Goal: Task Accomplishment & Management: Manage account settings

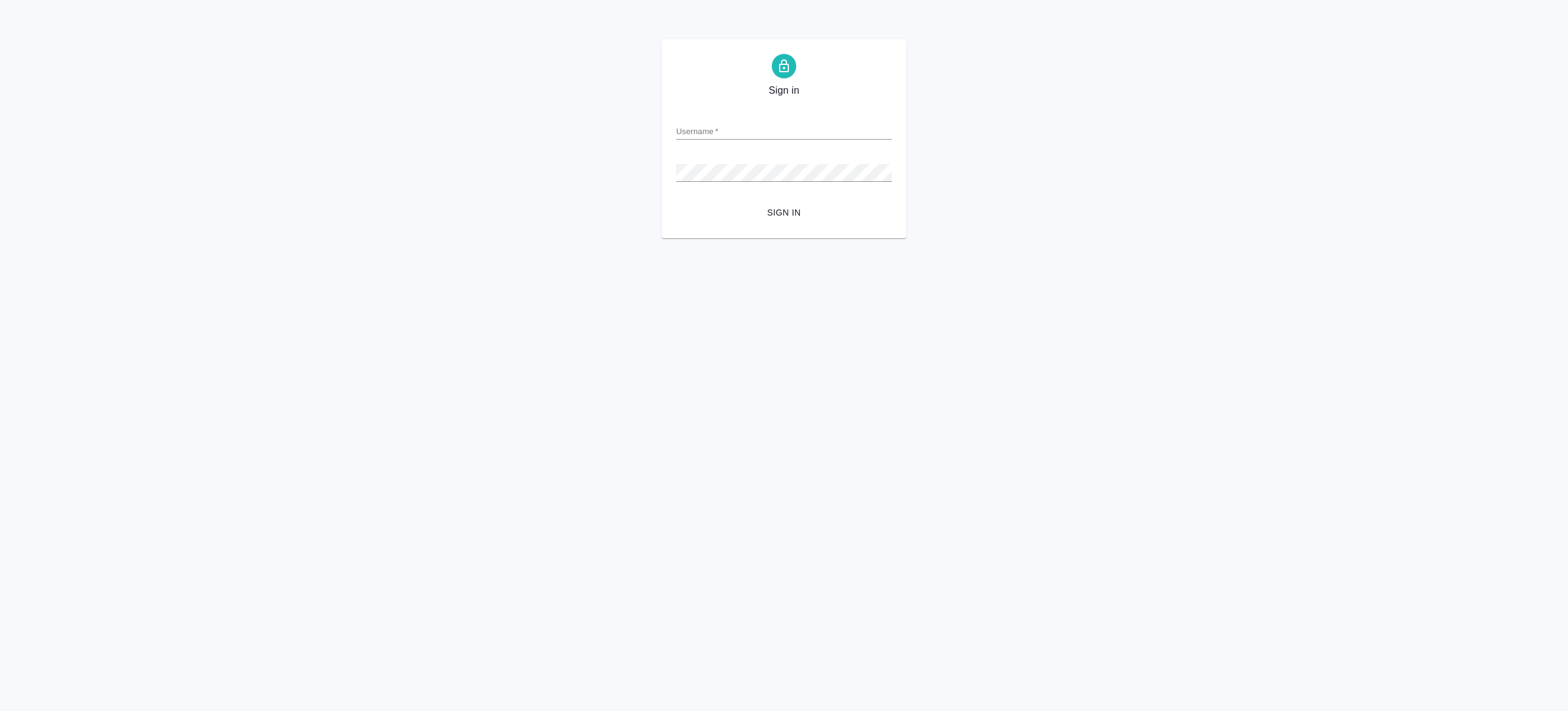
type input "r.gazizov@awatera.com"
click at [766, 212] on span "Sign in" at bounding box center [783, 213] width 196 height 16
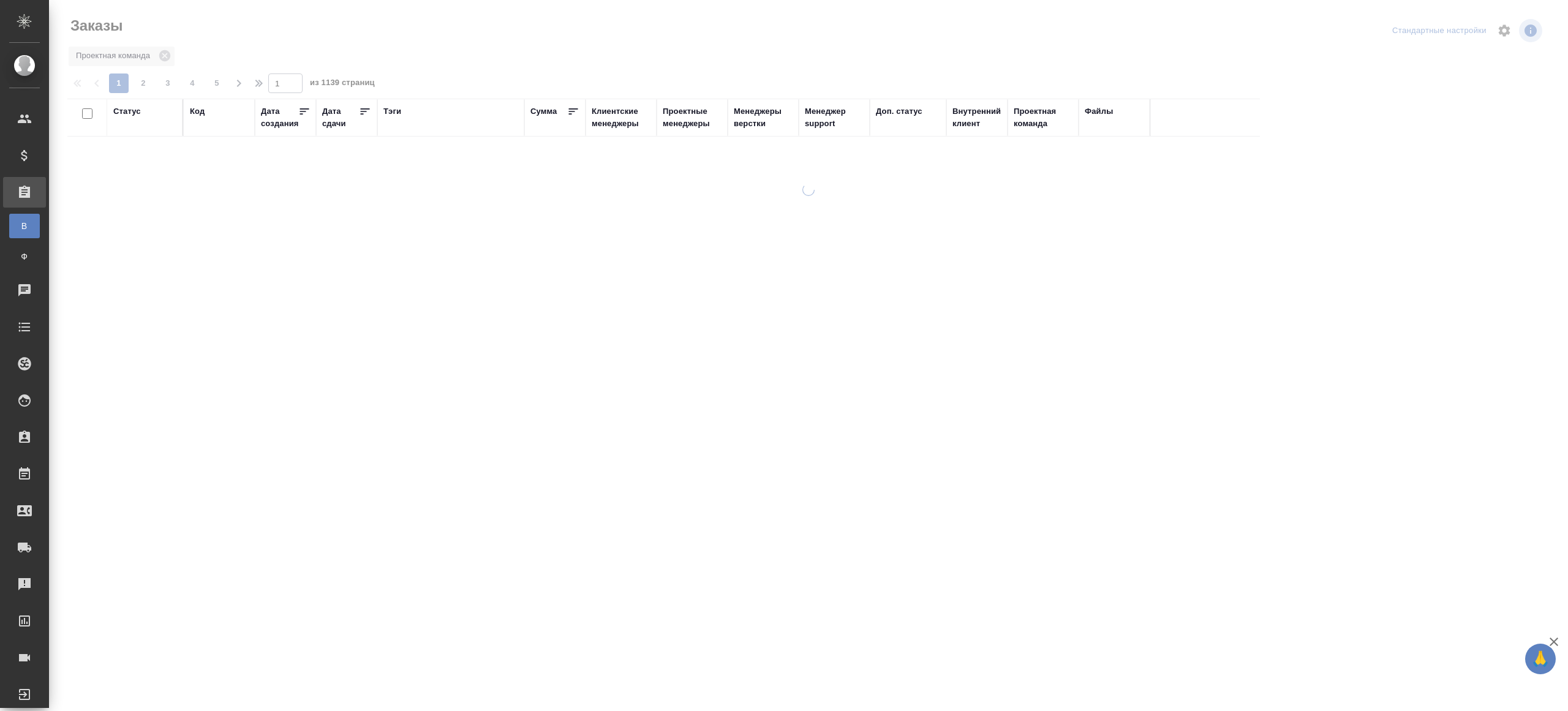
click at [392, 114] on div "Тэги" at bounding box center [392, 111] width 18 height 13
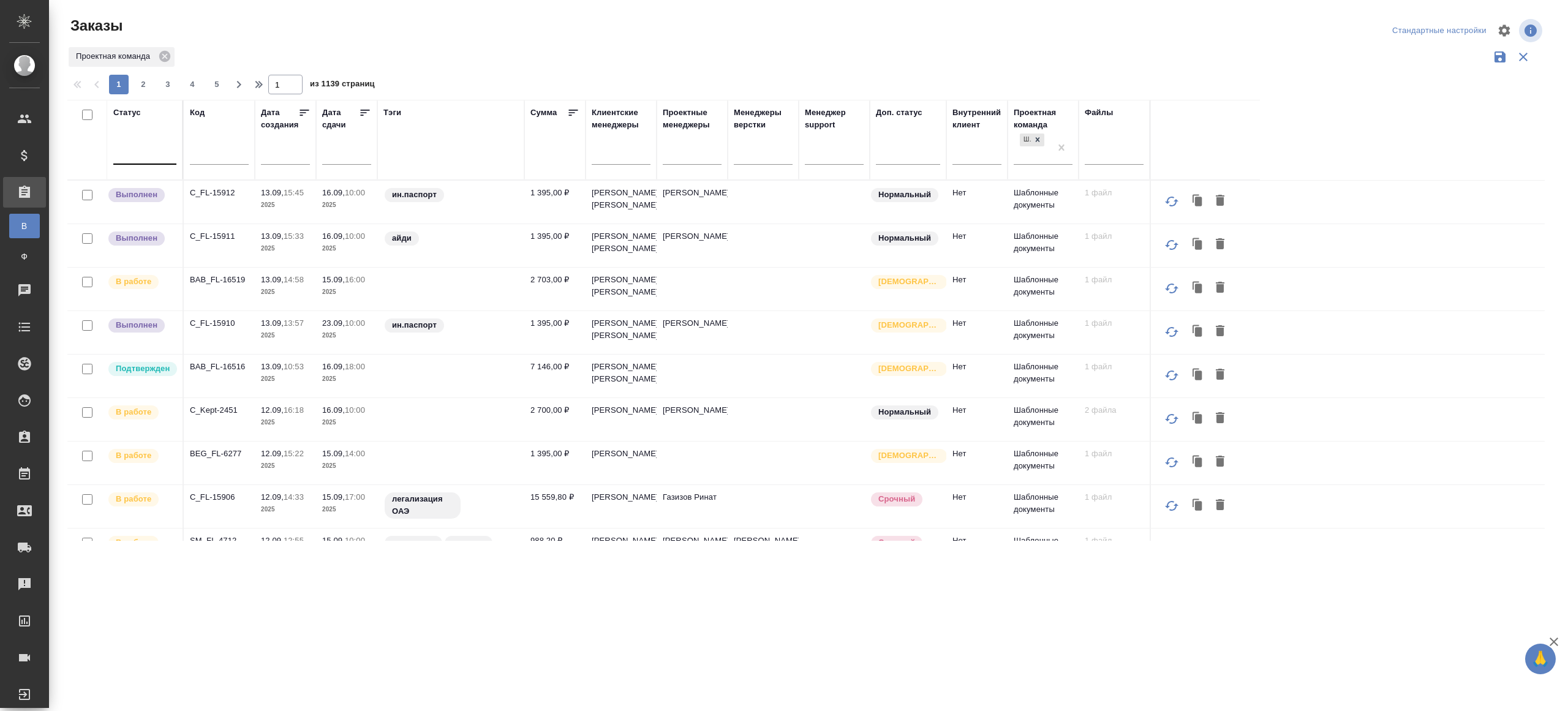
click at [145, 159] on div at bounding box center [144, 152] width 63 height 18
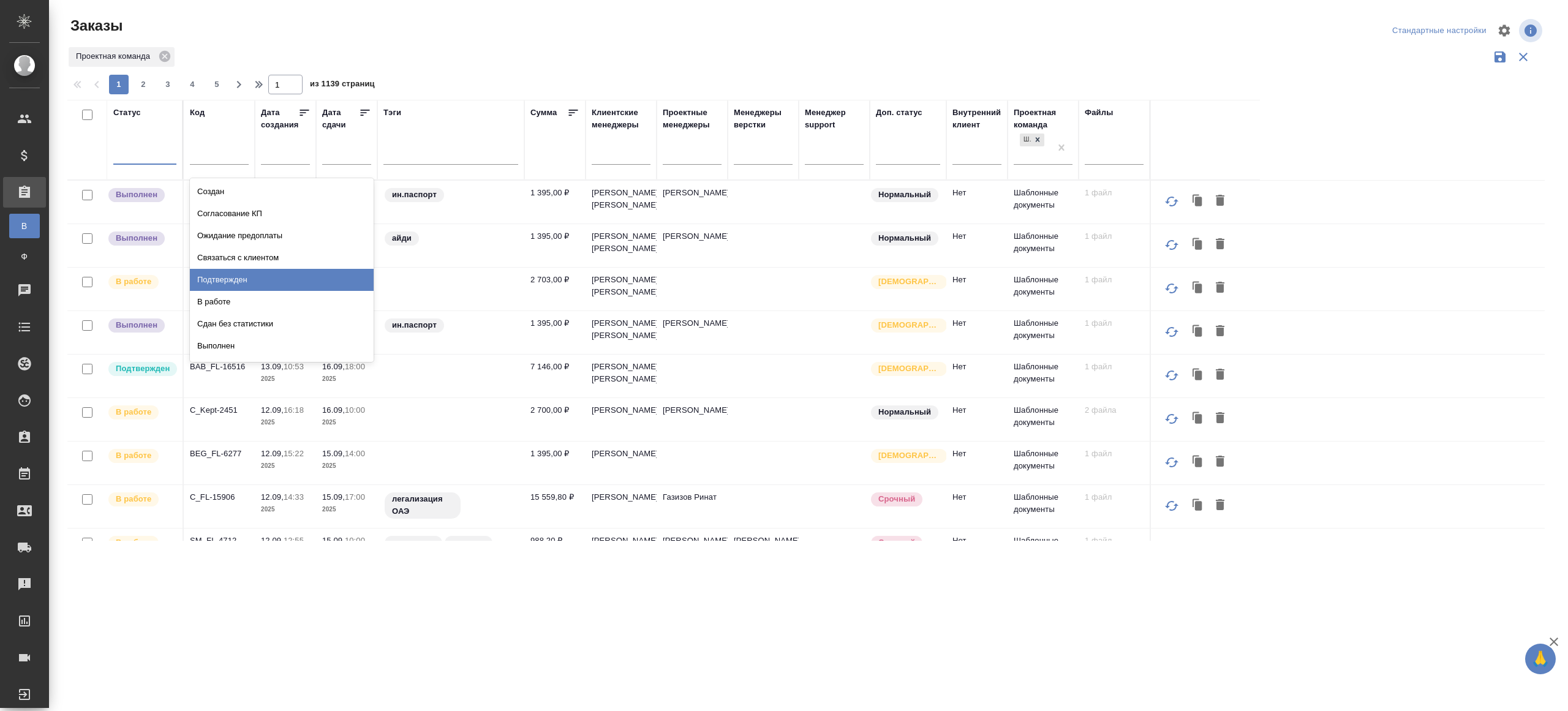
click at [239, 277] on div "Подтвержден" at bounding box center [281, 279] width 184 height 22
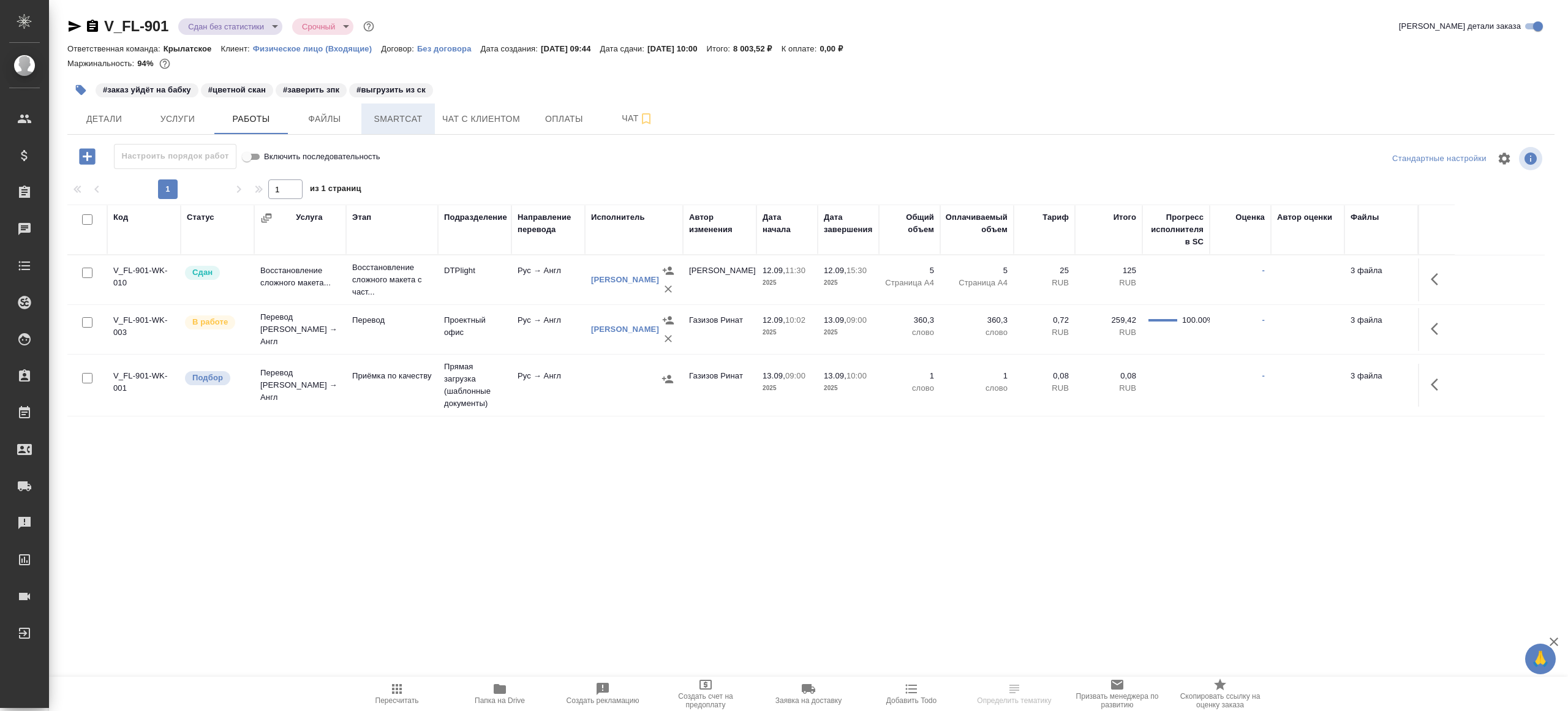
click at [401, 117] on span "Smartcat" at bounding box center [398, 120] width 58 height 16
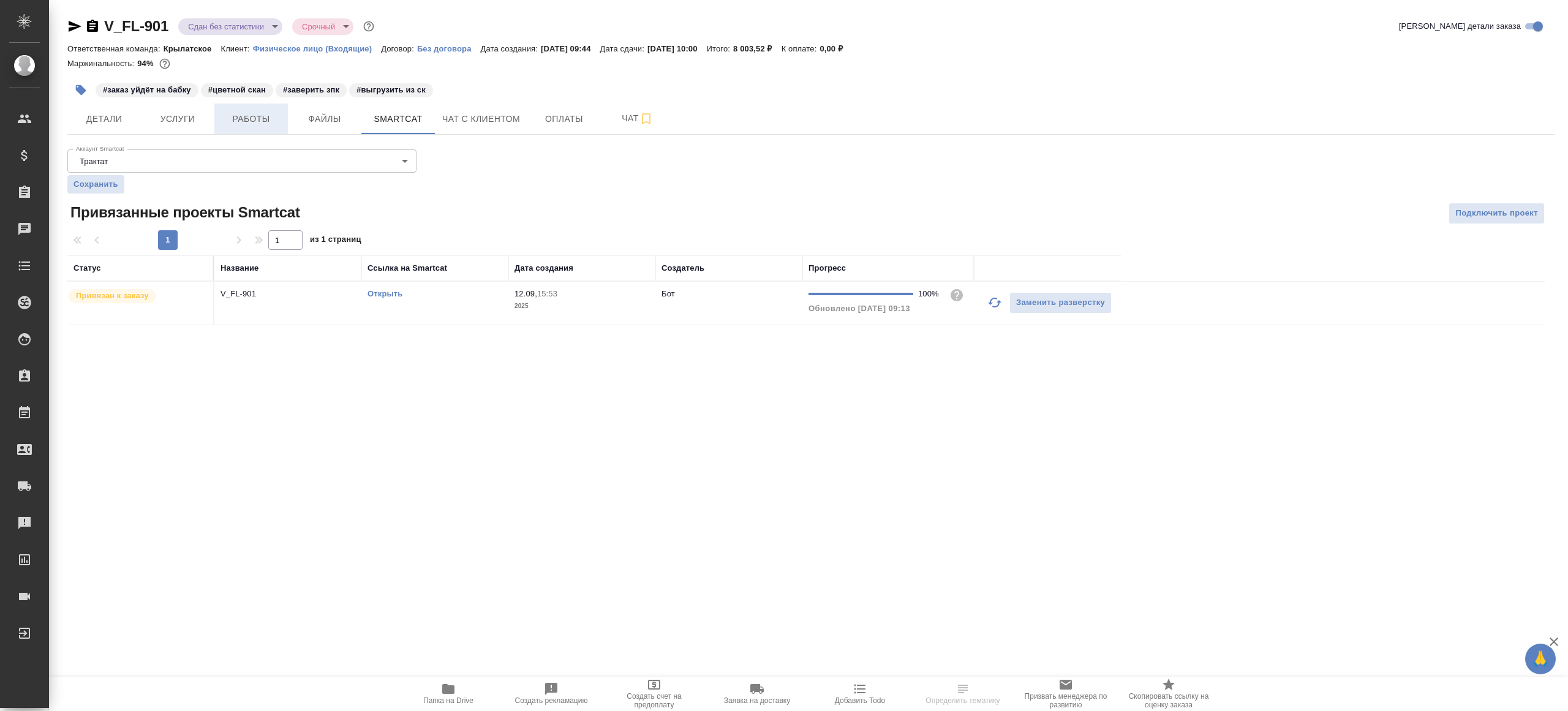
click at [252, 122] on span "Работы" at bounding box center [251, 120] width 58 height 16
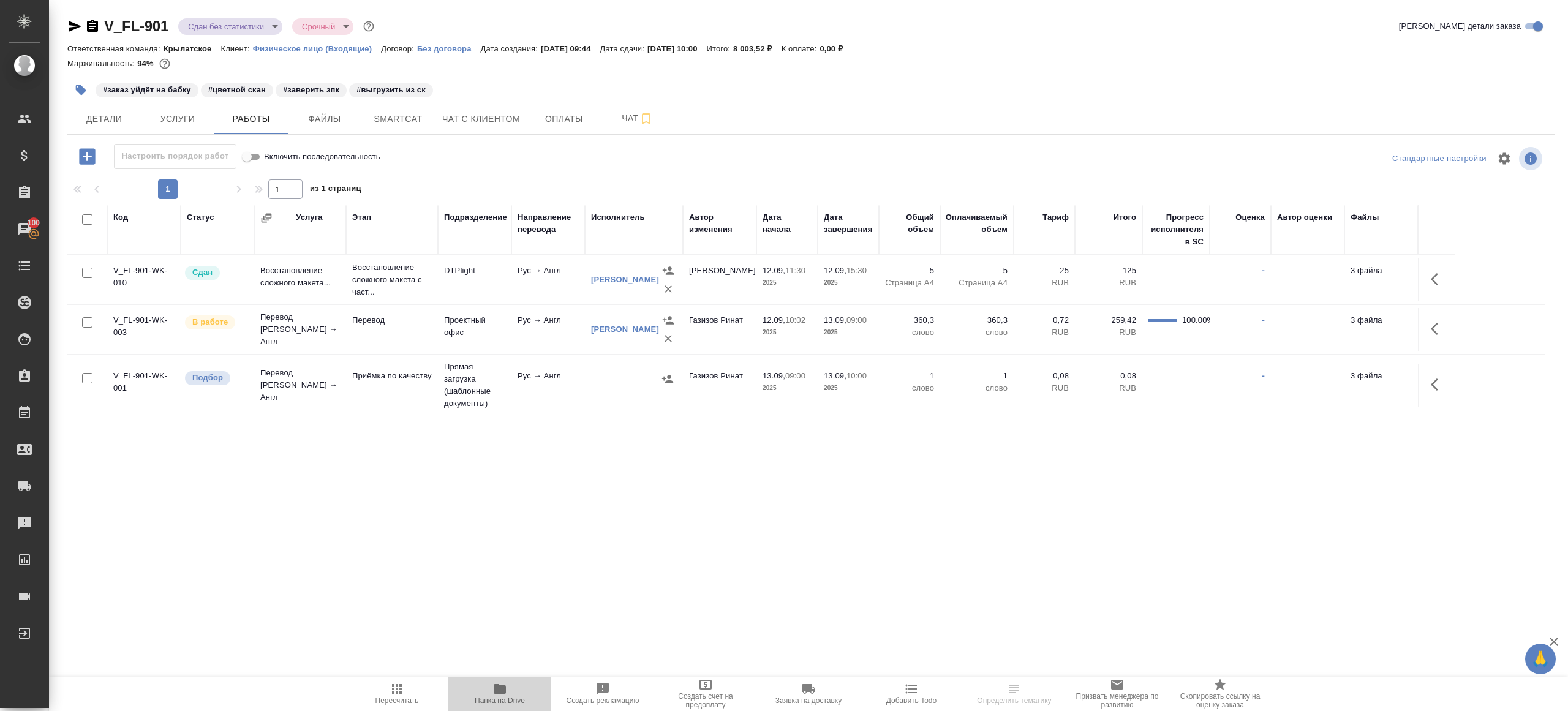
click at [500, 682] on icon "button" at bounding box center [499, 689] width 15 height 15
click at [398, 112] on span "Smartcat" at bounding box center [398, 120] width 58 height 16
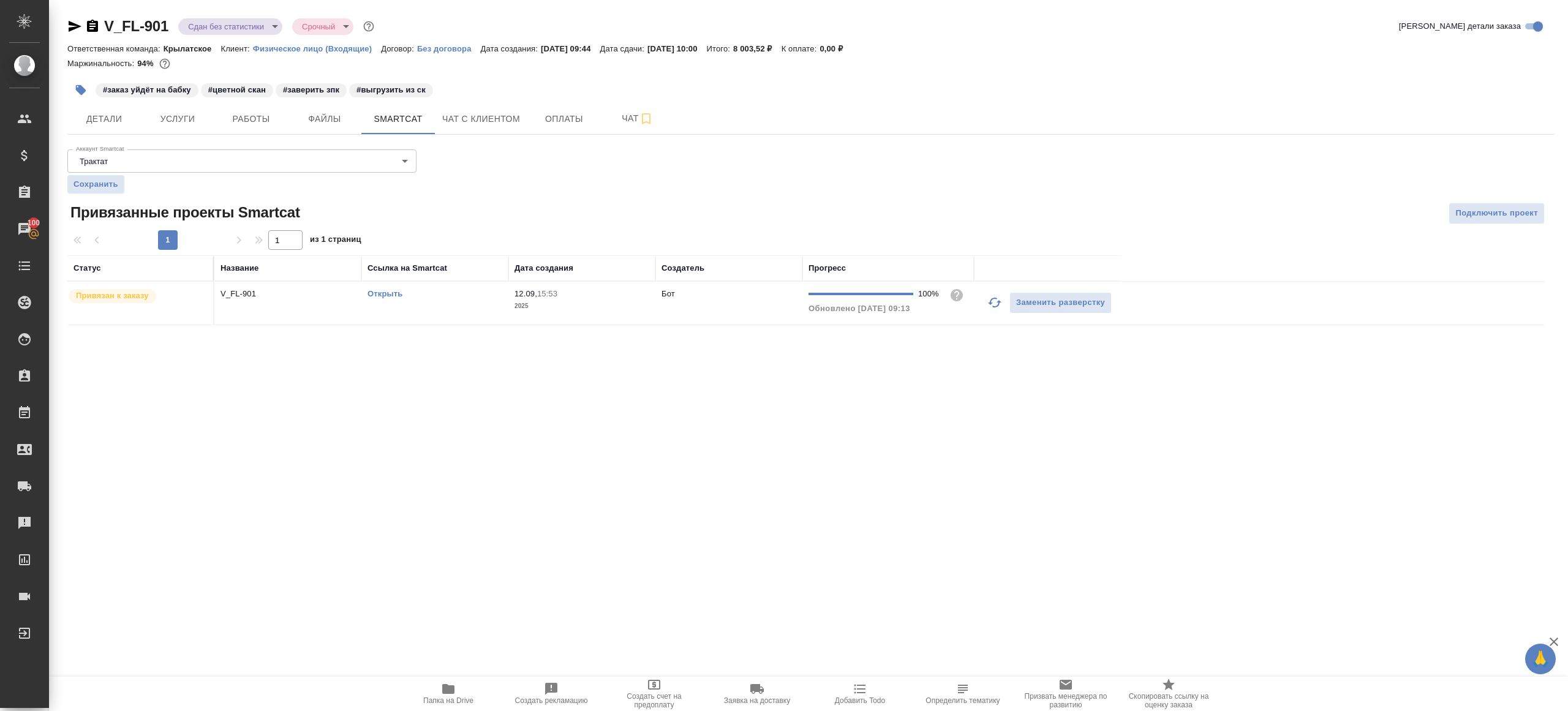
click at [387, 297] on link "Открыть" at bounding box center [385, 293] width 35 height 9
click at [246, 135] on div "V_FL-901 Сдан без статистики distributed Срочный urgent Кратко детали заказа От…" at bounding box center [810, 178] width 1500 height 356
click at [246, 119] on span "Работы" at bounding box center [251, 120] width 58 height 16
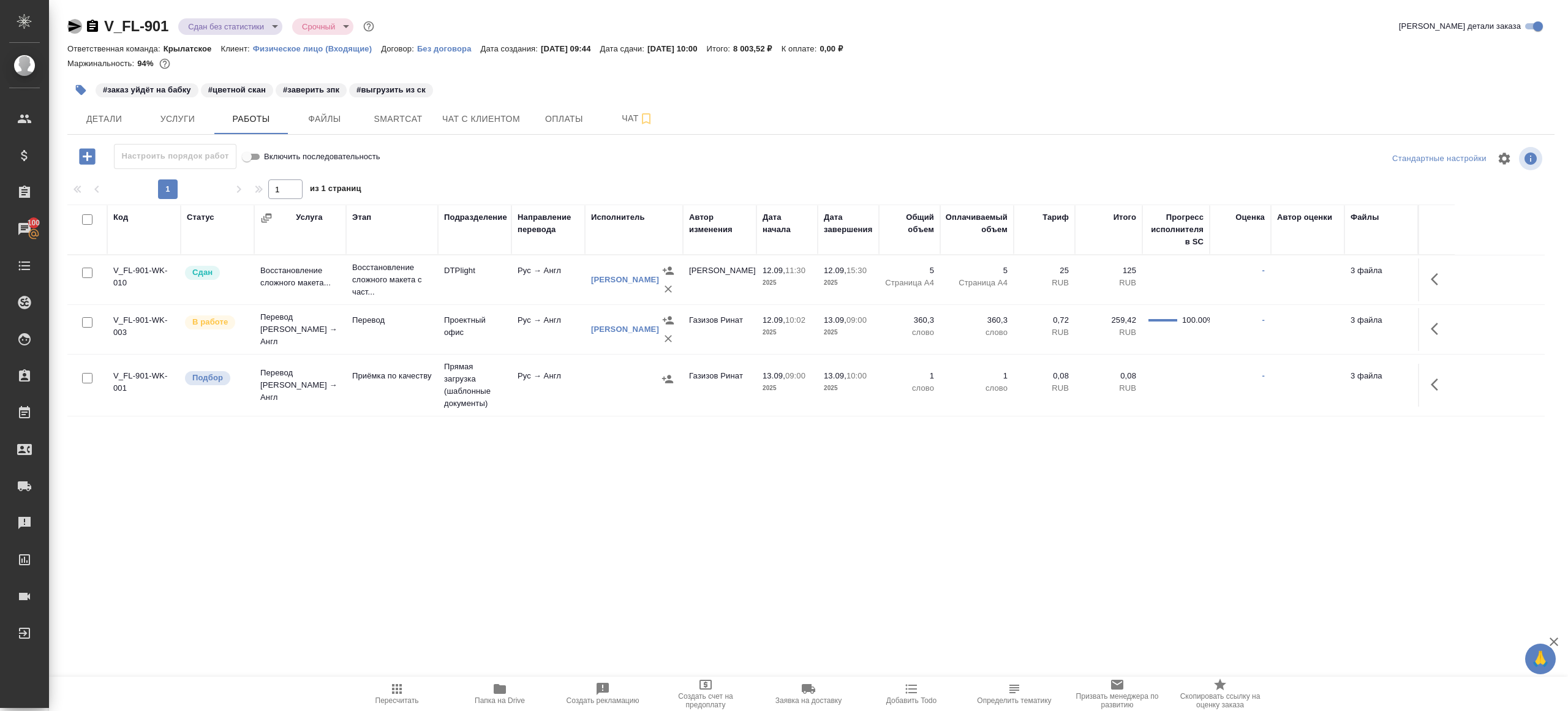
click at [74, 22] on icon "button" at bounding box center [74, 26] width 15 height 15
click at [1425, 330] on button "button" at bounding box center [1438, 329] width 29 height 29
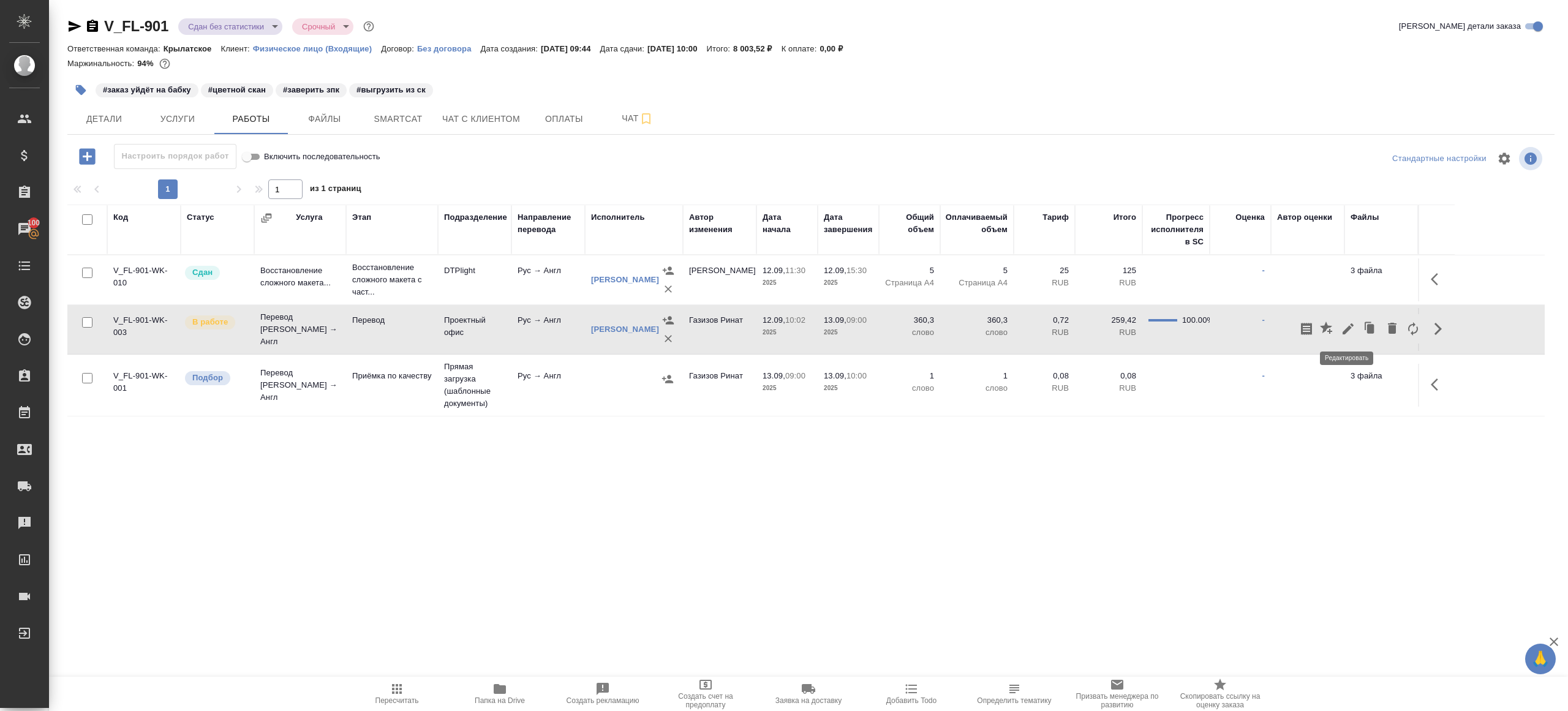
click at [1343, 326] on icon "button" at bounding box center [1347, 329] width 15 height 15
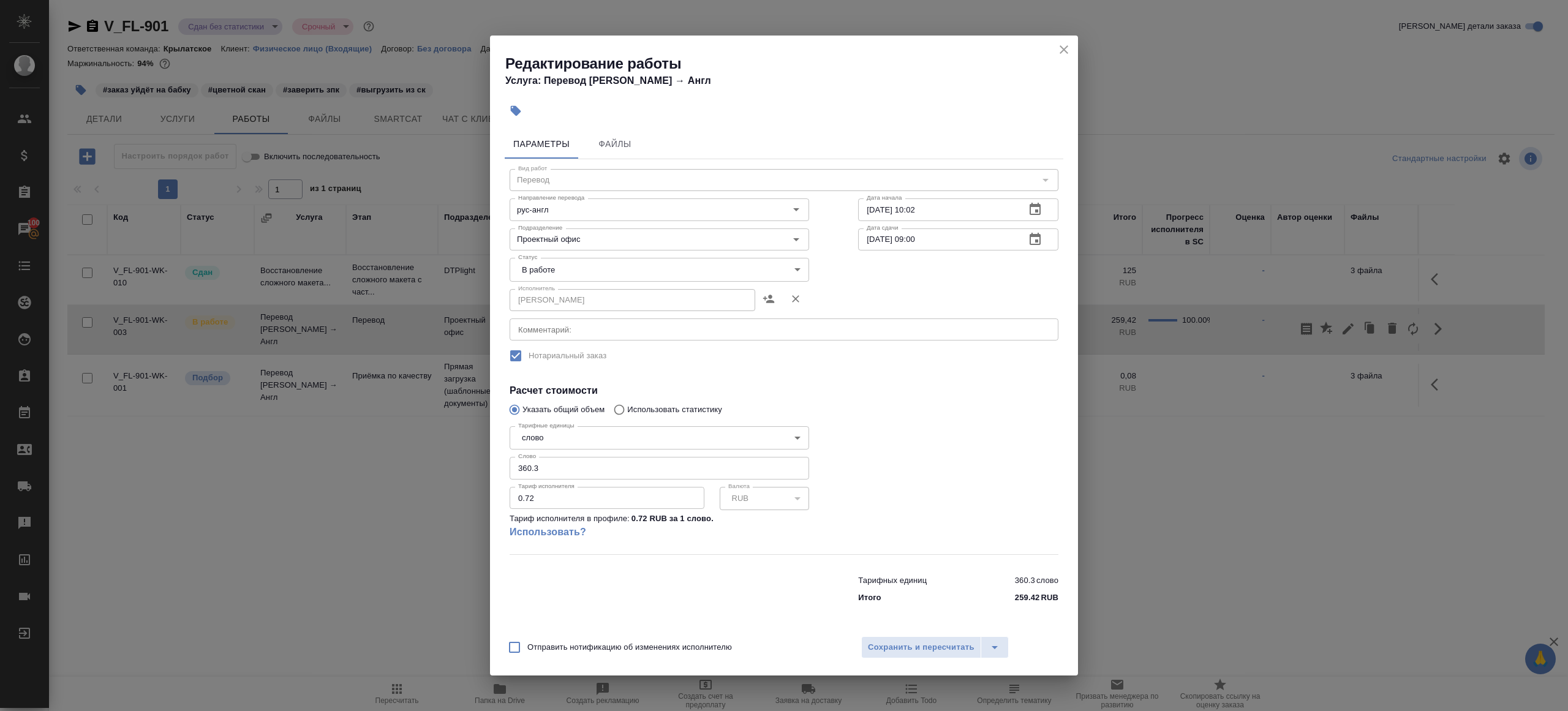
click at [599, 265] on body "🙏 .cls-1 fill:#fff; AWATERA Gazizov Rinat Клиенты Спецификации Заказы 100 Чаты …" at bounding box center [784, 355] width 1568 height 711
click at [578, 305] on li "Сдан" at bounding box center [659, 310] width 300 height 20
type input "closed"
click at [590, 478] on input "360.3" at bounding box center [659, 468] width 300 height 22
paste input "01.4"
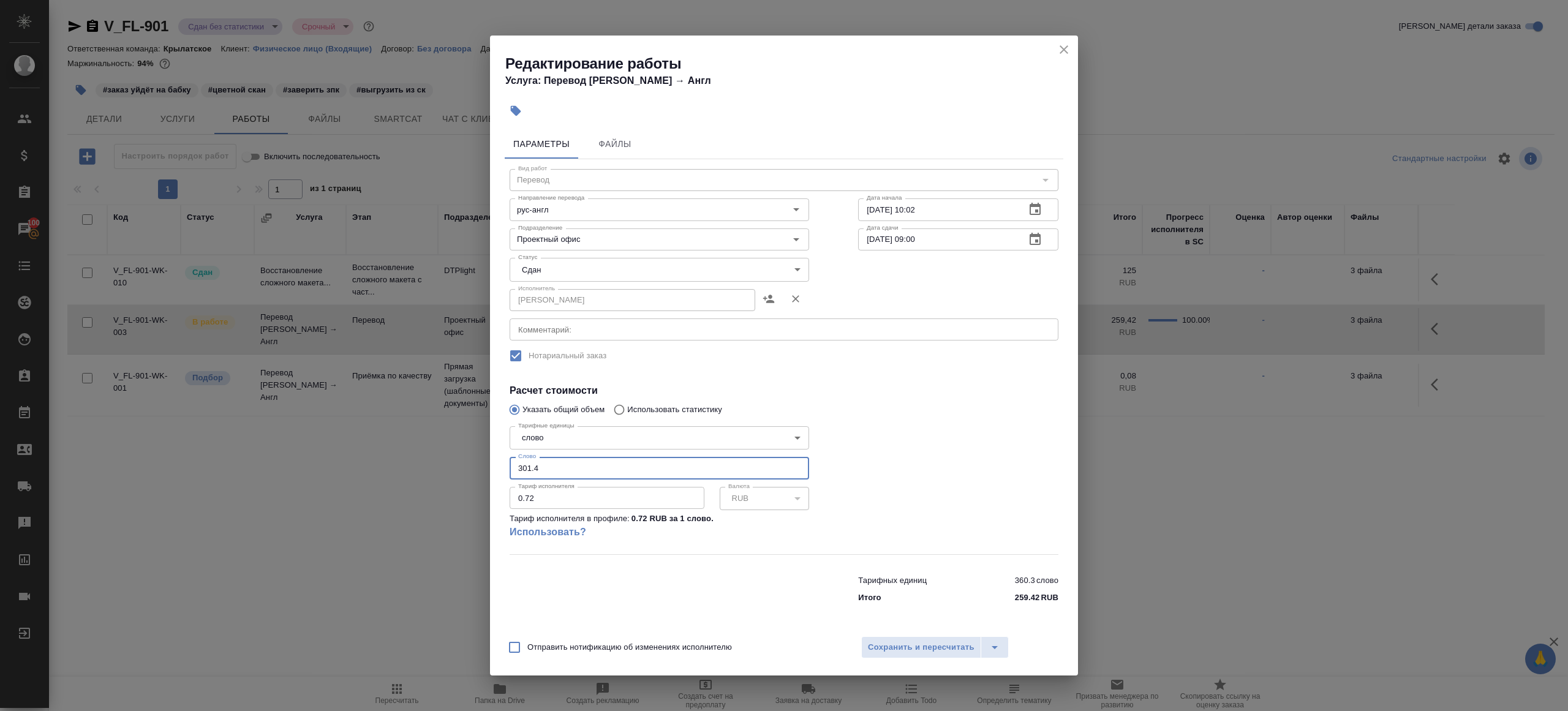
type input "301.4"
click at [957, 466] on div at bounding box center [958, 487] width 249 height 182
click at [933, 649] on span "Сохранить и пересчитать" at bounding box center [921, 648] width 107 height 14
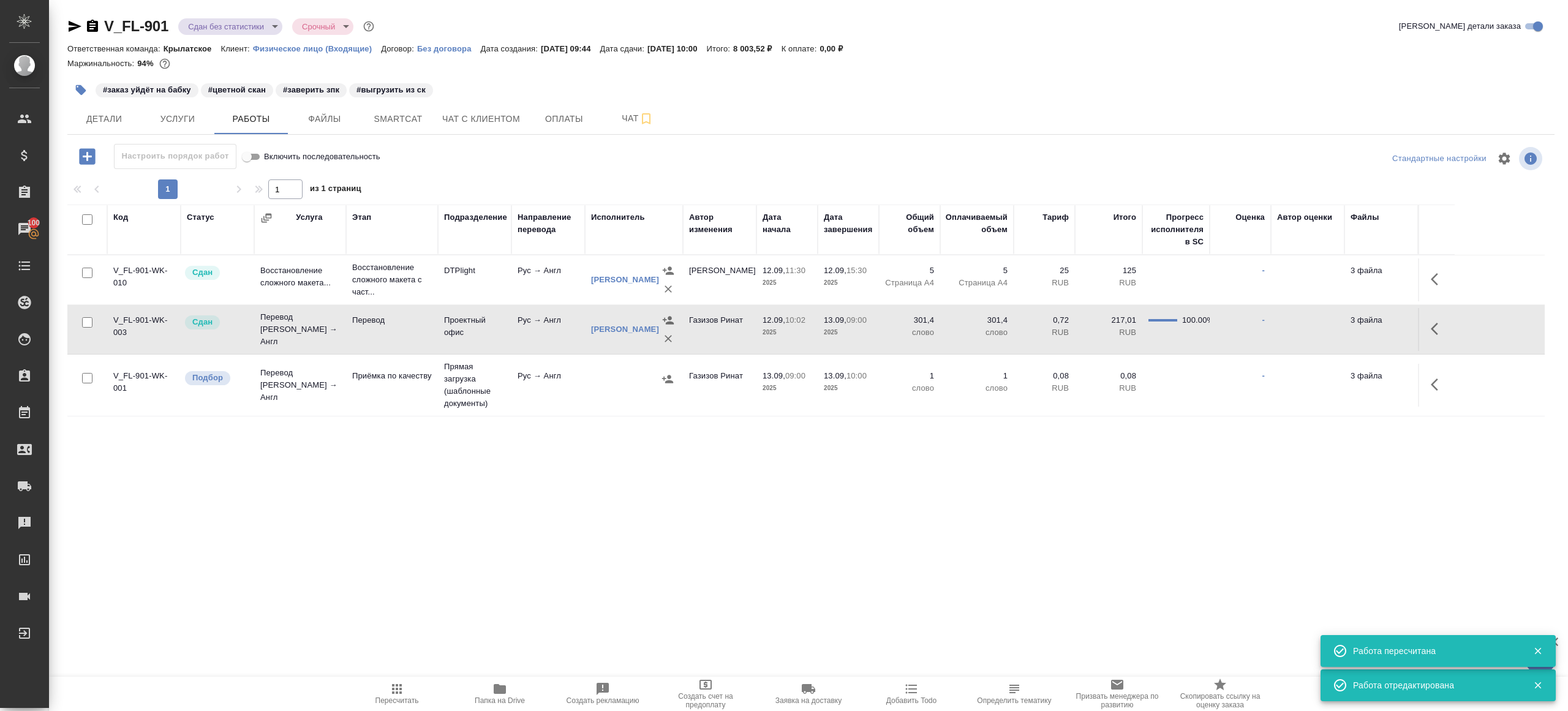
click at [71, 26] on icon "button" at bounding box center [74, 26] width 15 height 15
click at [394, 685] on icon "button" at bounding box center [397, 689] width 10 height 10
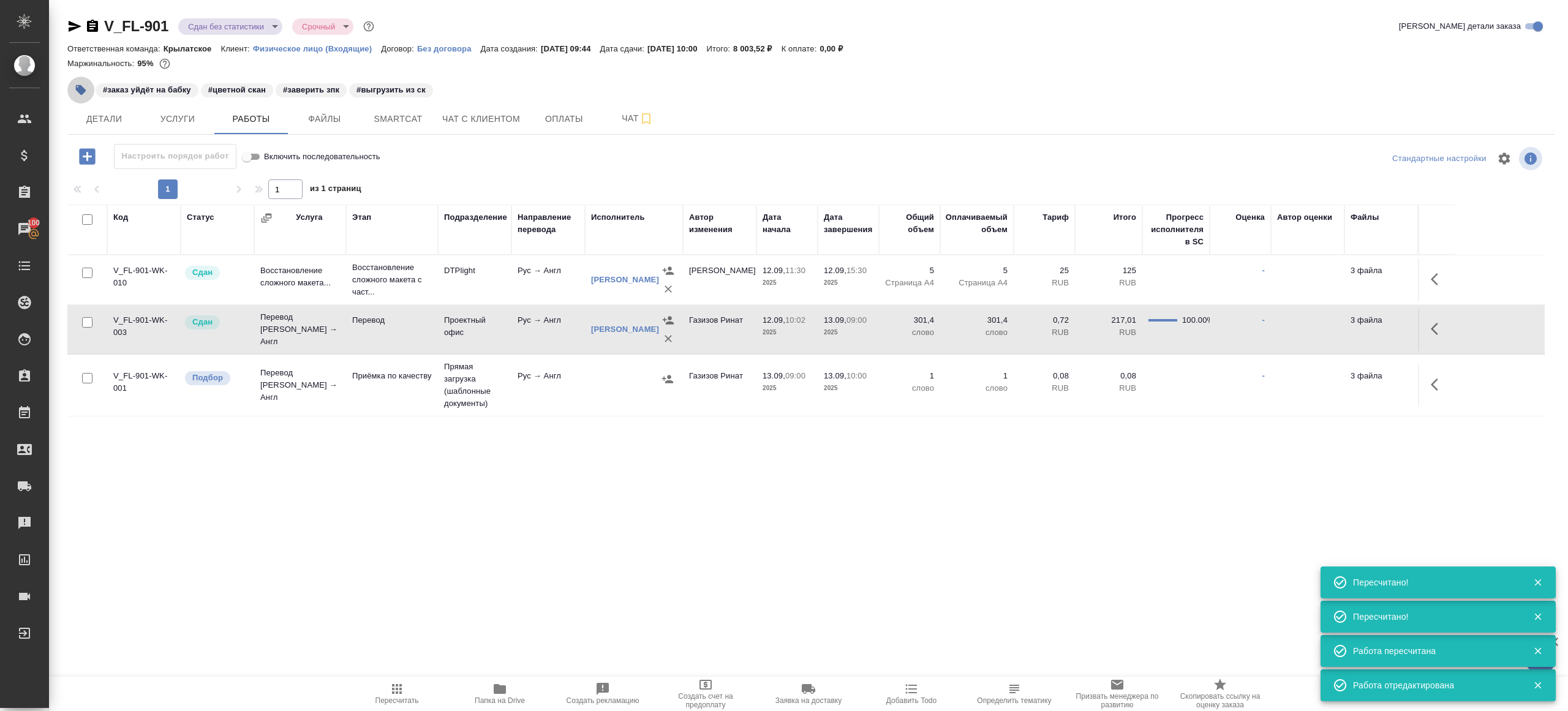
click at [75, 94] on icon "button" at bounding box center [81, 89] width 13 height 13
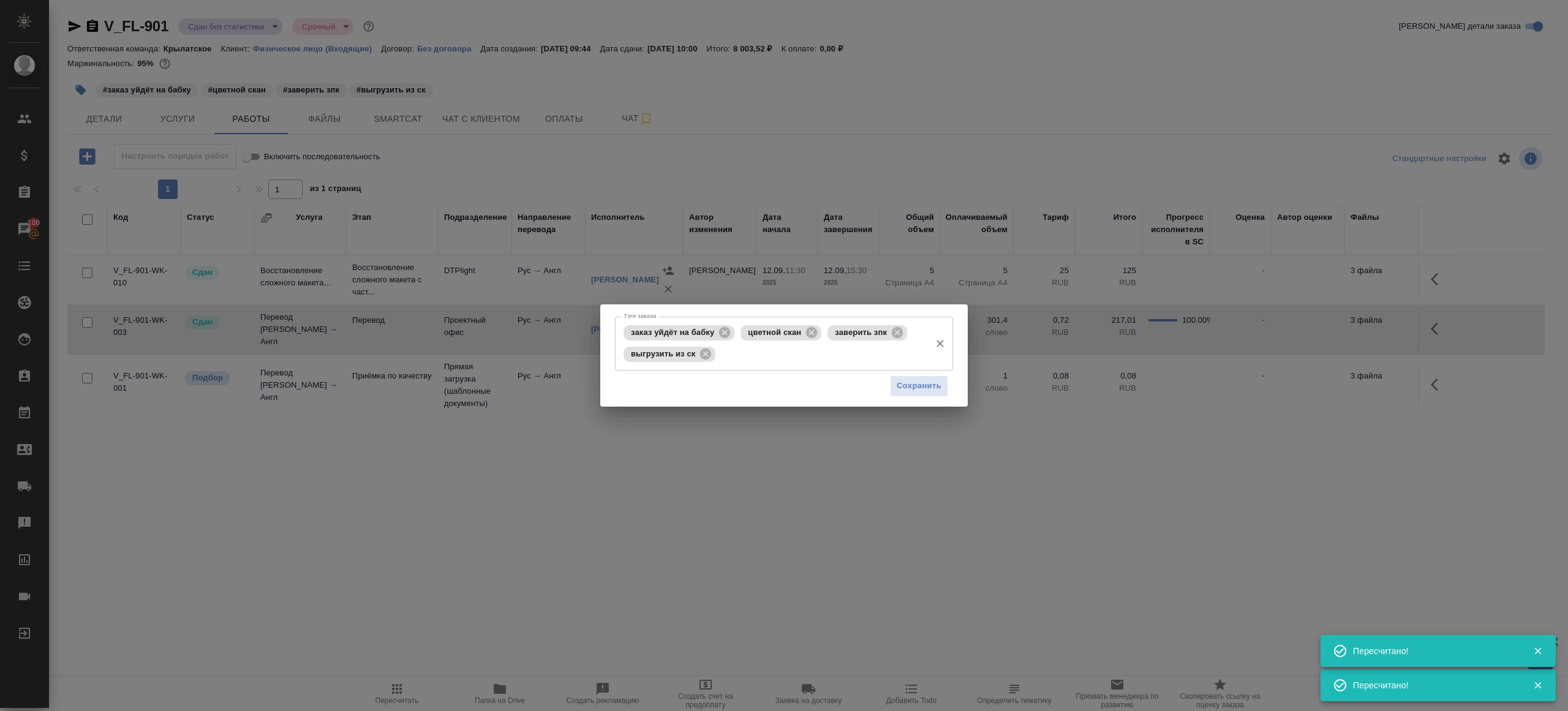
click at [696, 356] on span "выгрузить из ск" at bounding box center [662, 353] width 79 height 9
click at [705, 356] on icon at bounding box center [705, 353] width 11 height 11
click at [884, 384] on div "Сохранить" at bounding box center [784, 386] width 339 height 31
click at [899, 384] on span "Сохранить" at bounding box center [919, 386] width 45 height 14
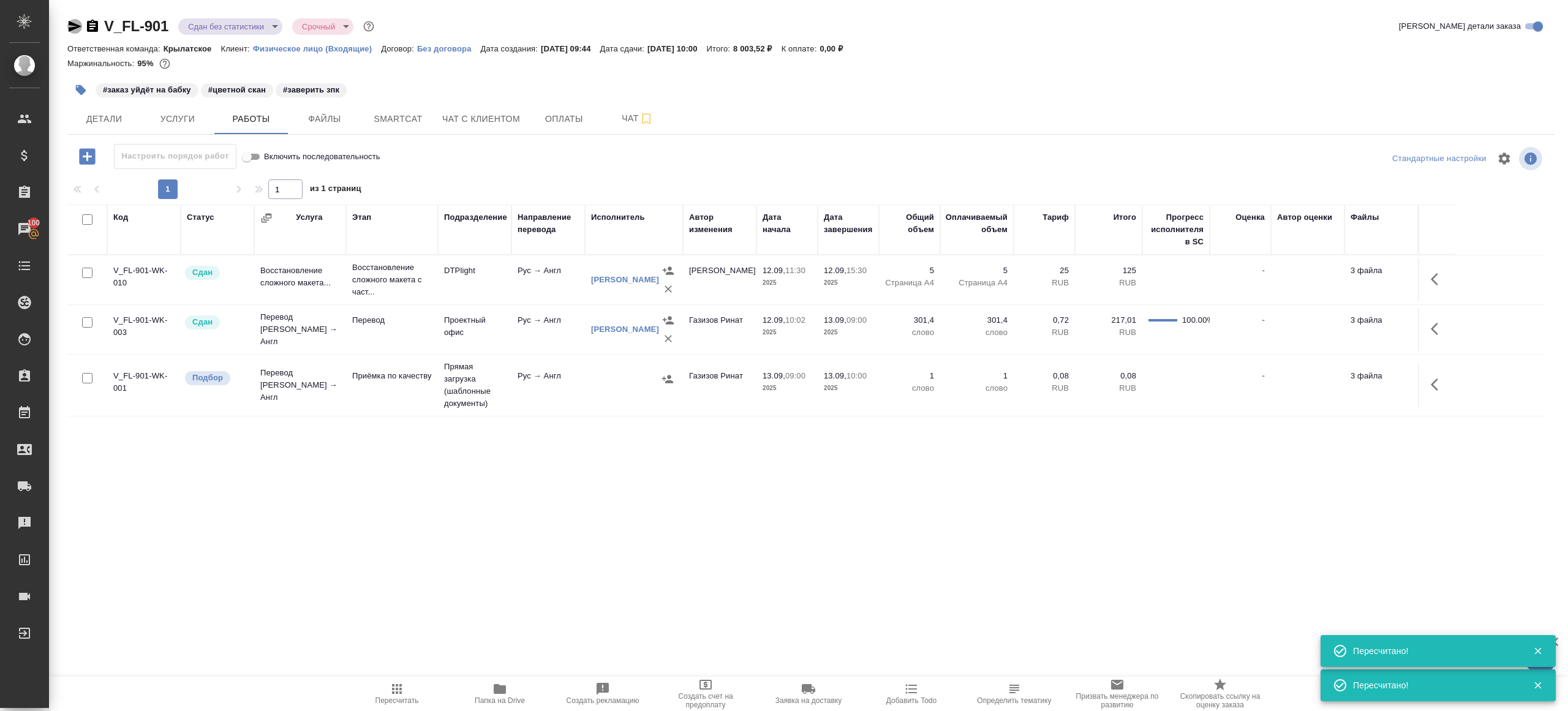
click at [75, 28] on icon "button" at bounding box center [75, 25] width 13 height 11
click at [93, 116] on span "Детали" at bounding box center [104, 120] width 58 height 16
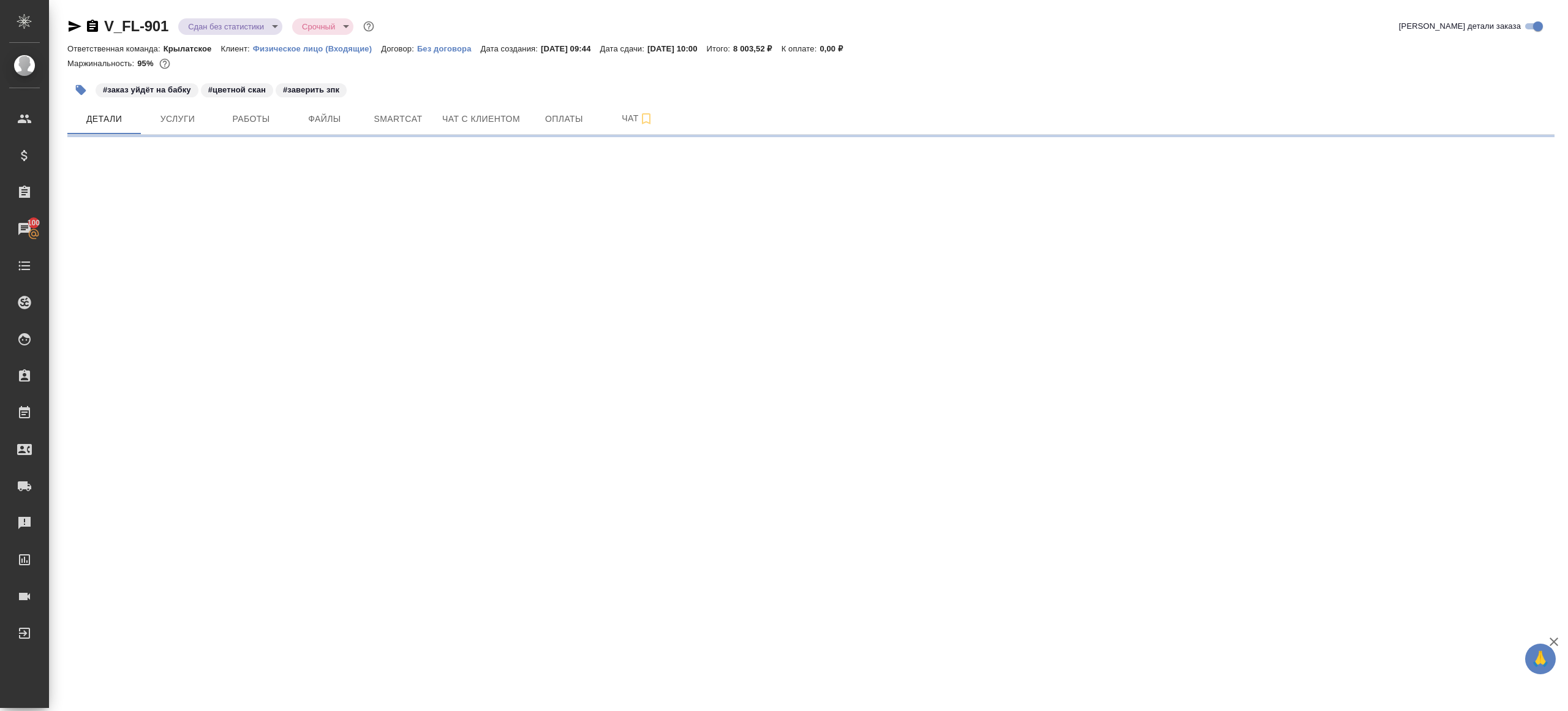
select select "RU"
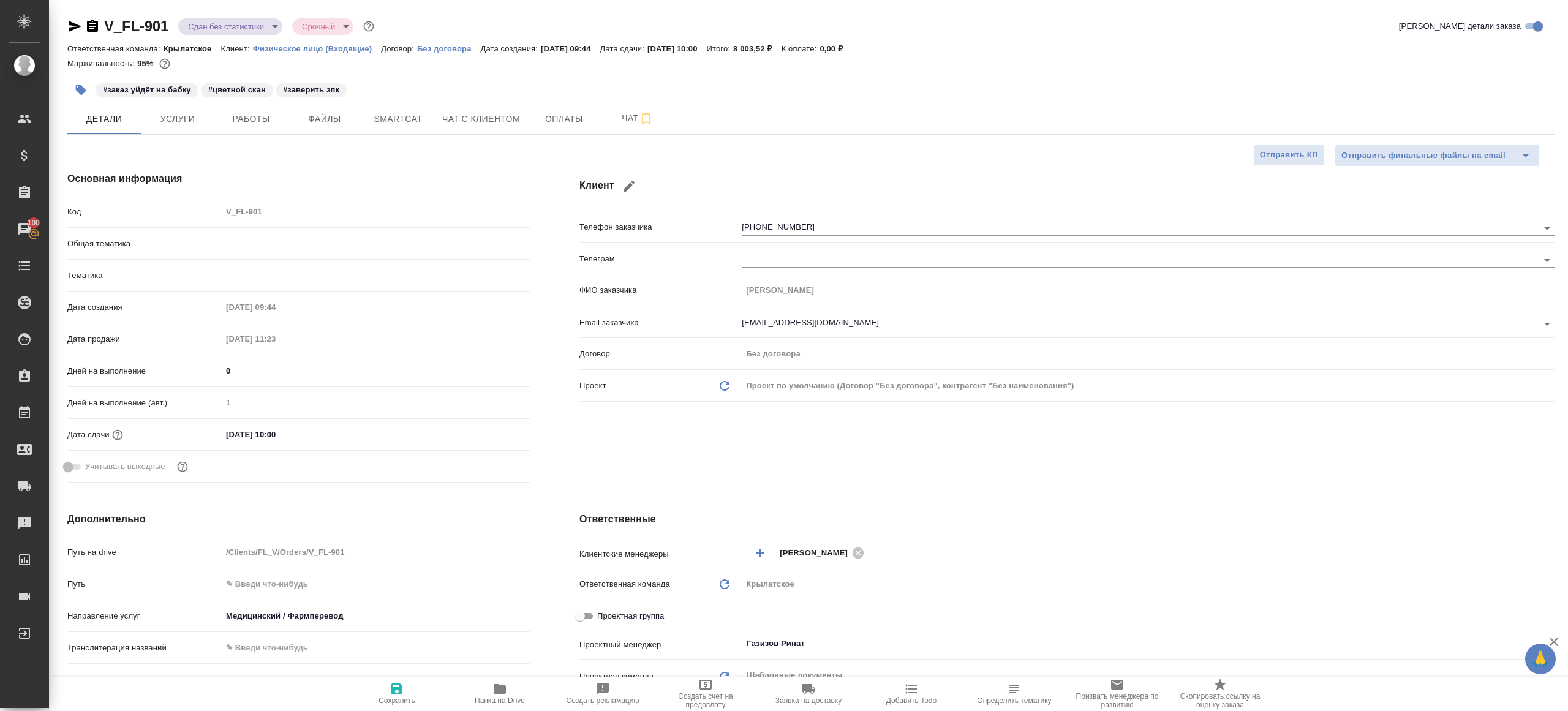
type textarea "x"
click at [262, 120] on span "Работы" at bounding box center [251, 120] width 58 height 16
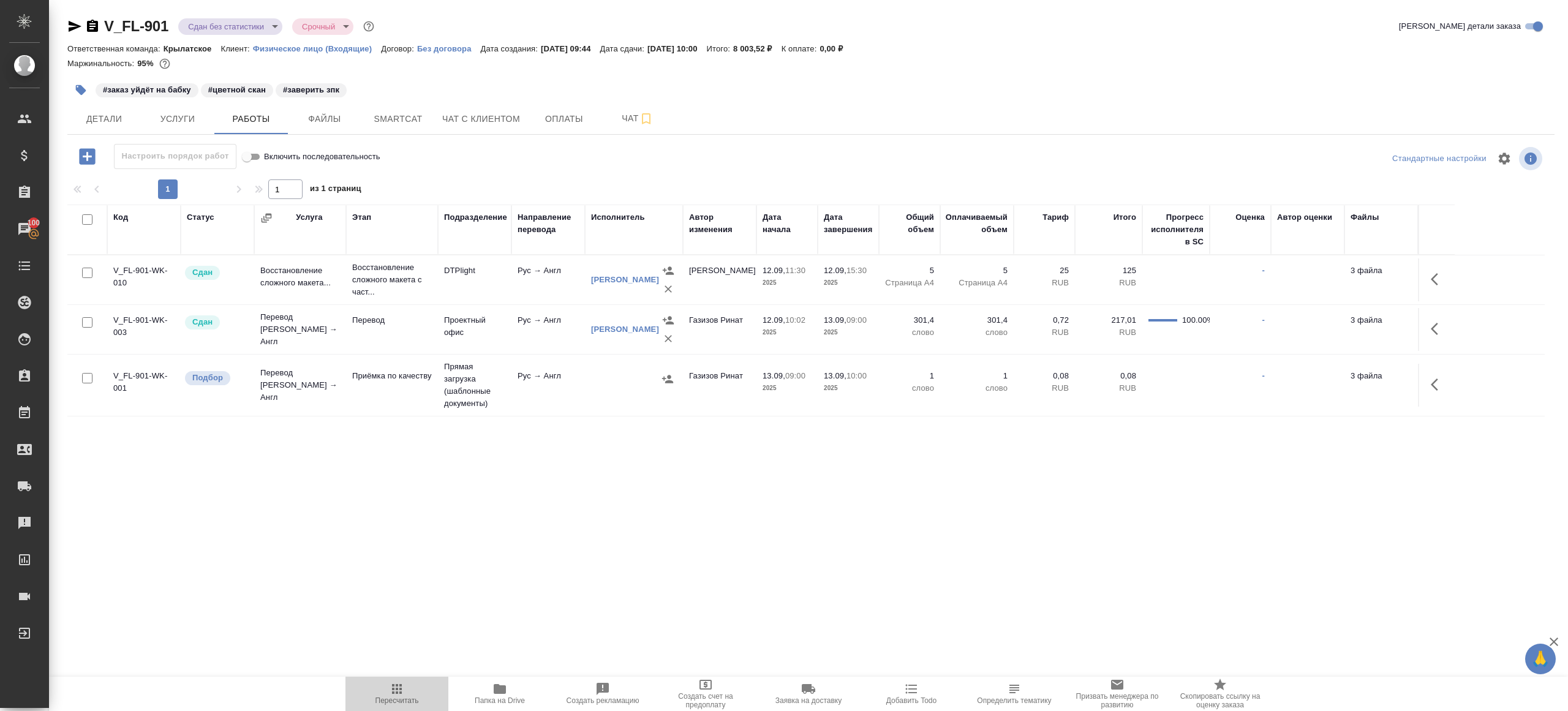
click at [401, 678] on button "Пересчитать" at bounding box center [397, 693] width 103 height 34
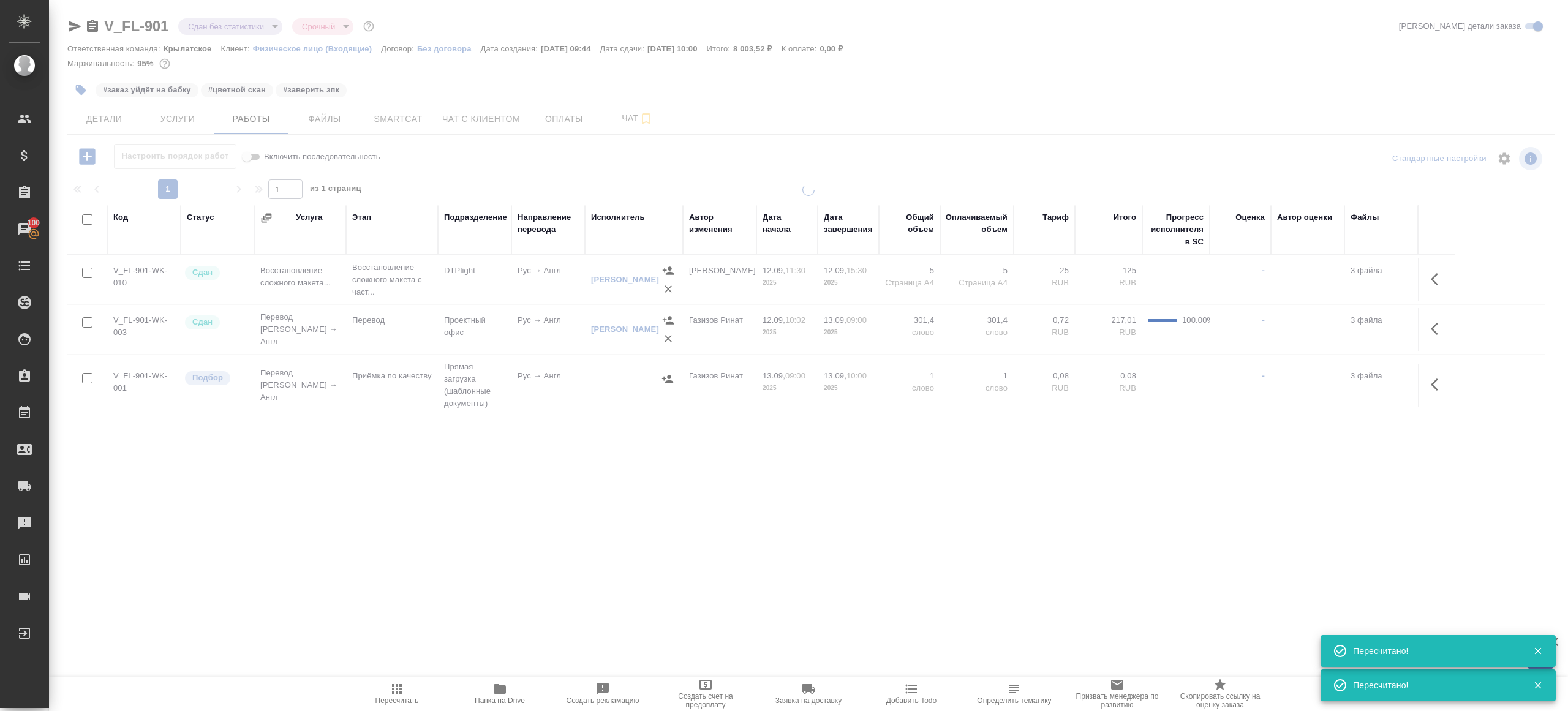
click at [490, 515] on div ".cls-1 fill:#fff; AWATERA Gazizov Rinat Клиенты Спецификации Заказы 100 Чаты To…" at bounding box center [784, 355] width 1568 height 711
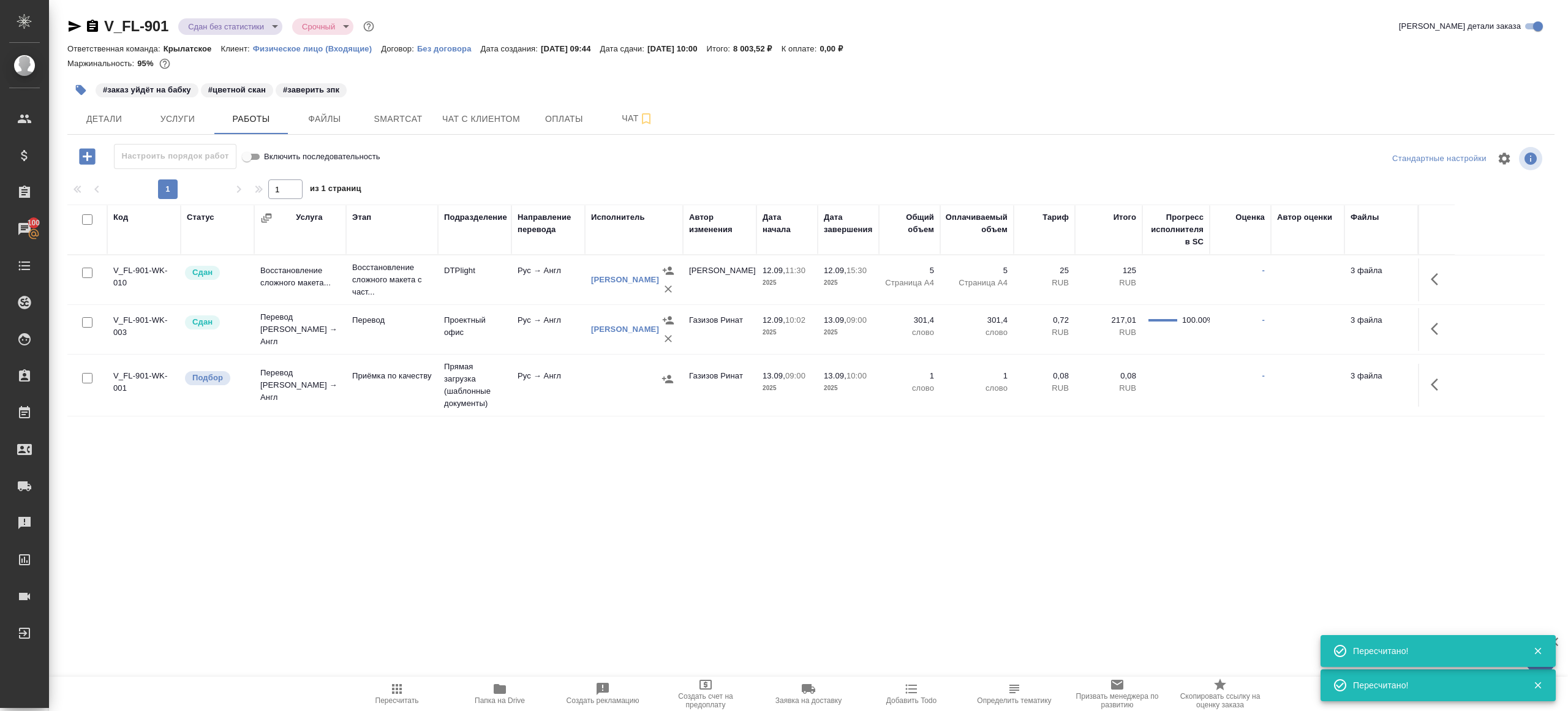
click at [86, 377] on input "checkbox" at bounding box center [87, 377] width 11 height 11
checkbox input "true"
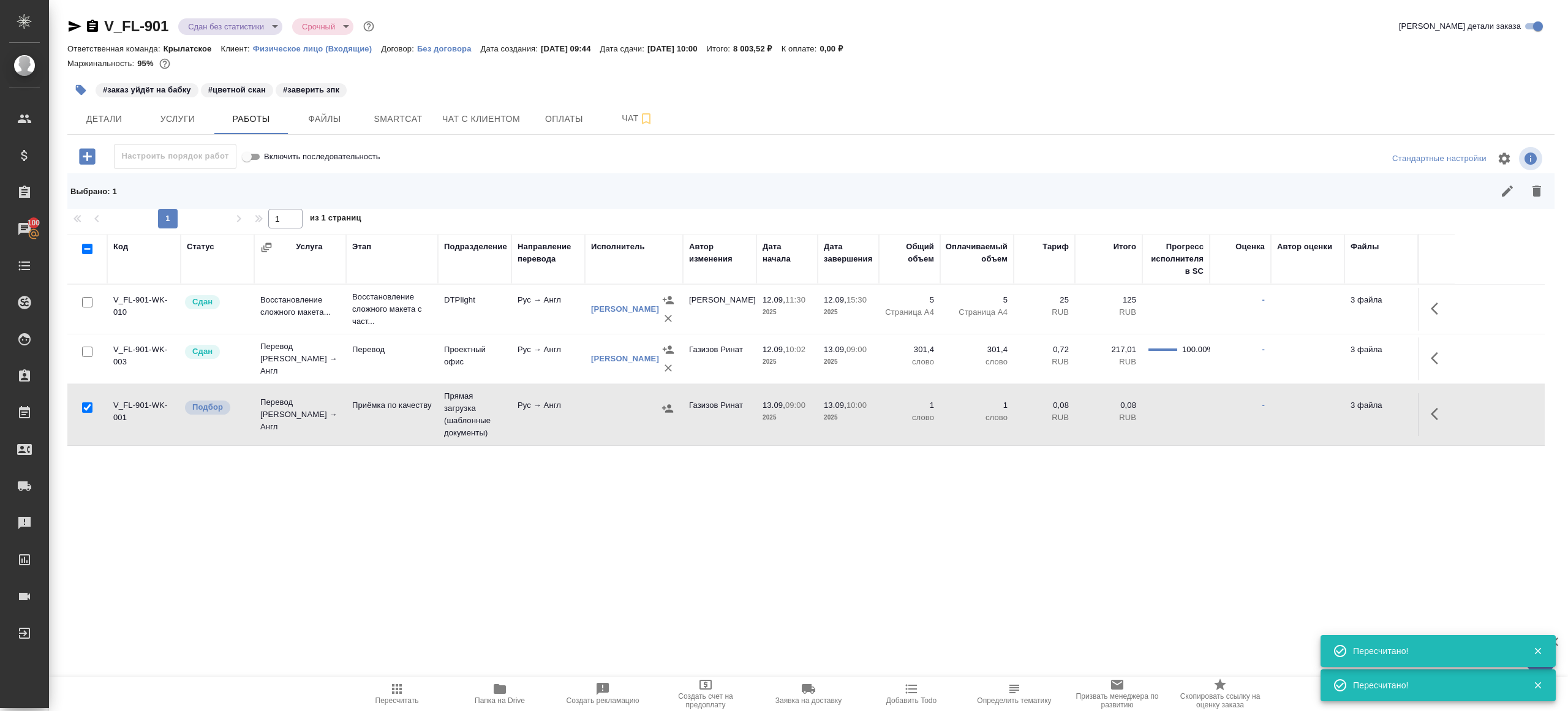
click at [1531, 190] on icon "button" at bounding box center [1536, 191] width 15 height 15
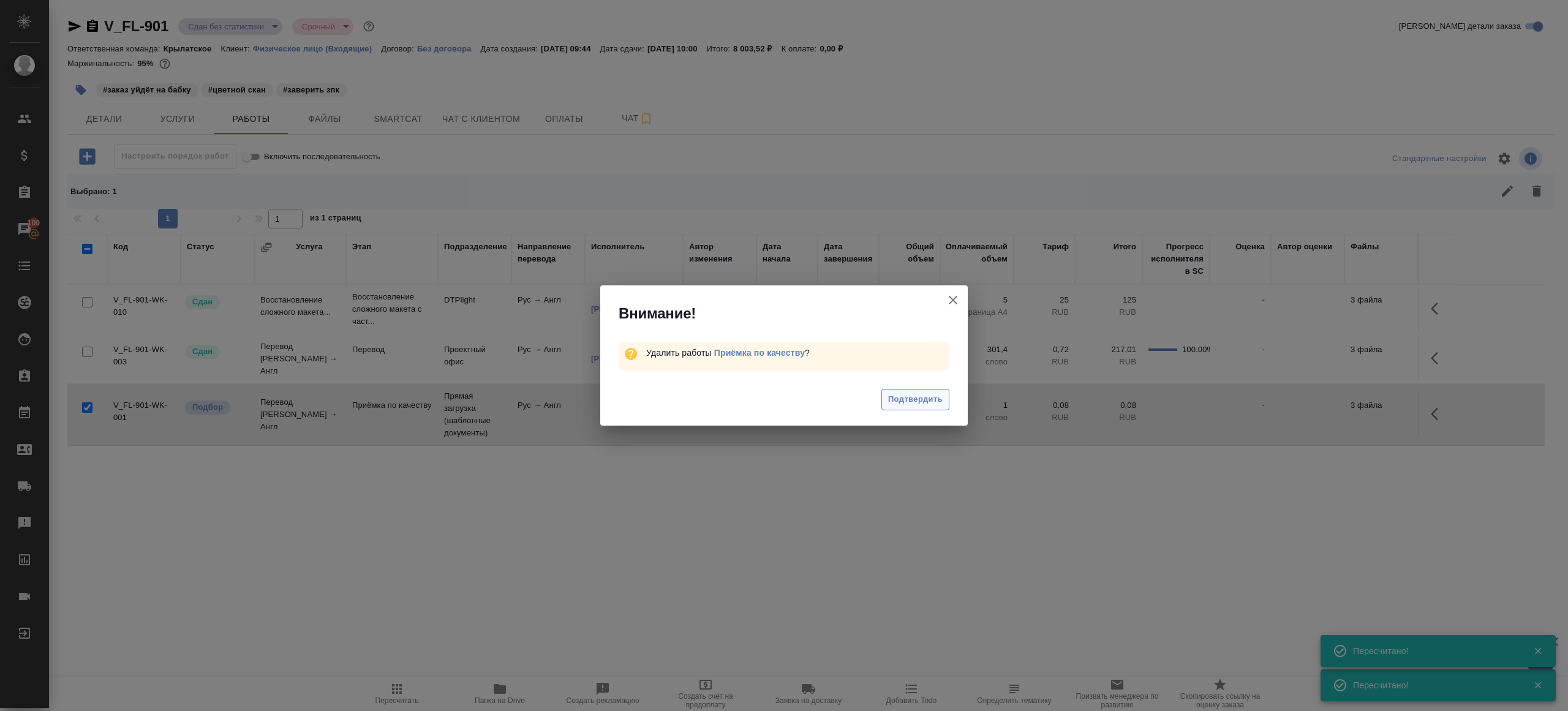
click at [904, 405] on span "Подтвердить" at bounding box center [915, 400] width 54 height 14
click at [904, 405] on div "Внимание! Удалить работы Приёмка по качеству ? Подтвердить" at bounding box center [784, 355] width 1568 height 711
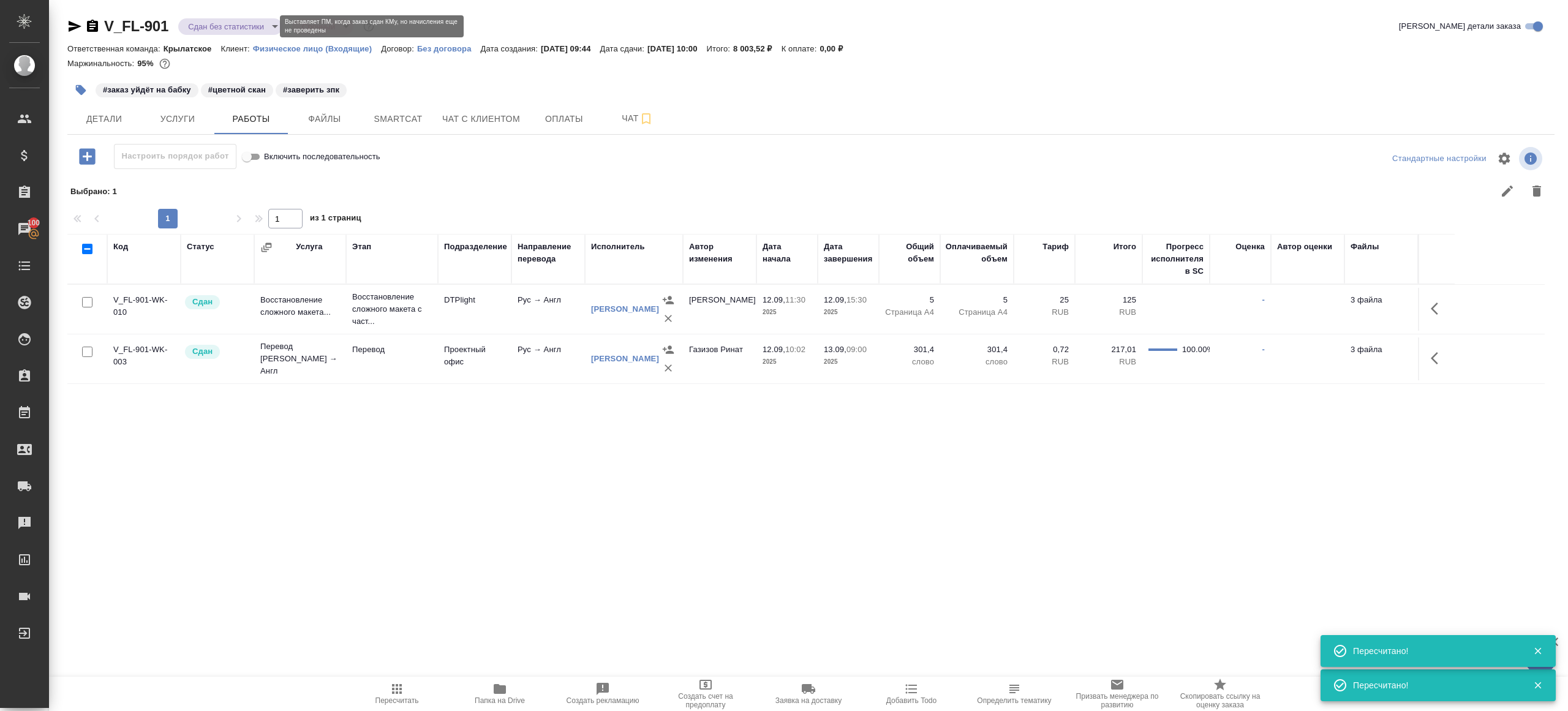
click at [242, 20] on body "🙏 .cls-1 fill:#fff; AWATERA Gazizov Rinat Клиенты Спецификации Заказы 100 Чаты …" at bounding box center [784, 355] width 1568 height 711
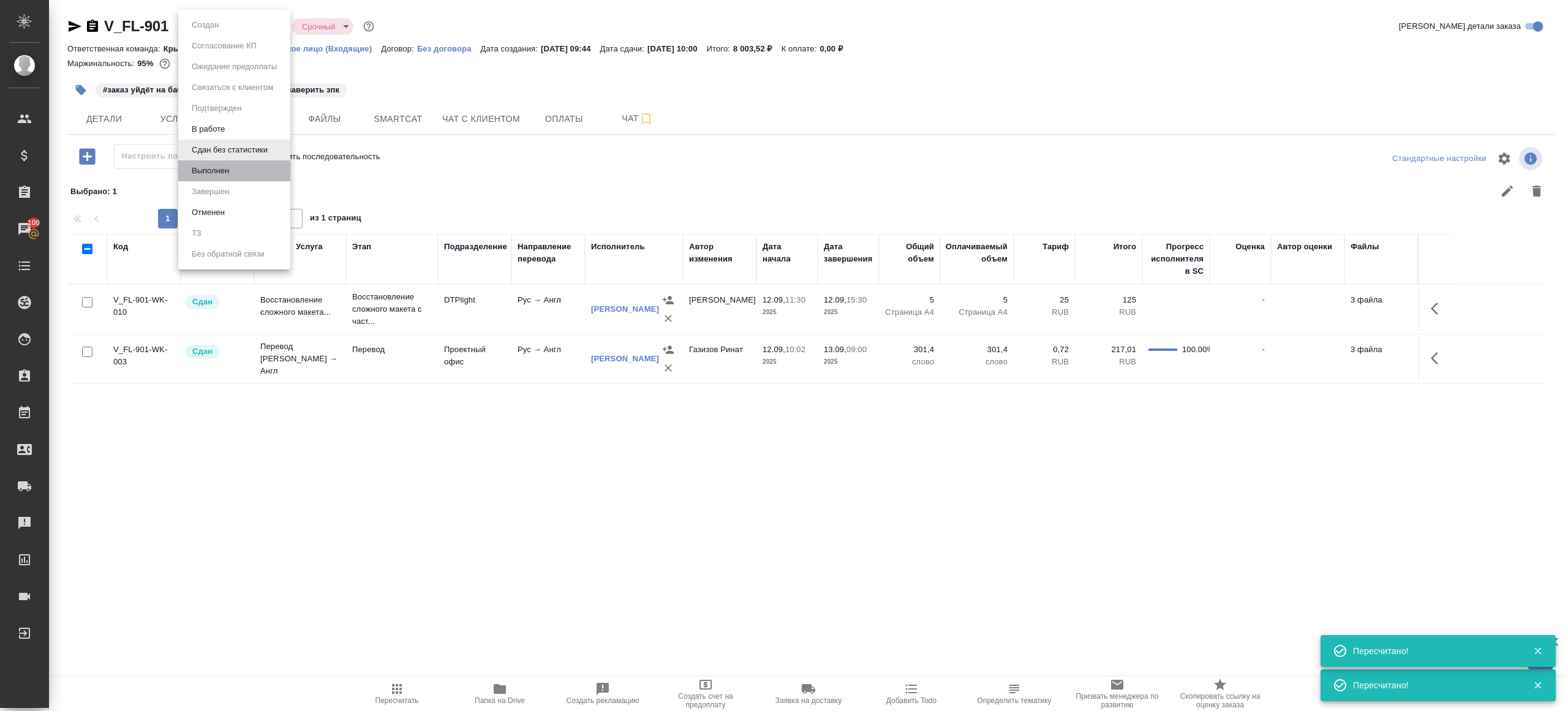
click at [241, 179] on li "Выполнен" at bounding box center [233, 170] width 112 height 20
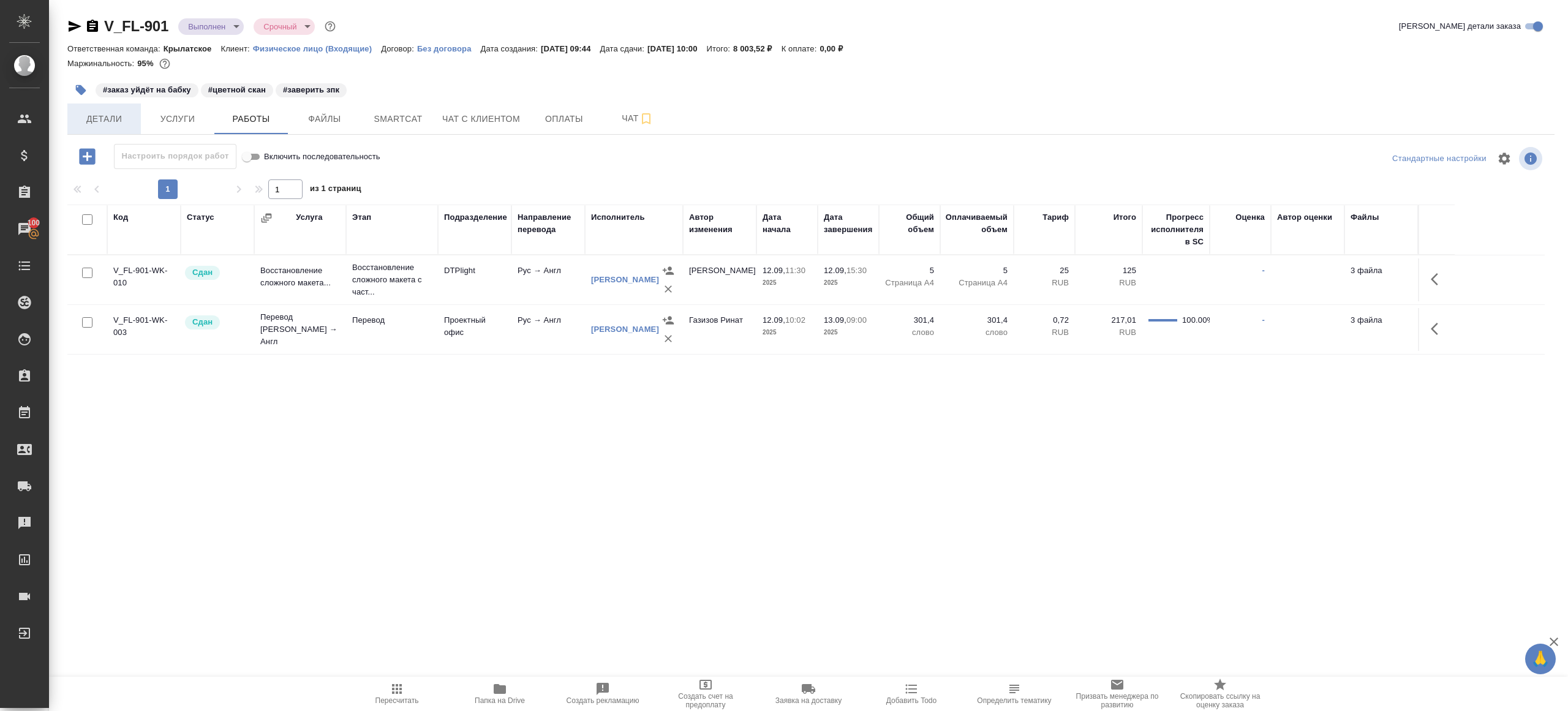
click at [100, 124] on span "Детали" at bounding box center [104, 120] width 58 height 16
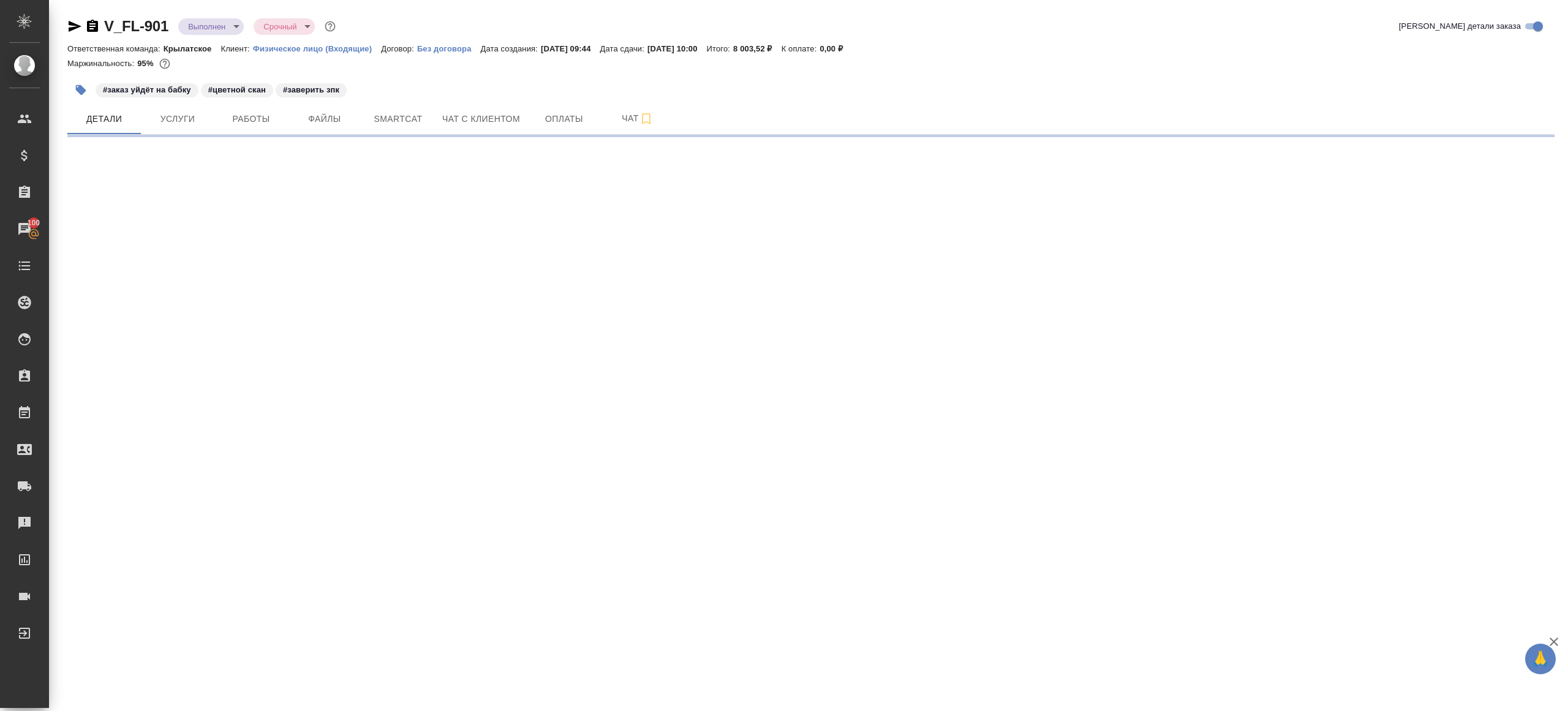
select select "RU"
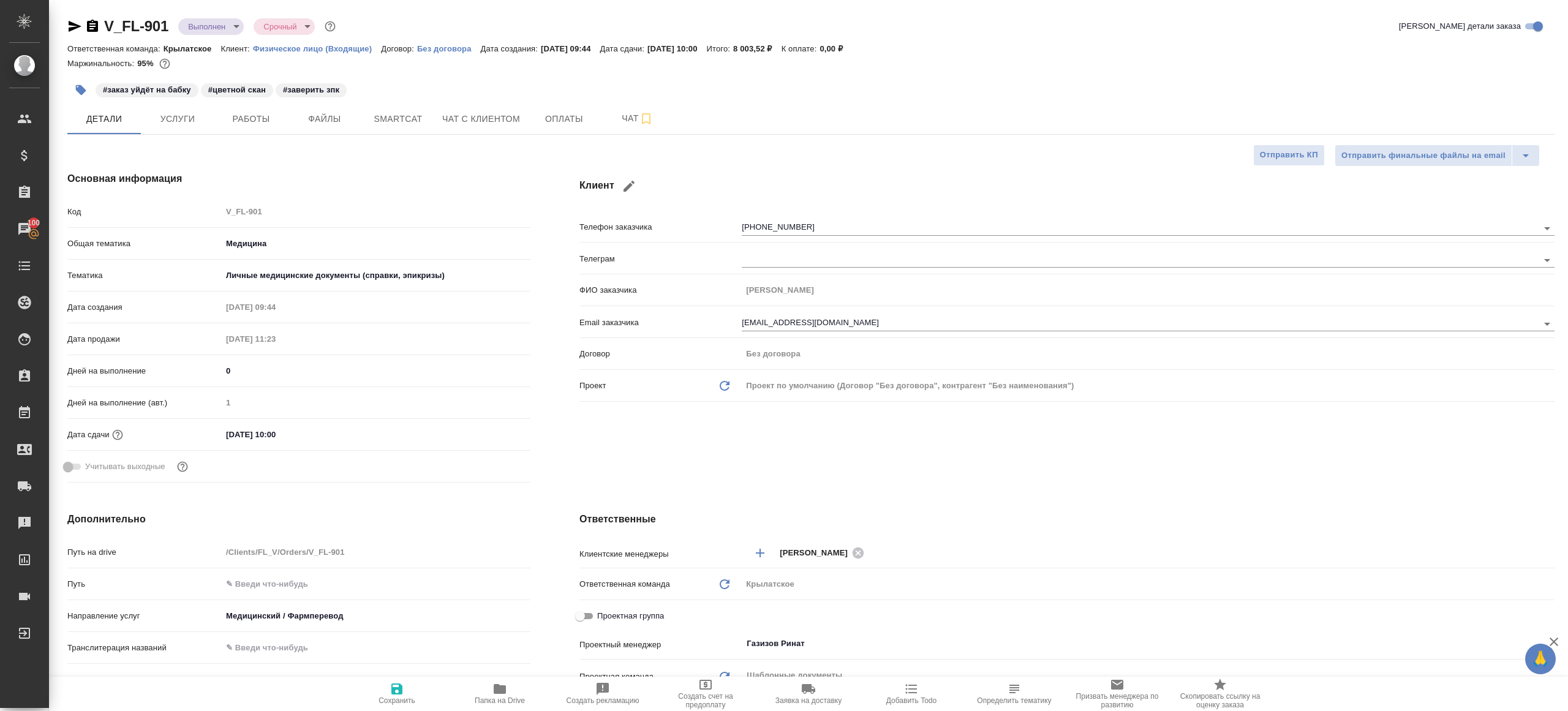
type textarea "x"
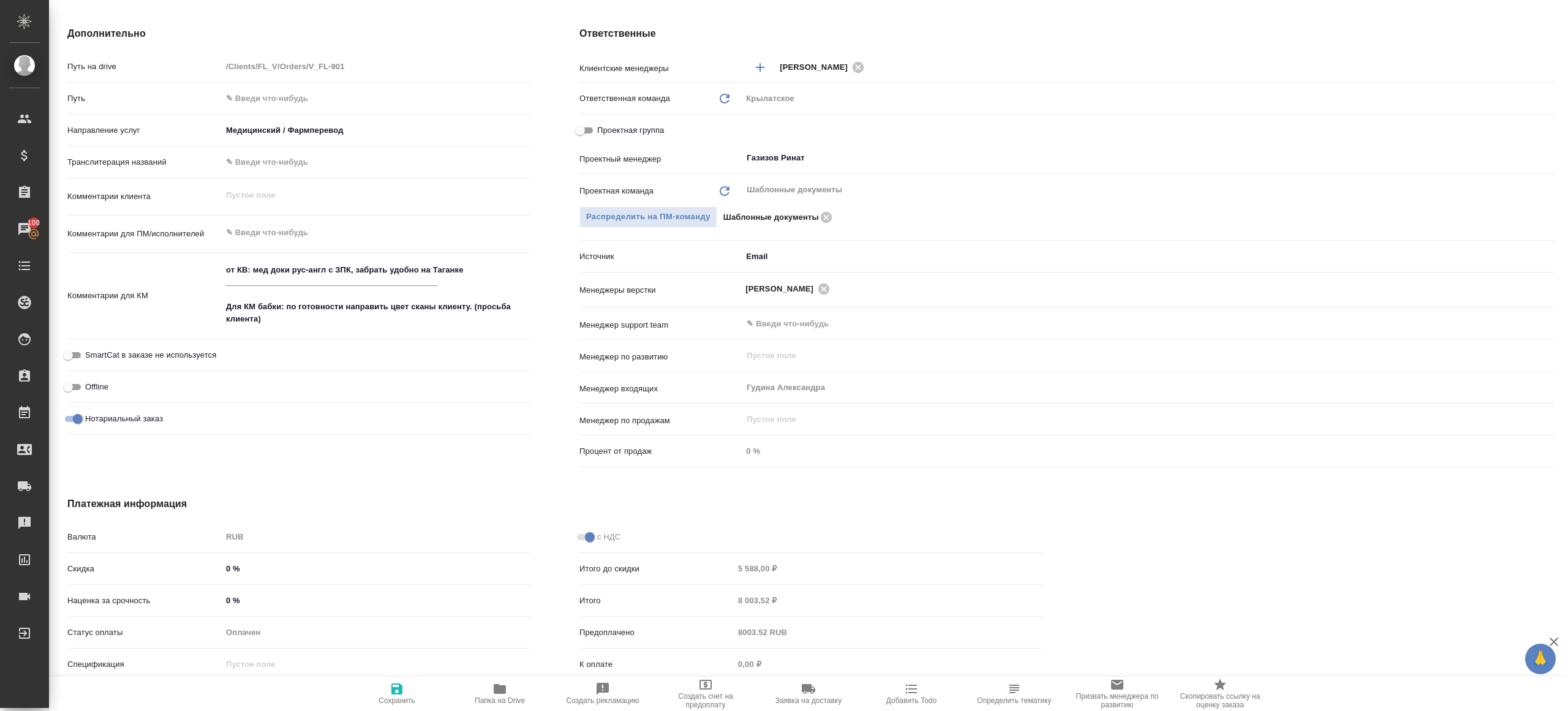
scroll to position [483, 0]
click at [823, 150] on div "Газизов Ринат ​" at bounding box center [1147, 160] width 812 height 22
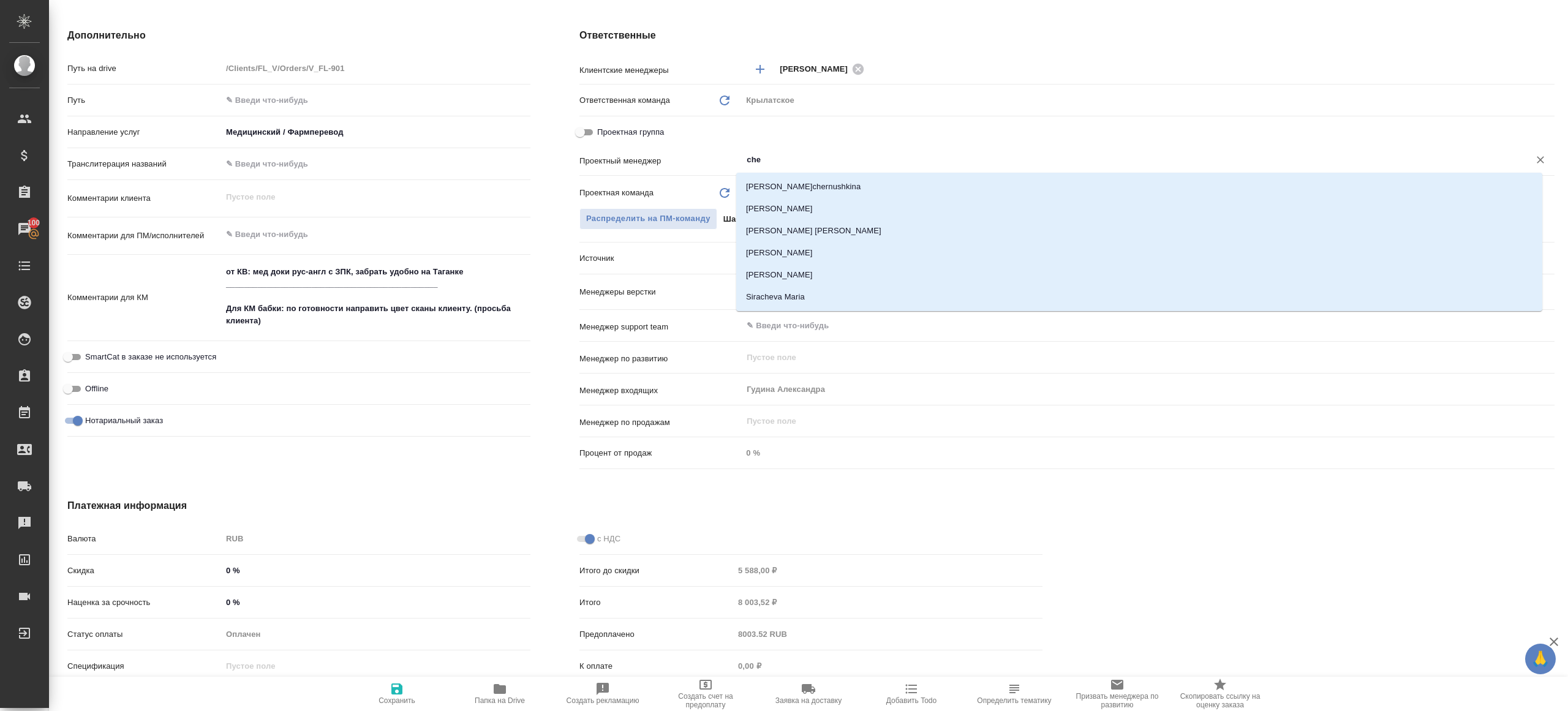
type input "cher"
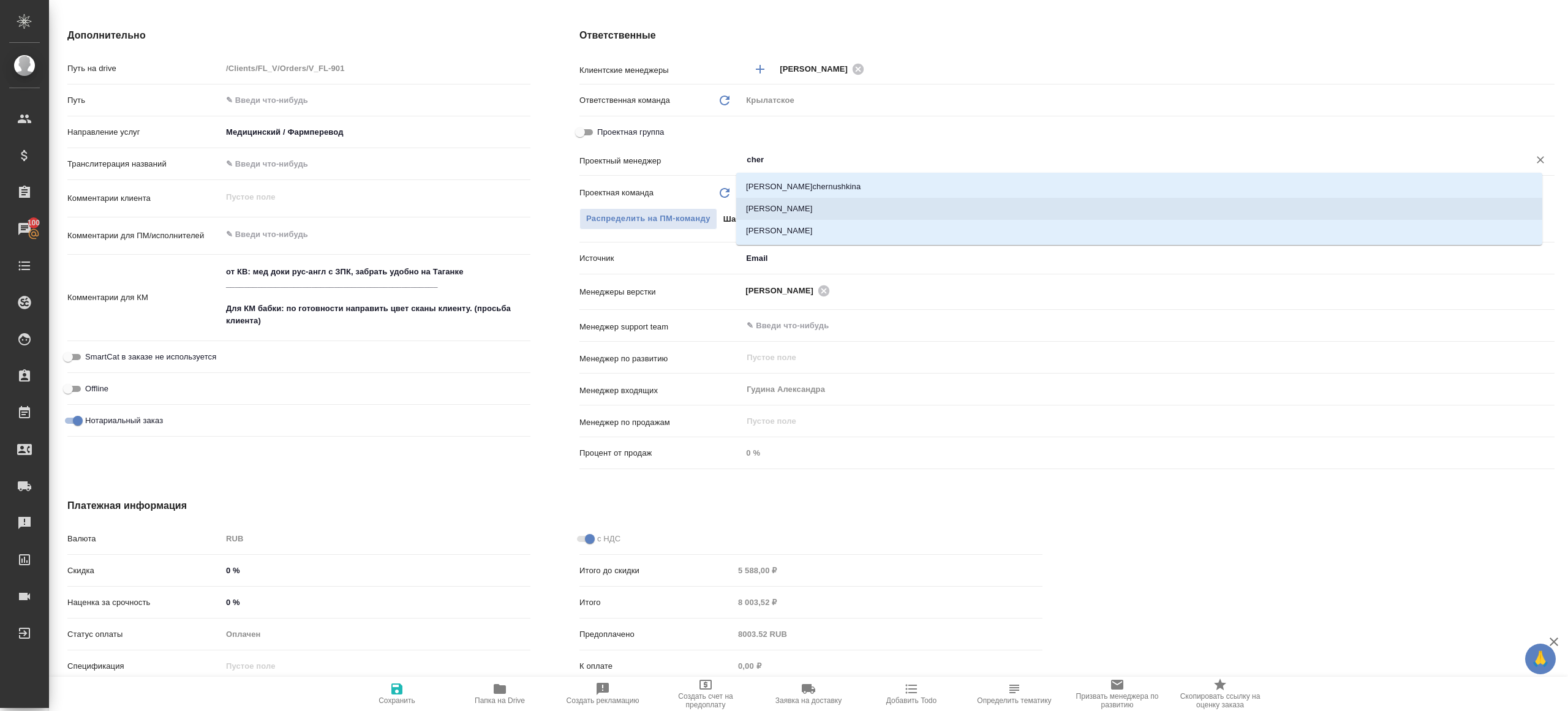
click at [823, 211] on li "Chernova Anna" at bounding box center [1139, 208] width 806 height 22
type textarea "x"
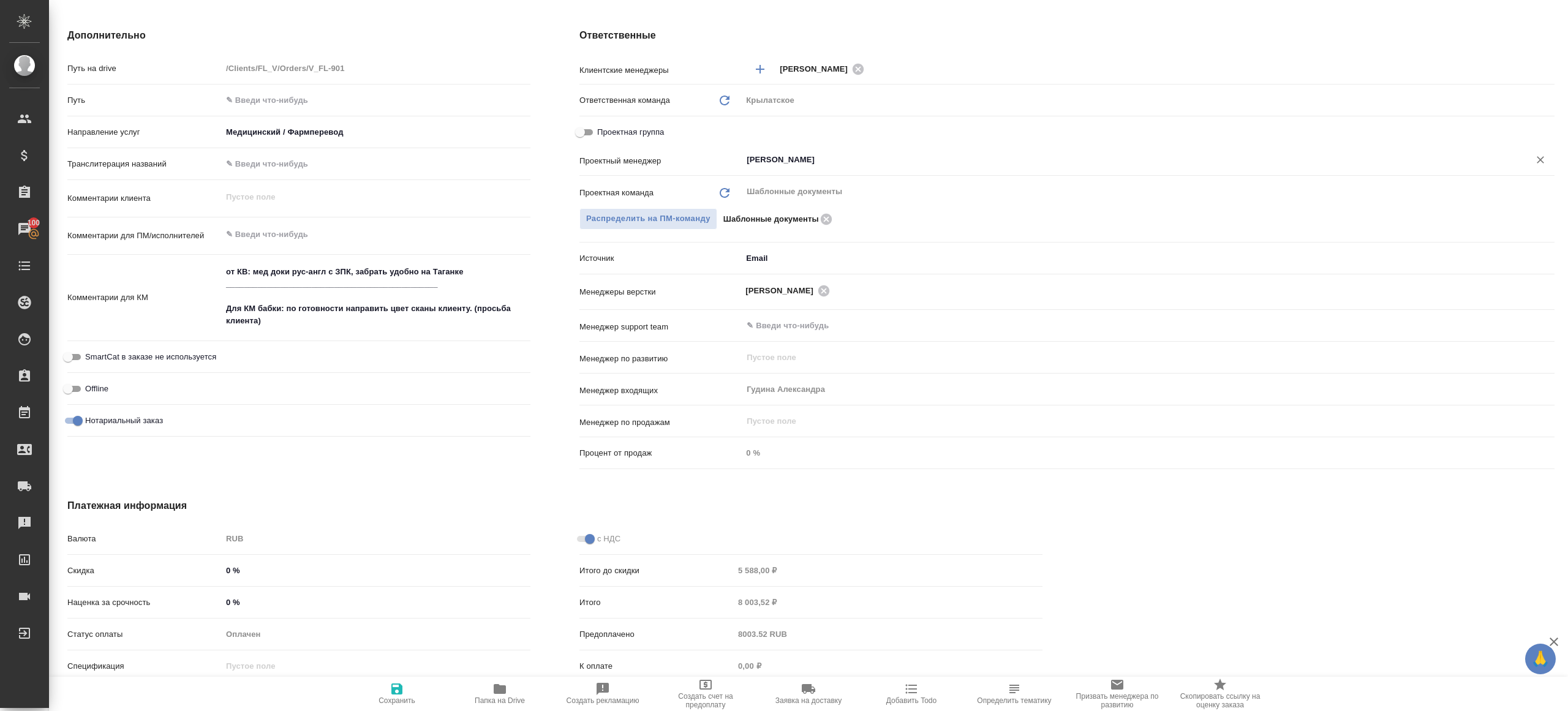
type input "Chernova Anna"
click at [410, 692] on span "Сохранить" at bounding box center [397, 693] width 89 height 23
type textarea "x"
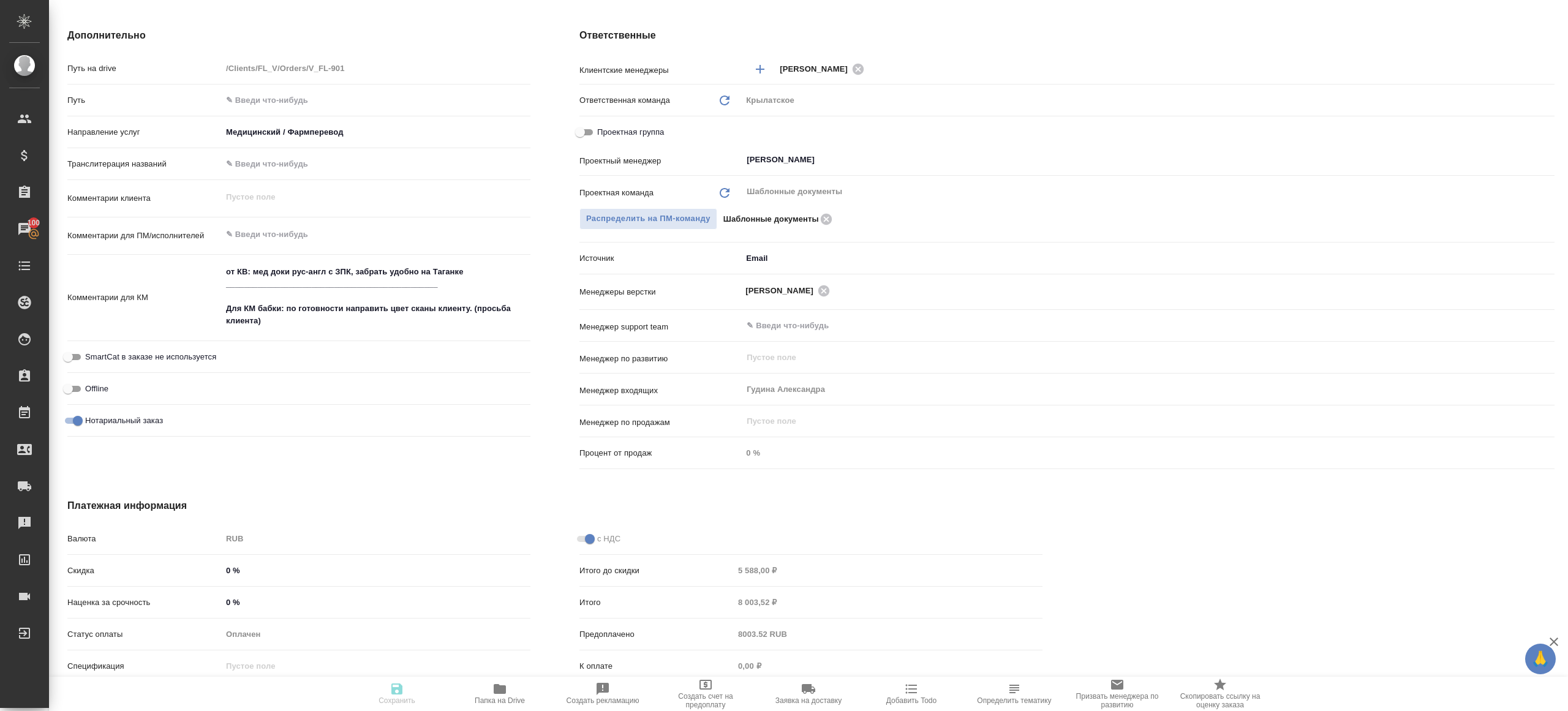
type textarea "x"
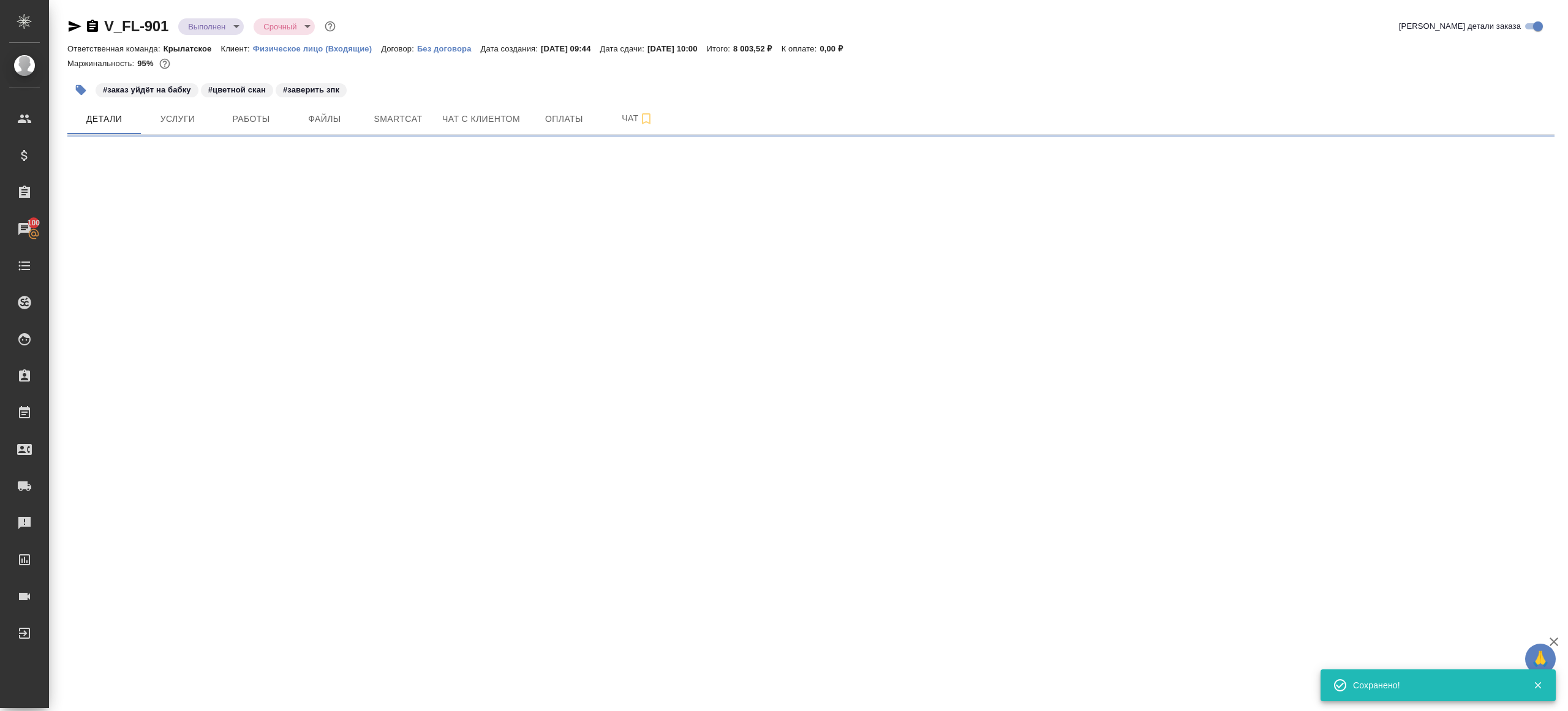
scroll to position [0, 0]
select select "RU"
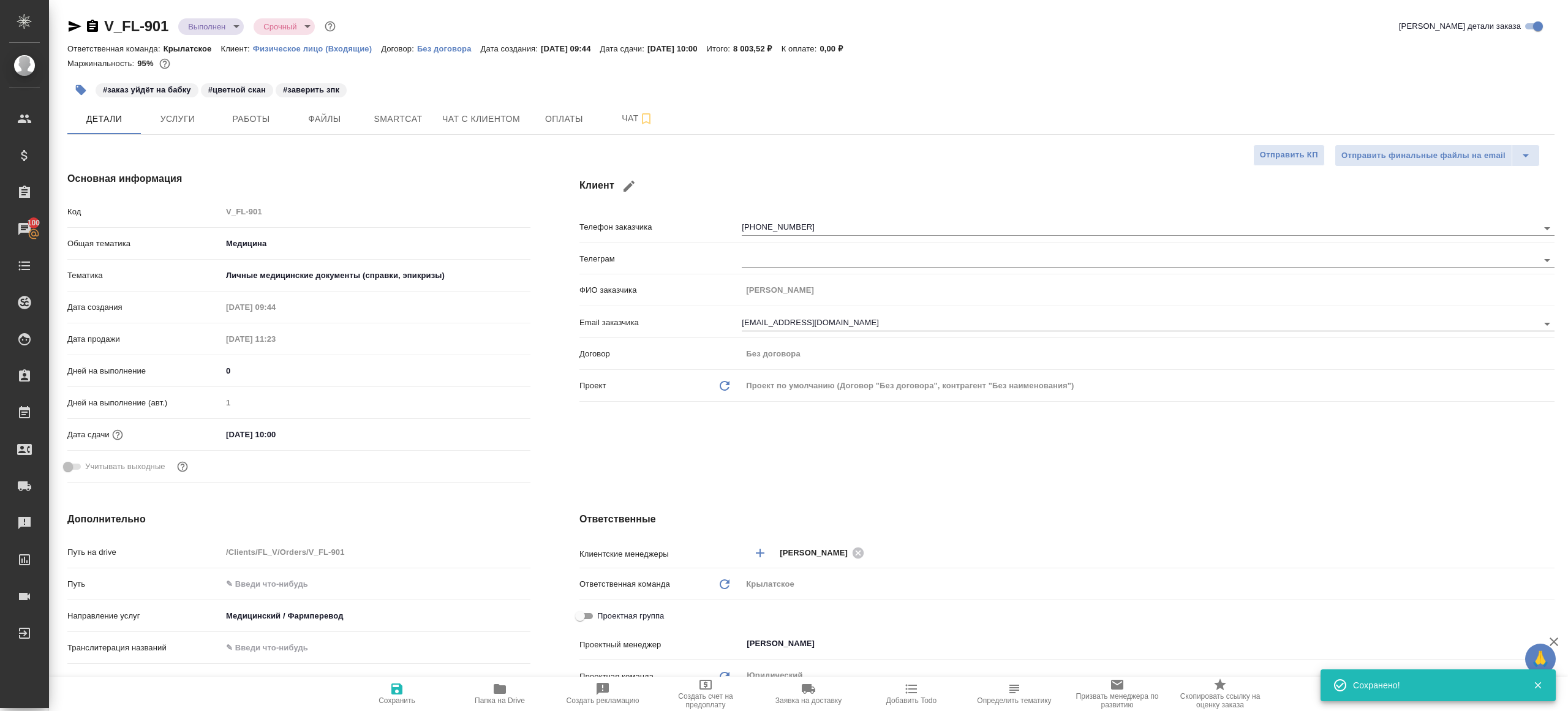
type textarea "x"
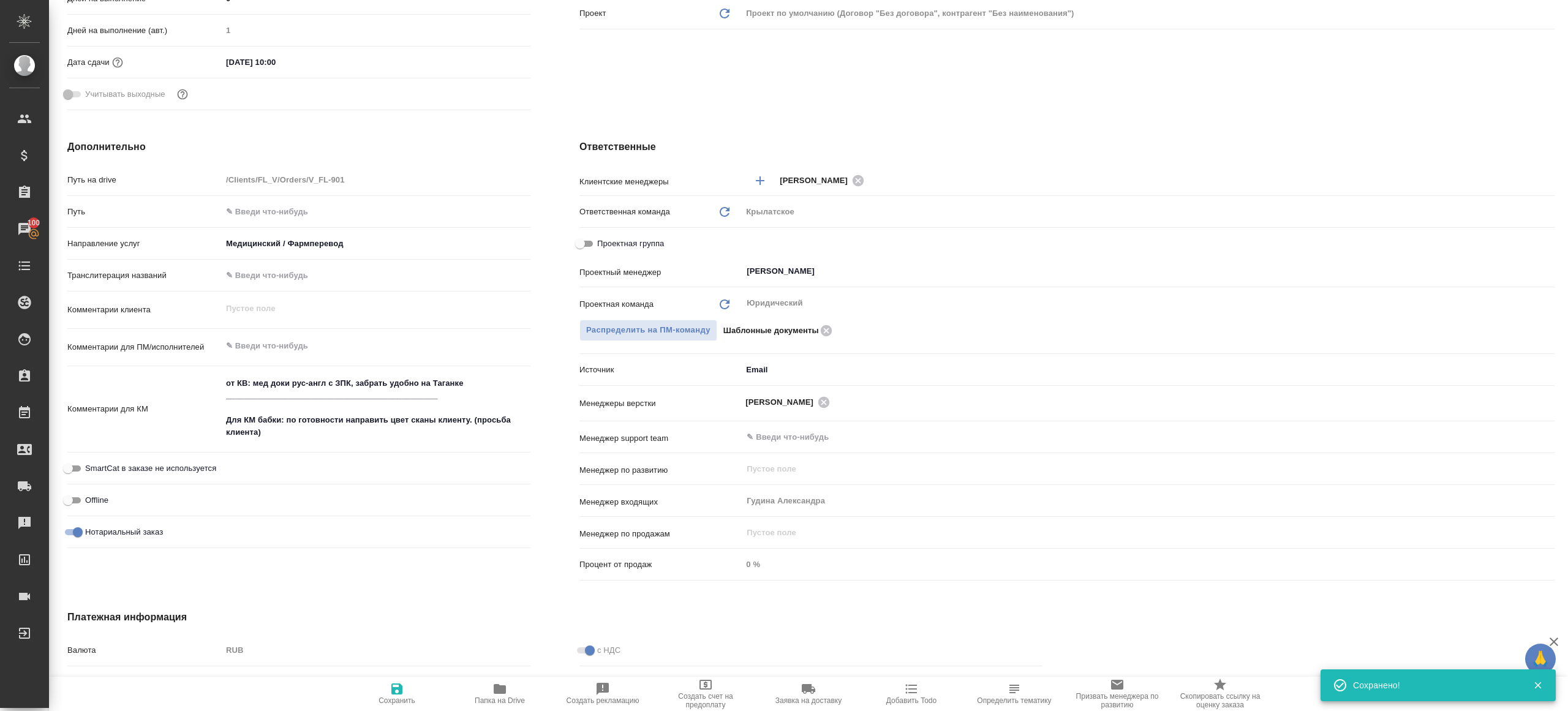
scroll to position [383, 0]
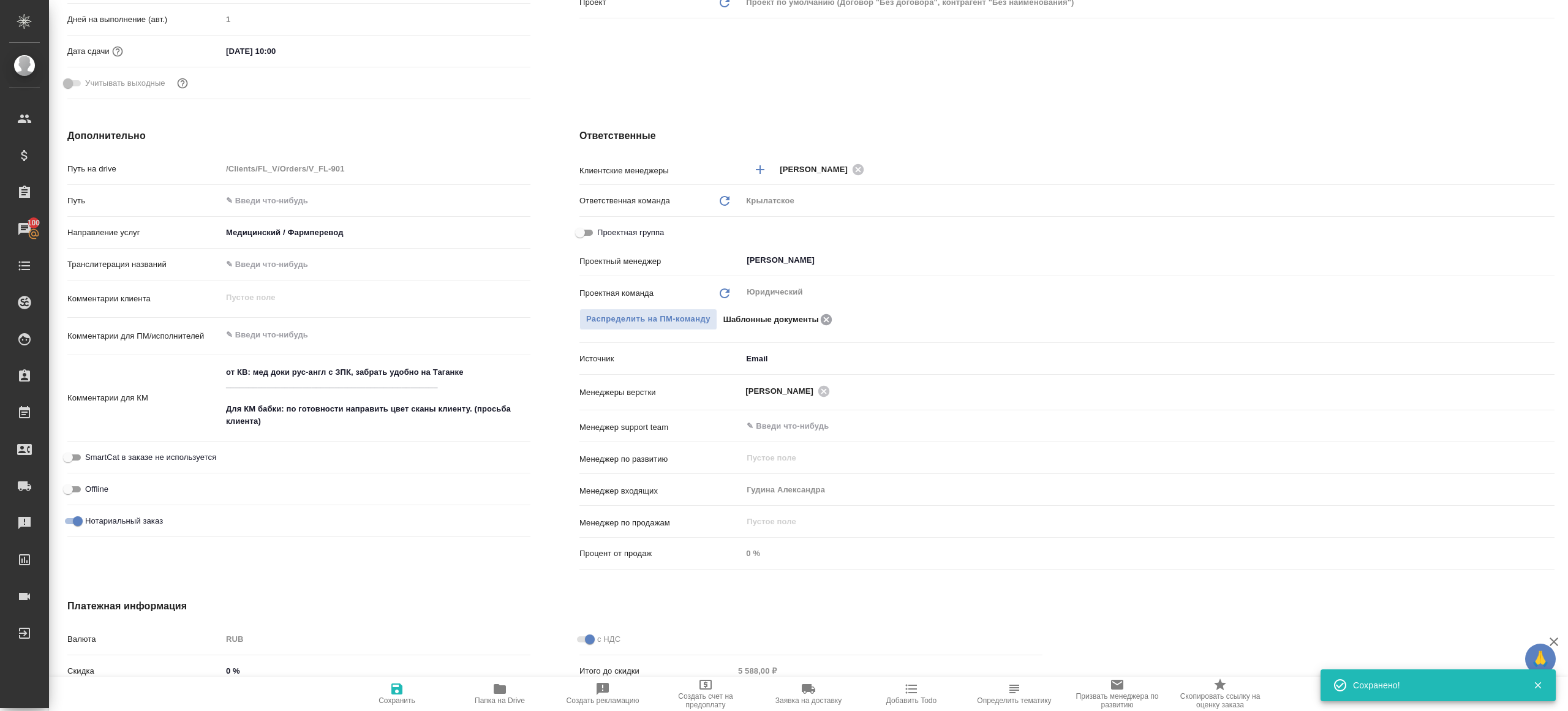
click at [828, 318] on icon at bounding box center [826, 318] width 11 height 11
type textarea "x"
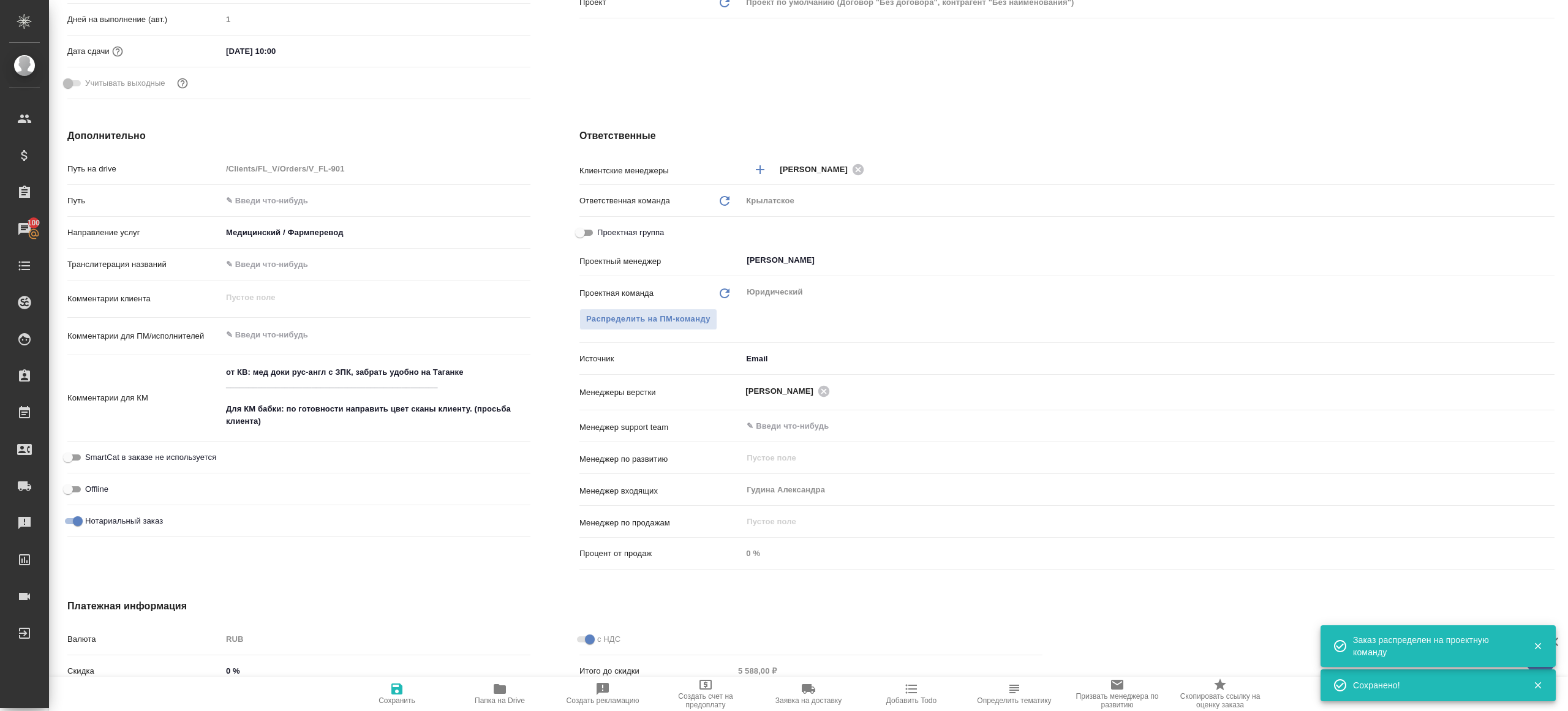
click at [391, 691] on icon "button" at bounding box center [396, 689] width 15 height 15
type textarea "x"
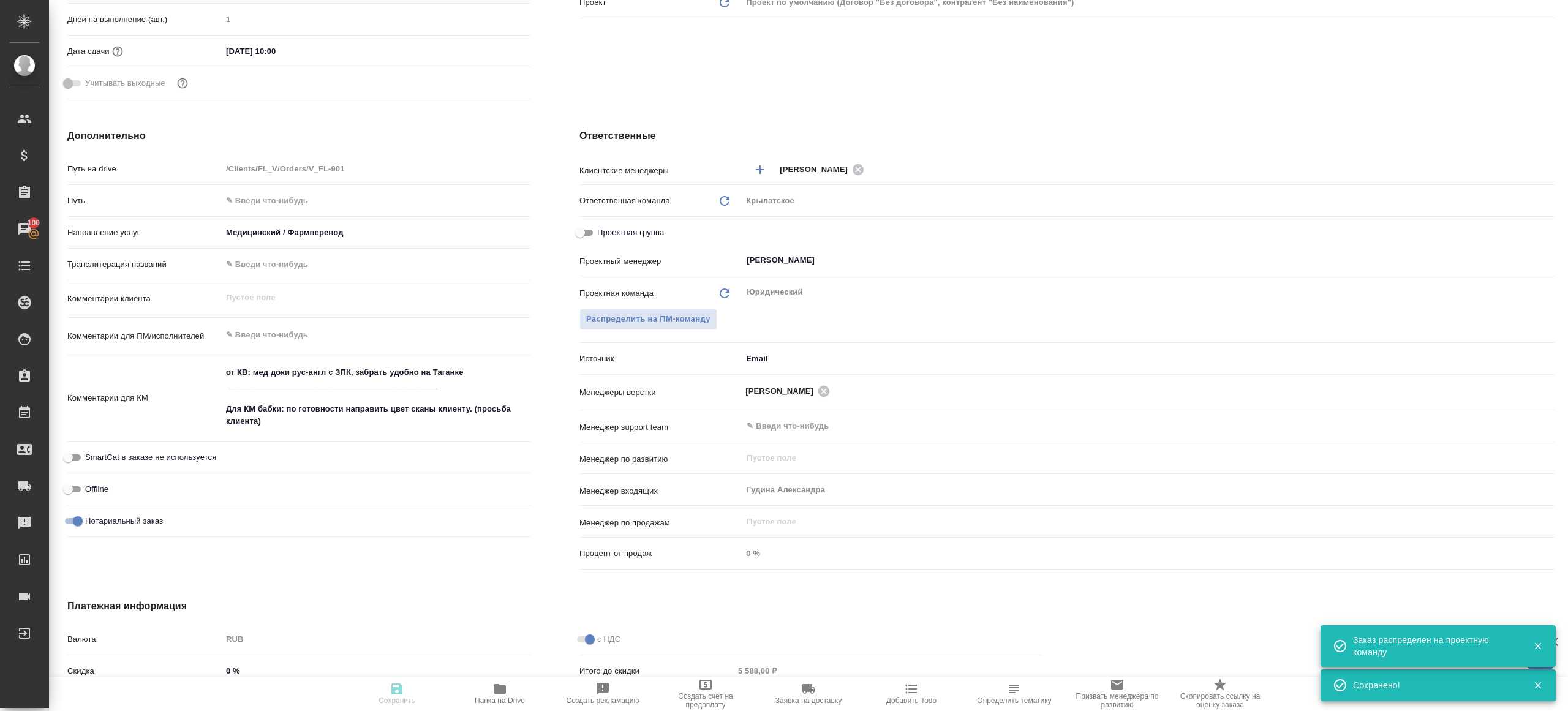
type textarea "x"
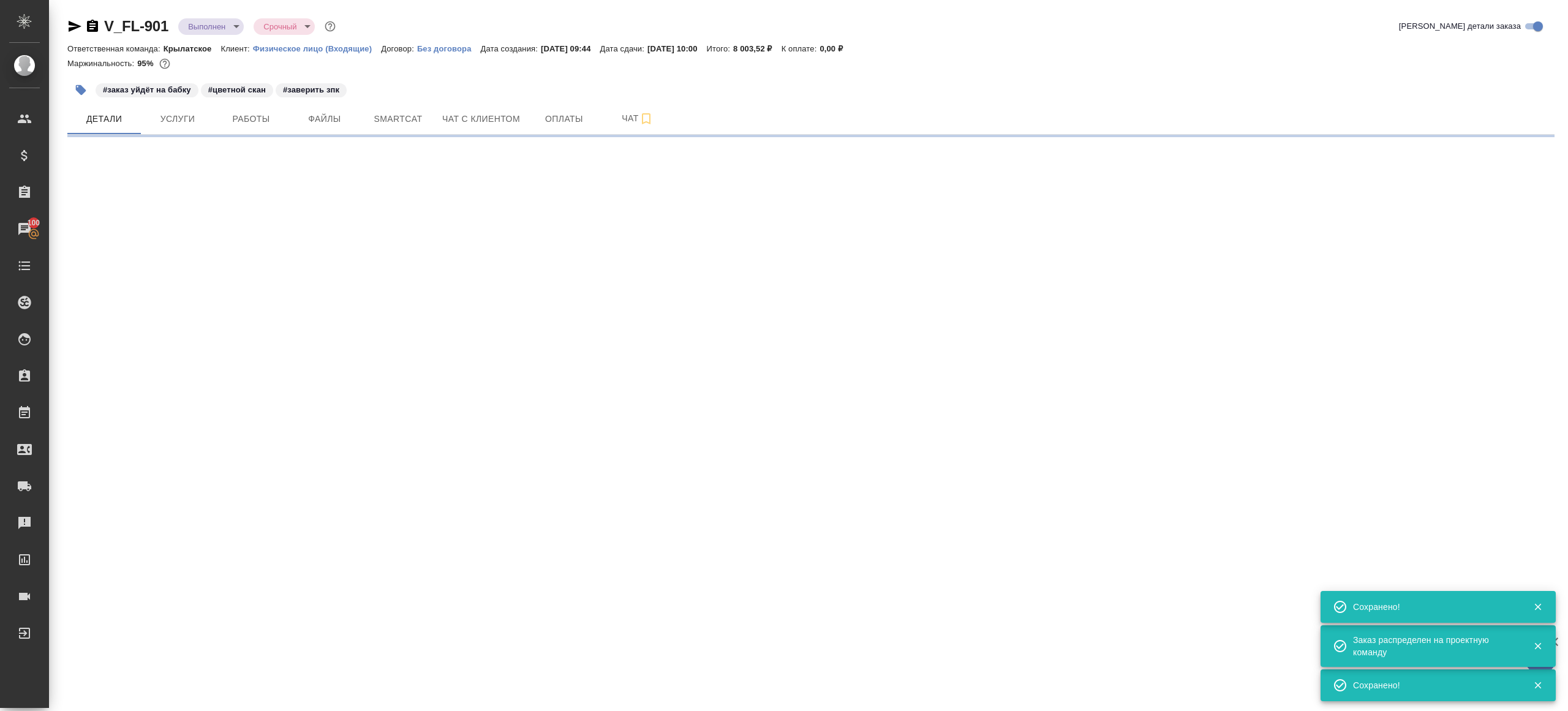
scroll to position [0, 0]
select select "RU"
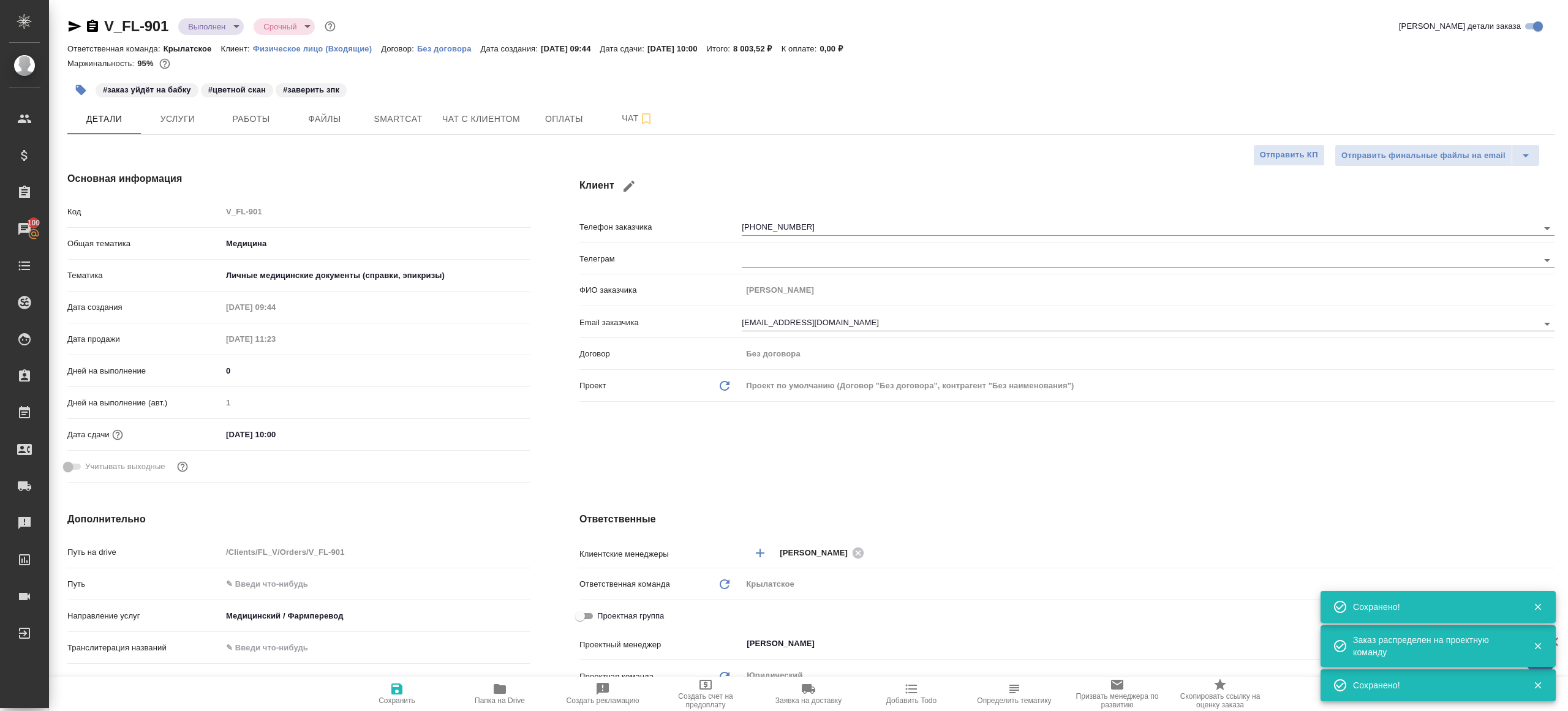
type textarea "x"
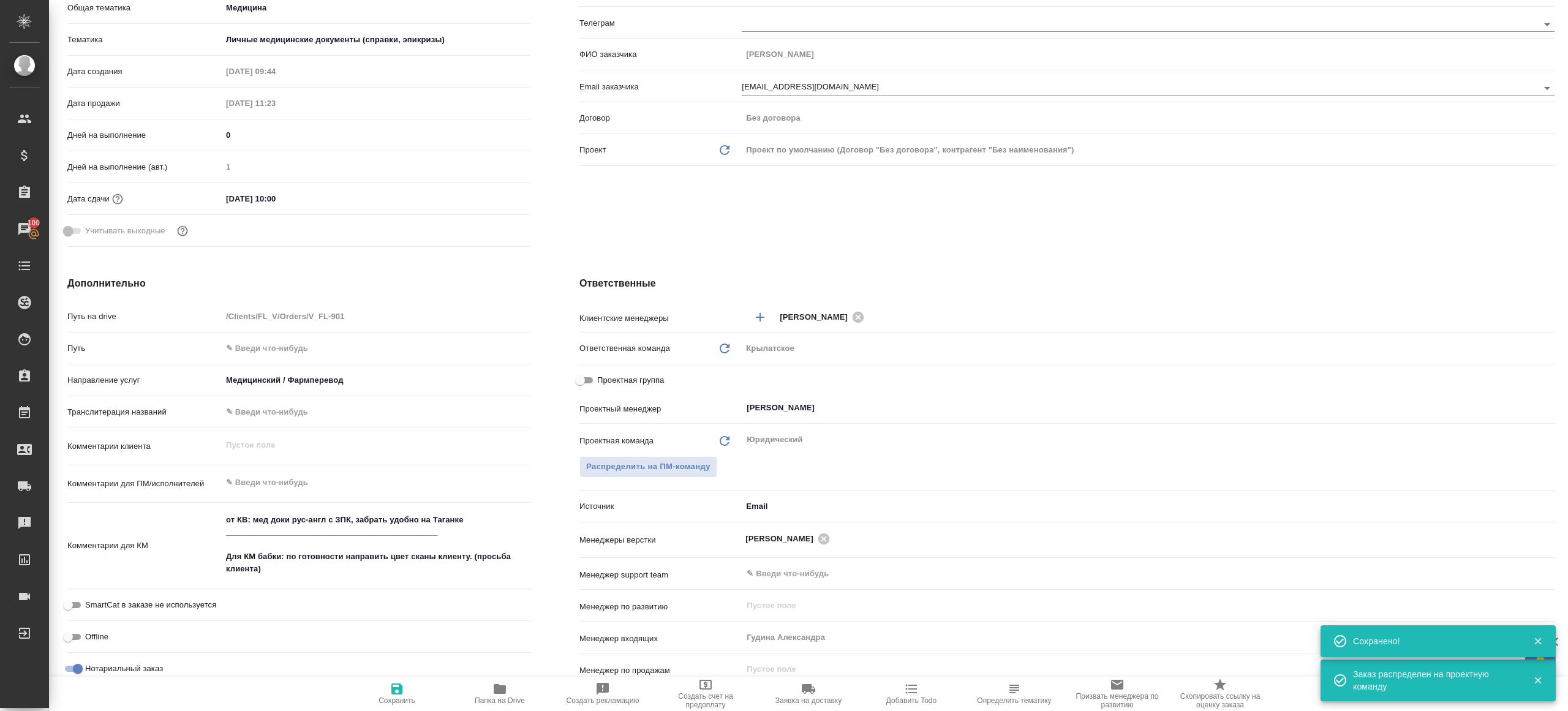
scroll to position [233, 0]
click at [393, 679] on button "Сохранить" at bounding box center [397, 693] width 103 height 34
type textarea "x"
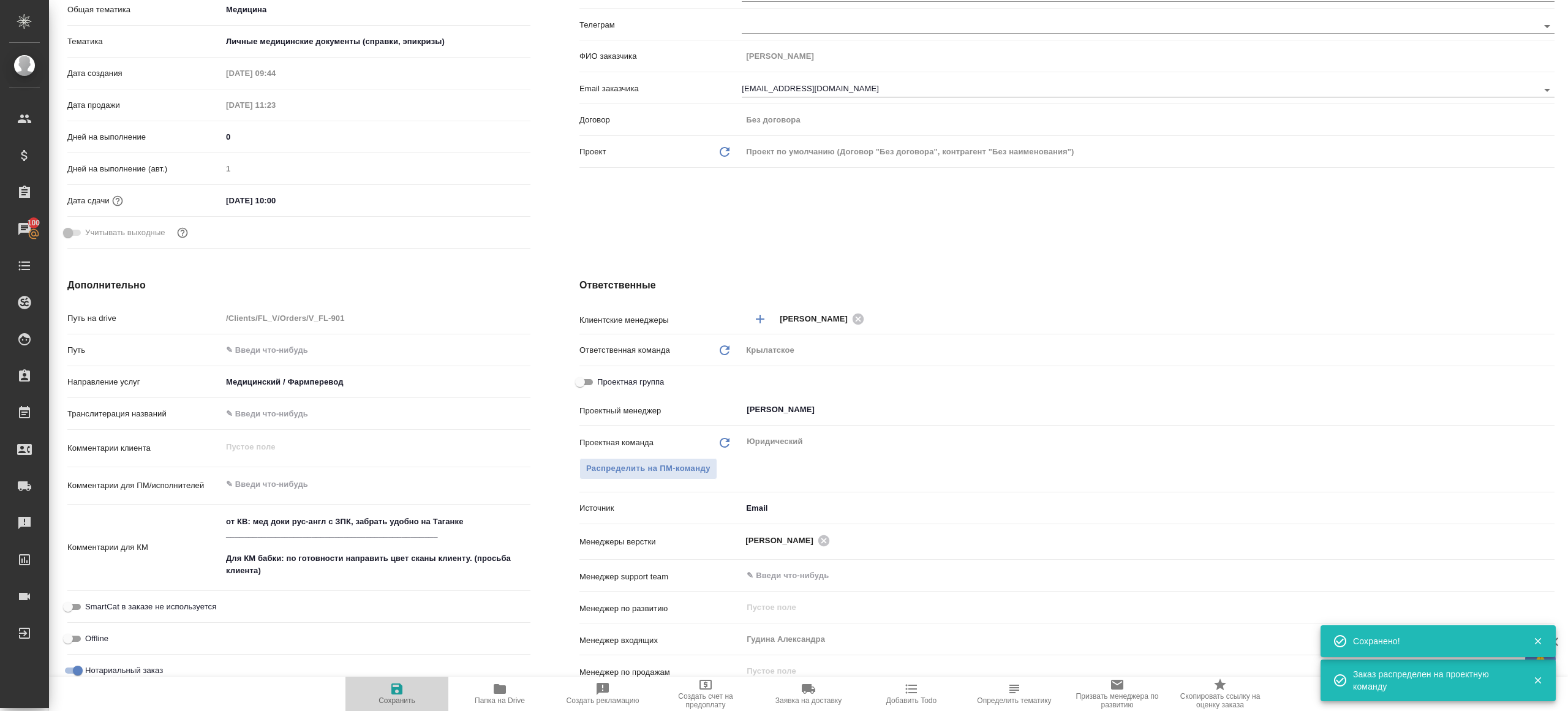
type textarea "x"
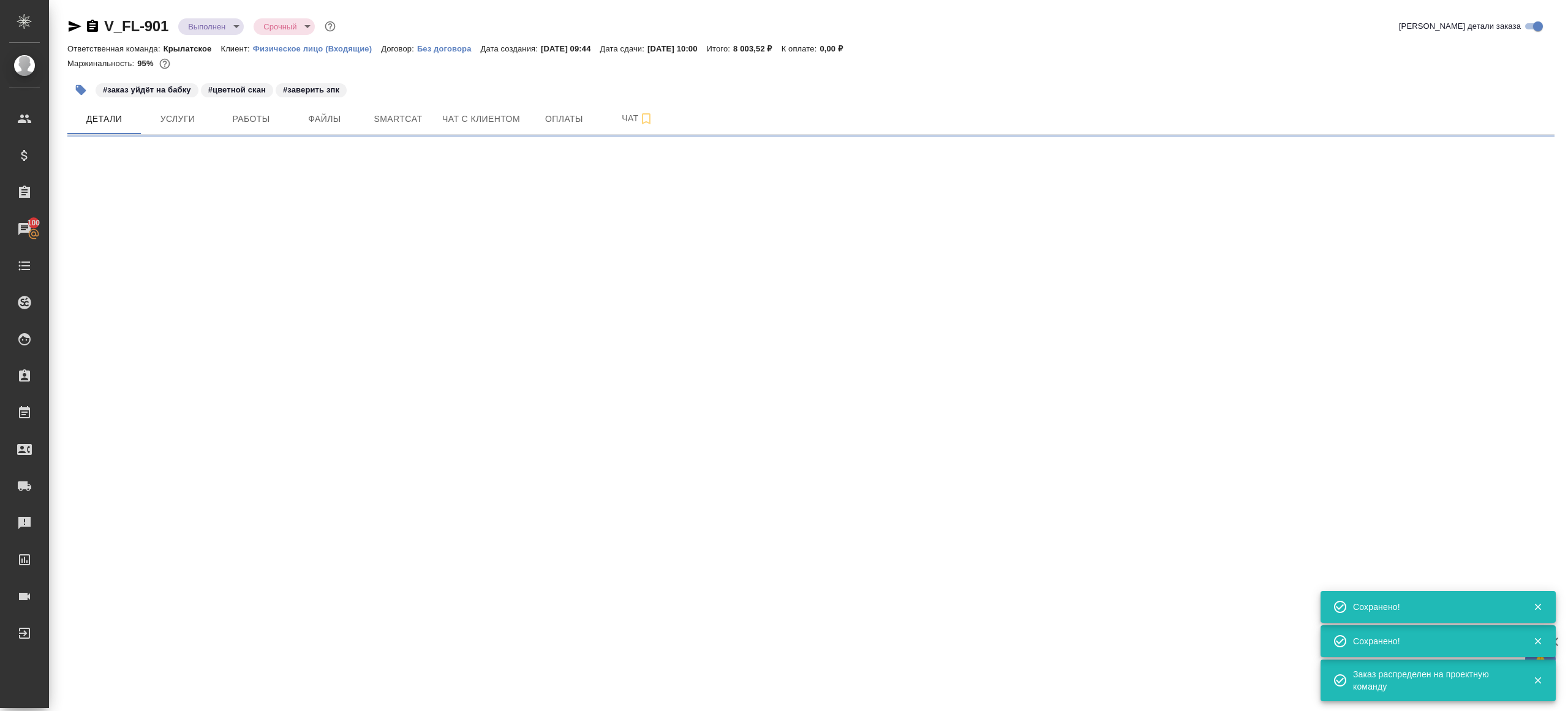
scroll to position [0, 0]
select select "RU"
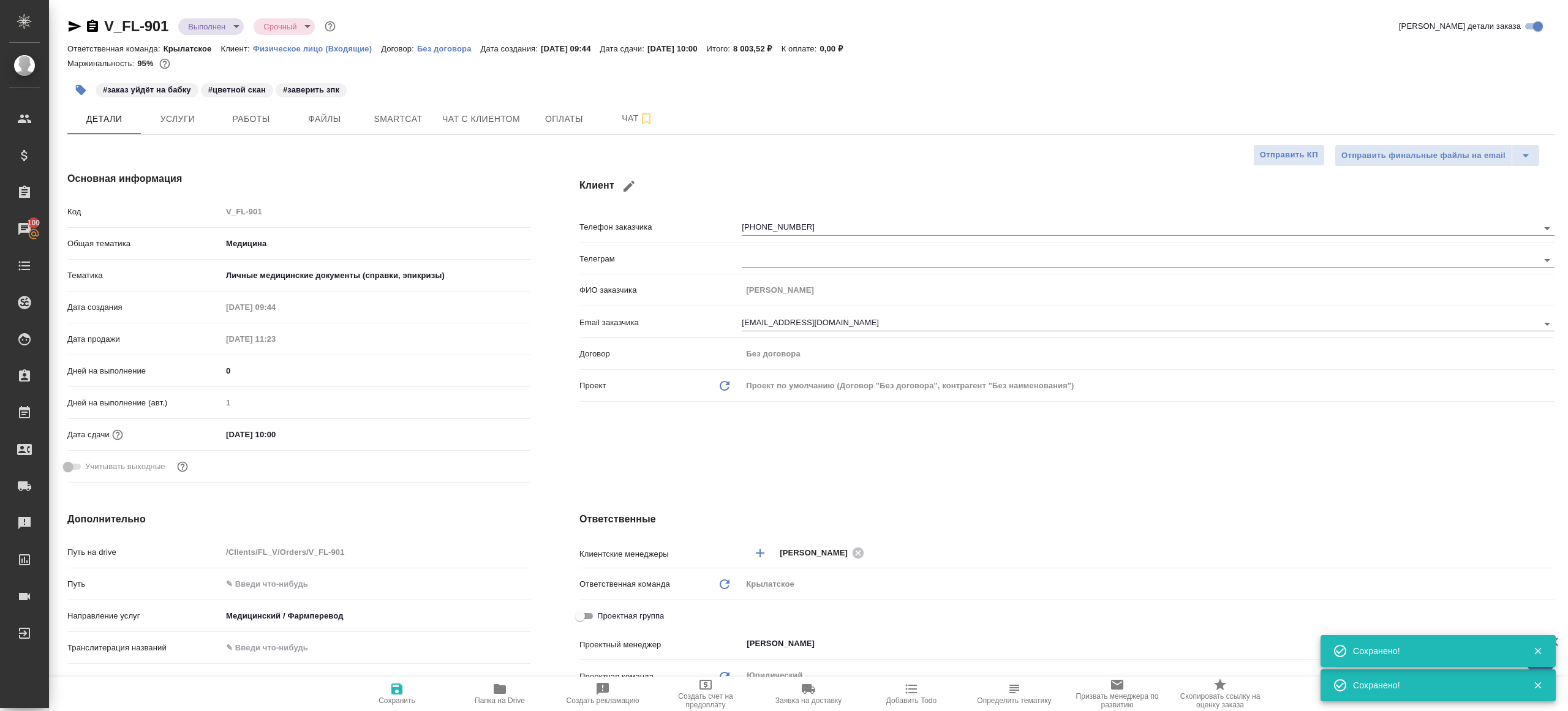
type textarea "x"
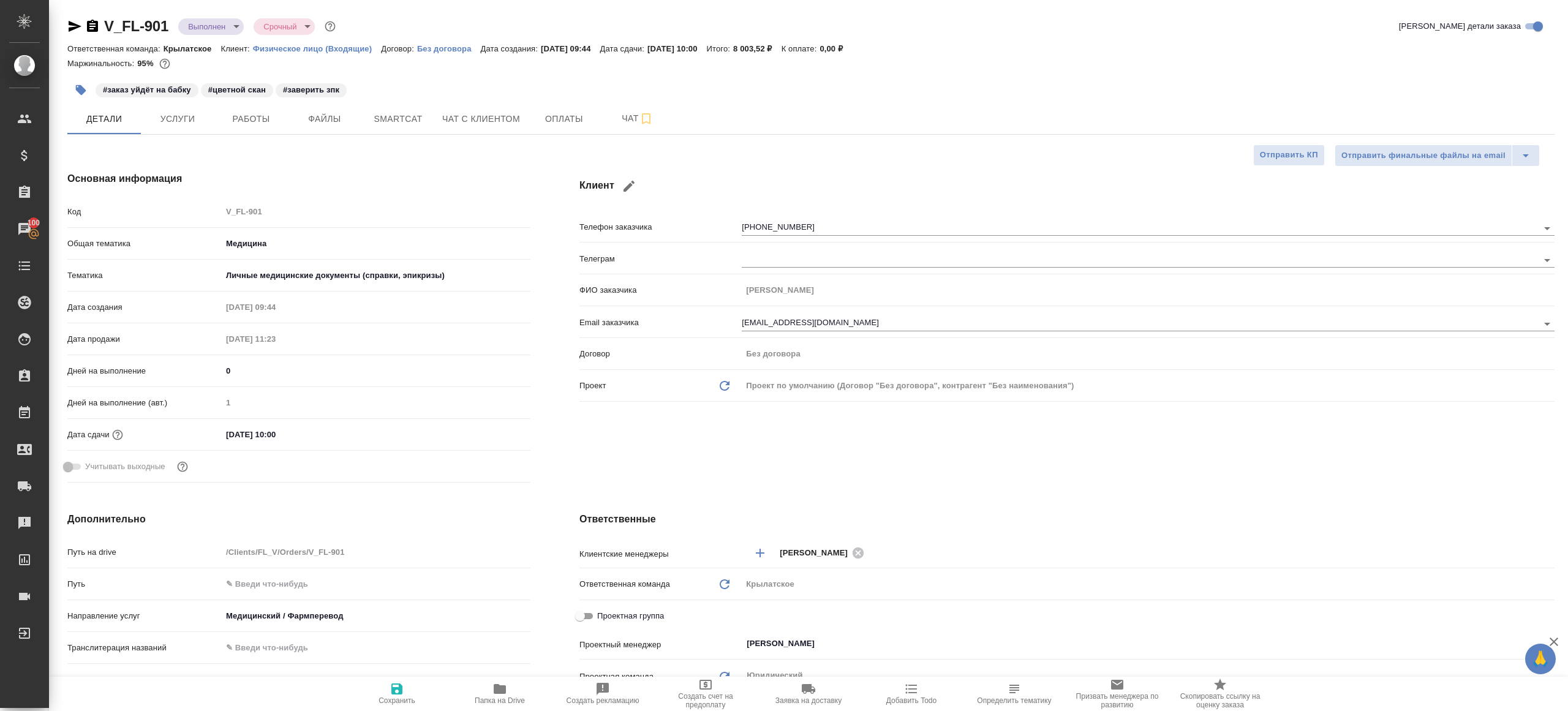
click at [69, 22] on icon "button" at bounding box center [75, 25] width 13 height 11
click at [260, 108] on button "Работы" at bounding box center [251, 118] width 74 height 30
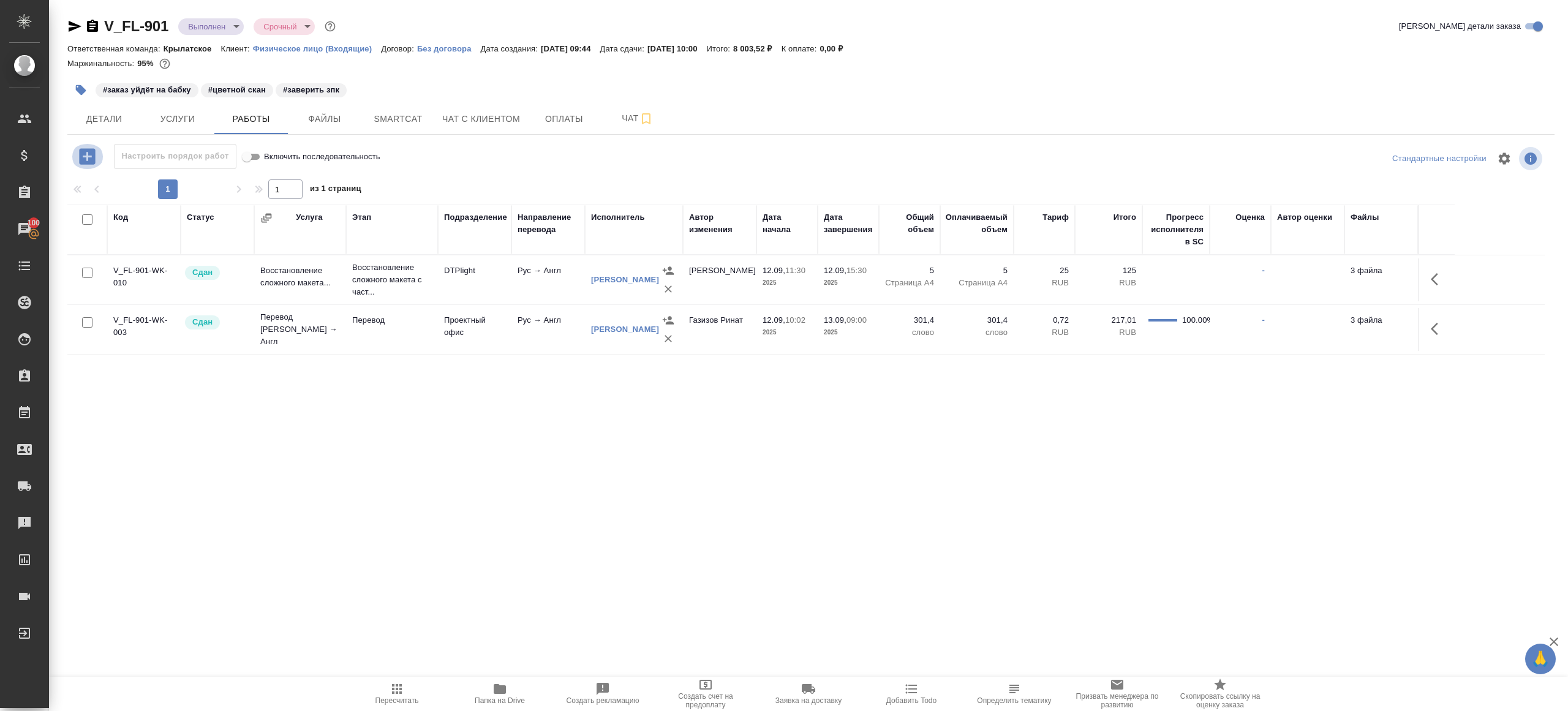
click at [77, 153] on icon "button" at bounding box center [88, 157] width 21 height 21
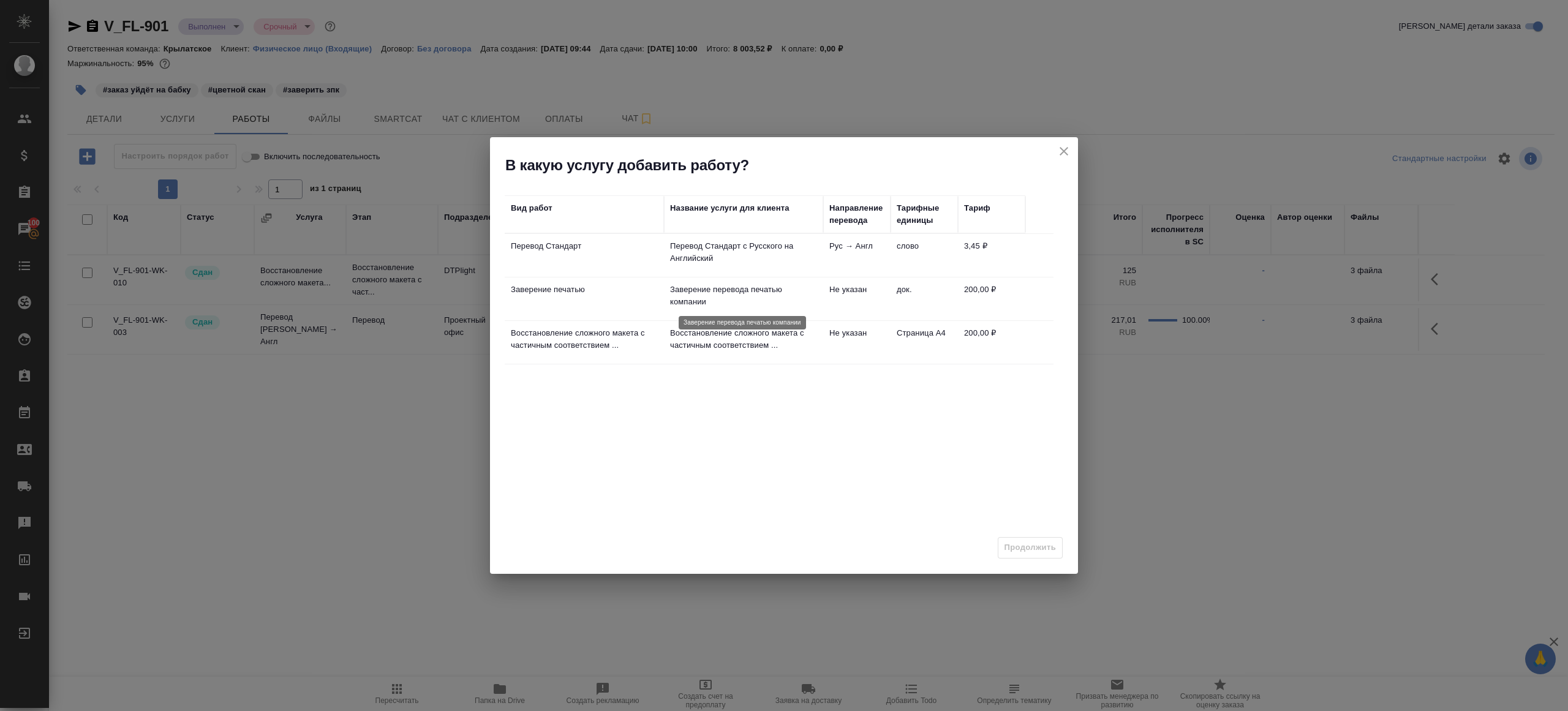
click at [692, 262] on p "Перевод Стандарт с Русского на Английский" at bounding box center [743, 252] width 147 height 24
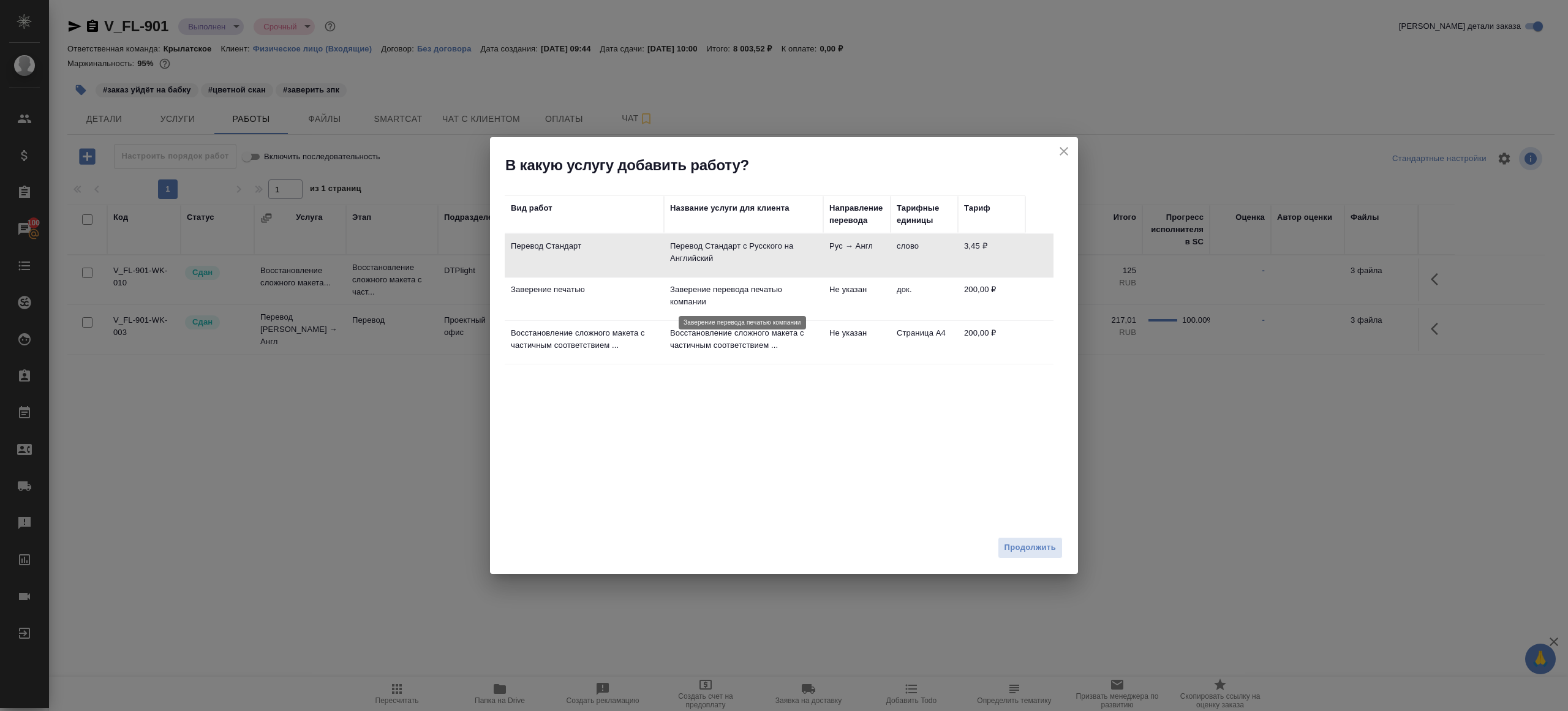
click at [714, 339] on p "Восстановление сложного макета с частичным соответствием ..." at bounding box center [743, 338] width 147 height 24
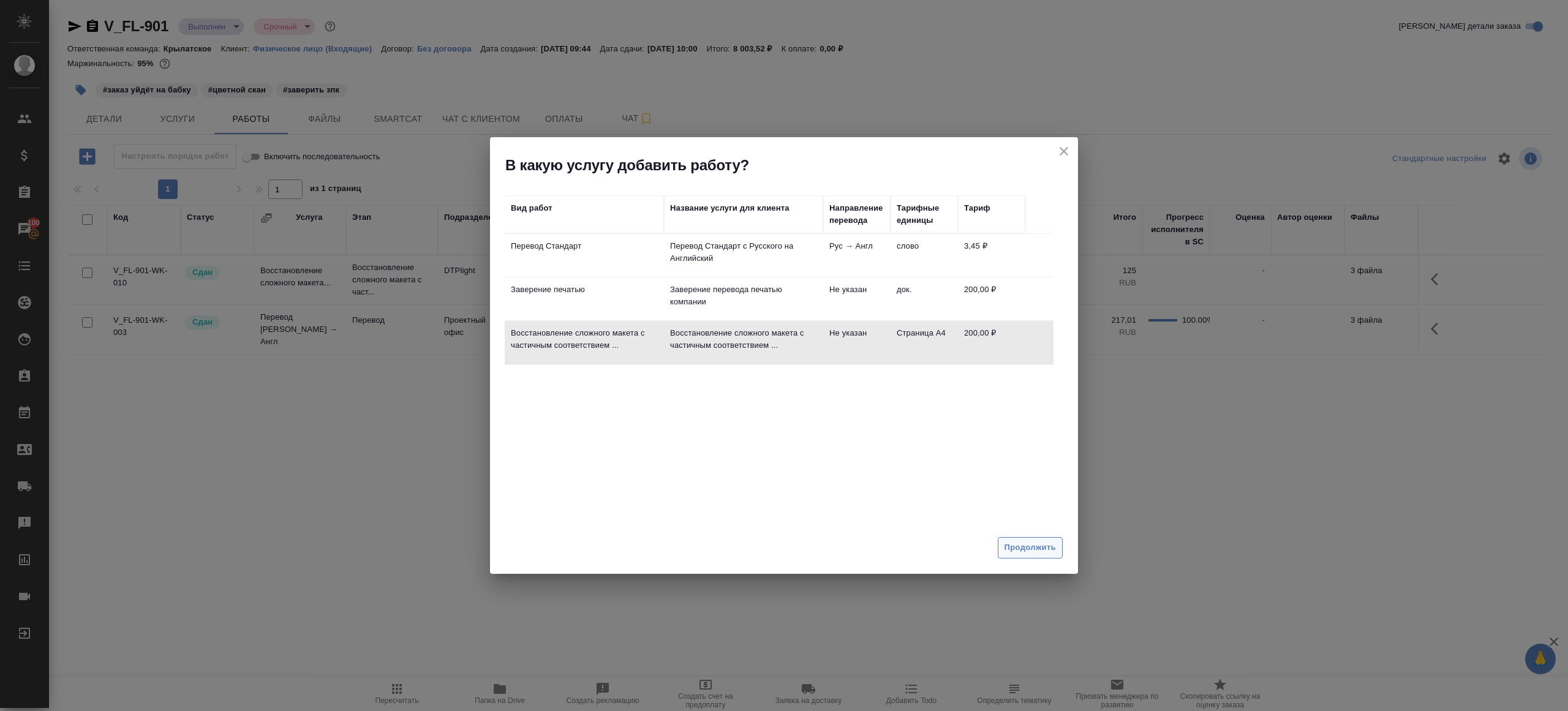
click at [1045, 551] on span "Продолжить" at bounding box center [1029, 548] width 52 height 14
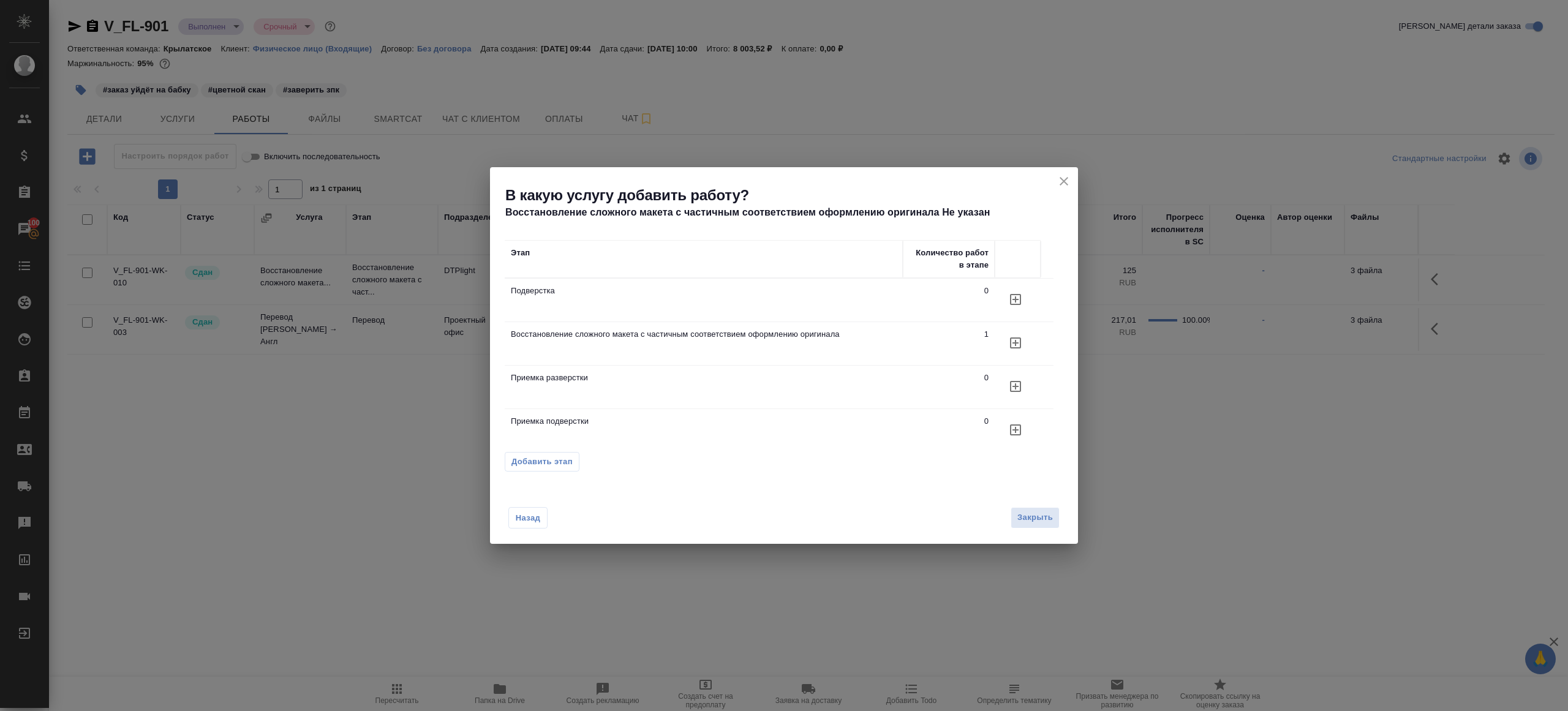
click at [550, 530] on div "Назад Закрыть" at bounding box center [784, 510] width 588 height 67
click at [531, 521] on span "Назад" at bounding box center [527, 517] width 25 height 13
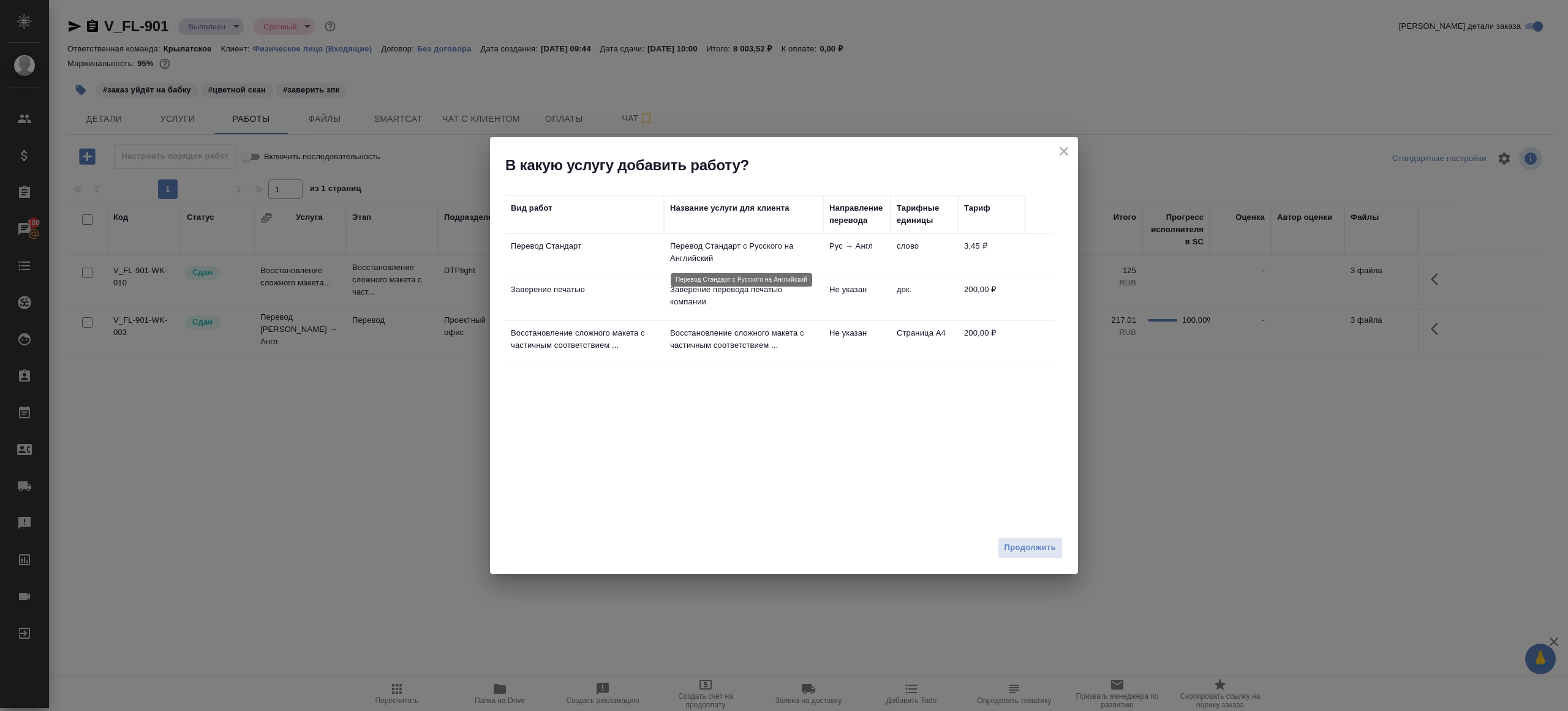
click at [674, 242] on p "Перевод Стандарт с Русского на Английский" at bounding box center [743, 252] width 147 height 24
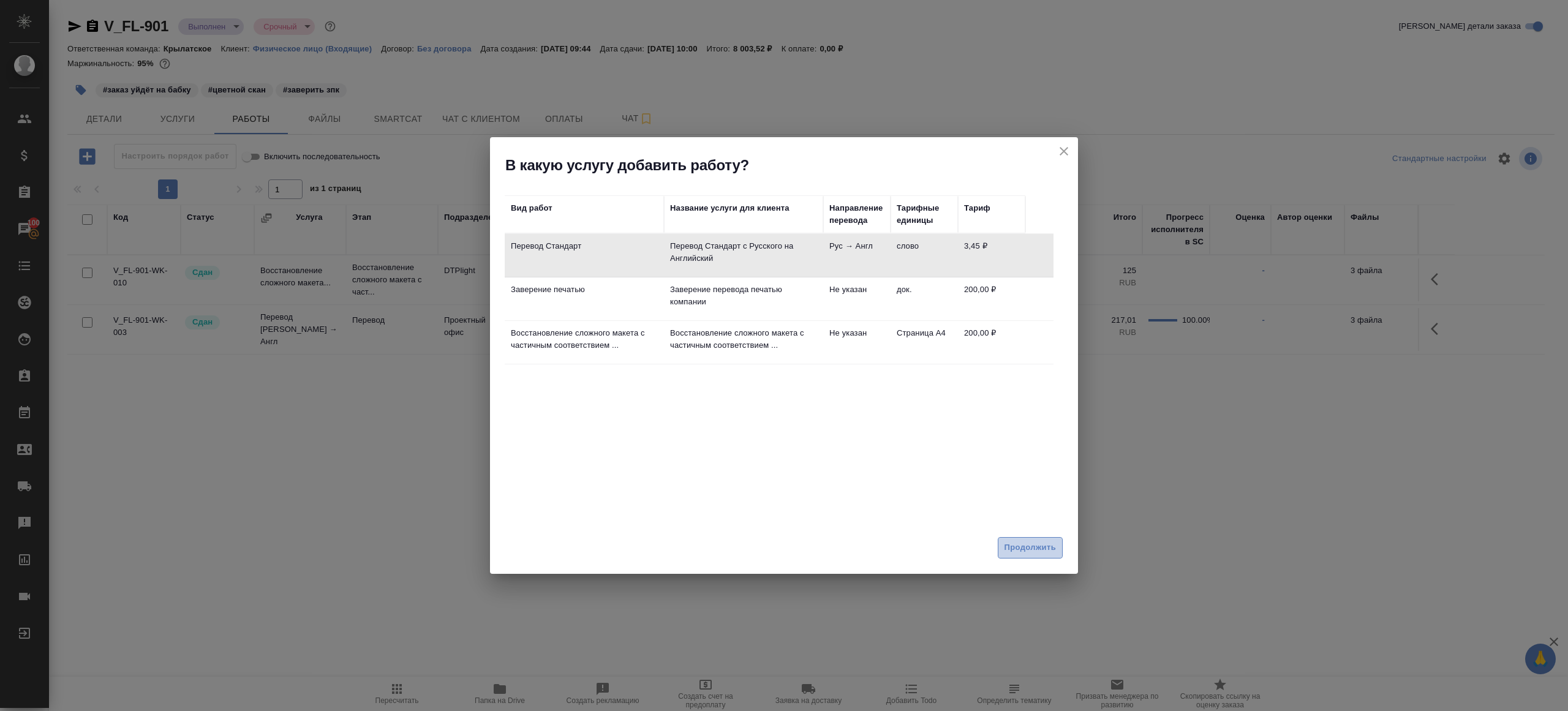
click at [1011, 555] on button "Продолжить" at bounding box center [1030, 548] width 65 height 21
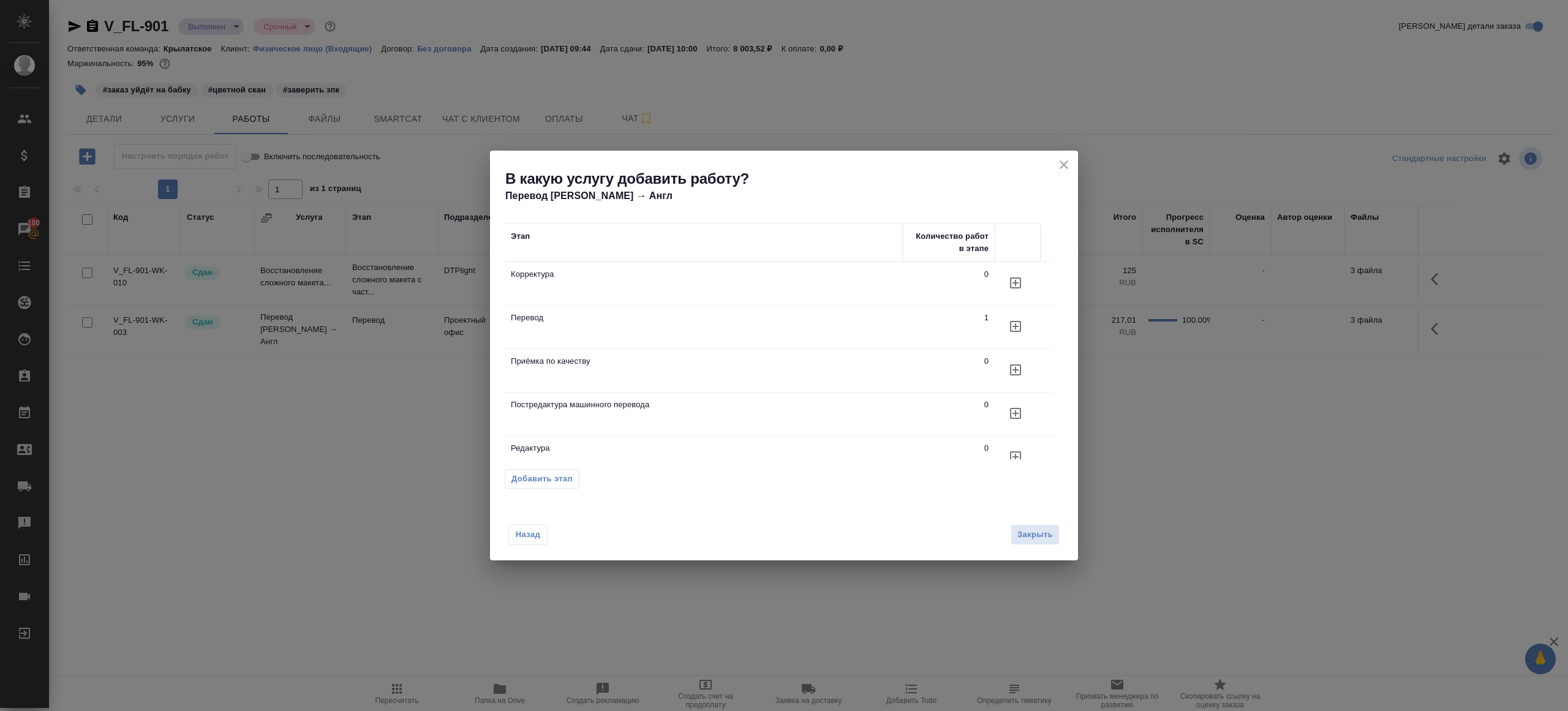
click at [1010, 363] on icon "button" at bounding box center [1015, 370] width 15 height 15
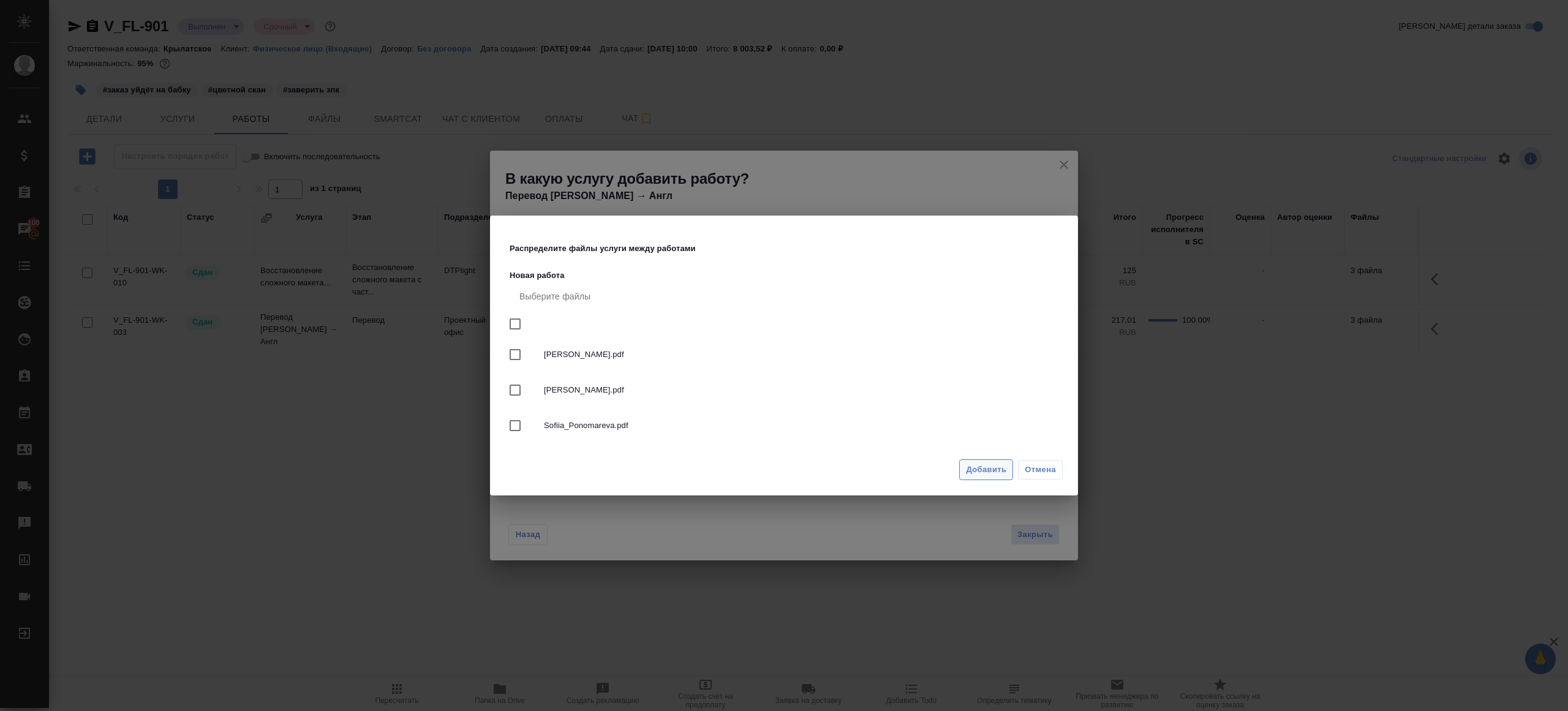
click at [993, 467] on span "Добавить" at bounding box center [986, 470] width 41 height 14
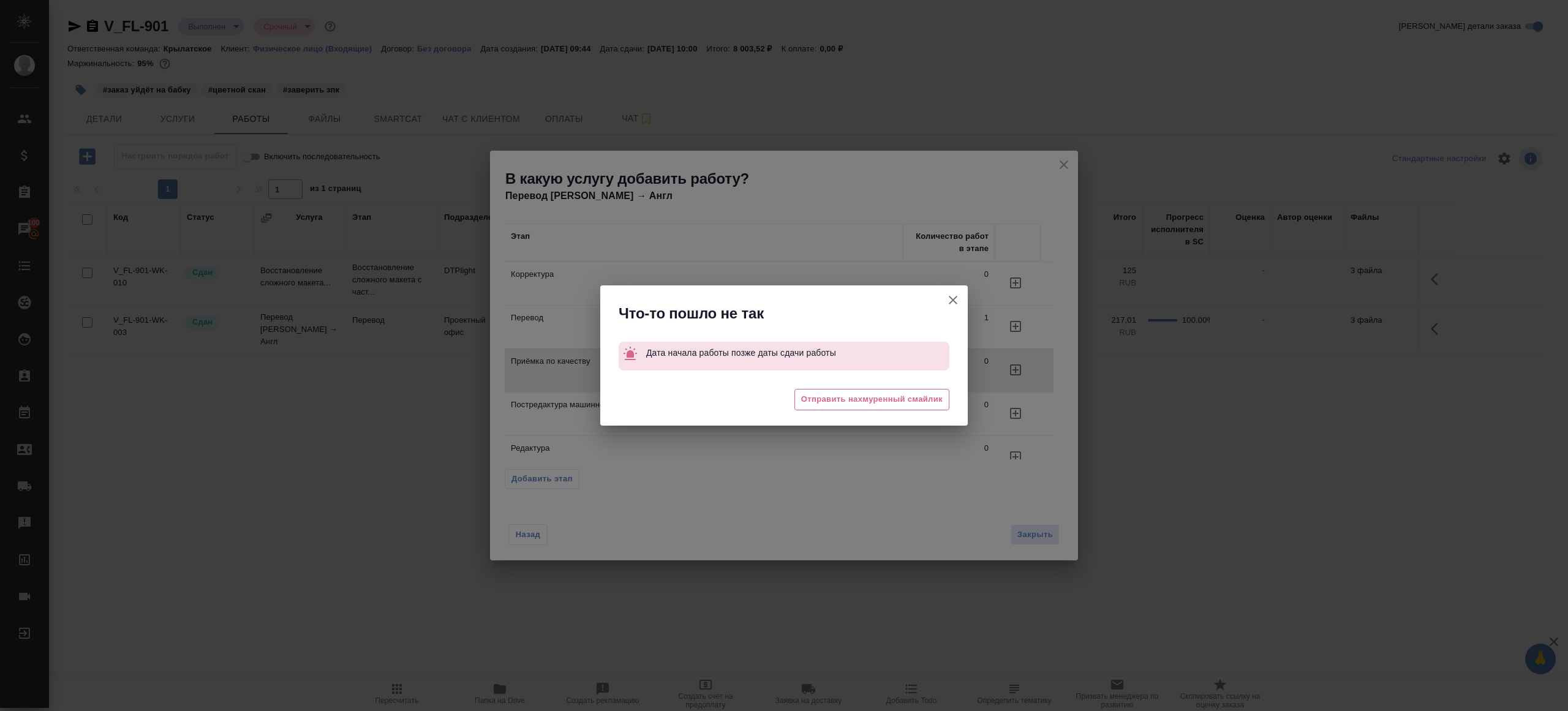
drag, startPoint x: 938, startPoint y: 292, endPoint x: 946, endPoint y: 295, distance: 8.5
click at [938, 292] on div at bounding box center [952, 303] width 29 height 38
click at [959, 300] on icon "button" at bounding box center [952, 300] width 15 height 15
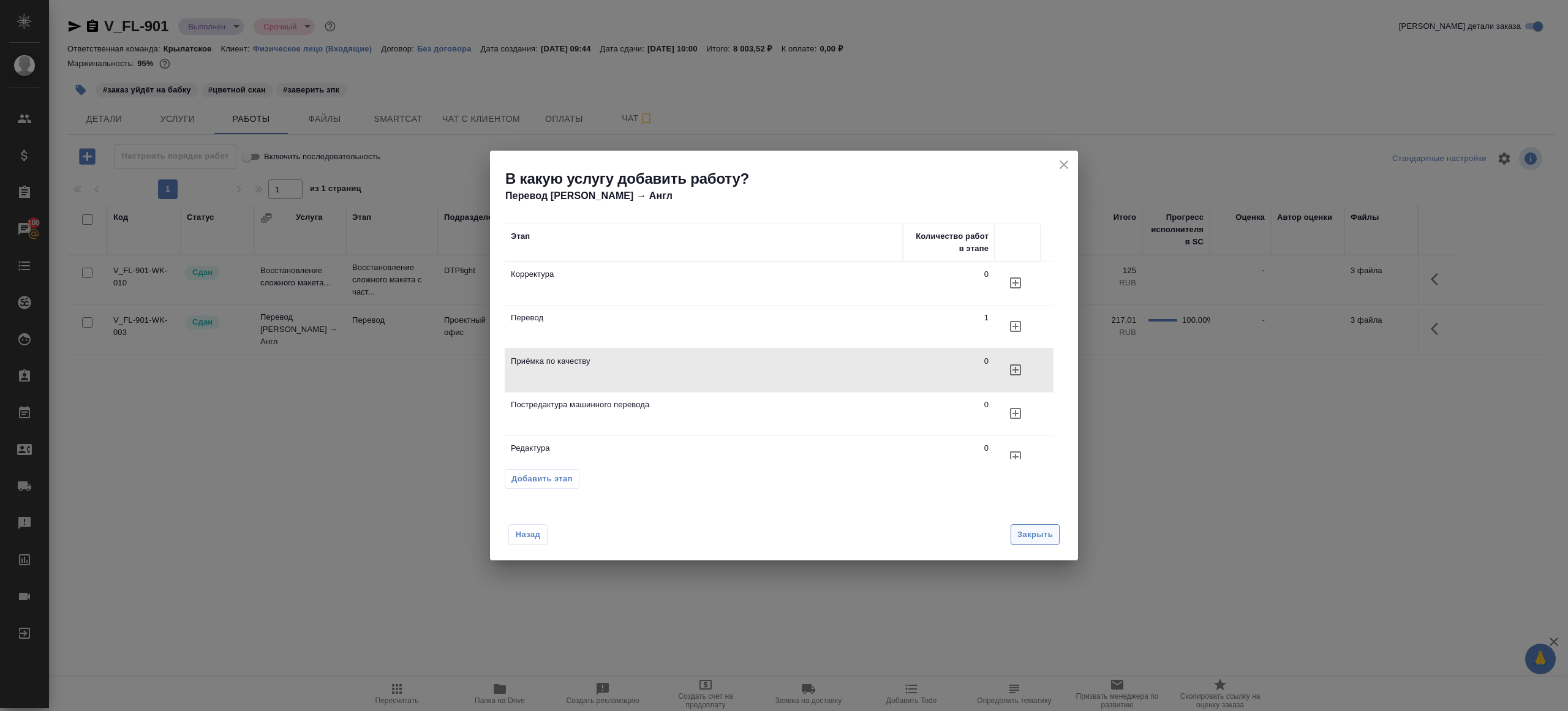
click at [1037, 536] on span "Закрыть" at bounding box center [1035, 535] width 36 height 14
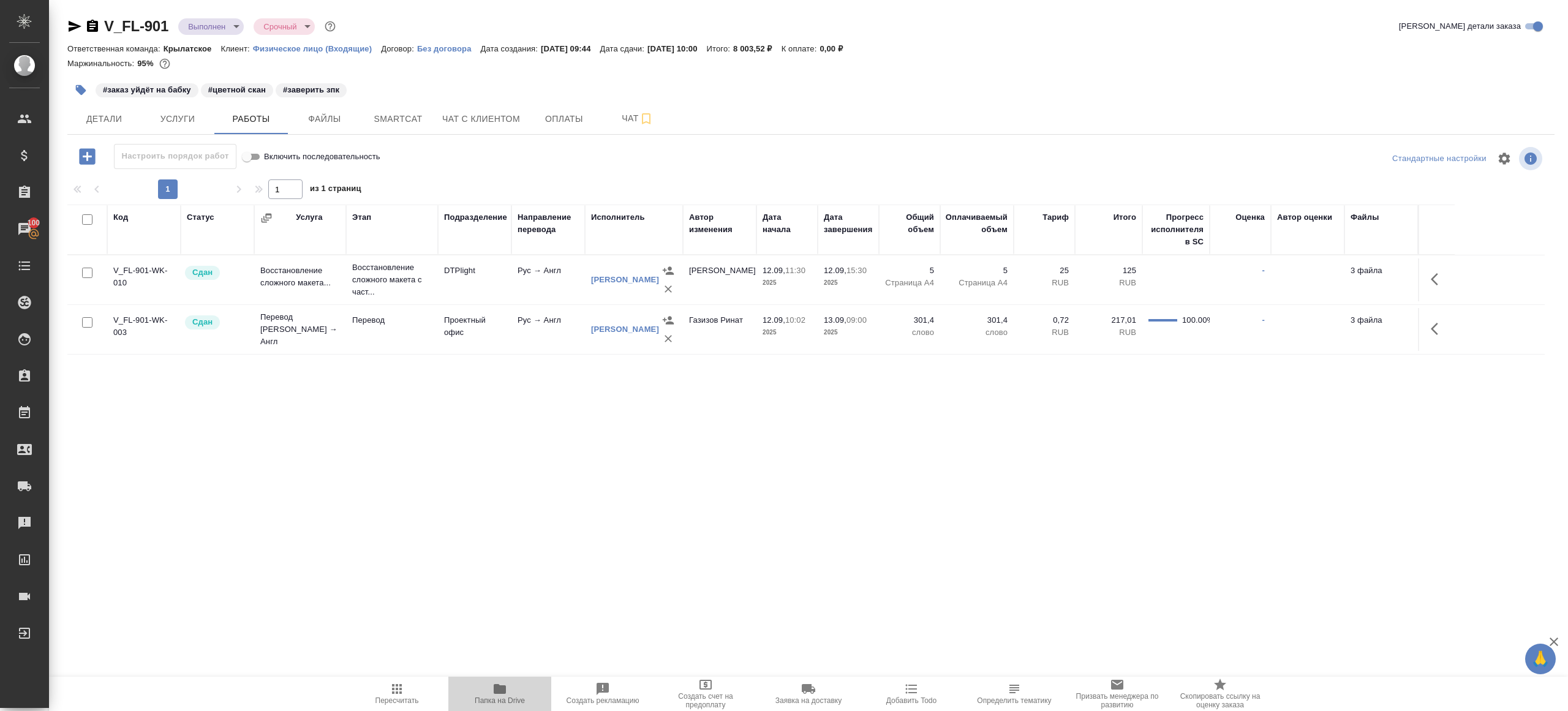
click at [505, 687] on icon "button" at bounding box center [499, 689] width 13 height 10
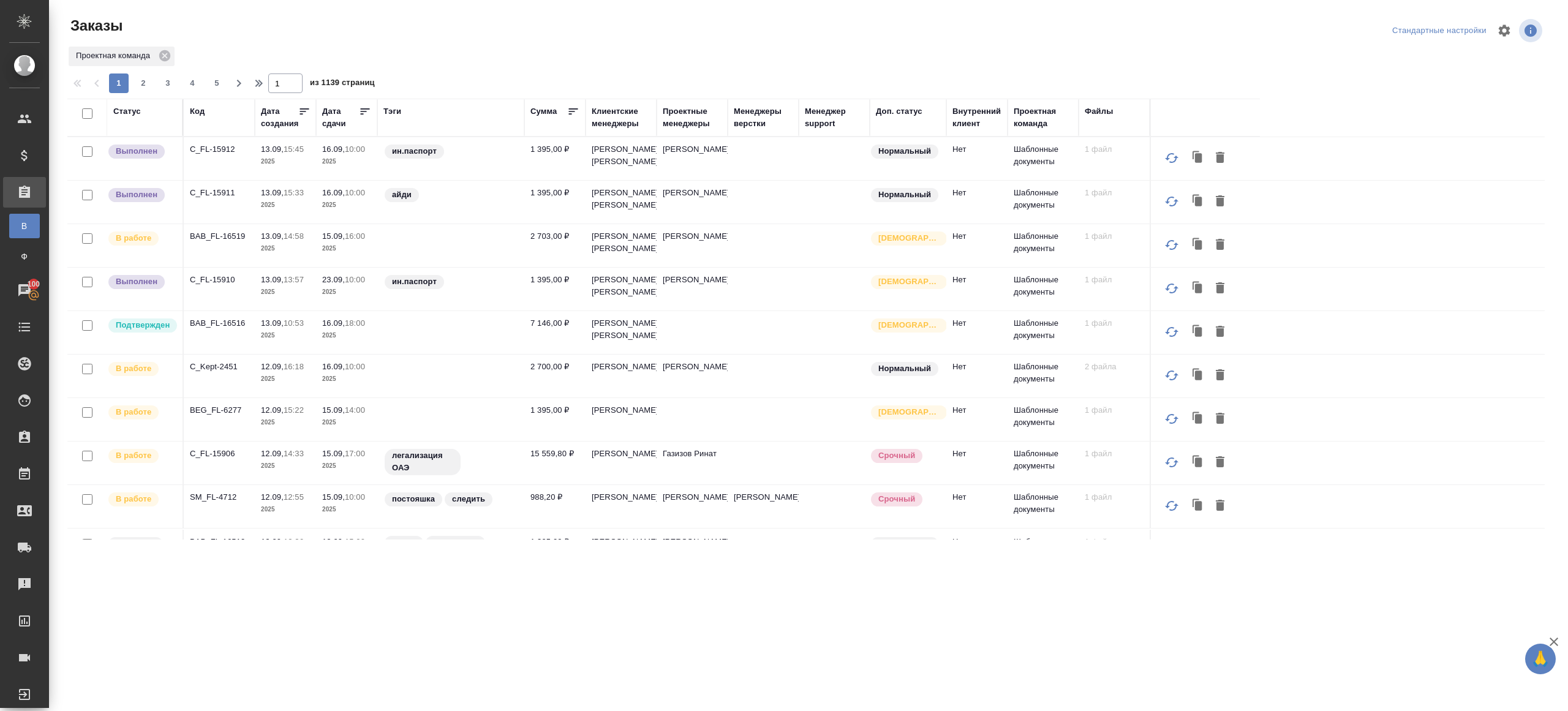
click at [624, 115] on div "Клиентские менеджеры" at bounding box center [621, 117] width 58 height 24
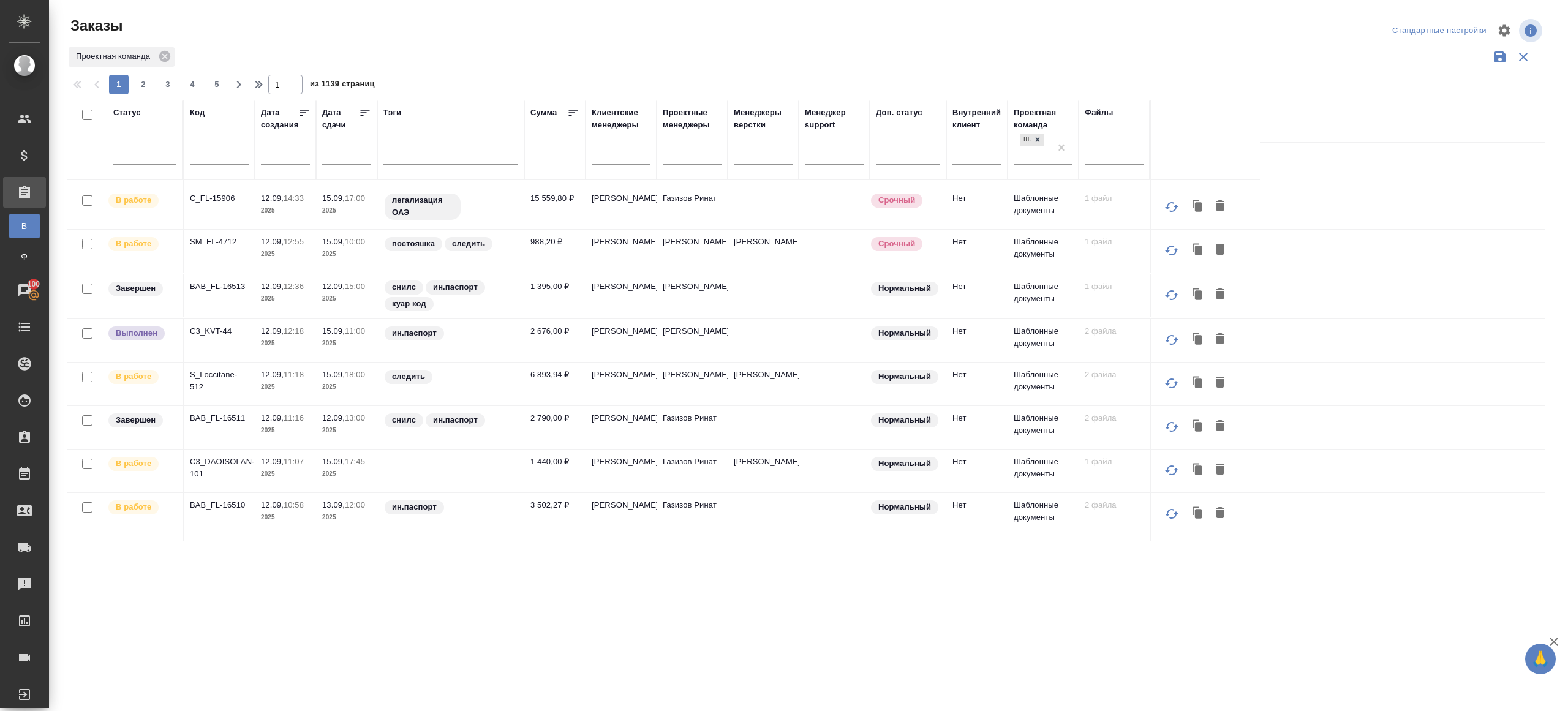
scroll to position [476, 0]
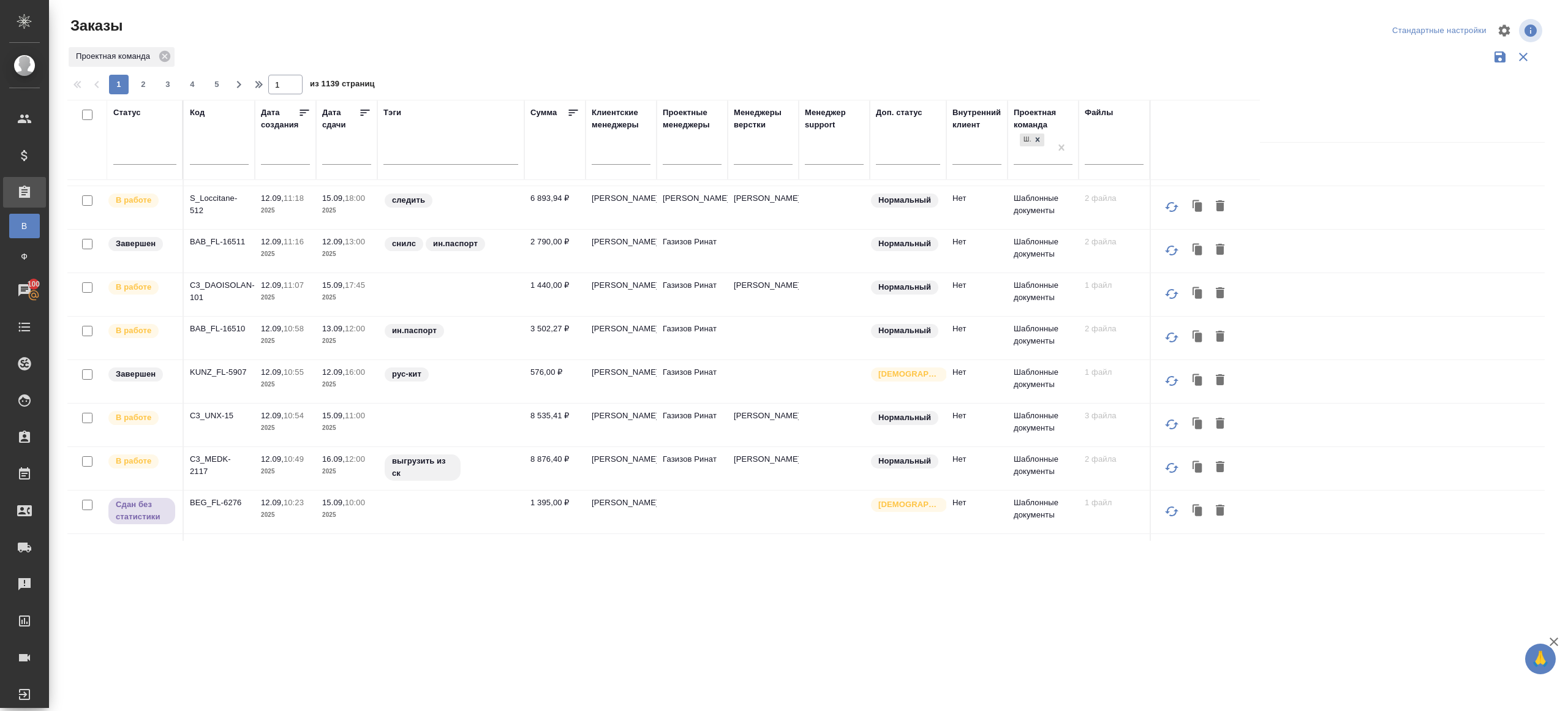
click at [218, 171] on div at bounding box center [219, 158] width 58 height 30
click at [218, 169] on div at bounding box center [219, 158] width 58 height 30
click at [220, 161] on input "text" at bounding box center [219, 157] width 58 height 16
paste input "C_DreamP-3"
click at [526, 60] on div "Проектная команда" at bounding box center [805, 57] width 1478 height 23
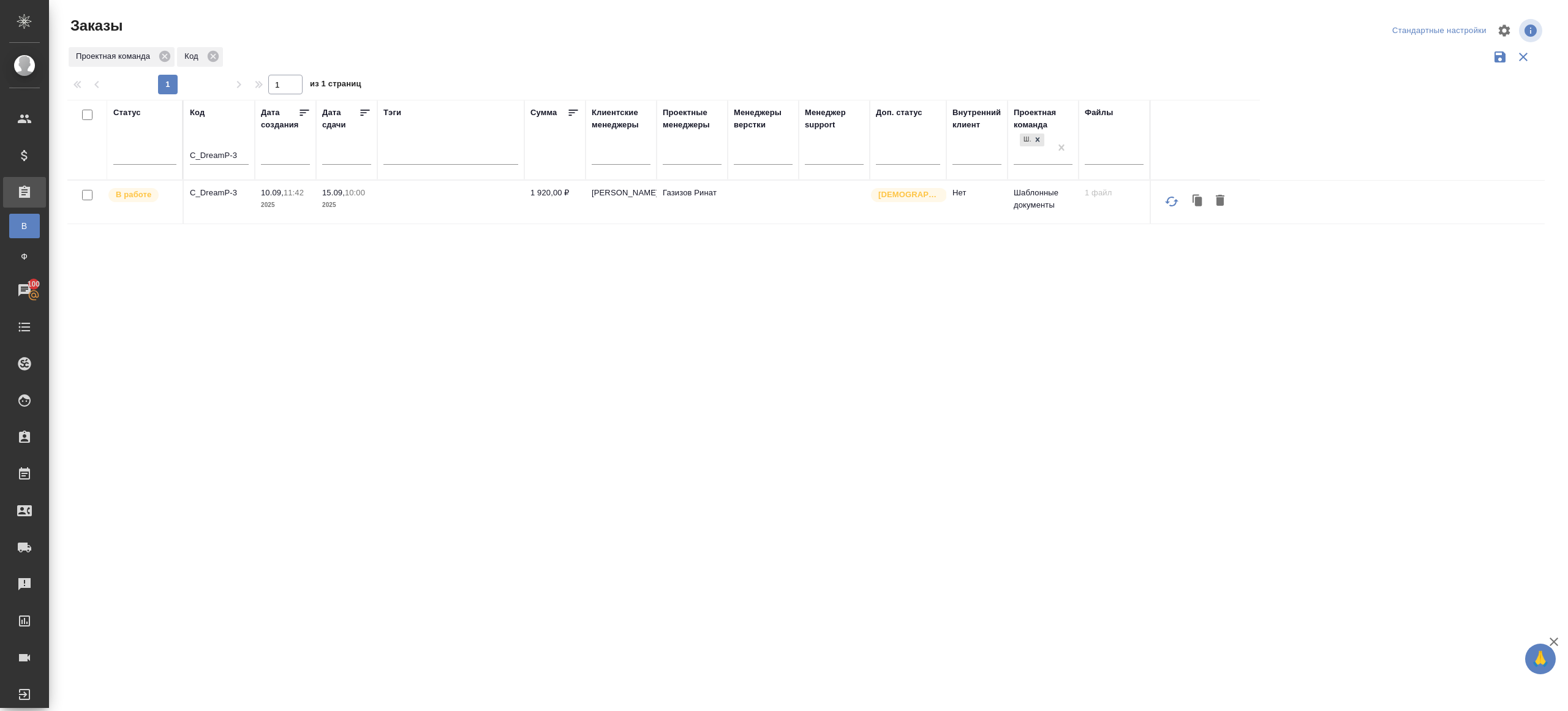
scroll to position [0, 0]
click at [479, 49] on div "Проектная команда Код" at bounding box center [805, 57] width 1478 height 23
click at [199, 188] on p "C_DreamP-3" at bounding box center [219, 193] width 58 height 13
click at [240, 152] on input "C_DreamP-3" at bounding box center [219, 157] width 58 height 16
paste input "3_UNX-15"
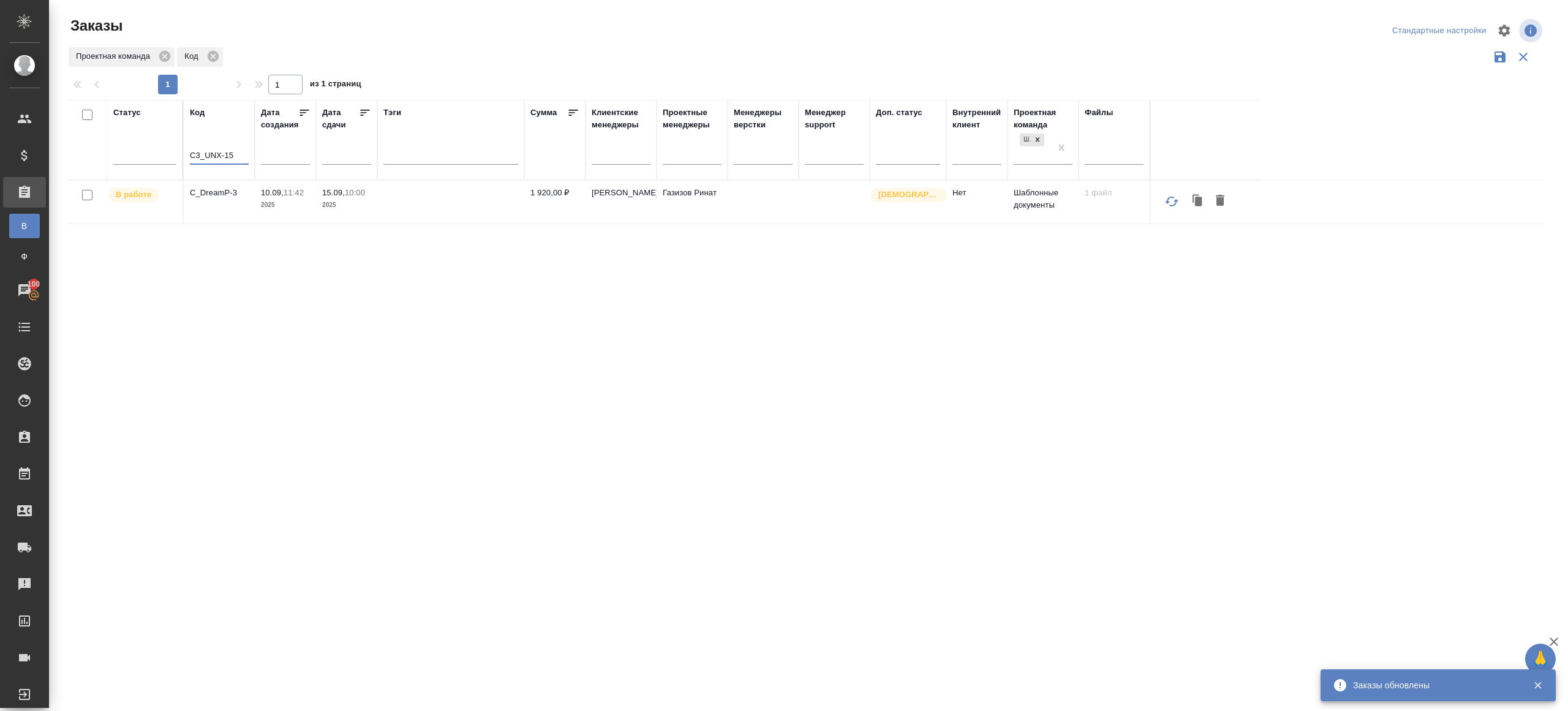
click at [521, 27] on div "Заказы" at bounding box center [314, 25] width 495 height 19
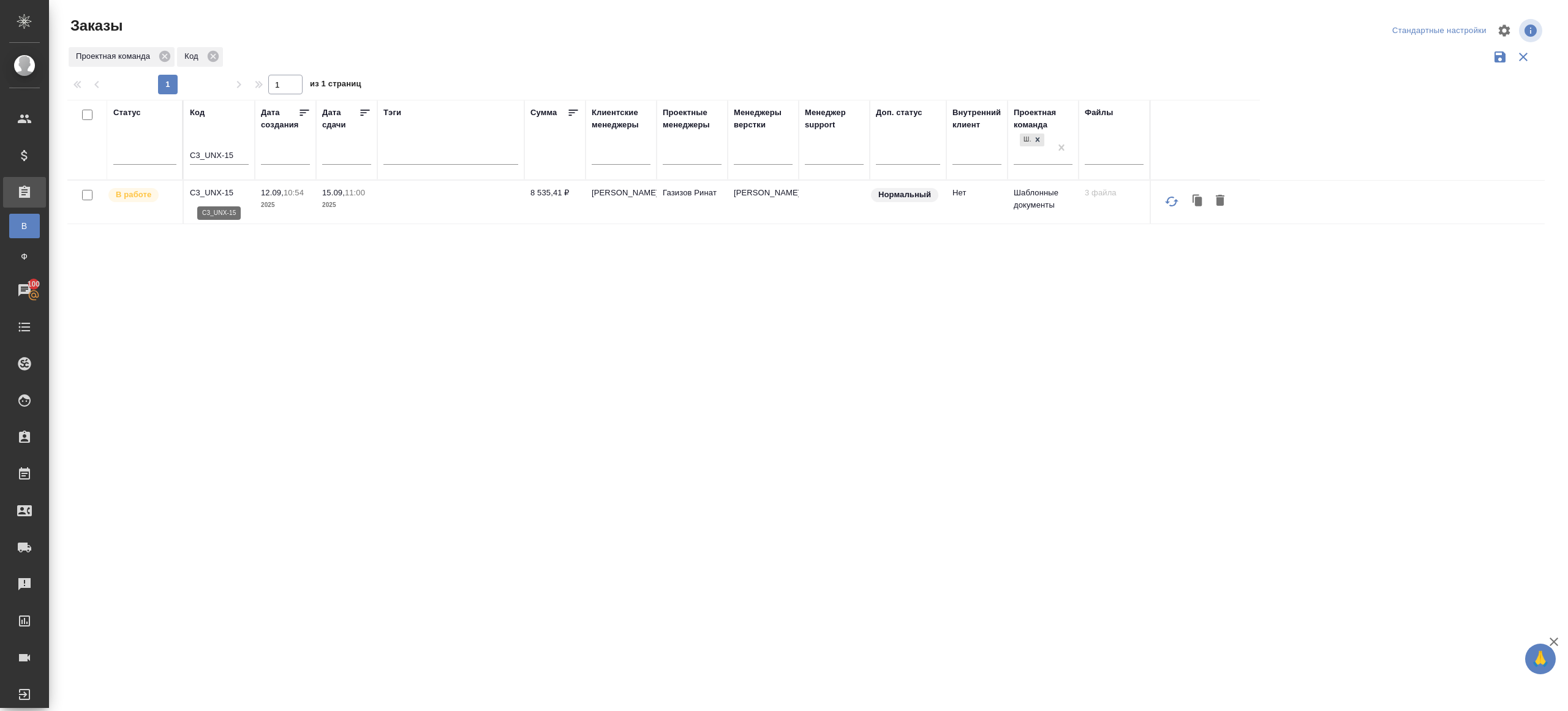
click at [209, 193] on p "C3_UNX-15" at bounding box center [219, 193] width 58 height 13
click at [231, 156] on input "C3_UNX-15" at bounding box center [219, 157] width 58 height 16
paste input "_FL-15906"
type input "C_FL-15906"
click at [412, 65] on div "Проектная команда Код" at bounding box center [805, 57] width 1478 height 23
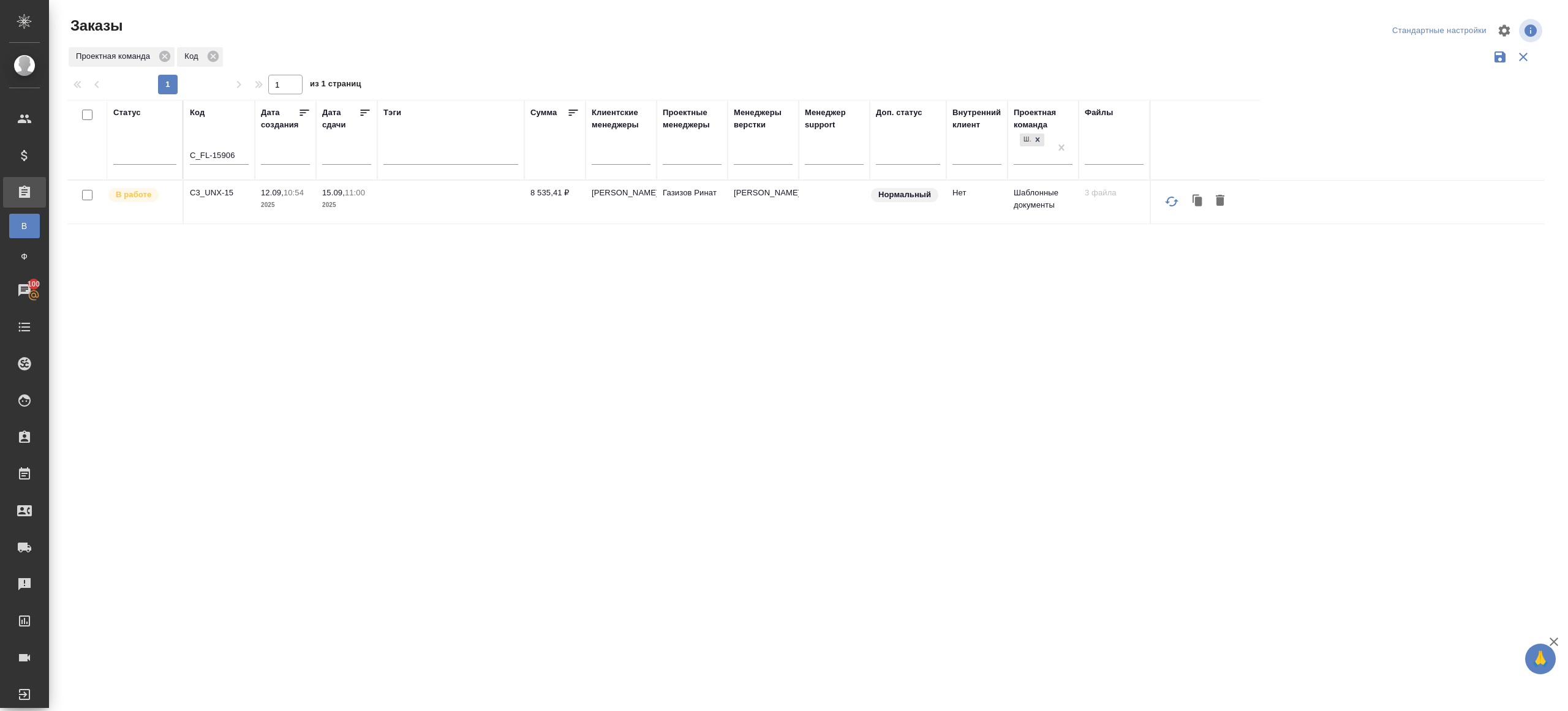
click at [412, 65] on div "Проектная команда Код" at bounding box center [805, 57] width 1478 height 23
click at [217, 195] on p "C_FL-15906" at bounding box center [219, 193] width 58 height 13
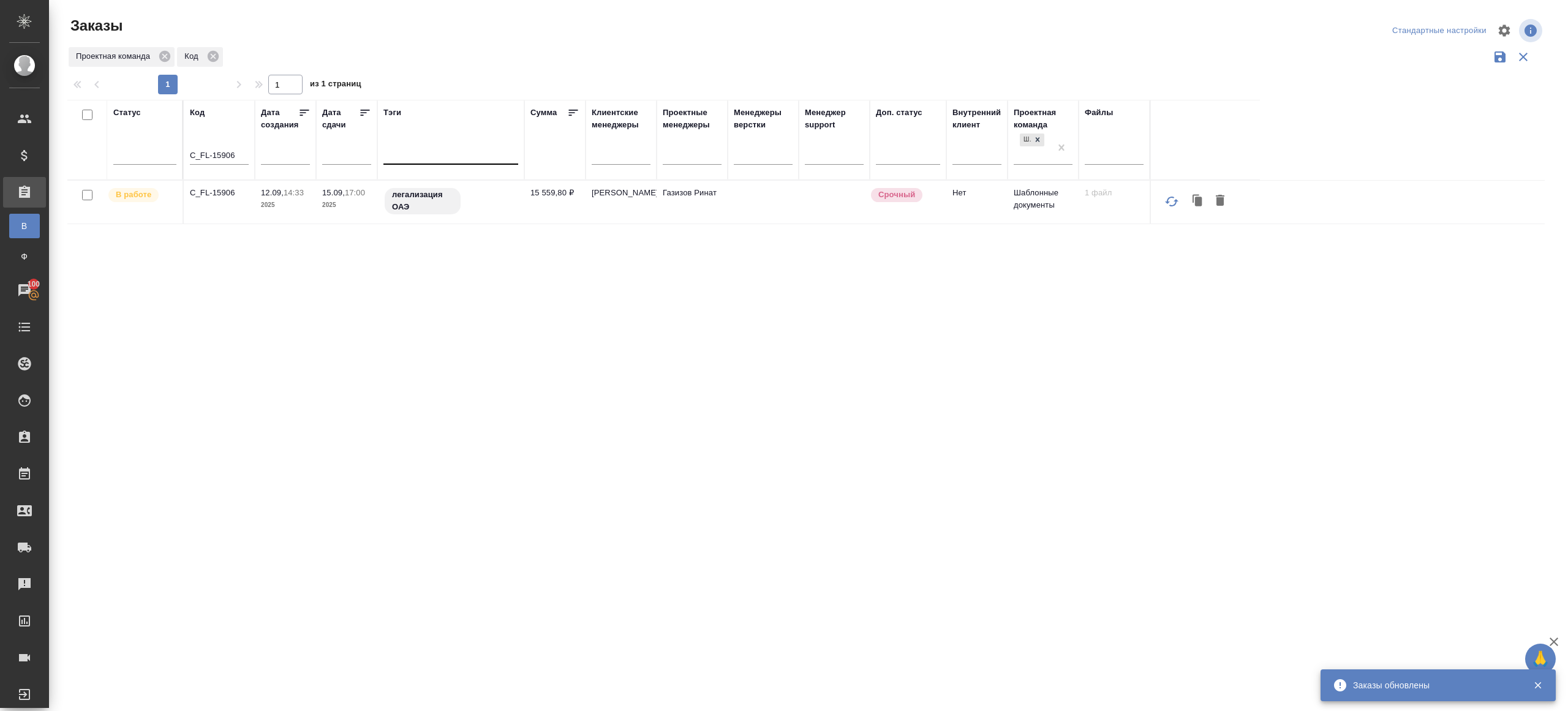
click at [449, 145] on div at bounding box center [450, 152] width 135 height 18
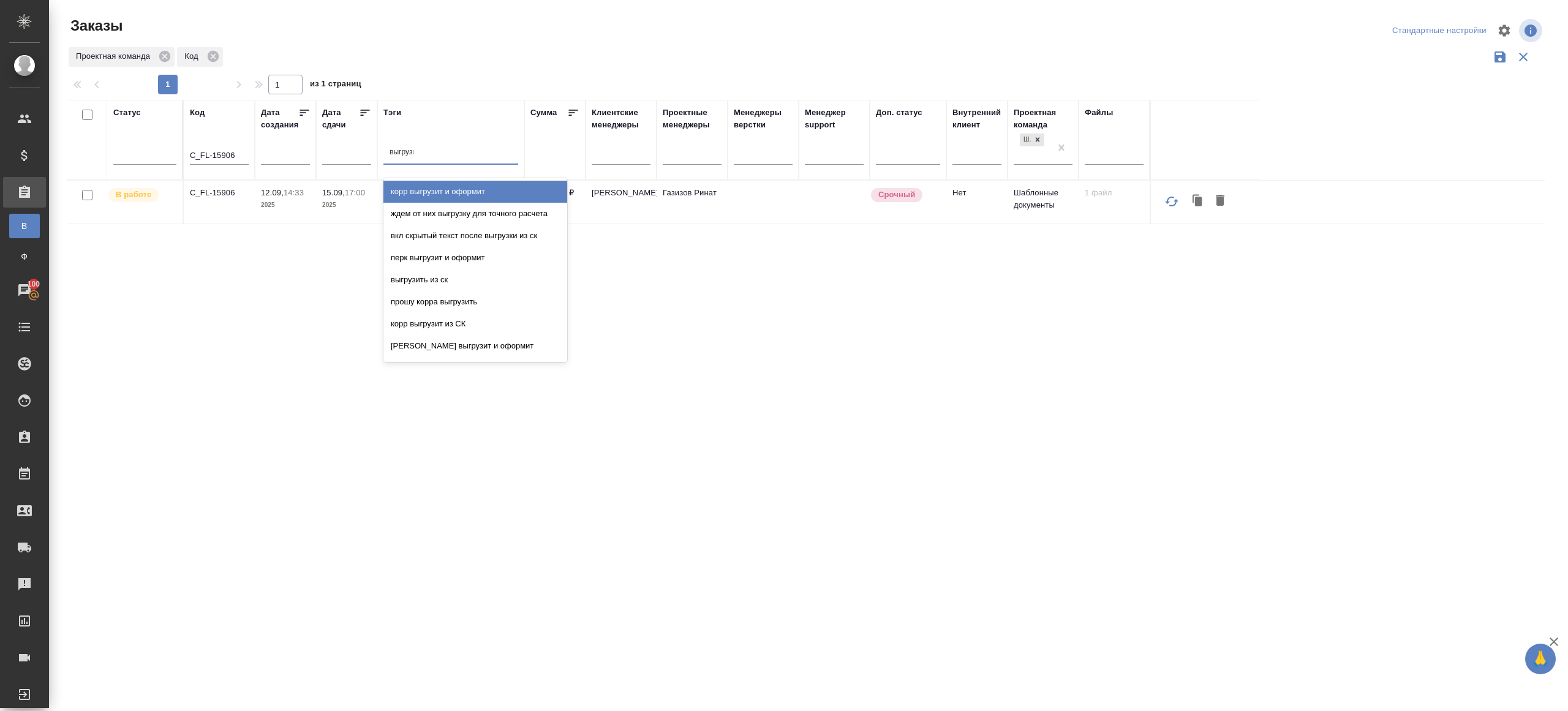
type input "выгрузить"
click at [455, 192] on div "выгрузить из ск" at bounding box center [475, 192] width 184 height 22
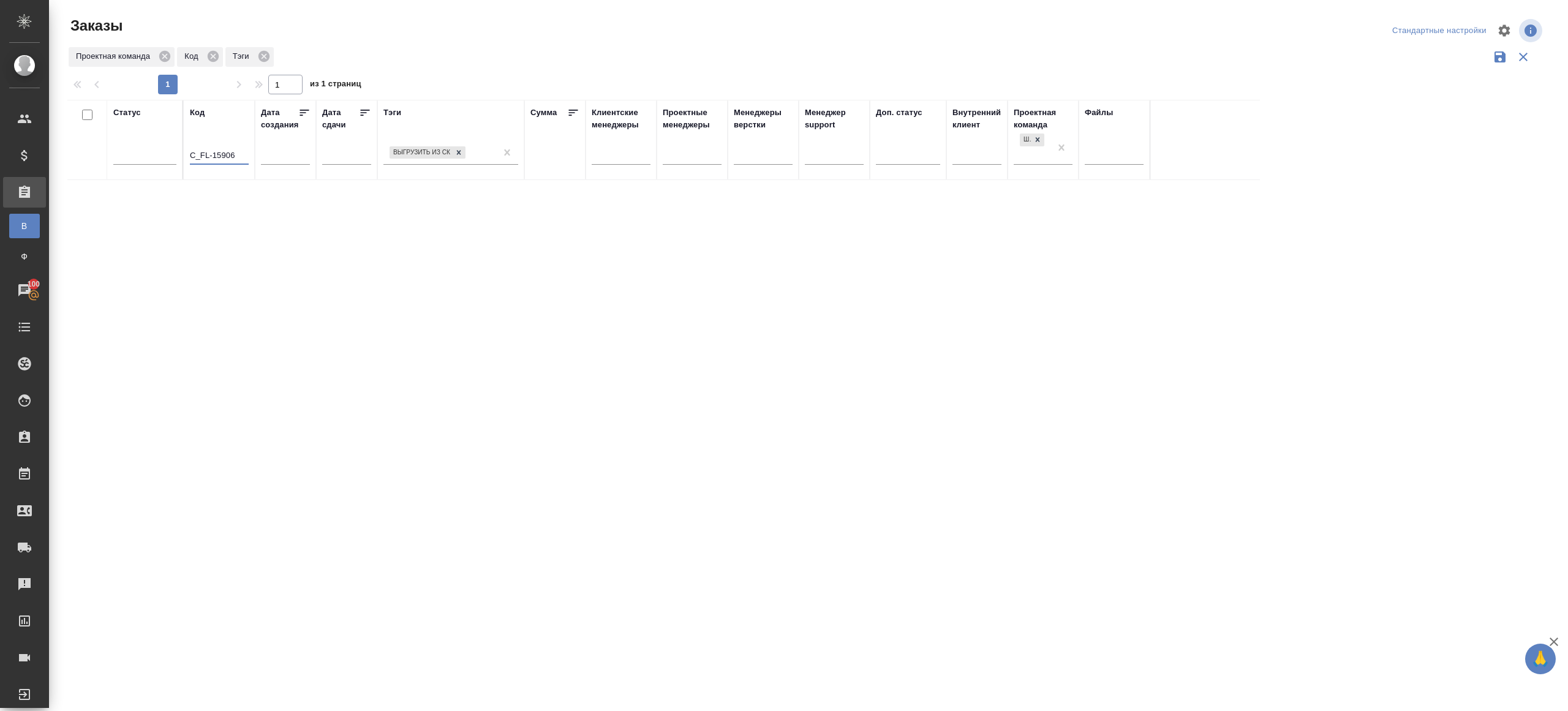
click at [210, 157] on input "C_FL-15906" at bounding box center [219, 157] width 58 height 16
click at [391, 231] on div "Статус Код Дата создания Дата сдачи Тэги выгрузить из ск Сумма Клиентские менед…" at bounding box center [805, 320] width 1478 height 441
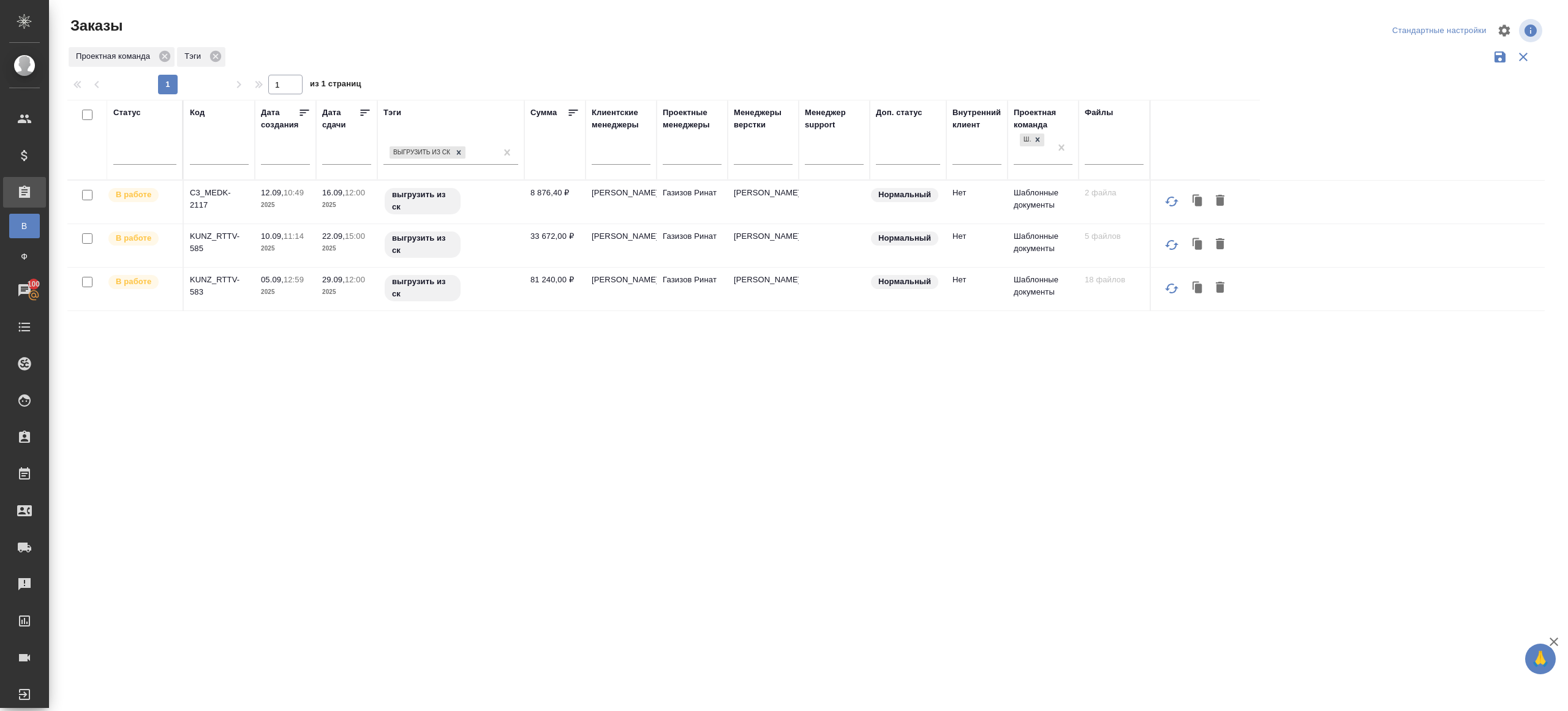
click at [363, 115] on icon at bounding box center [365, 113] width 9 height 6
click at [483, 64] on div "Проектная команда Тэги" at bounding box center [805, 57] width 1478 height 23
click at [209, 198] on td "C3_MEDK-2117" at bounding box center [219, 202] width 71 height 43
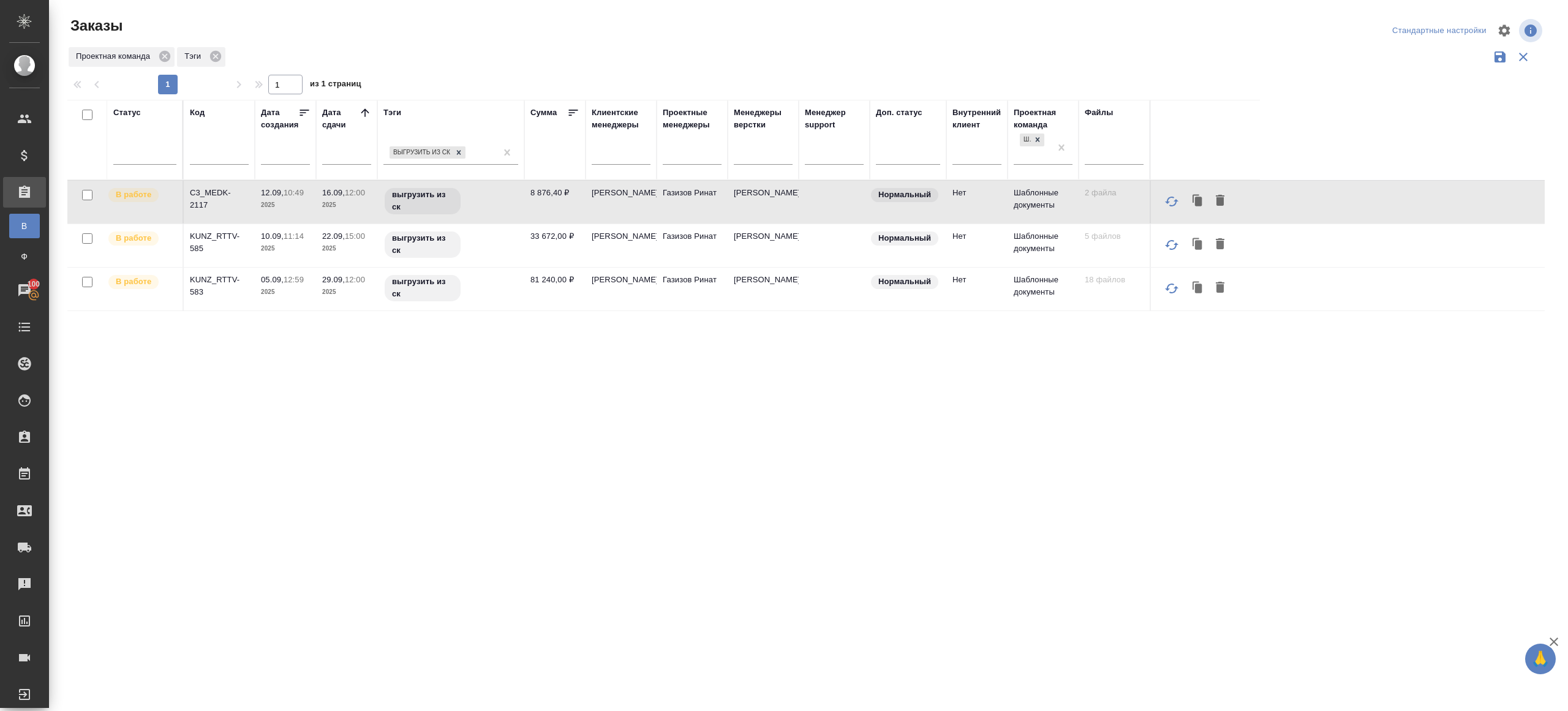
drag, startPoint x: 221, startPoint y: 185, endPoint x: 221, endPoint y: 195, distance: 10.0
click at [221, 185] on td "C3_MEDK-2117" at bounding box center [219, 202] width 71 height 43
click at [229, 192] on p "C3_MEDK-2117" at bounding box center [219, 198] width 58 height 24
click at [228, 239] on p "KUNZ_RTTV-585" at bounding box center [219, 242] width 58 height 24
click at [228, 277] on p "KUNZ_RTTV-583" at bounding box center [219, 285] width 58 height 24
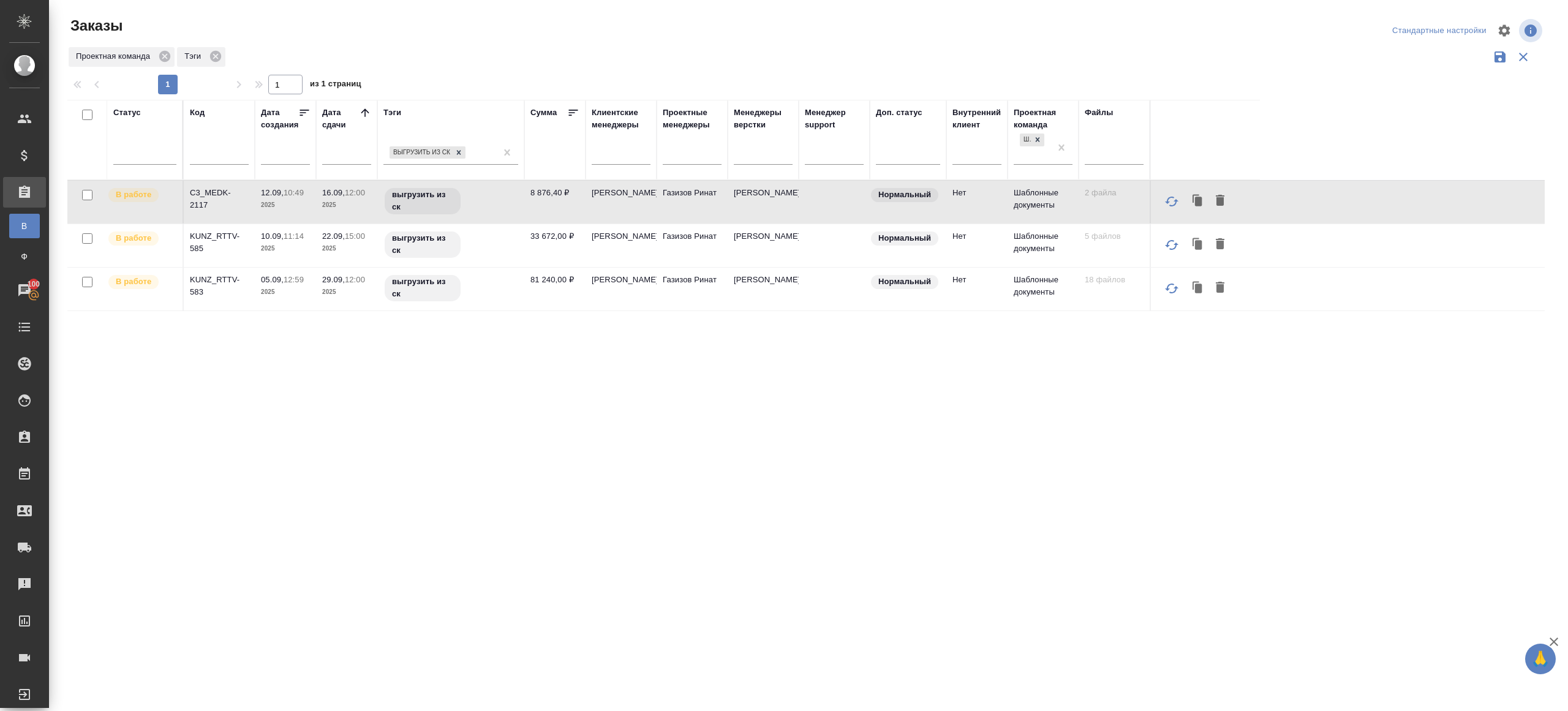
click at [160, 146] on div at bounding box center [144, 153] width 63 height 18
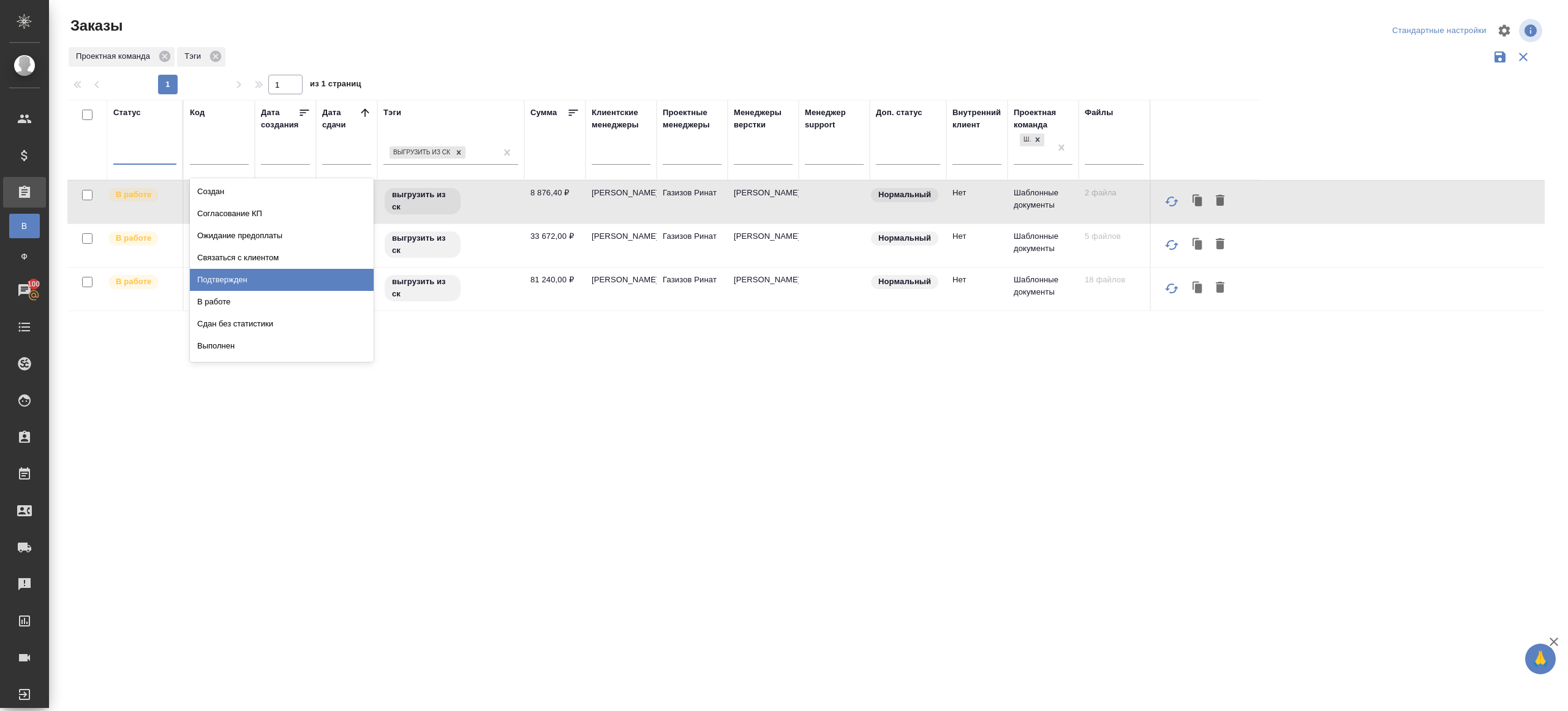
click at [226, 269] on div "Подтвержден" at bounding box center [281, 279] width 184 height 22
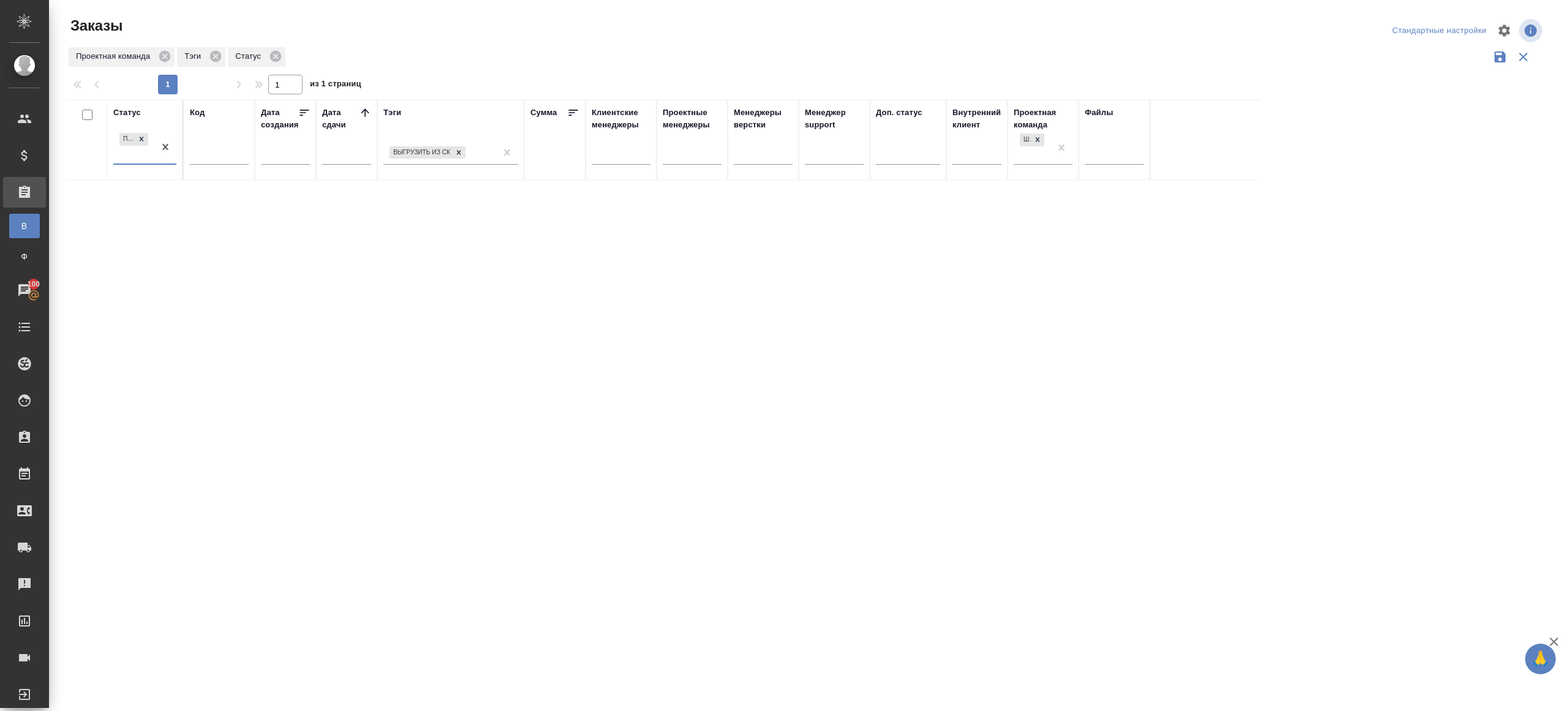
click at [361, 108] on icon at bounding box center [365, 113] width 13 height 13
click at [500, 59] on div at bounding box center [807, 273] width 1518 height 548
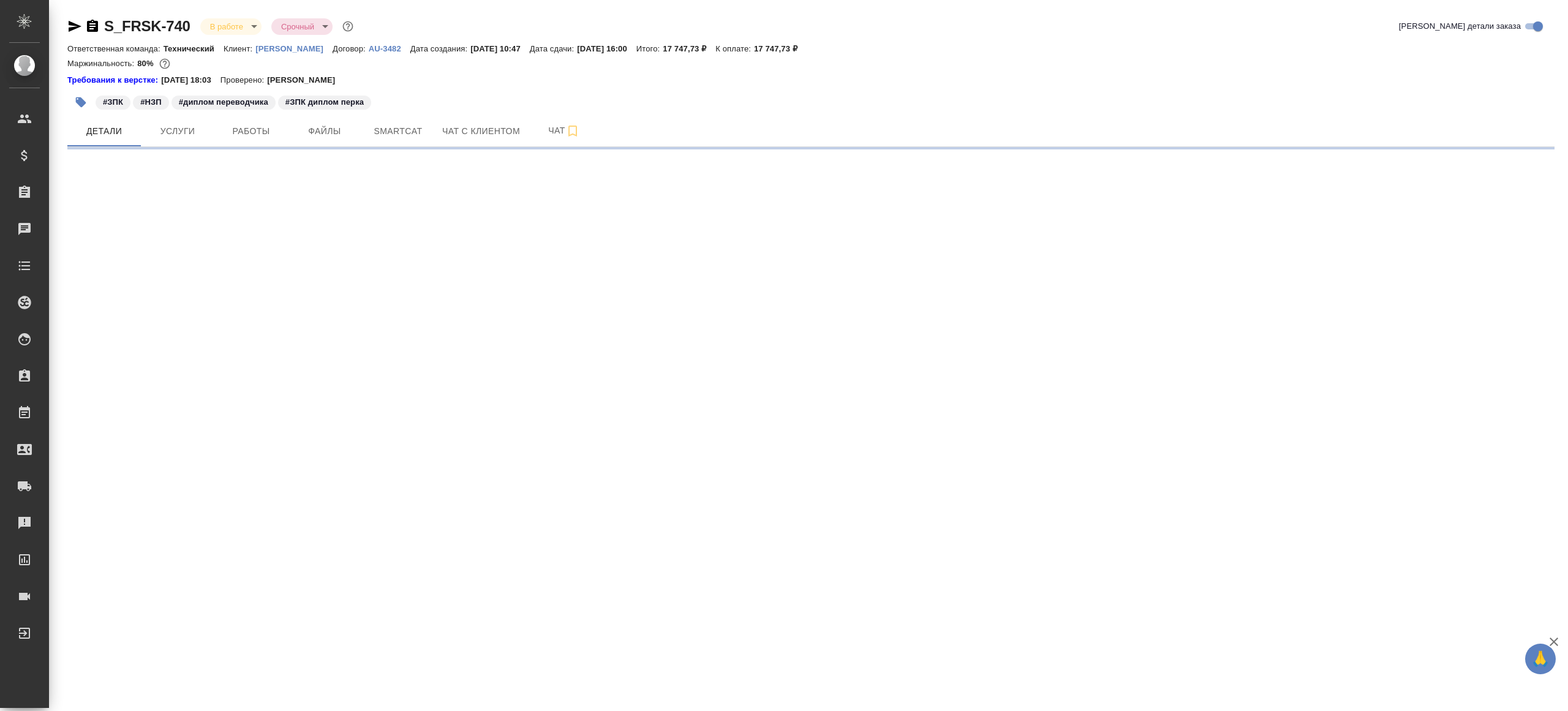
select select "RU"
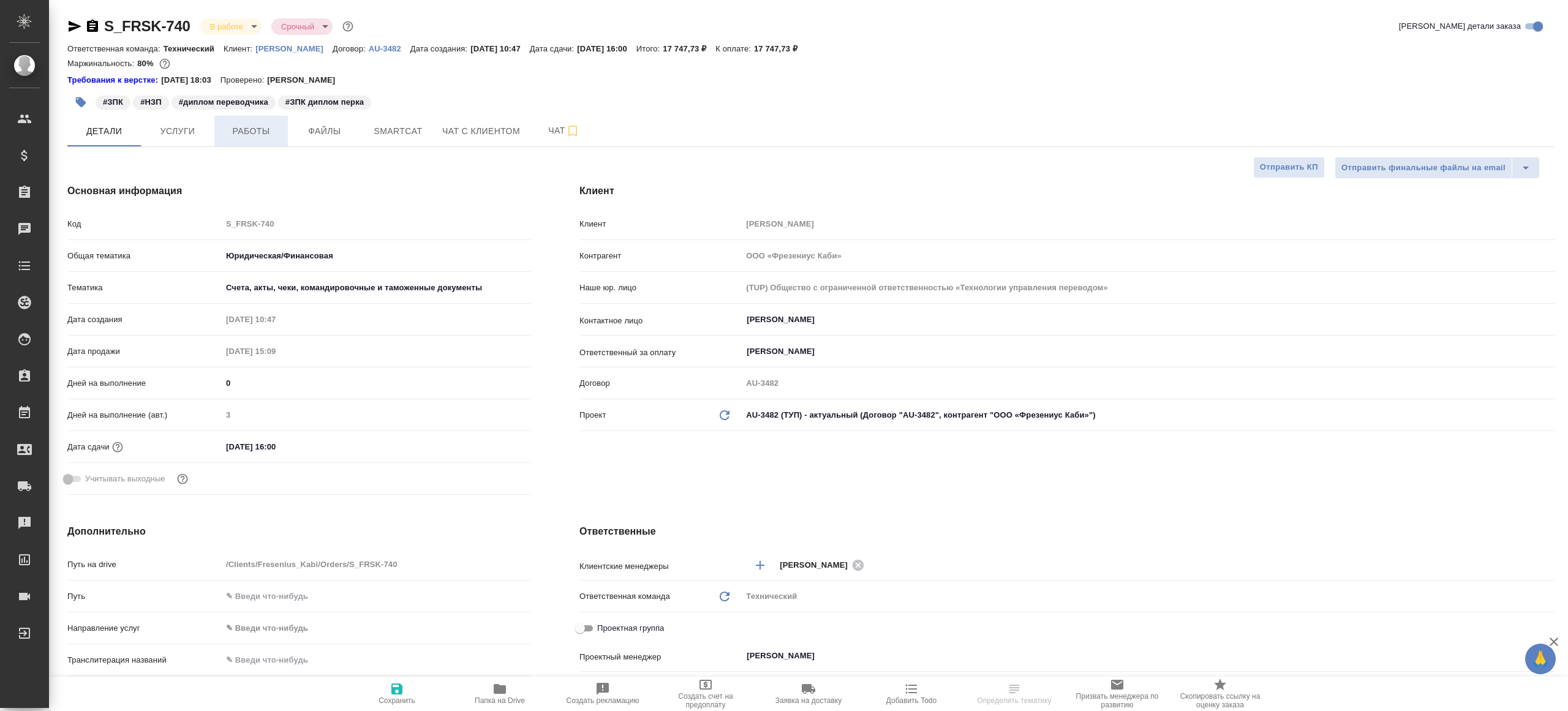
type textarea "x"
click at [240, 127] on span "Работы" at bounding box center [251, 131] width 58 height 16
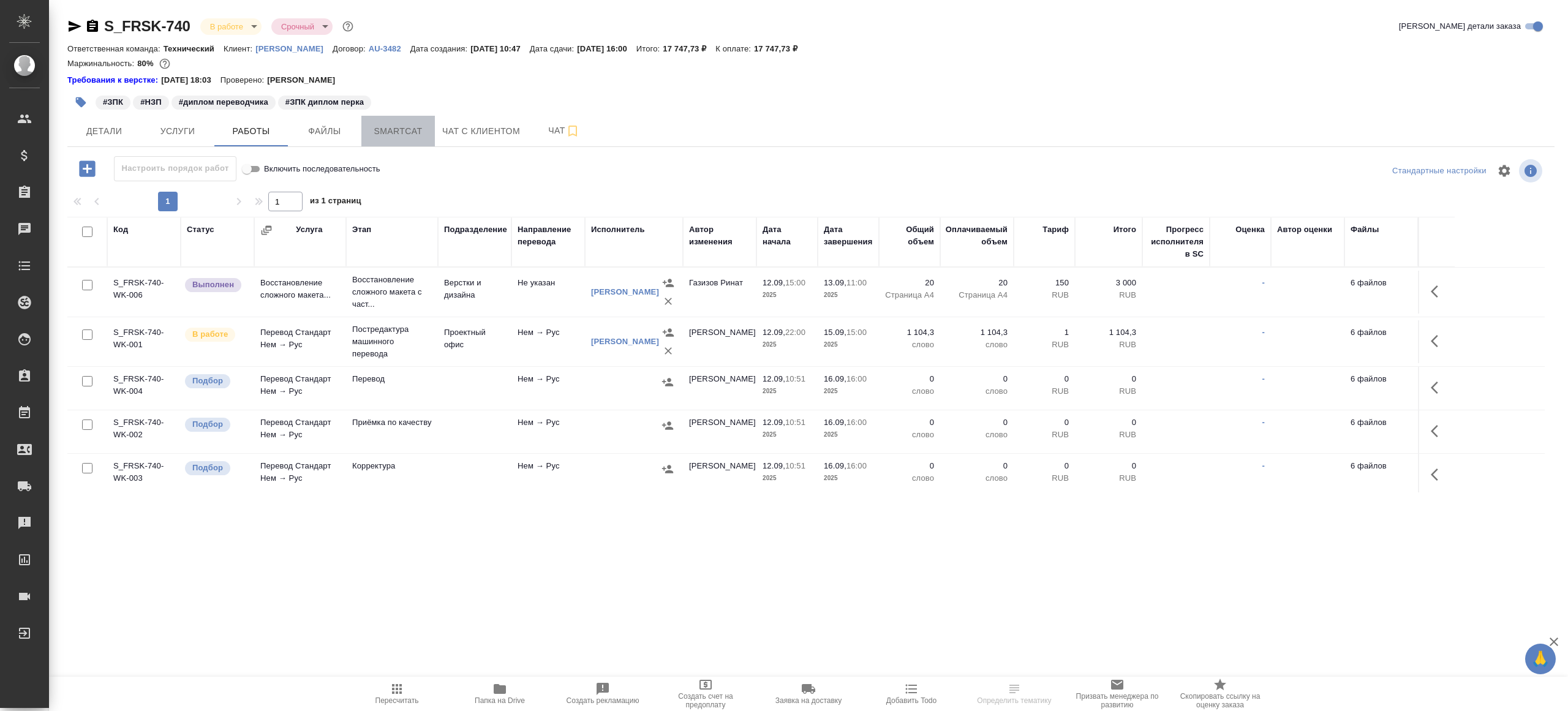
click at [421, 135] on span "Smartcat" at bounding box center [398, 131] width 58 height 16
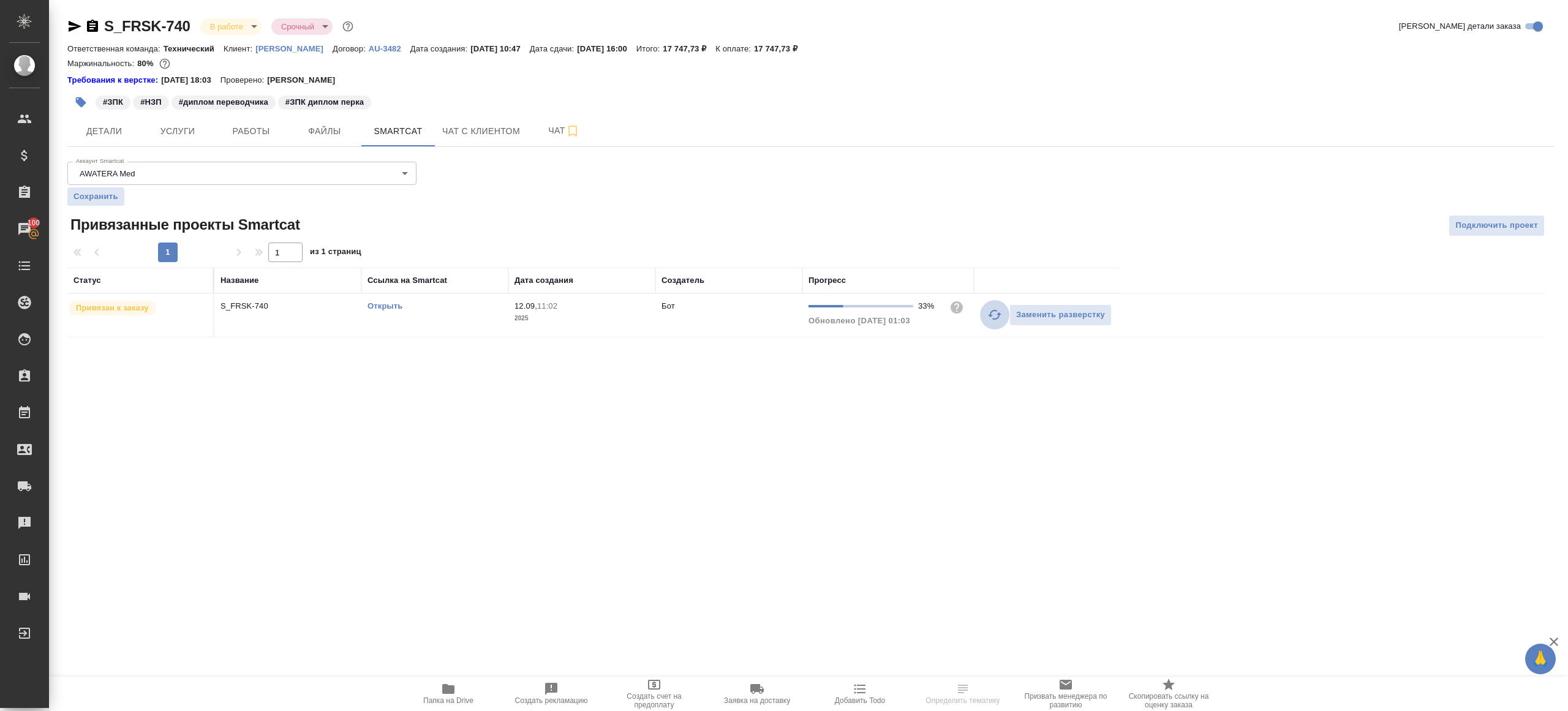
click at [988, 305] on button "button" at bounding box center [994, 314] width 29 height 29
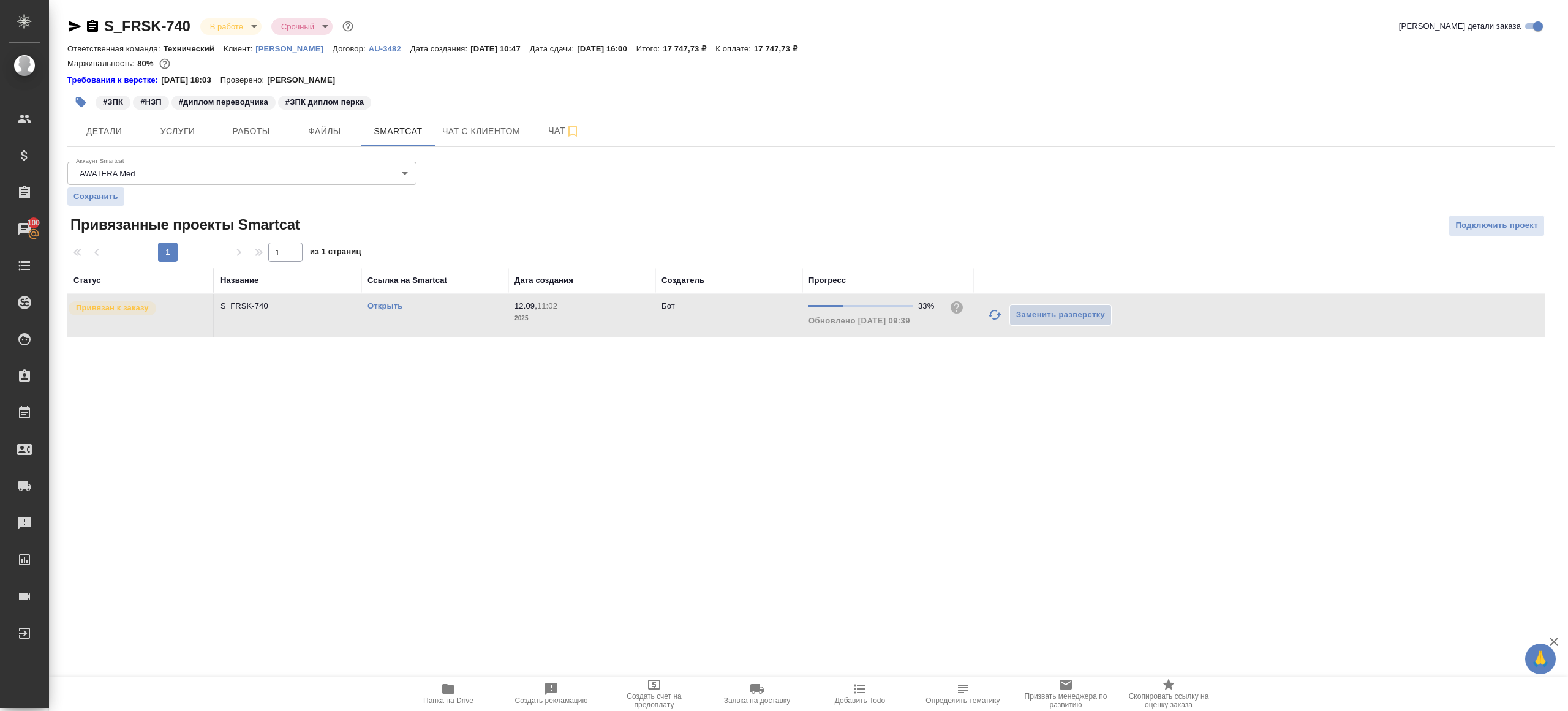
click at [985, 315] on button "button" at bounding box center [994, 314] width 29 height 29
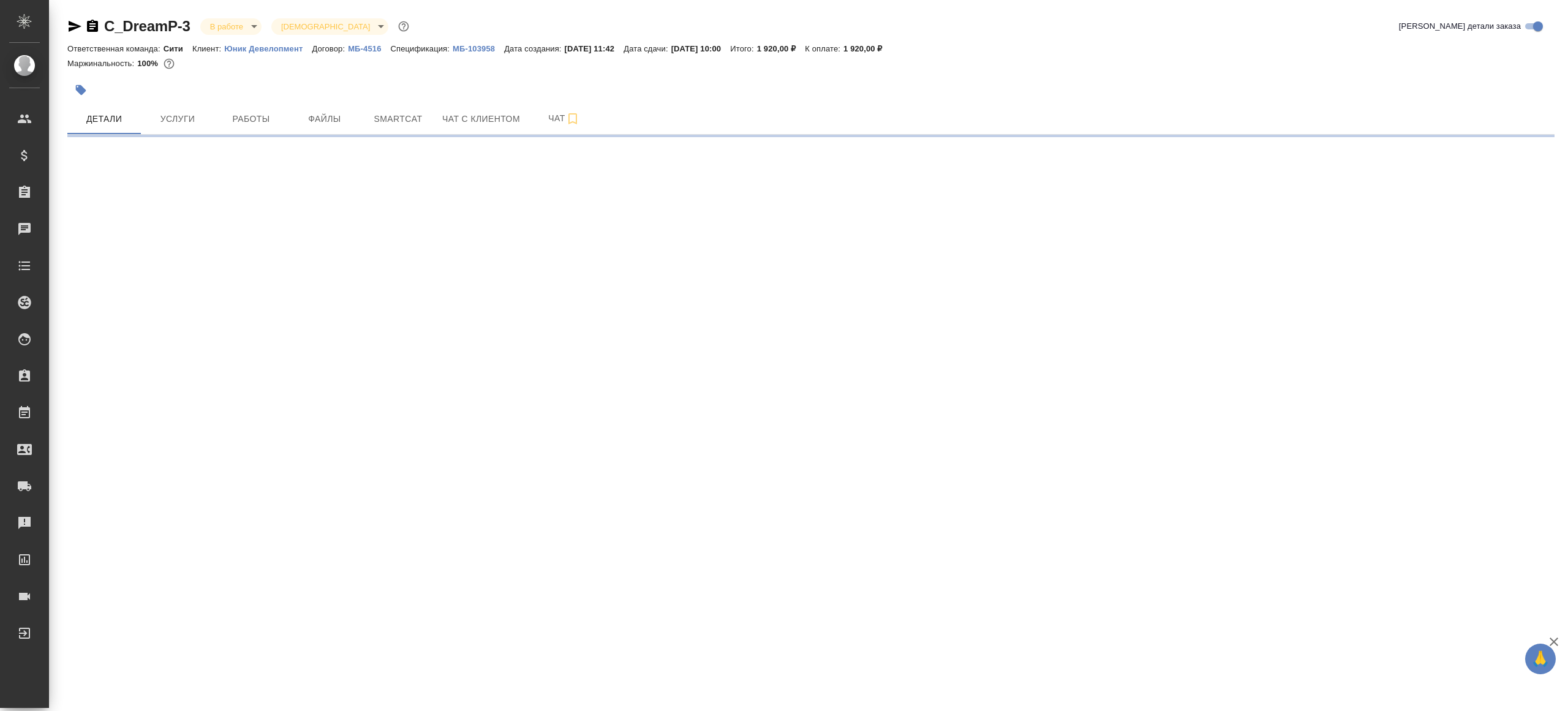
select select "RU"
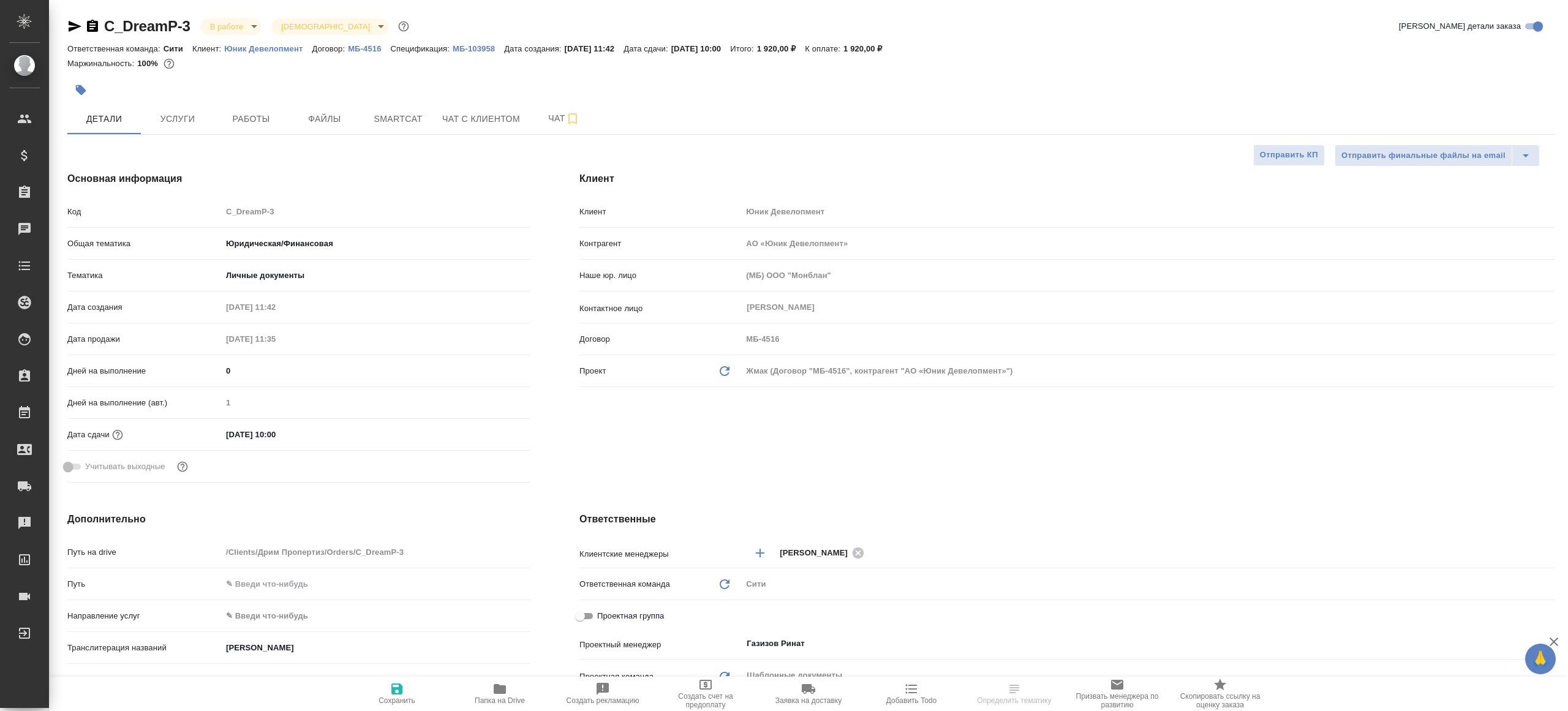
type textarea "x"
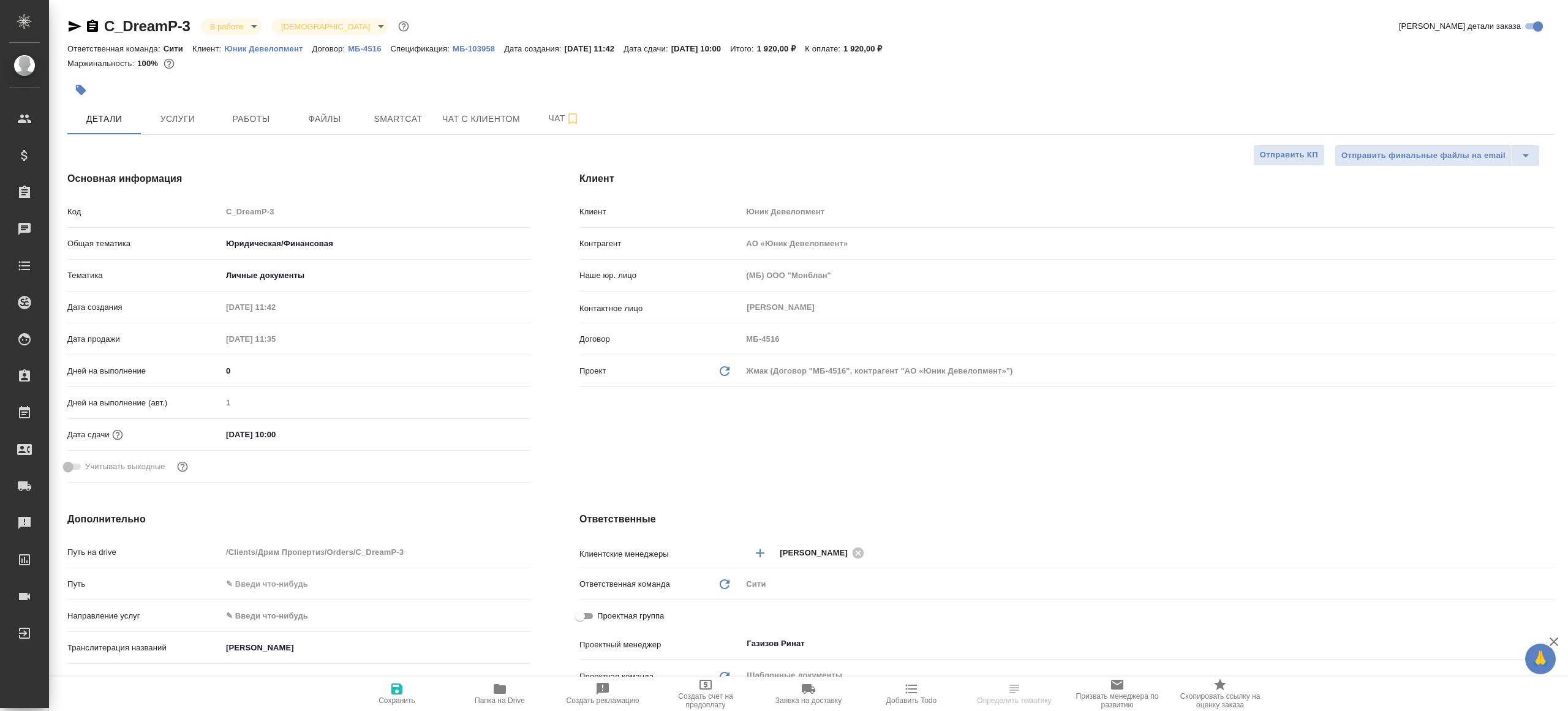
type textarea "x"
click at [237, 119] on span "Работы" at bounding box center [251, 120] width 58 height 16
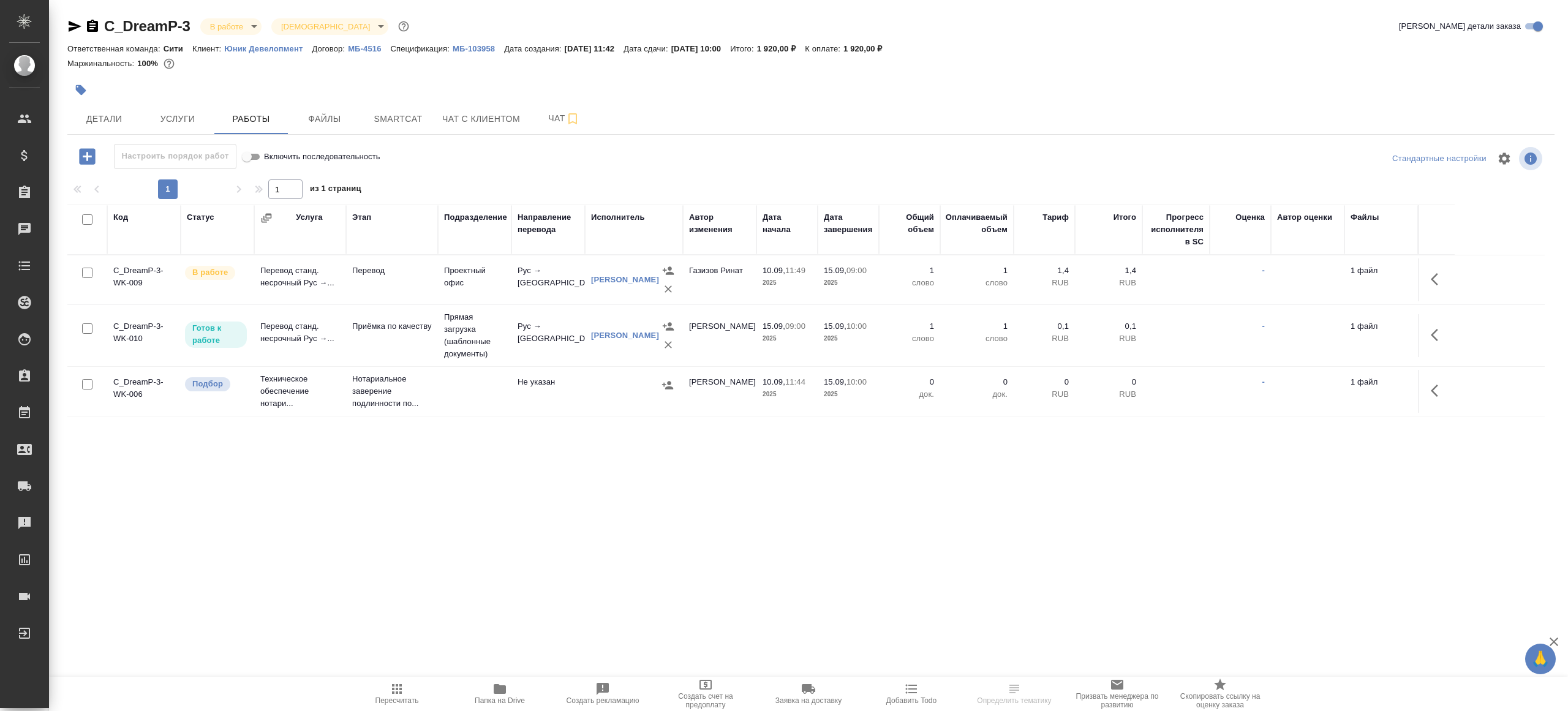
click at [474, 171] on div "Настроить порядок работ Включить последовательность" at bounding box center [314, 159] width 495 height 29
click at [495, 686] on icon "button" at bounding box center [499, 689] width 13 height 10
click at [1427, 280] on button "button" at bounding box center [1438, 279] width 29 height 29
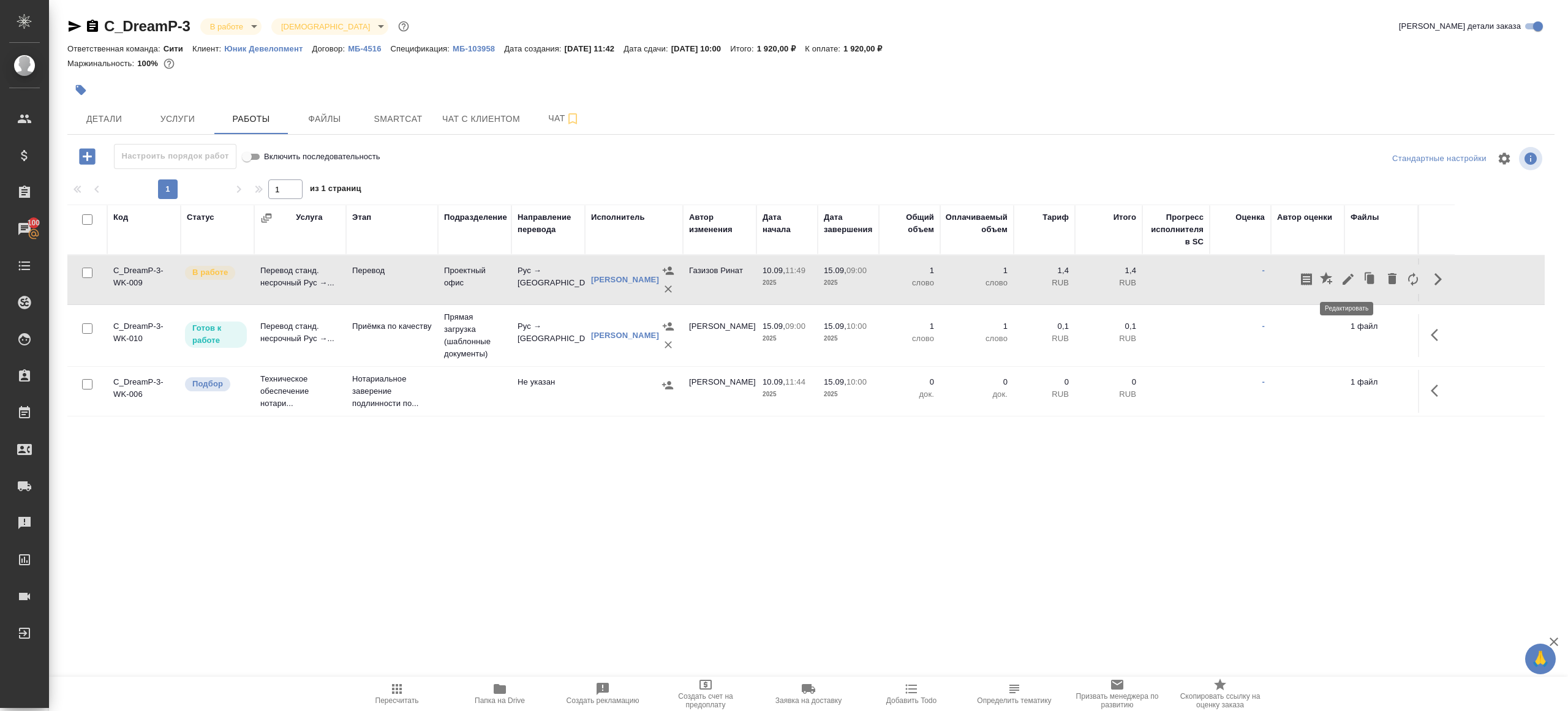
click at [1353, 280] on icon "button" at bounding box center [1347, 279] width 15 height 15
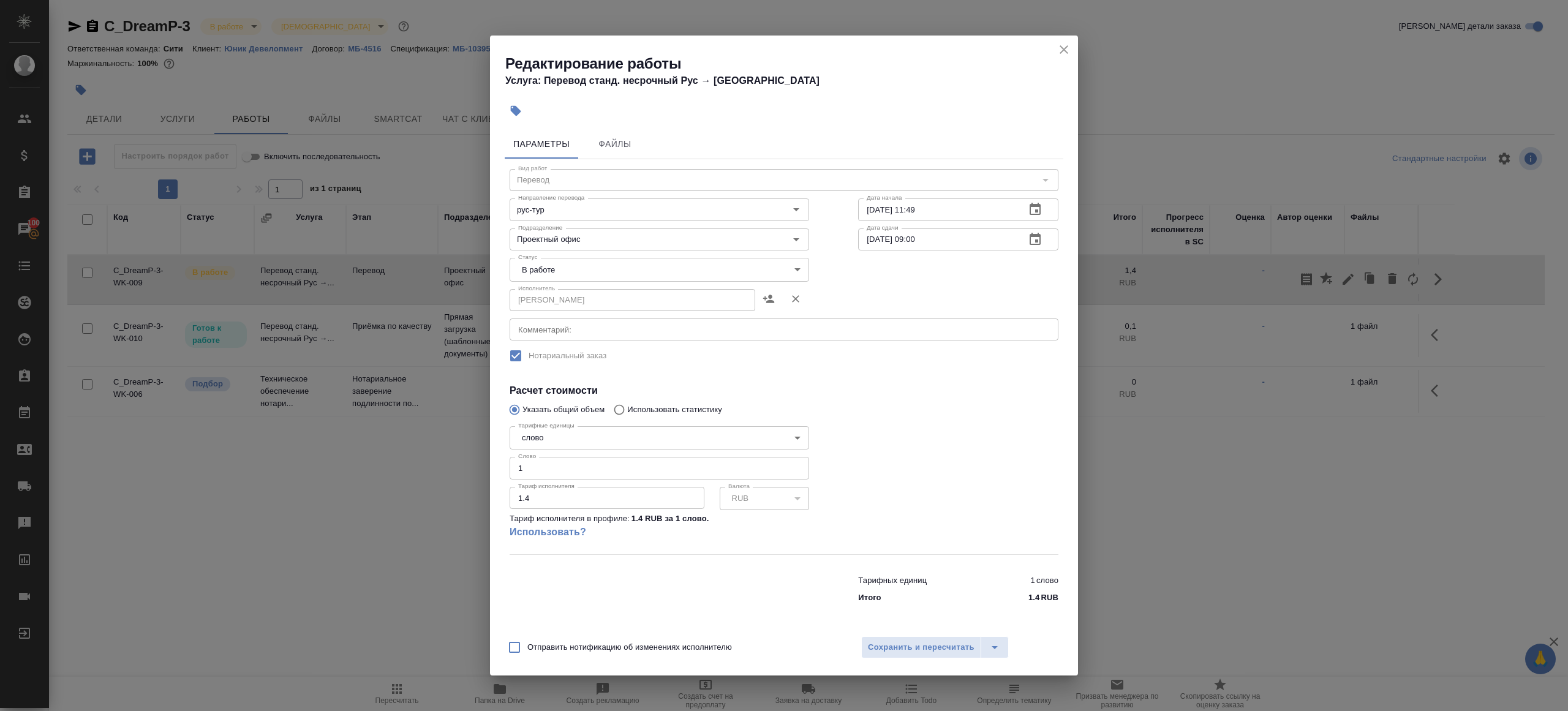
click at [598, 278] on body "🙏 .cls-1 fill:#fff; AWATERA Gazizov Rinat Клиенты Спецификации Заказы 100 Чаты …" at bounding box center [784, 355] width 1568 height 711
click at [552, 306] on li "Сдан" at bounding box center [659, 310] width 300 height 20
type input "closed"
drag, startPoint x: 538, startPoint y: 466, endPoint x: 410, endPoint y: 445, distance: 129.7
click at [415, 447] on div "Редактирование работы Услуга: Перевод станд. несрочный Рус → Тур Параметры Файл…" at bounding box center [784, 355] width 1568 height 711
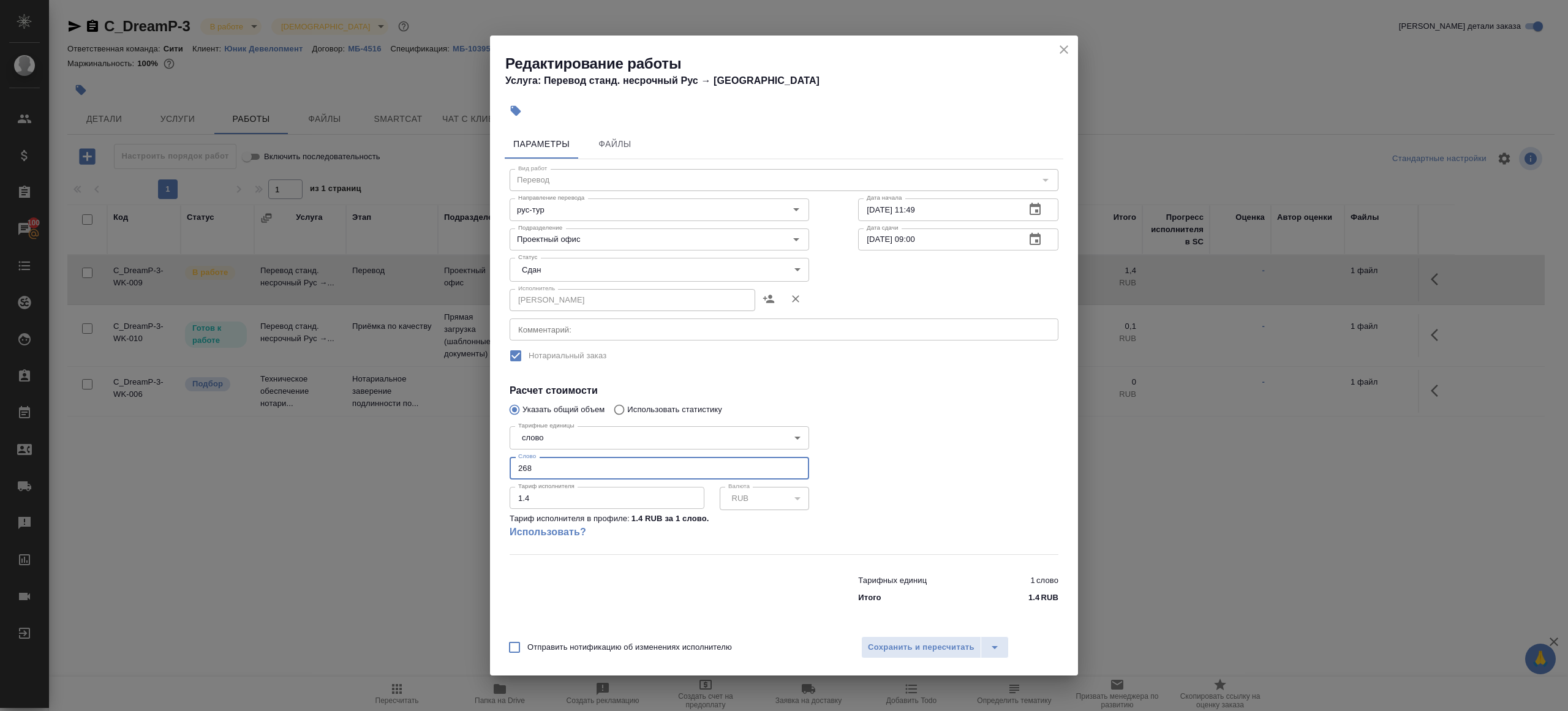
type input "268"
click at [871, 635] on div "Отправить нотификацию об изменениях исполнителю Сохранить и пересчитать" at bounding box center [784, 652] width 588 height 47
click at [871, 639] on button "Сохранить и пересчитать" at bounding box center [920, 647] width 120 height 22
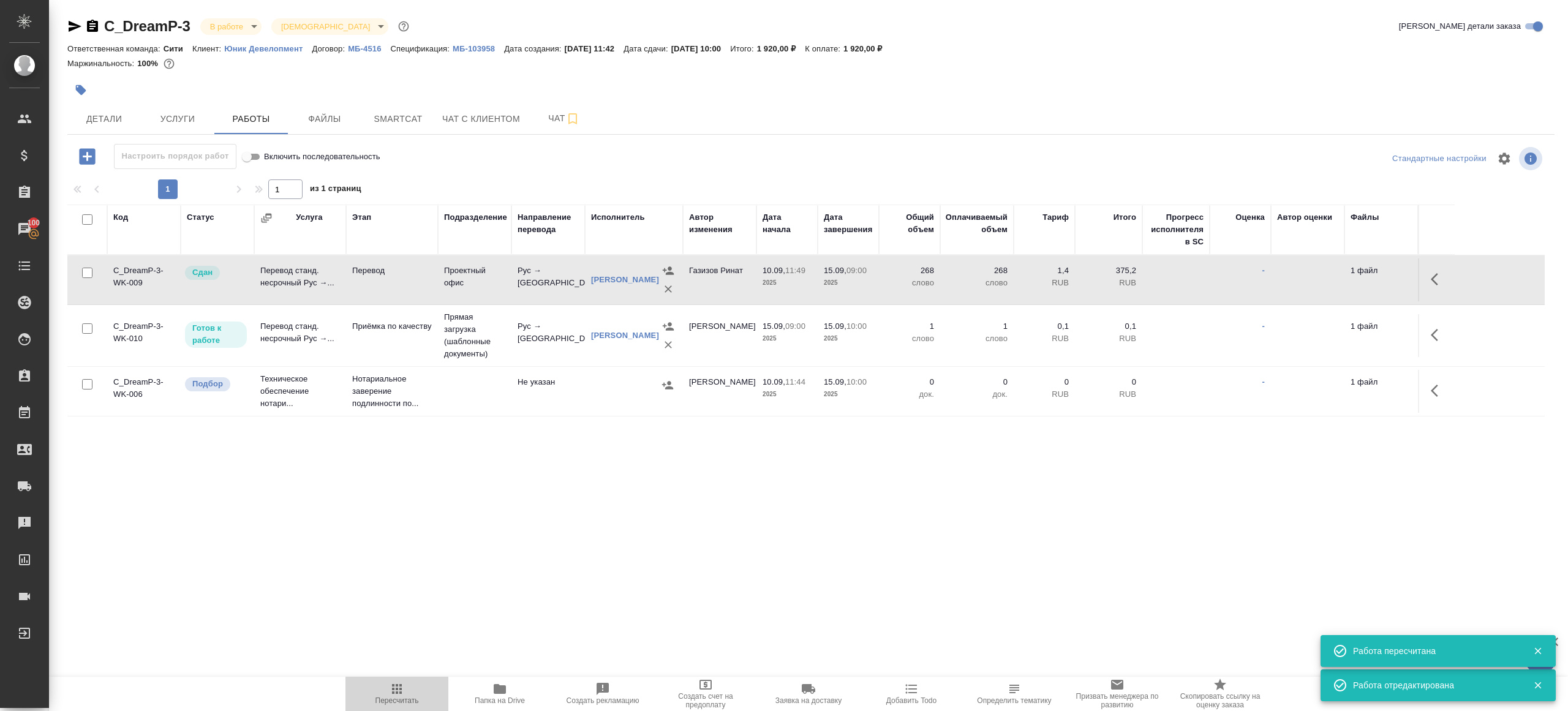
click at [391, 685] on icon "button" at bounding box center [396, 689] width 15 height 15
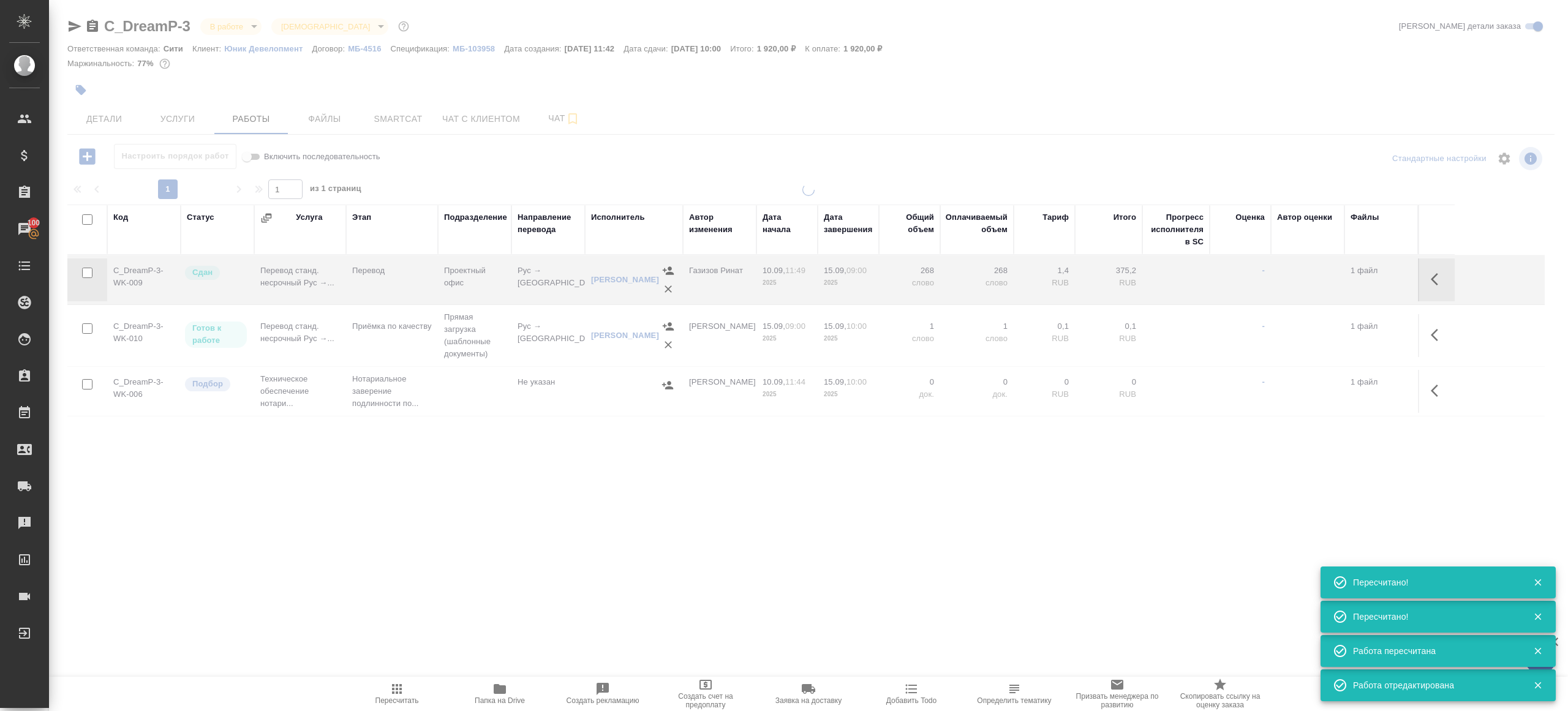
click at [480, 520] on div ".cls-1 fill:#fff; AWATERA Gazizov Rinat Клиенты Спецификации Заказы 100 Чаты To…" at bounding box center [784, 355] width 1568 height 711
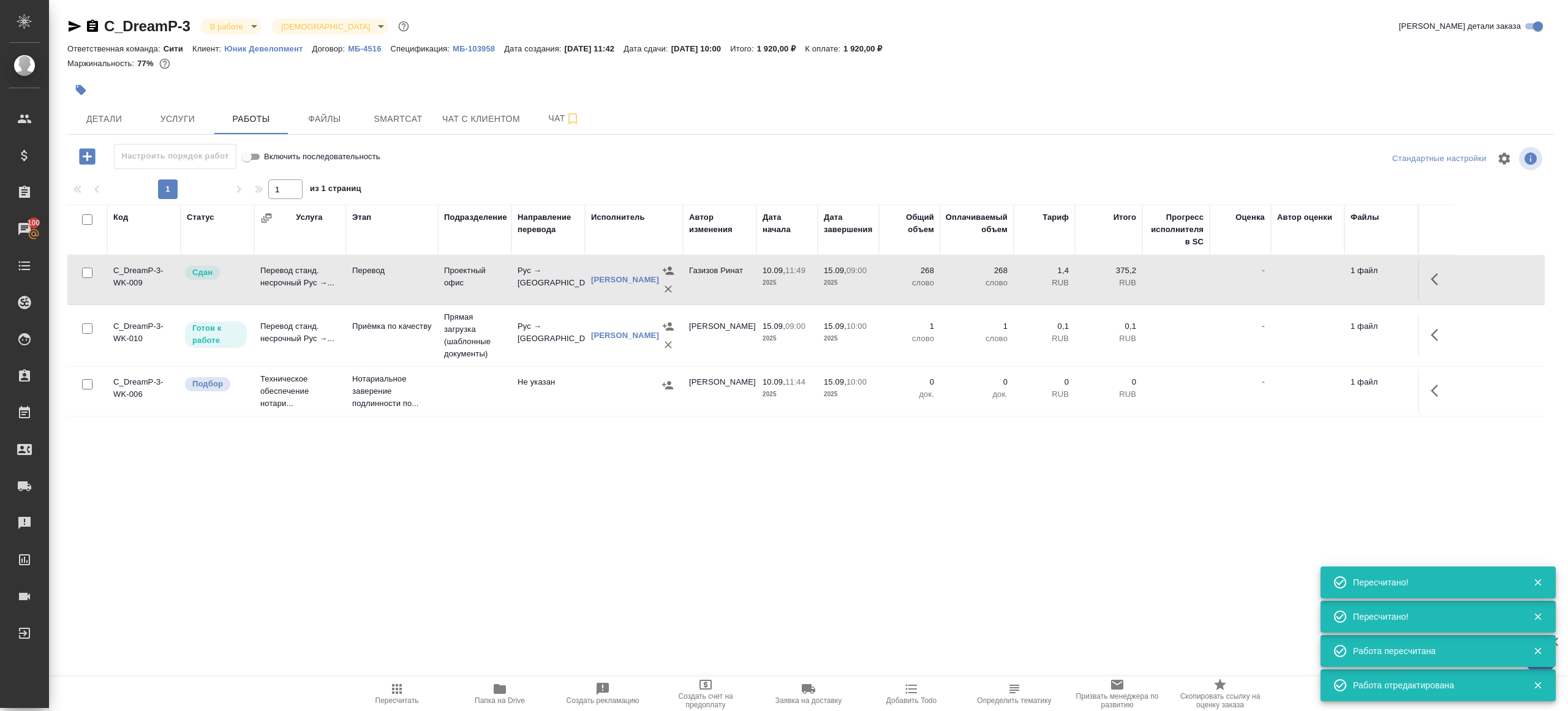
click at [391, 686] on icon "button" at bounding box center [396, 689] width 15 height 15
click at [395, 689] on icon "button" at bounding box center [396, 689] width 15 height 15
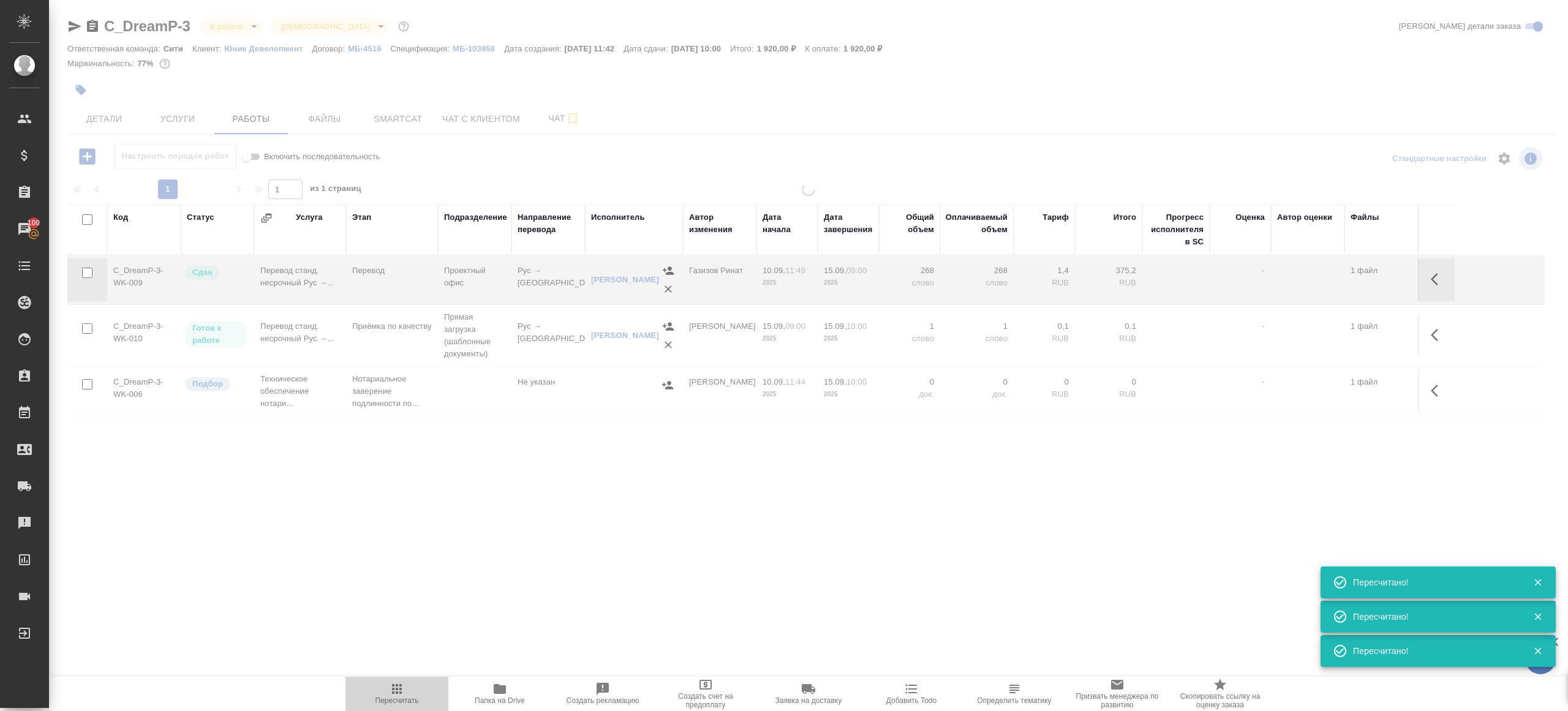
click at [395, 689] on icon "button" at bounding box center [396, 689] width 15 height 15
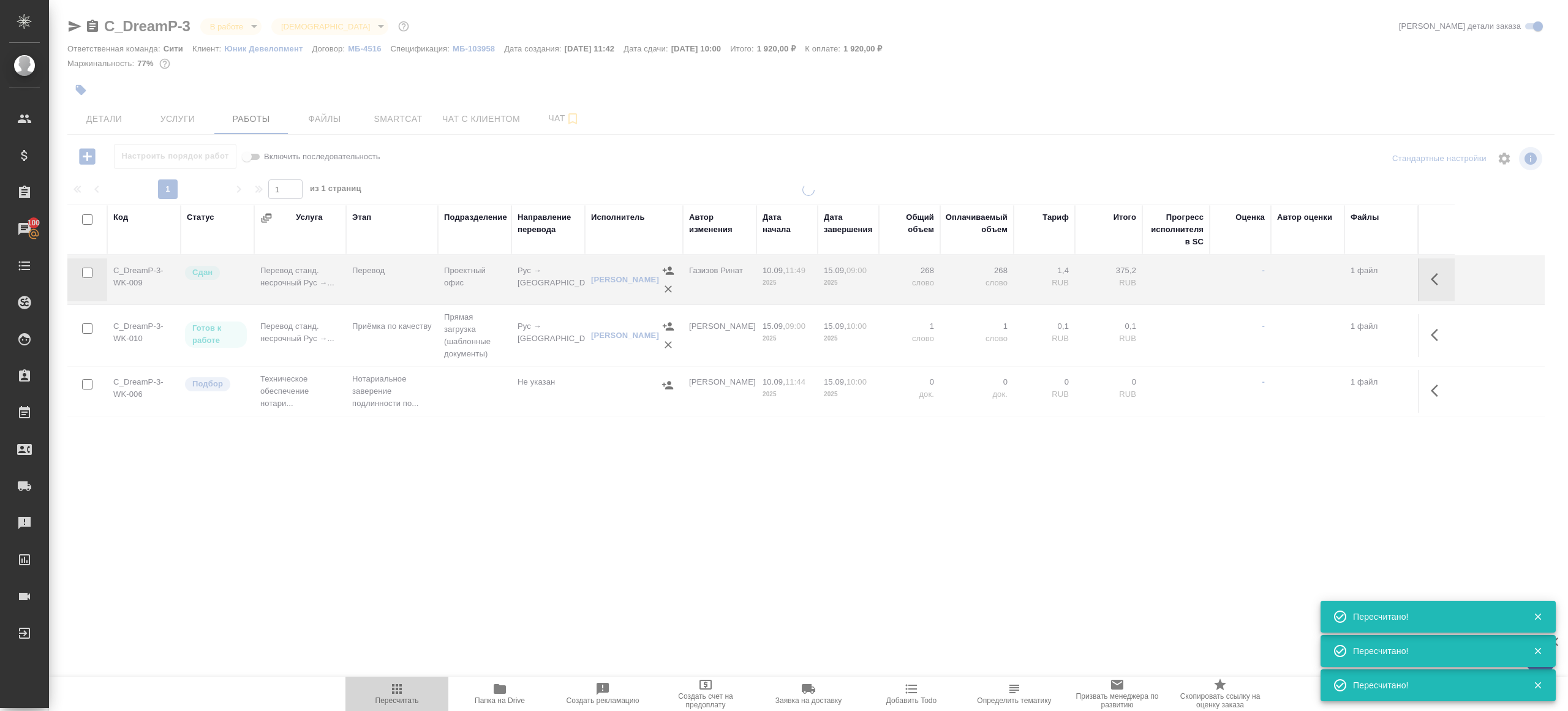
click at [395, 689] on icon "button" at bounding box center [396, 689] width 15 height 15
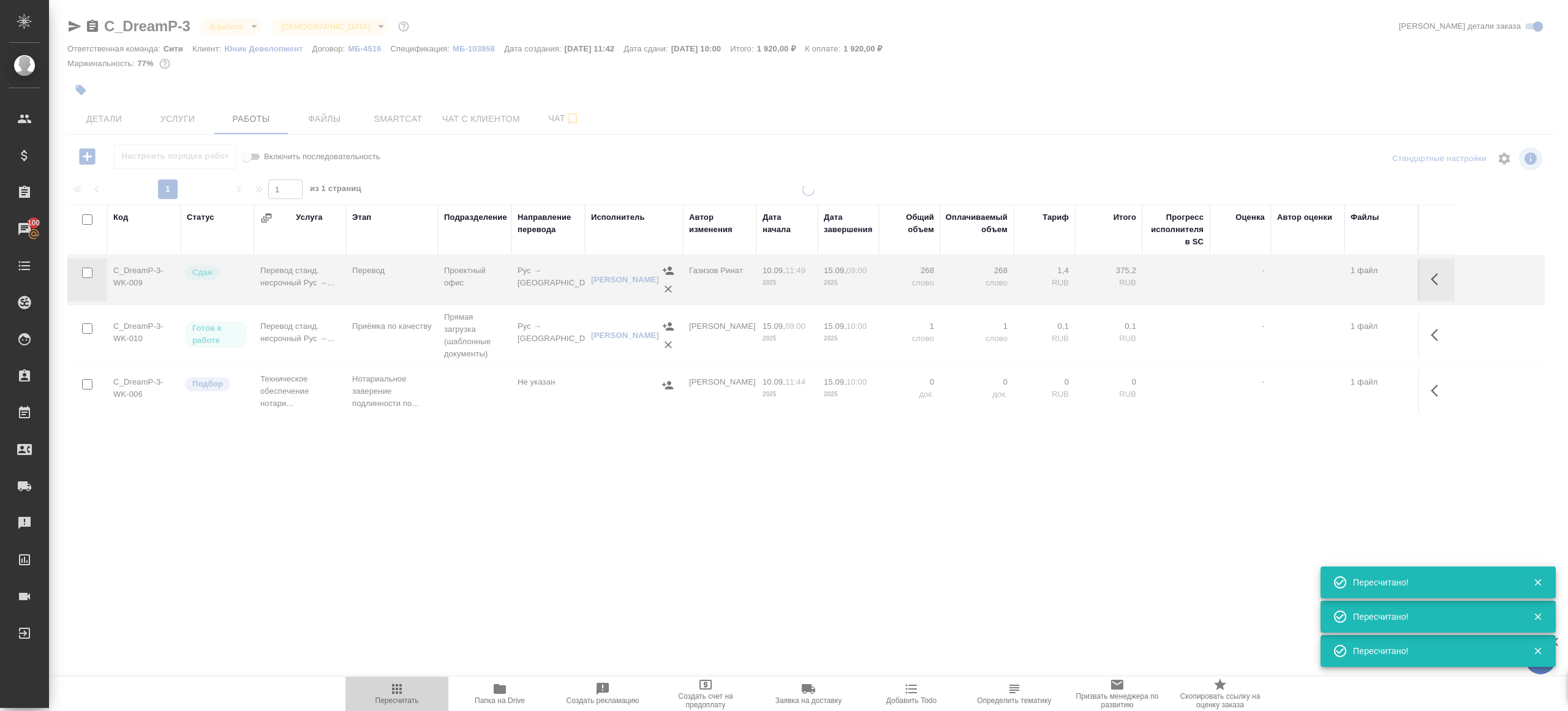
click at [395, 689] on icon "button" at bounding box center [396, 689] width 15 height 15
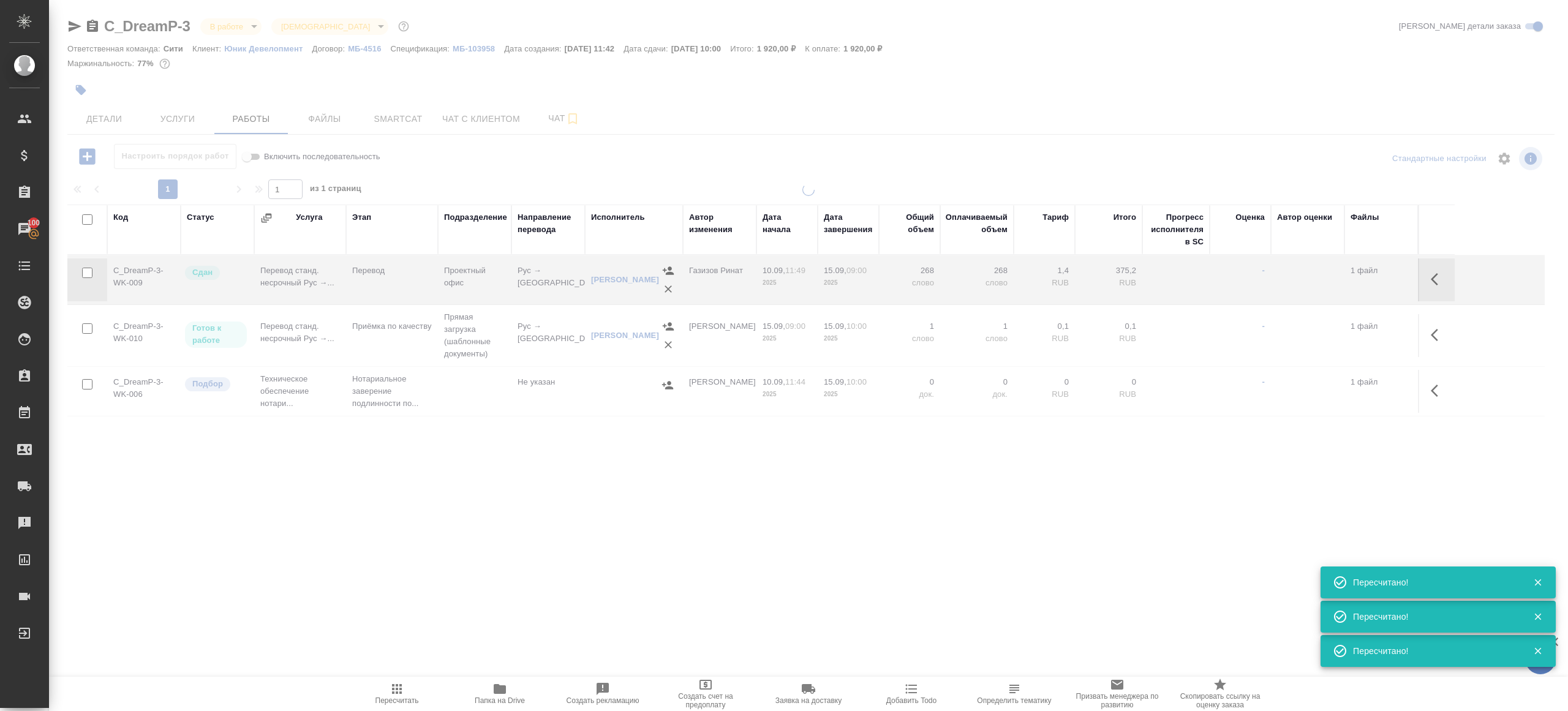
click at [395, 689] on icon "button" at bounding box center [396, 689] width 15 height 15
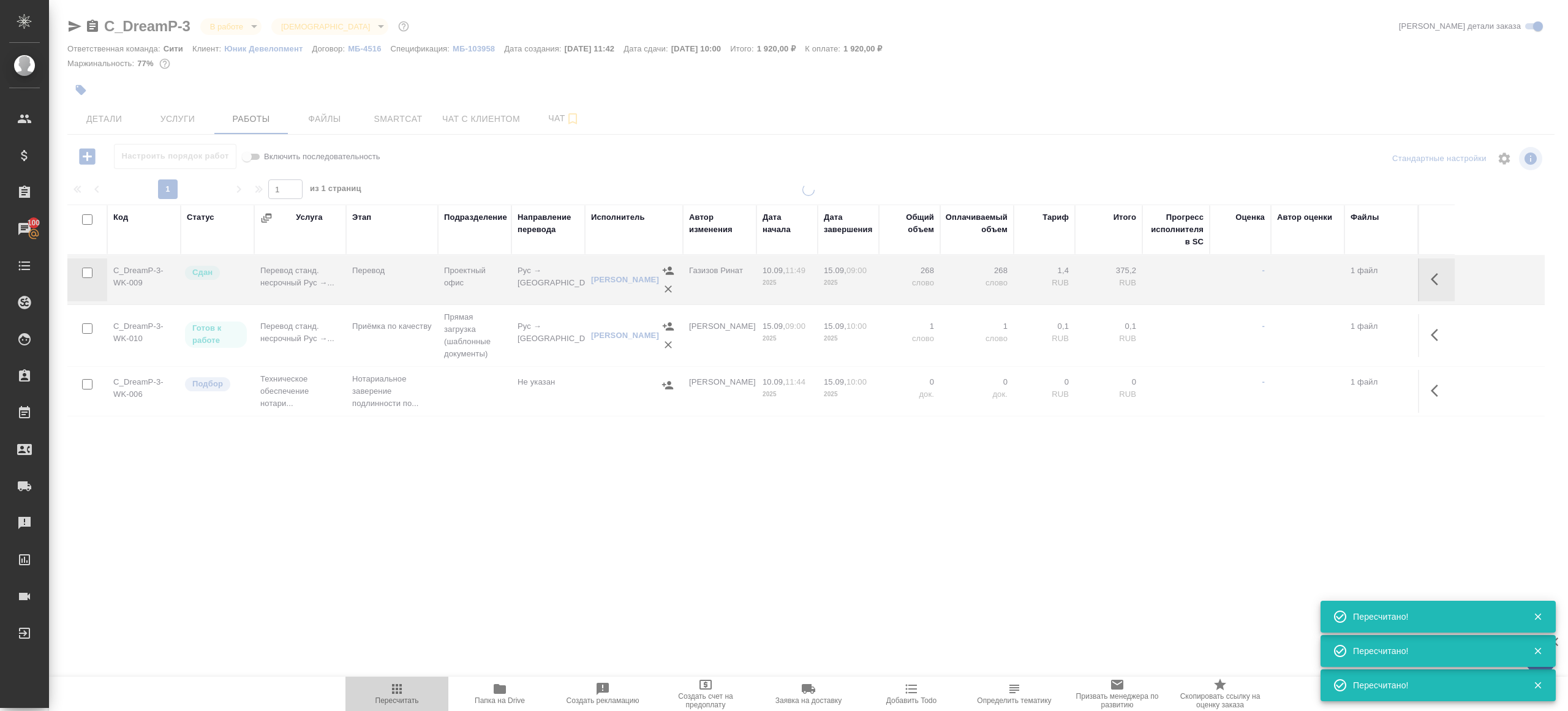
click at [395, 689] on icon "button" at bounding box center [396, 689] width 15 height 15
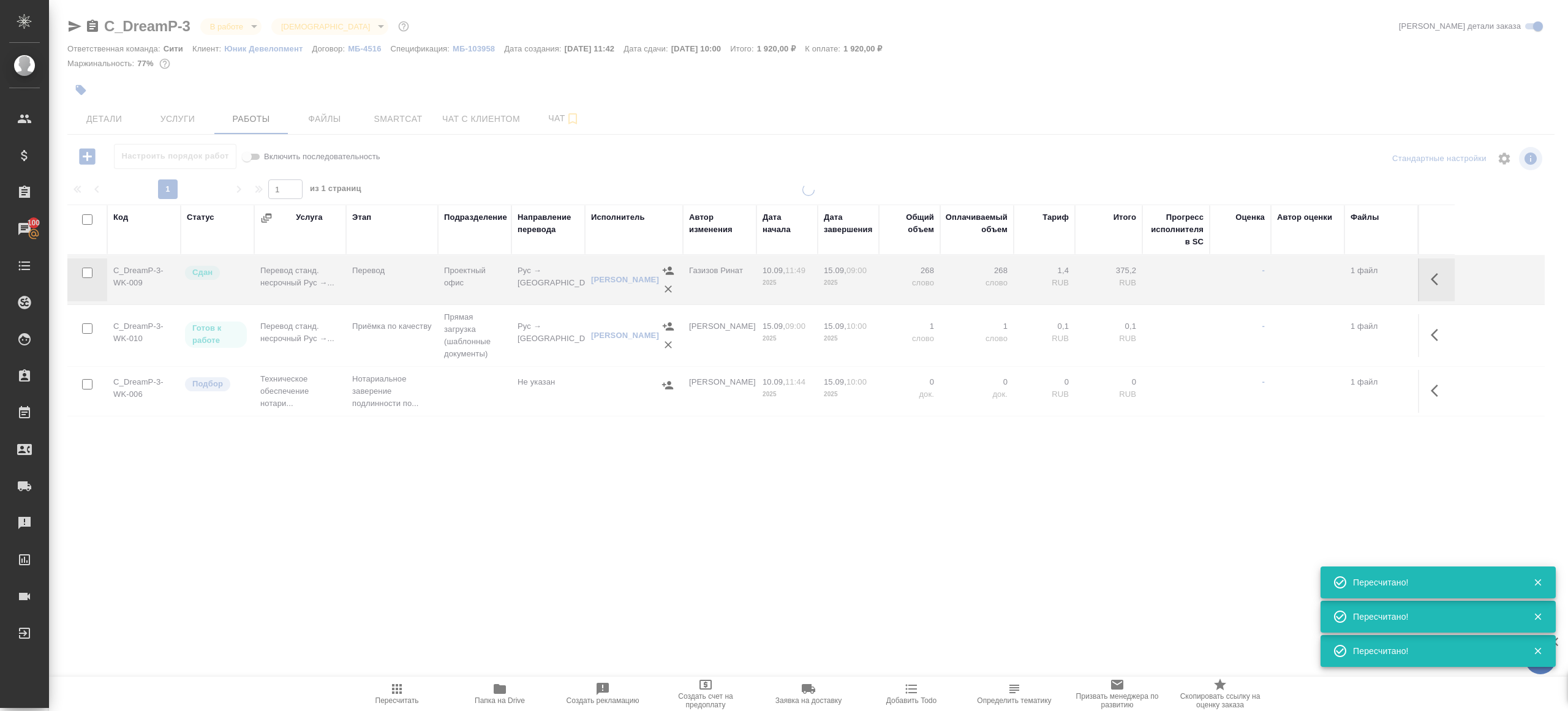
click at [395, 689] on icon "button" at bounding box center [396, 689] width 15 height 15
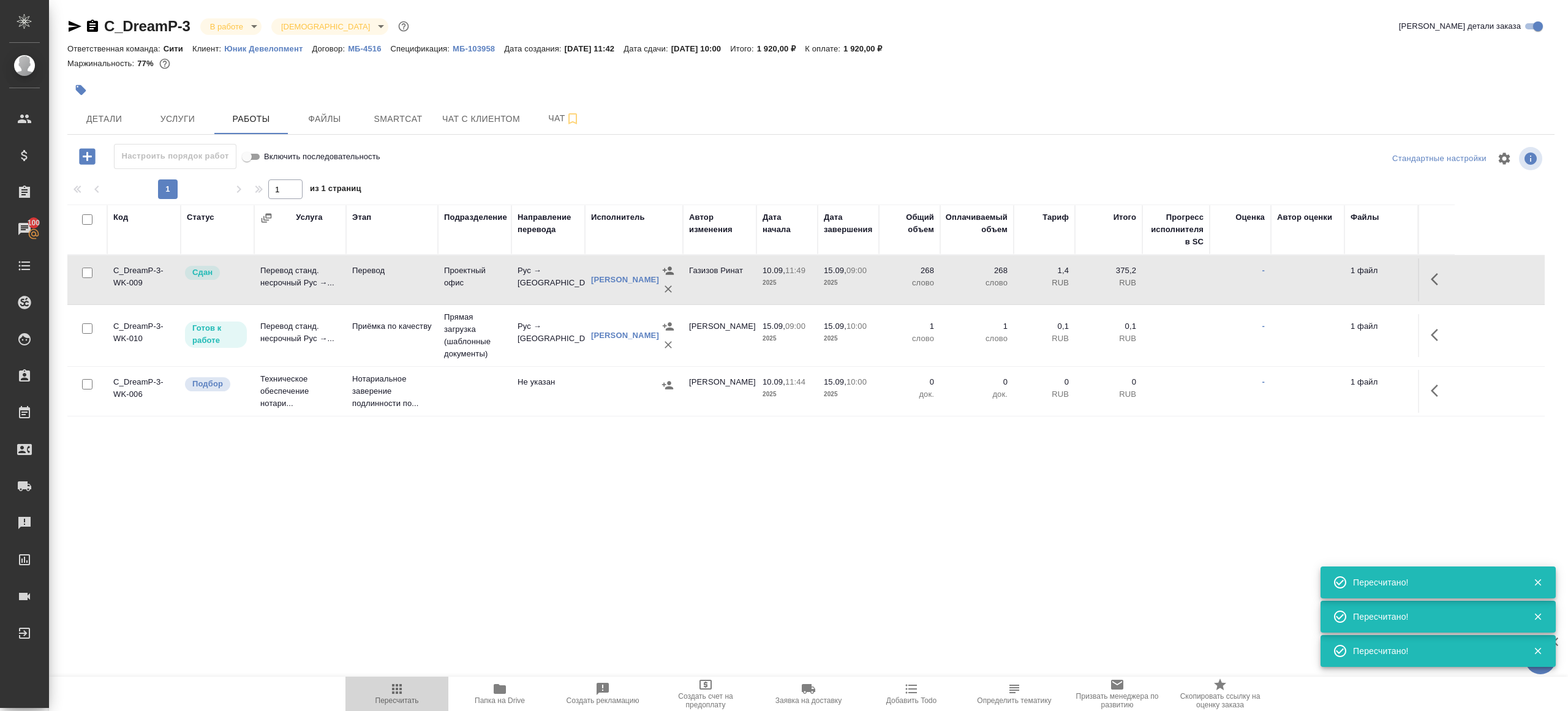
click at [395, 689] on icon "button" at bounding box center [396, 689] width 15 height 15
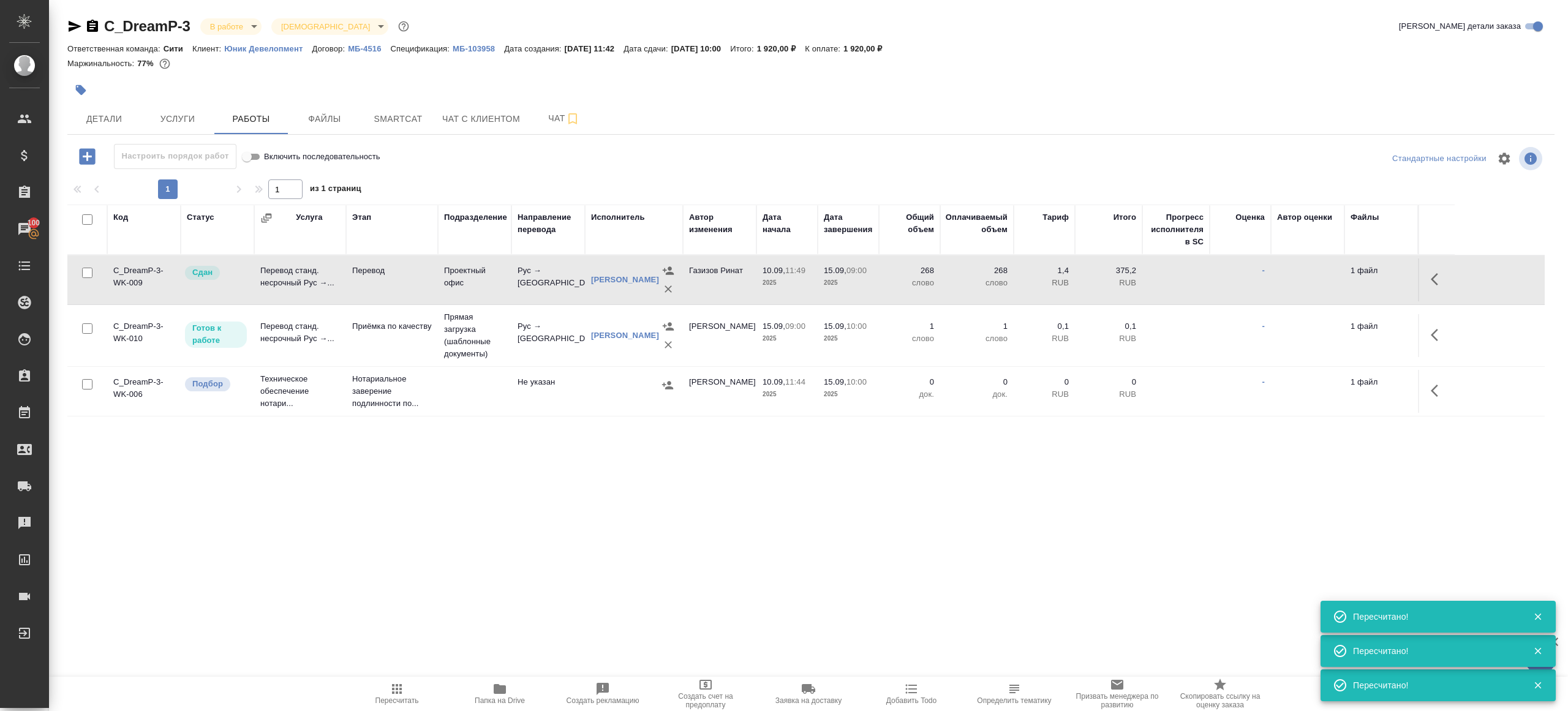
click at [406, 651] on div ".cls-1 fill:#fff; AWATERA Gazizov Rinat Клиенты Спецификации Заказы 100 Чаты To…" at bounding box center [784, 355] width 1568 height 711
click at [400, 693] on icon "button" at bounding box center [397, 689] width 10 height 10
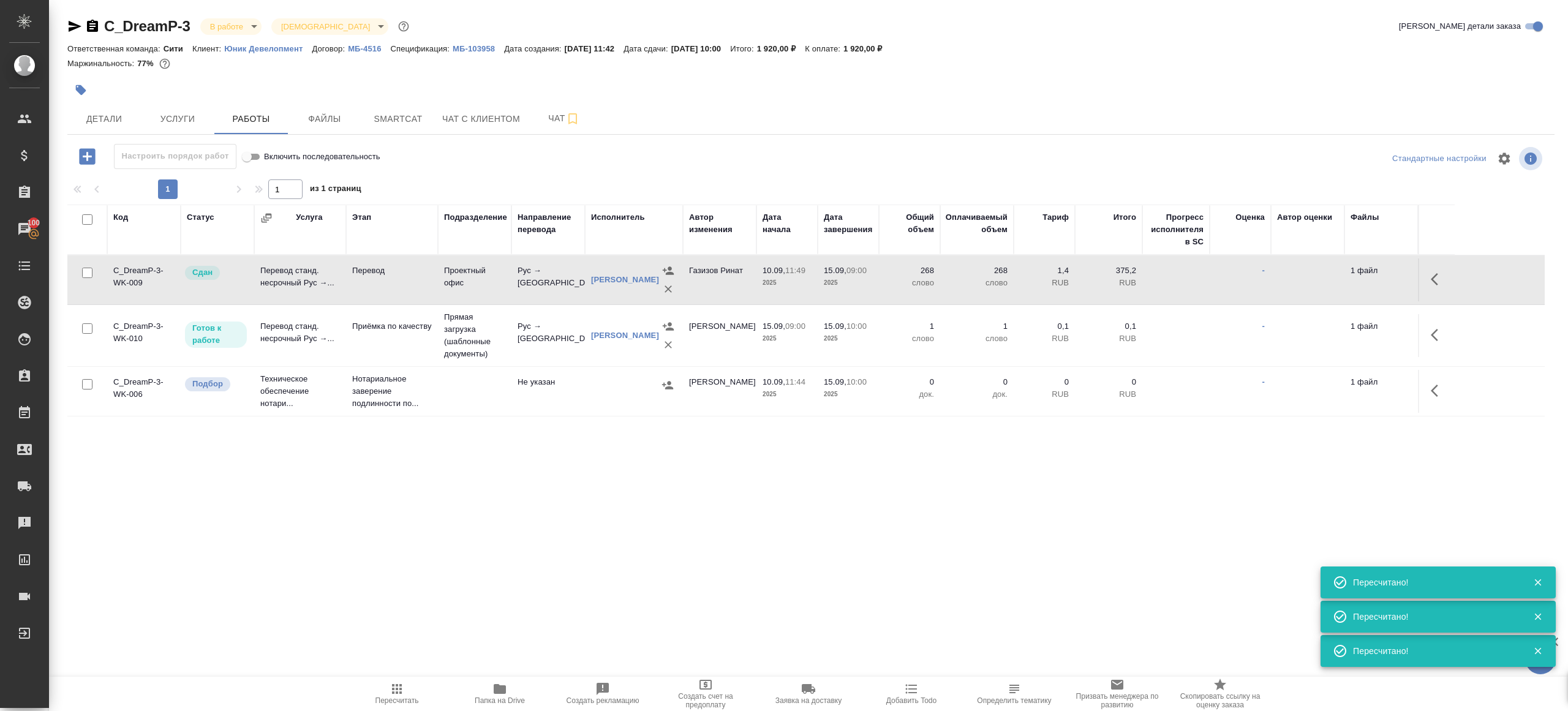
click at [400, 693] on icon "button" at bounding box center [397, 689] width 10 height 10
click at [421, 599] on div ".cls-1 fill:#fff; AWATERA Gazizov Rinat Клиенты Спецификации Заказы 100 Чаты To…" at bounding box center [784, 355] width 1568 height 711
click at [401, 693] on icon "button" at bounding box center [396, 689] width 15 height 15
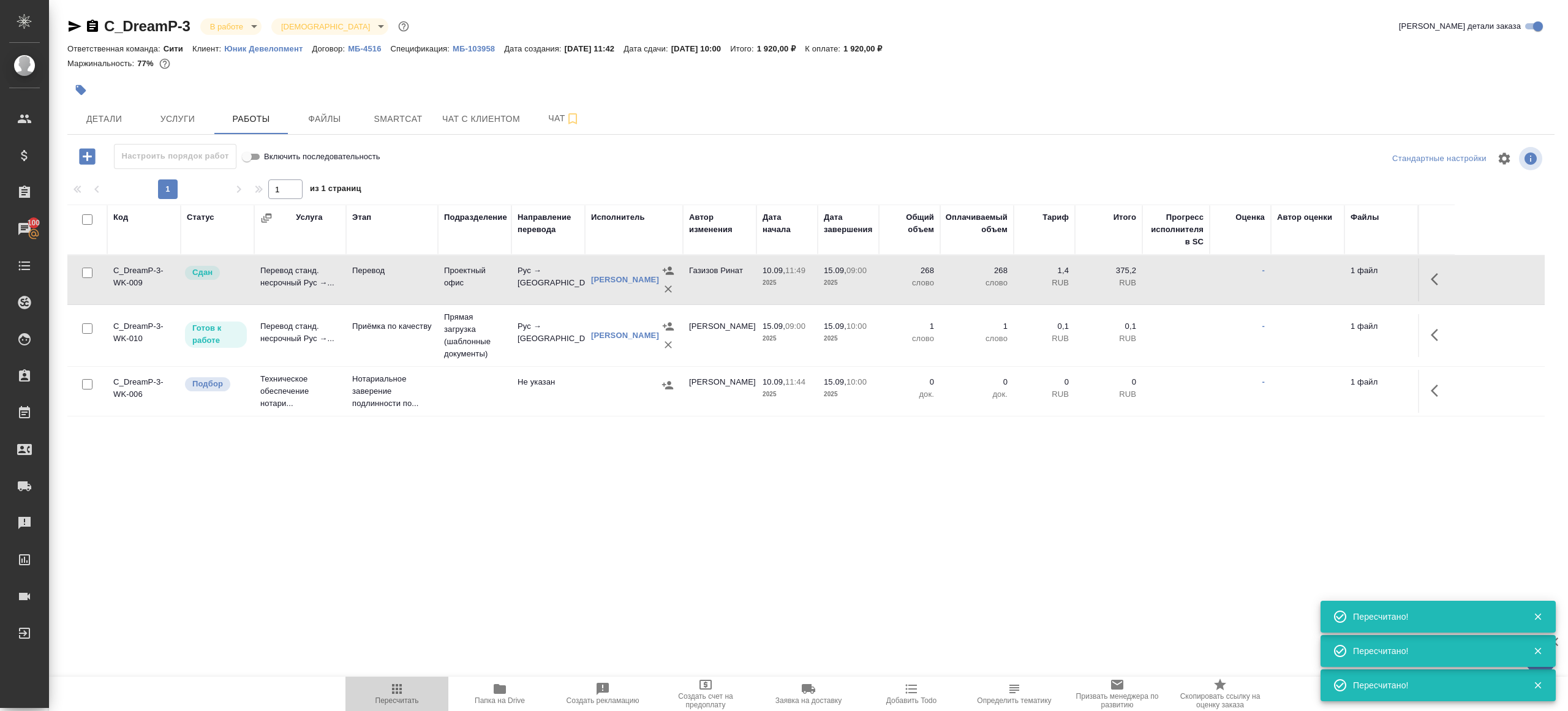
click at [401, 693] on icon "button" at bounding box center [396, 689] width 15 height 15
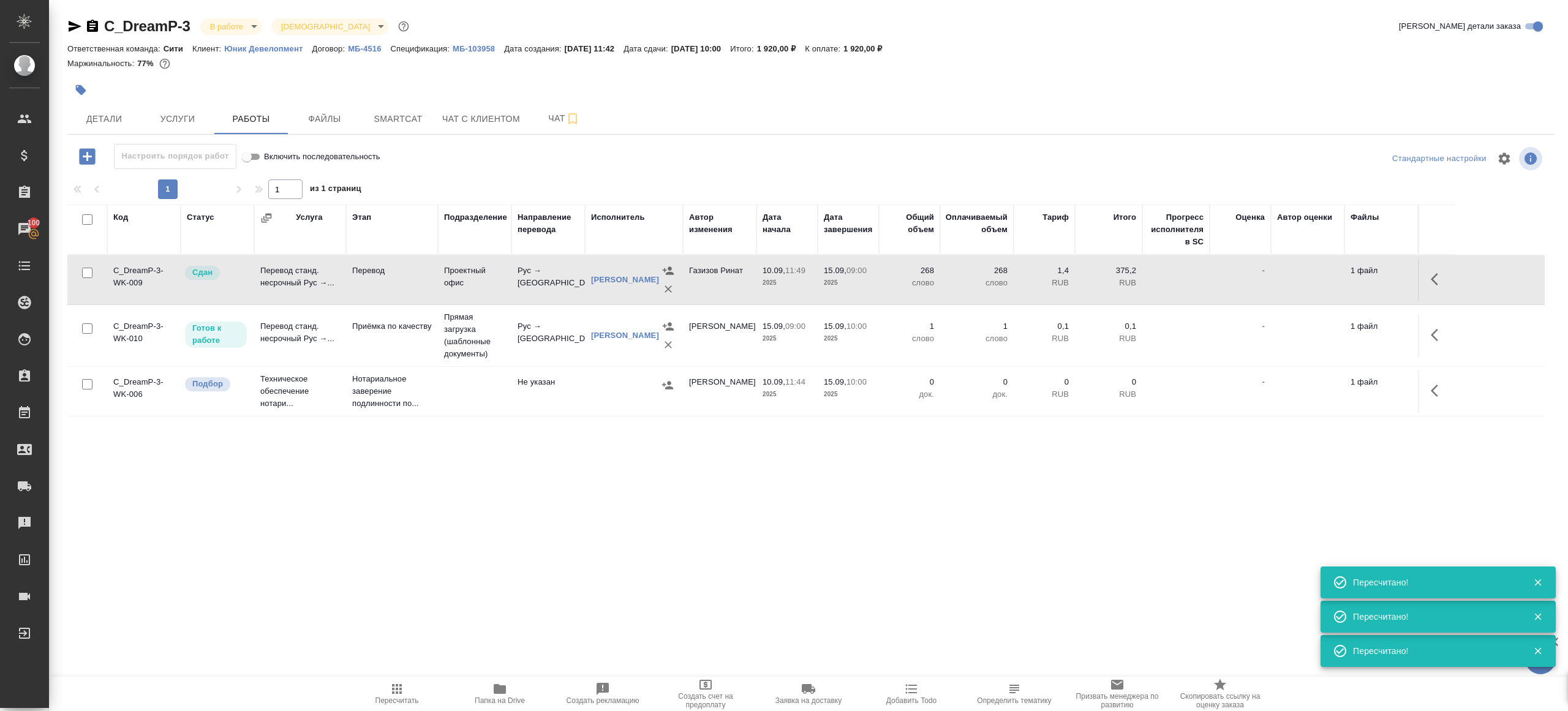
click at [401, 693] on icon "button" at bounding box center [396, 689] width 15 height 15
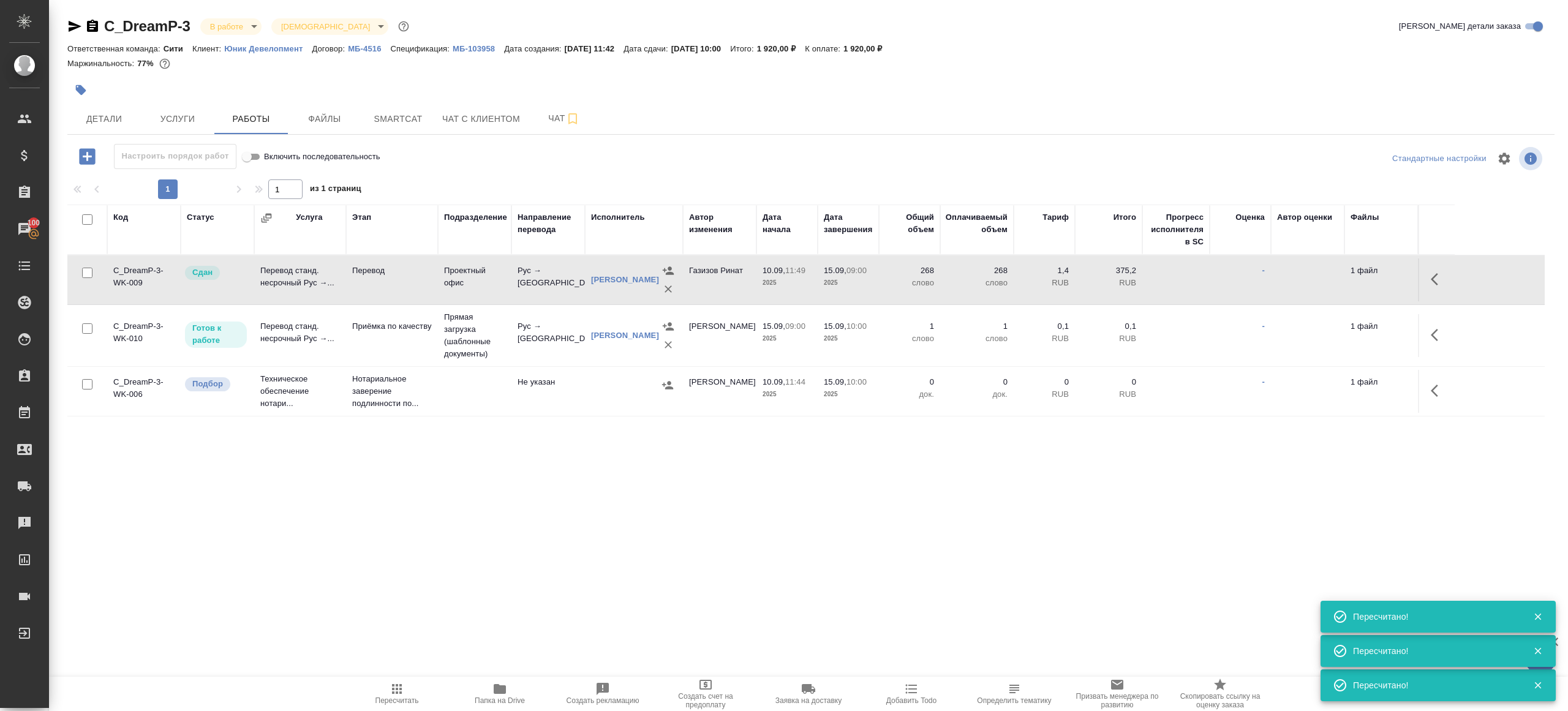
click at [447, 508] on div "C_DreamP-3 В работе inProgress Святая троица holyTrinity Кратко детали заказа О…" at bounding box center [810, 256] width 1500 height 512
click at [395, 695] on icon "button" at bounding box center [396, 689] width 15 height 15
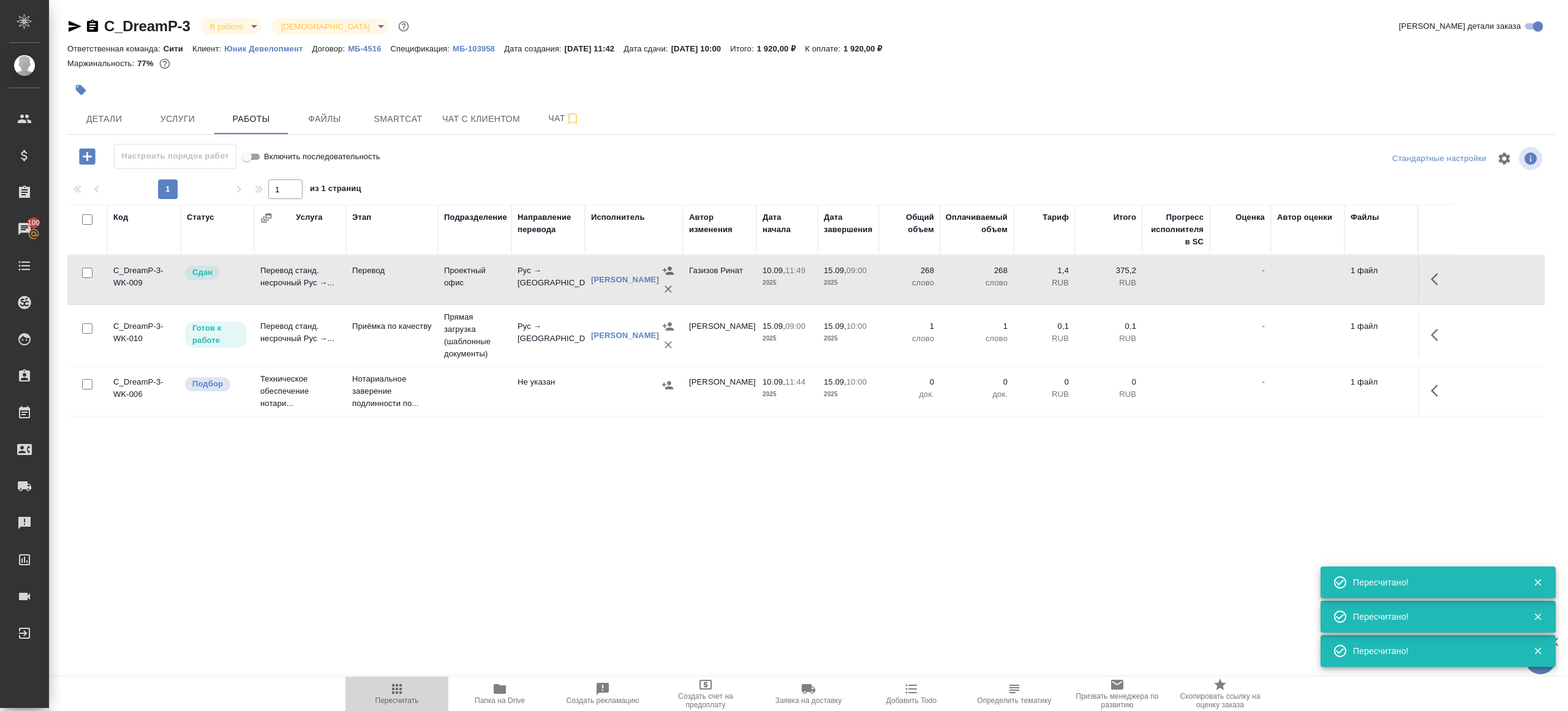
click at [395, 695] on icon "button" at bounding box center [396, 689] width 15 height 15
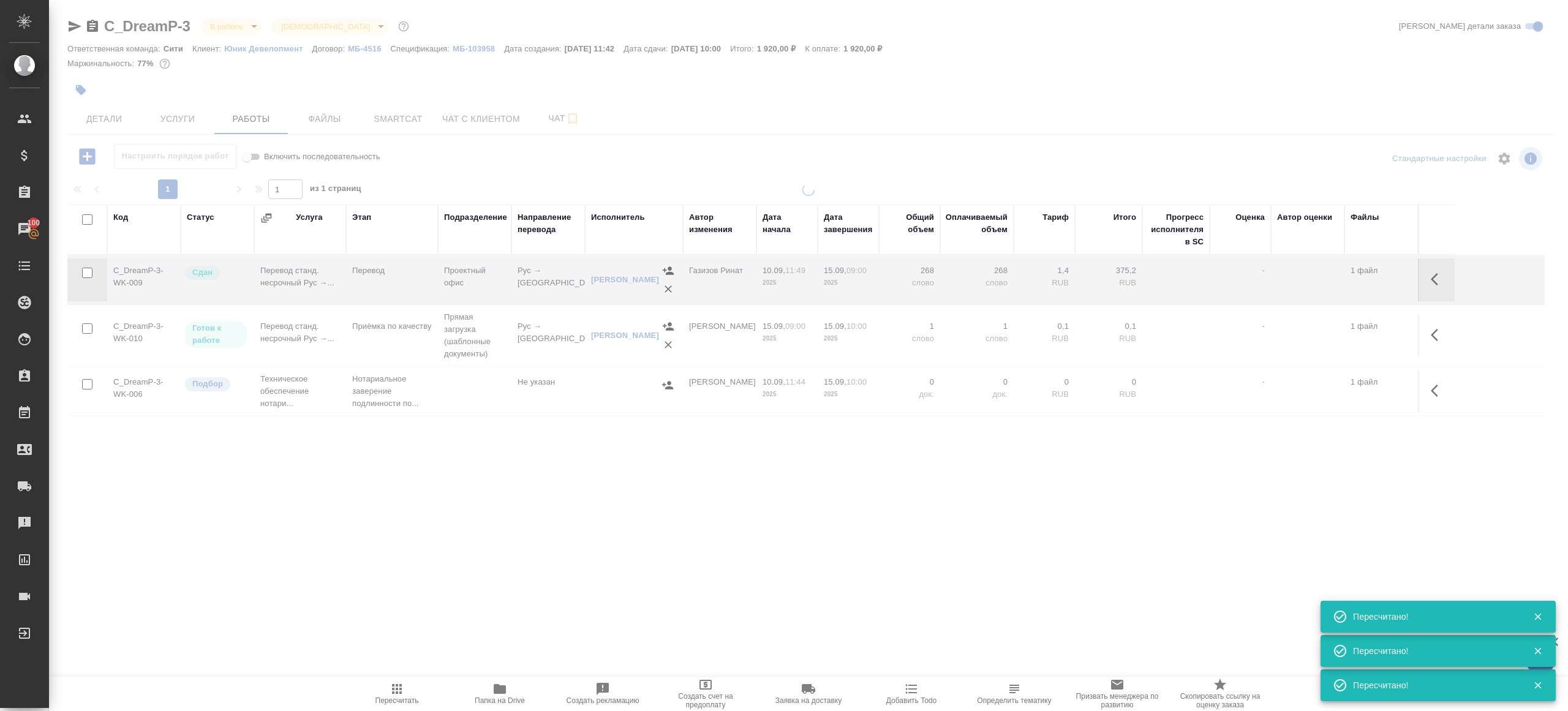
click at [395, 695] on icon "button" at bounding box center [396, 689] width 15 height 15
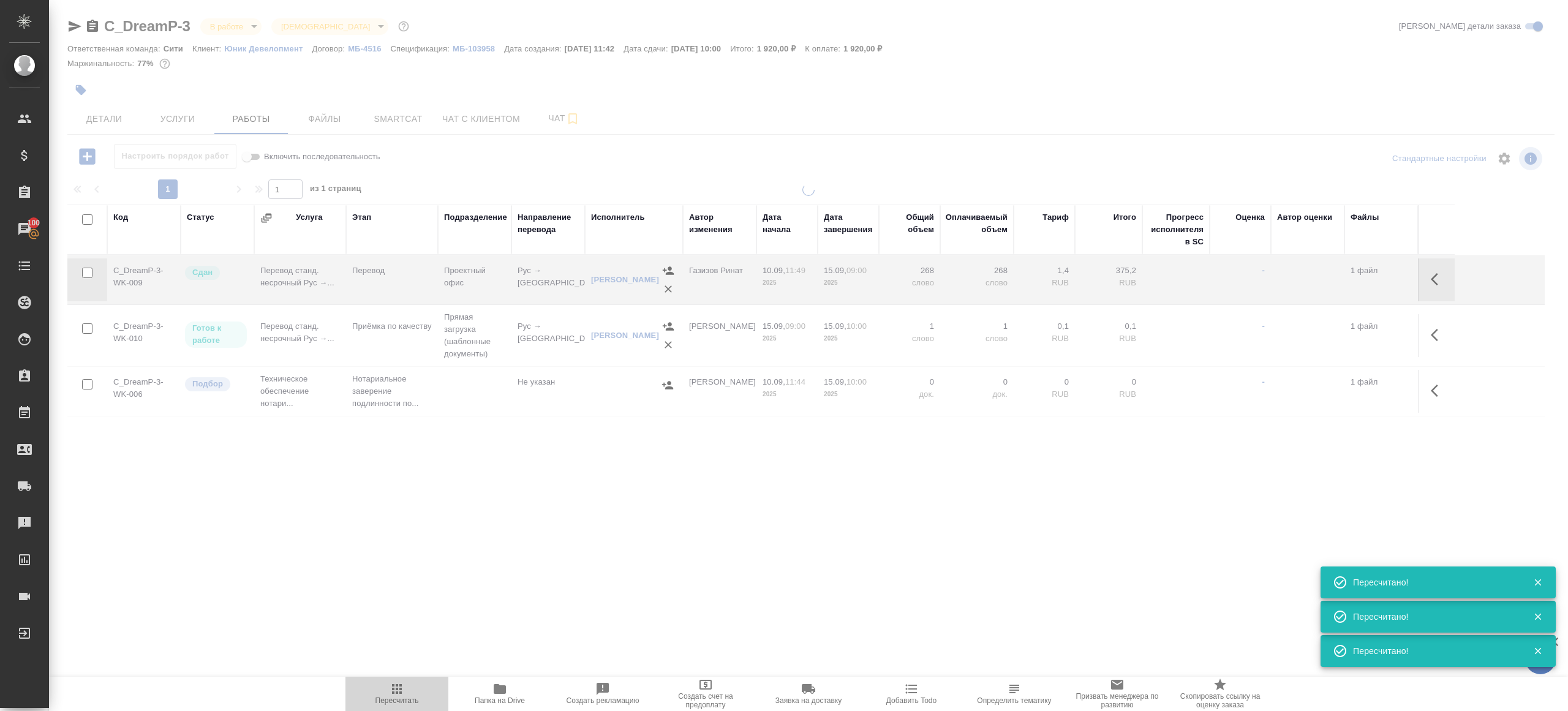
click at [395, 695] on icon "button" at bounding box center [396, 689] width 15 height 15
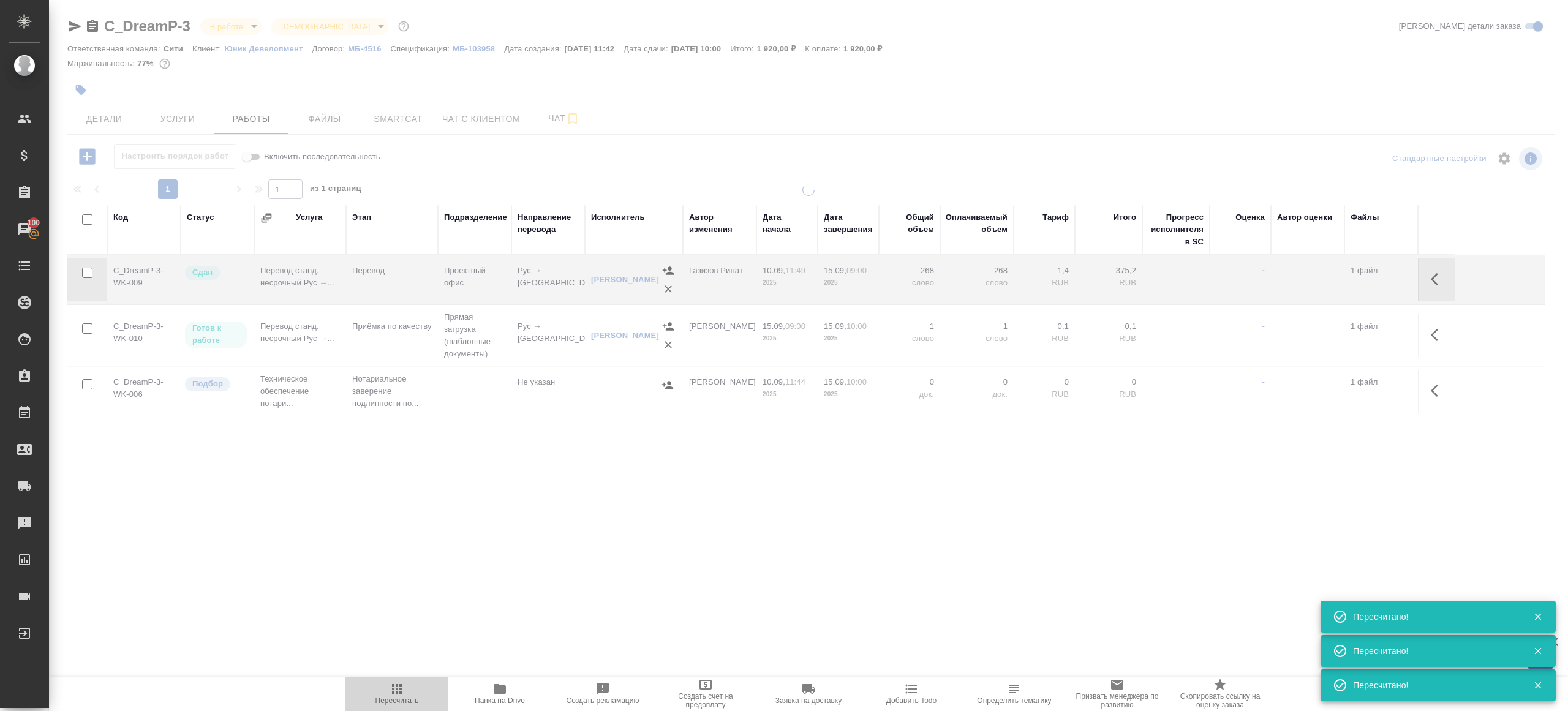
click at [395, 695] on icon "button" at bounding box center [396, 689] width 15 height 15
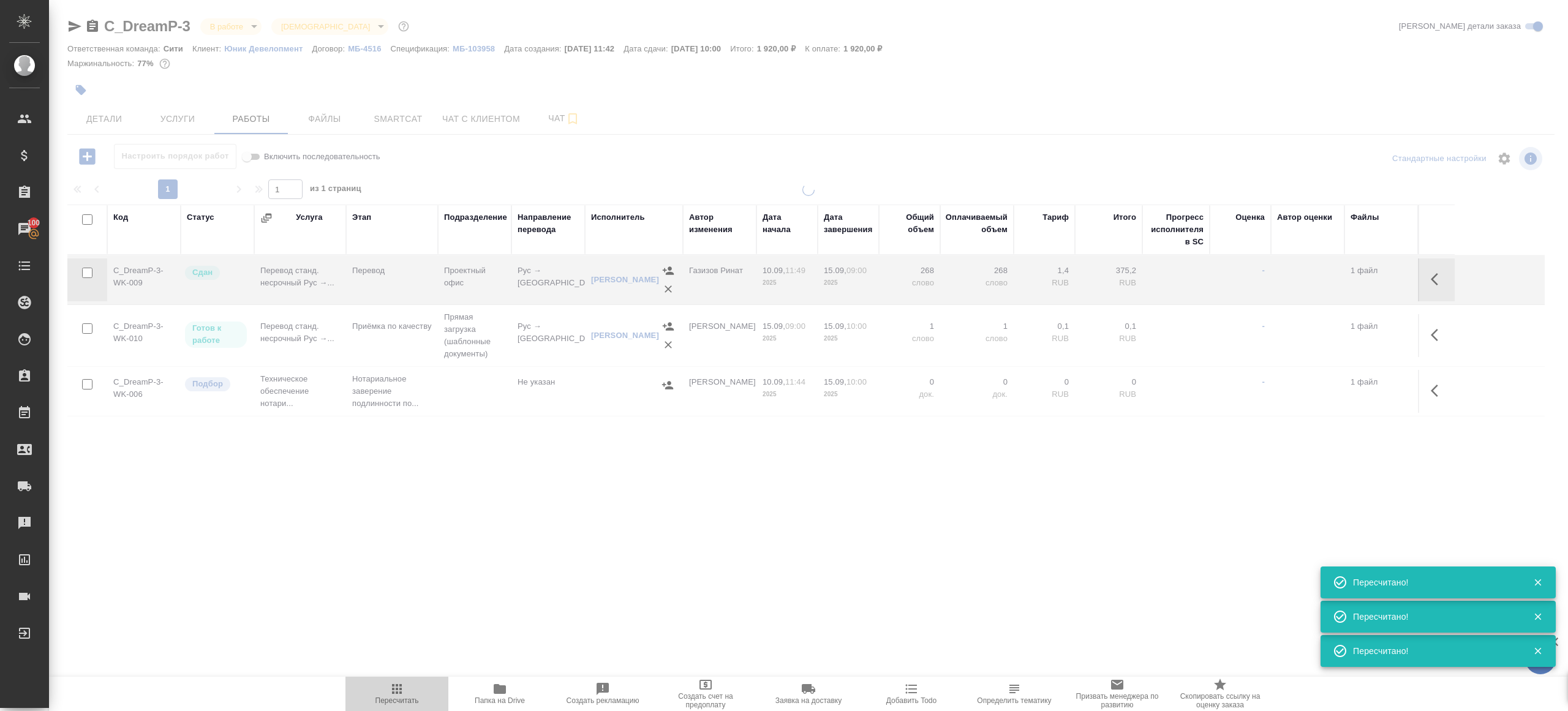
click at [395, 695] on icon "button" at bounding box center [396, 689] width 15 height 15
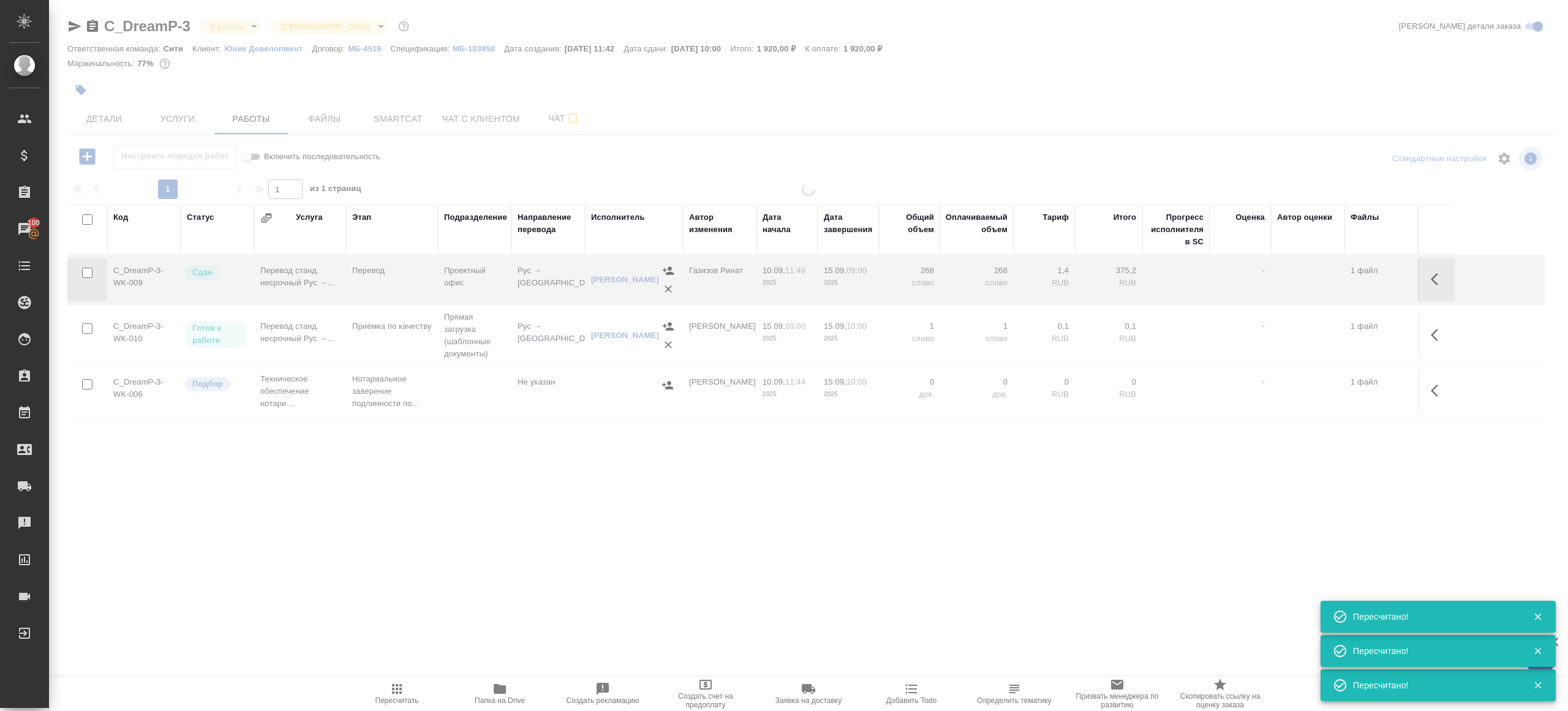
click at [395, 695] on icon "button" at bounding box center [396, 689] width 15 height 15
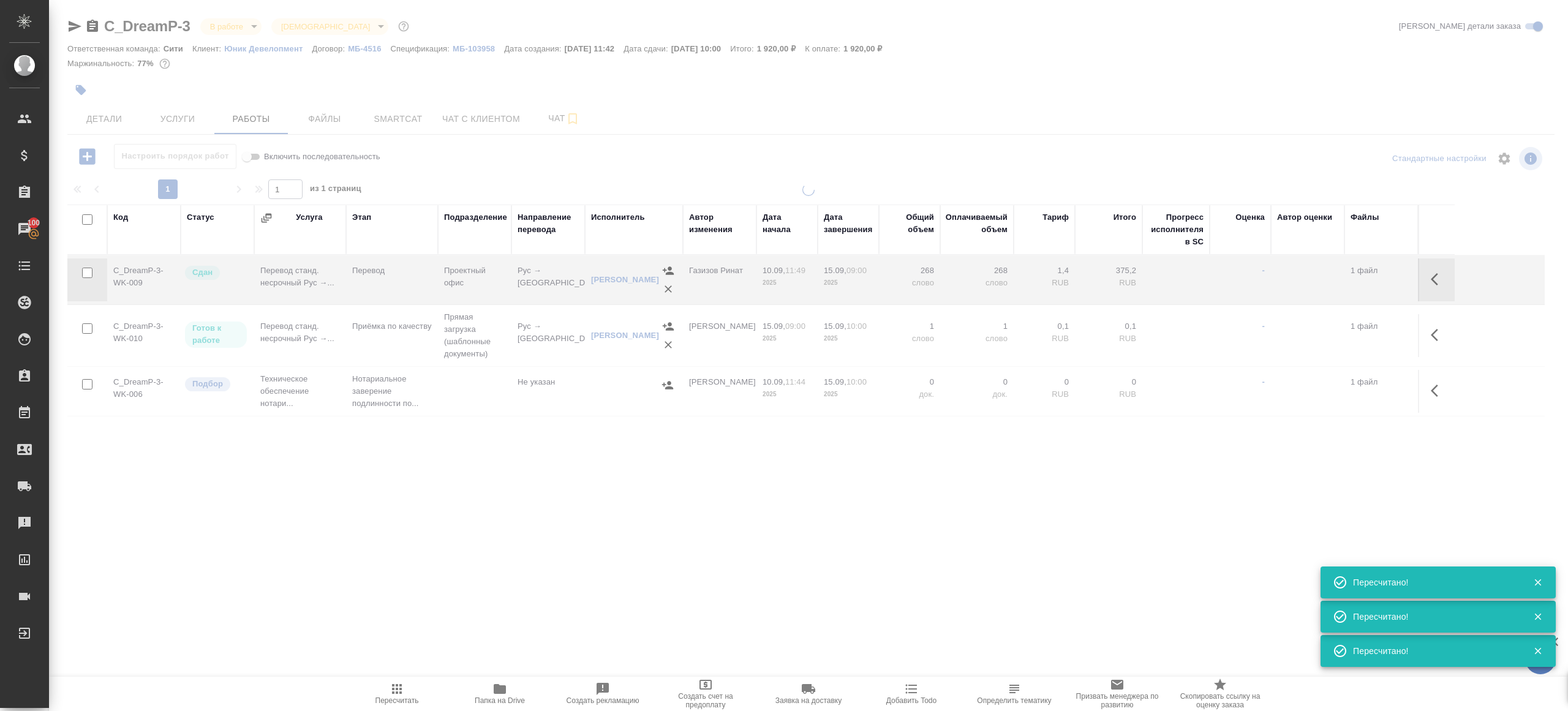
click at [395, 695] on icon "button" at bounding box center [396, 689] width 15 height 15
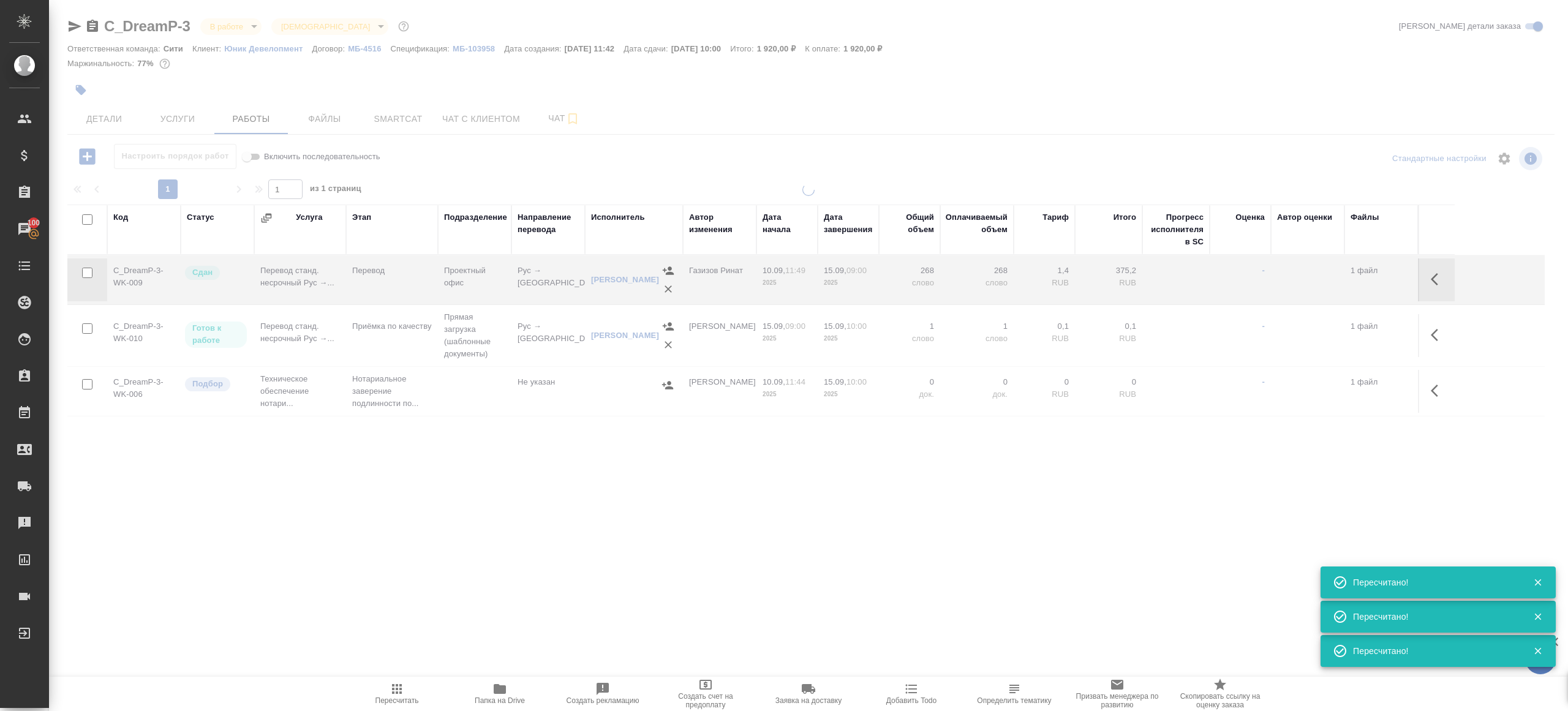
click at [395, 695] on icon "button" at bounding box center [396, 689] width 15 height 15
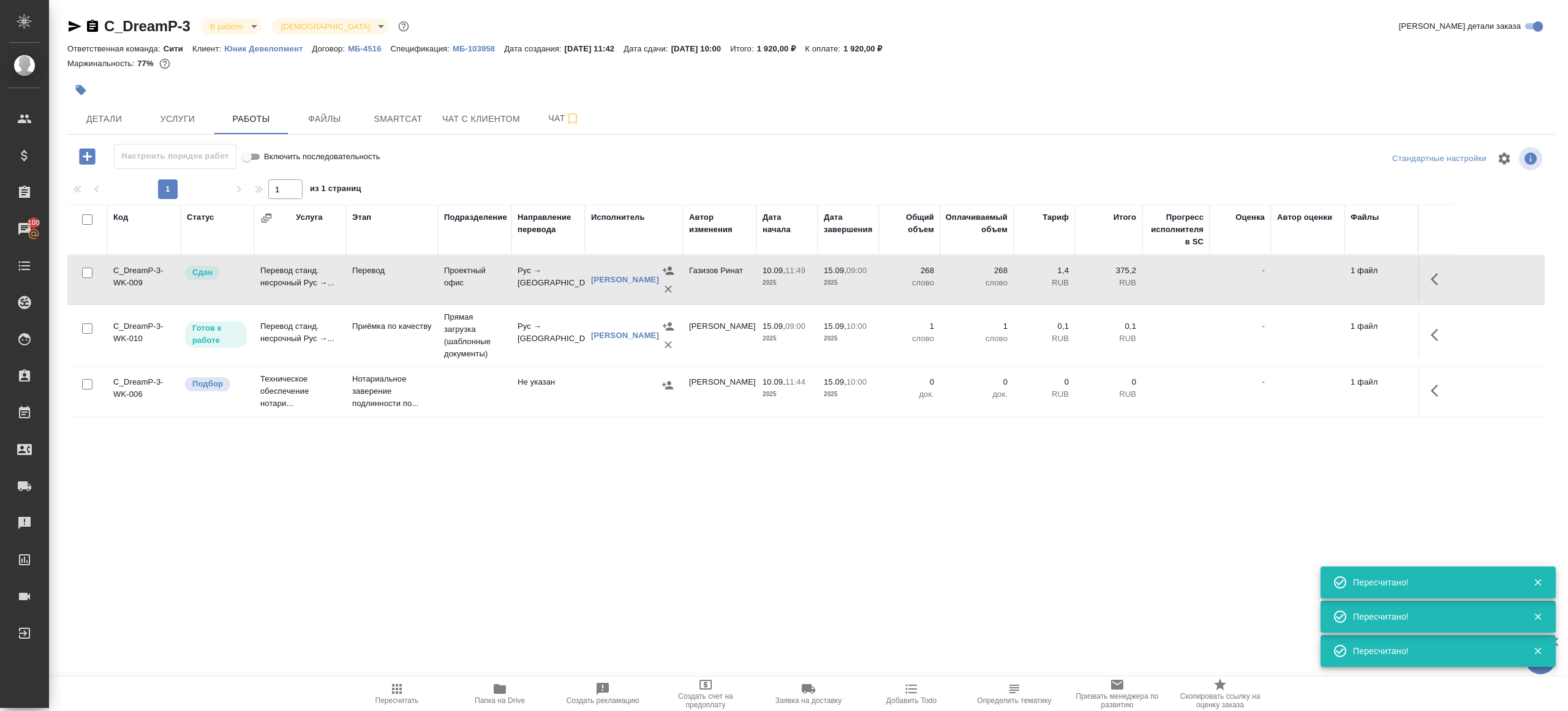
click at [434, 535] on div ".cls-1 fill:#fff; AWATERA Gazizov Rinat Клиенты Спецификации Заказы 100 Чаты To…" at bounding box center [784, 355] width 1568 height 711
click at [393, 693] on icon "button" at bounding box center [397, 689] width 10 height 10
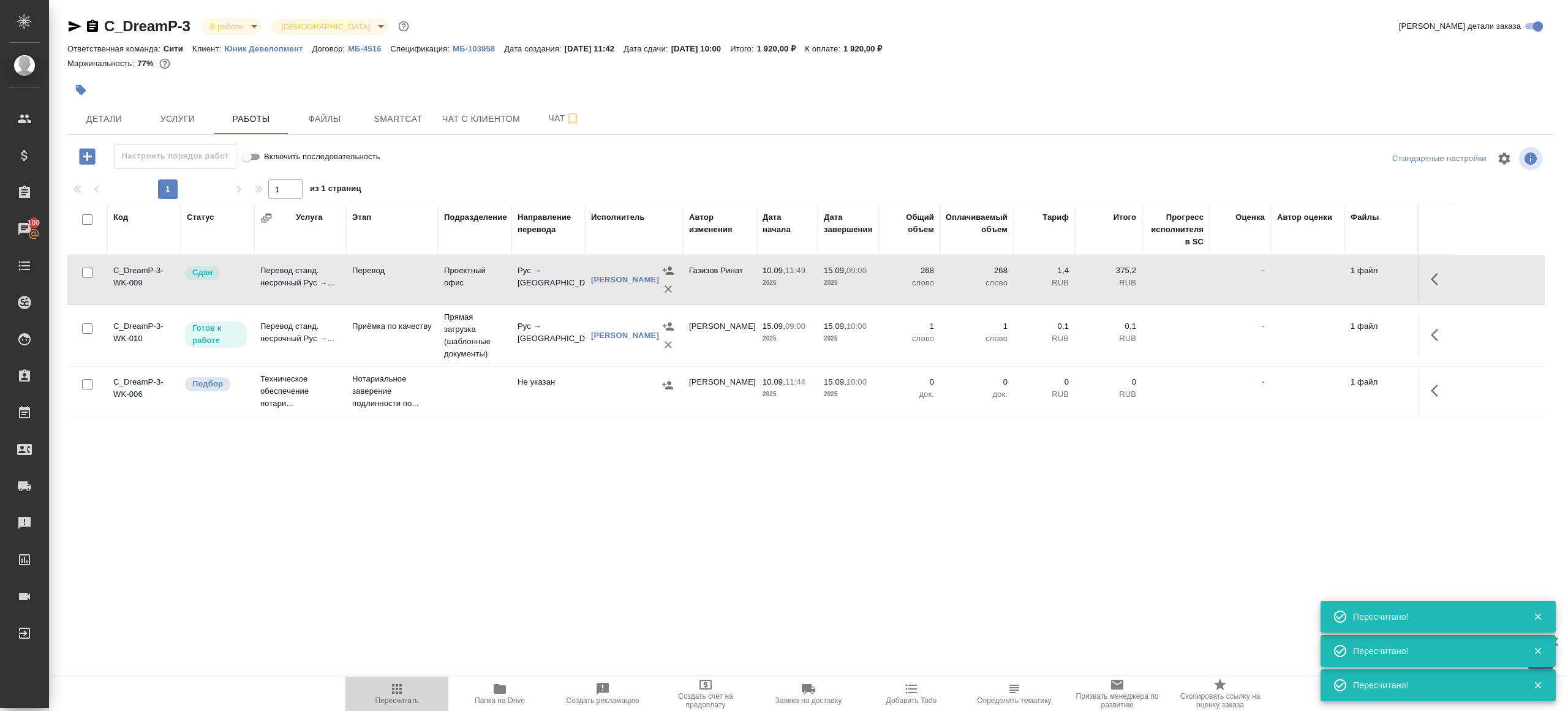
click at [393, 693] on icon "button" at bounding box center [397, 689] width 10 height 10
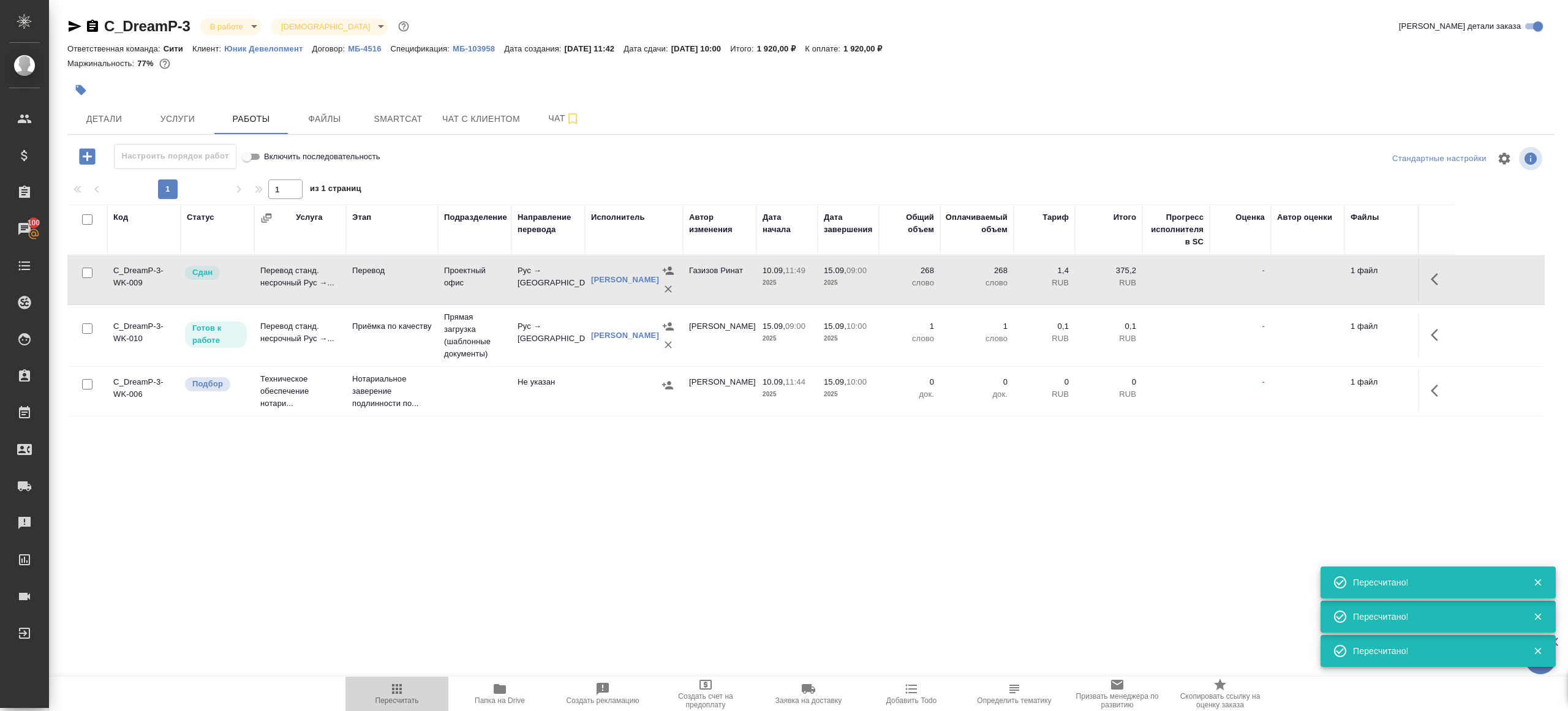
click at [393, 693] on icon "button" at bounding box center [397, 689] width 10 height 10
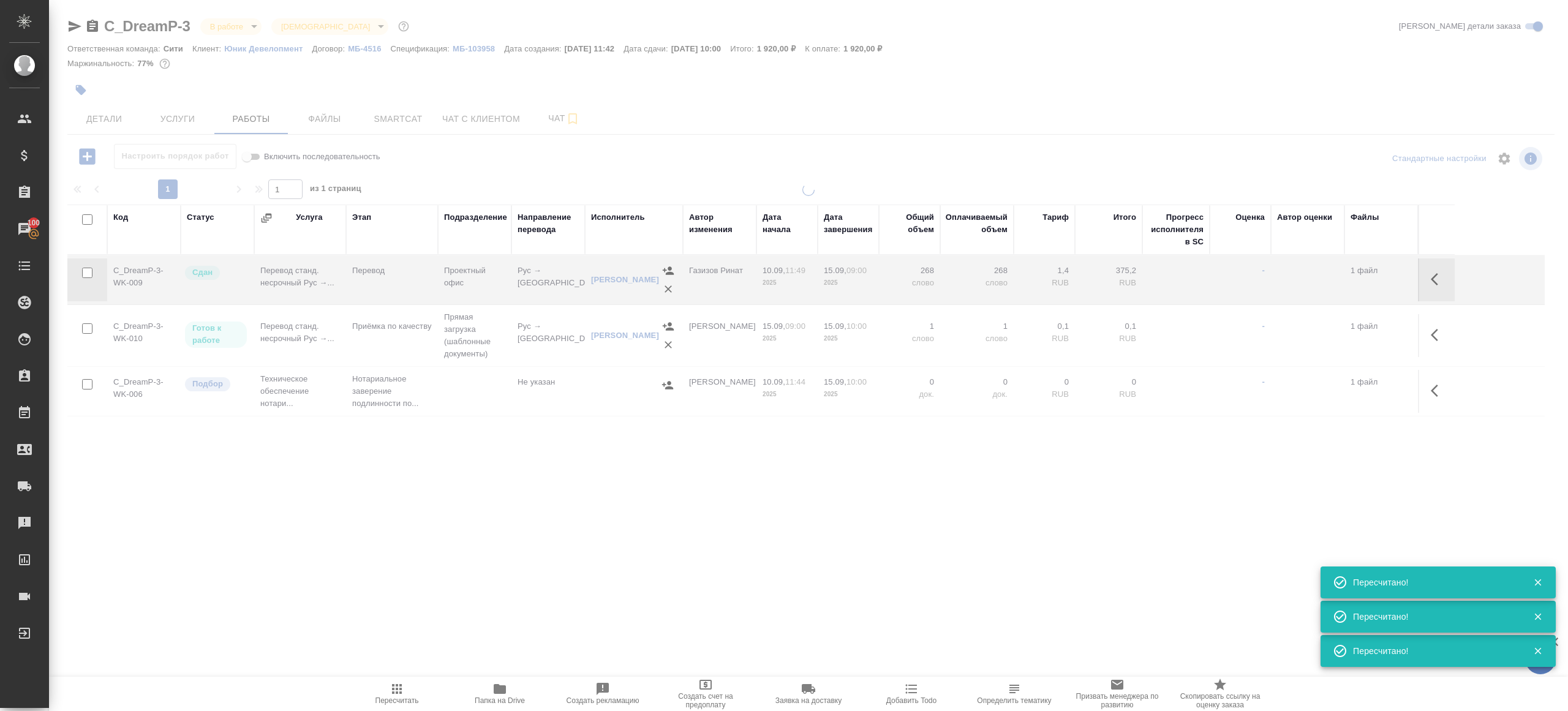
click at [393, 693] on icon "button" at bounding box center [397, 689] width 10 height 10
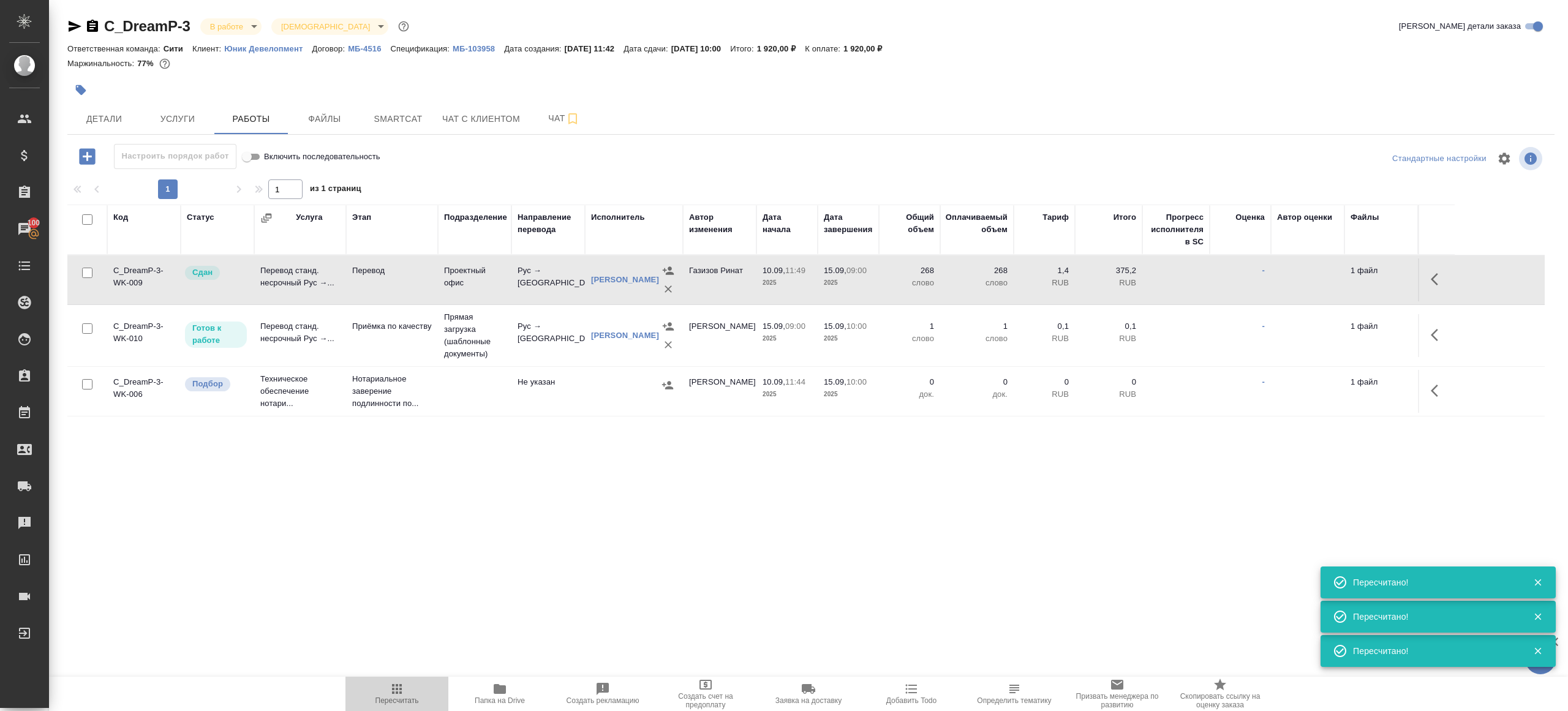
click at [393, 693] on icon "button" at bounding box center [397, 689] width 10 height 10
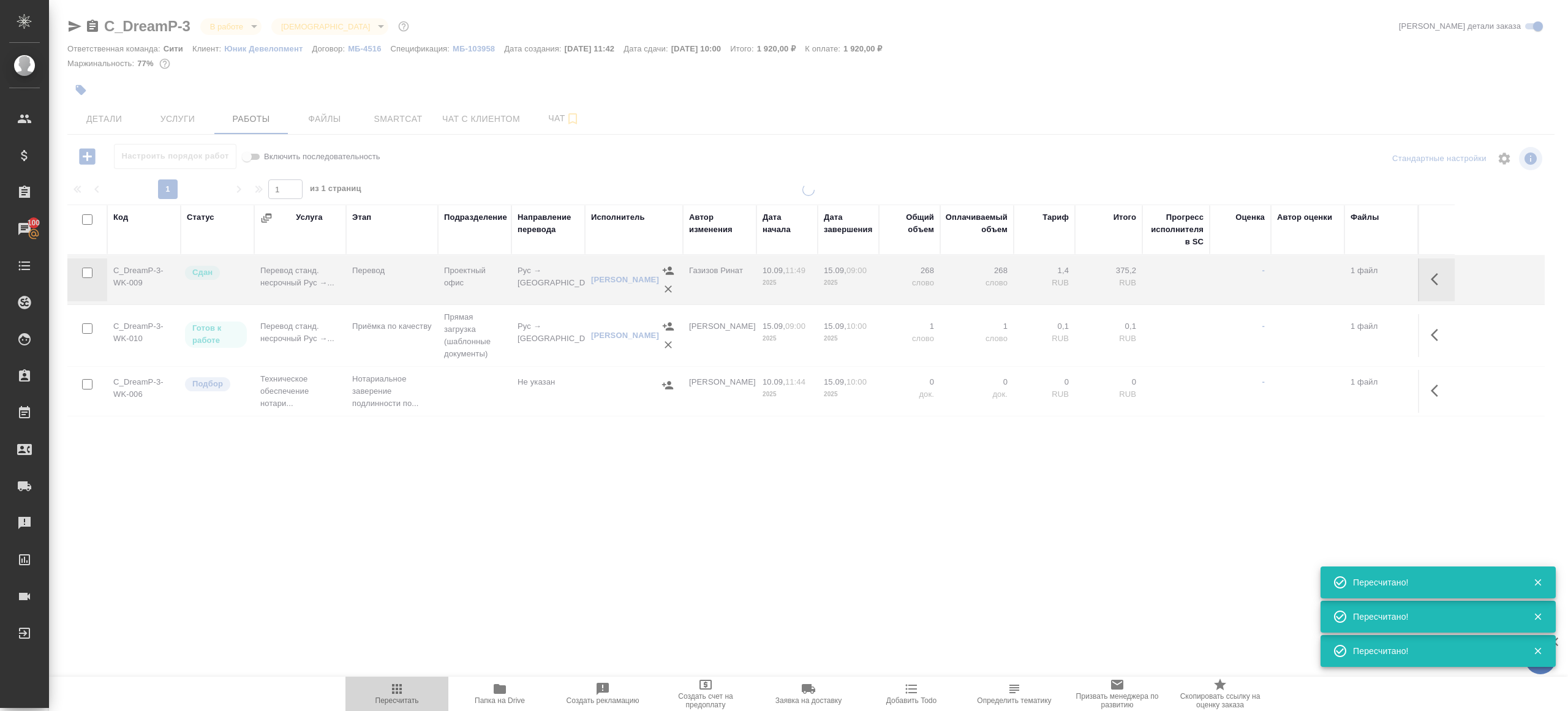
click at [393, 693] on icon "button" at bounding box center [397, 689] width 10 height 10
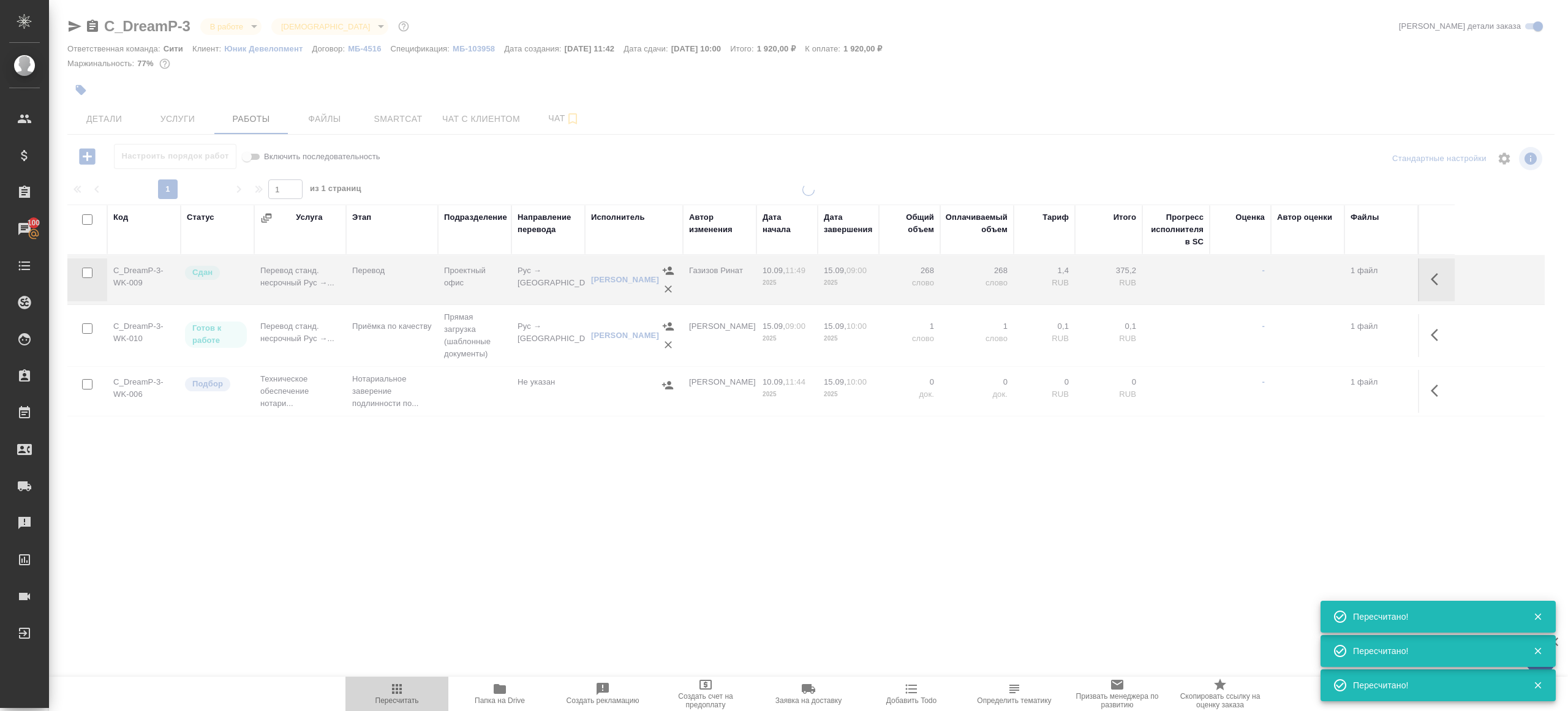
click at [393, 693] on icon "button" at bounding box center [397, 689] width 10 height 10
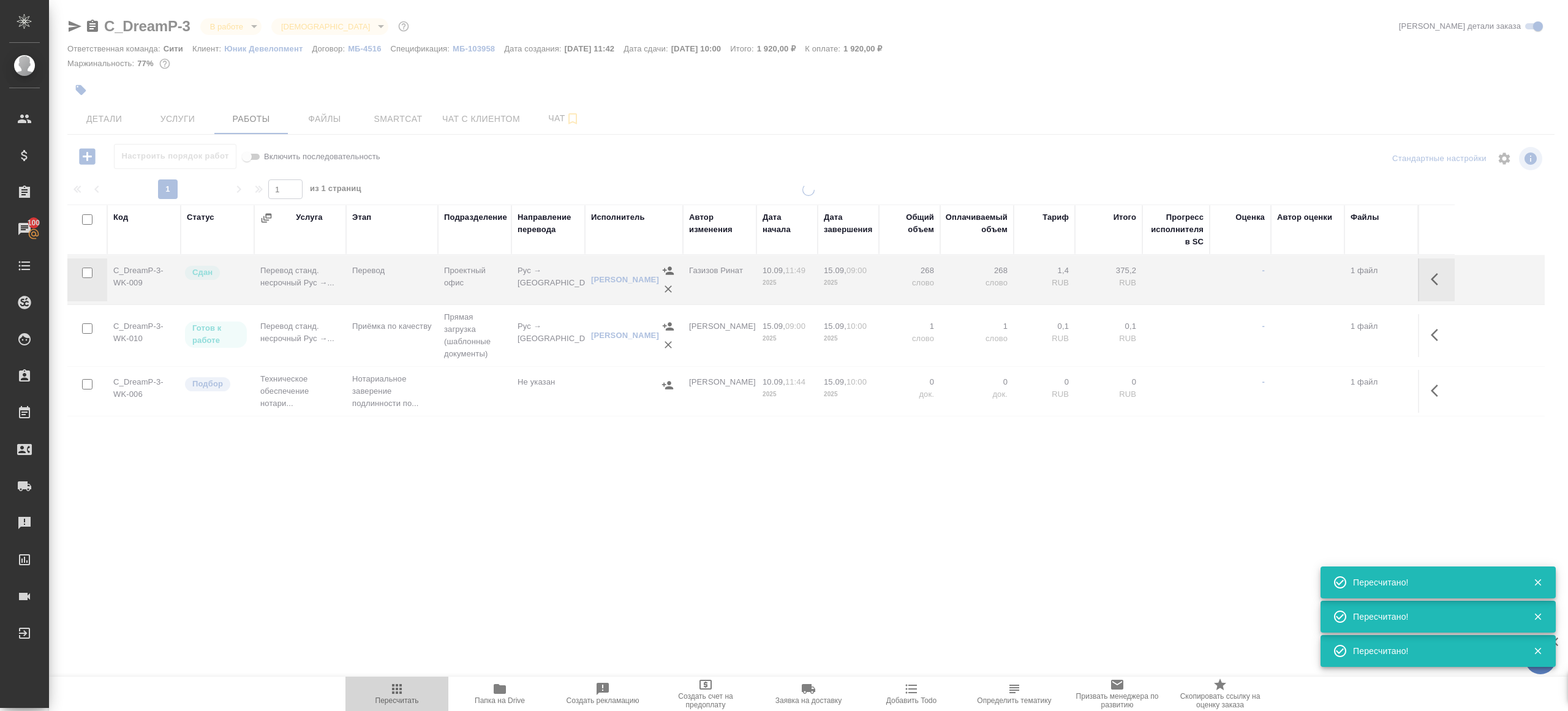
click at [393, 693] on icon "button" at bounding box center [397, 689] width 10 height 10
click at [393, 692] on icon "button" at bounding box center [397, 689] width 10 height 10
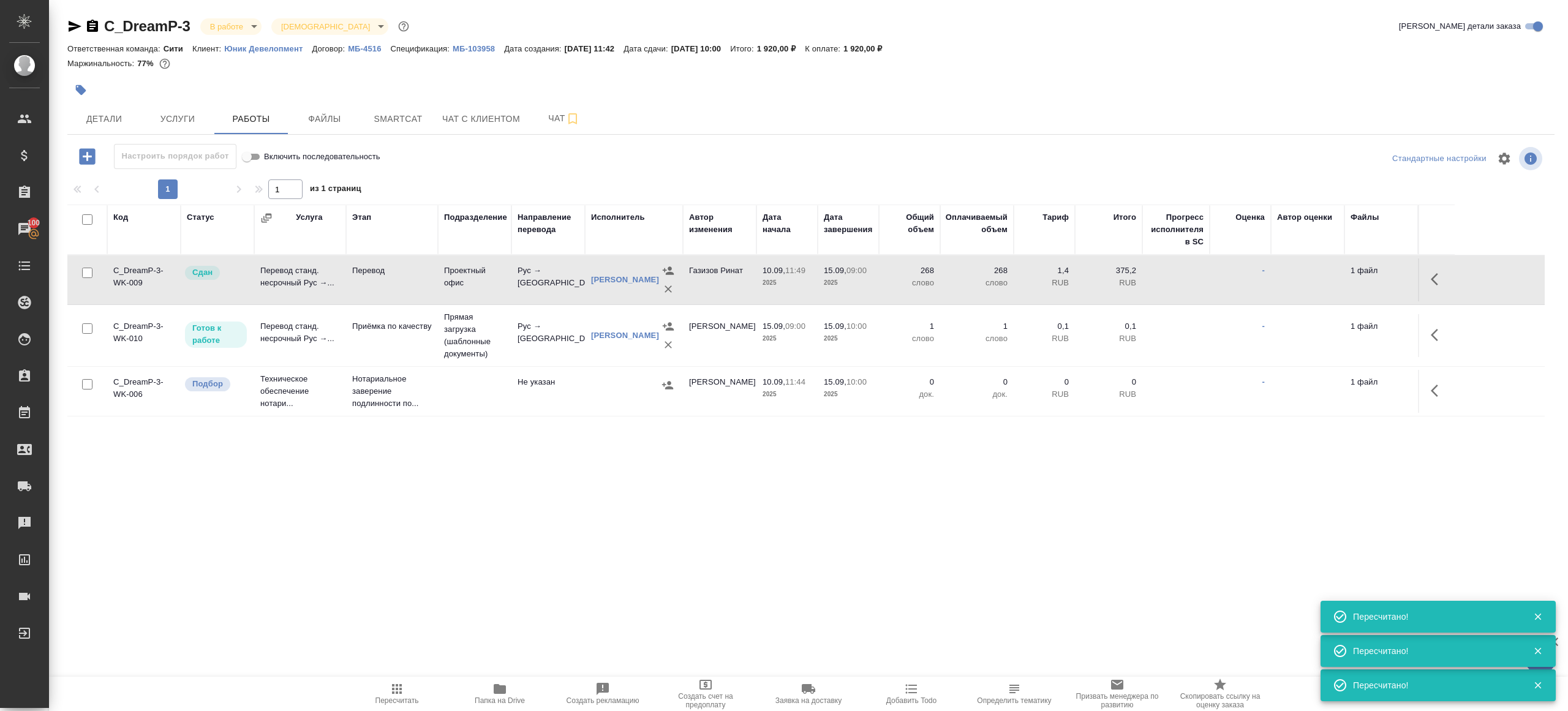
click at [393, 692] on icon "button" at bounding box center [397, 689] width 10 height 10
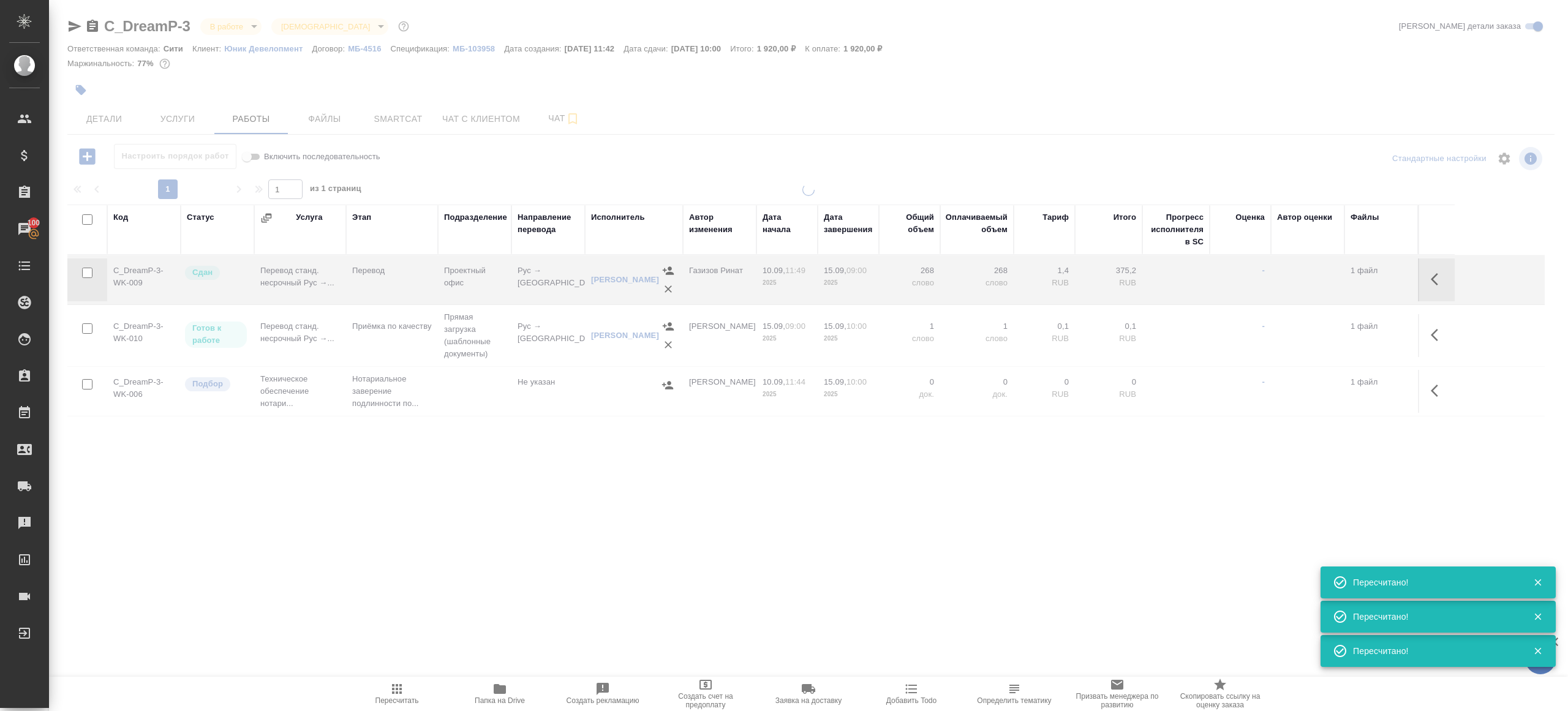
click at [393, 692] on icon "button" at bounding box center [397, 689] width 10 height 10
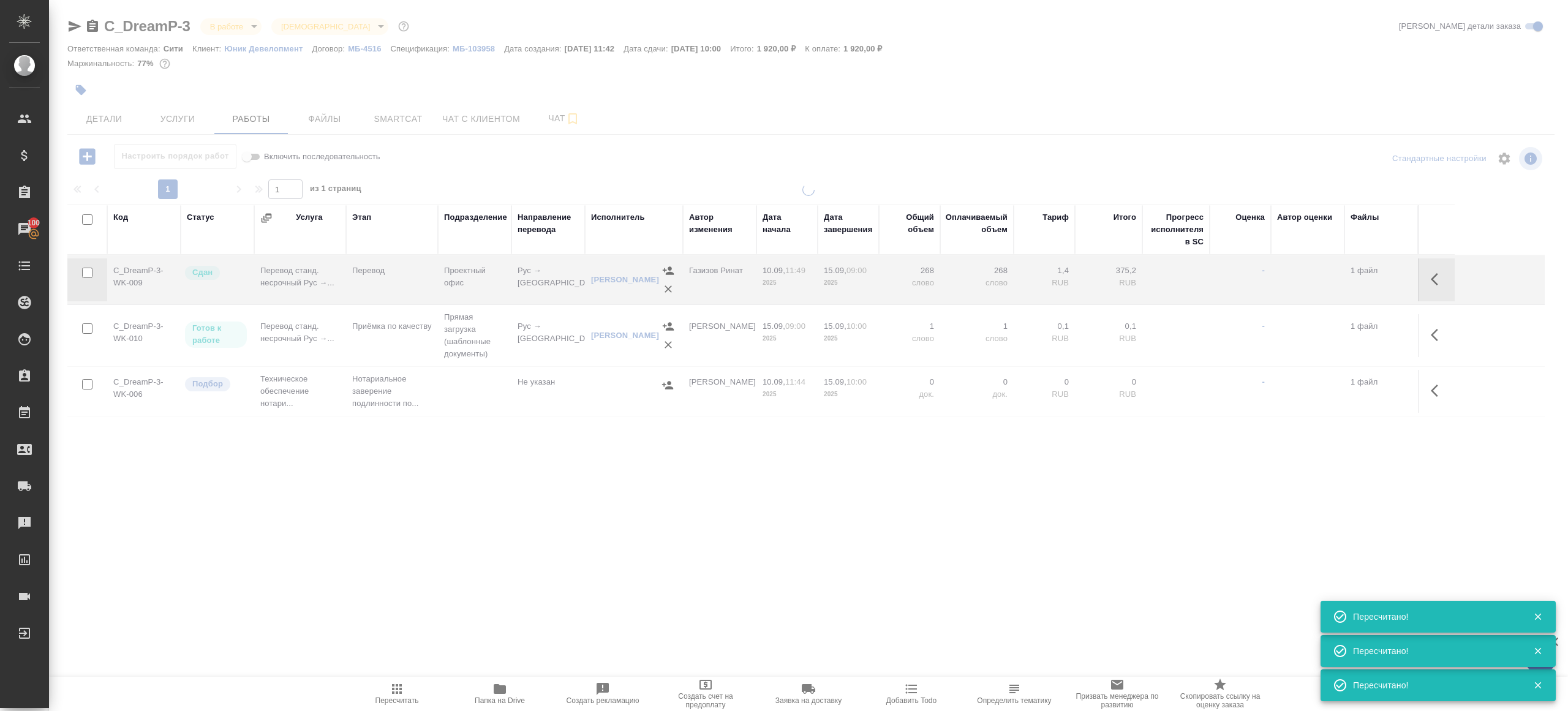
click at [393, 692] on icon "button" at bounding box center [397, 689] width 10 height 10
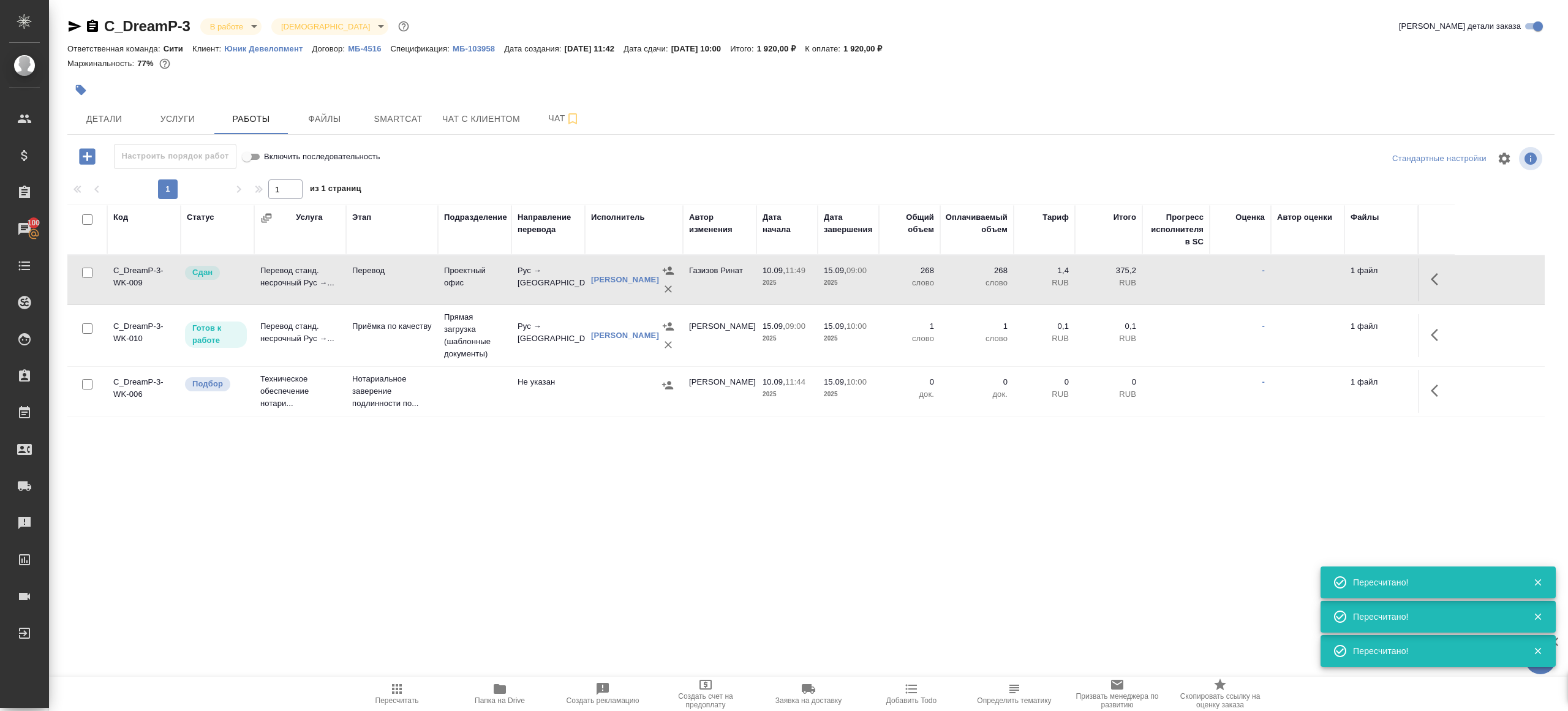
click at [393, 692] on icon "button" at bounding box center [397, 689] width 10 height 10
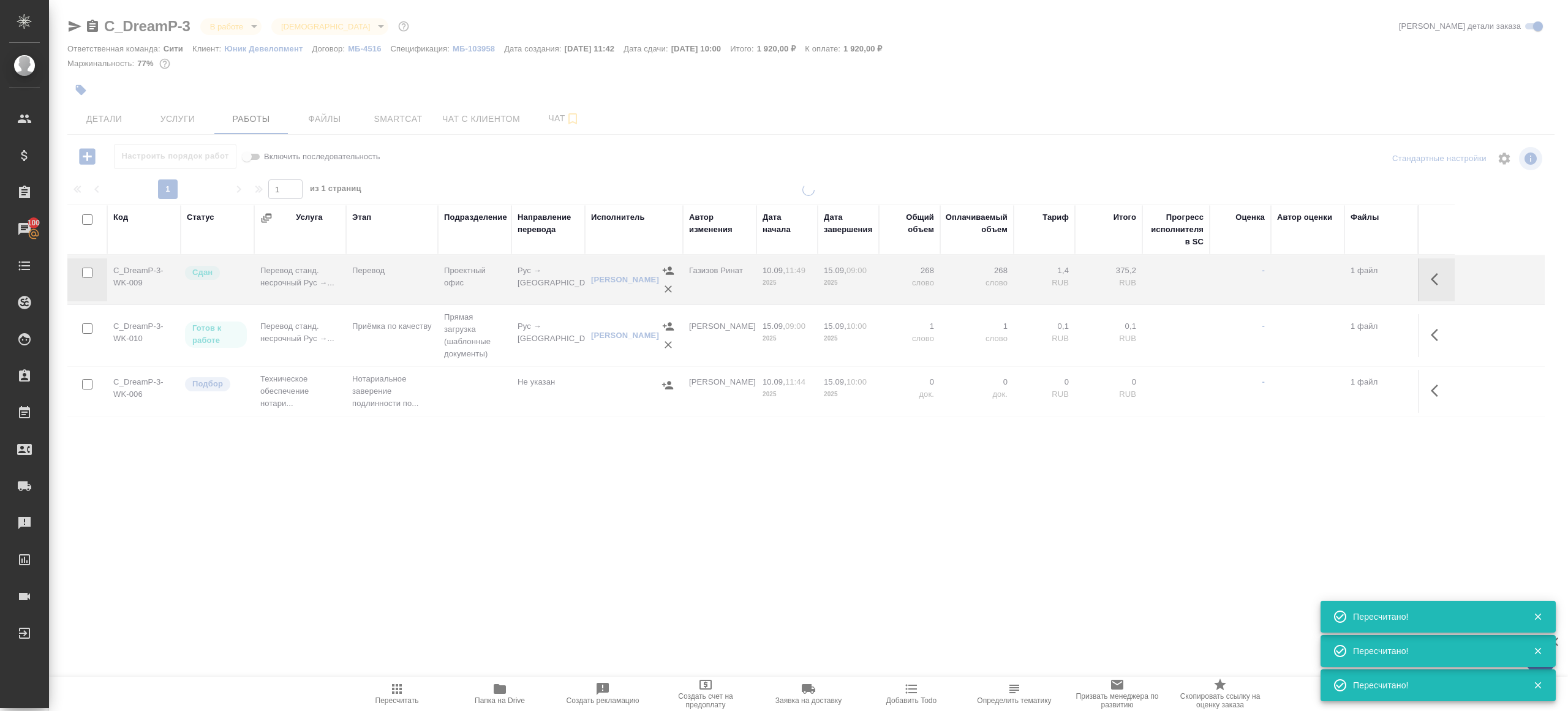
click at [393, 692] on icon "button" at bounding box center [397, 689] width 10 height 10
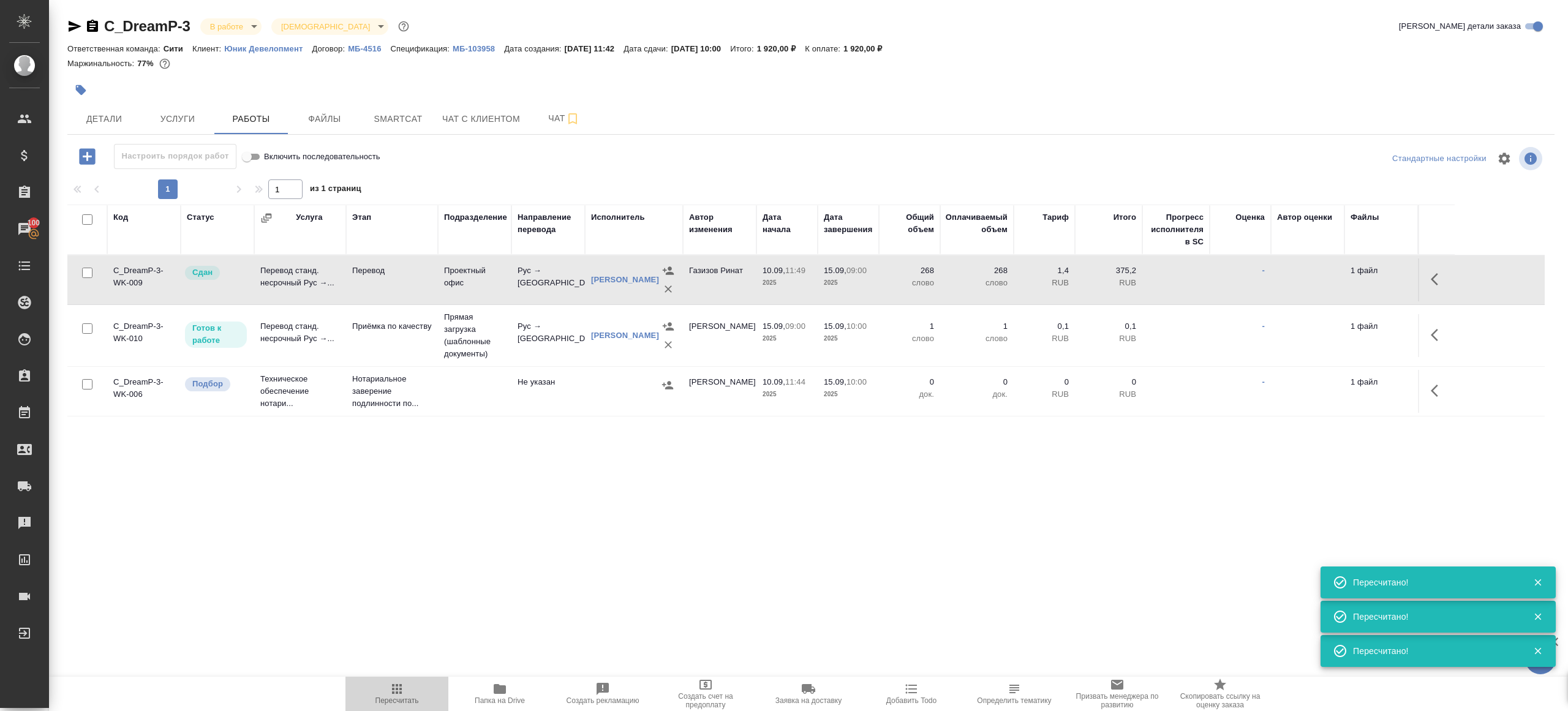
click at [393, 692] on icon "button" at bounding box center [397, 689] width 10 height 10
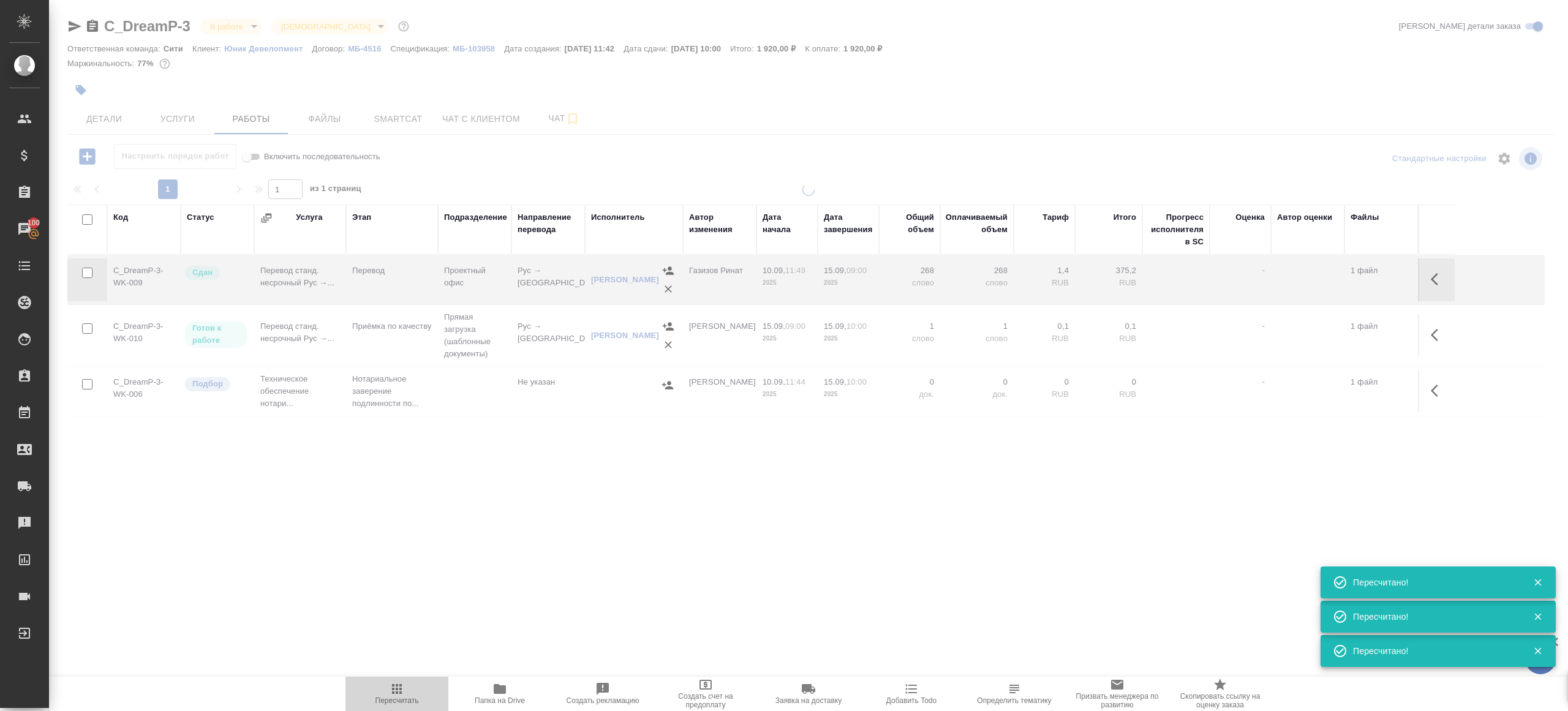
click at [393, 692] on icon "button" at bounding box center [397, 689] width 10 height 10
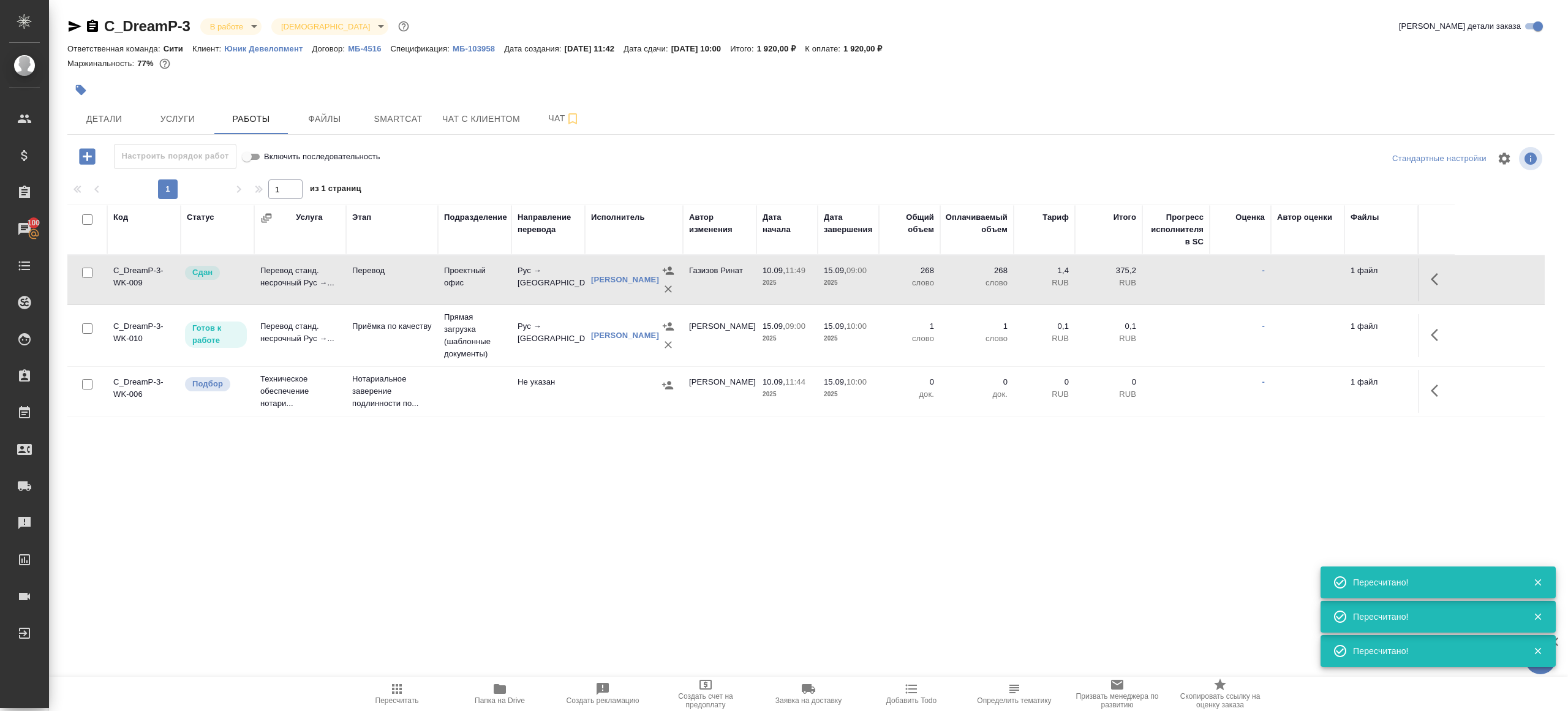
click at [486, 568] on div ".cls-1 fill:#fff; AWATERA Gazizov Rinat Клиенты Спецификации Заказы 100 Чаты To…" at bounding box center [784, 355] width 1568 height 711
click at [388, 696] on span "Пересчитать" at bounding box center [397, 700] width 44 height 9
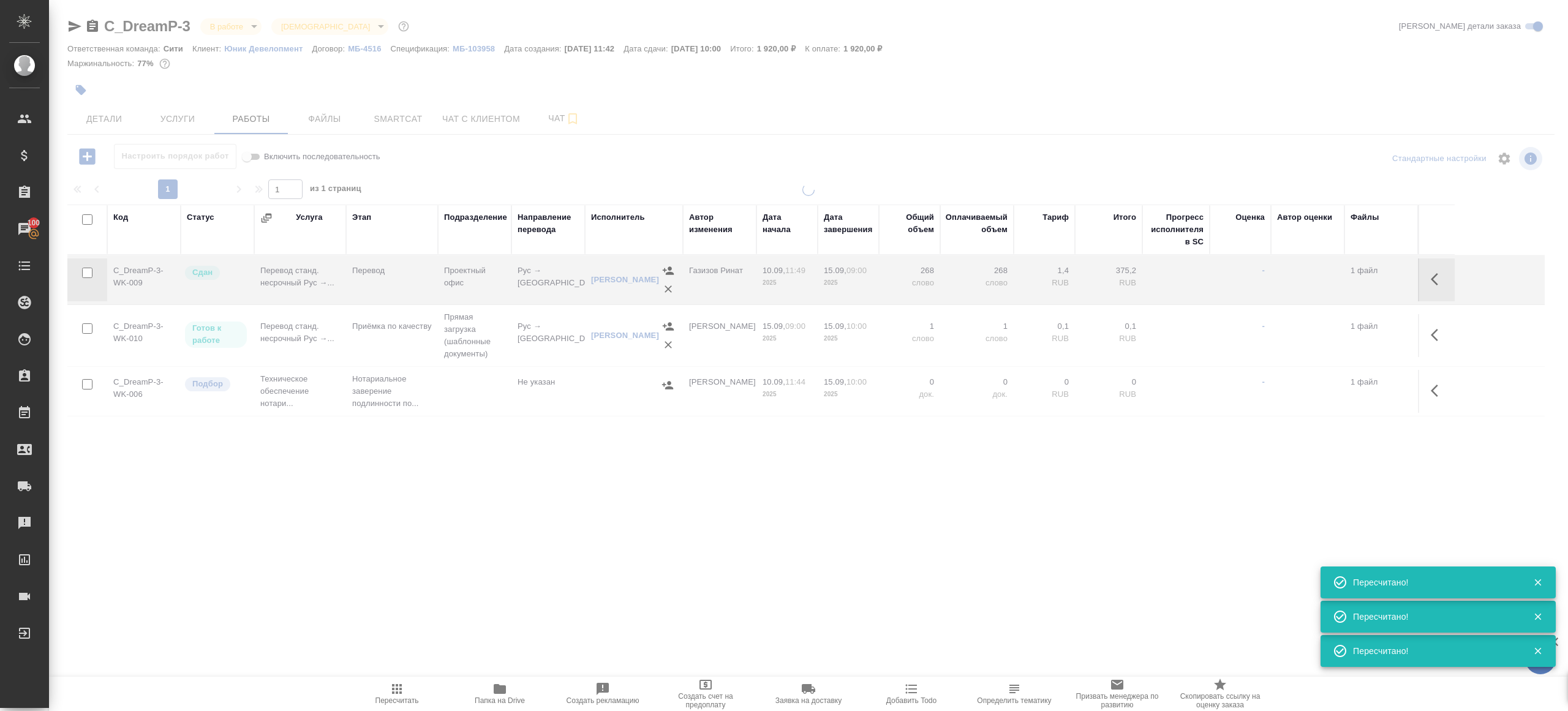
click at [388, 696] on span "Пересчитать" at bounding box center [397, 700] width 44 height 9
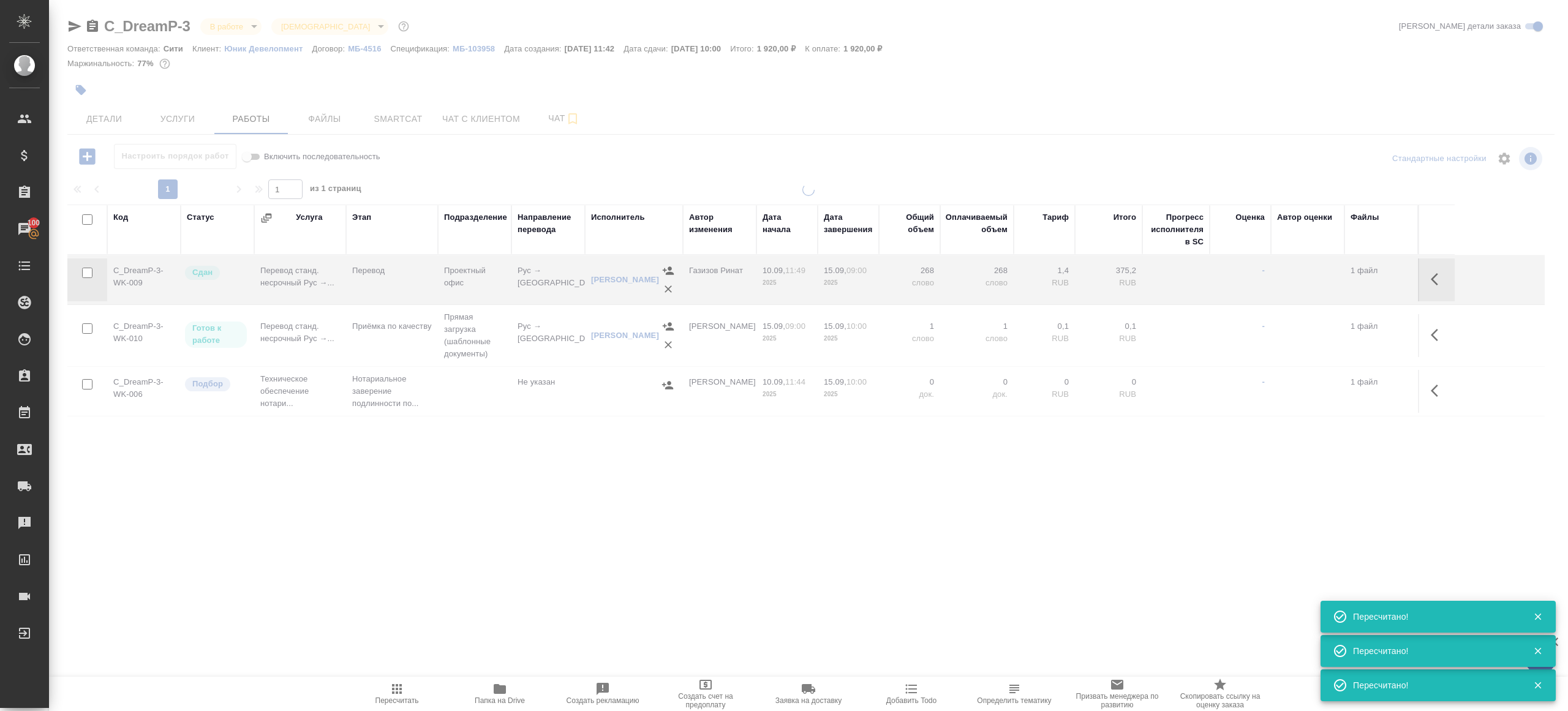
click at [388, 696] on span "Пересчитать" at bounding box center [397, 700] width 44 height 9
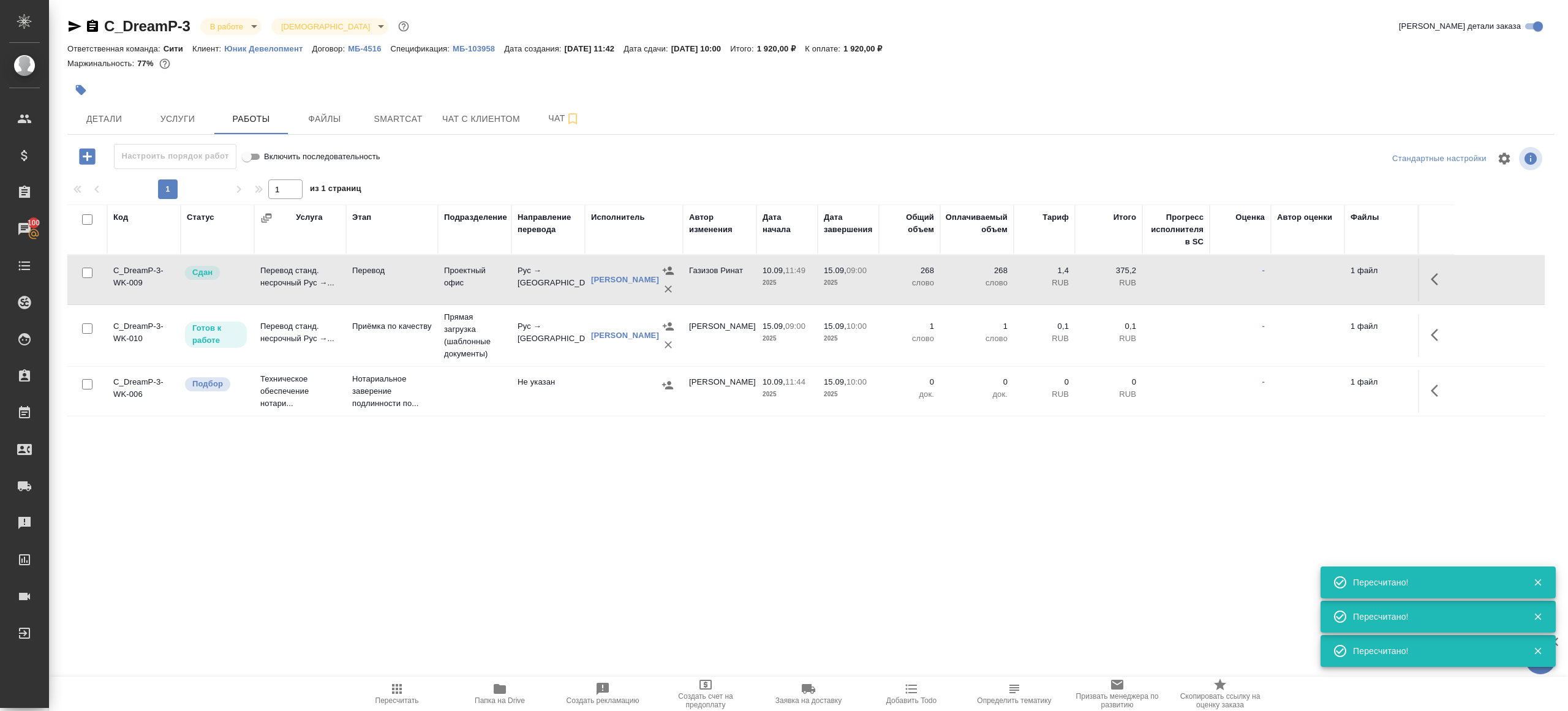
click at [388, 696] on span "Пересчитать" at bounding box center [397, 700] width 44 height 9
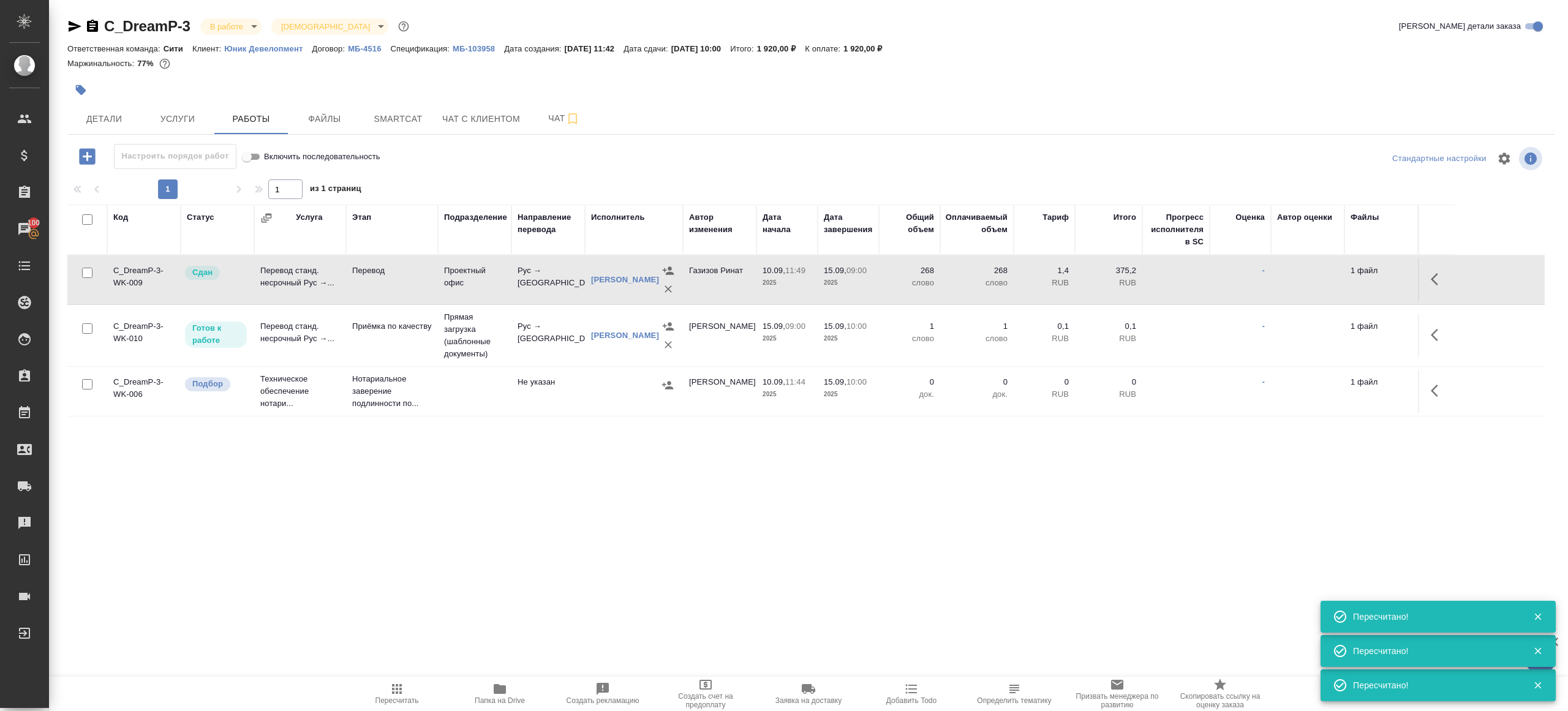
click at [388, 696] on span "Пересчитать" at bounding box center [397, 700] width 44 height 9
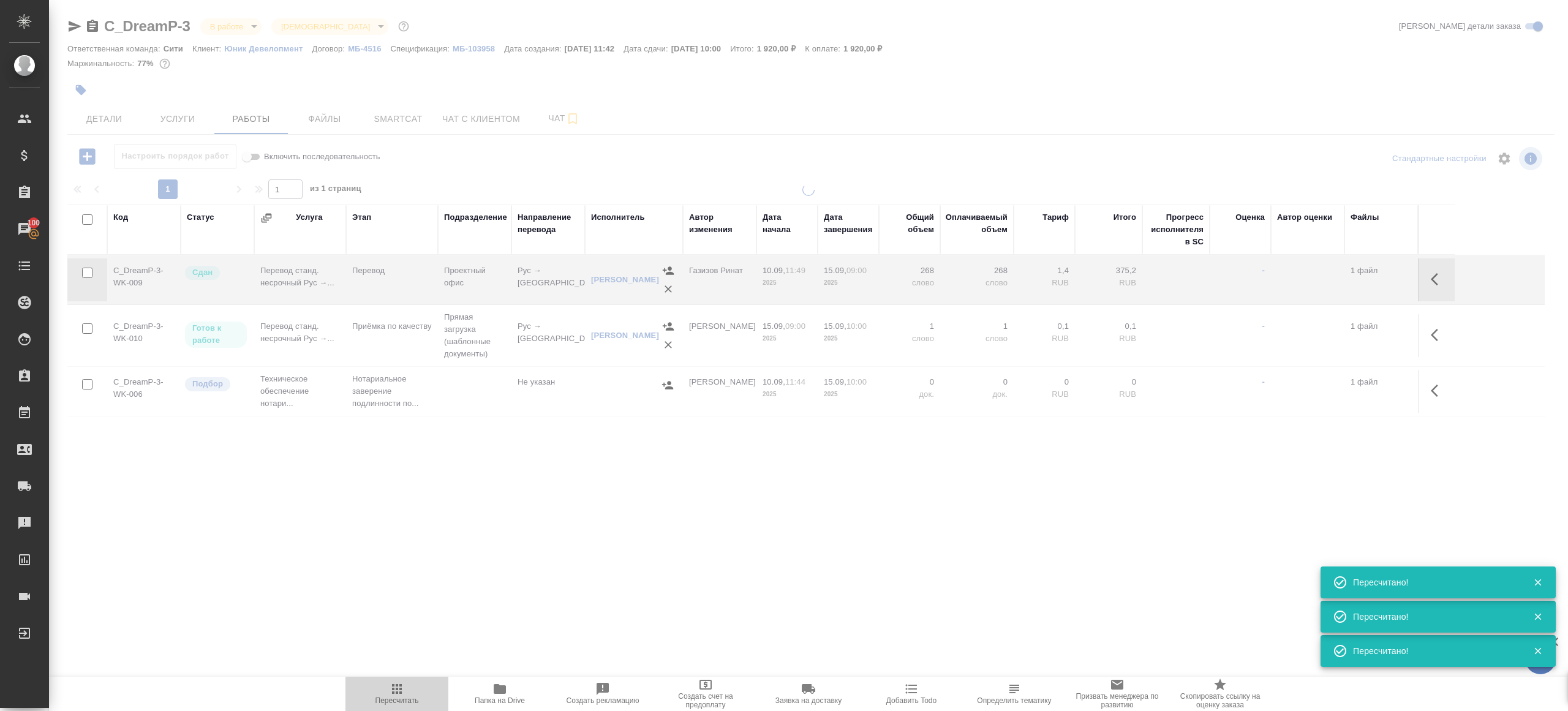
click at [388, 696] on span "Пересчитать" at bounding box center [397, 700] width 44 height 9
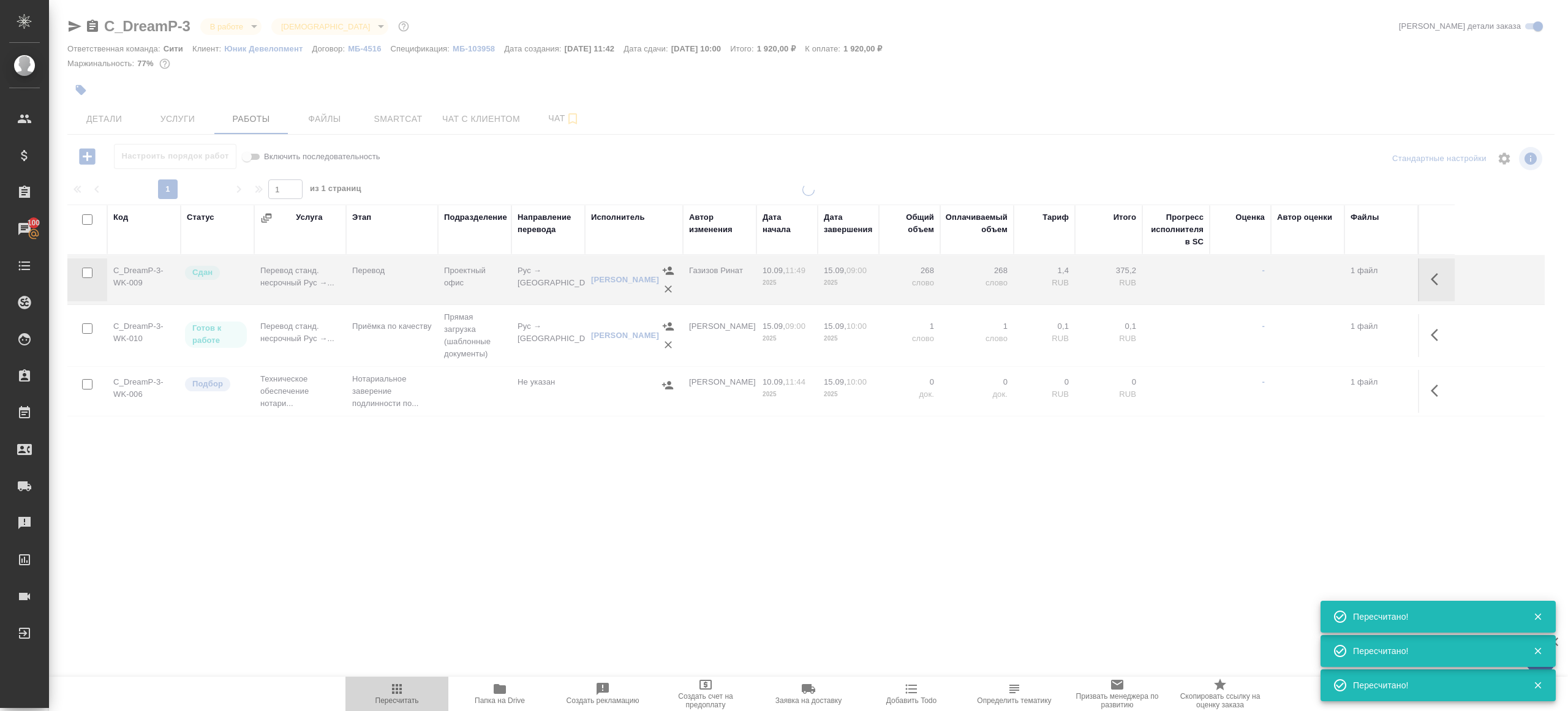
click at [388, 696] on span "Пересчитать" at bounding box center [397, 700] width 44 height 9
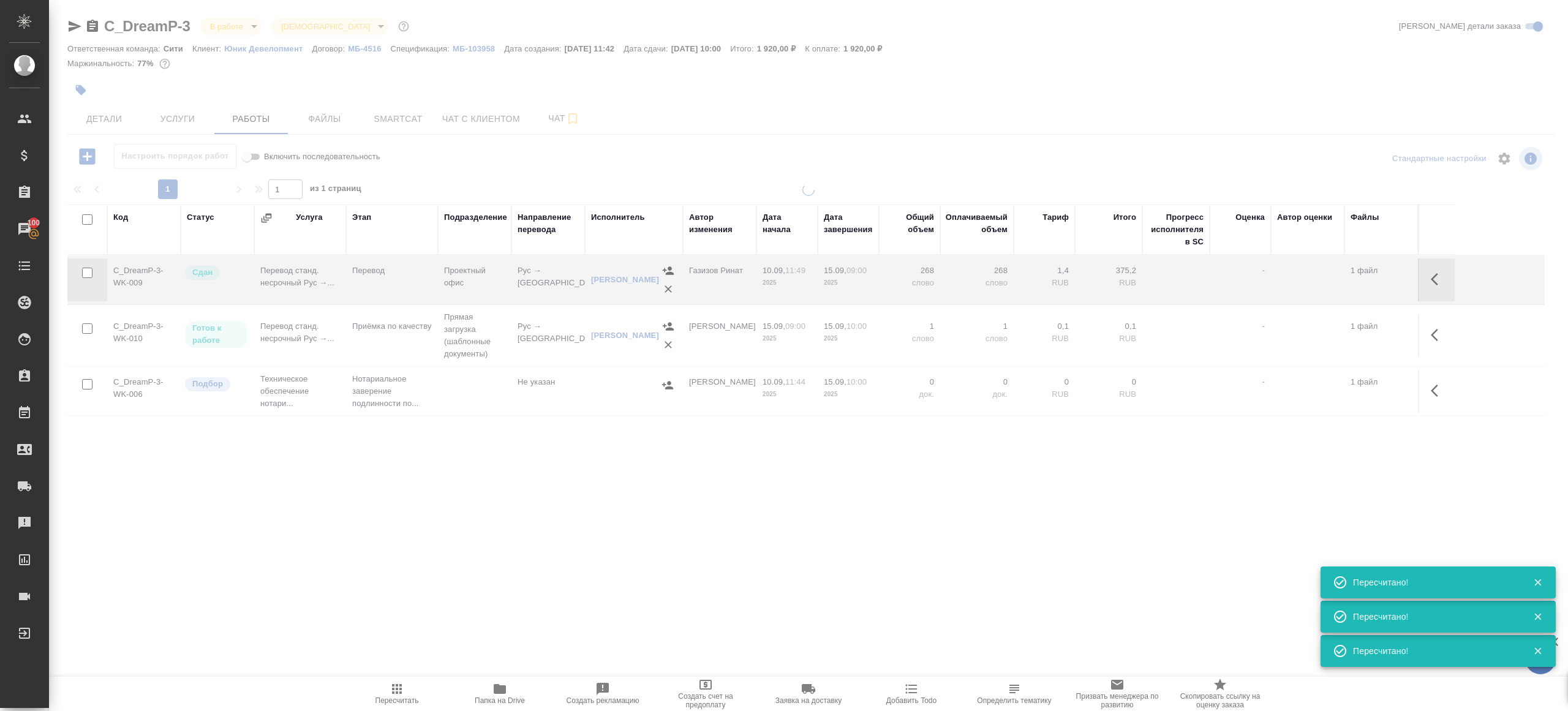
click at [388, 696] on span "Пересчитать" at bounding box center [397, 700] width 44 height 9
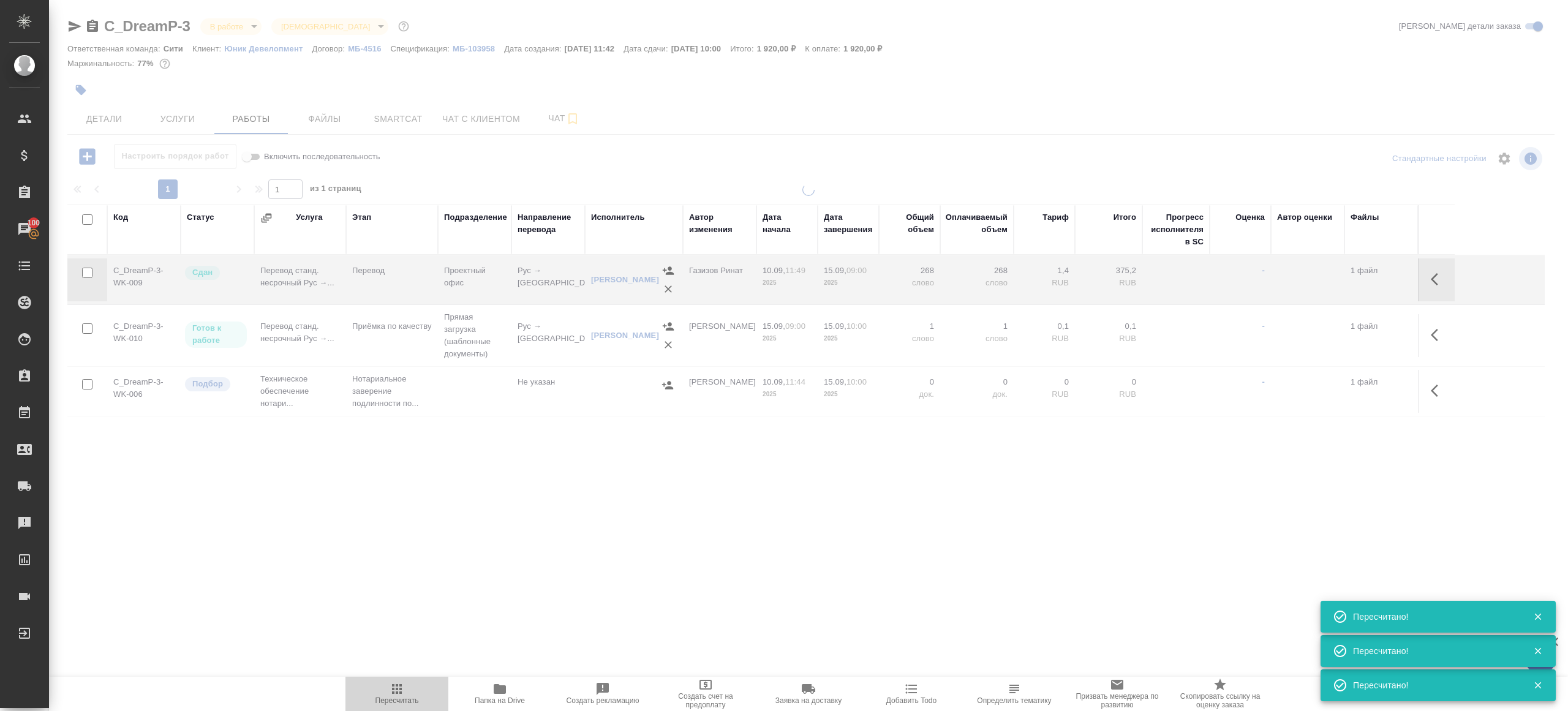
click at [388, 696] on span "Пересчитать" at bounding box center [397, 700] width 44 height 9
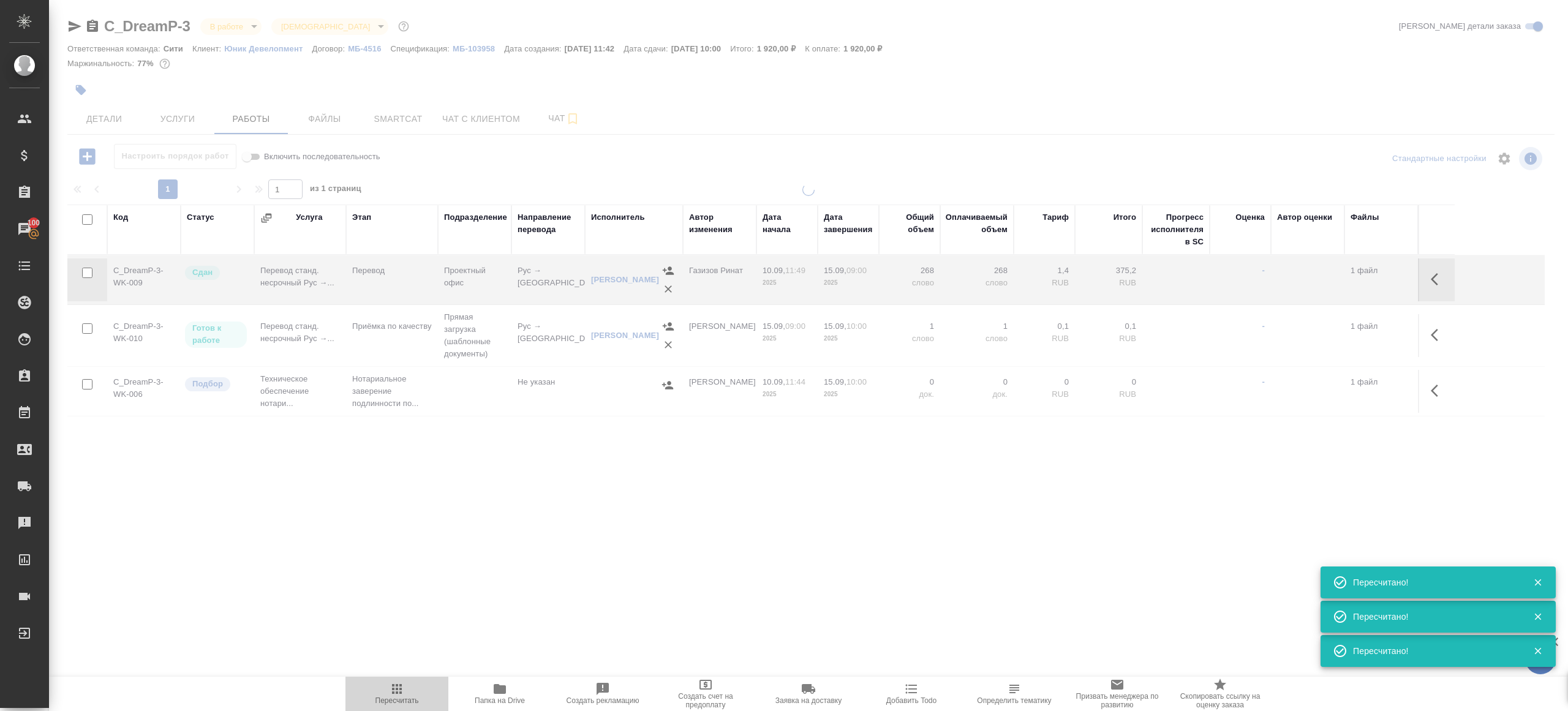
click at [388, 696] on span "Пересчитать" at bounding box center [397, 700] width 44 height 9
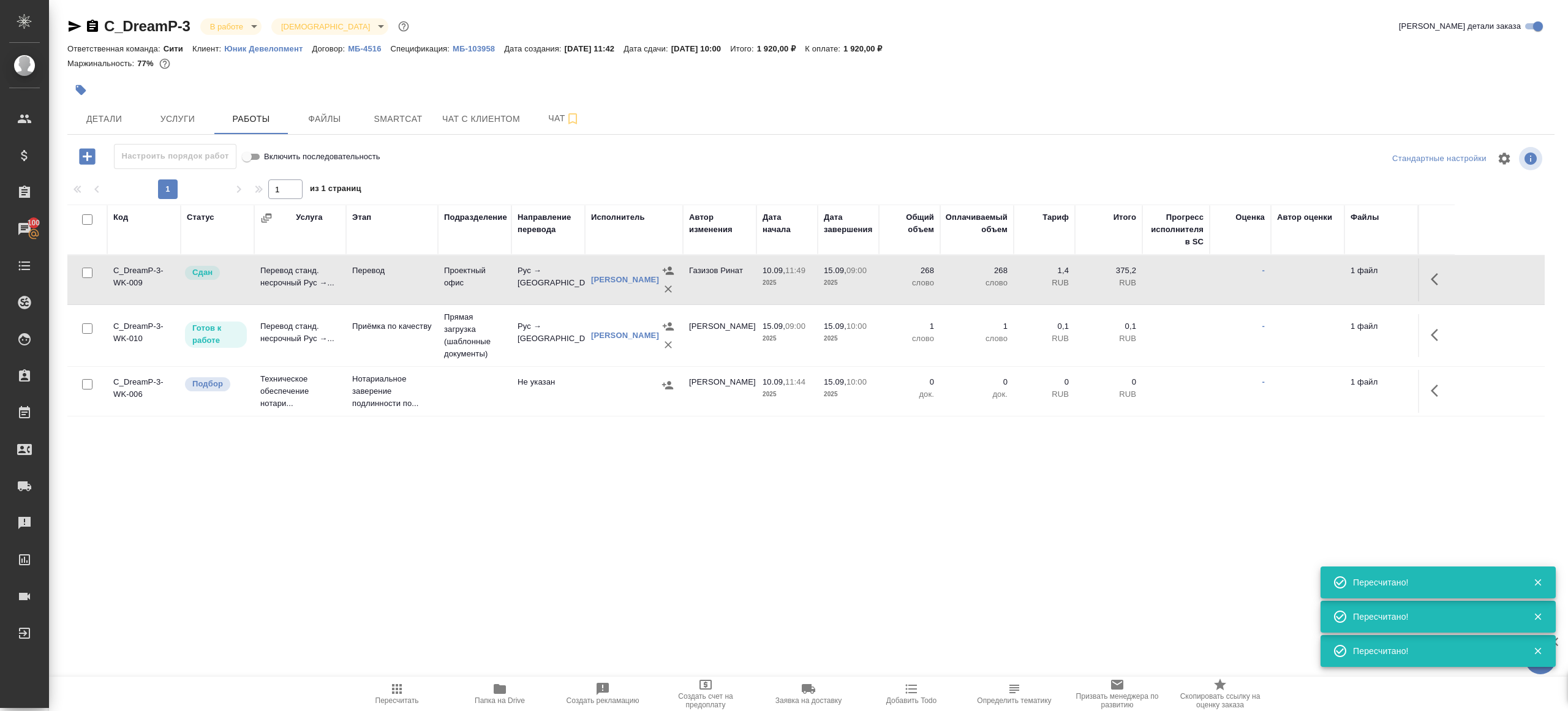
click at [383, 693] on span "Пересчитать" at bounding box center [397, 693] width 89 height 23
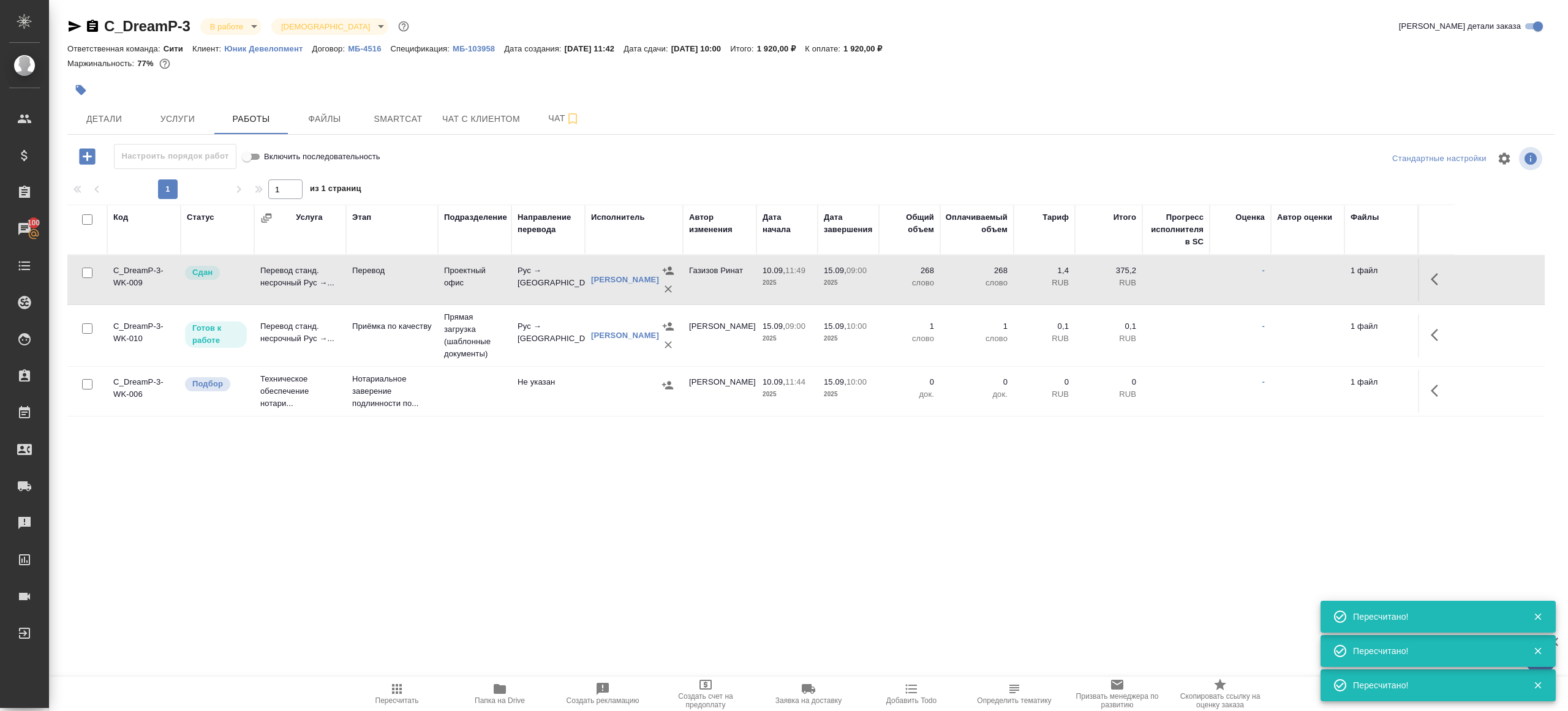
click at [383, 693] on span "Пересчитать" at bounding box center [397, 693] width 89 height 23
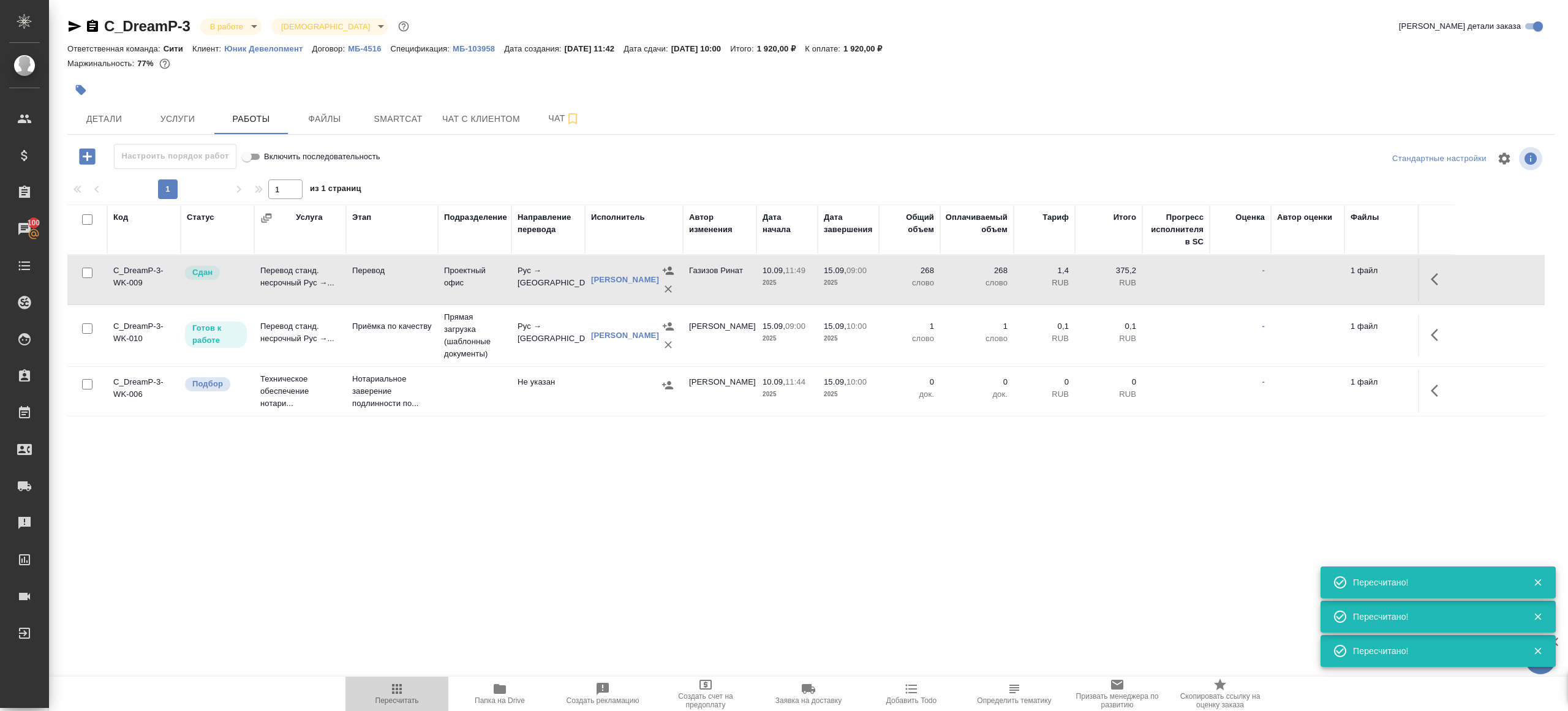
click at [383, 693] on span "Пересчитать" at bounding box center [397, 693] width 89 height 23
click at [399, 696] on span "Пересчитать" at bounding box center [397, 700] width 44 height 9
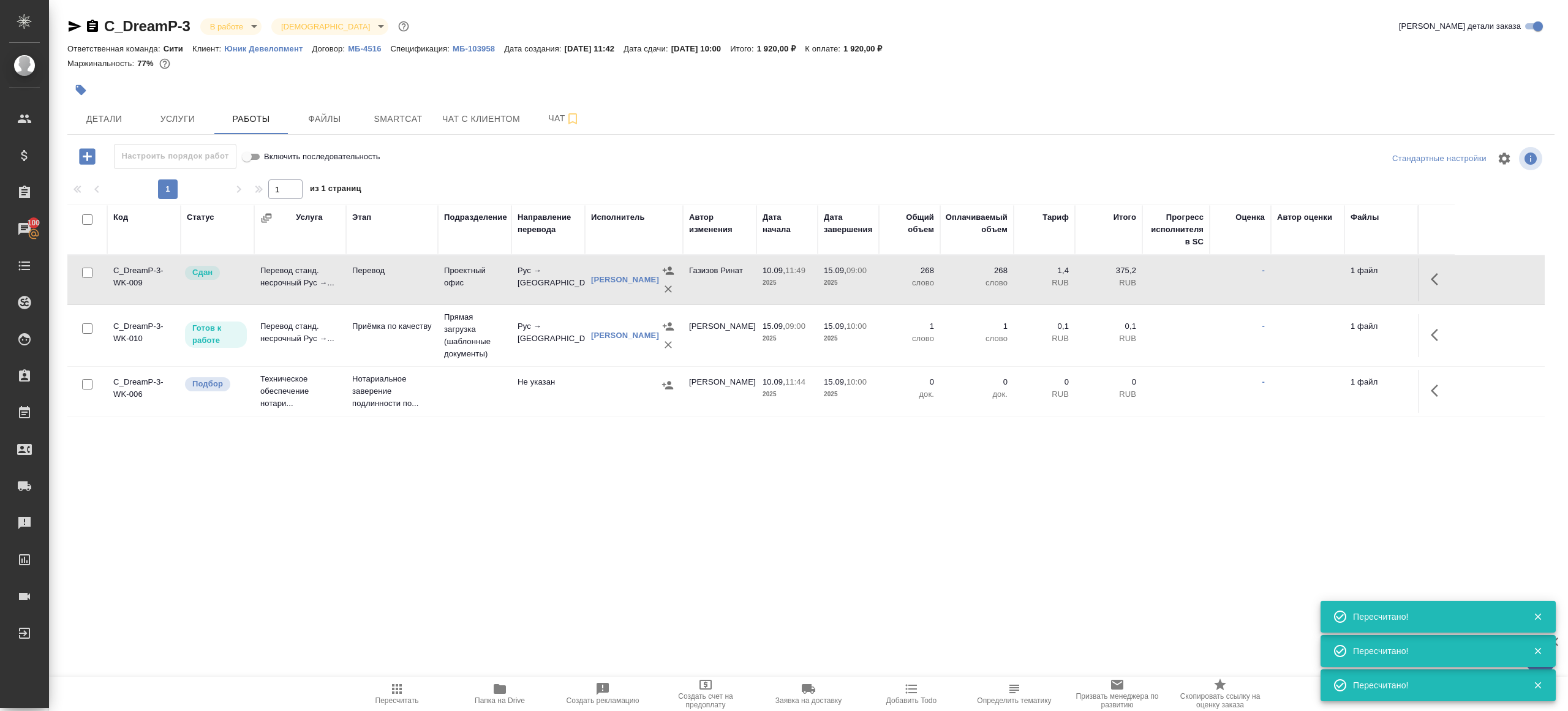
click at [399, 696] on span "Пересчитать" at bounding box center [397, 700] width 44 height 9
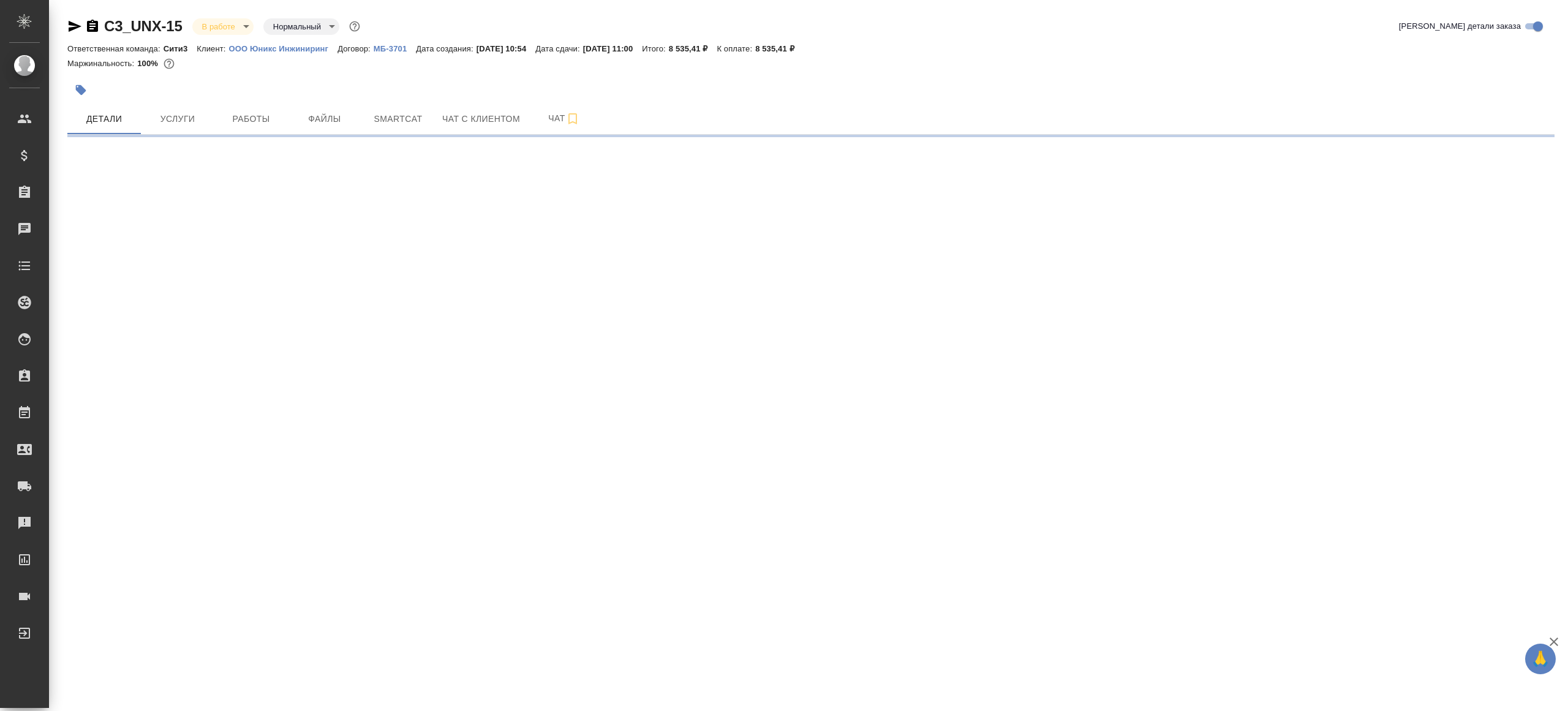
select select "RU"
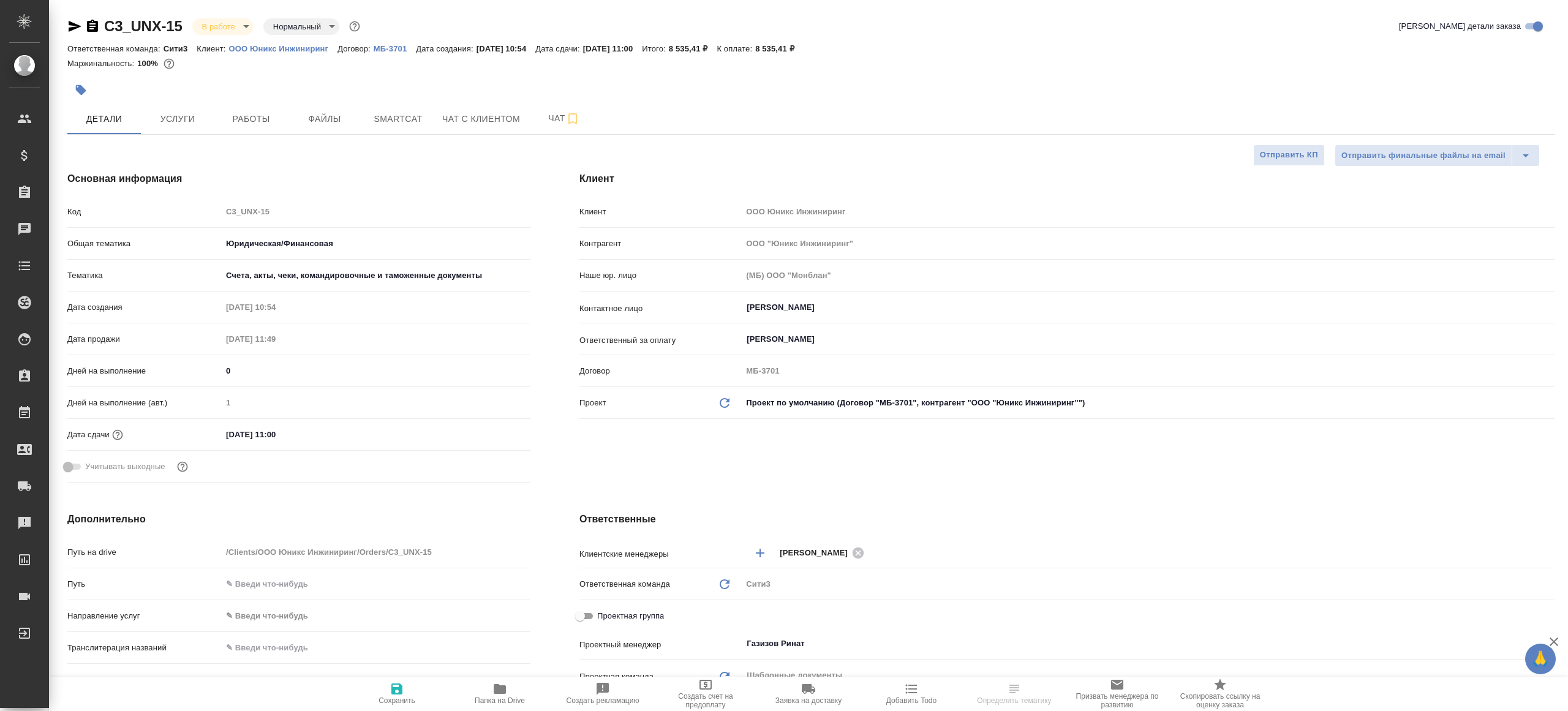
type textarea "x"
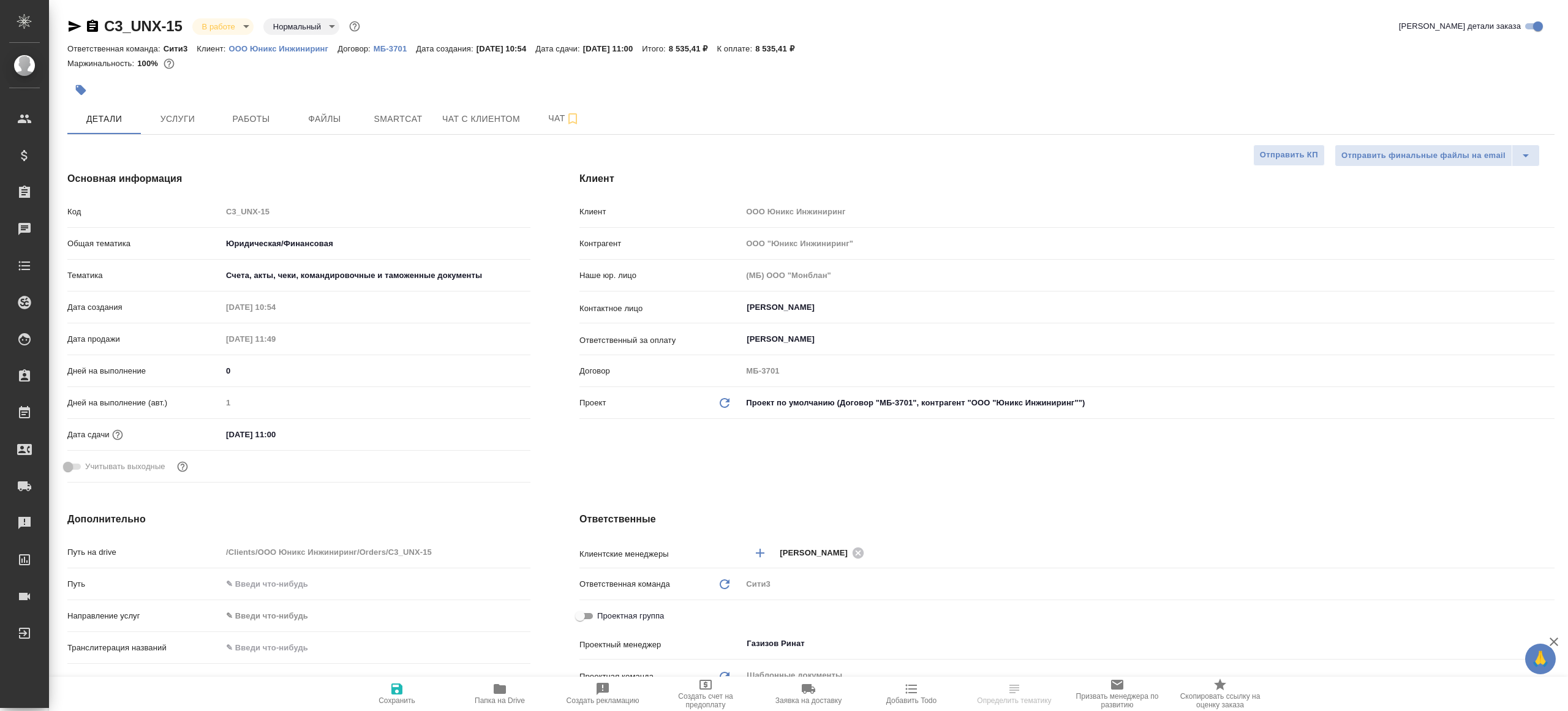
type textarea "x"
click at [231, 135] on div "C3_UNX-15 В работе inProgress Нормальный normal Кратко детали заказа Ответствен…" at bounding box center [810, 617] width 1500 height 1234
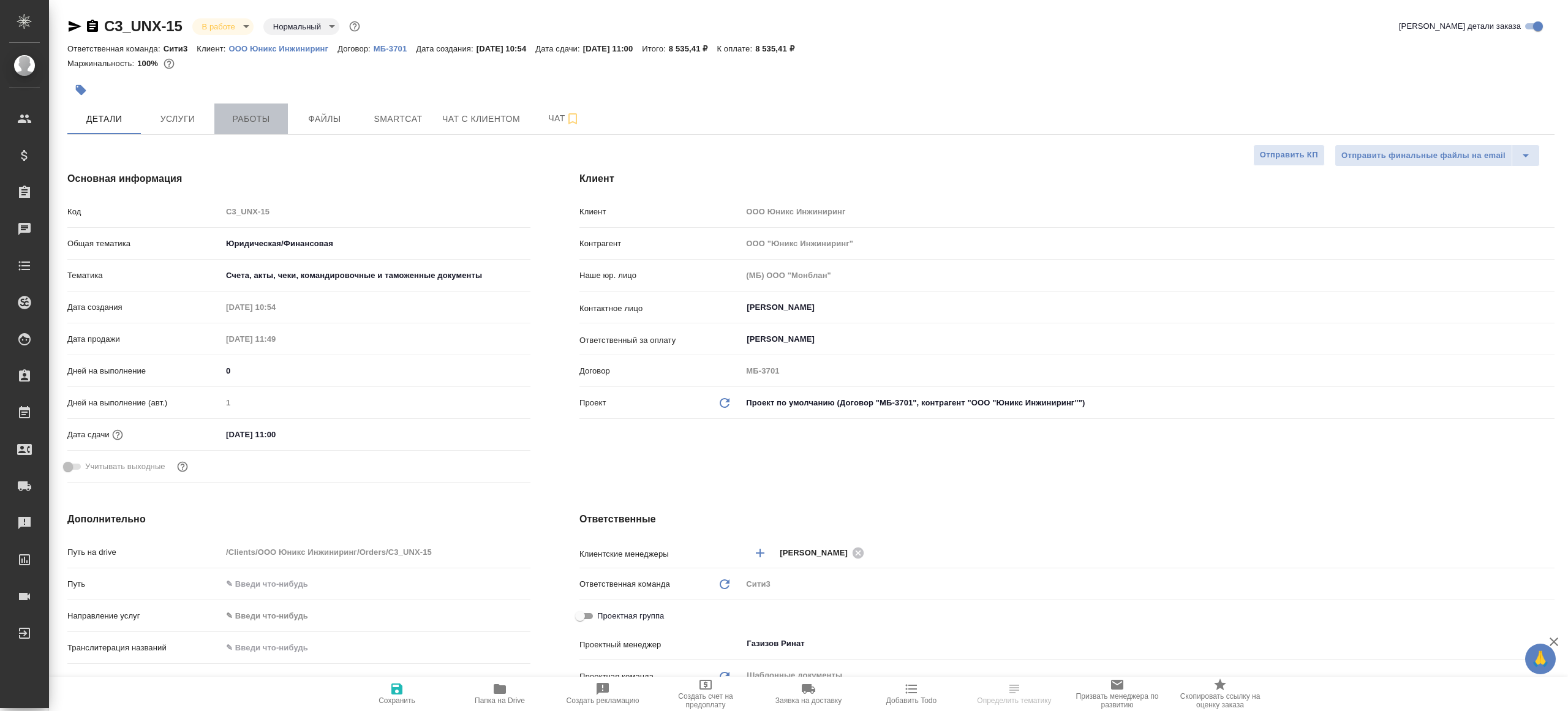
click at [259, 117] on span "Работы" at bounding box center [251, 120] width 58 height 16
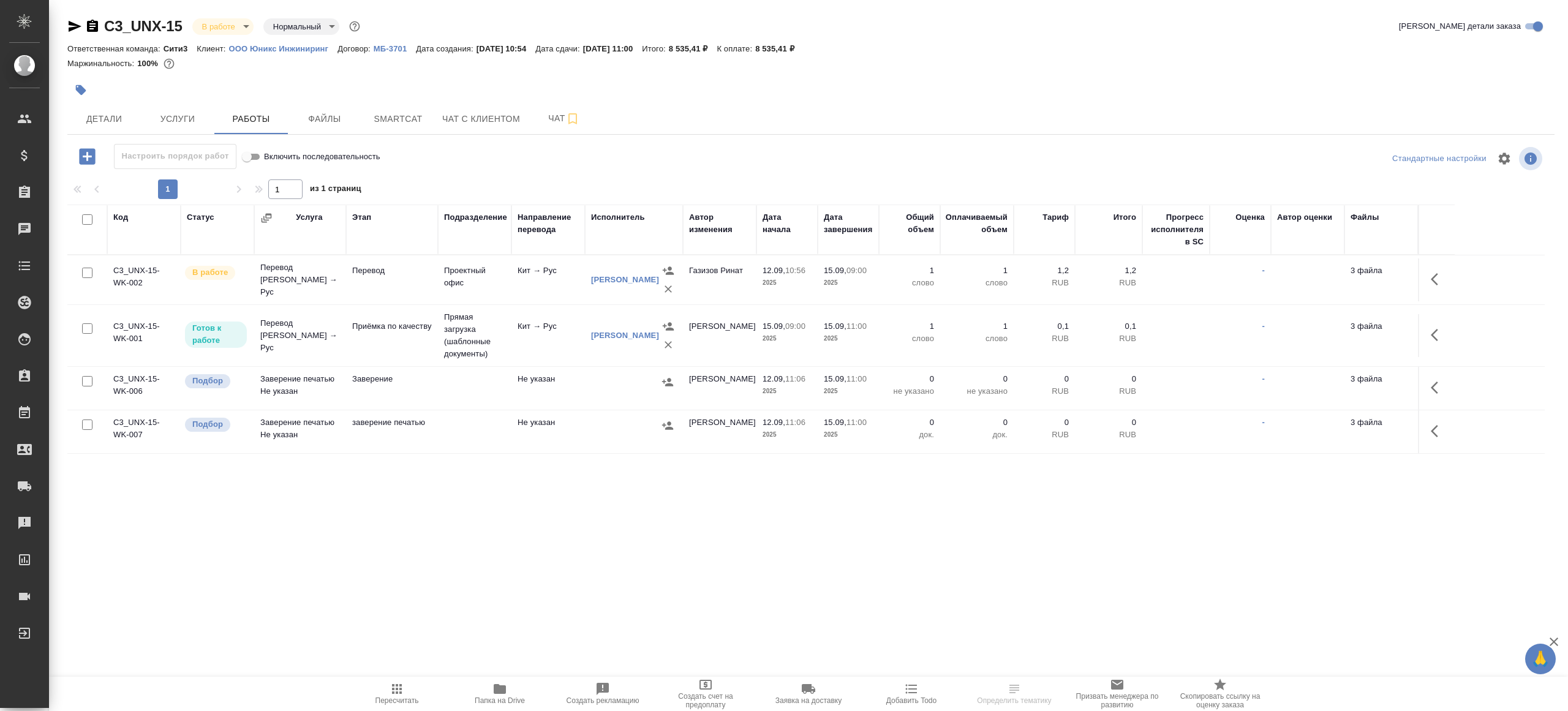
click at [490, 684] on span "Папка на Drive" at bounding box center [499, 693] width 89 height 23
click at [1449, 270] on button "button" at bounding box center [1438, 279] width 29 height 29
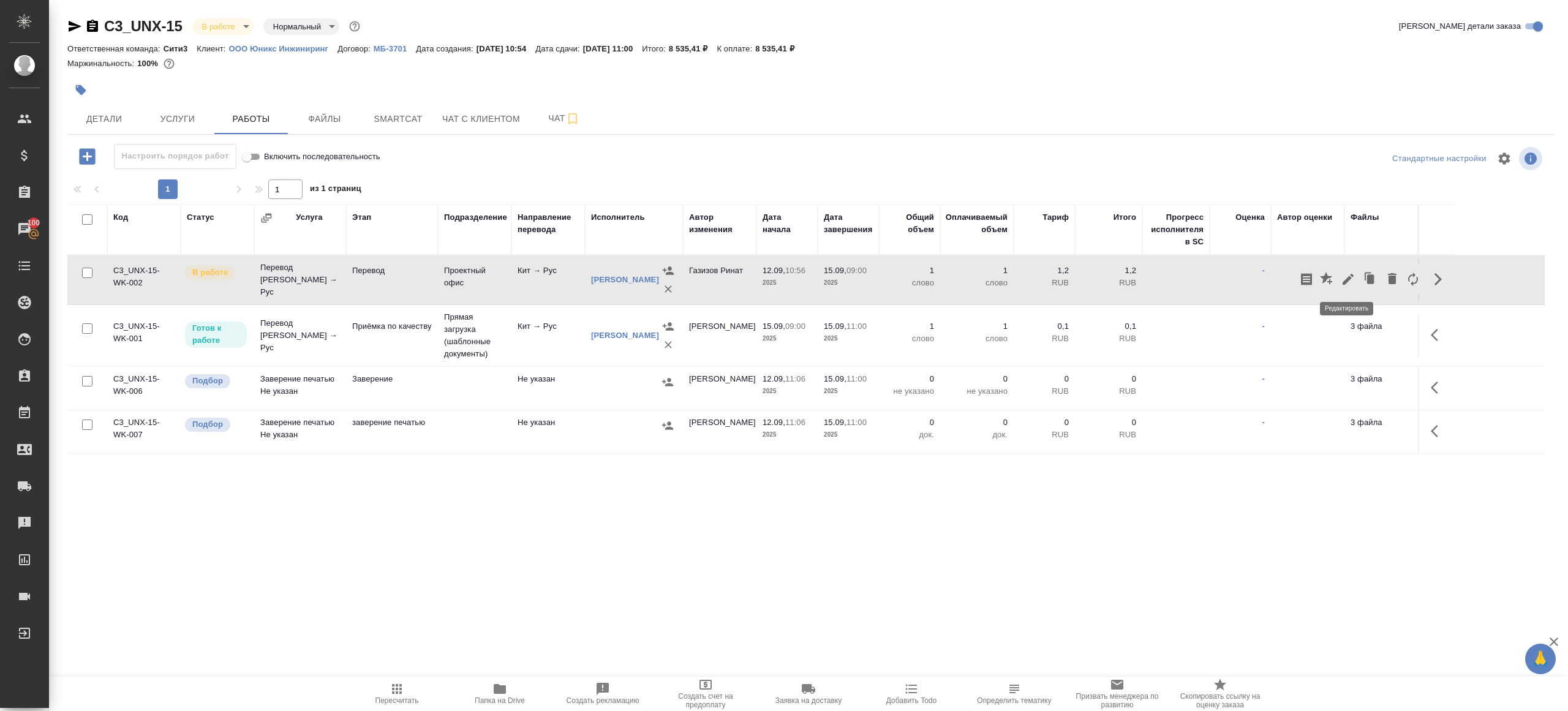
click at [1348, 273] on icon "button" at bounding box center [1347, 279] width 15 height 15
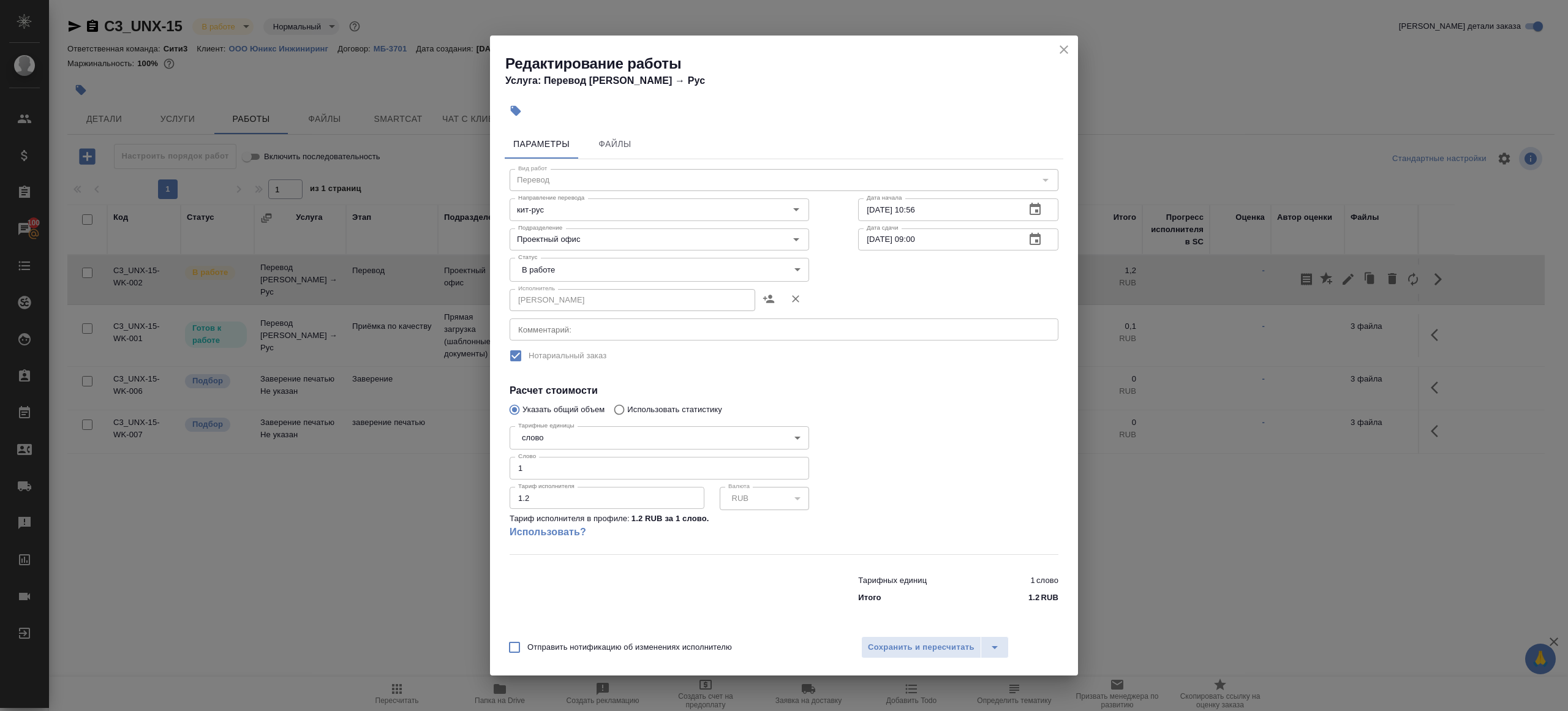
click at [545, 266] on body "🙏 .cls-1 fill:#fff; AWATERA [PERSON_NAME] Клиенты Спецификации Заказы 100 Чаты …" at bounding box center [784, 355] width 1568 height 711
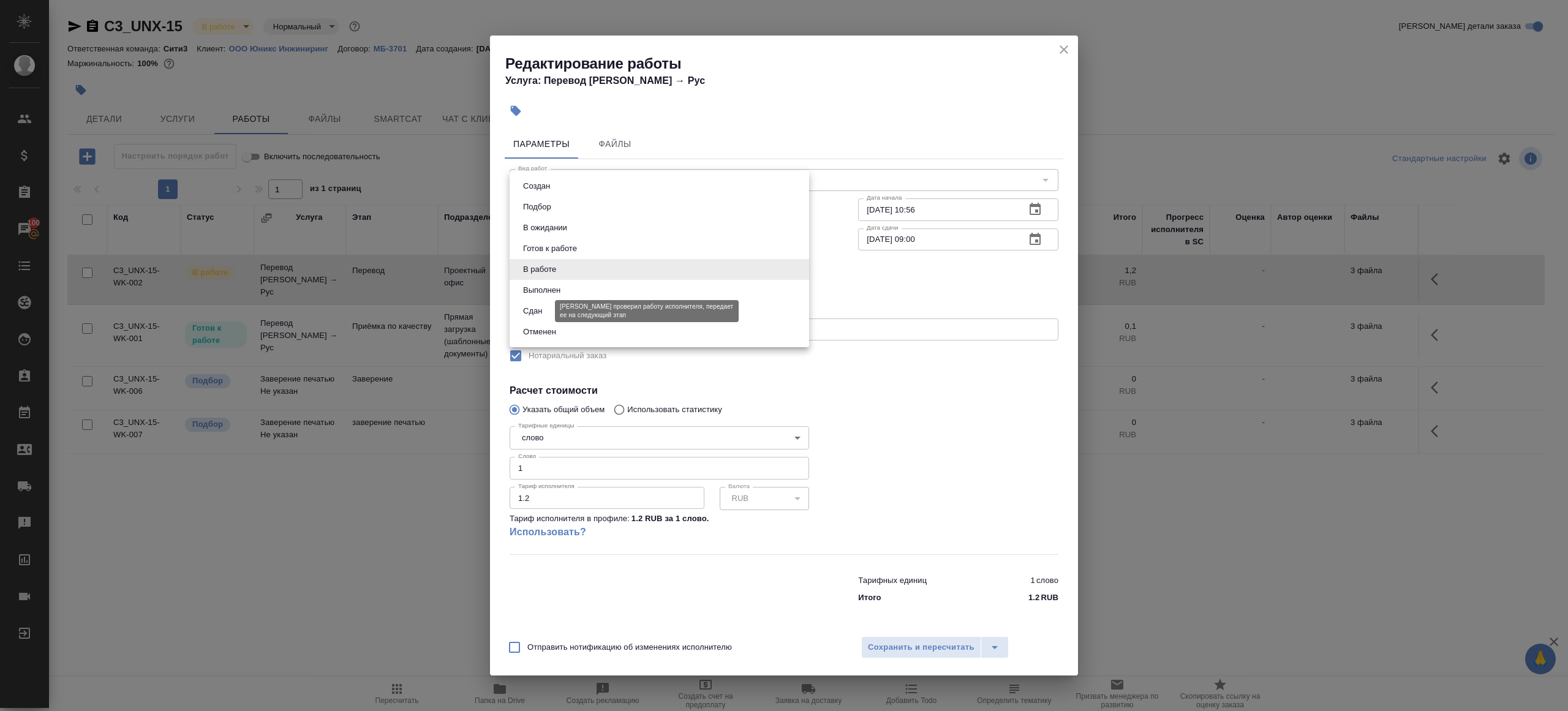
click at [545, 312] on button "Сдан" at bounding box center [532, 311] width 26 height 14
type input "closed"
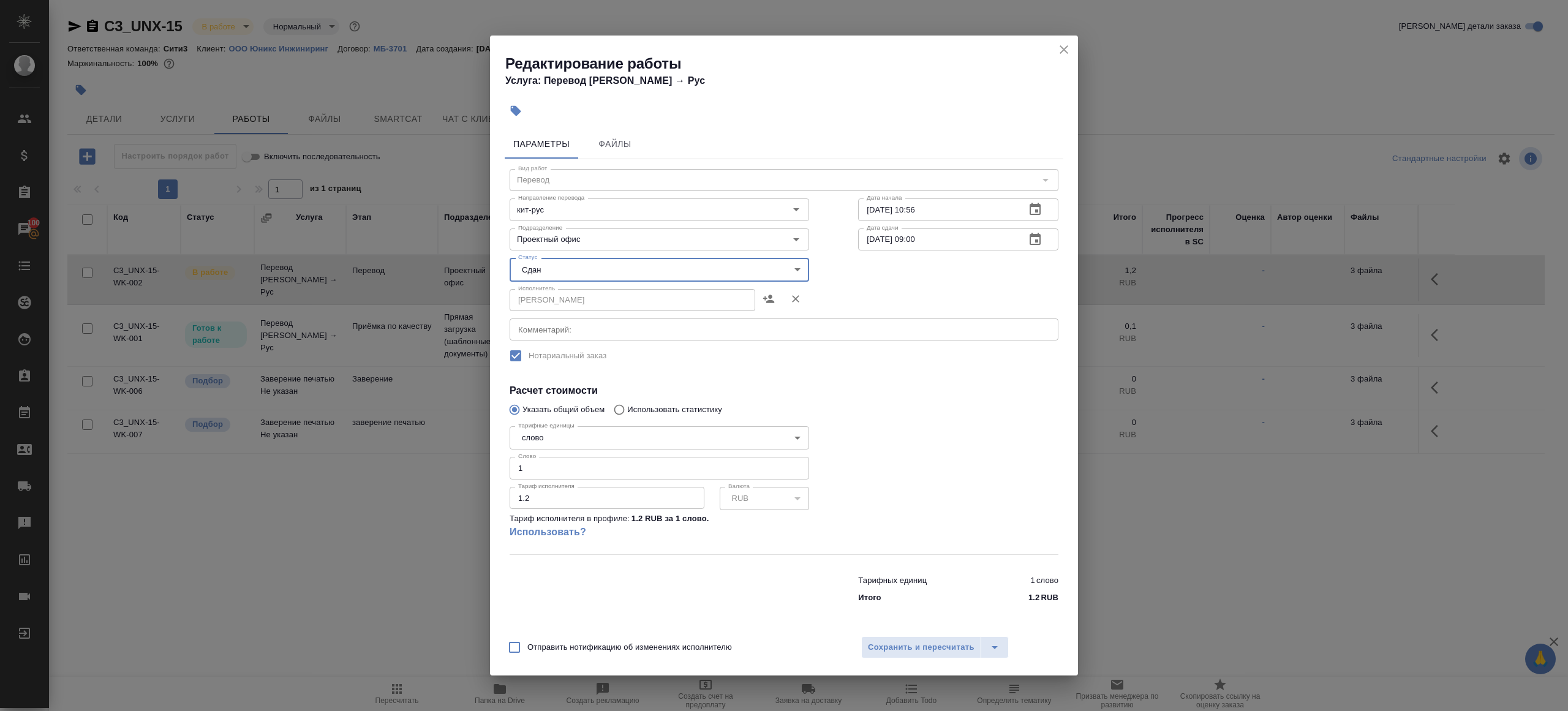
click at [557, 468] on input "1" at bounding box center [659, 468] width 300 height 22
paste input "128"
type input "1128"
click at [890, 468] on div at bounding box center [958, 487] width 249 height 182
click at [890, 662] on div "Отправить нотификацию об изменениях исполнителю Сохранить и пересчитать" at bounding box center [784, 652] width 588 height 47
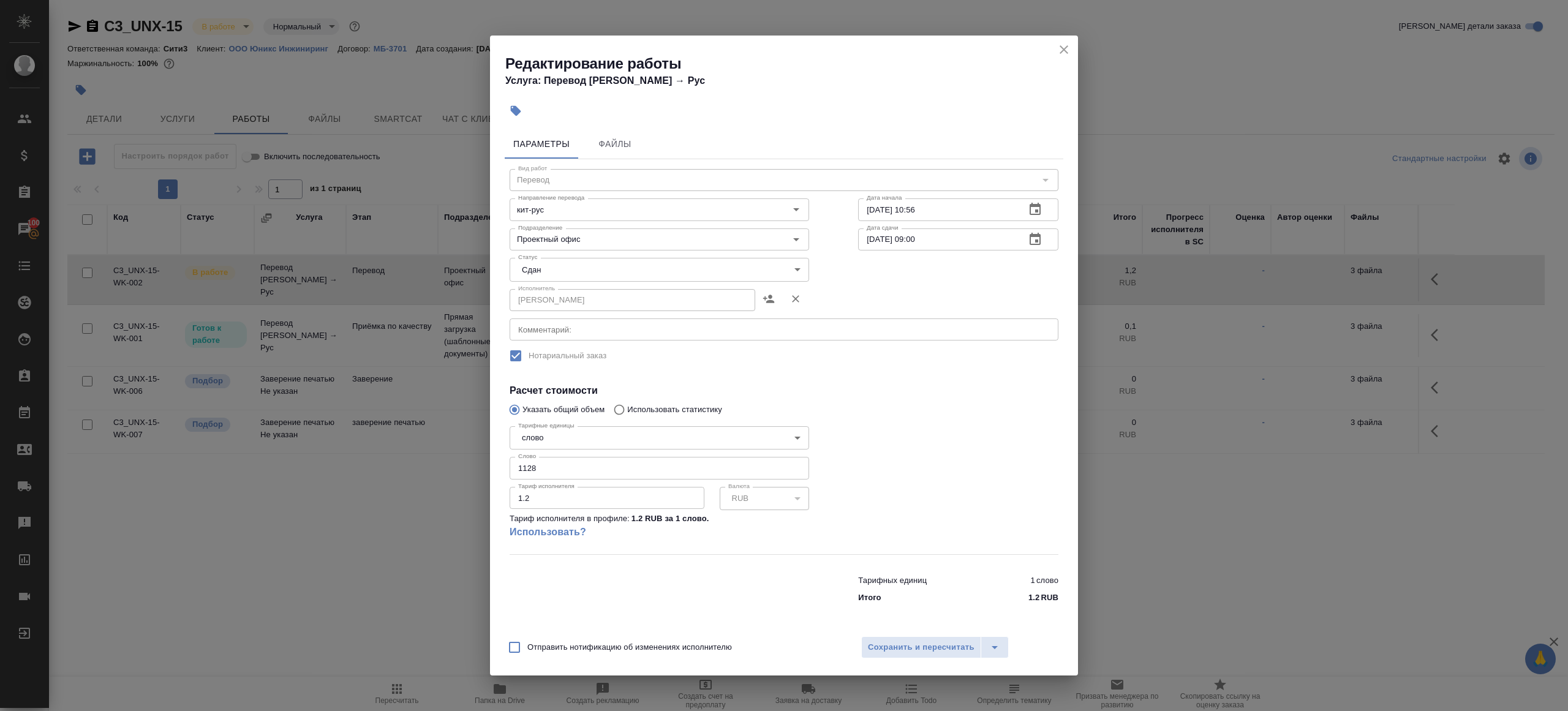
click at [890, 658] on div "Отправить нотификацию об изменениях исполнителю Сохранить и пересчитать" at bounding box center [784, 652] width 588 height 47
click at [890, 649] on span "Сохранить и пересчитать" at bounding box center [921, 648] width 107 height 14
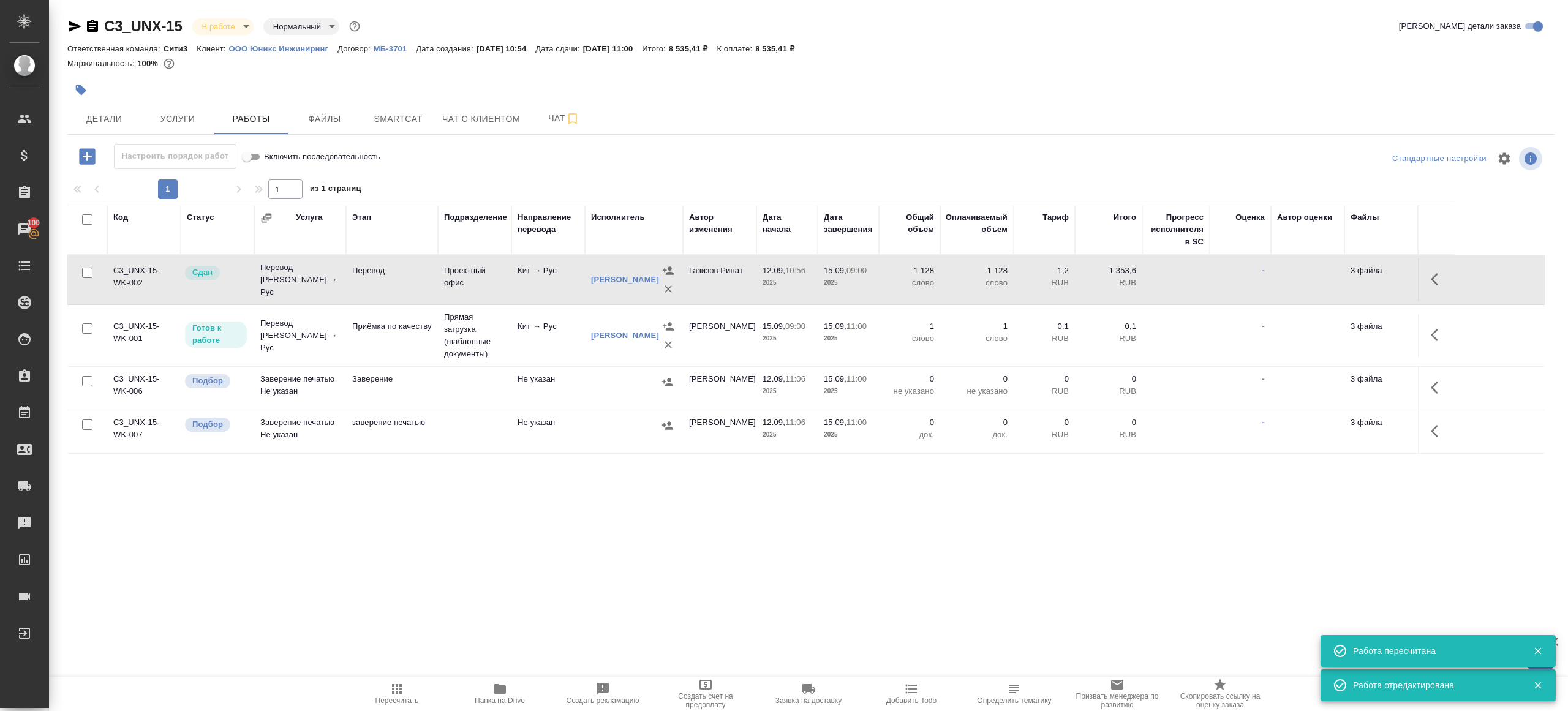
click at [390, 691] on icon "button" at bounding box center [396, 689] width 15 height 15
click at [386, 695] on span "Пересчитать" at bounding box center [397, 693] width 89 height 23
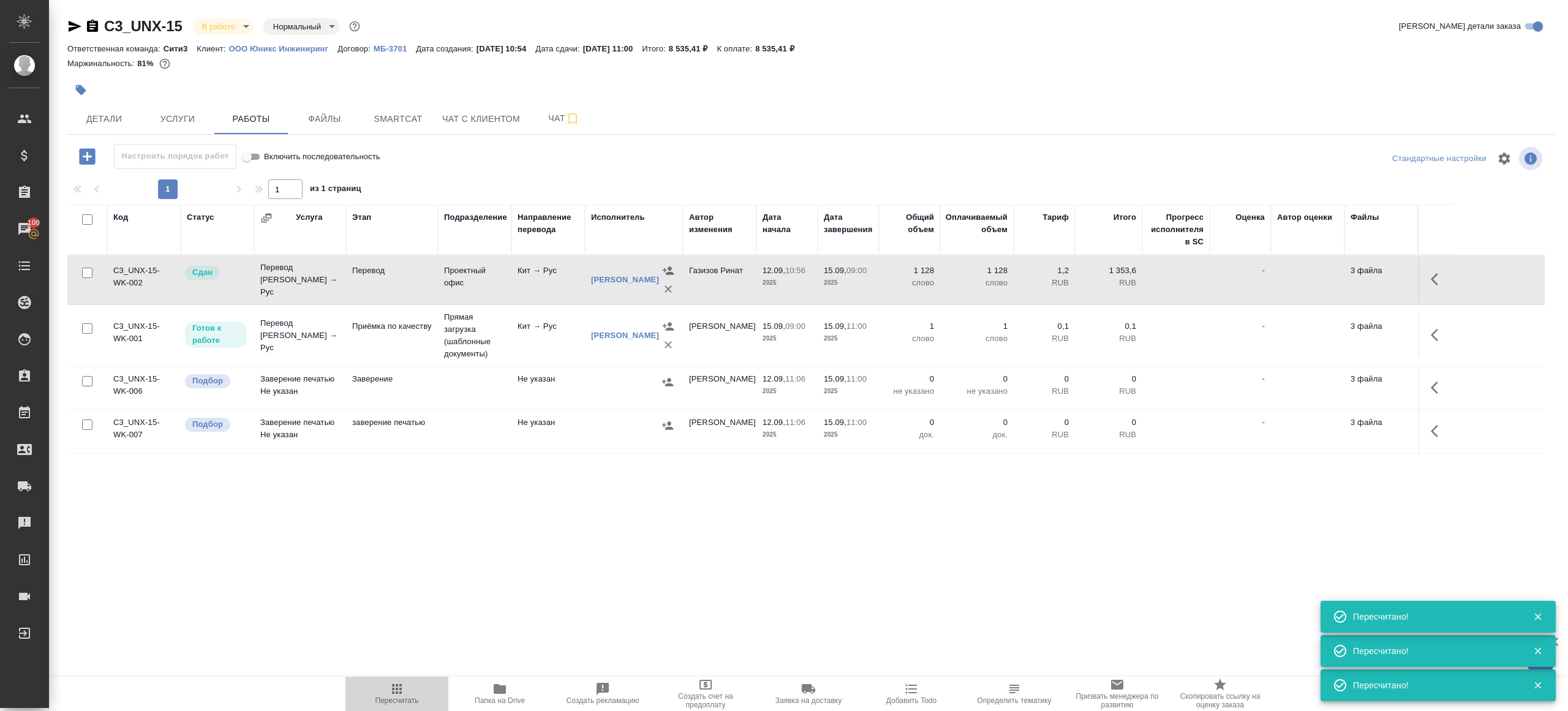
click at [374, 695] on span "Пересчитать" at bounding box center [397, 693] width 89 height 23
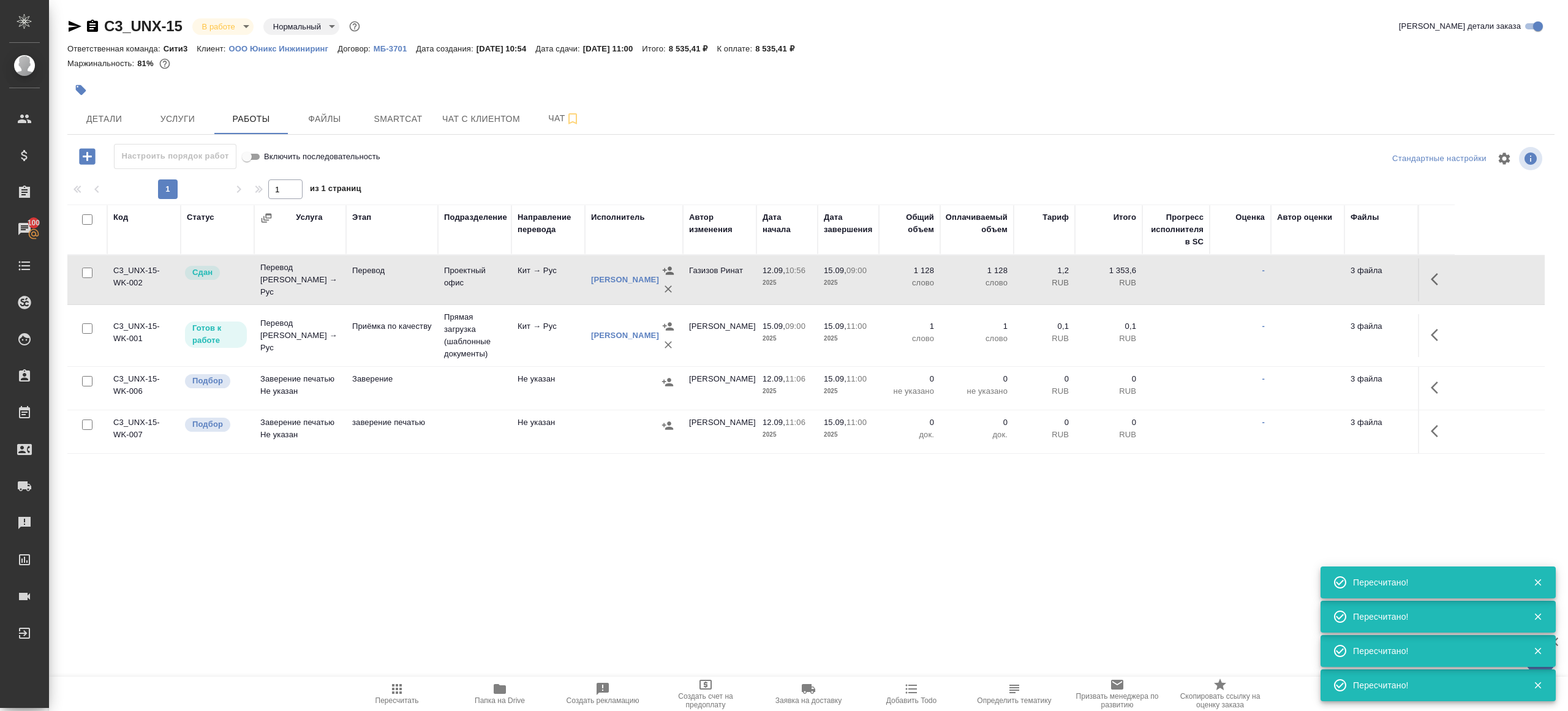
click at [374, 695] on span "Пересчитать" at bounding box center [397, 693] width 89 height 23
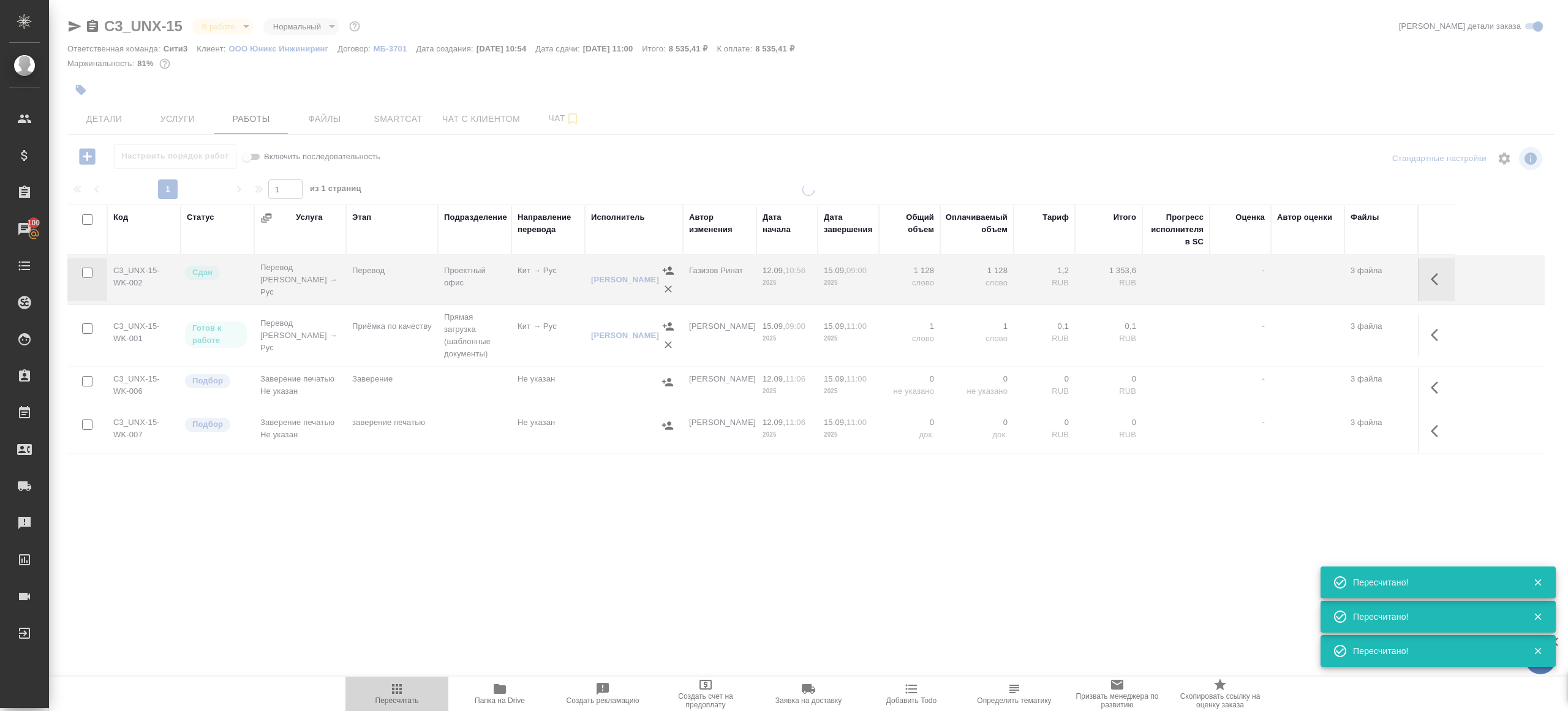
click at [374, 695] on span "Пересчитать" at bounding box center [397, 693] width 89 height 23
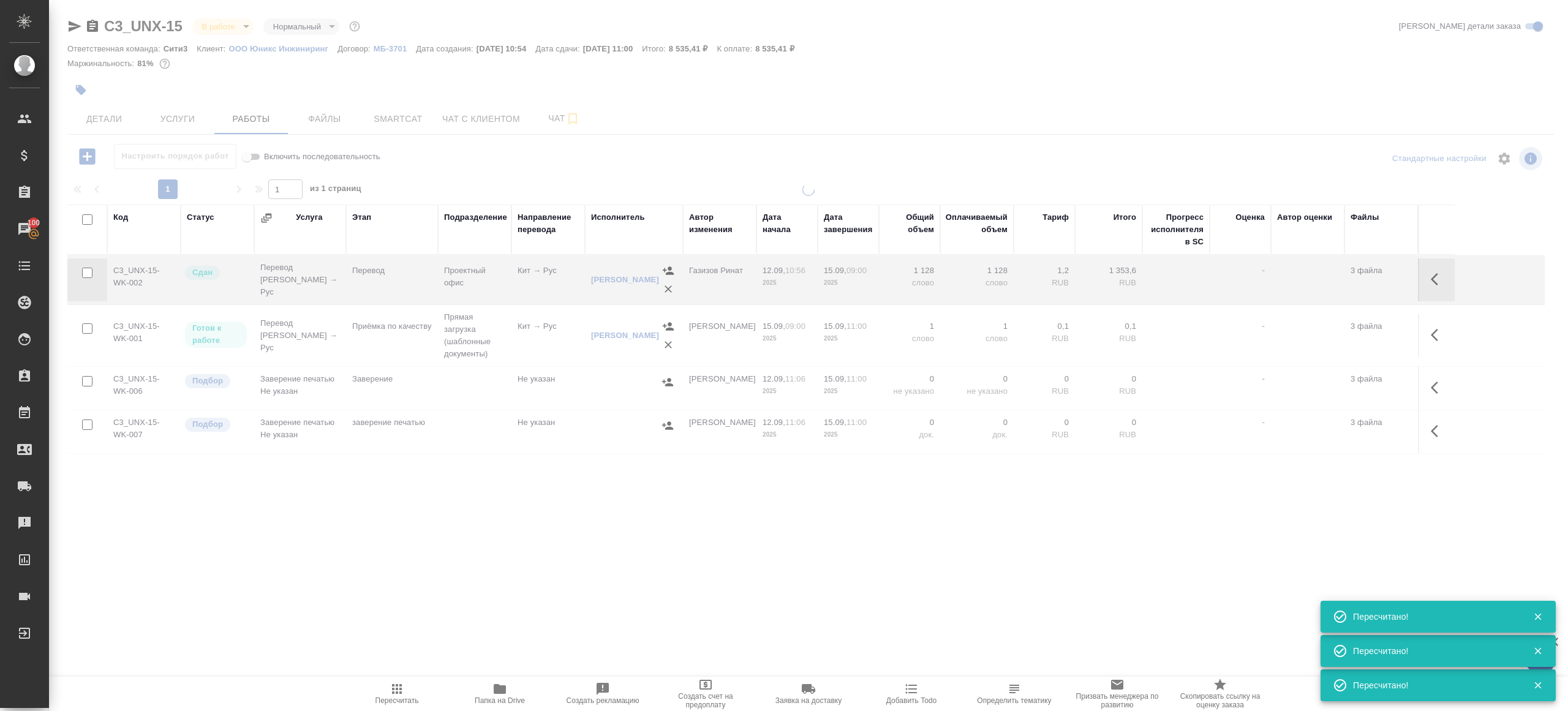
click at [374, 695] on span "Пересчитать" at bounding box center [397, 693] width 89 height 23
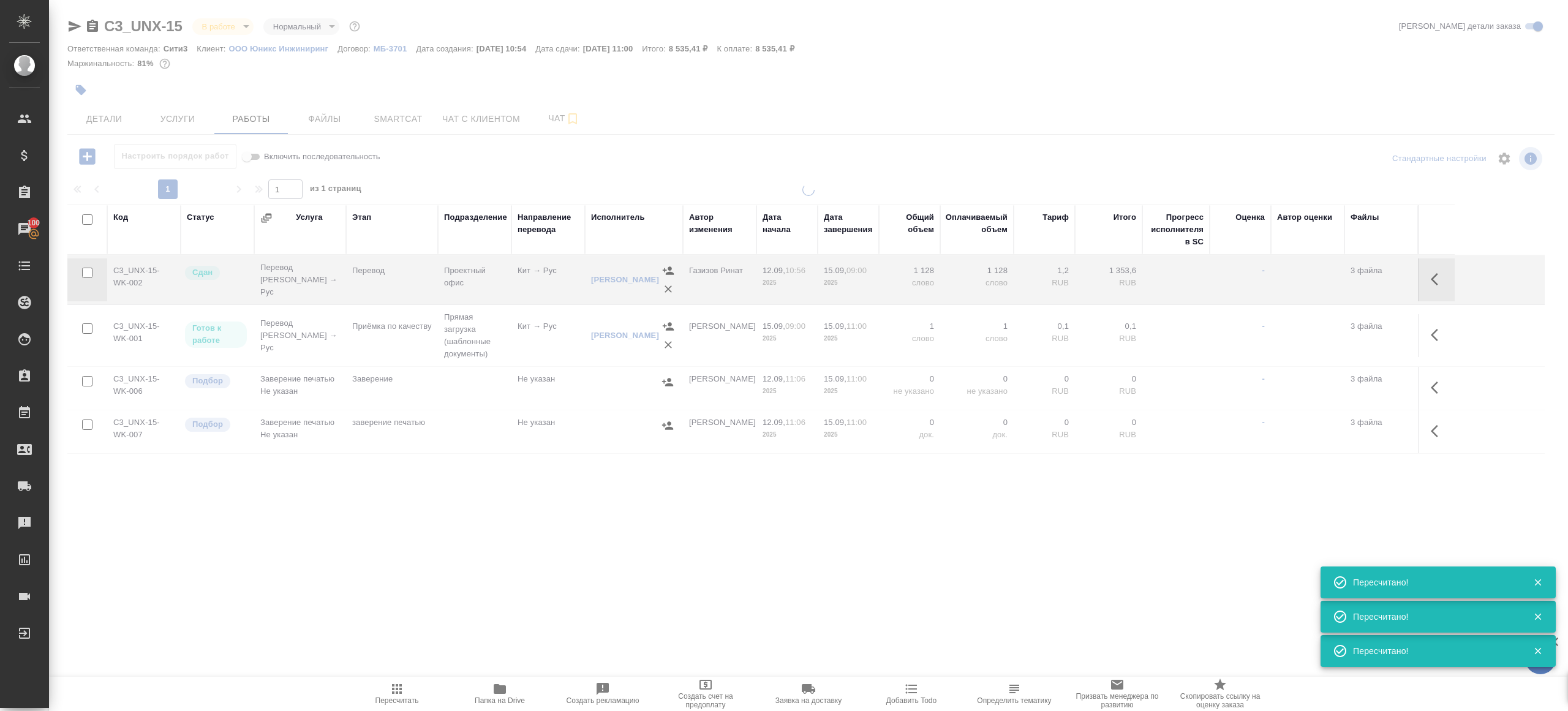
click at [374, 695] on span "Пересчитать" at bounding box center [397, 693] width 89 height 23
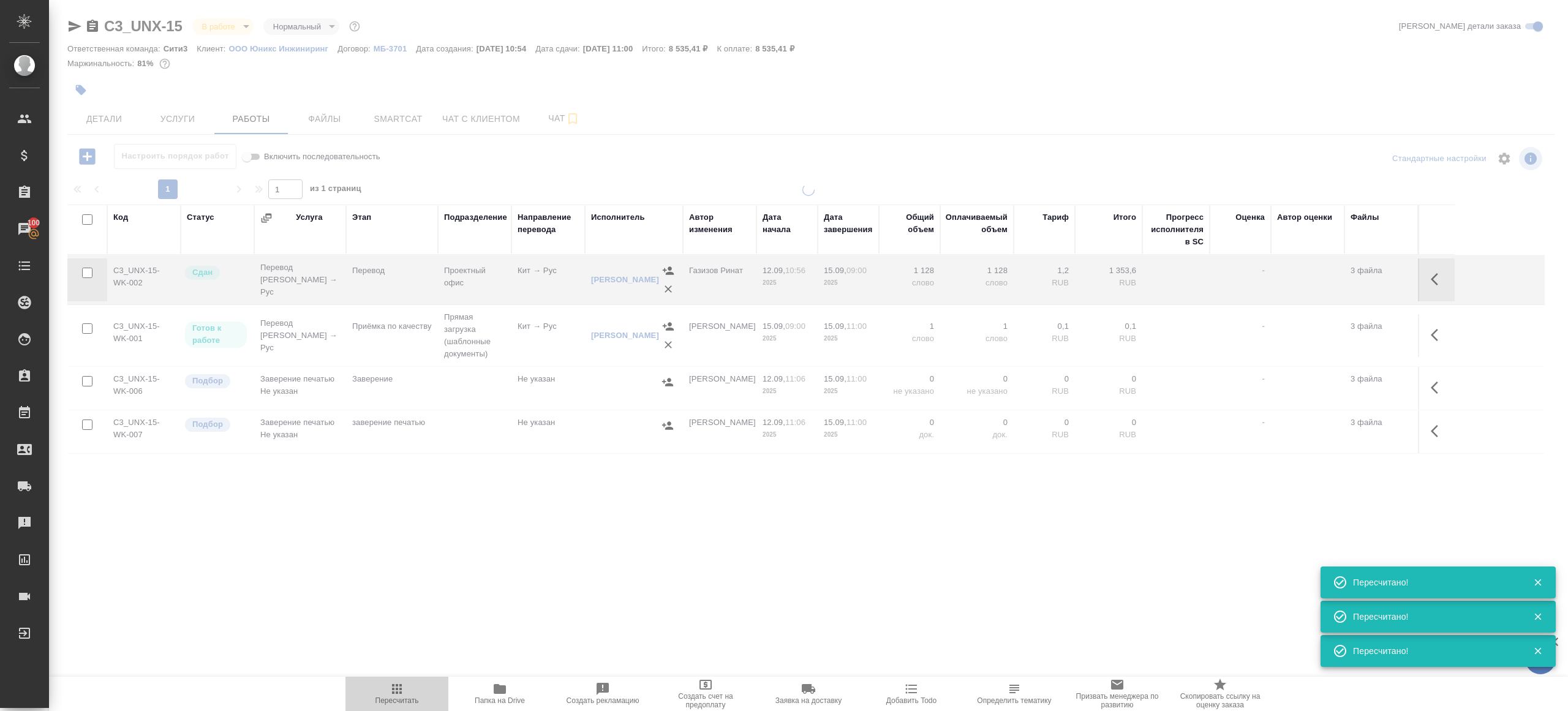
click at [374, 695] on span "Пересчитать" at bounding box center [397, 693] width 89 height 23
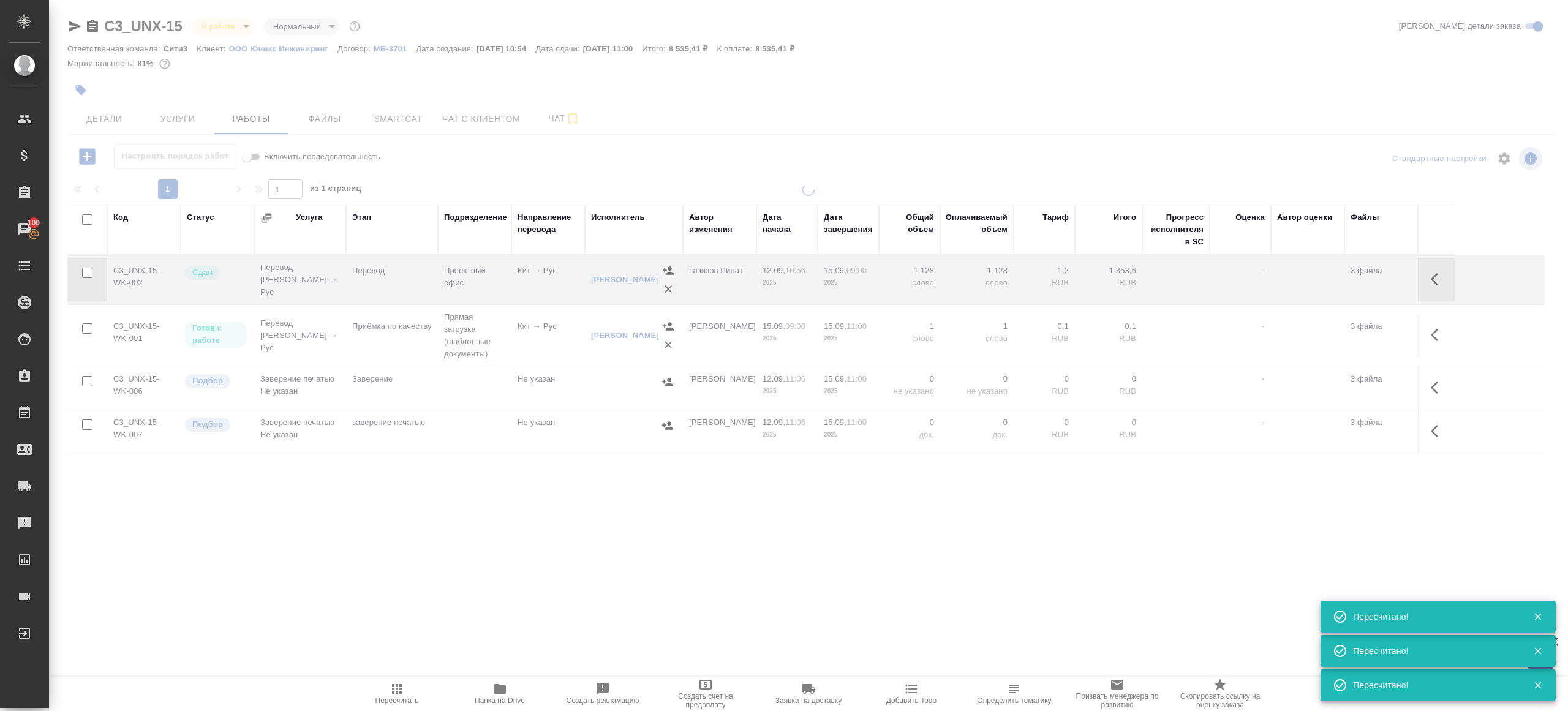
click at [374, 695] on span "Пересчитать" at bounding box center [397, 693] width 89 height 23
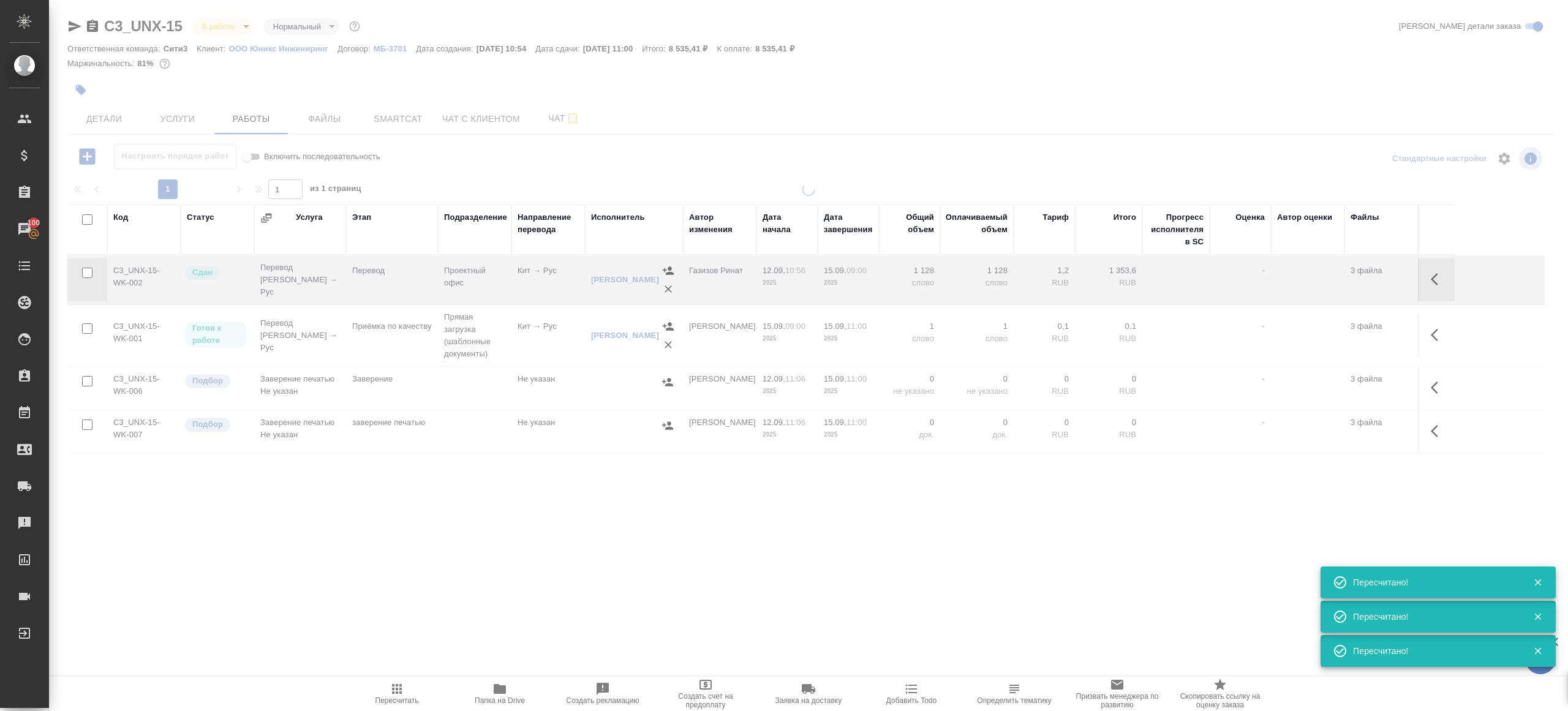
click at [374, 695] on span "Пересчитать" at bounding box center [397, 693] width 89 height 23
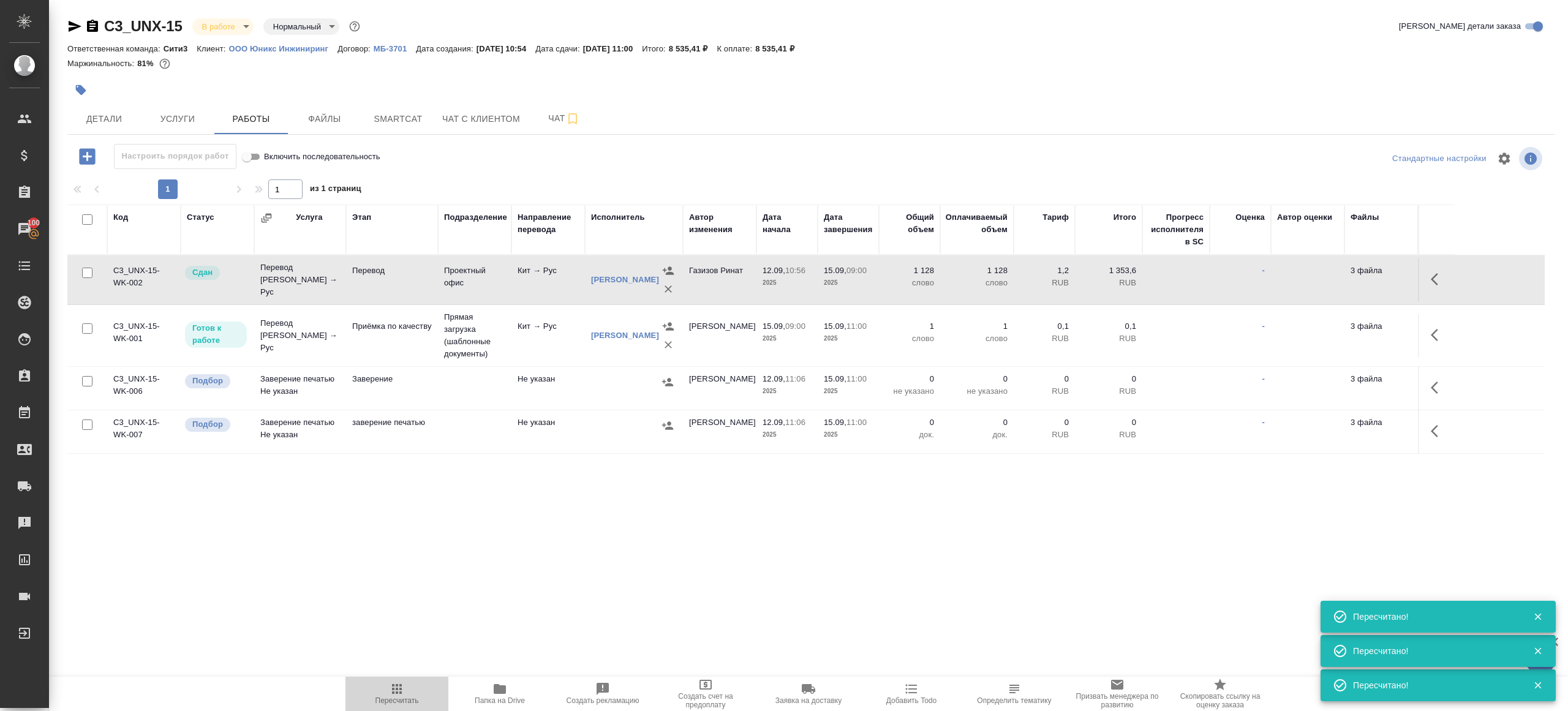
click at [395, 689] on icon "button" at bounding box center [396, 689] width 15 height 15
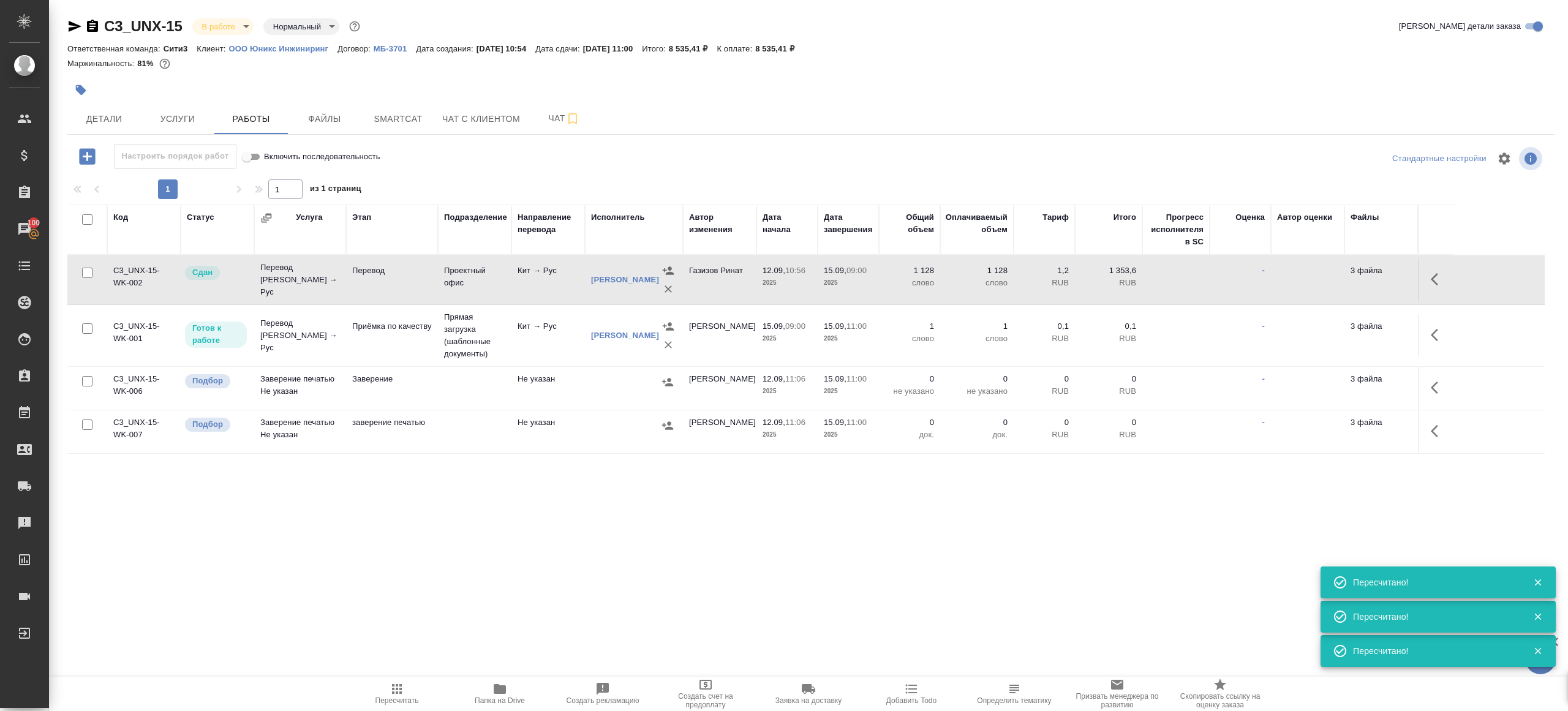
click at [395, 689] on icon "button" at bounding box center [396, 689] width 15 height 15
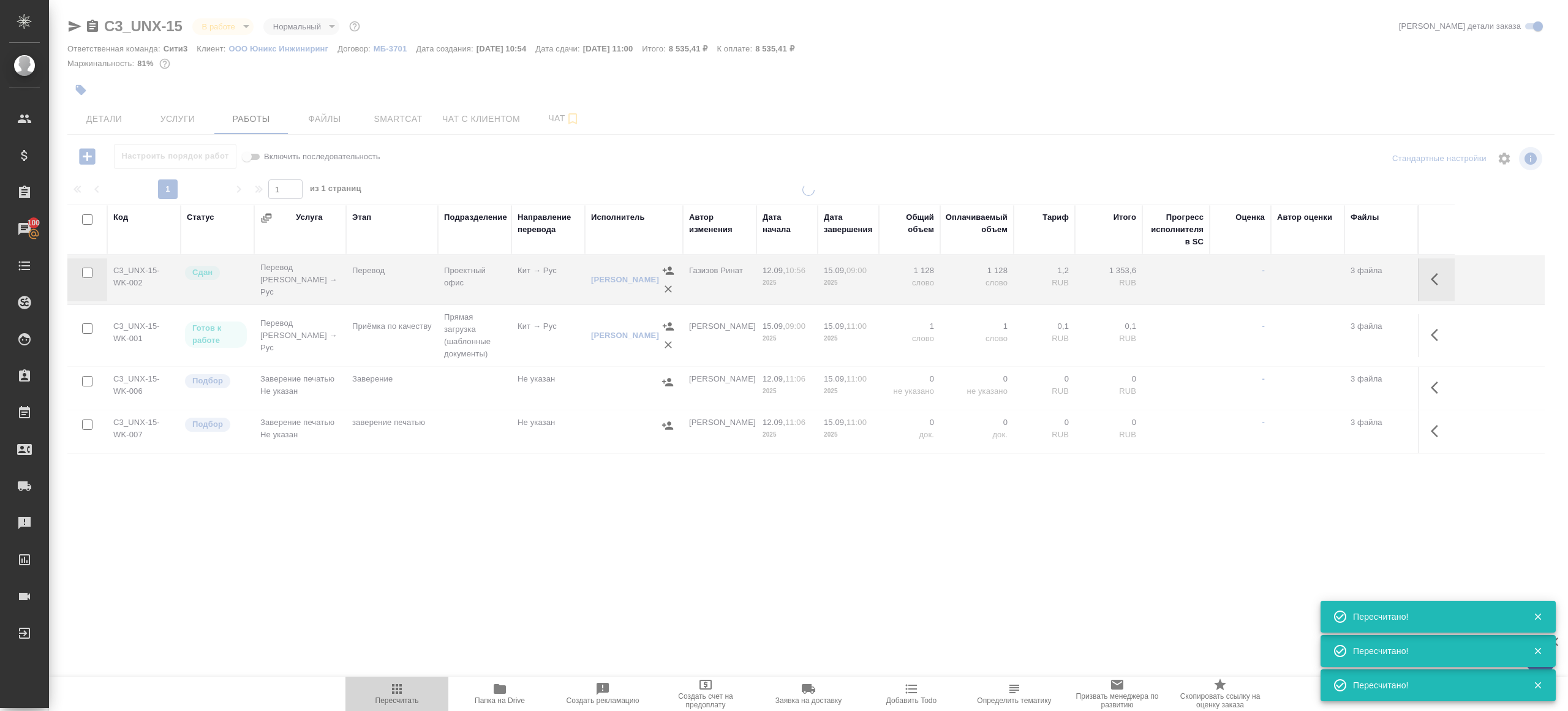
click at [395, 689] on icon "button" at bounding box center [396, 689] width 15 height 15
click at [436, 594] on div ".cls-1 fill:#fff; AWATERA [PERSON_NAME] Клиенты Спецификации Заказы 100 Чаты To…" at bounding box center [784, 355] width 1568 height 711
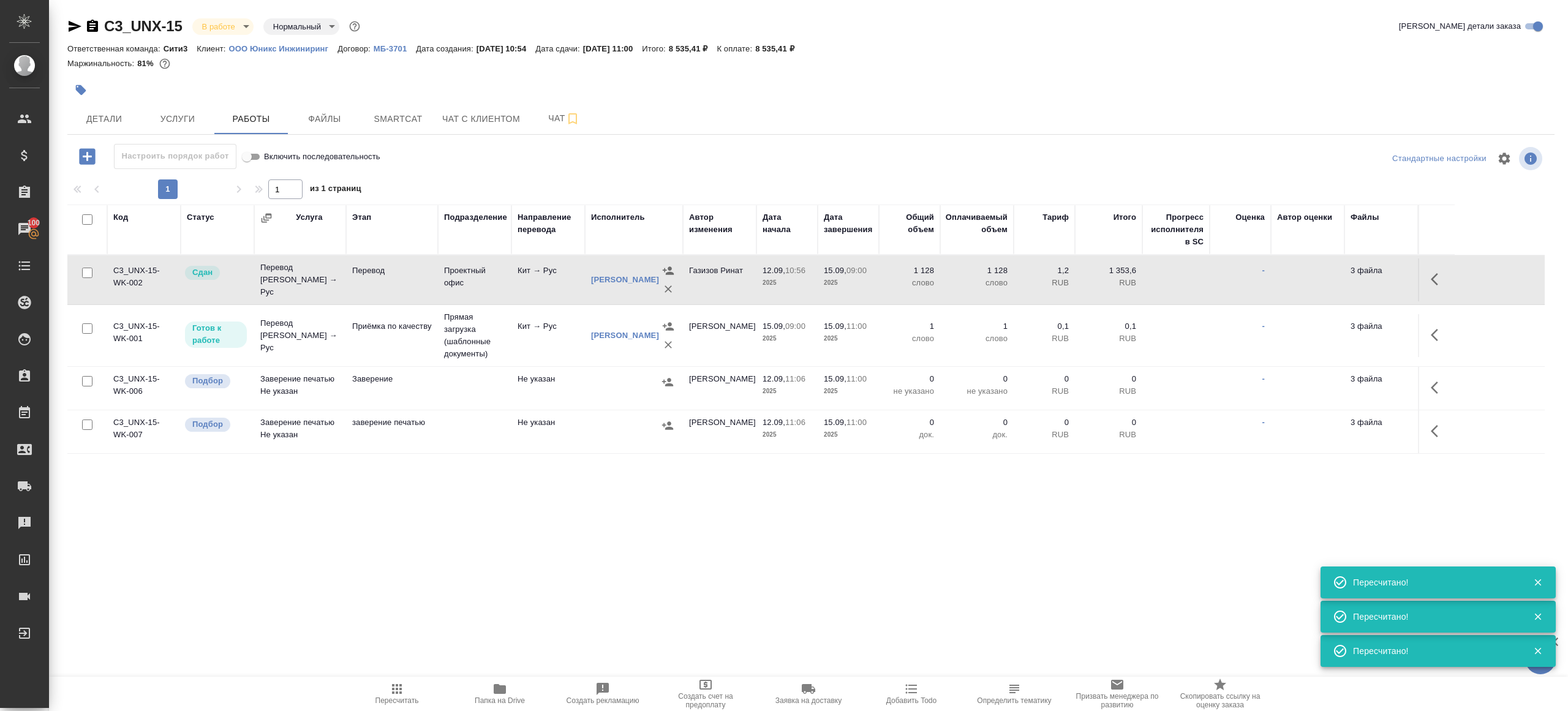
click at [398, 693] on icon "button" at bounding box center [396, 689] width 15 height 15
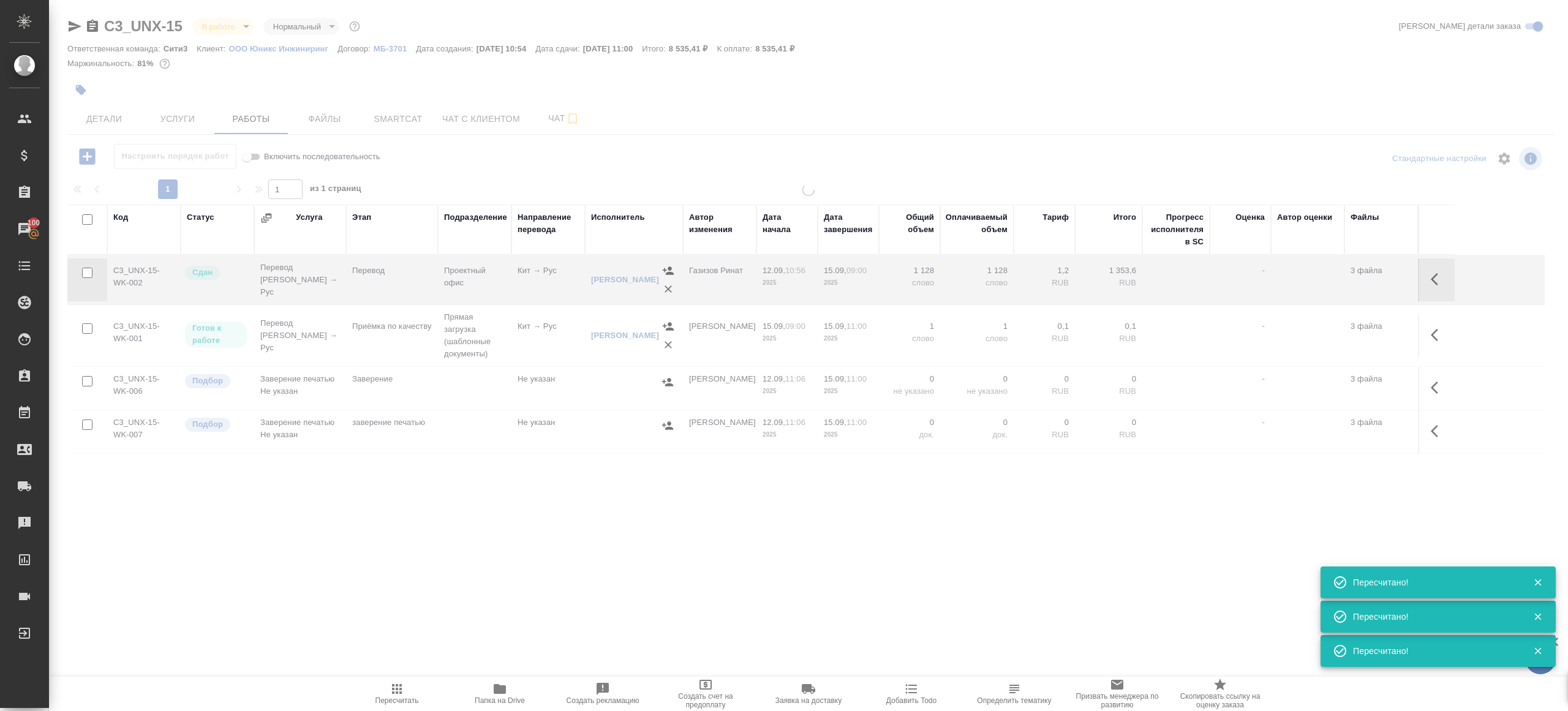
click at [398, 693] on icon "button" at bounding box center [396, 689] width 15 height 15
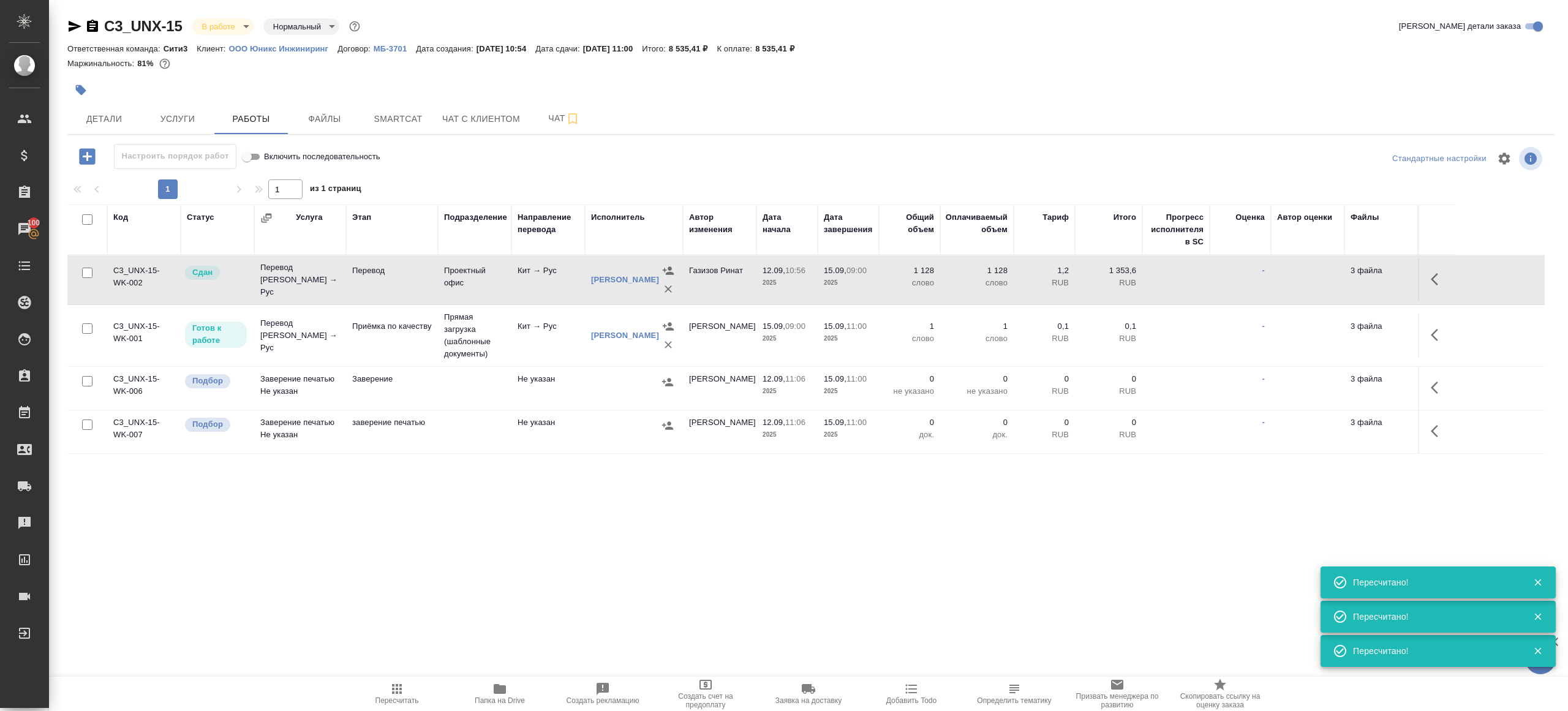
click at [392, 702] on span "Пересчитать" at bounding box center [397, 700] width 44 height 9
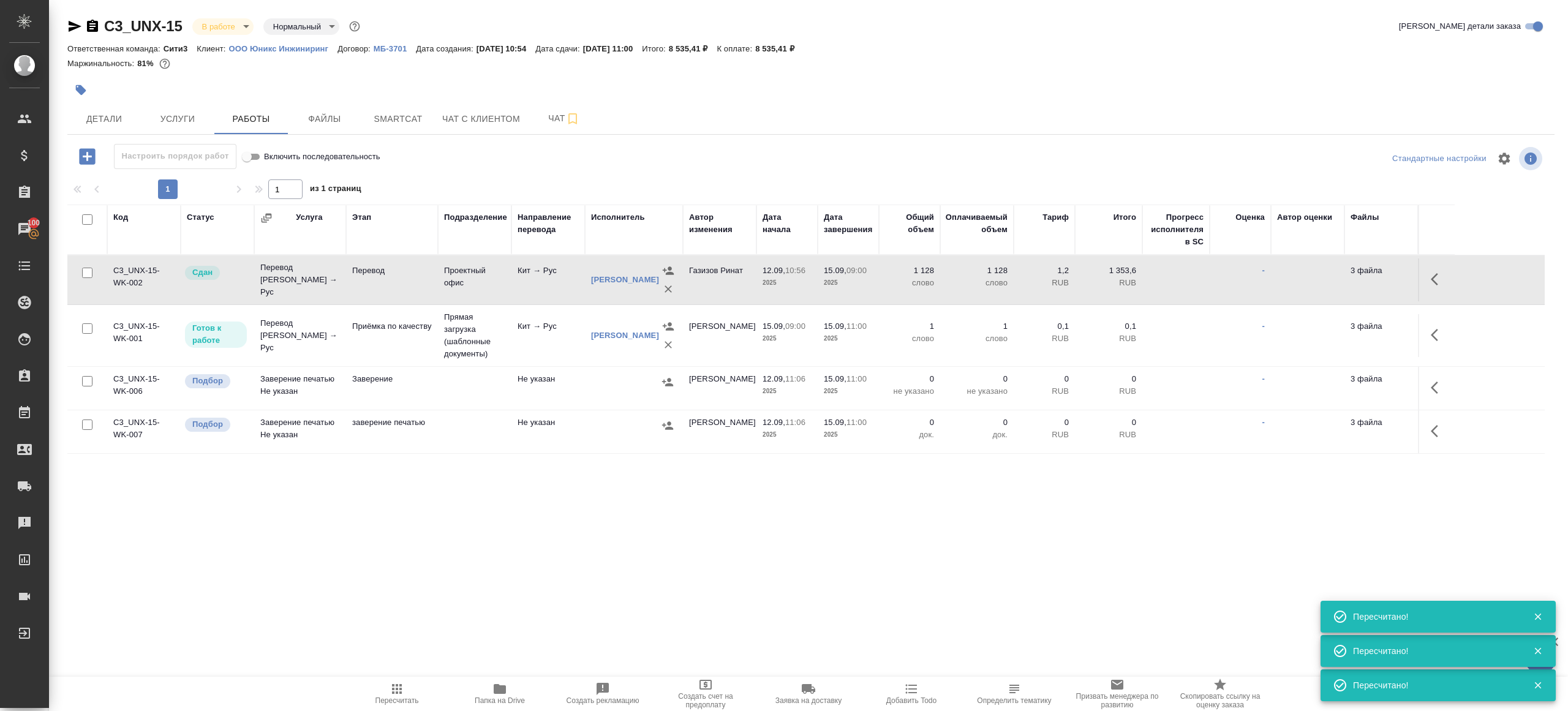
click at [392, 702] on span "Пересчитать" at bounding box center [397, 700] width 44 height 9
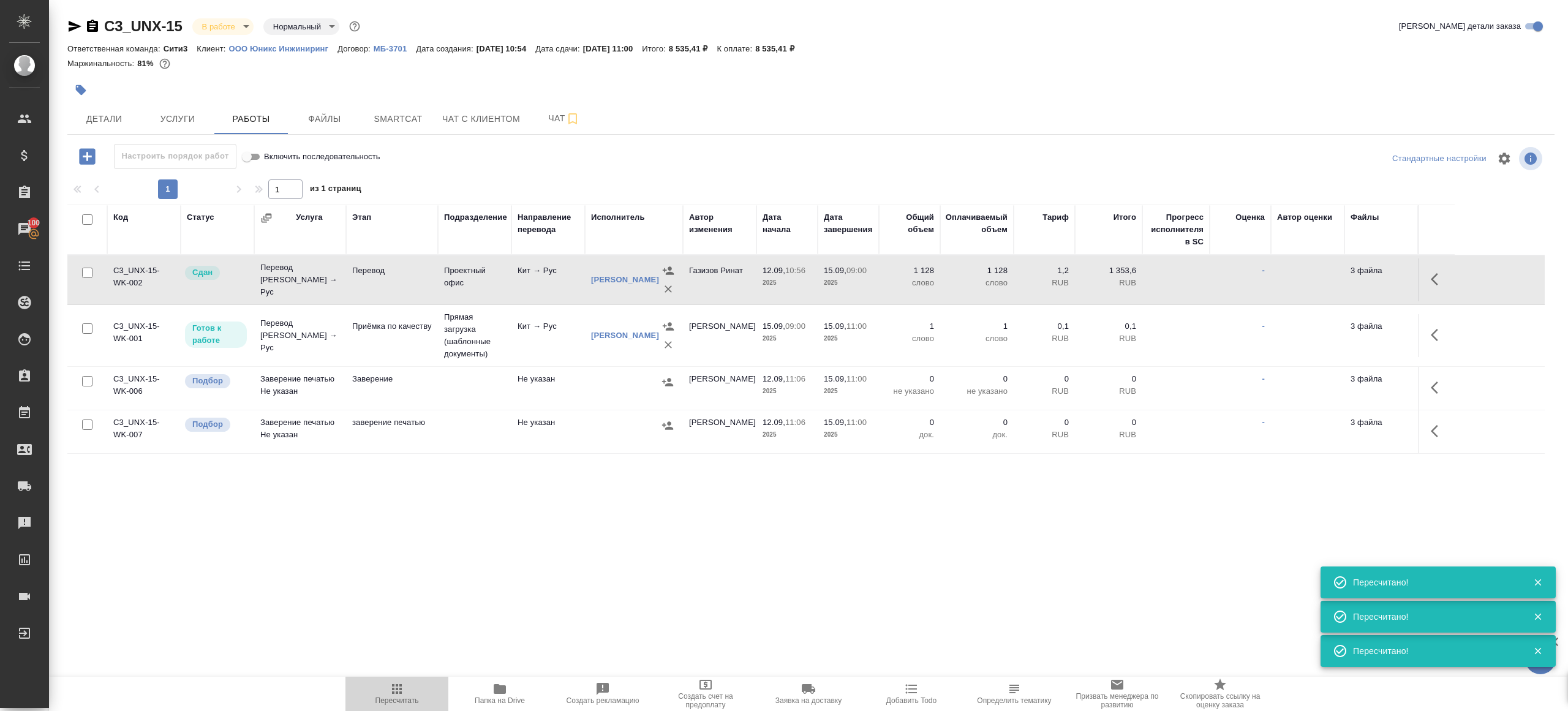
click at [392, 702] on span "Пересчитать" at bounding box center [397, 700] width 44 height 9
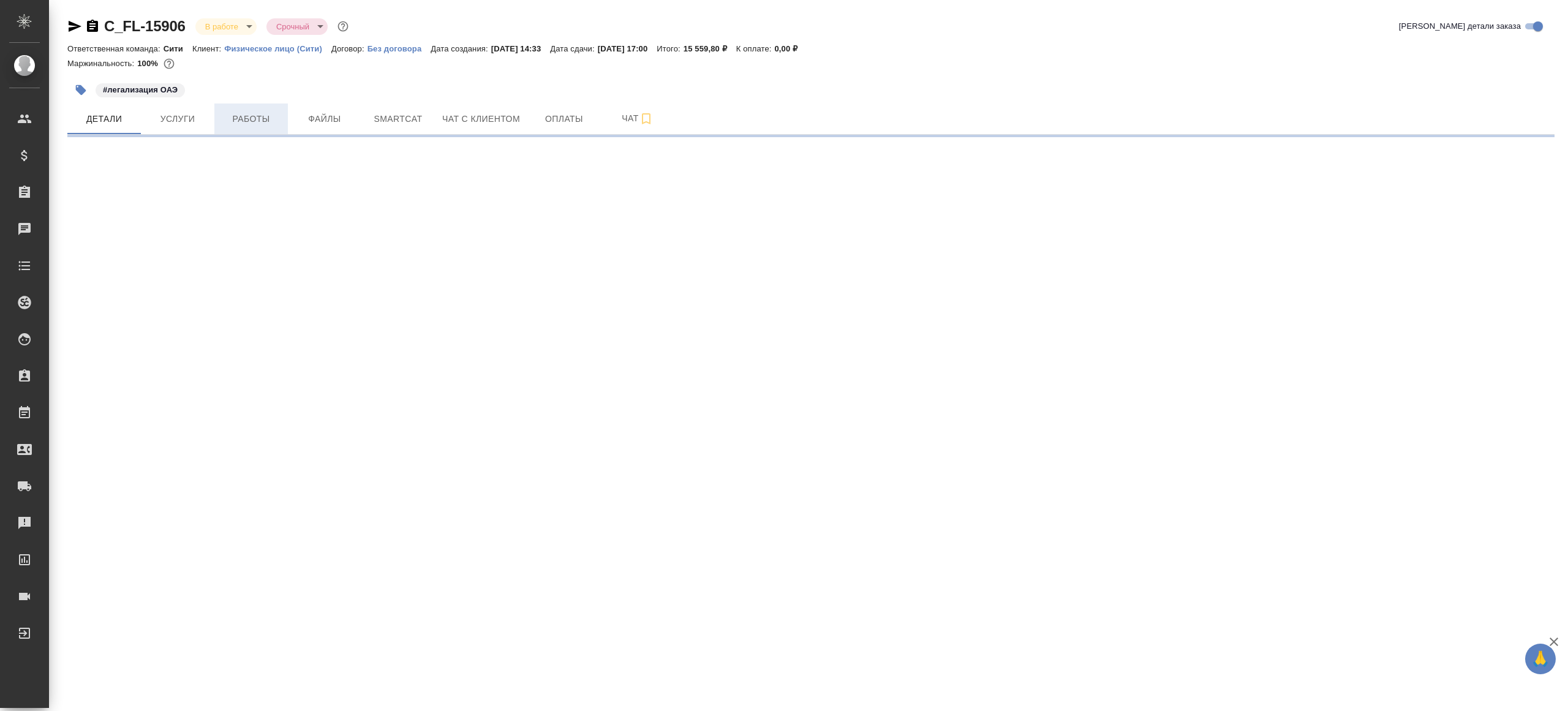
click at [268, 120] on span "Работы" at bounding box center [251, 120] width 58 height 16
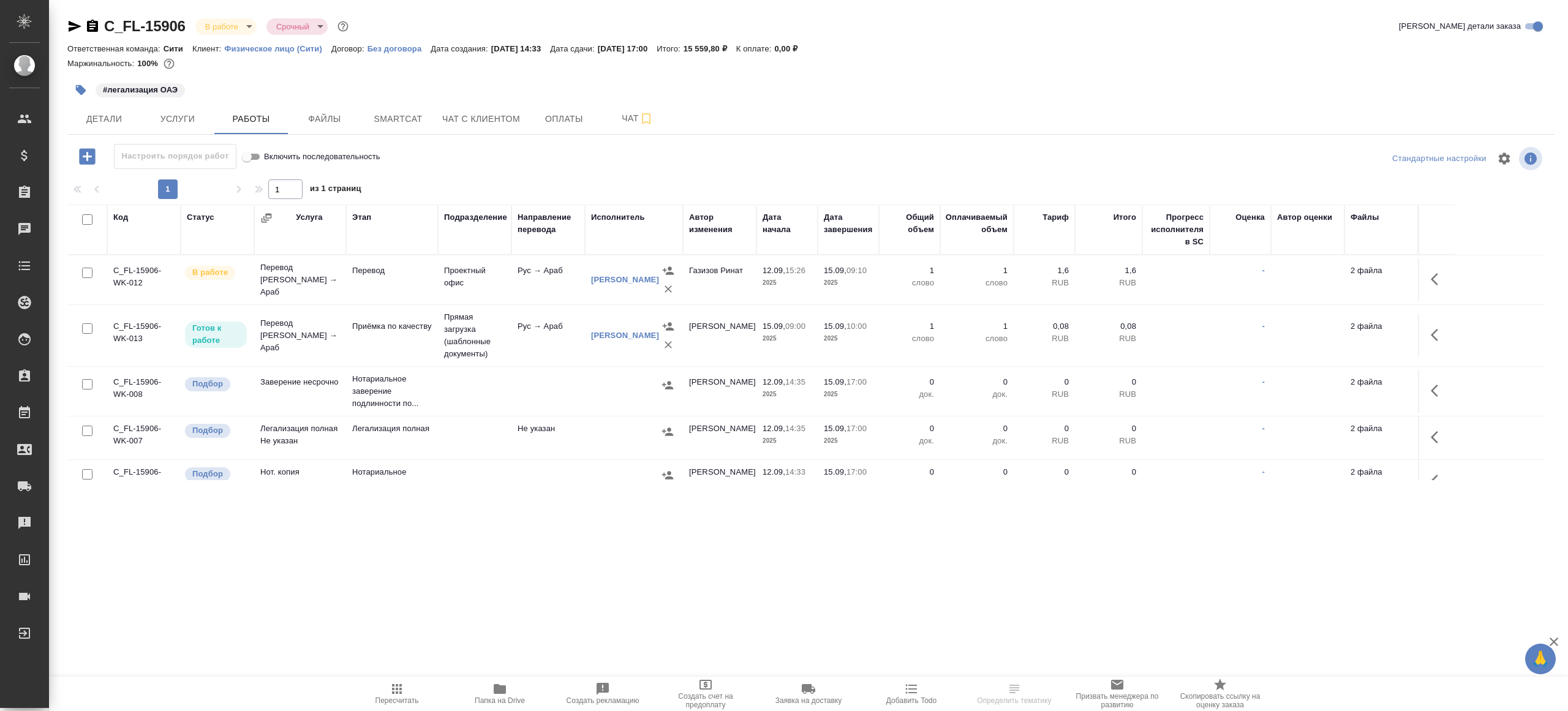
click at [505, 693] on icon "button" at bounding box center [499, 689] width 13 height 10
click at [1431, 279] on icon "button" at bounding box center [1438, 279] width 15 height 15
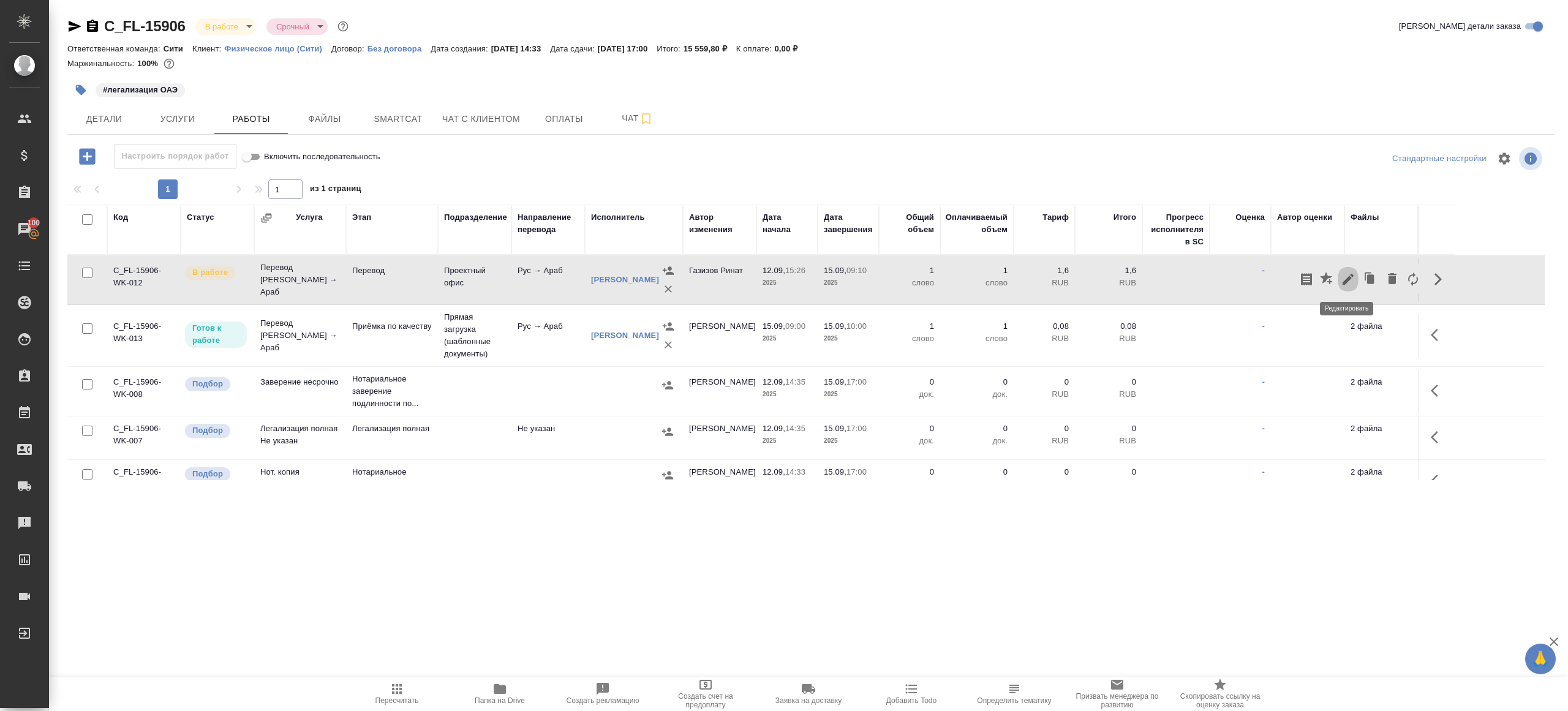
click at [1350, 277] on icon "button" at bounding box center [1347, 278] width 11 height 11
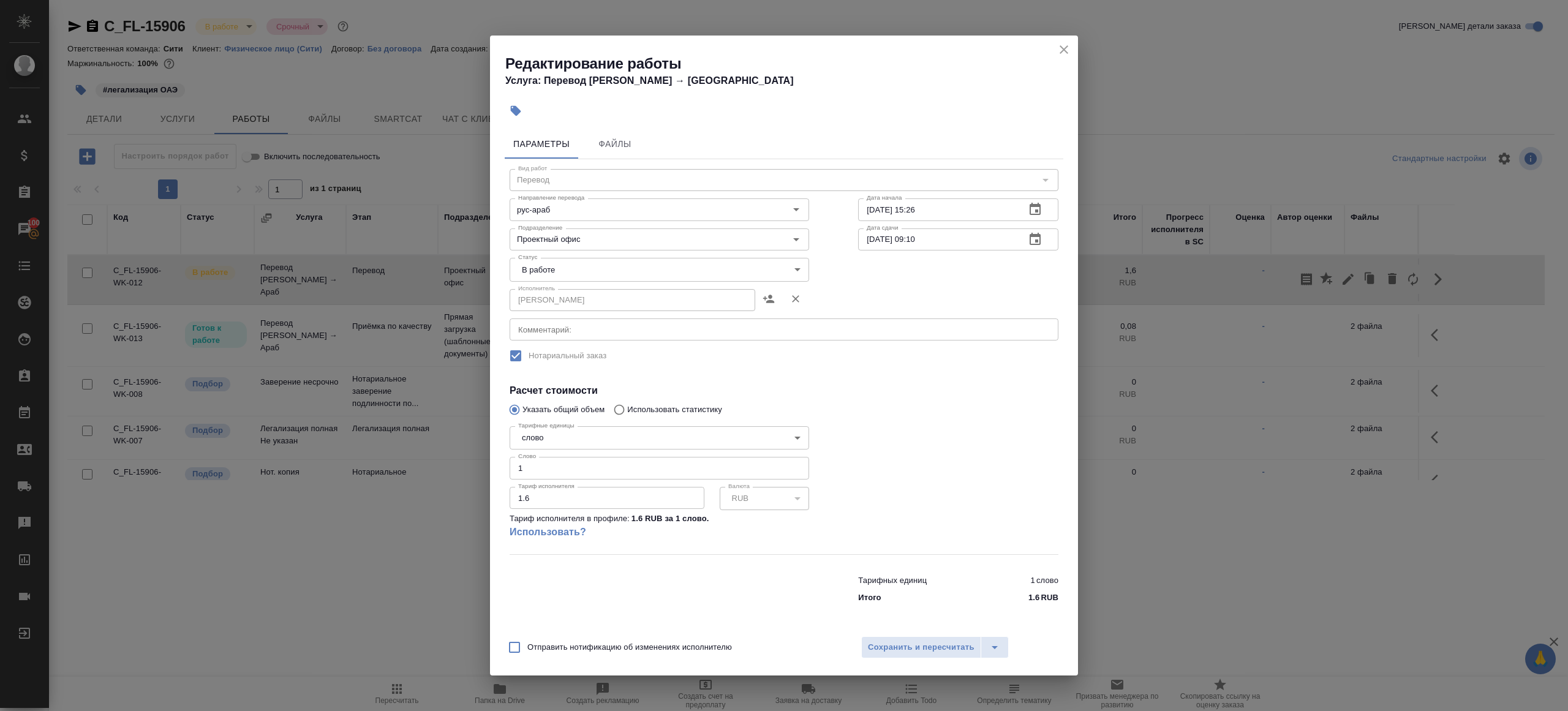
click at [538, 278] on body "🙏 .cls-1 fill:#fff; AWATERA [PERSON_NAME] Клиенты Спецификации Заказы 100 Чаты …" at bounding box center [784, 355] width 1568 height 711
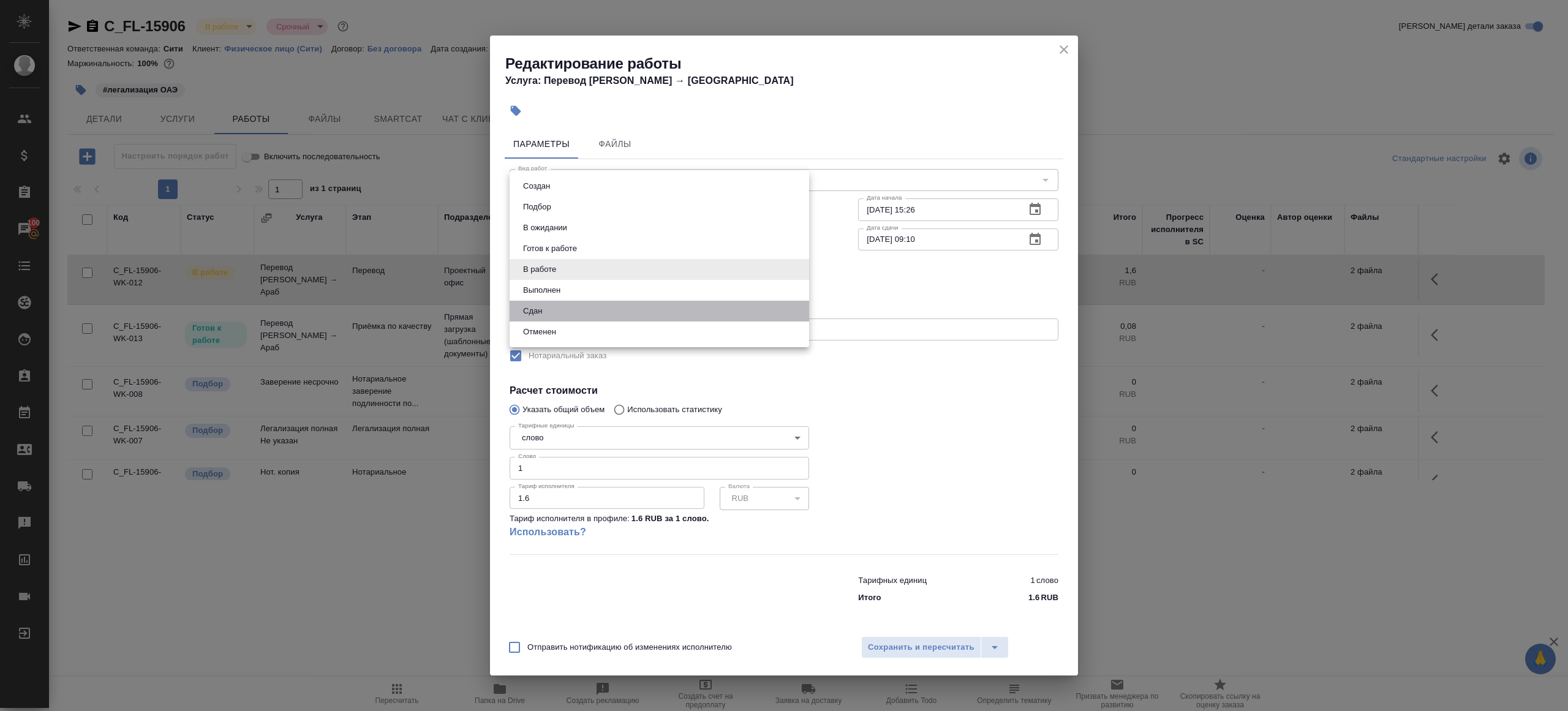
click at [539, 305] on button "Сдан" at bounding box center [532, 311] width 26 height 14
type input "closed"
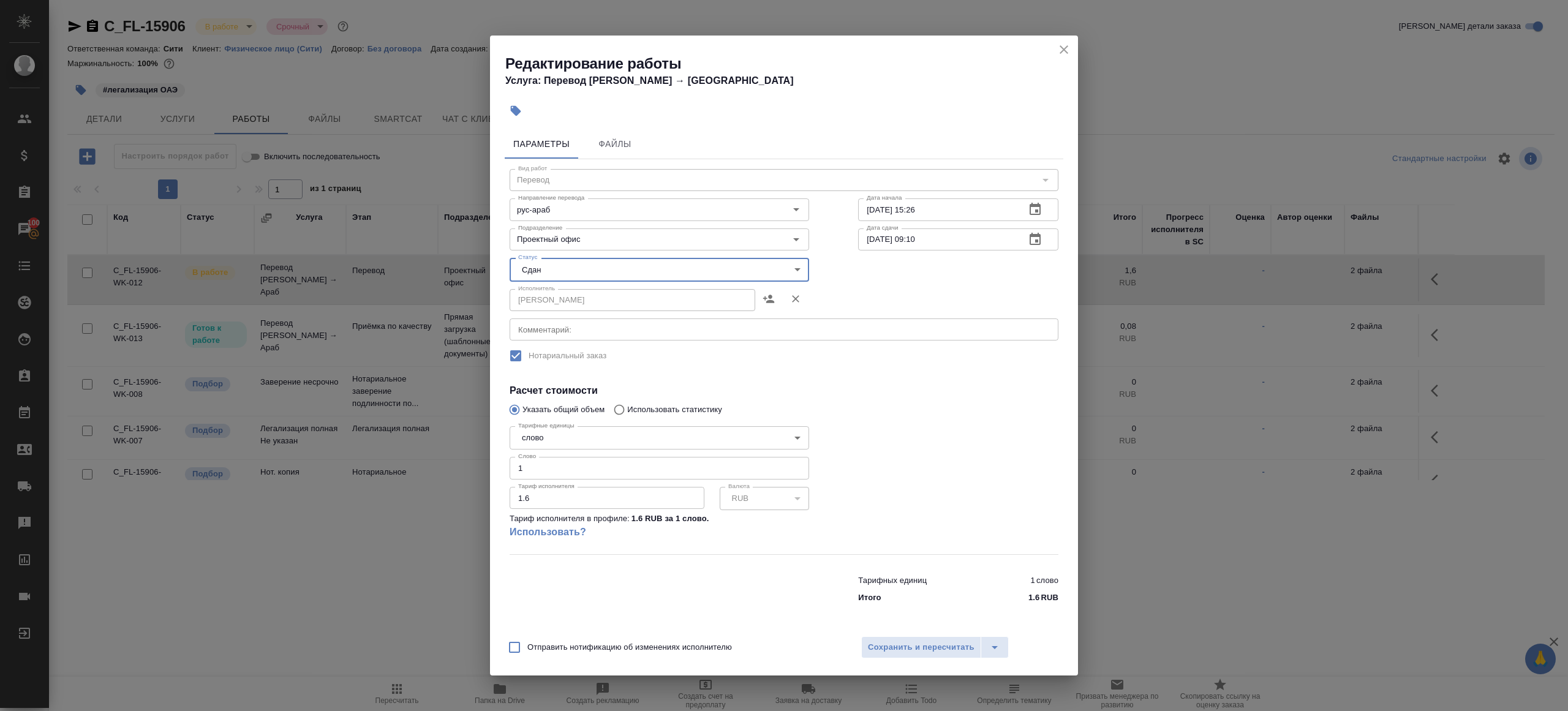
click at [535, 471] on input "1" at bounding box center [659, 468] width 300 height 22
type input "200"
click at [952, 651] on span "Сохранить и пересчитать" at bounding box center [921, 648] width 107 height 14
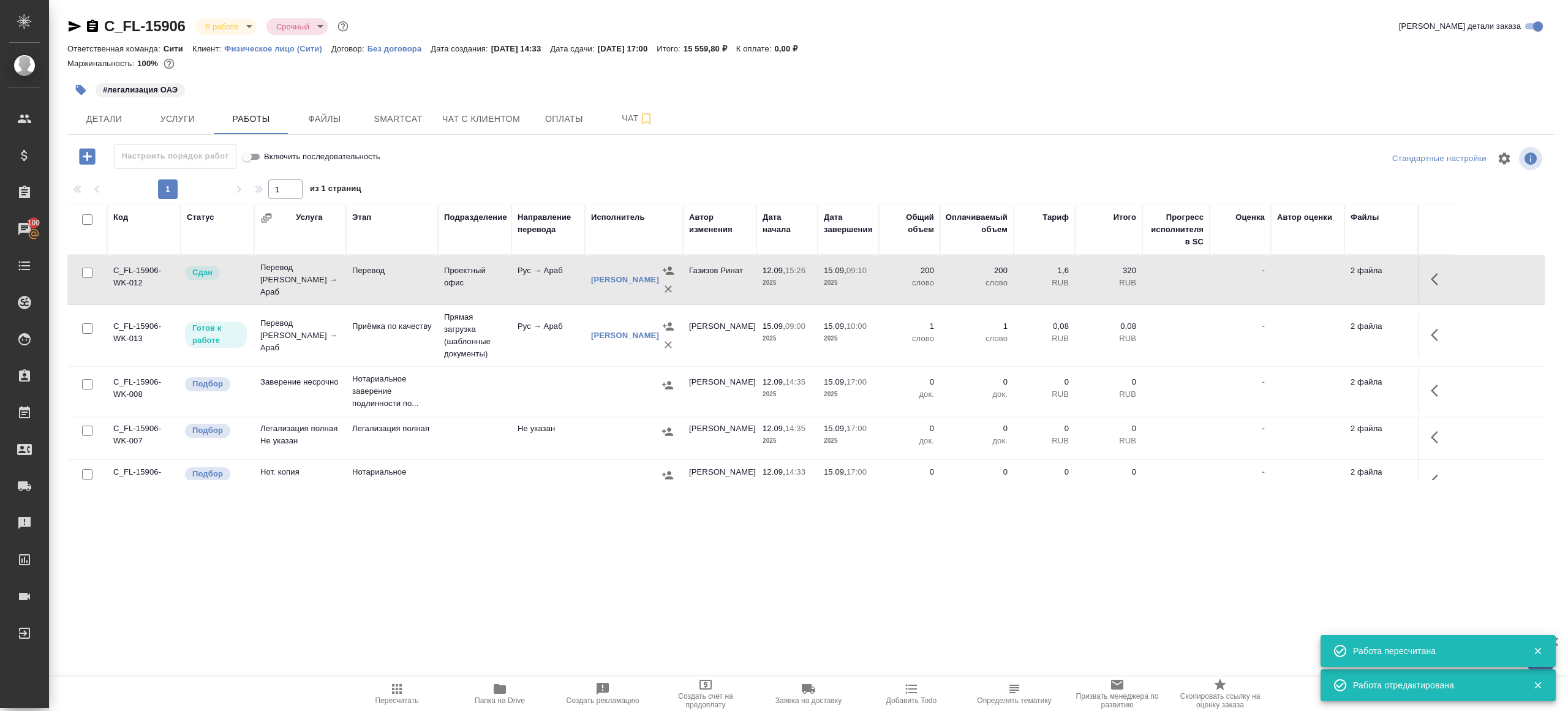
click at [395, 689] on icon "button" at bounding box center [396, 689] width 15 height 15
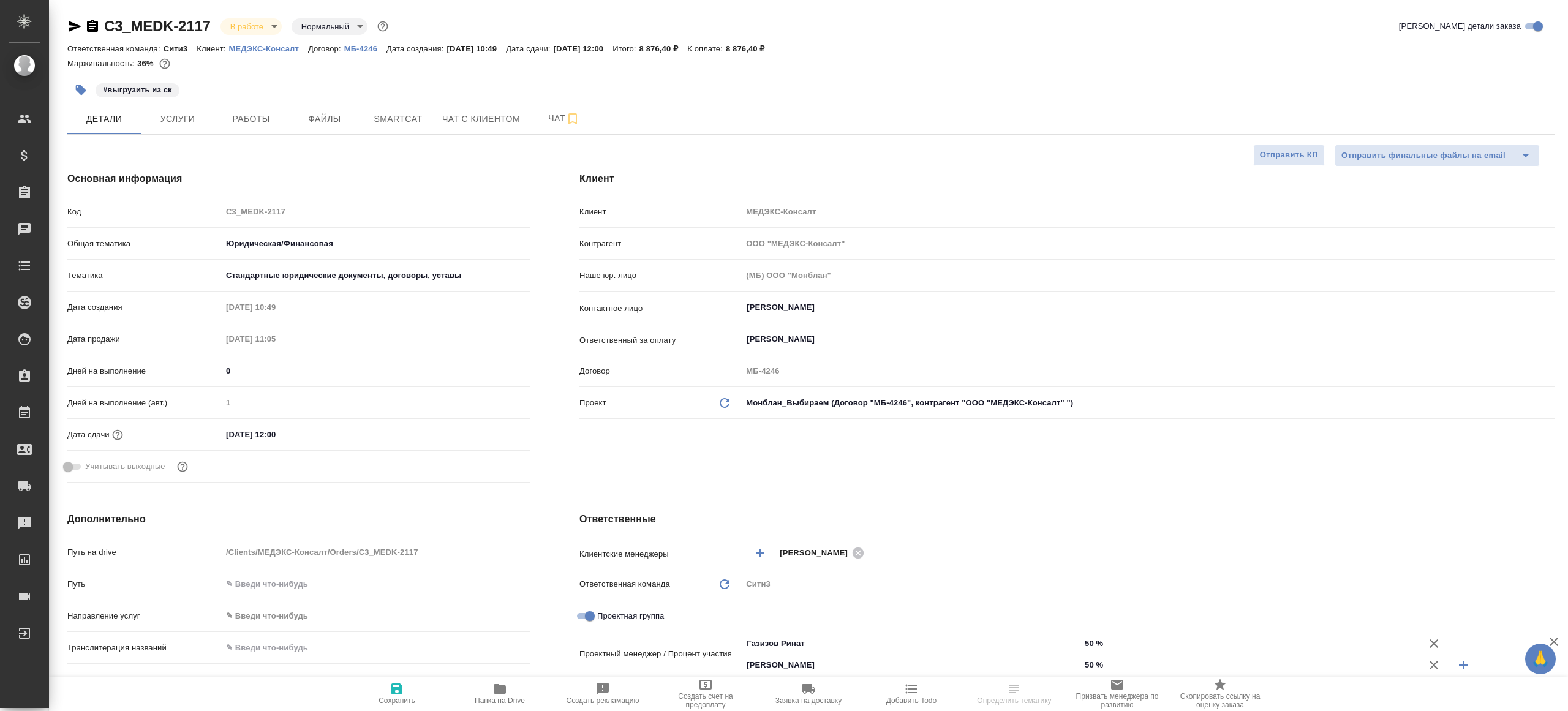
select select "RU"
click at [250, 124] on span "Работы" at bounding box center [251, 120] width 58 height 16
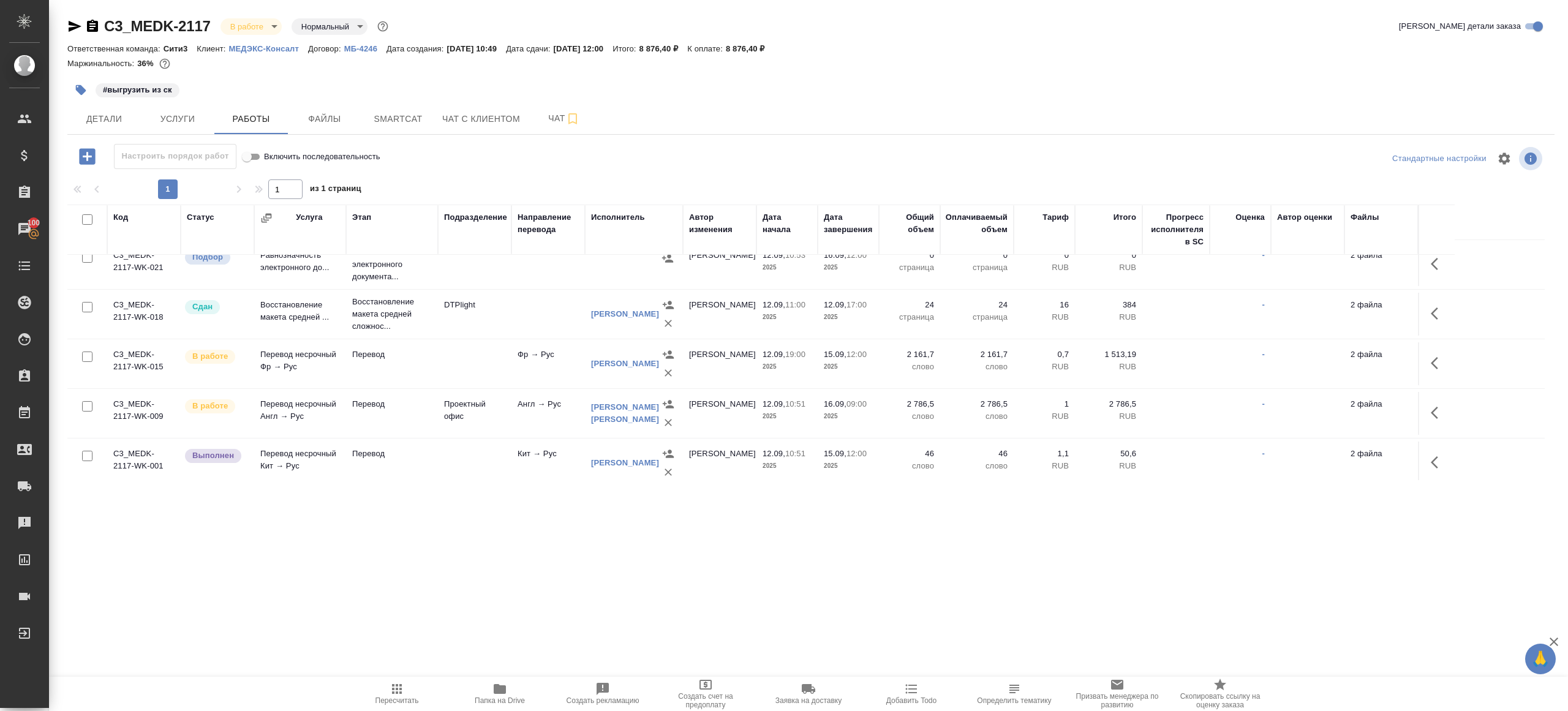
scroll to position [75, 0]
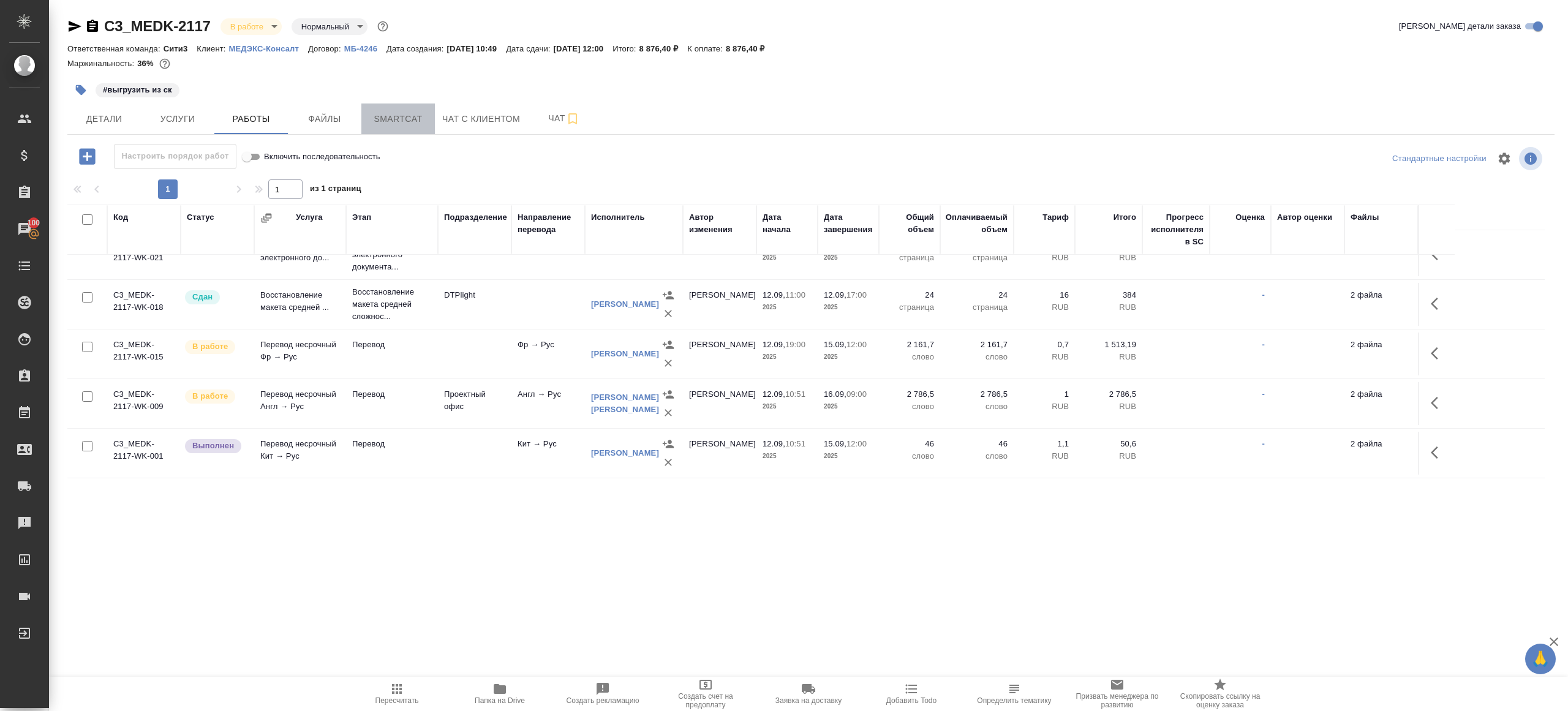
click at [399, 118] on span "Smartcat" at bounding box center [398, 120] width 58 height 16
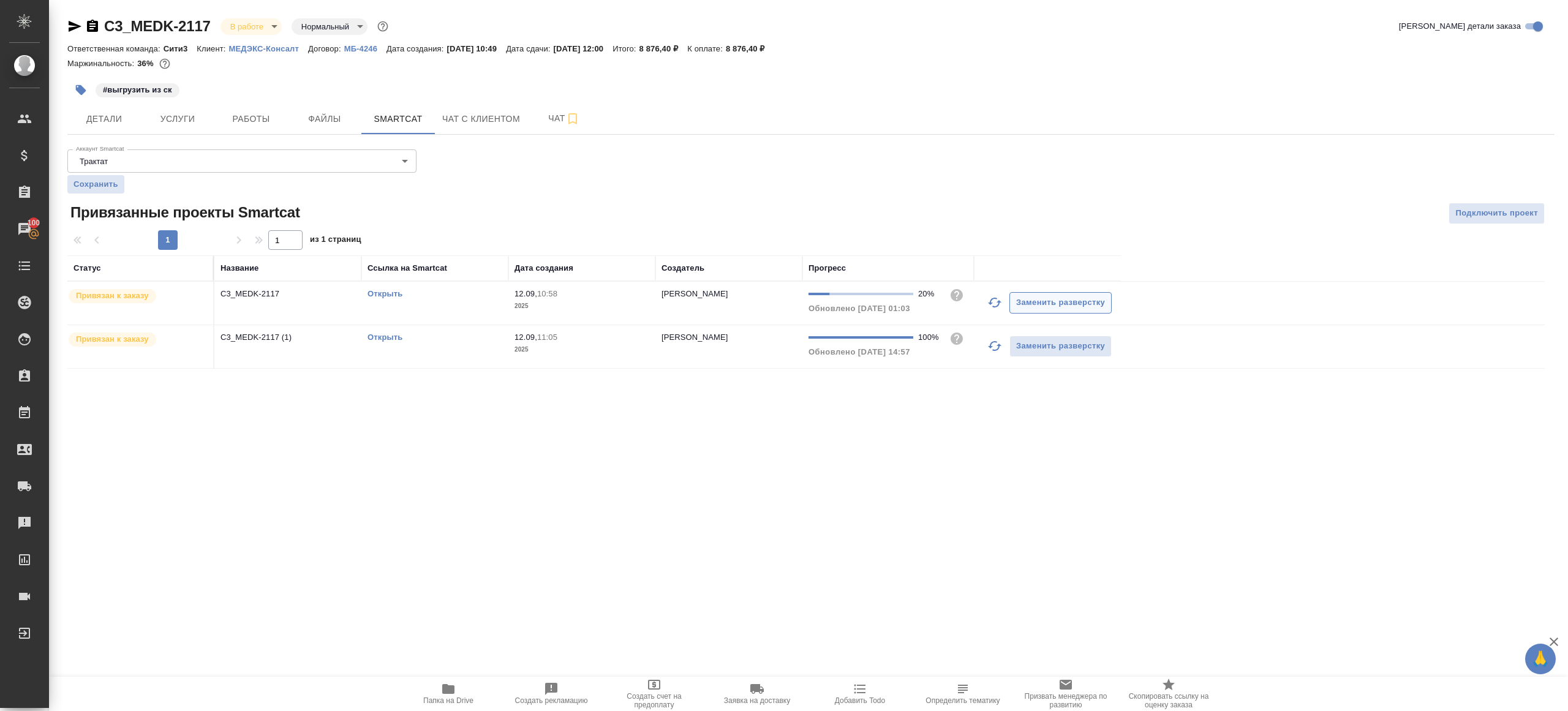
click at [1000, 302] on icon "button" at bounding box center [994, 302] width 15 height 15
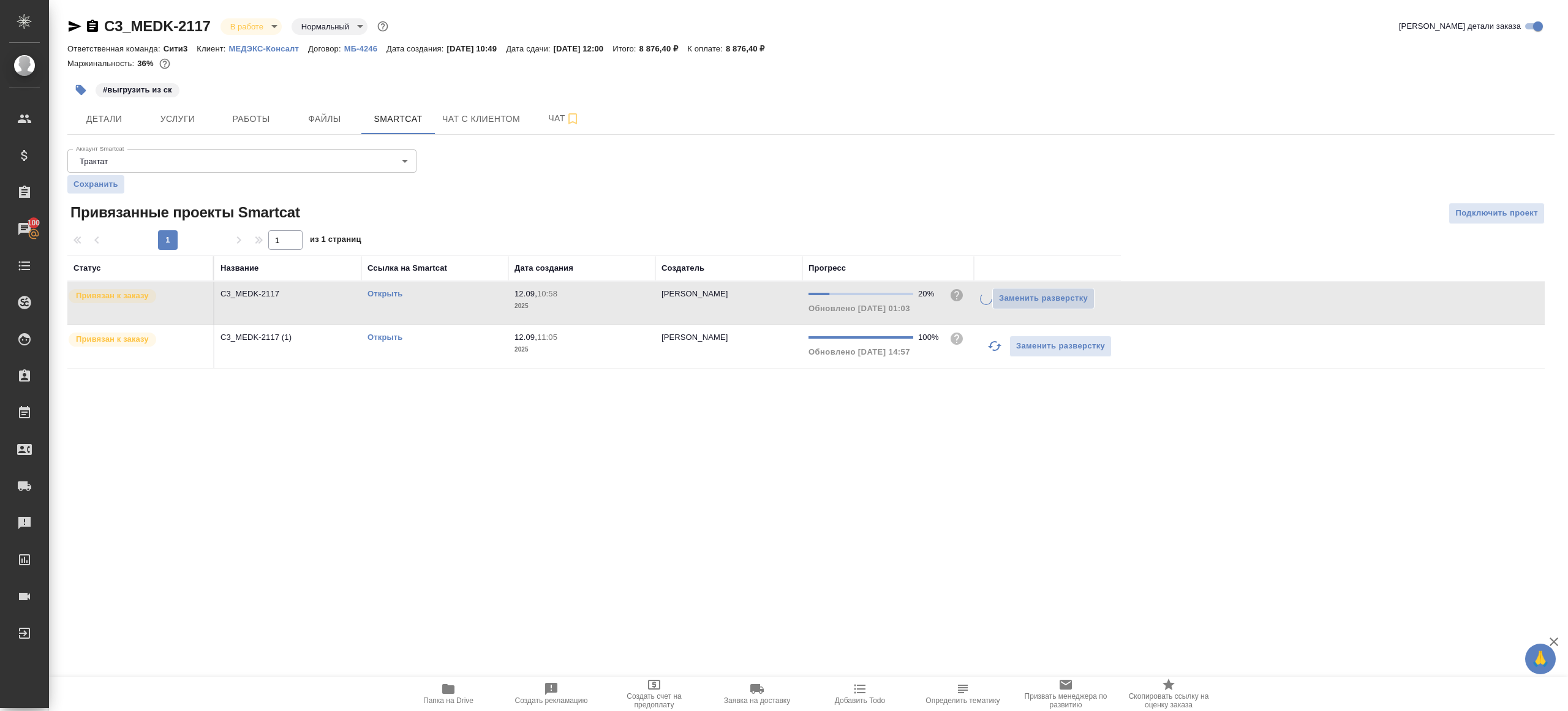
click at [1003, 352] on button "button" at bounding box center [994, 346] width 29 height 29
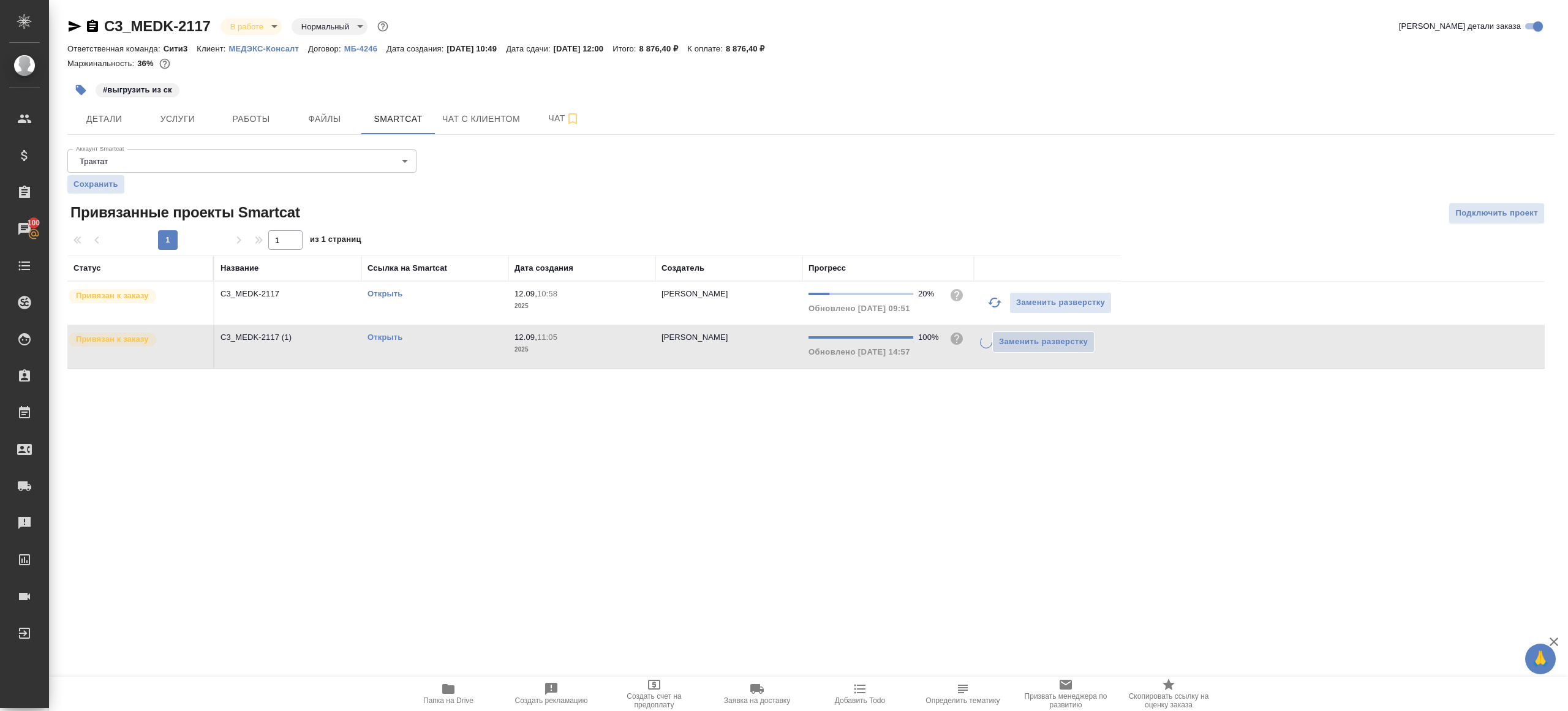
click at [935, 439] on div ".cls-1 fill:#fff; AWATERA [PERSON_NAME] Клиенты Спецификации Заказы 100 Чаты To…" at bounding box center [784, 355] width 1568 height 711
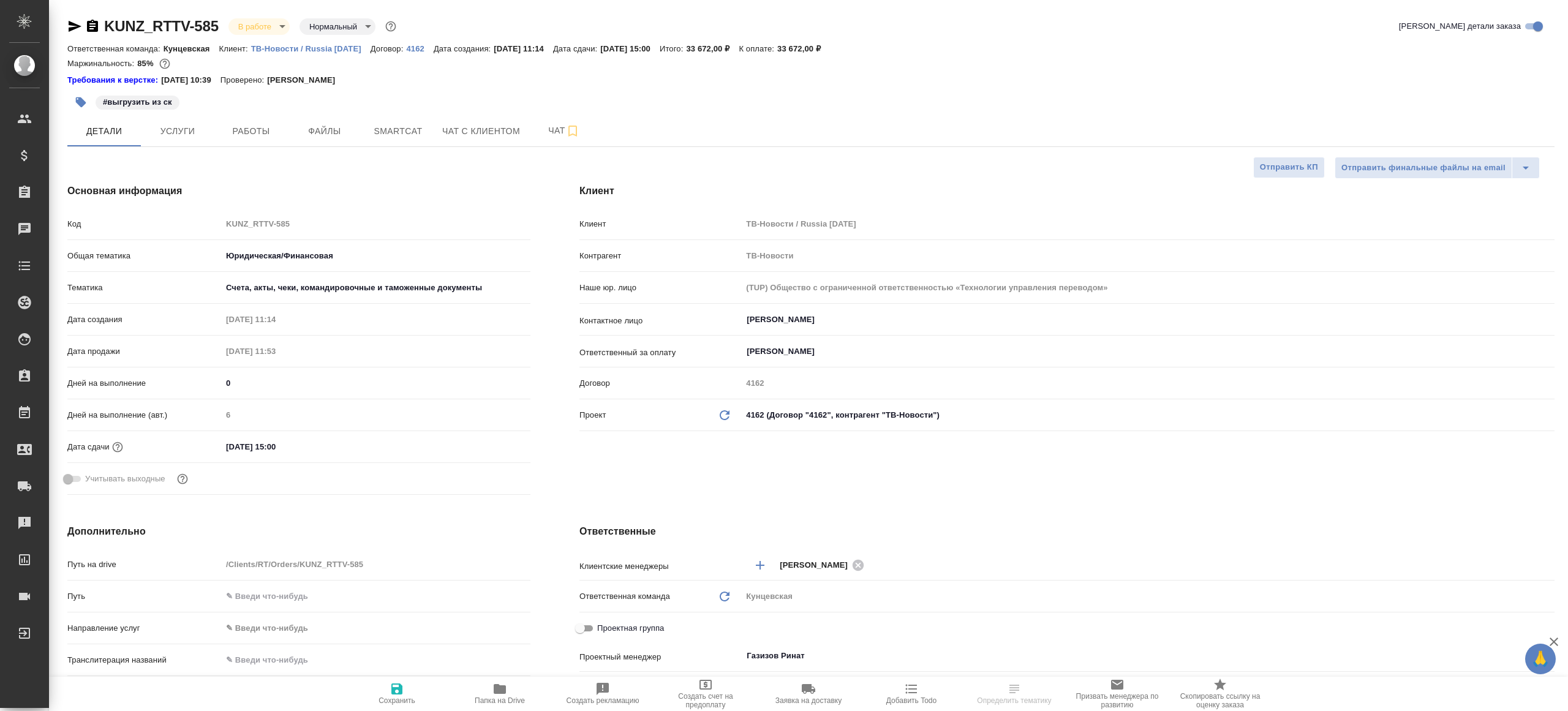
select select "RU"
type textarea "x"
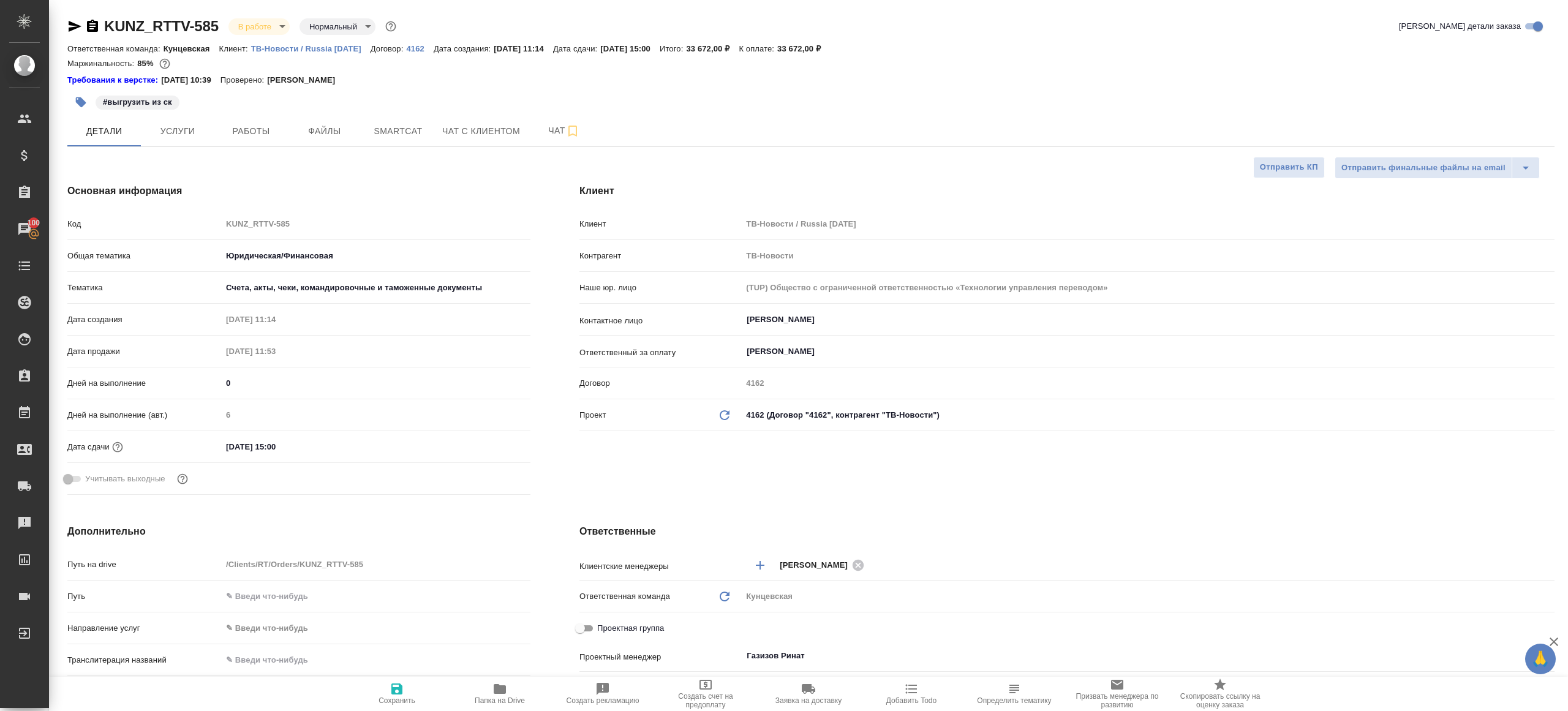
type textarea "x"
click at [279, 128] on span "Работы" at bounding box center [251, 131] width 58 height 16
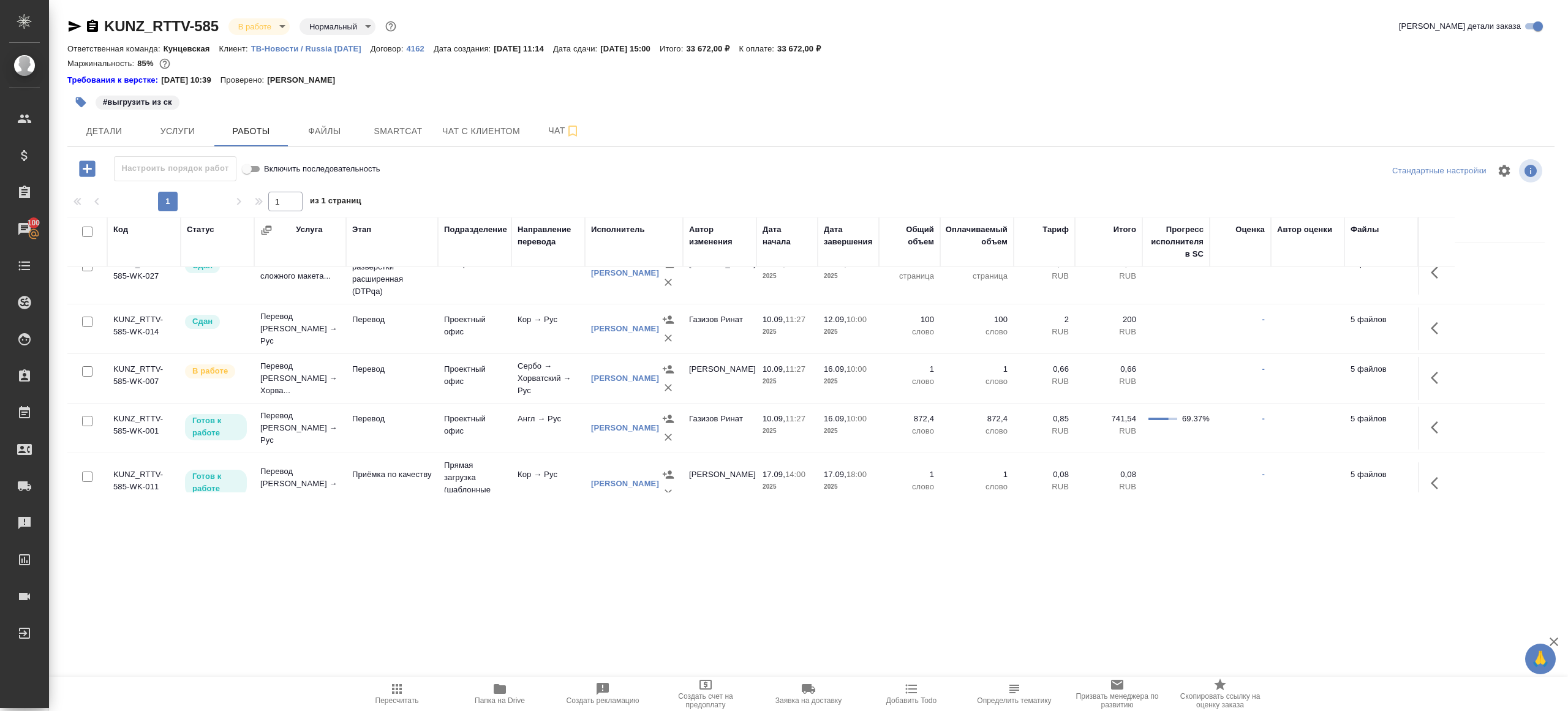
scroll to position [76, 0]
click at [421, 126] on span "Smartcat" at bounding box center [398, 131] width 58 height 16
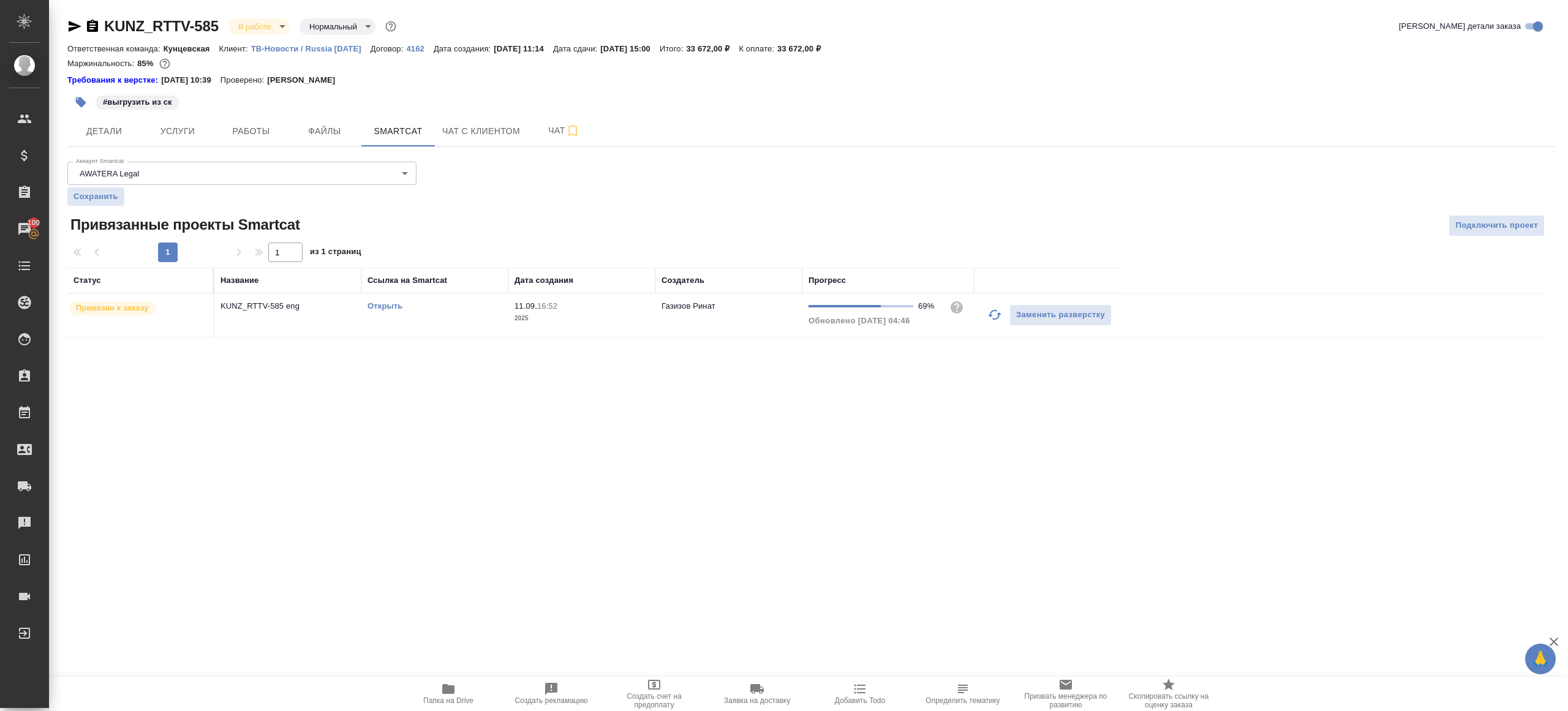
click at [983, 306] on button "button" at bounding box center [994, 314] width 29 height 29
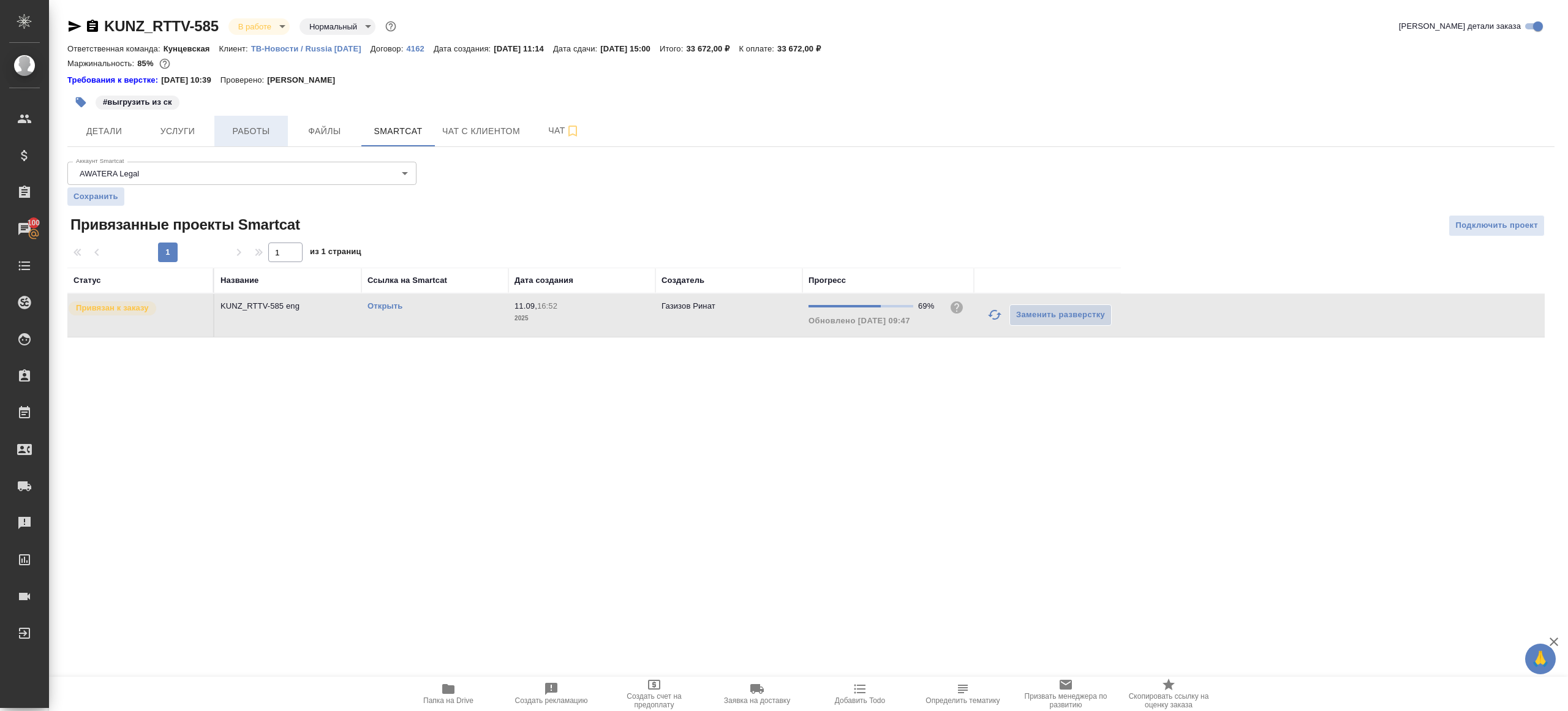
click at [244, 131] on span "Работы" at bounding box center [251, 131] width 58 height 16
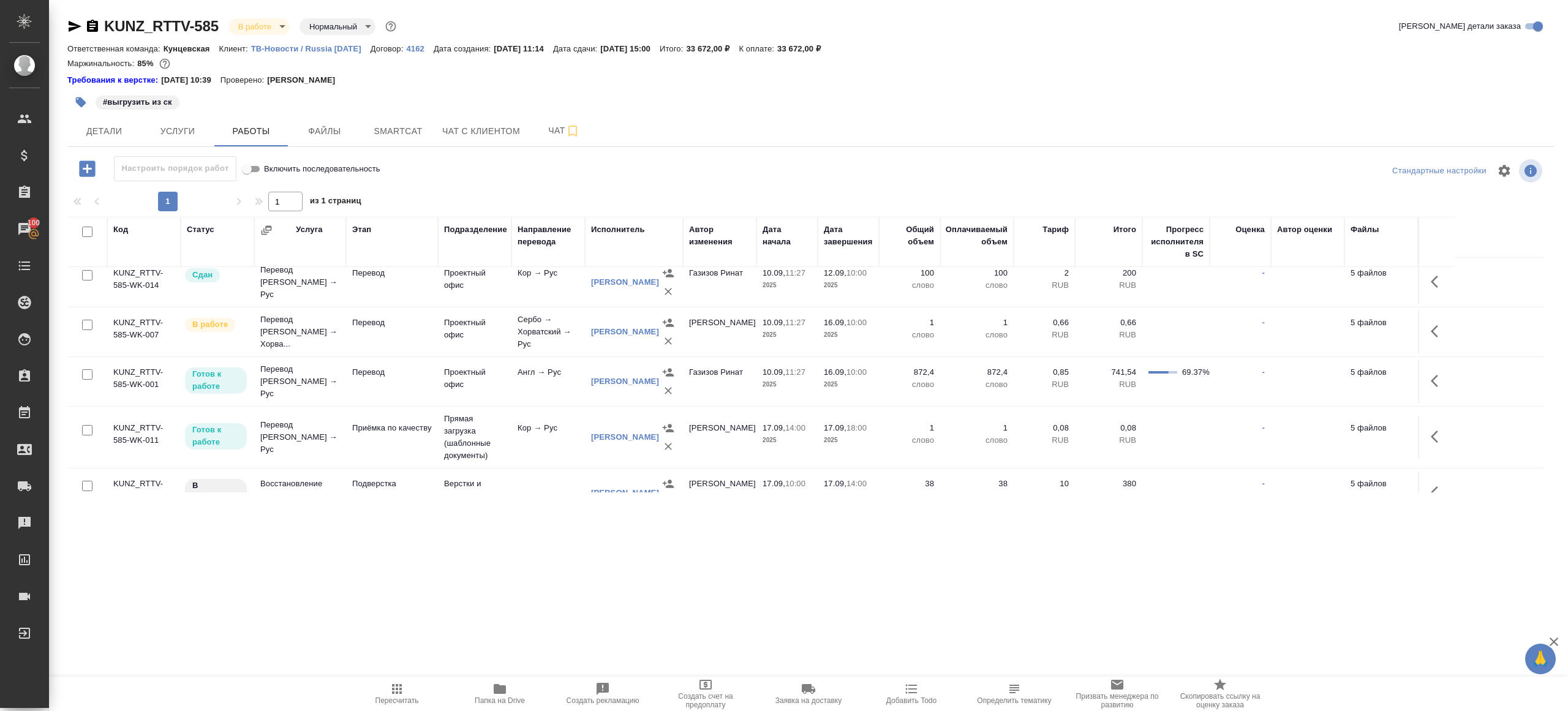
scroll to position [124, 0]
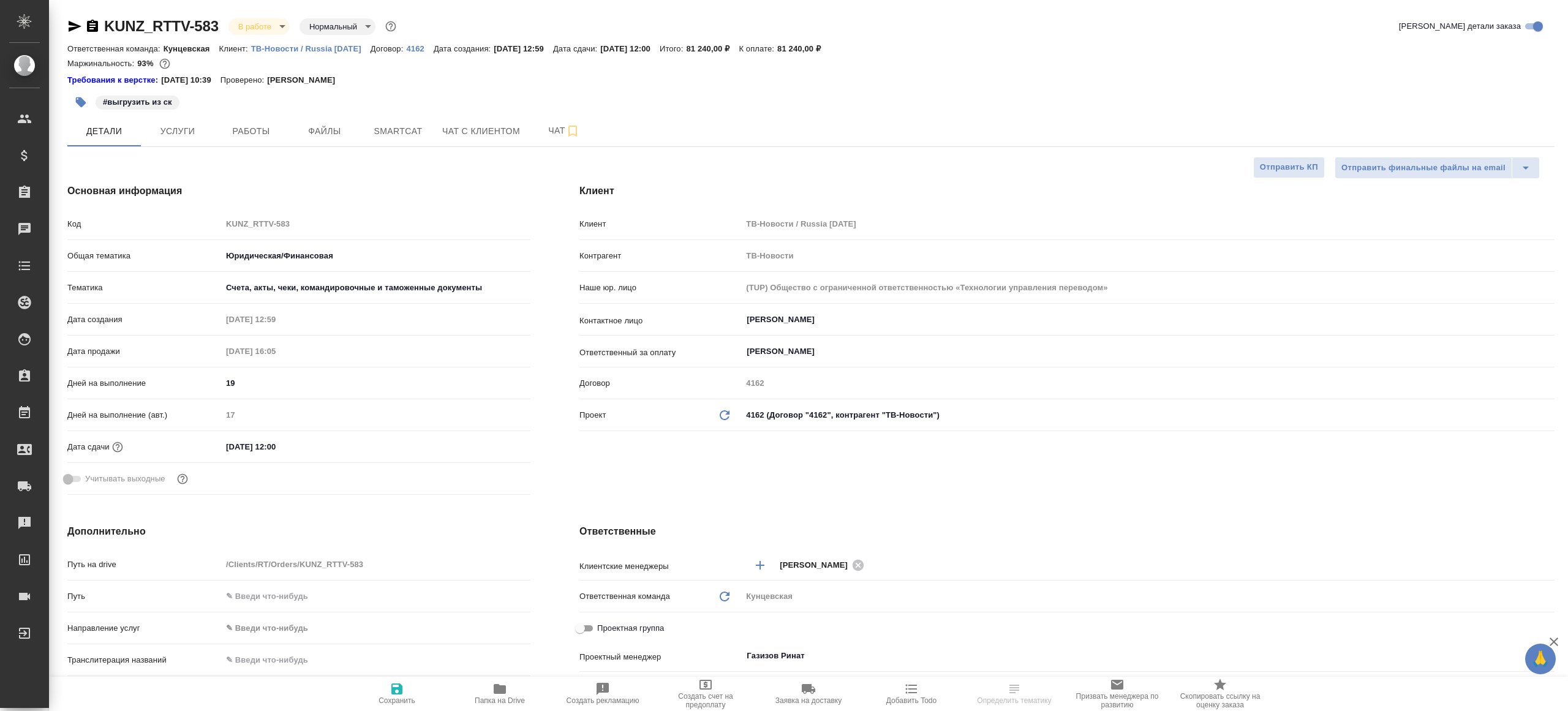
select select "RU"
type textarea "x"
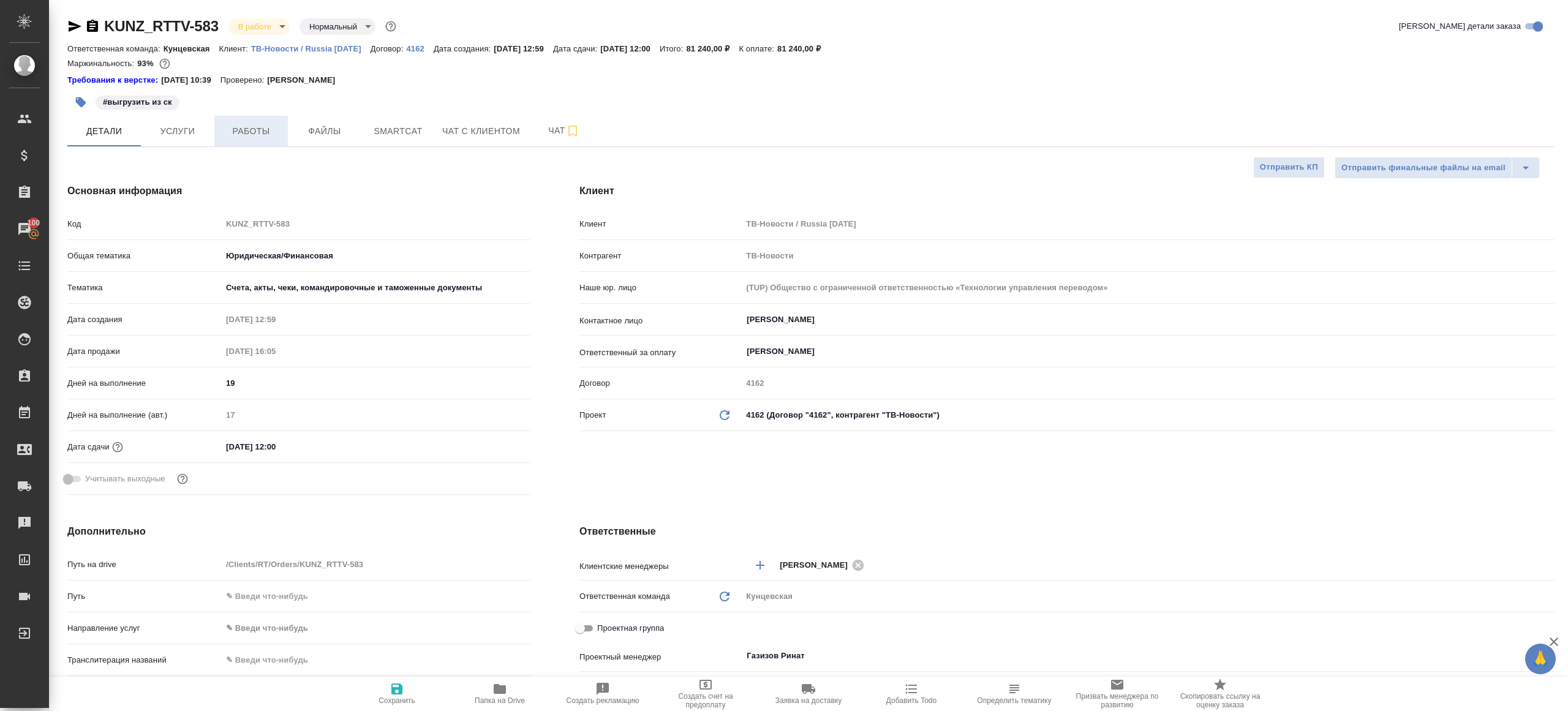
type textarea "x"
click at [232, 141] on button "Работы" at bounding box center [251, 130] width 74 height 30
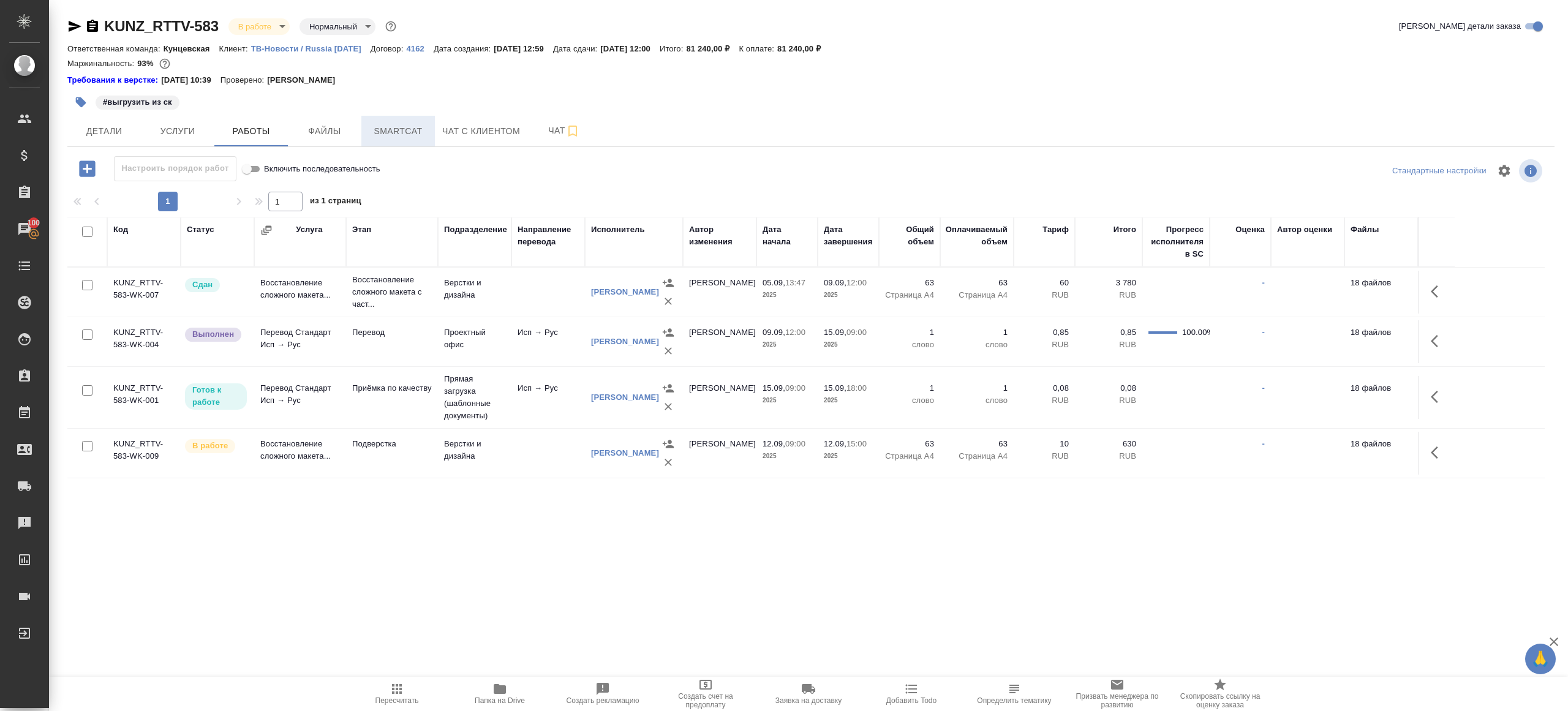
click at [412, 140] on button "Smartcat" at bounding box center [398, 130] width 74 height 30
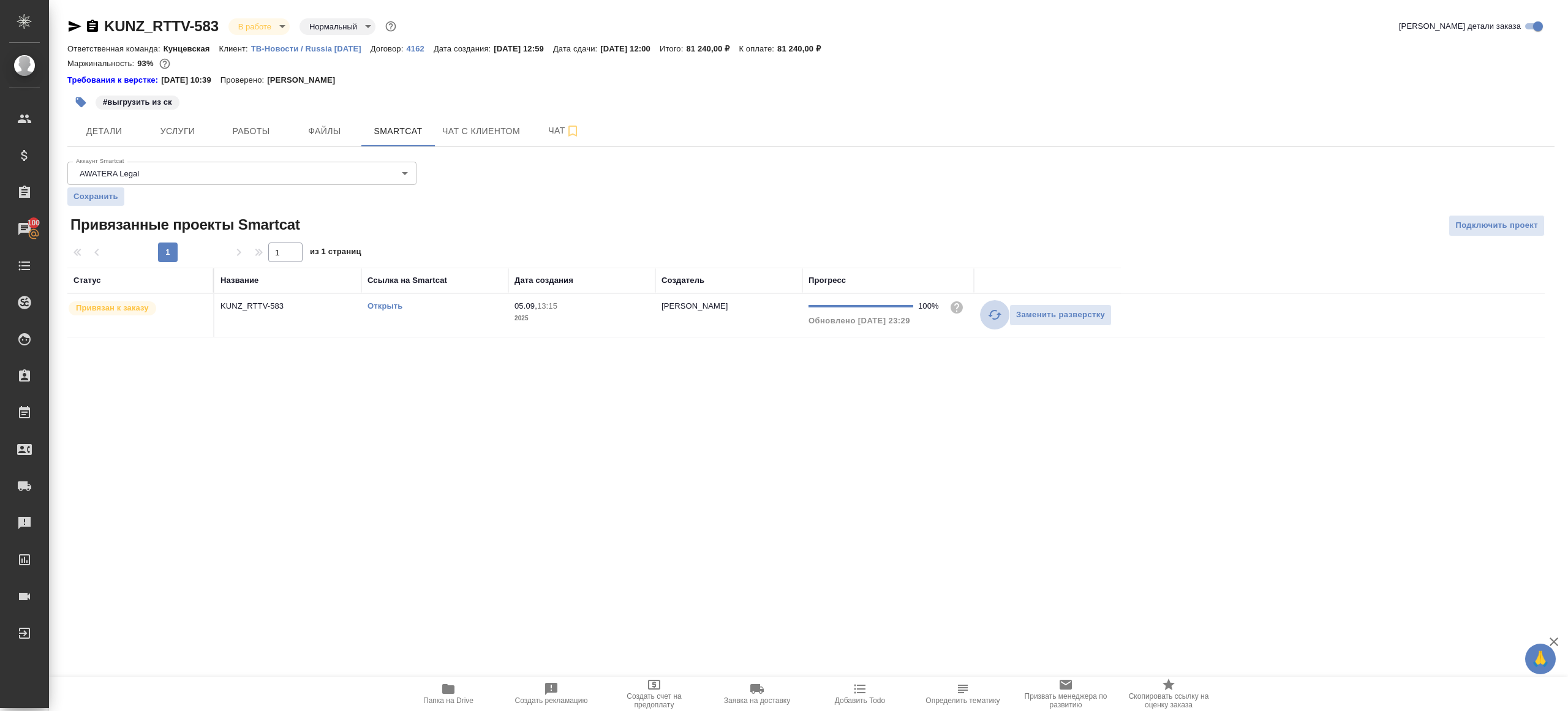
click at [986, 311] on button "button" at bounding box center [994, 314] width 29 height 29
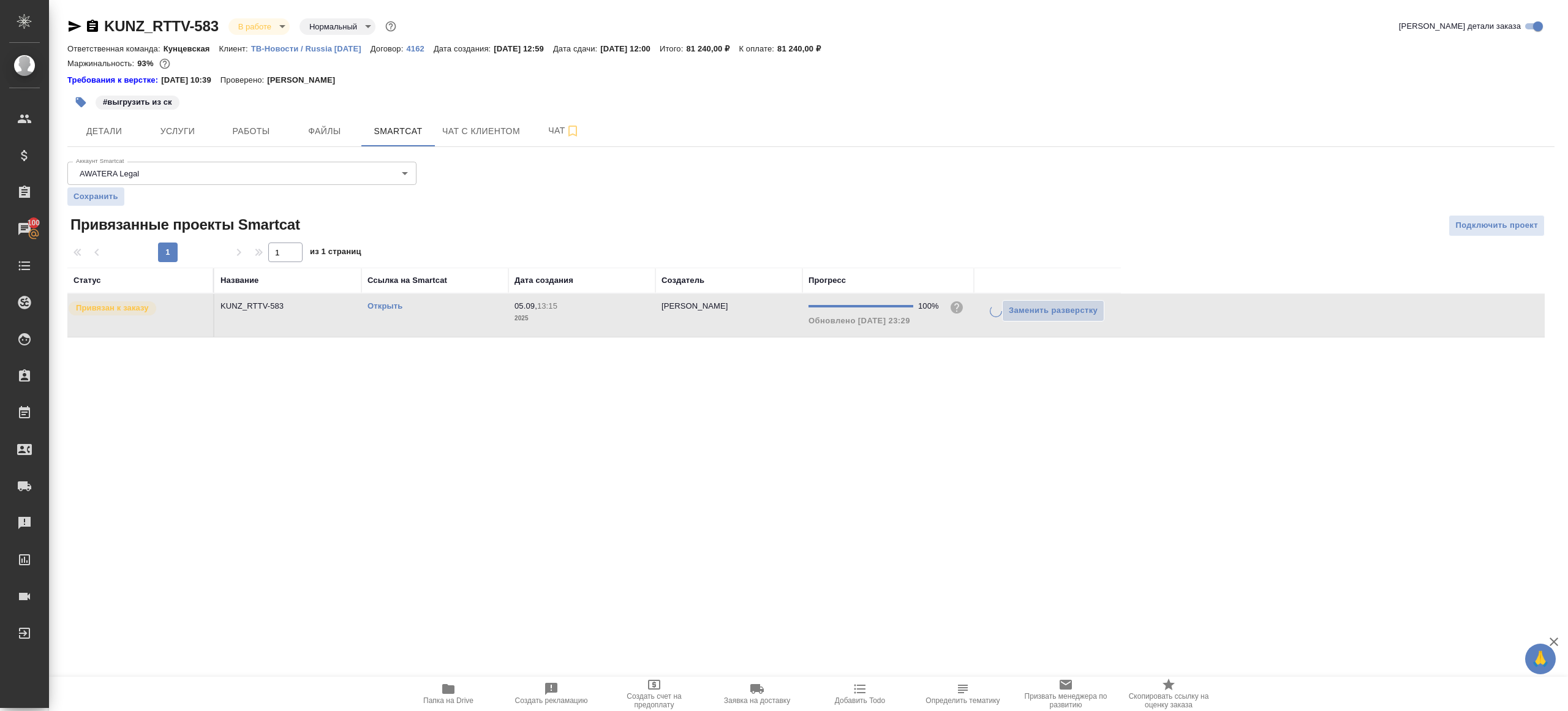
click at [796, 358] on div "KUNZ_RTTV-583 В работе inProgress Нормальный normal Кратко детали заказа Ответс…" at bounding box center [810, 184] width 1500 height 369
click at [249, 140] on button "Работы" at bounding box center [251, 130] width 74 height 30
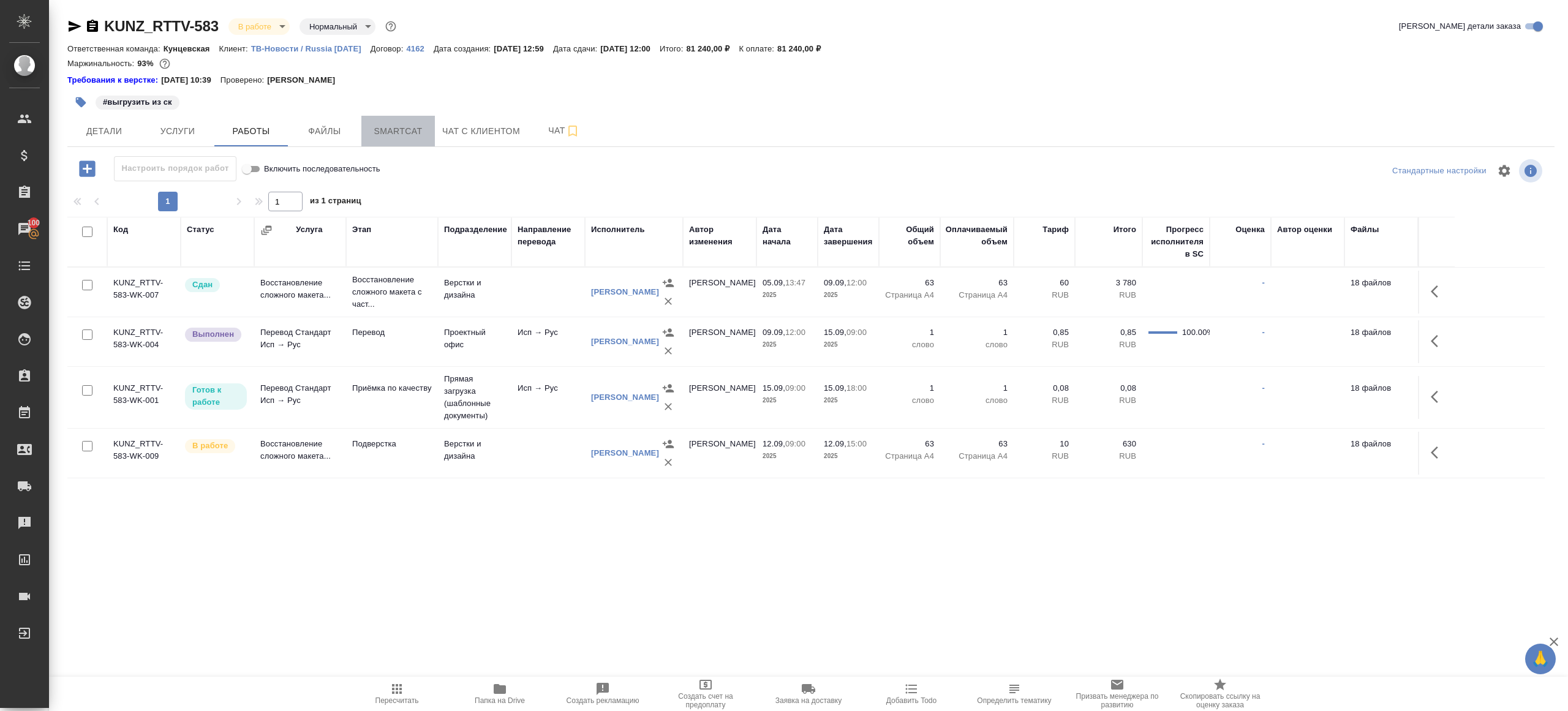
click at [387, 131] on span "Smartcat" at bounding box center [398, 131] width 58 height 16
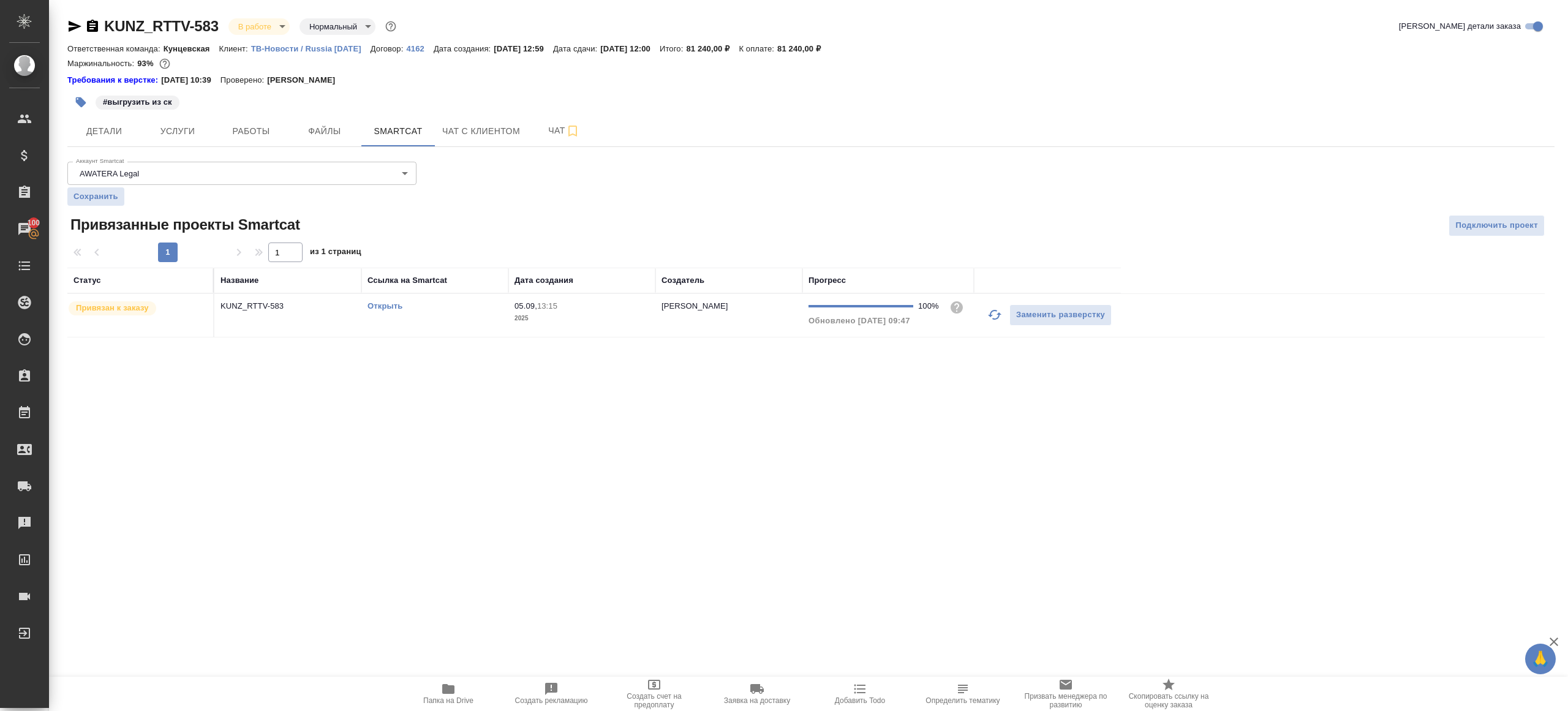
click at [387, 304] on link "Открыть" at bounding box center [385, 305] width 35 height 9
click at [250, 127] on span "Работы" at bounding box center [251, 131] width 58 height 16
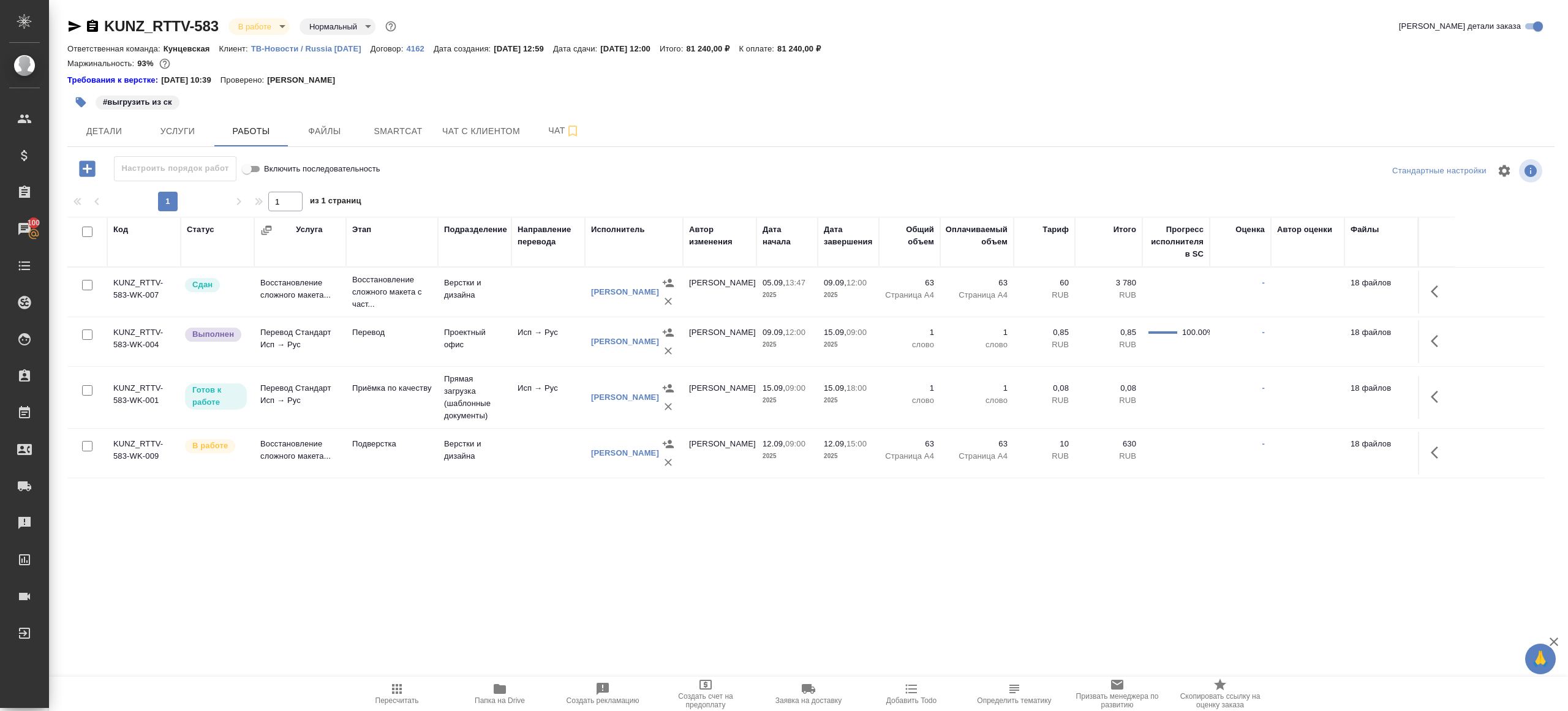
click at [492, 708] on button "Папка на Drive" at bounding box center [500, 693] width 103 height 34
click at [1427, 444] on button "button" at bounding box center [1438, 452] width 29 height 29
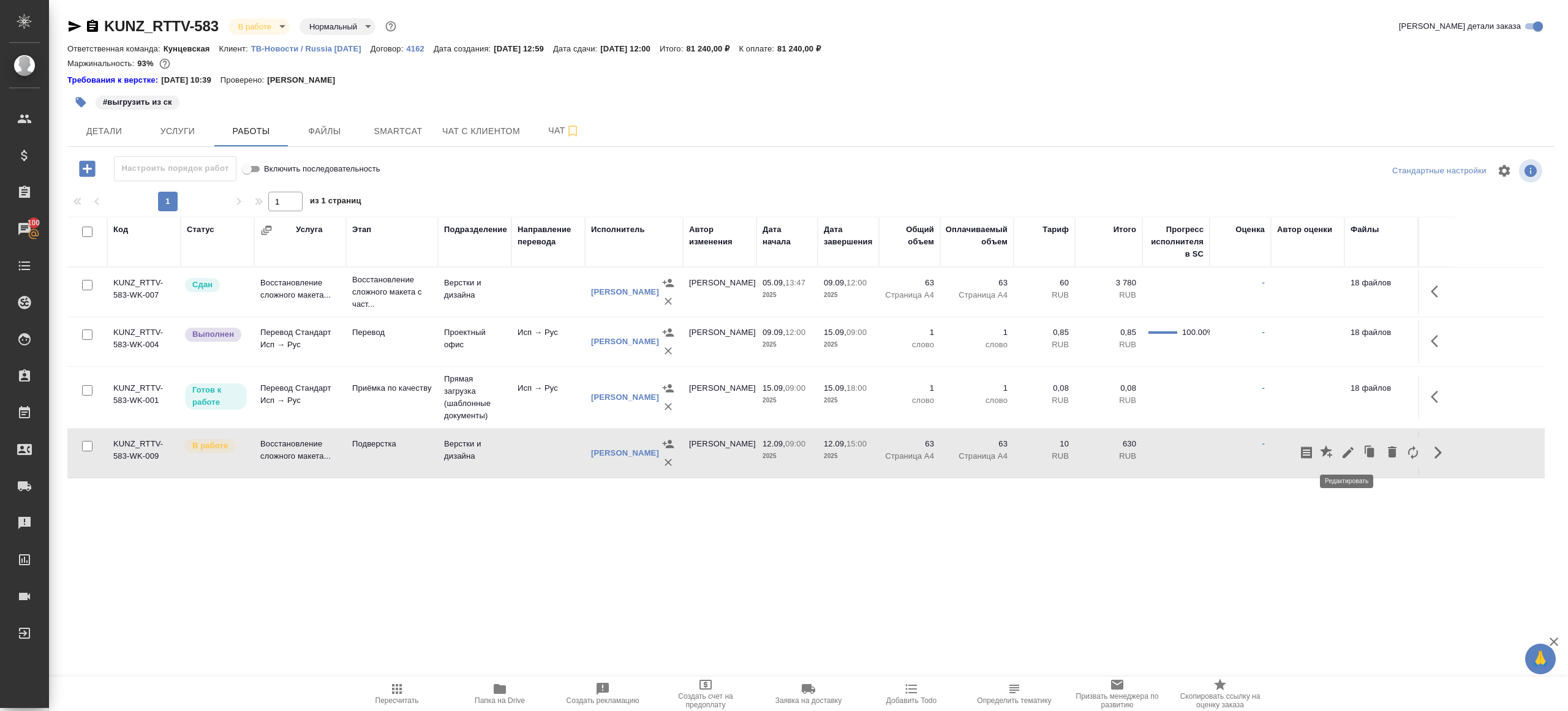
click at [1336, 446] on div at bounding box center [1359, 452] width 127 height 29
click at [1344, 454] on icon "button" at bounding box center [1347, 452] width 11 height 11
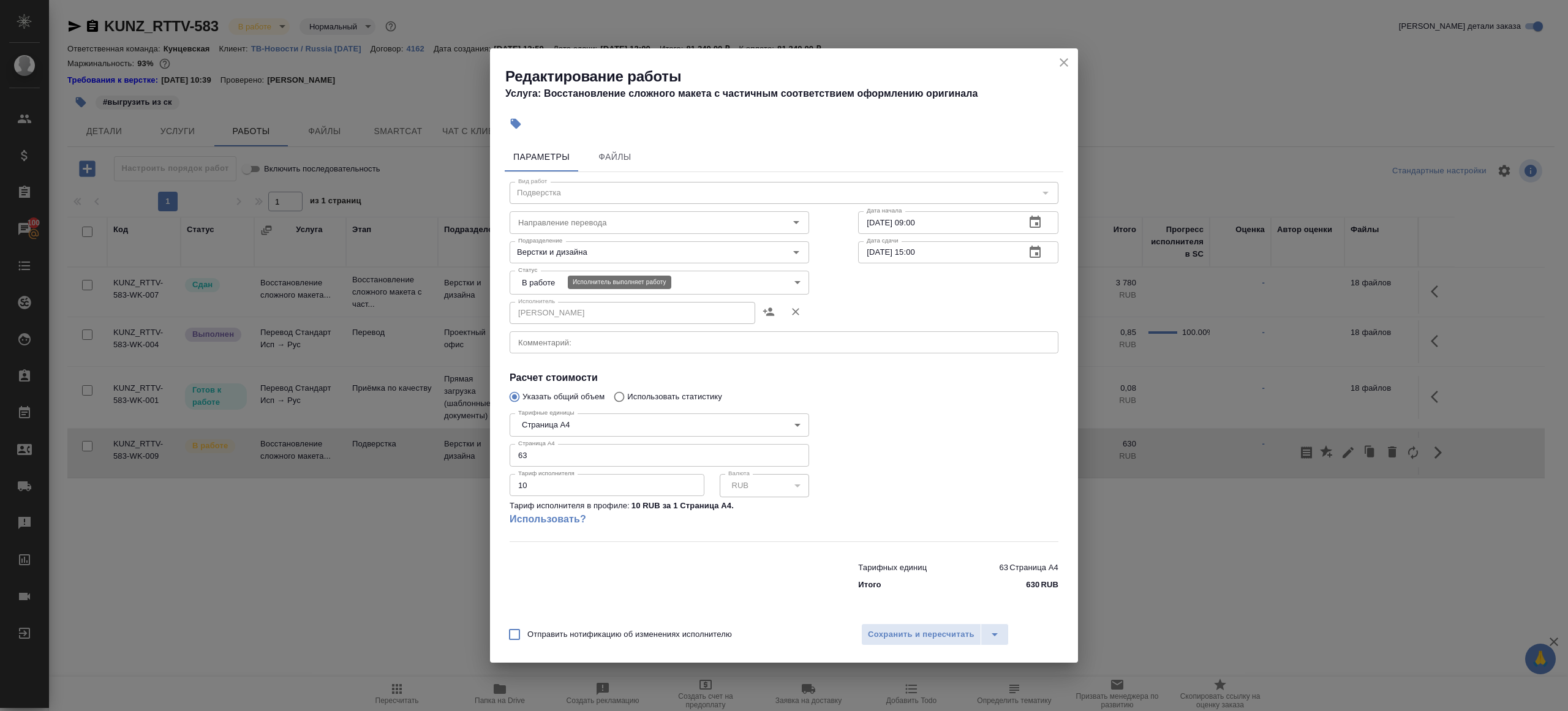
click at [535, 278] on body "🙏 .cls-1 fill:#fff; AWATERA Gazizov Rinat Клиенты Спецификации Заказы 100 Чаты …" at bounding box center [784, 355] width 1568 height 711
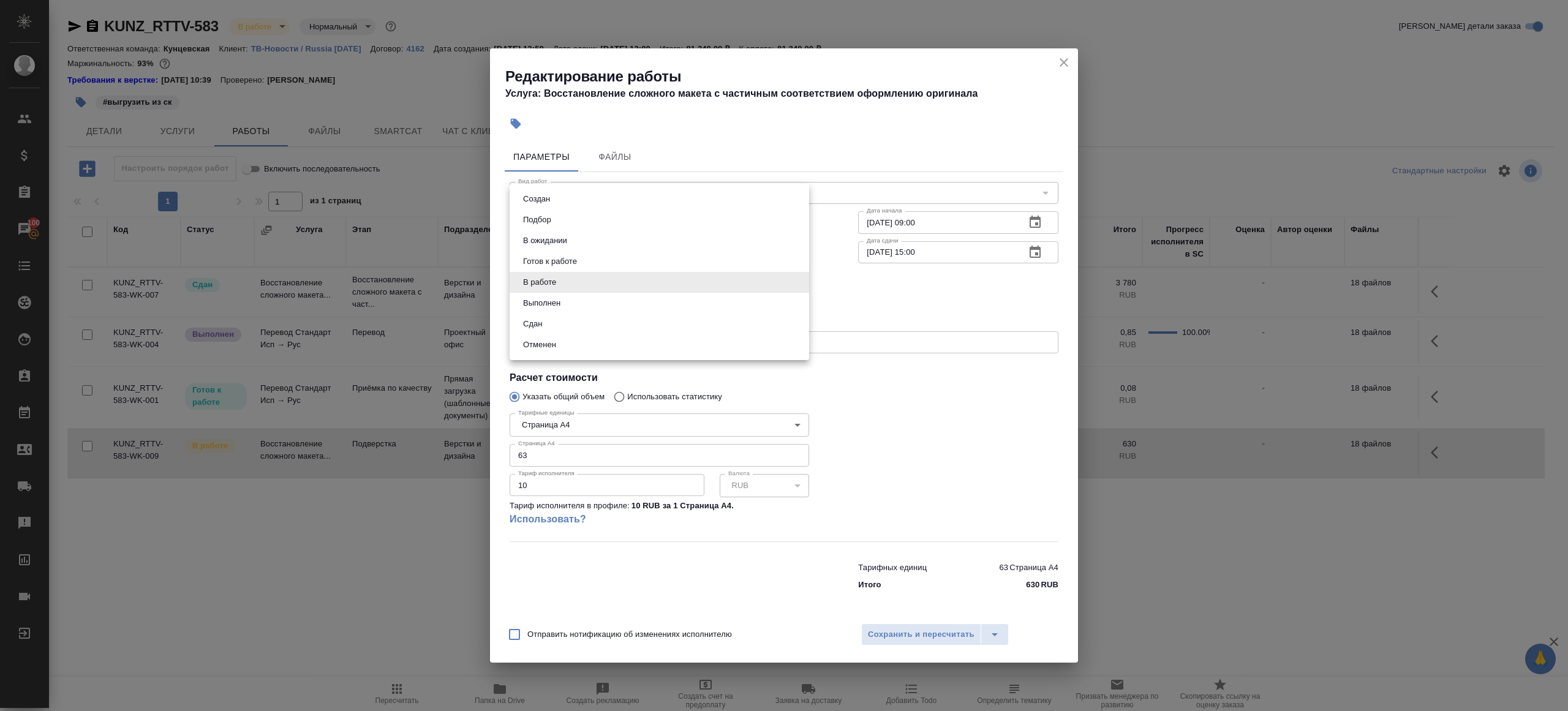
click at [910, 387] on div at bounding box center [784, 355] width 1568 height 711
click at [646, 338] on textarea at bounding box center [784, 341] width 531 height 9
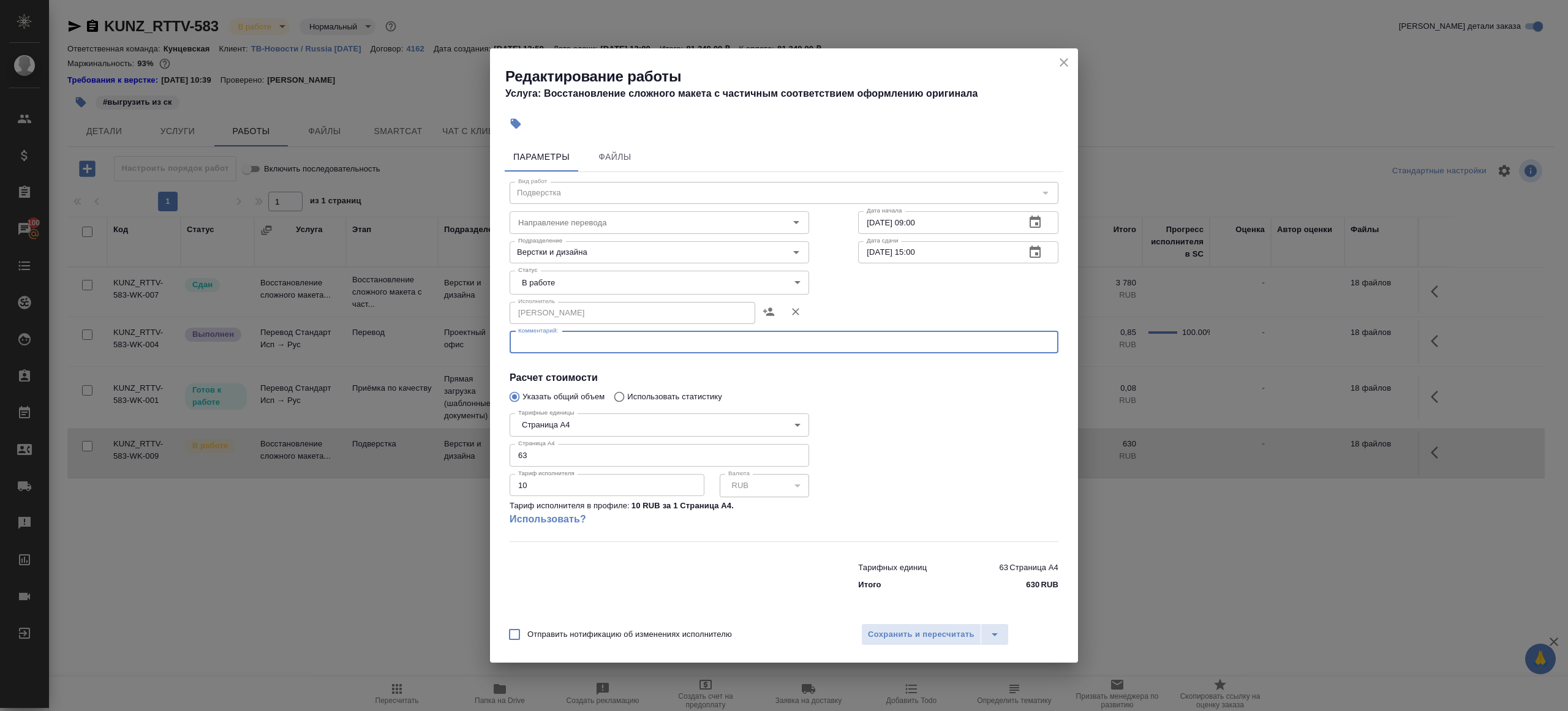
paste textarea "[URL][DOMAIN_NAME]"
type textarea "[URL][DOMAIN_NAME]"
click at [880, 386] on div at bounding box center [958, 475] width 249 height 182
click at [882, 630] on span "Сохранить и пересчитать" at bounding box center [921, 634] width 107 height 14
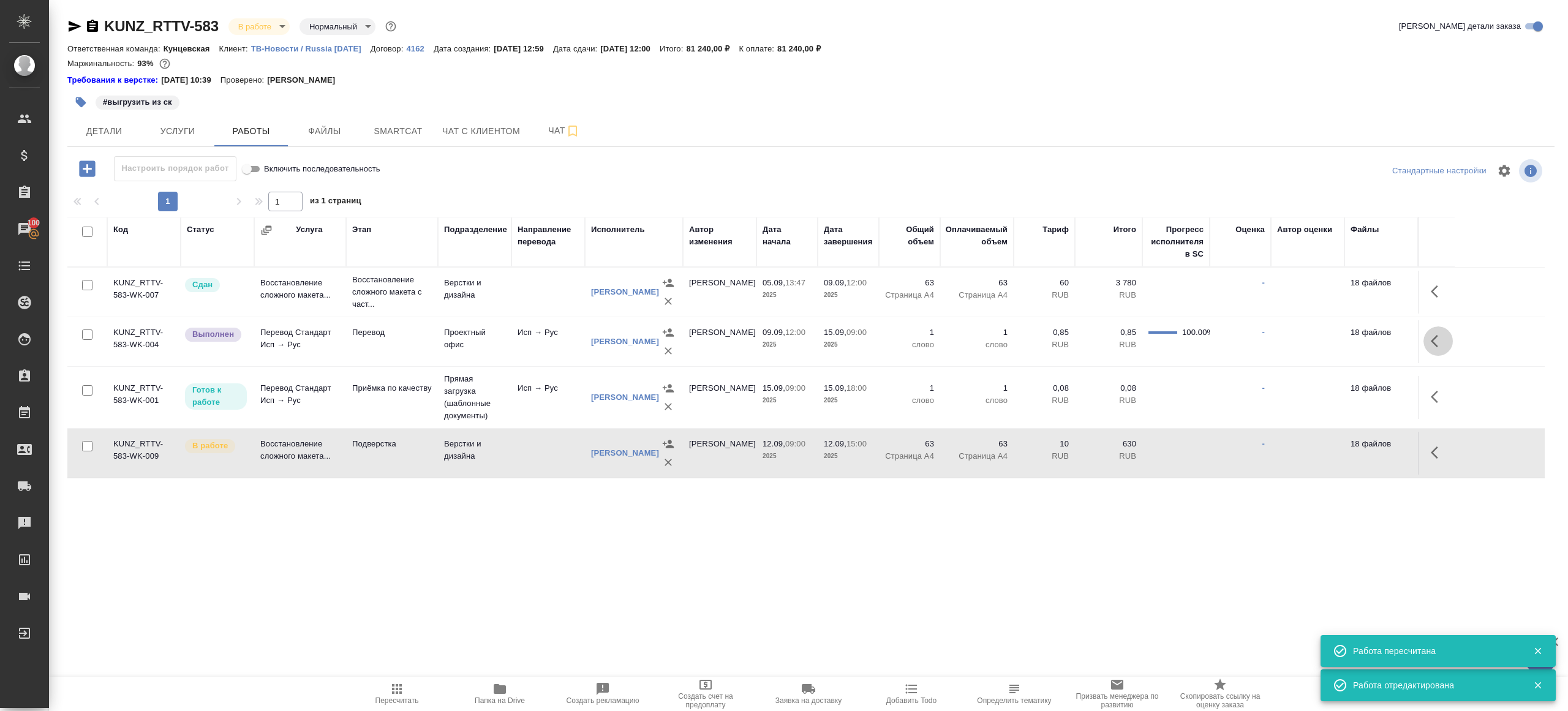
click at [1432, 341] on icon "button" at bounding box center [1435, 340] width 8 height 13
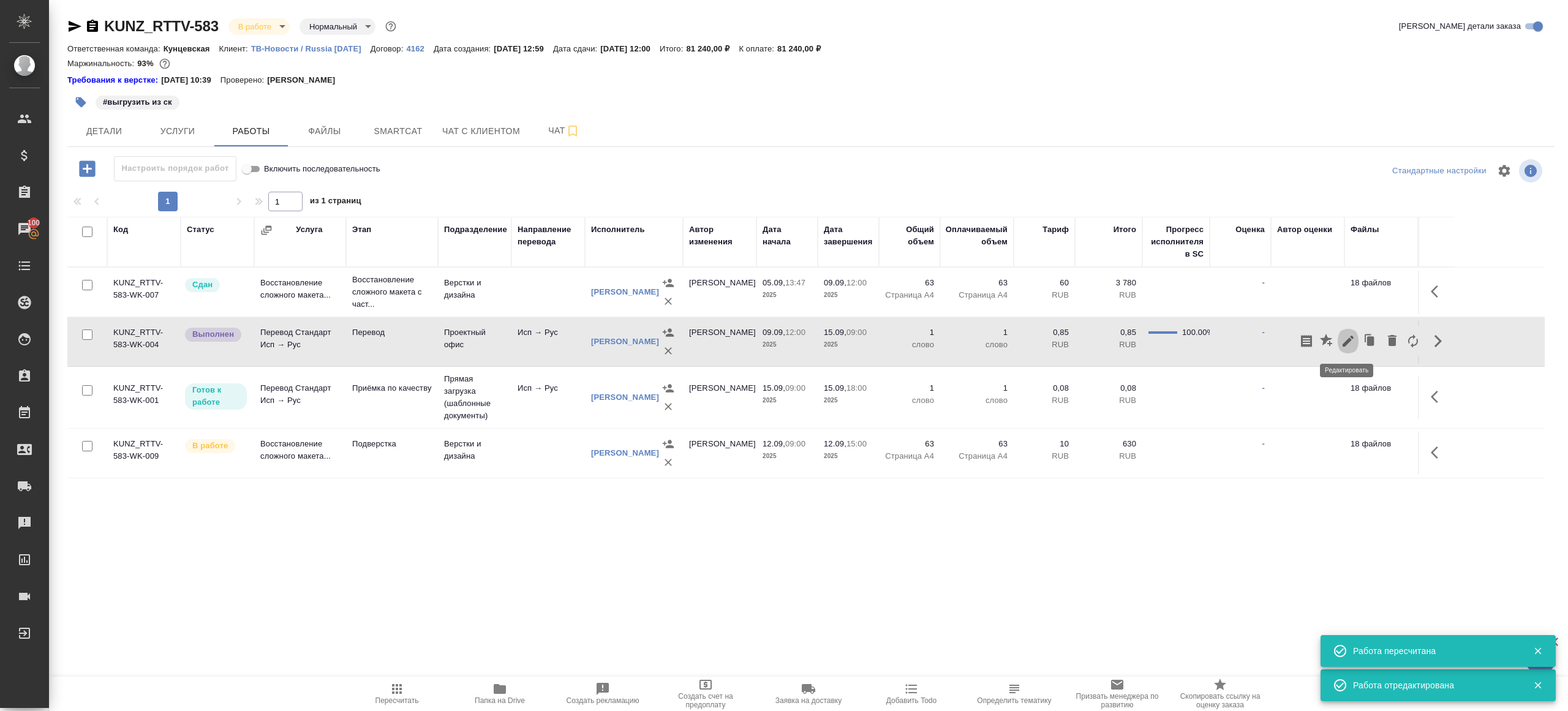
click at [1345, 341] on icon "button" at bounding box center [1347, 340] width 11 height 11
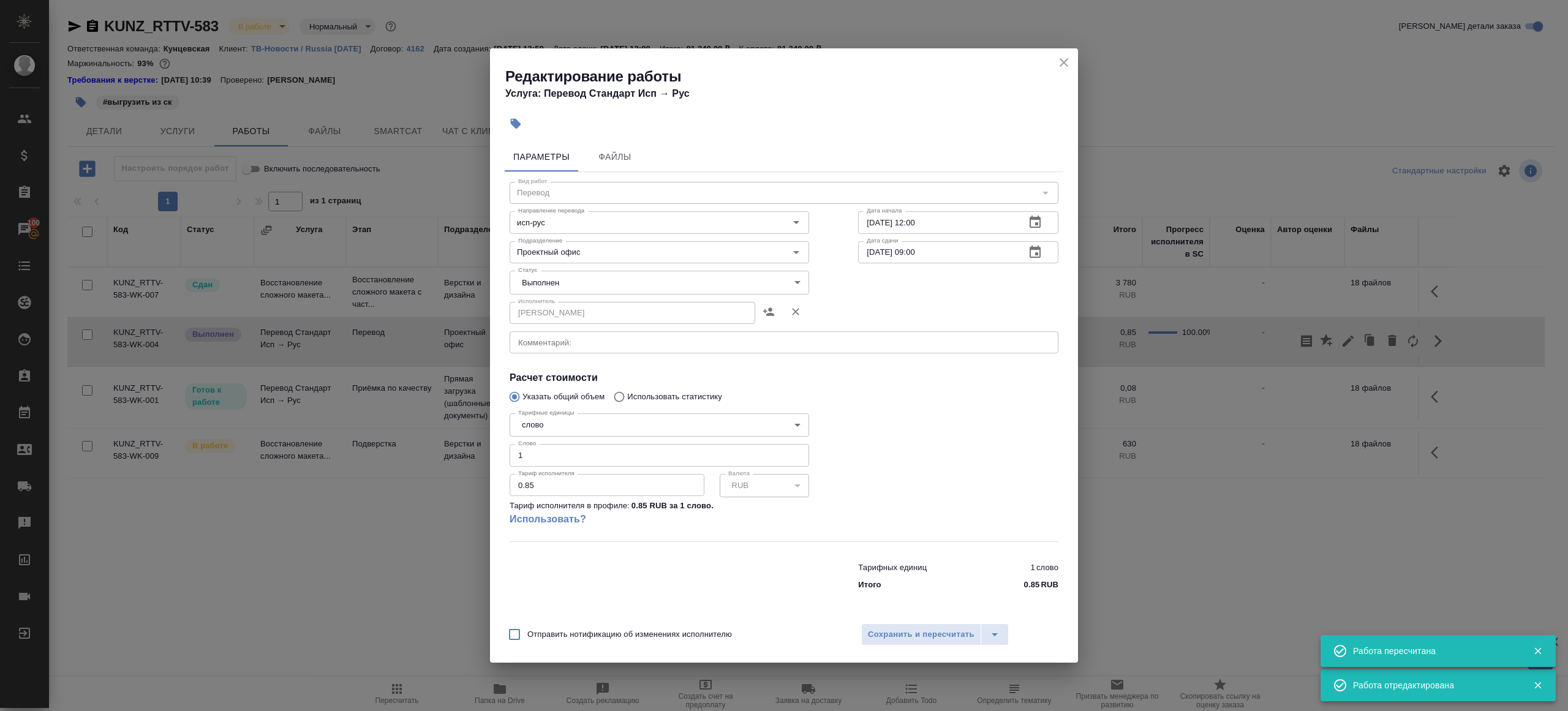
click at [583, 267] on div "Статус Выполнен completed Статус" at bounding box center [659, 281] width 348 height 80
click at [561, 292] on body "🙏 .cls-1 fill:#fff; AWATERA Gazizov Rinat Клиенты Спецификации Заказы 100 Чаты …" at bounding box center [784, 355] width 1568 height 711
click at [559, 305] on li "Сдан" at bounding box center [659, 302] width 300 height 20
type input "closed"
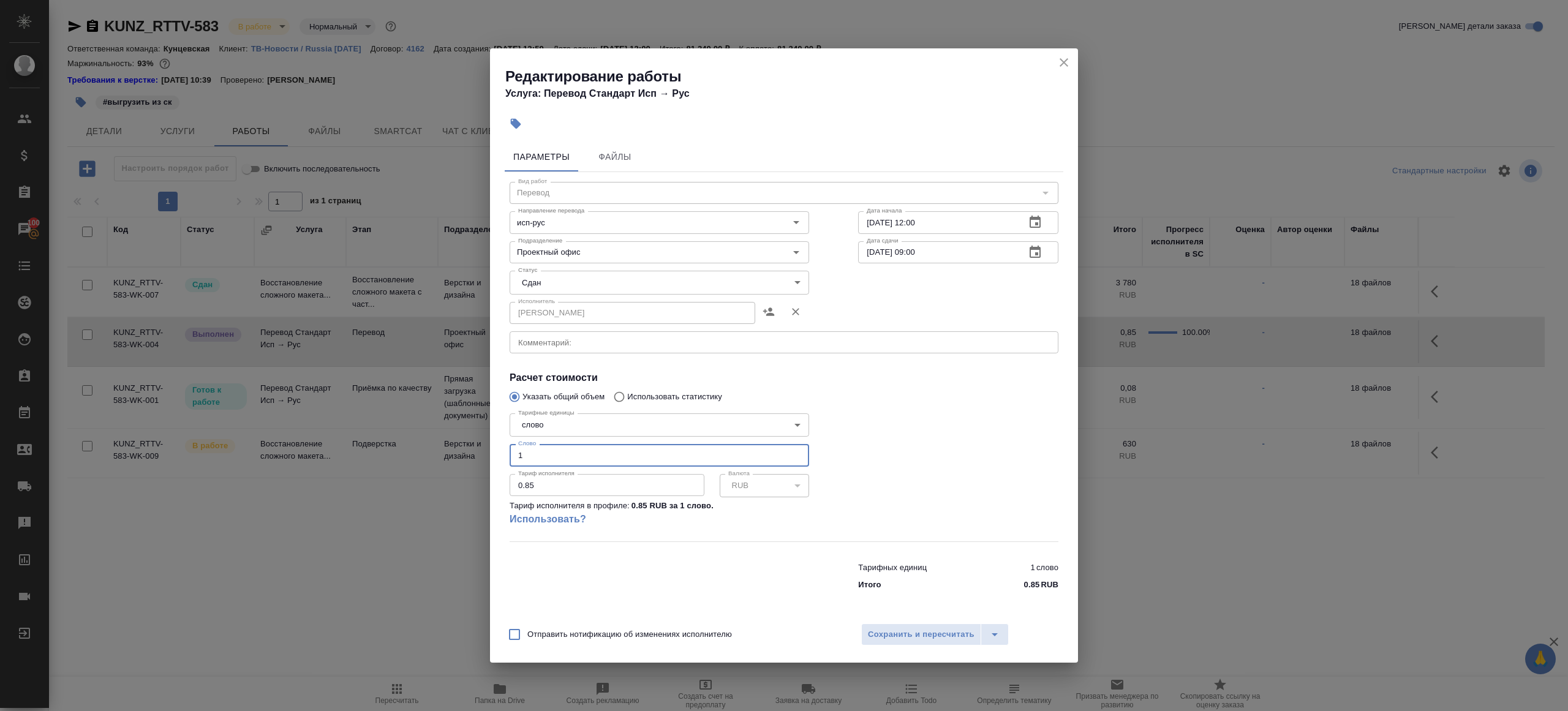
click at [554, 457] on input "1" at bounding box center [659, 454] width 300 height 22
paste input "2988"
type input "2988"
click at [912, 434] on div at bounding box center [958, 475] width 249 height 182
click at [890, 627] on span "Сохранить и пересчитать" at bounding box center [921, 634] width 107 height 14
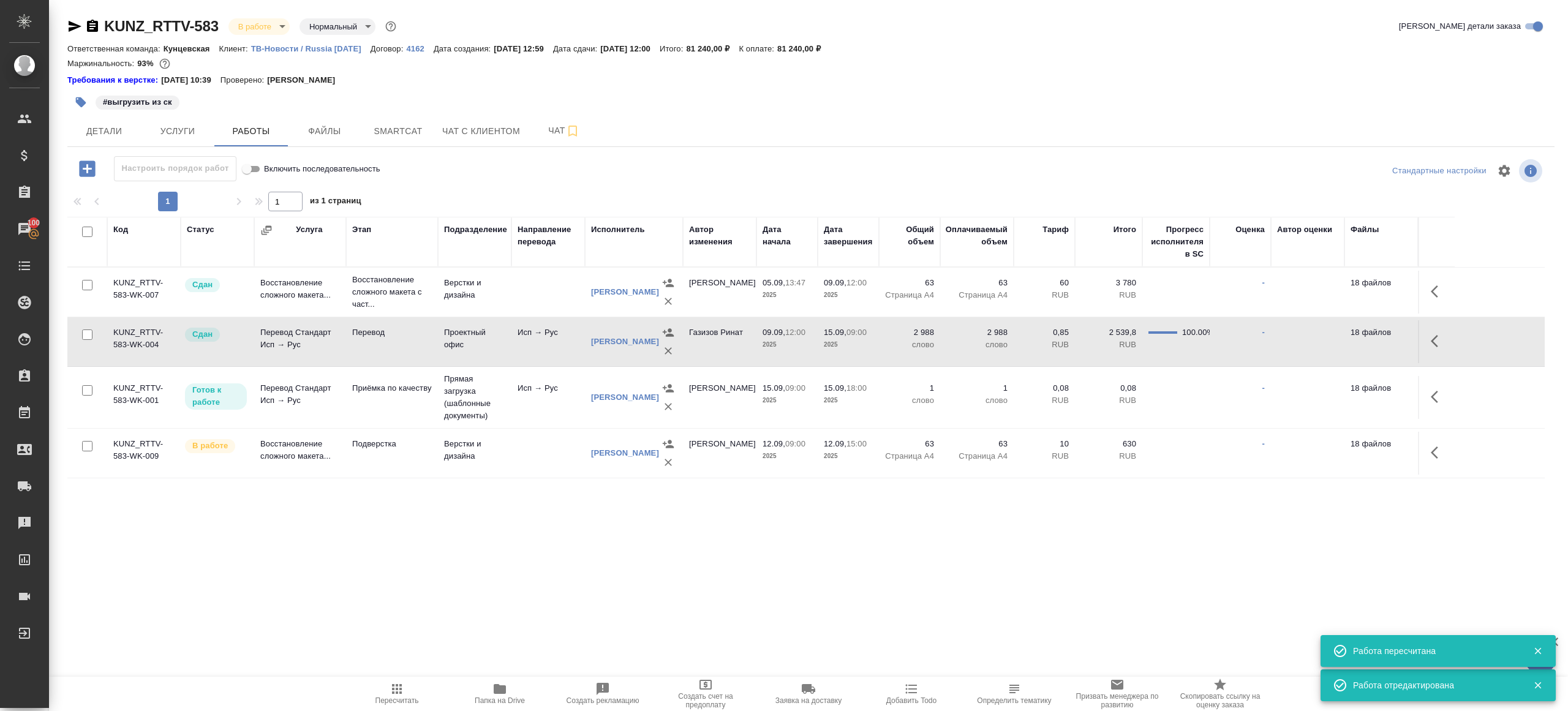
click at [80, 102] on icon "button" at bounding box center [81, 102] width 11 height 11
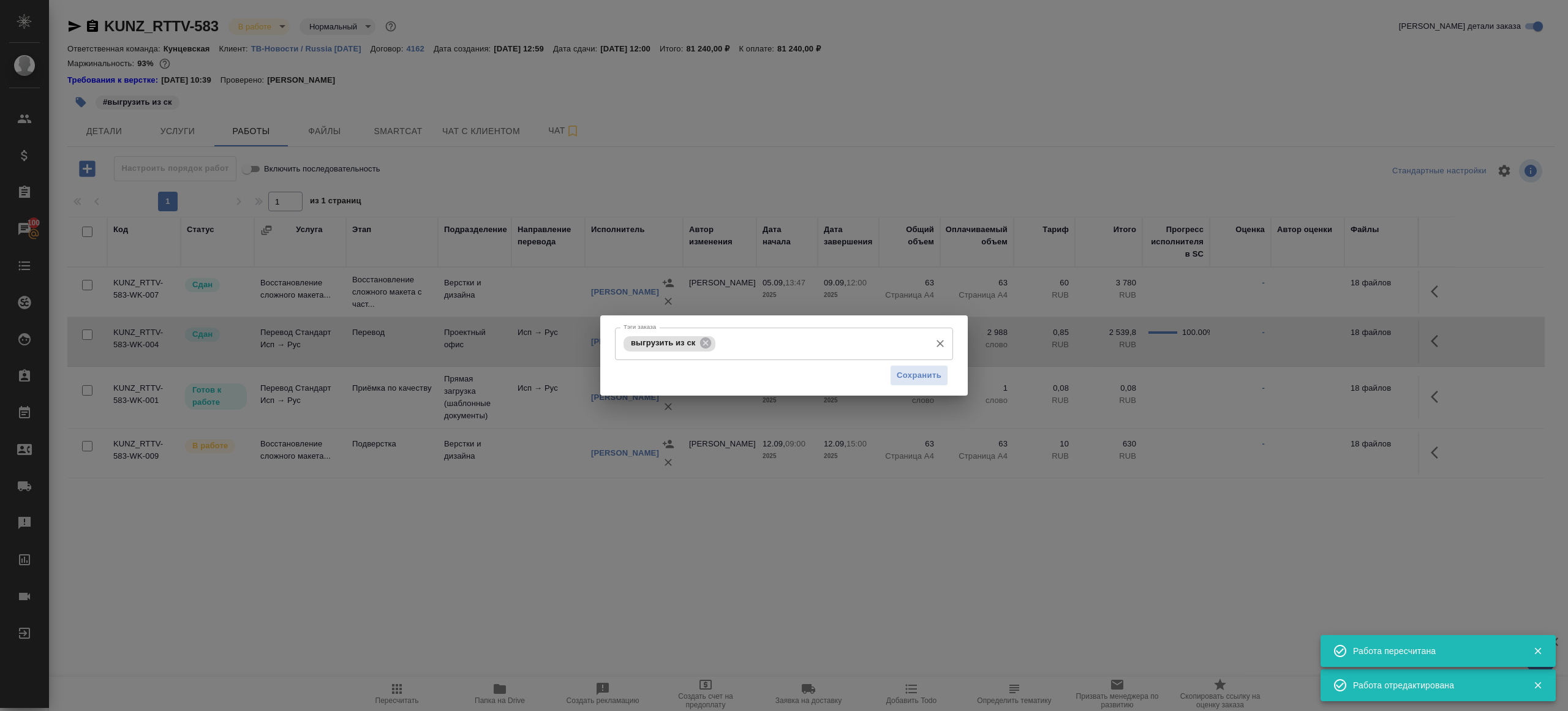
click at [735, 344] on input "Тэги заказа" at bounding box center [821, 342] width 206 height 20
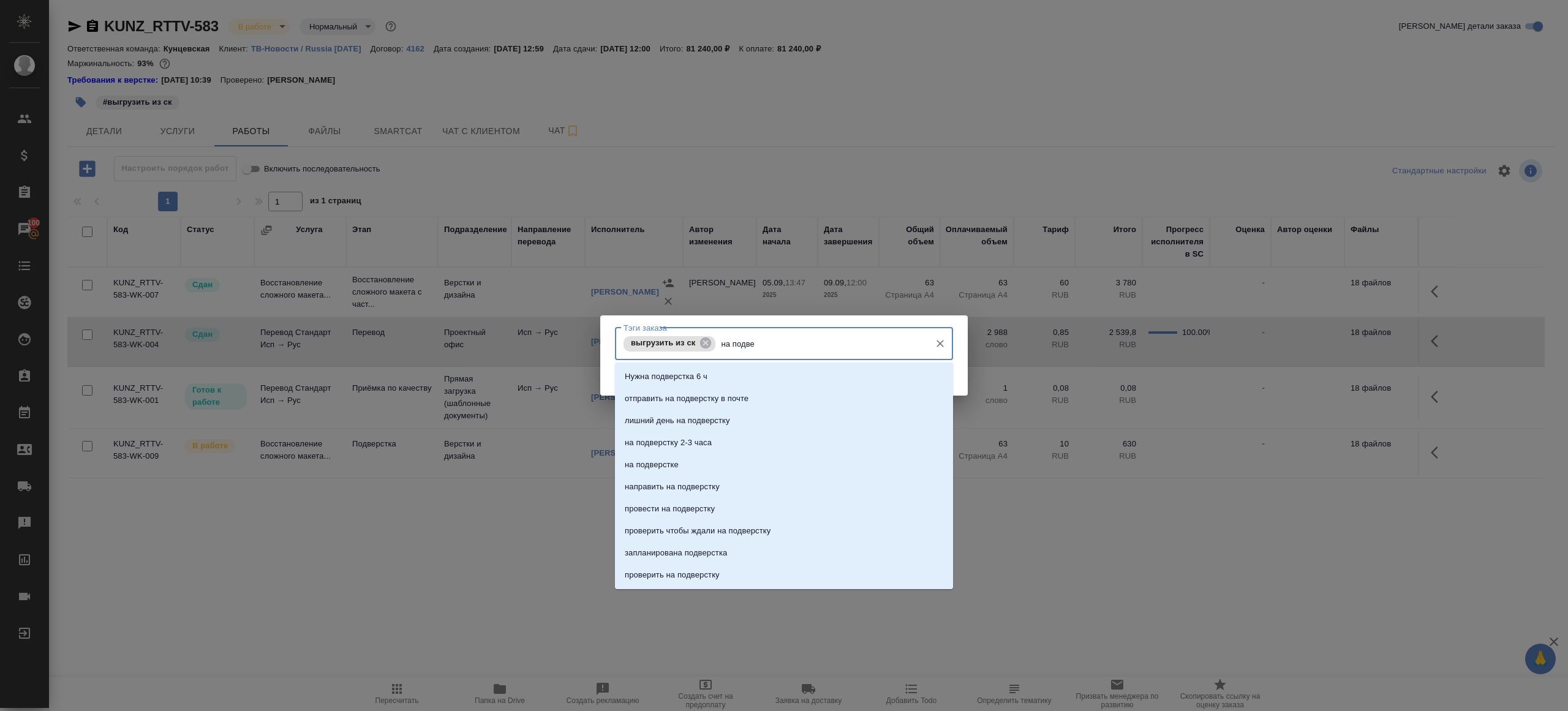
type input "на подвер"
click at [729, 468] on li "на подверстке" at bounding box center [784, 465] width 339 height 22
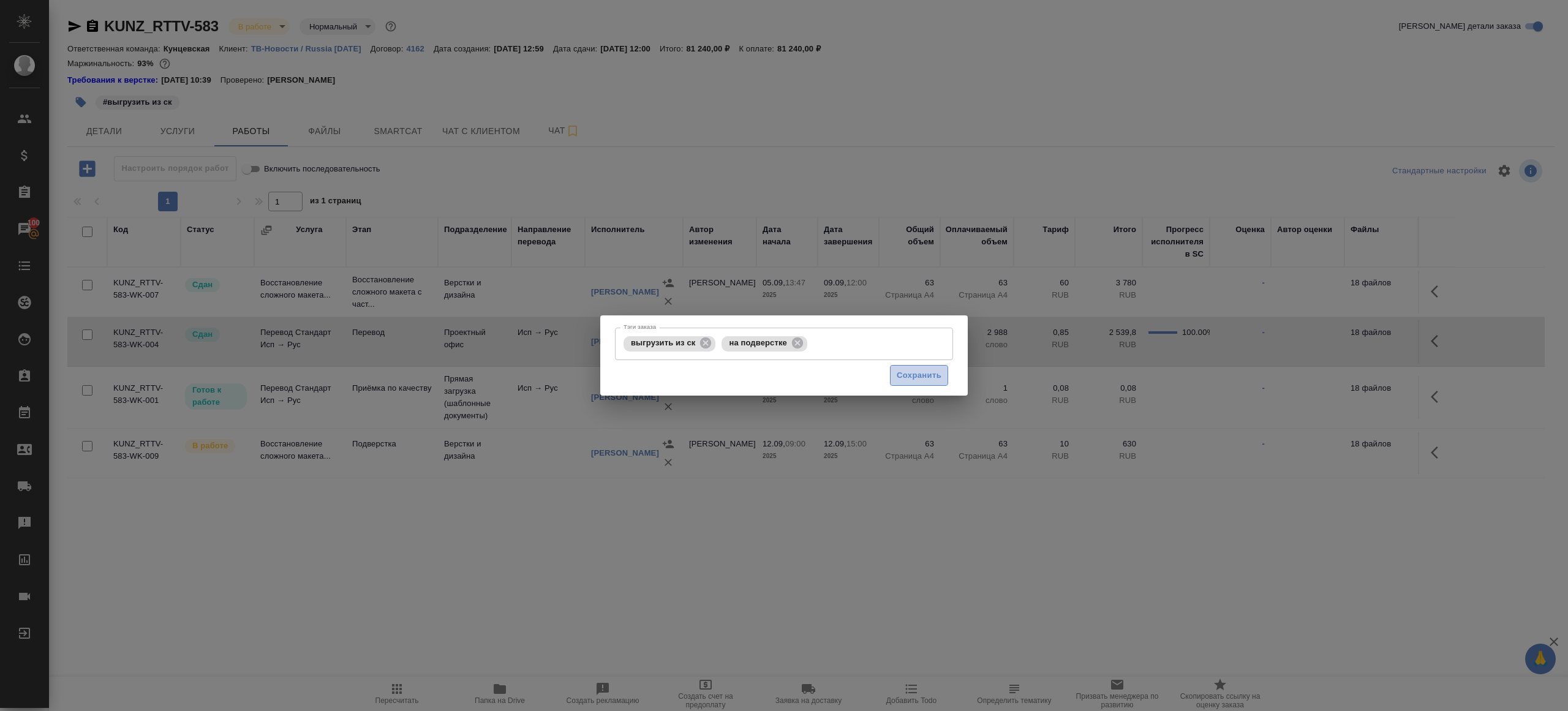
click at [910, 376] on span "Сохранить" at bounding box center [919, 375] width 45 height 14
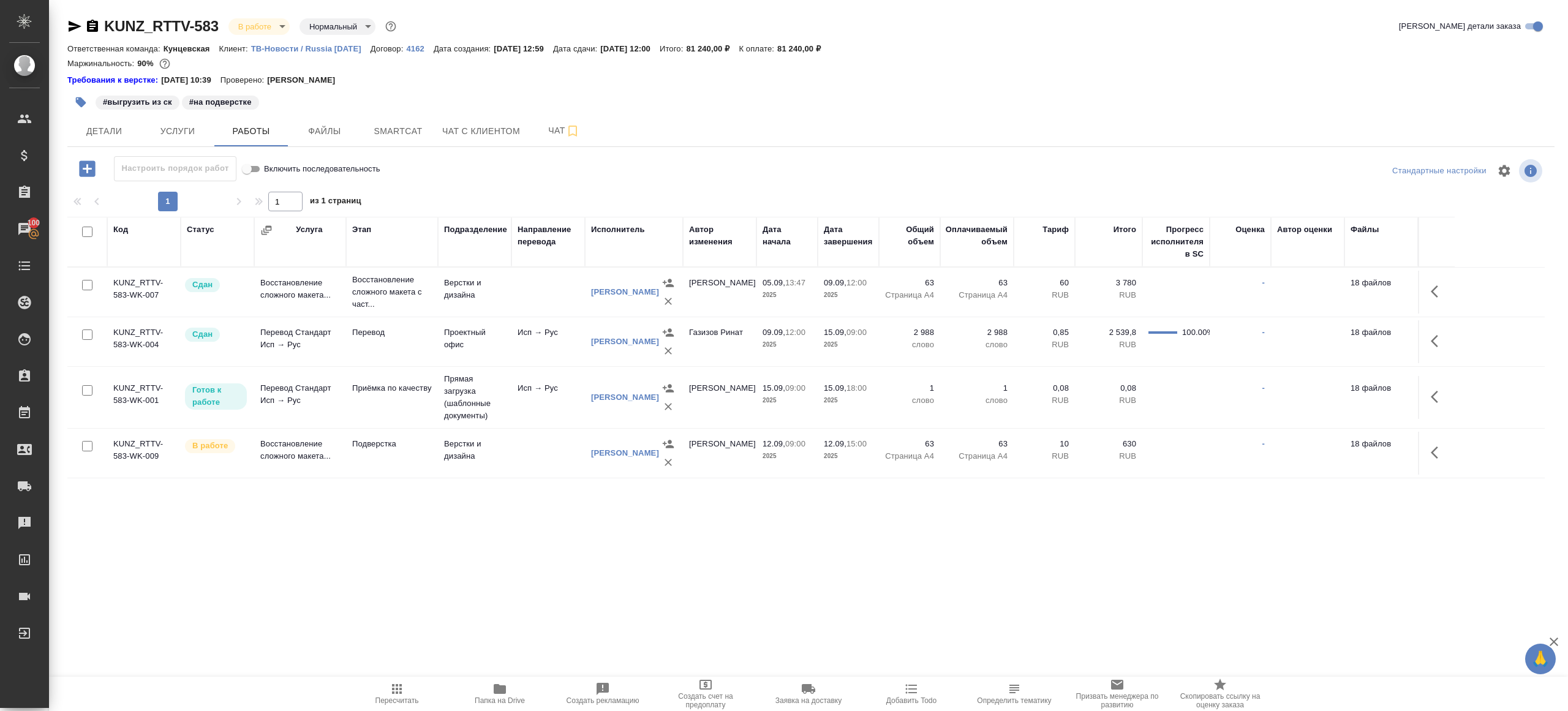
click at [381, 680] on button "Пересчитать" at bounding box center [397, 693] width 103 height 34
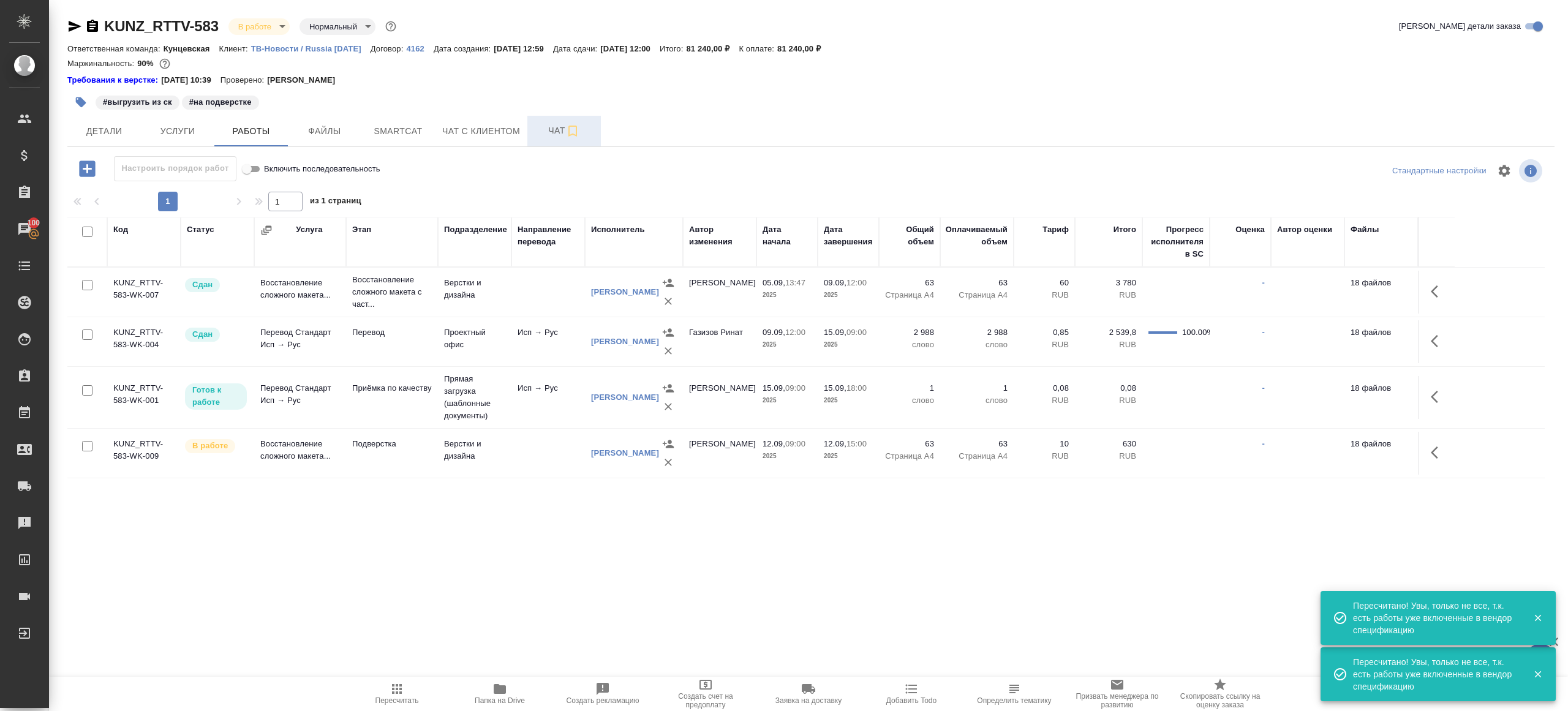
click at [554, 126] on span "Чат" at bounding box center [564, 131] width 58 height 16
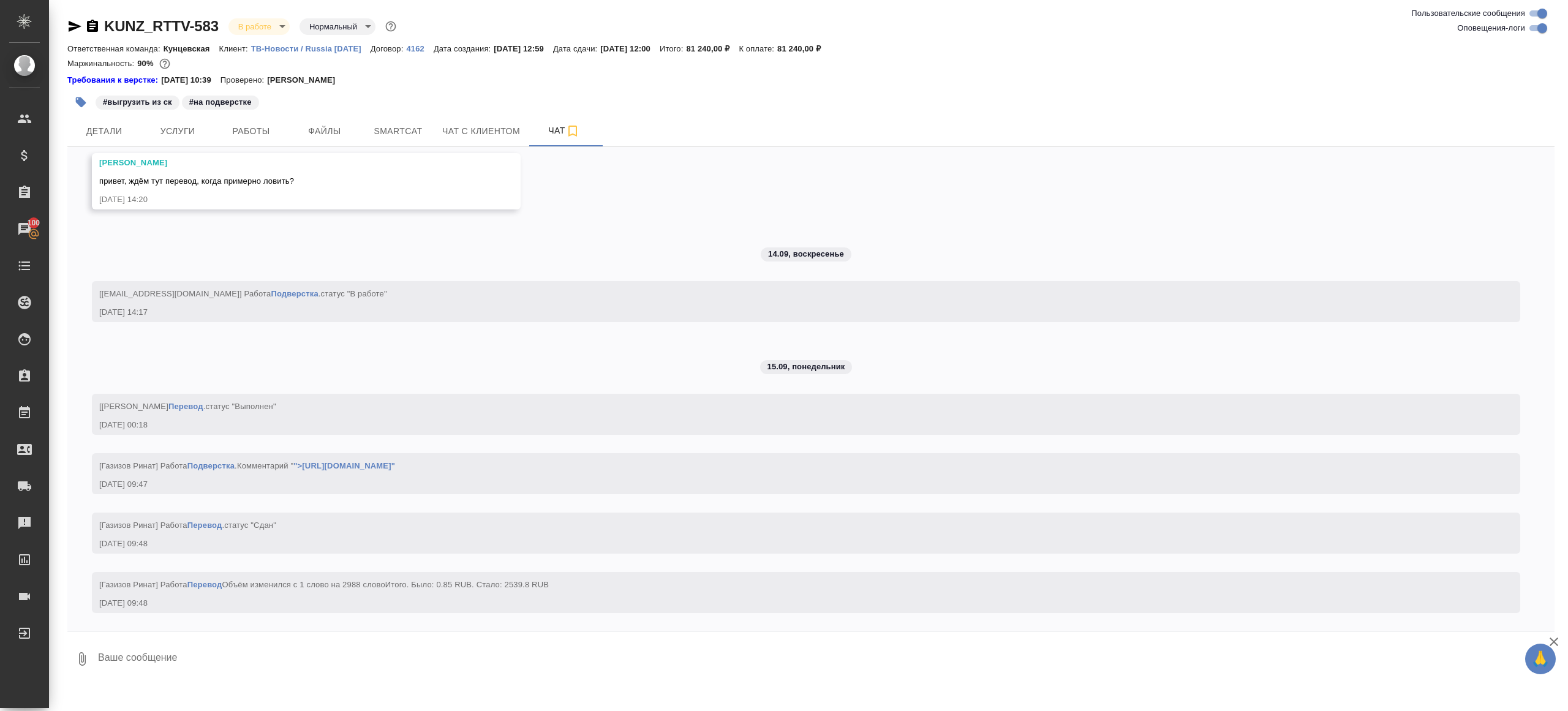
scroll to position [4684, 0]
click at [186, 100] on button "Ответить на сообщение" at bounding box center [166, 96] width 134 height 24
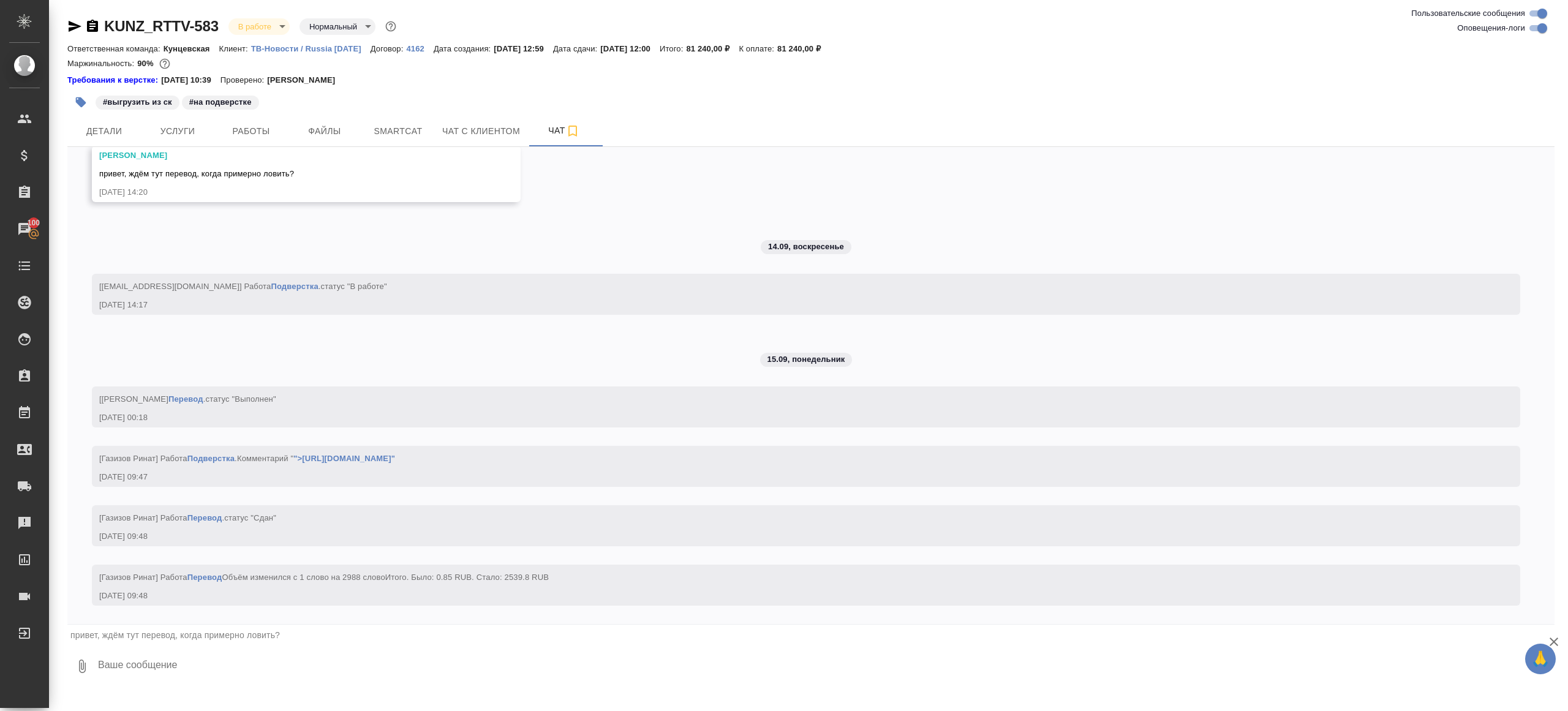
click at [257, 662] on textarea at bounding box center [825, 666] width 1457 height 42
type textarea "привет"
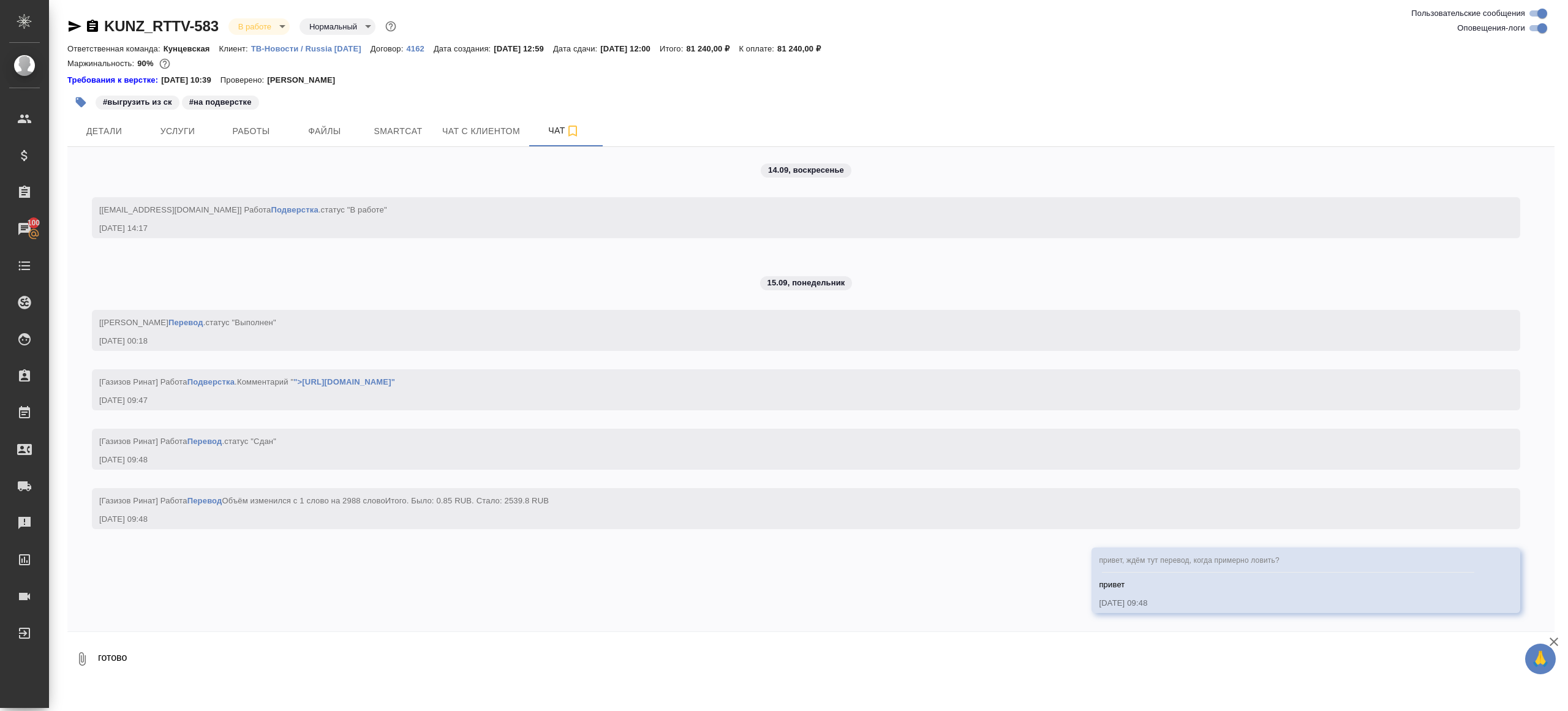
type textarea "готово"
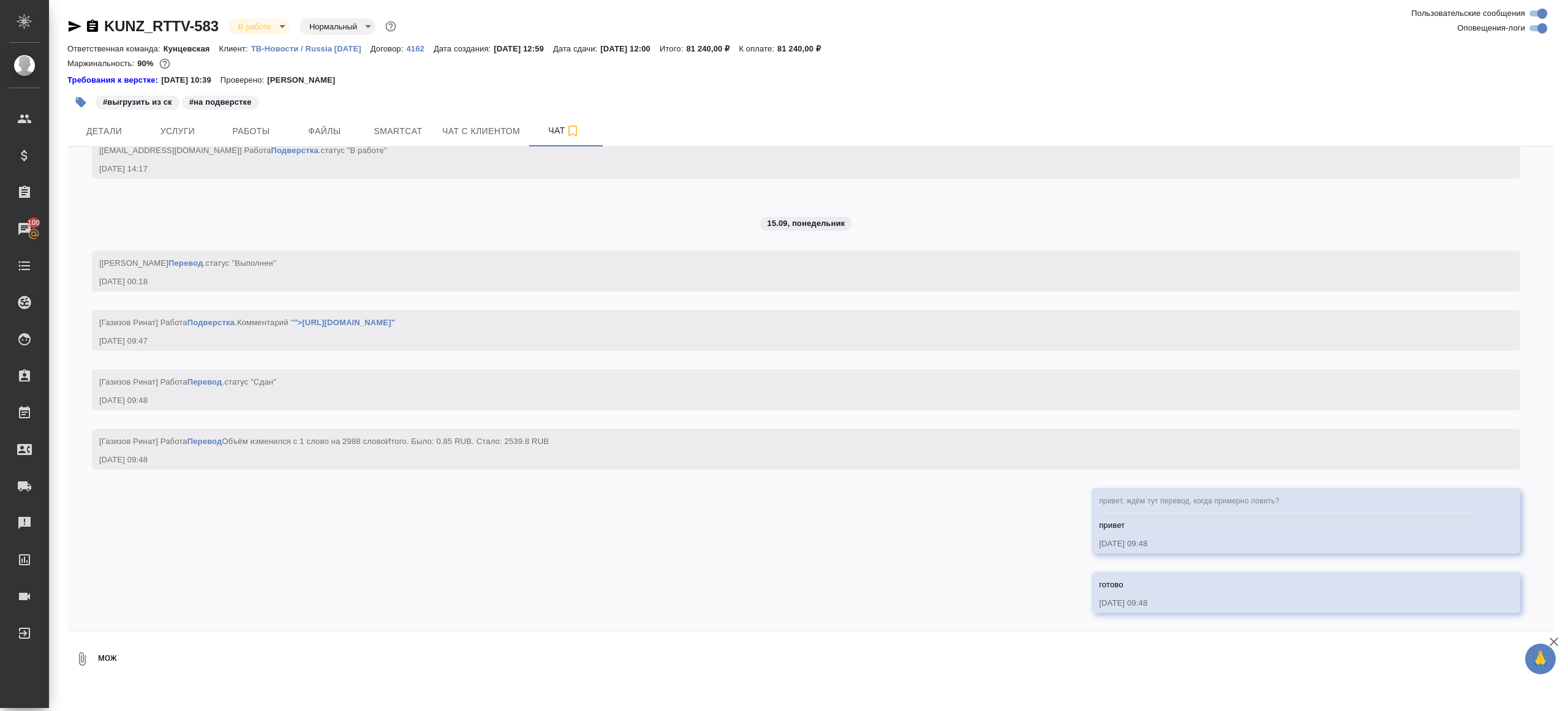
scroll to position [4828, 0]
type textarea "можно приступать"
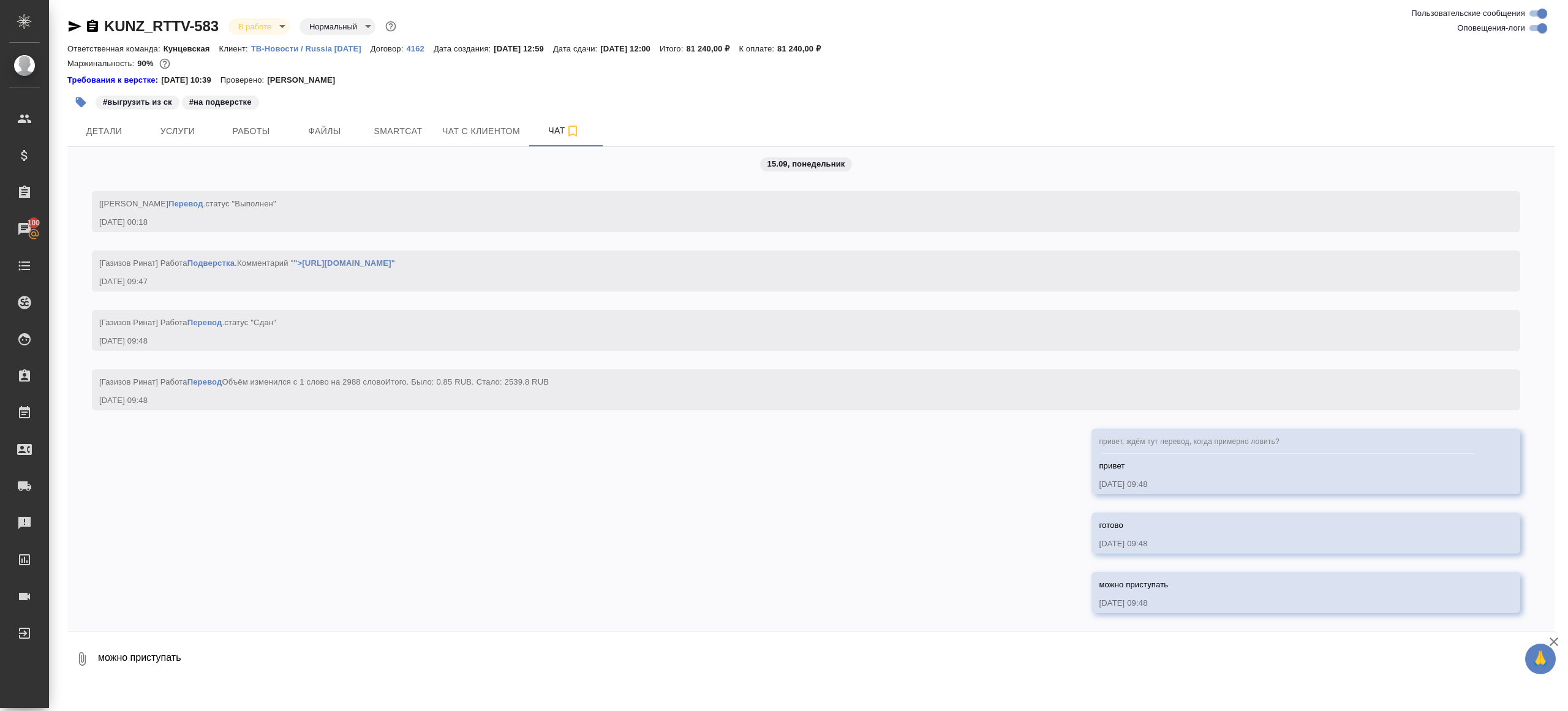
scroll to position [4888, 0]
click at [259, 149] on div "05.09, пятница [Веселова Юлия] Клиент оставил комментарий: 05.09.25, 12:59 [Вес…" at bounding box center [810, 389] width 1487 height 484
click at [259, 142] on button "Работы" at bounding box center [251, 130] width 74 height 30
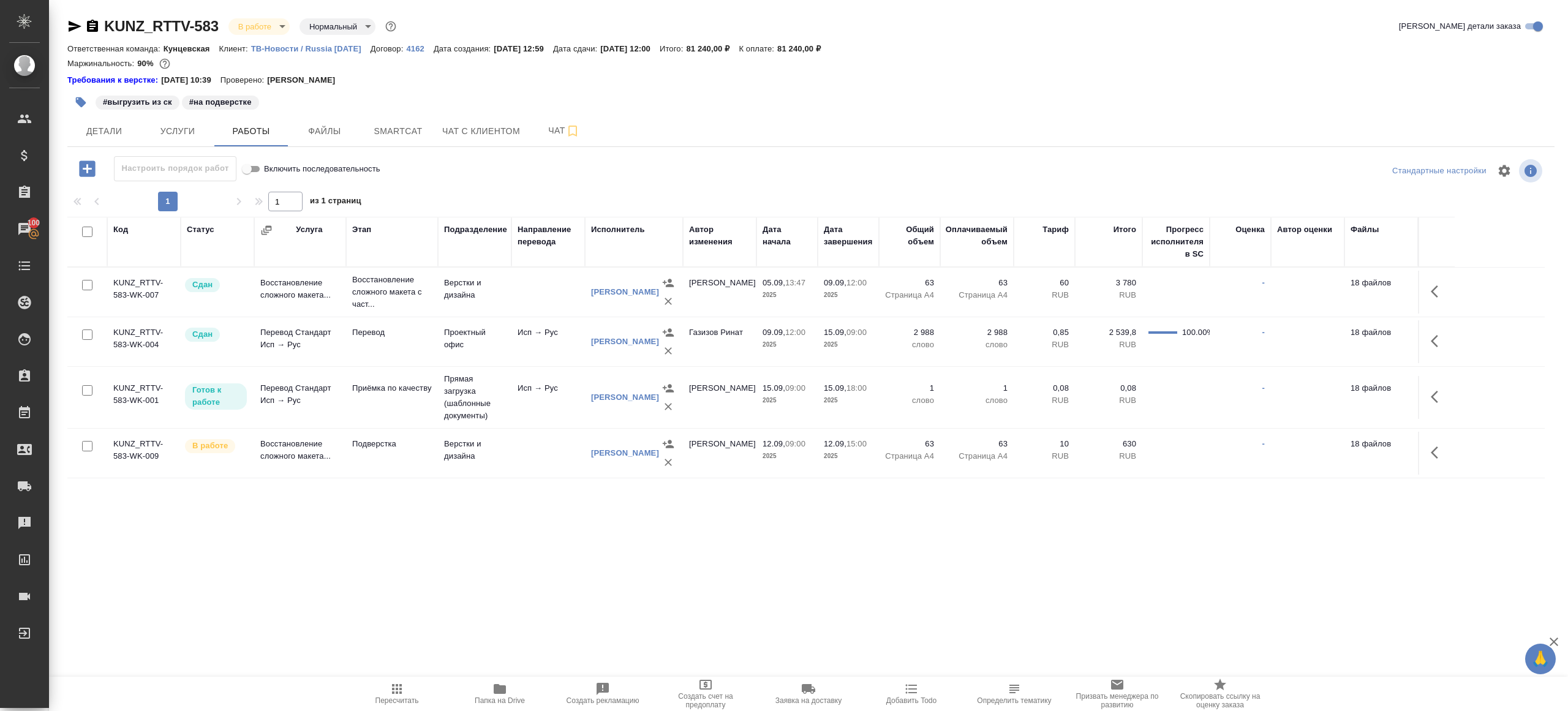
click at [402, 451] on td "Подверстка" at bounding box center [392, 453] width 91 height 43
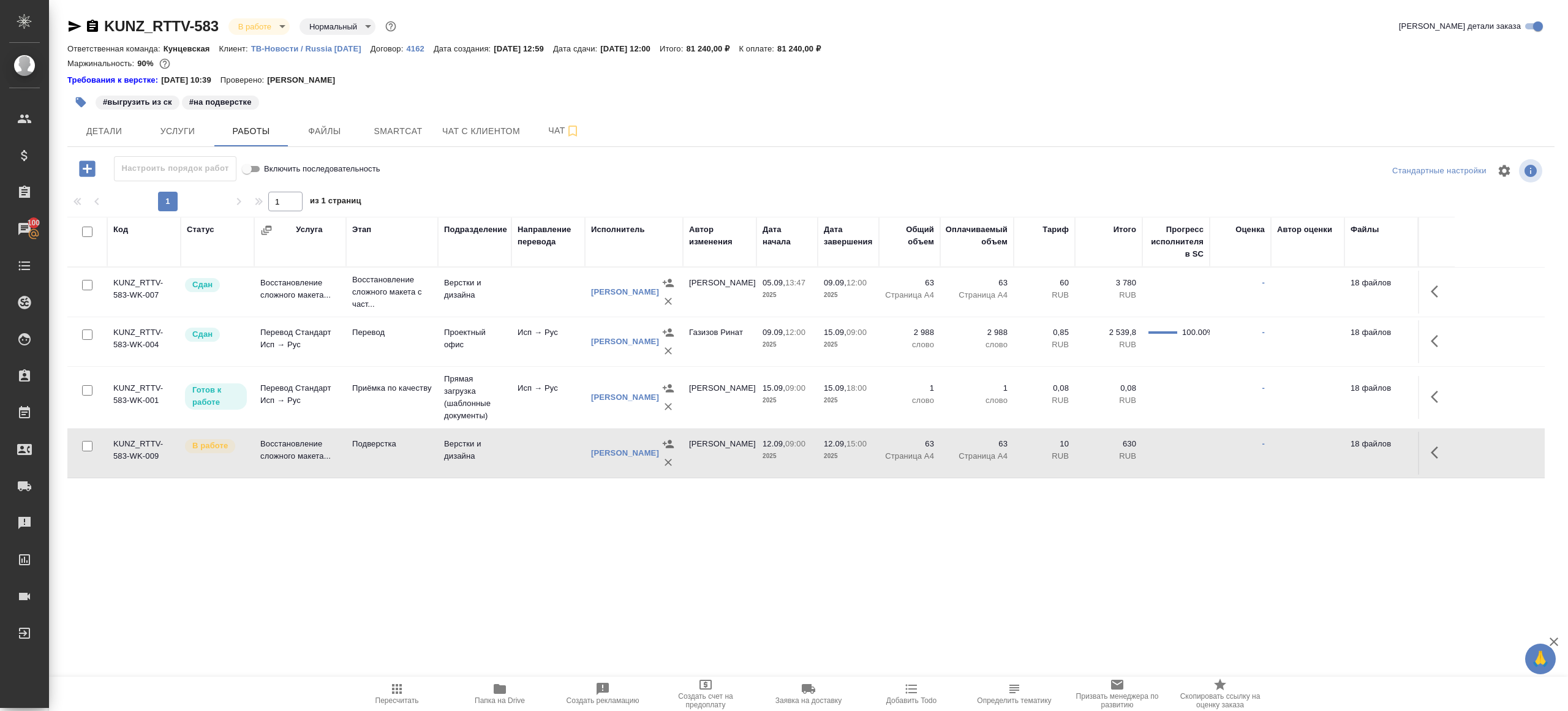
click at [402, 451] on td "Подверстка" at bounding box center [392, 453] width 91 height 43
click at [375, 693] on span "Пересчитать" at bounding box center [397, 693] width 89 height 23
click at [391, 692] on icon "button" at bounding box center [396, 689] width 15 height 15
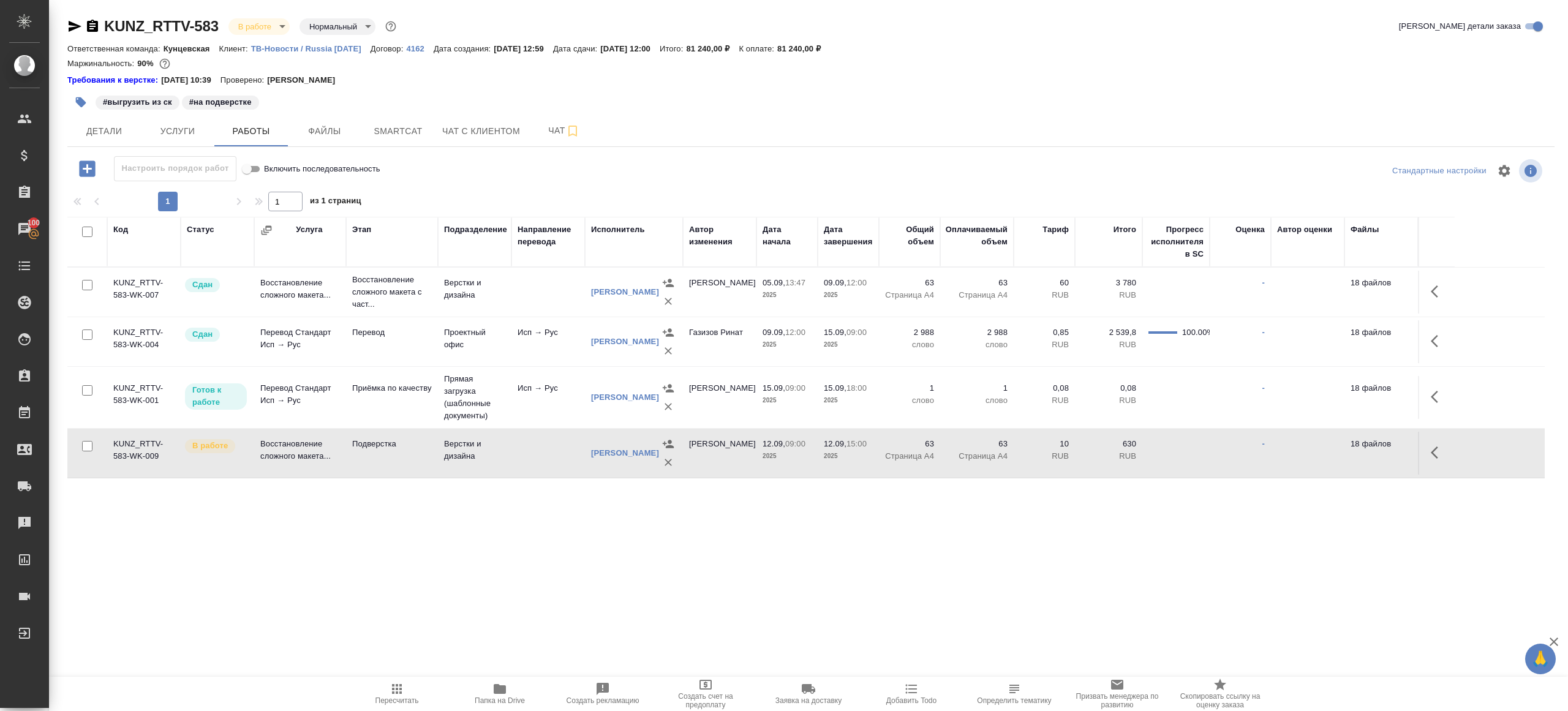
click at [1428, 444] on button "button" at bounding box center [1438, 452] width 29 height 29
click at [1342, 446] on icon "button" at bounding box center [1347, 452] width 15 height 15
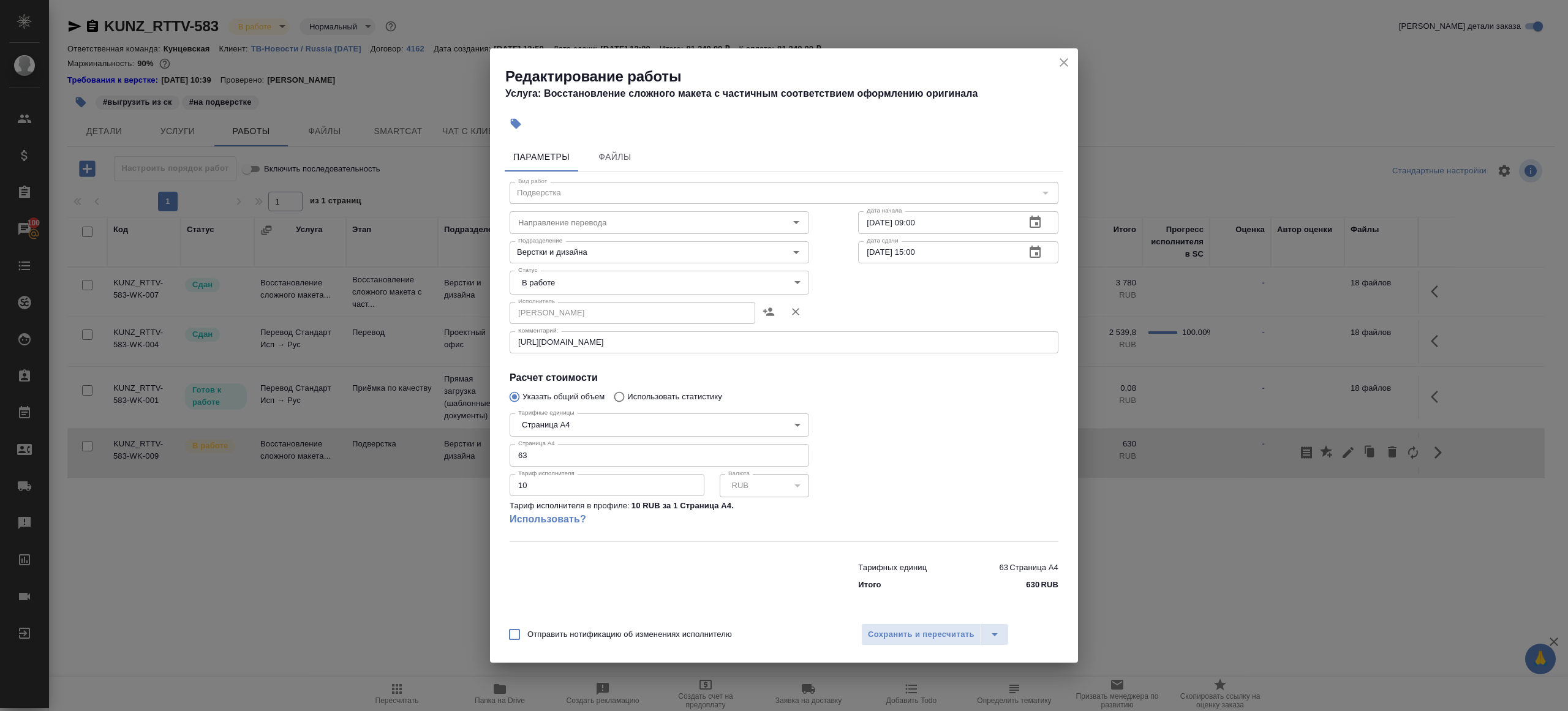
drag, startPoint x: 874, startPoint y: 223, endPoint x: 885, endPoint y: 283, distance: 61.0
click at [874, 223] on input "12.09.2025 09:00" at bounding box center [937, 222] width 158 height 22
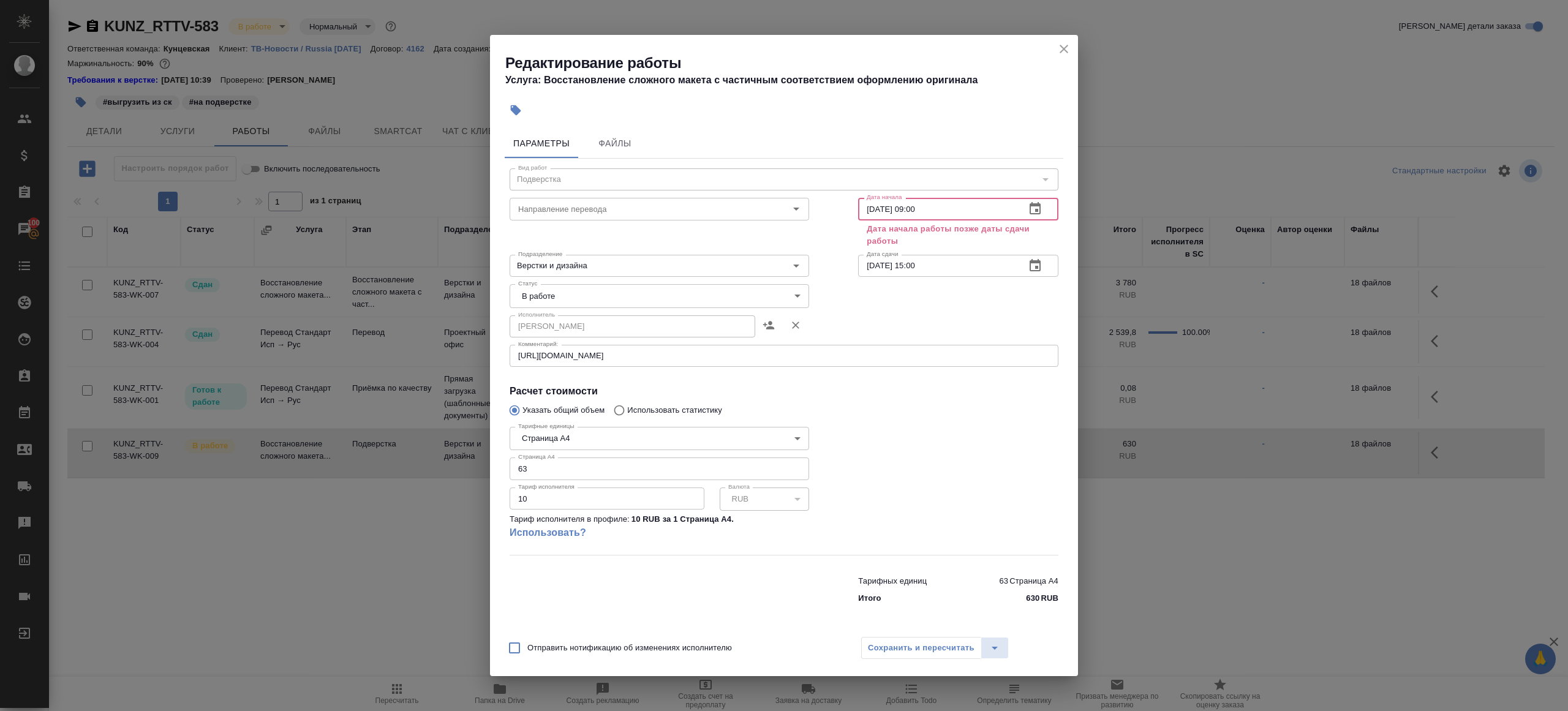
type input "15.09.2025 09:00"
click at [875, 264] on input "12.09.2025 15:00" at bounding box center [937, 266] width 158 height 22
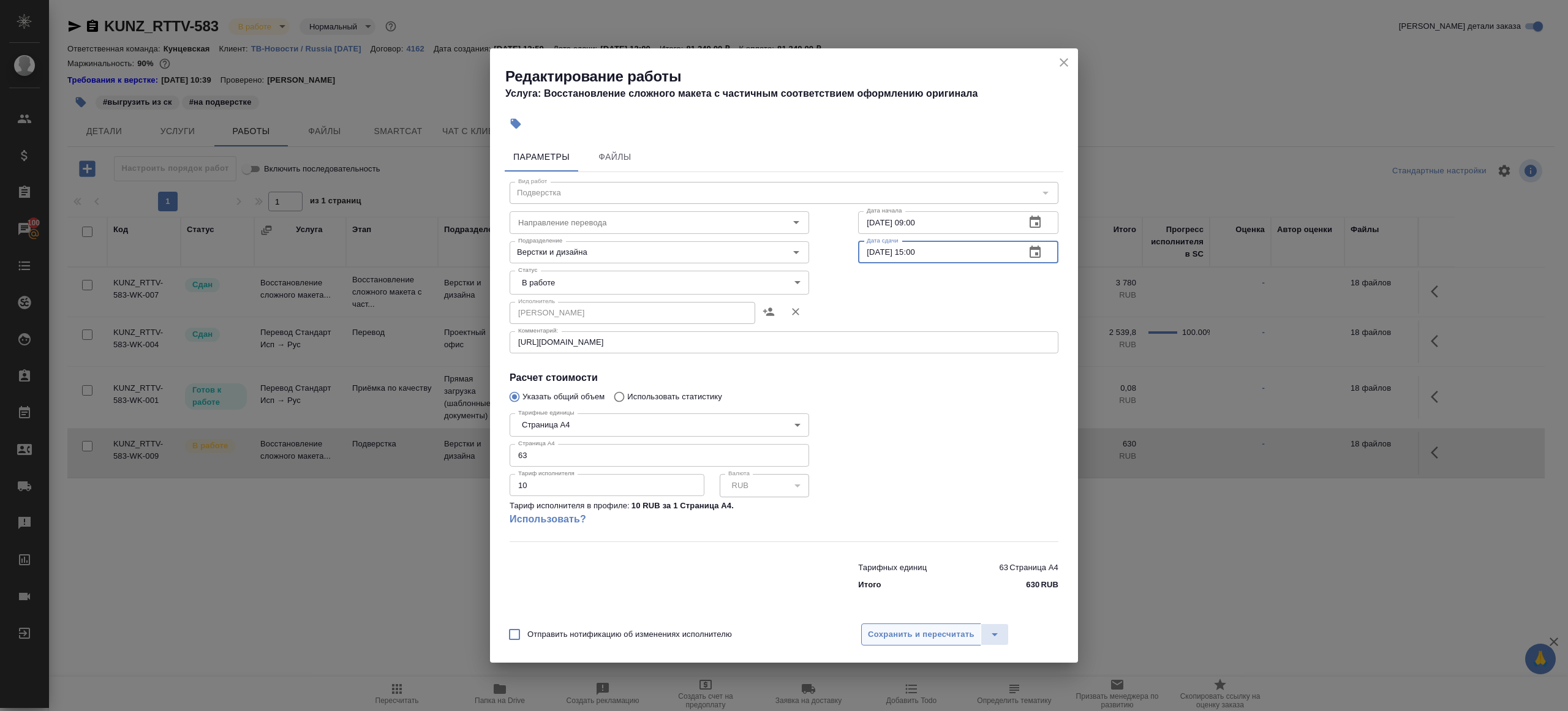
type input "15.09.2025 15:00"
click at [922, 633] on span "Сохранить и пересчитать" at bounding box center [921, 634] width 107 height 14
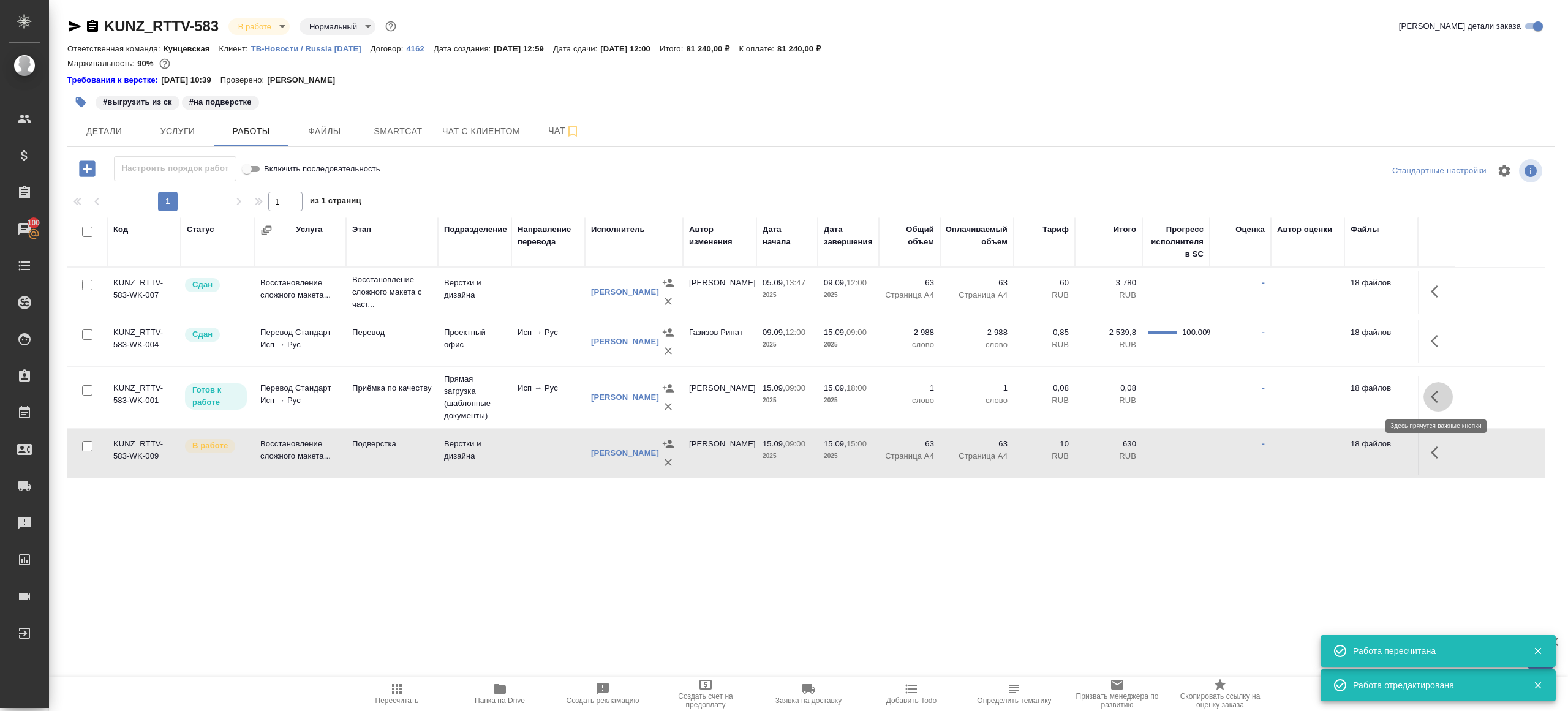
click at [1431, 398] on icon "button" at bounding box center [1438, 396] width 15 height 15
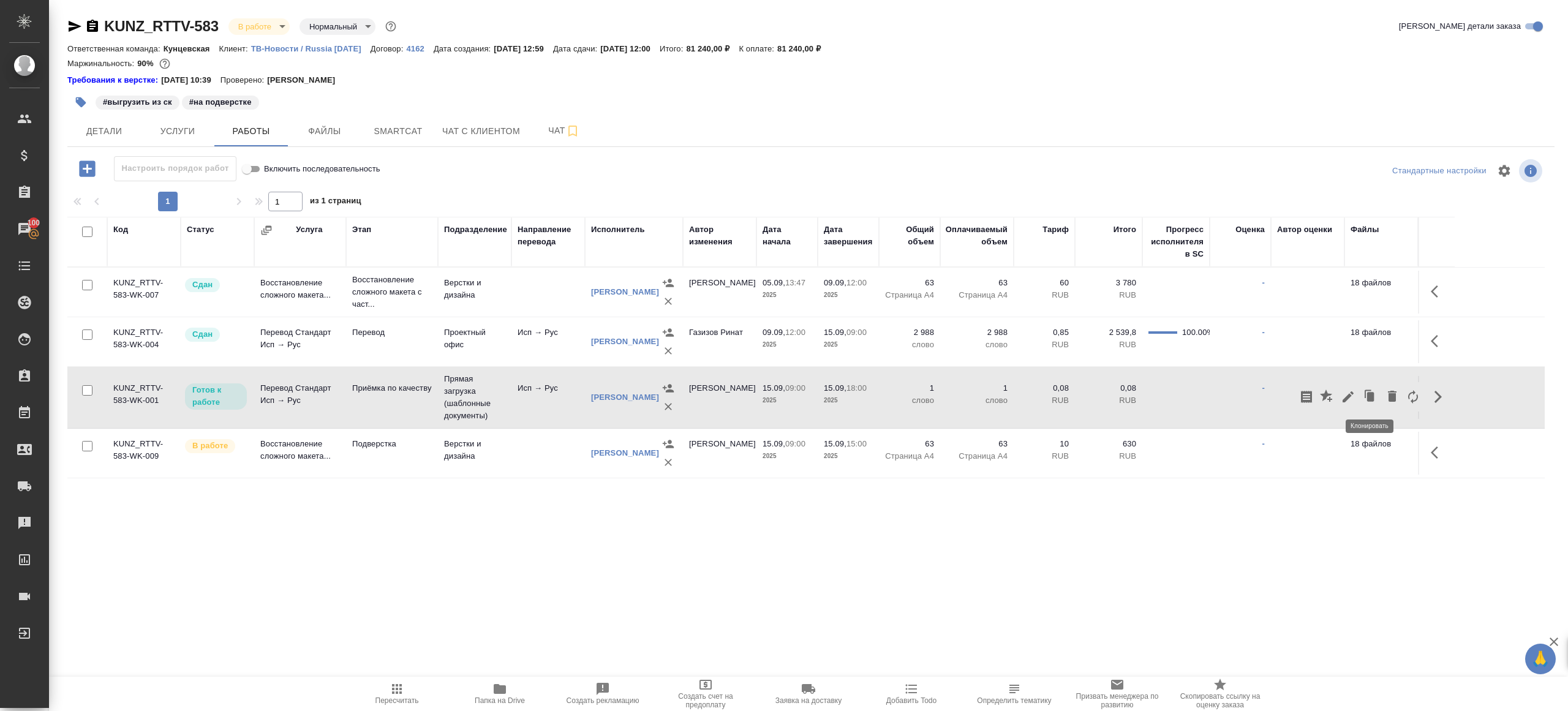
click at [1349, 389] on icon "button" at bounding box center [1347, 396] width 15 height 15
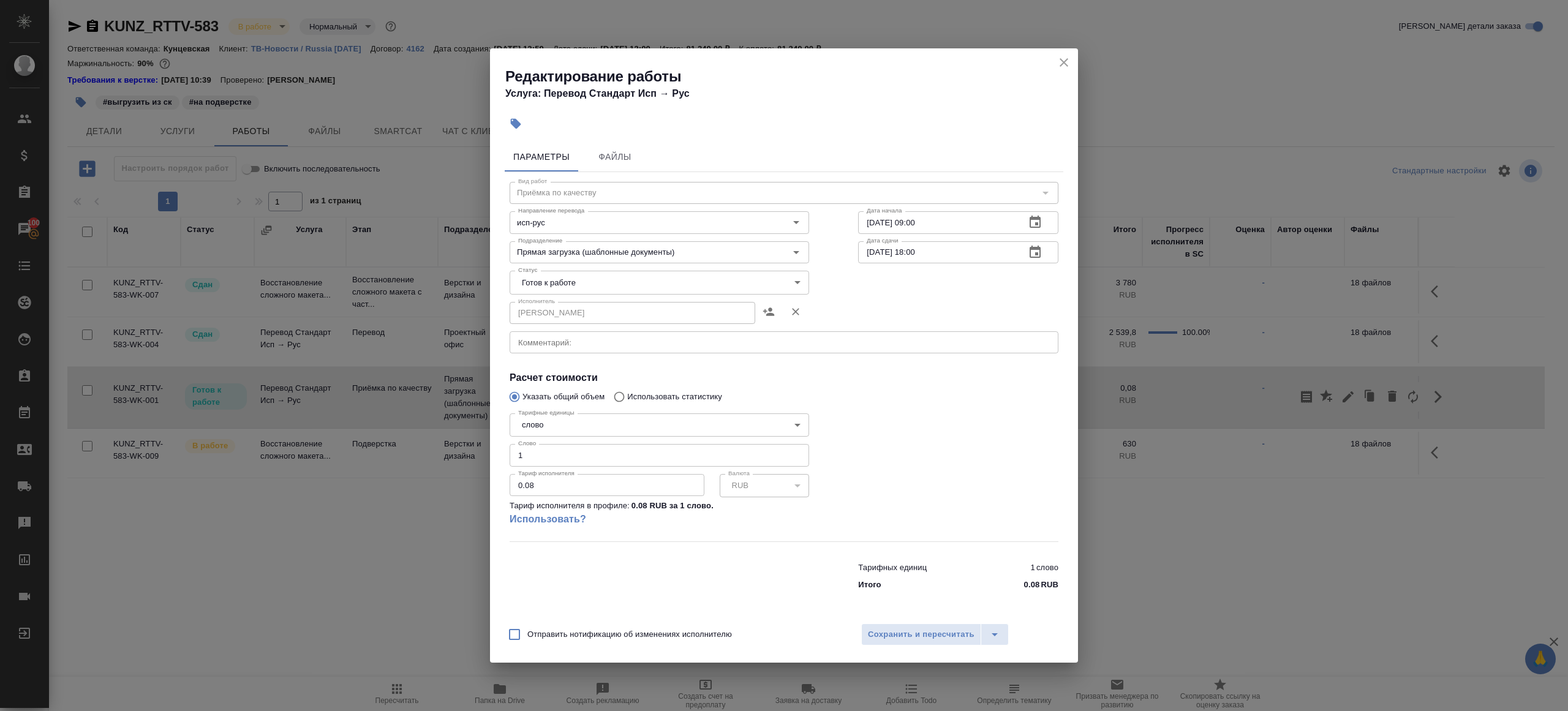
click at [918, 219] on input "15.09.2025 09:00" at bounding box center [937, 222] width 158 height 22
type input "15.09.2025 15:00"
click at [908, 622] on div "Отправить нотификацию об изменениях исполнителю Сохранить и пересчитать" at bounding box center [784, 639] width 588 height 47
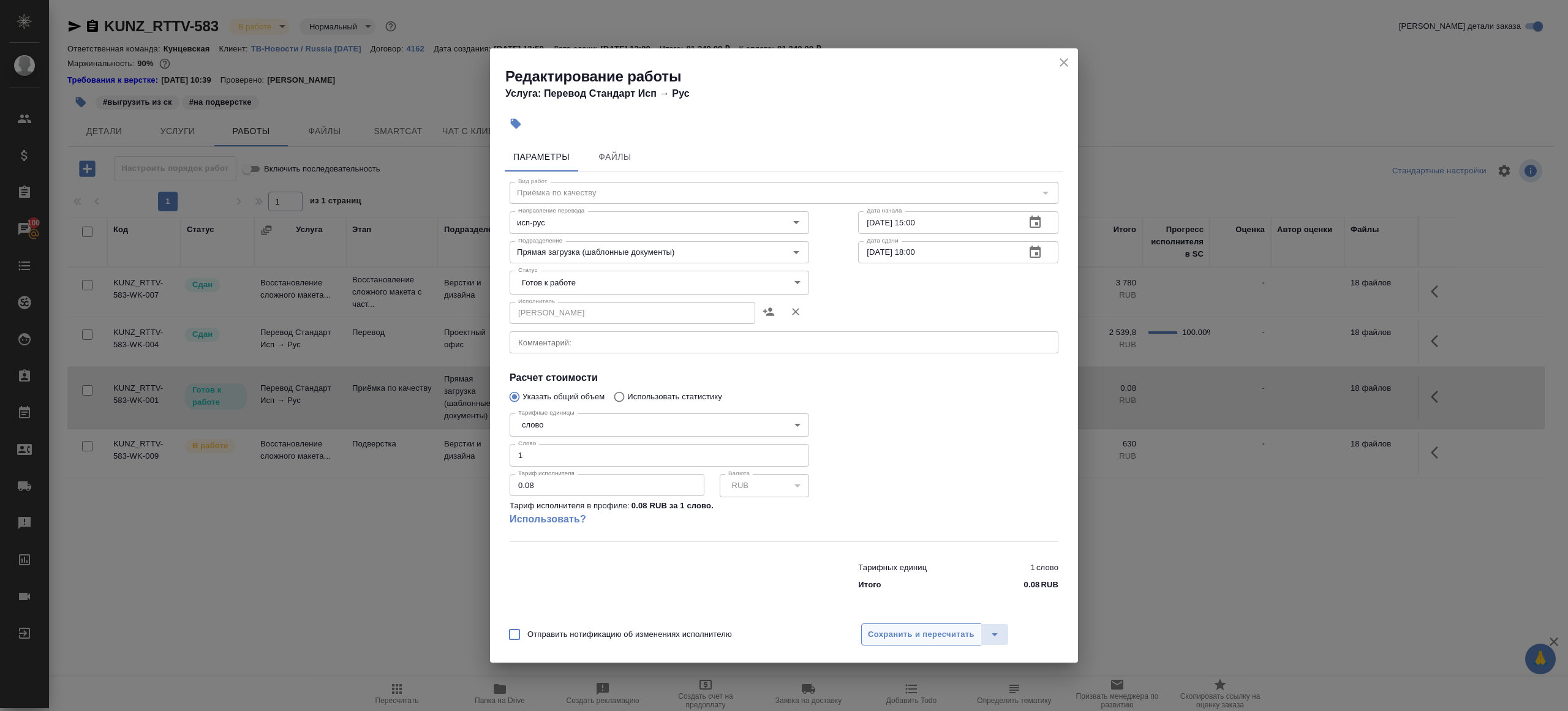
click at [907, 634] on span "Сохранить и пересчитать" at bounding box center [921, 634] width 107 height 14
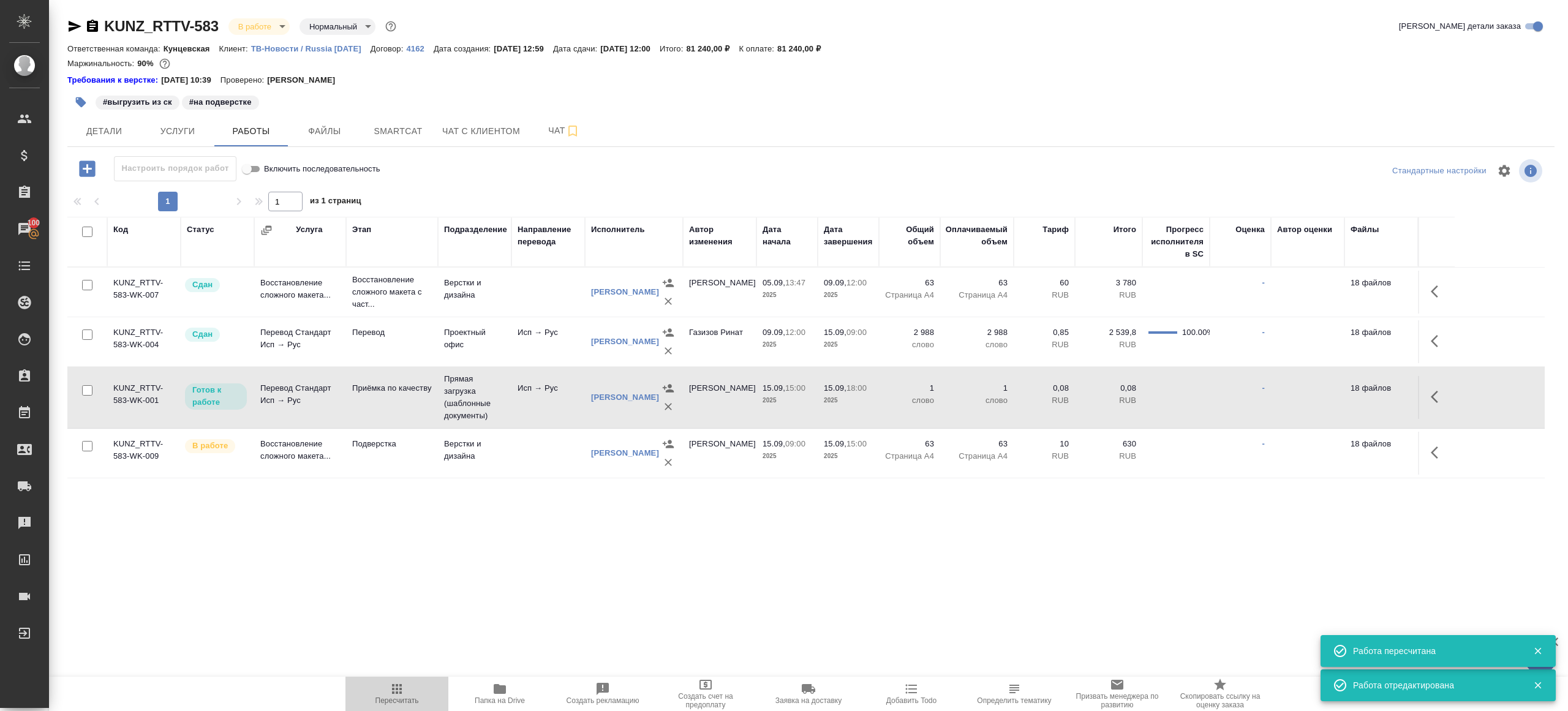
click at [388, 682] on span "Пересчитать" at bounding box center [397, 693] width 89 height 23
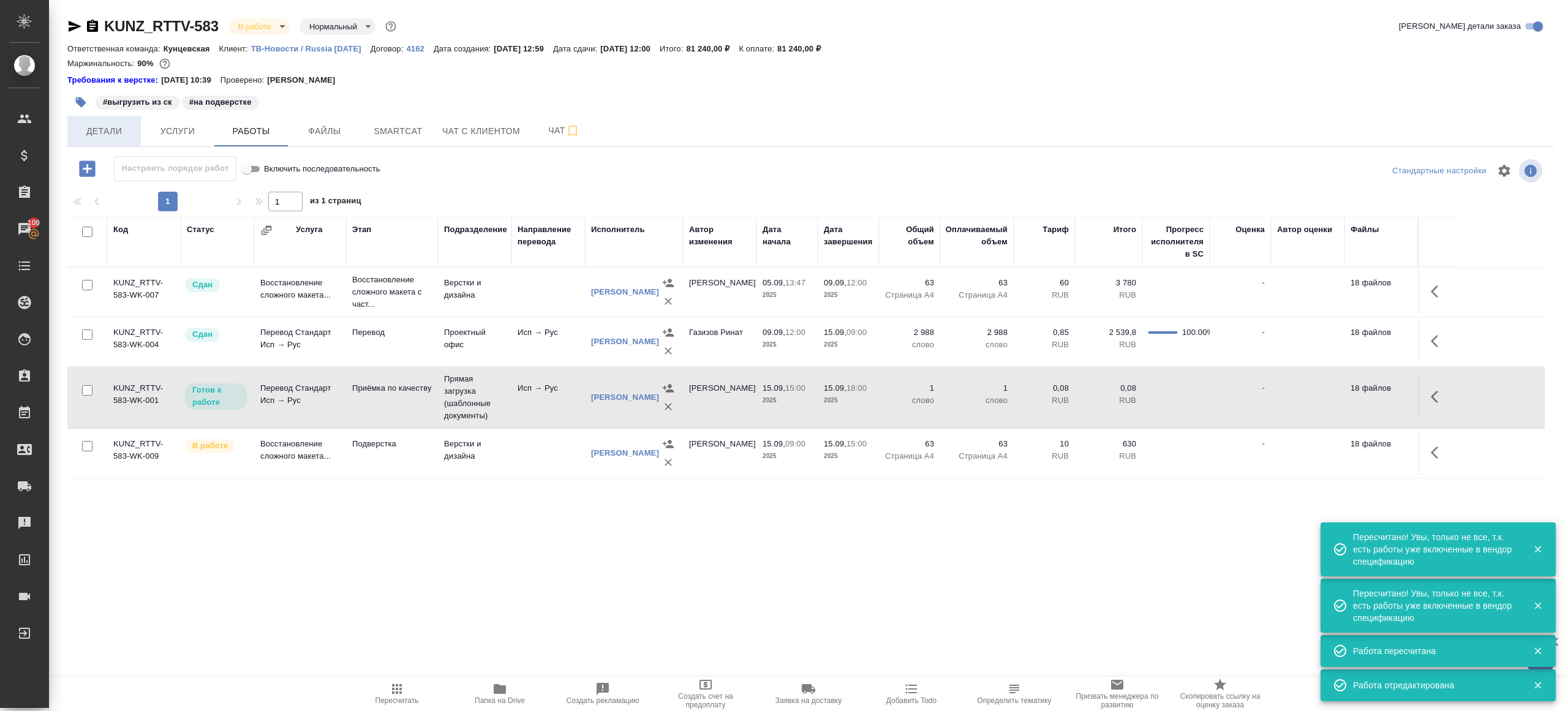
click at [124, 126] on span "Детали" at bounding box center [104, 131] width 58 height 16
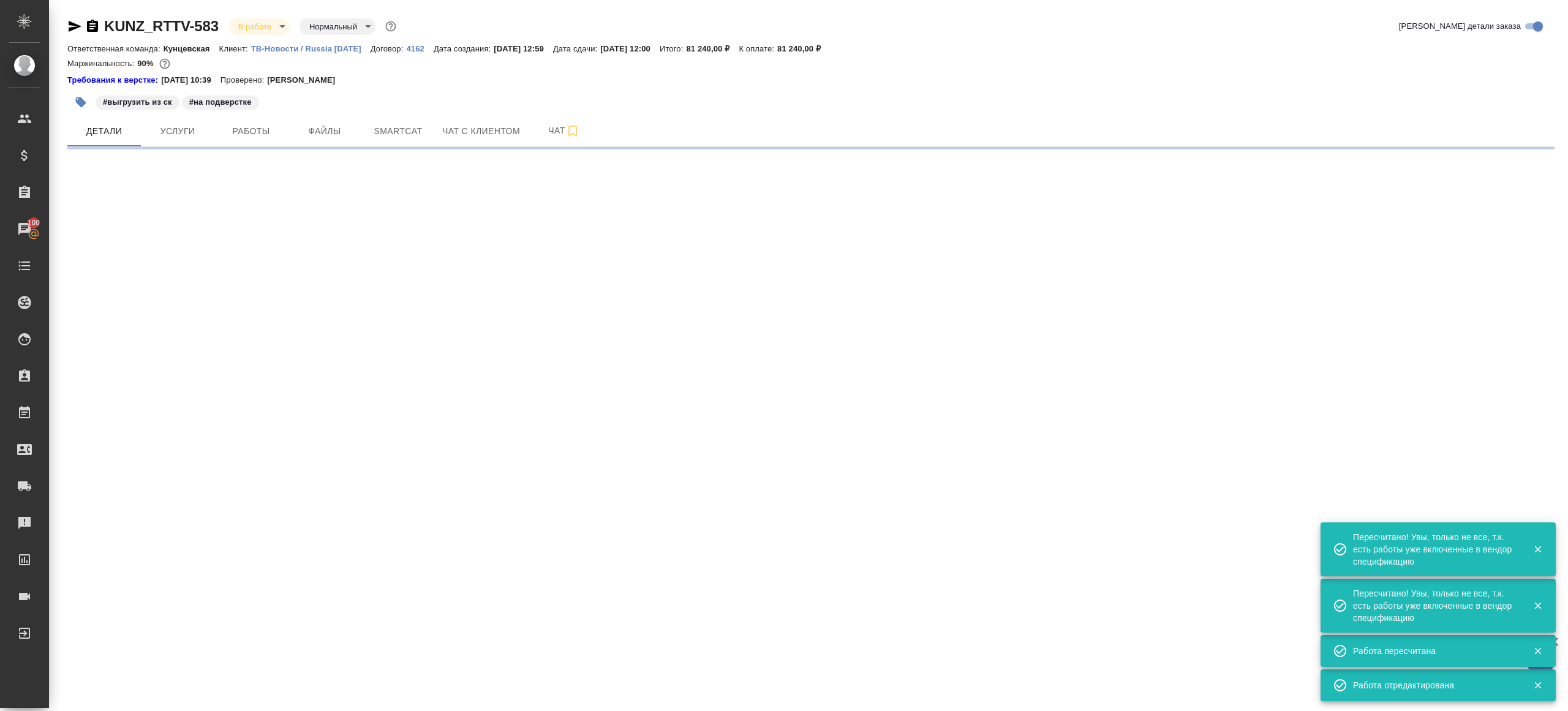
select select "RU"
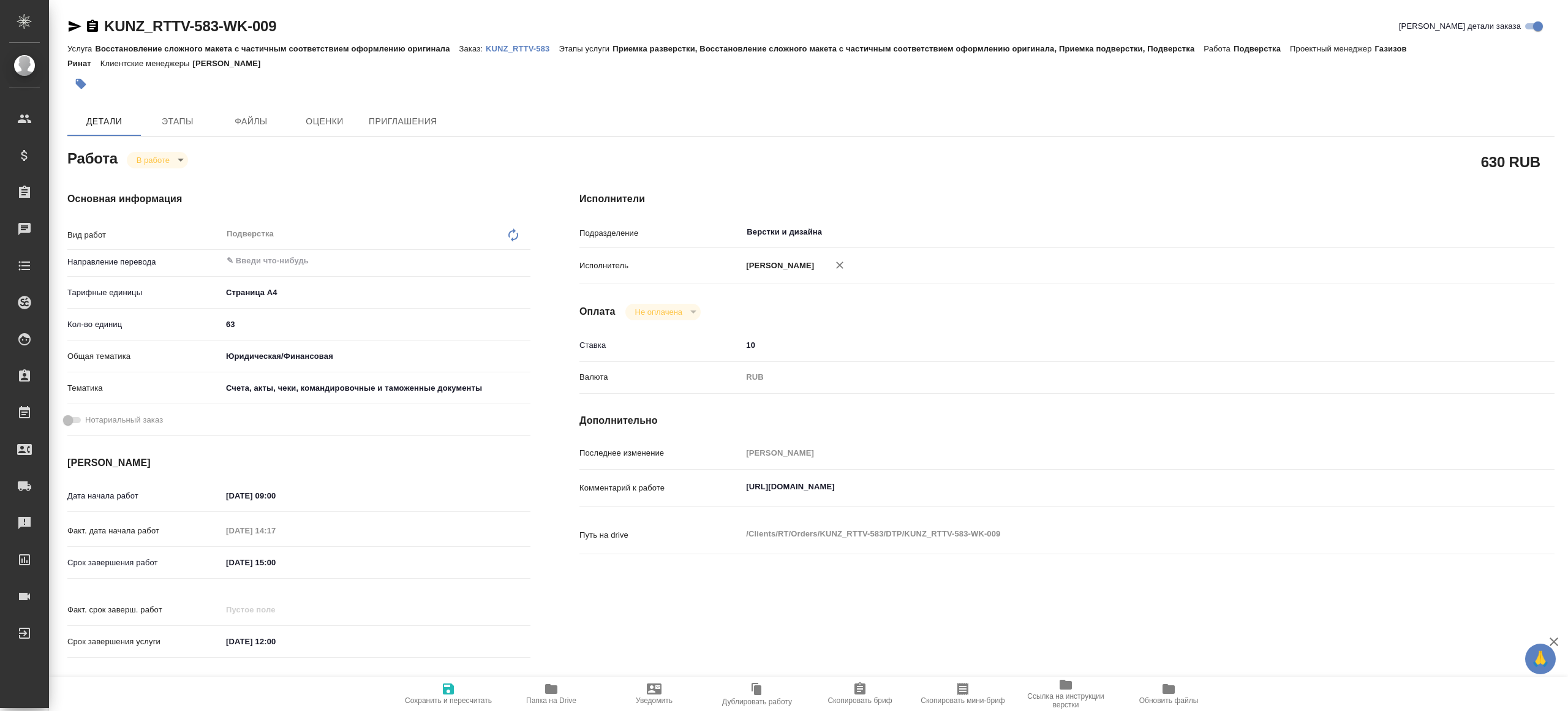
type textarea "x"
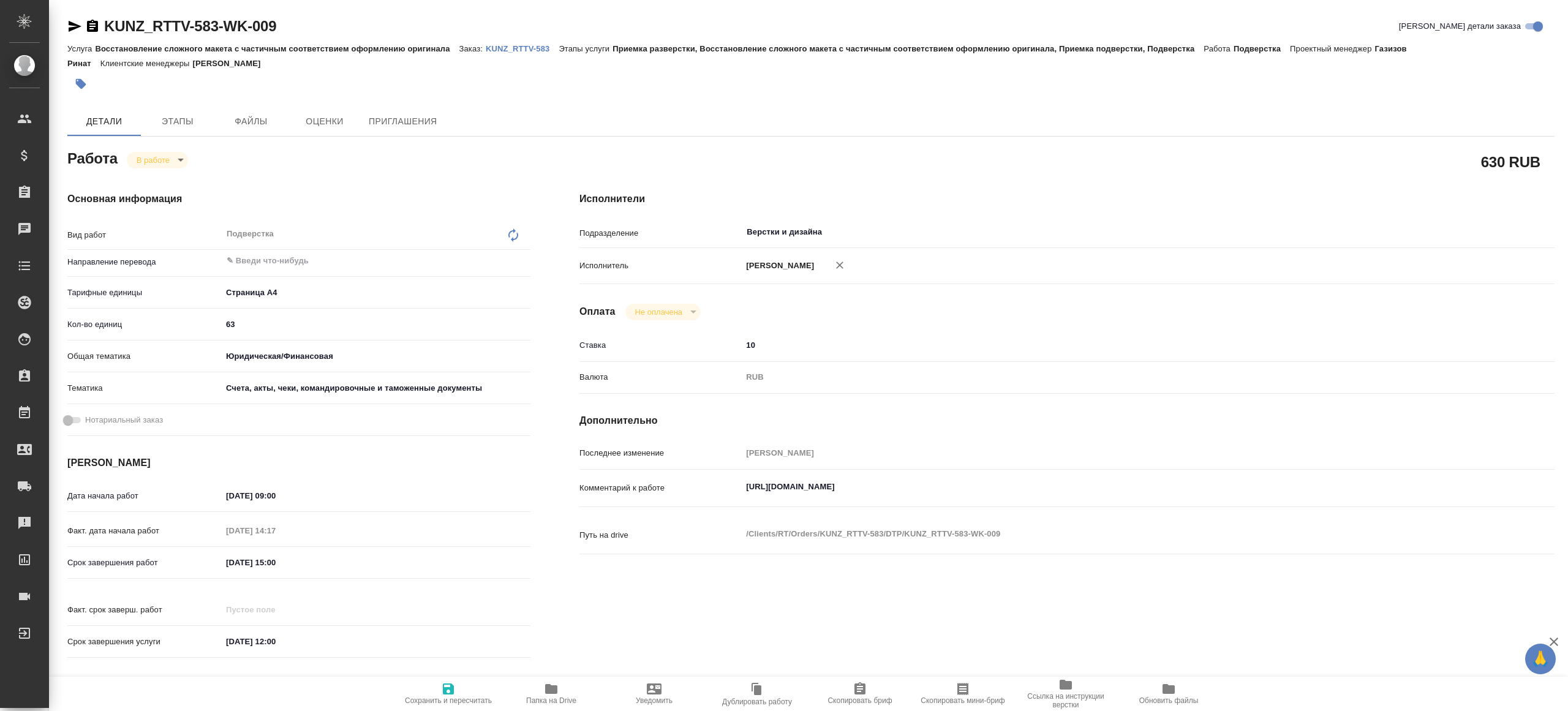
type textarea "x"
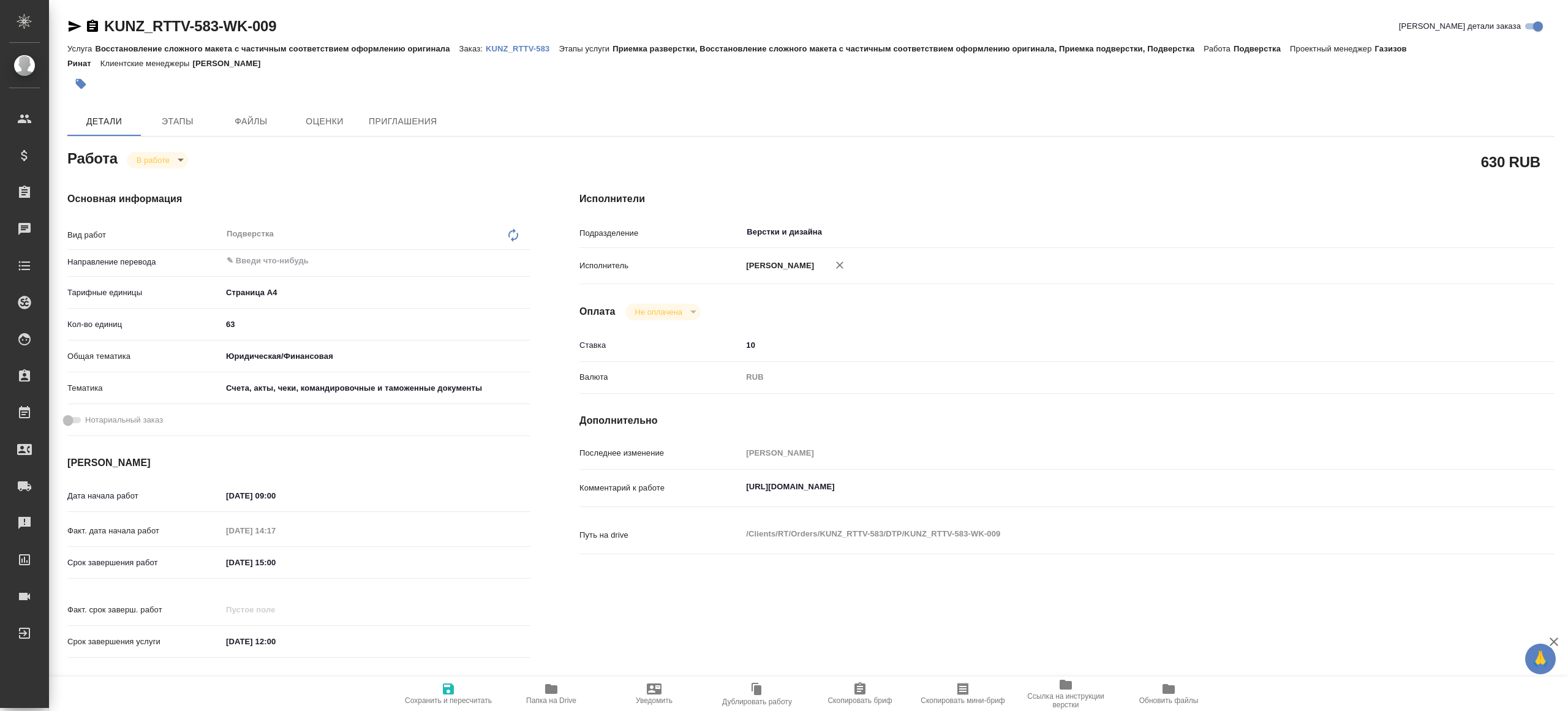
type textarea "x"
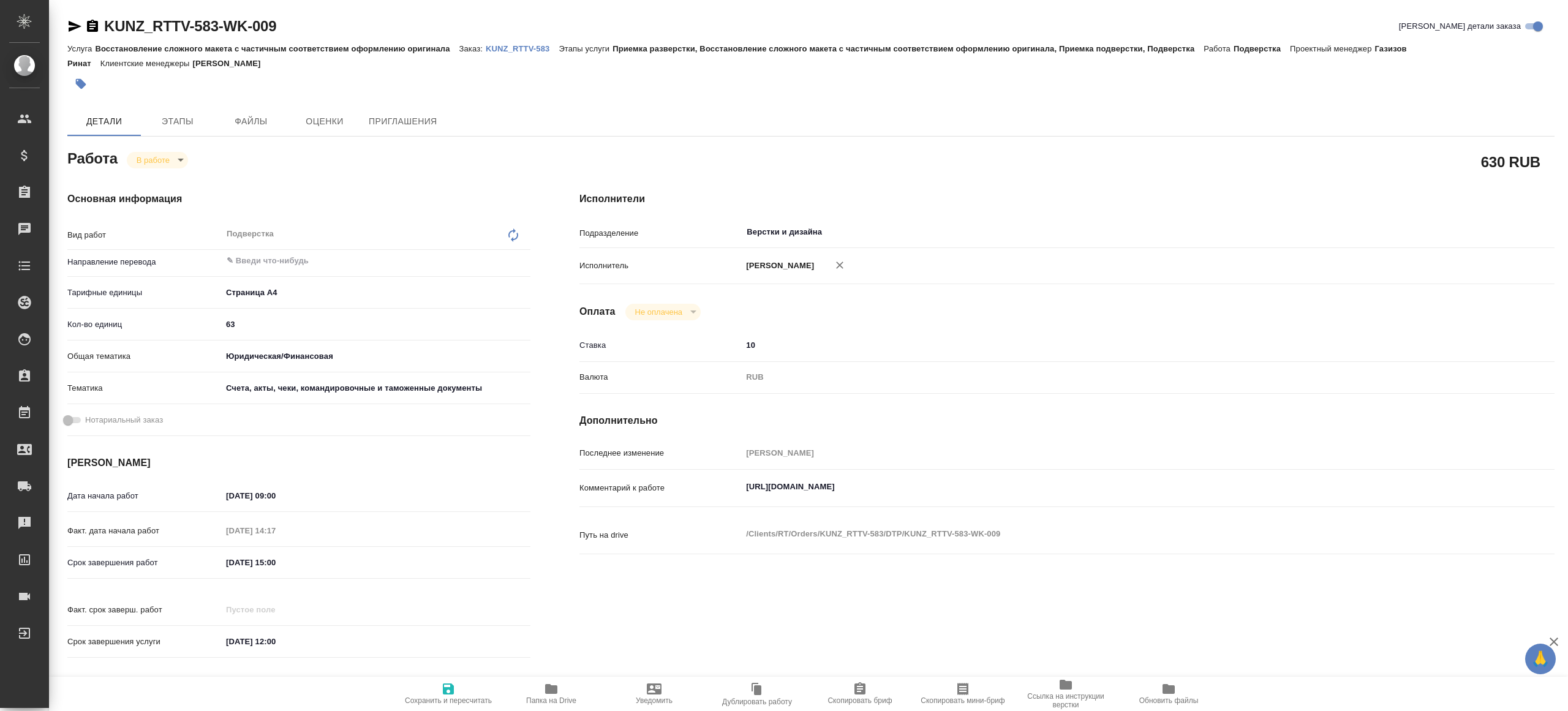
type textarea "x"
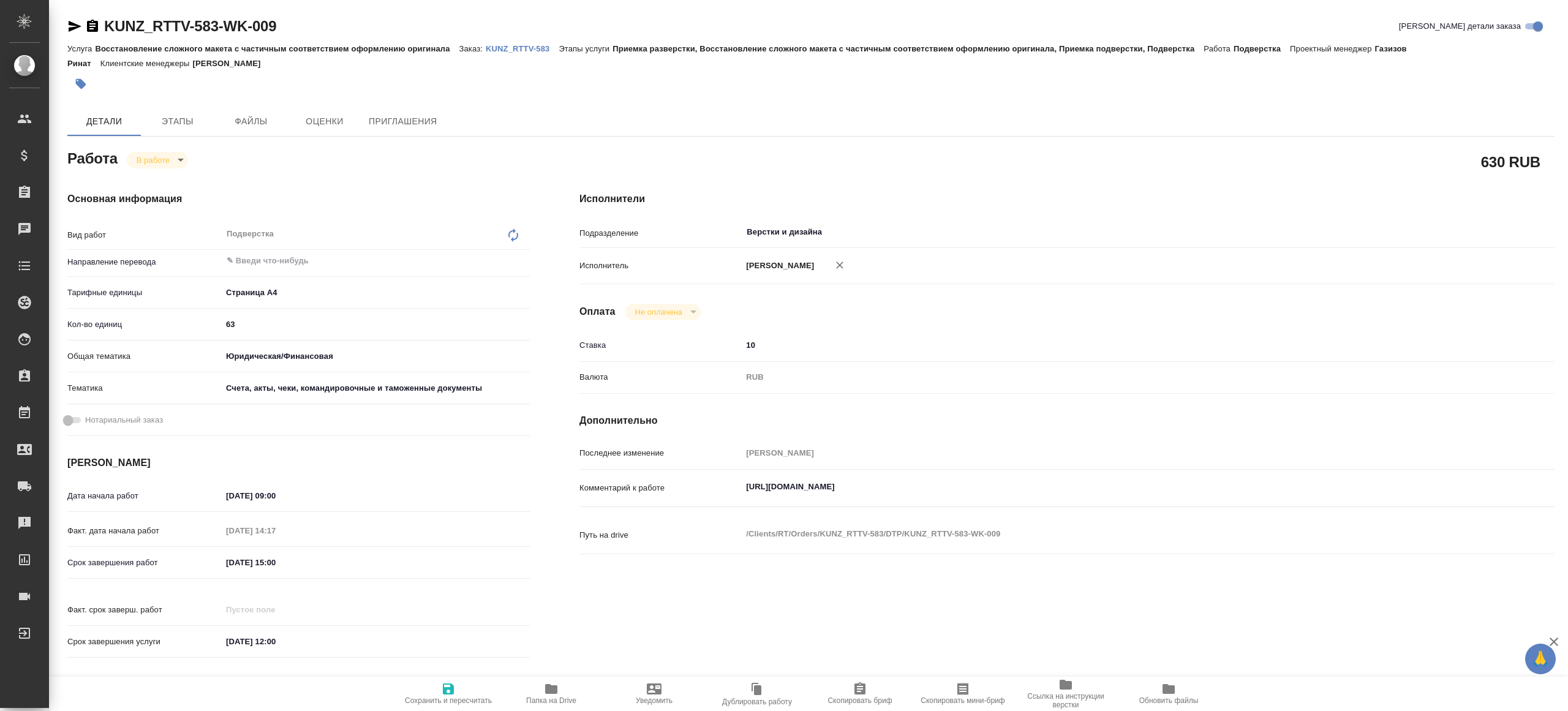
type textarea "x"
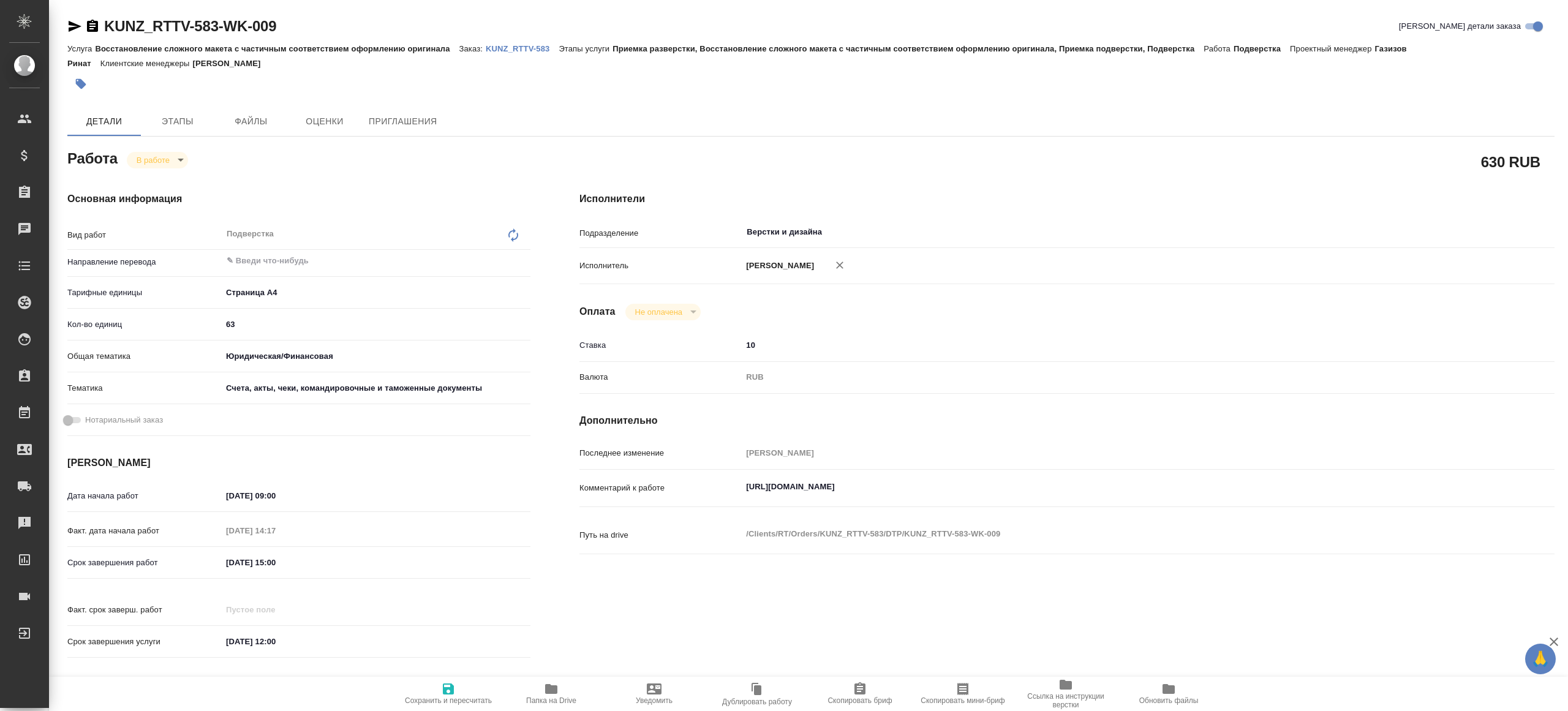
type textarea "x"
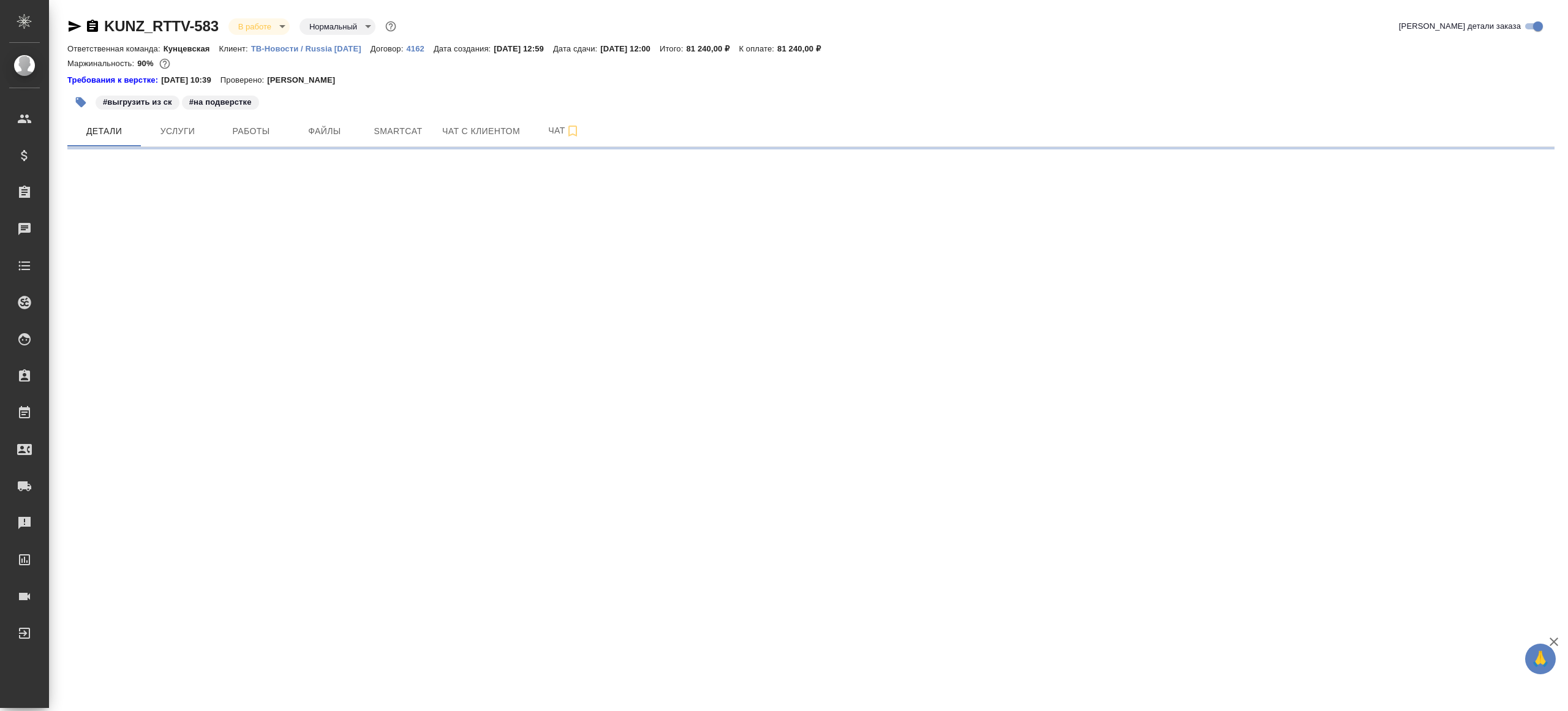
select select "RU"
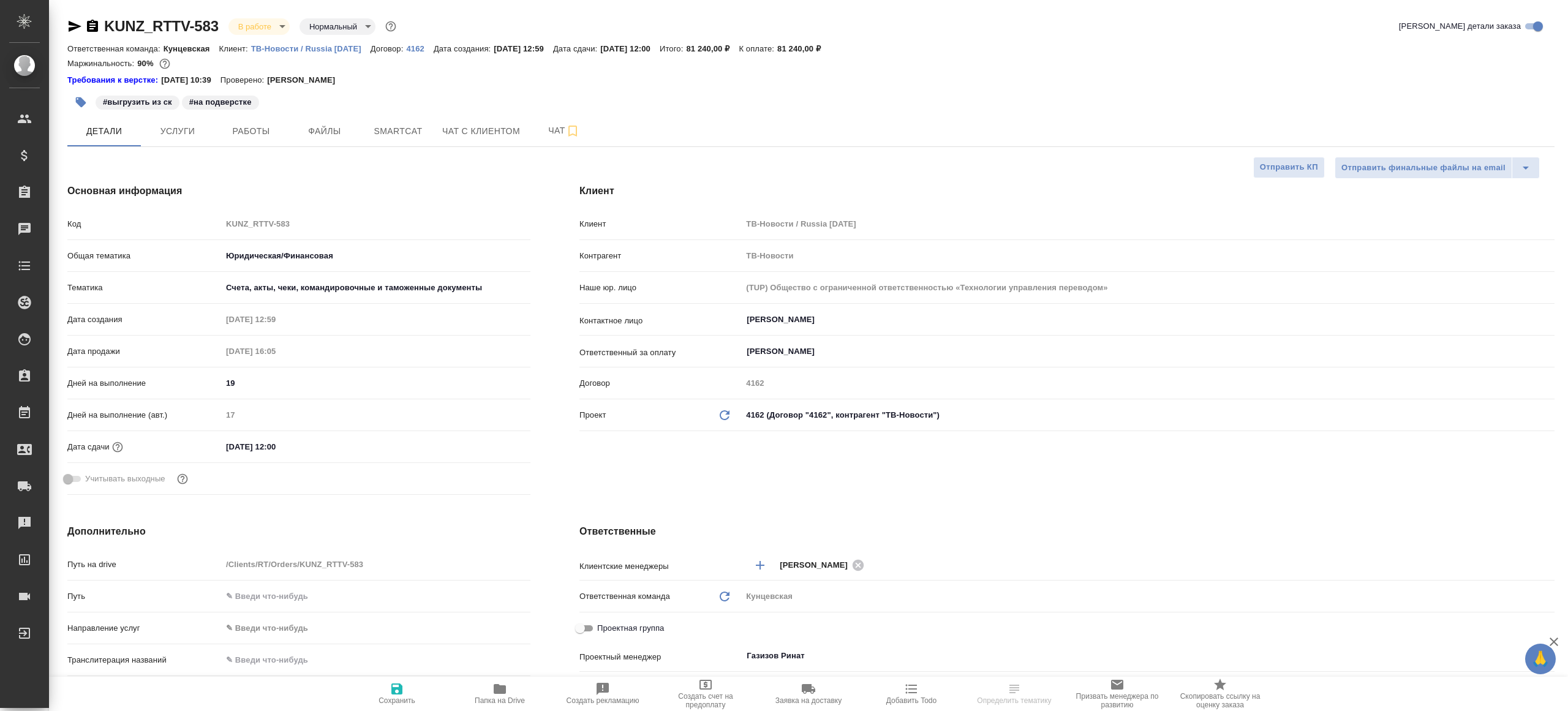
type textarea "x"
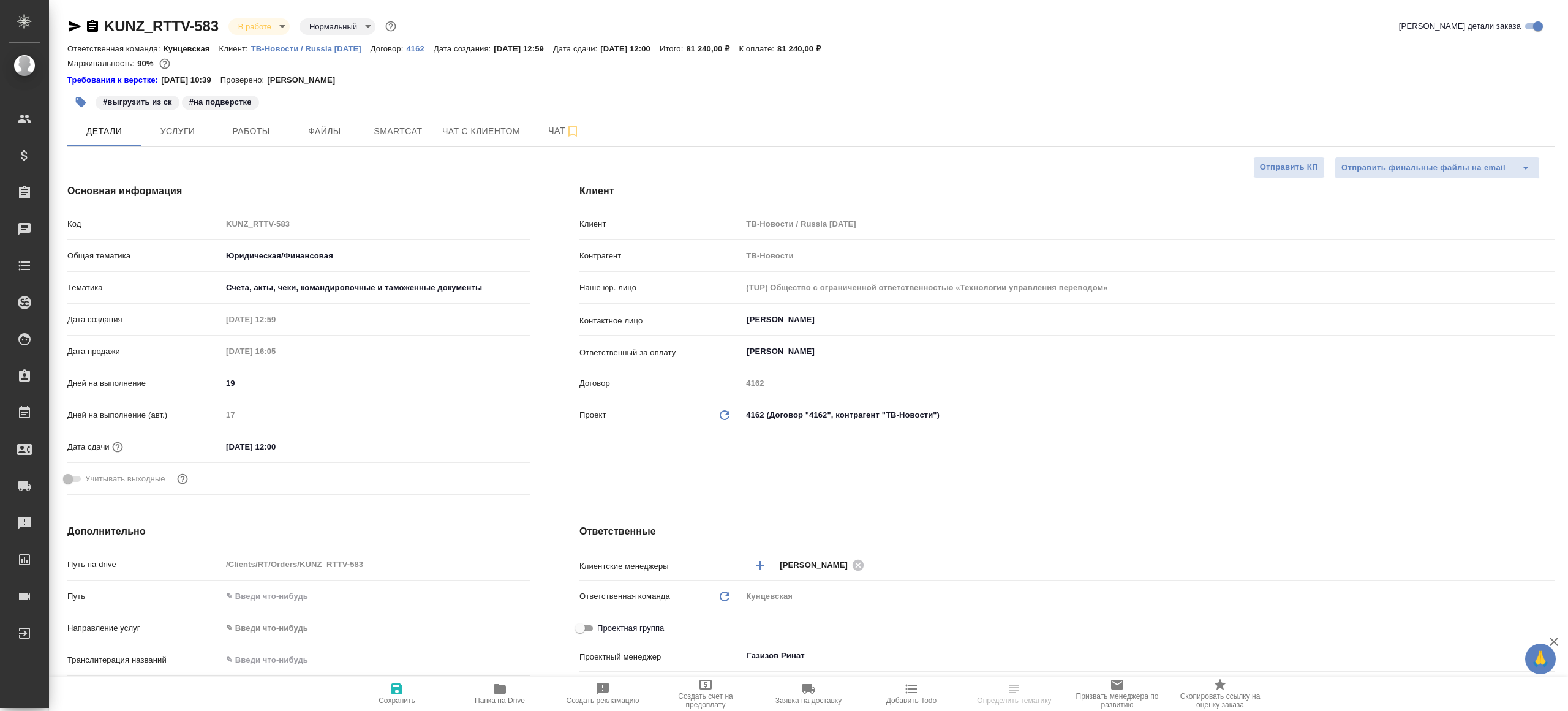
type textarea "x"
click at [255, 124] on span "Работы" at bounding box center [251, 131] width 58 height 16
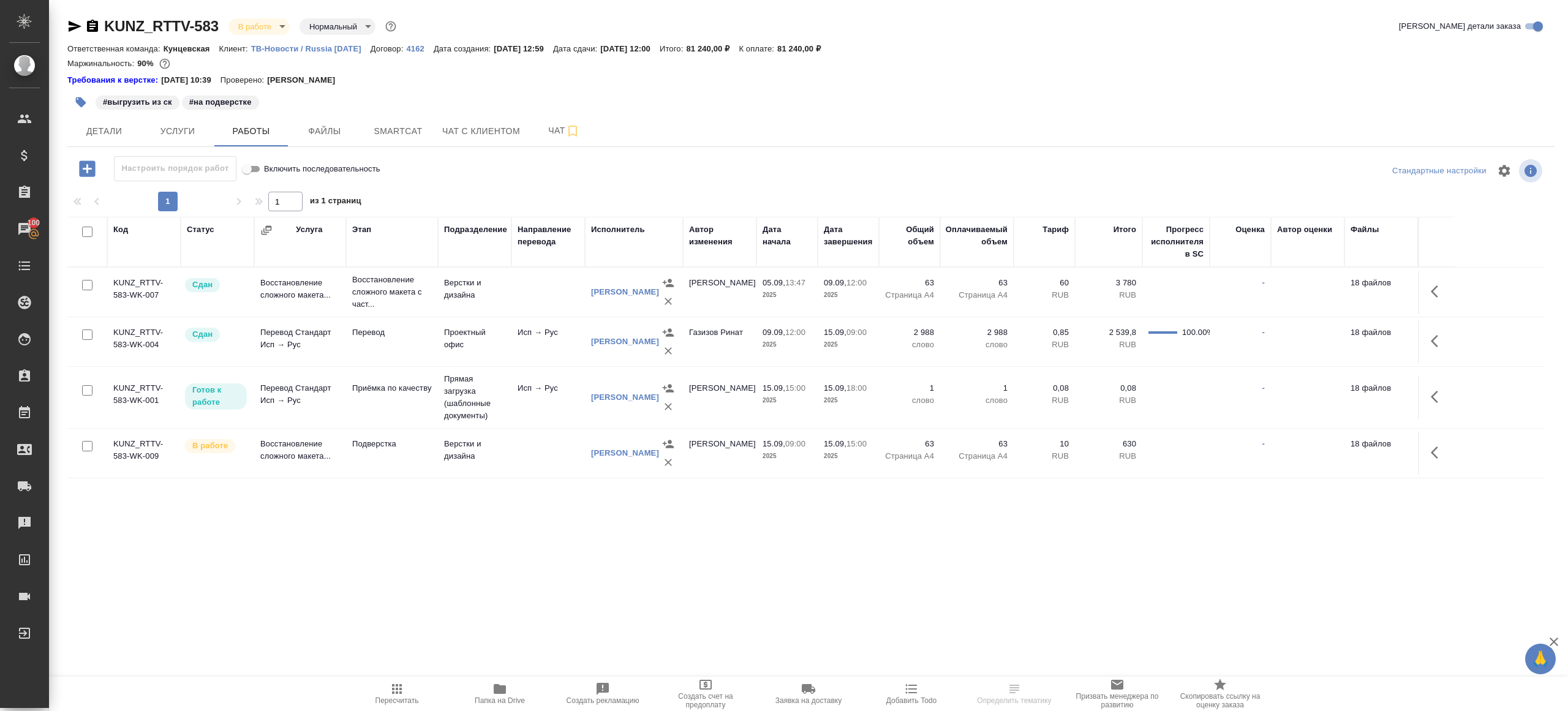
click at [400, 693] on icon "button" at bounding box center [397, 689] width 10 height 10
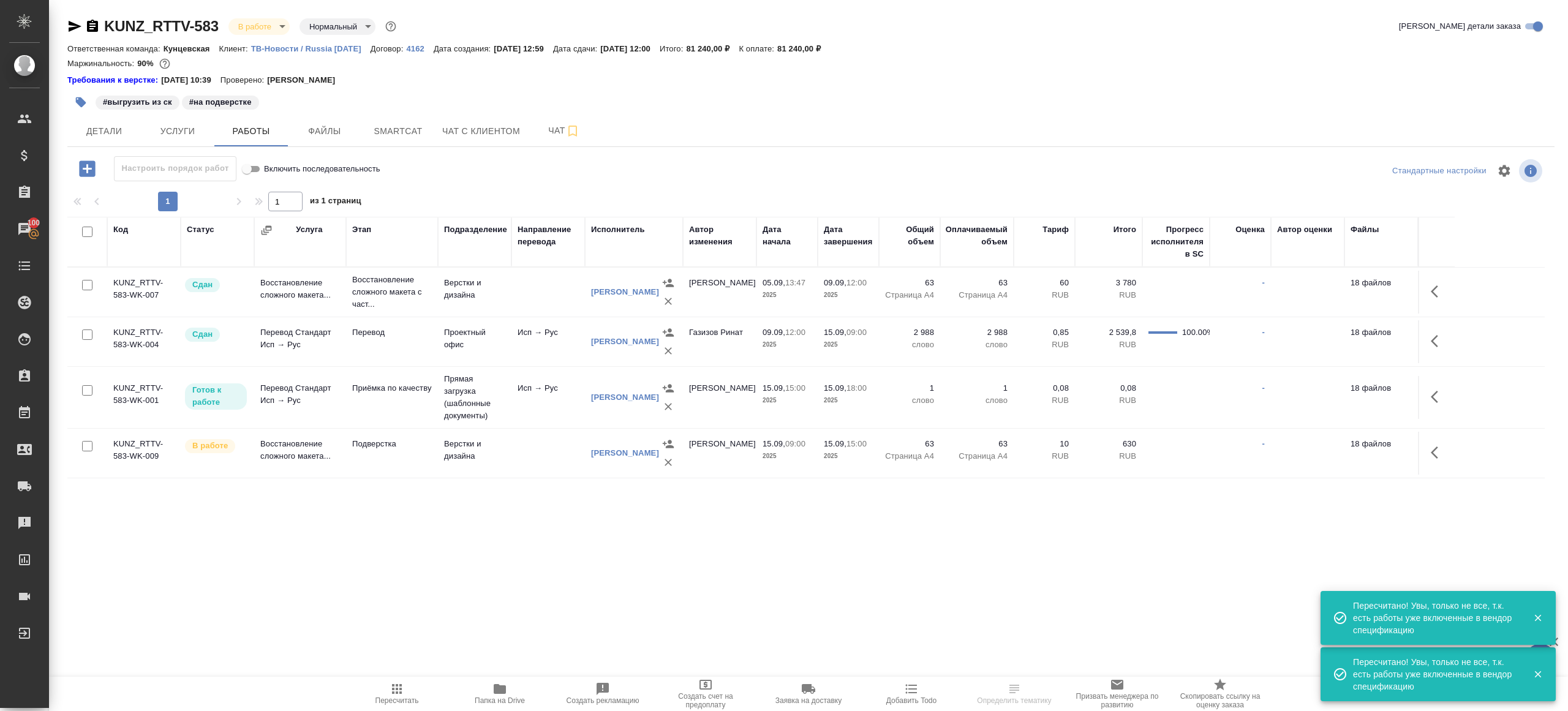
click at [413, 691] on span "Пересчитать" at bounding box center [397, 693] width 89 height 23
click at [412, 690] on span "Пересчитать" at bounding box center [397, 693] width 89 height 23
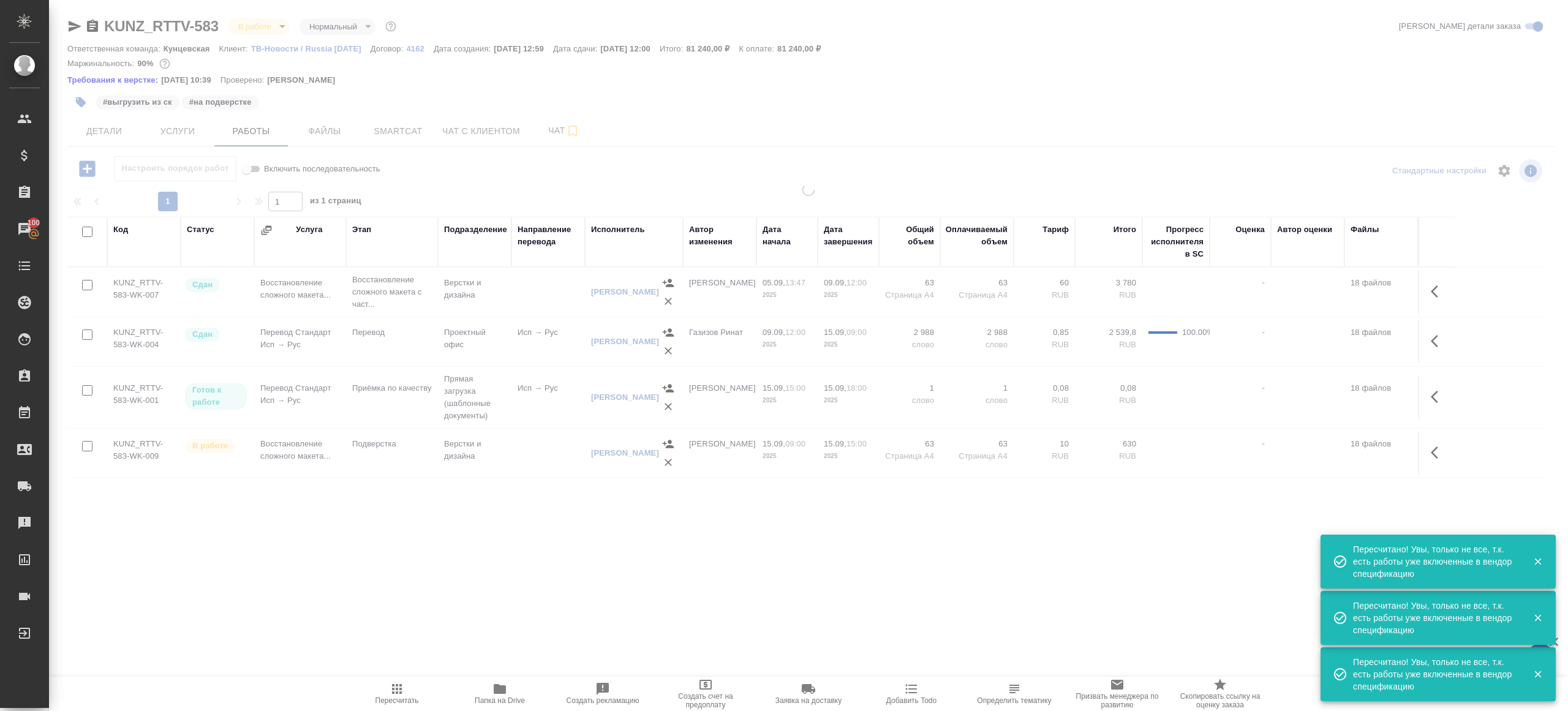
click at [412, 690] on span "Пересчитать" at bounding box center [397, 693] width 89 height 23
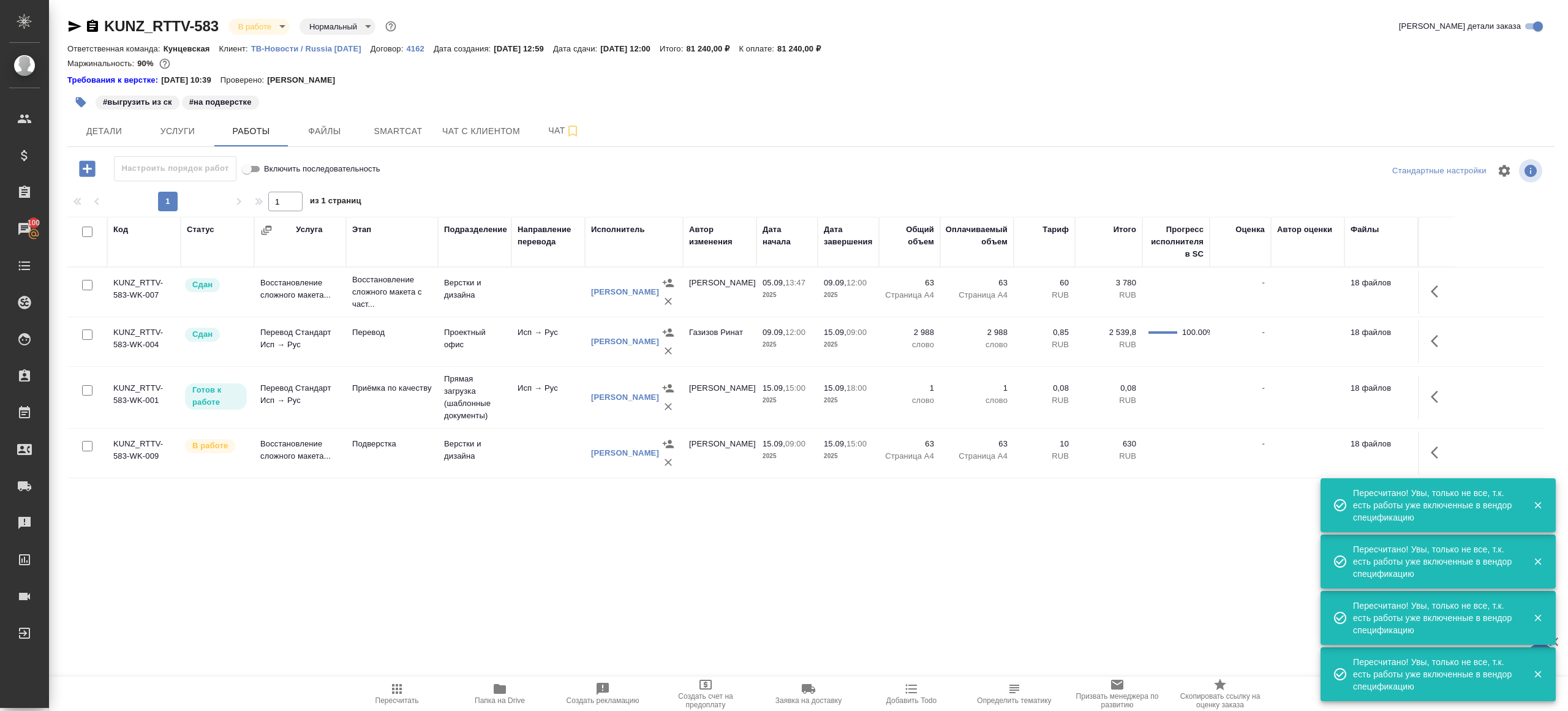
click at [412, 690] on span "Пересчитать" at bounding box center [397, 693] width 89 height 23
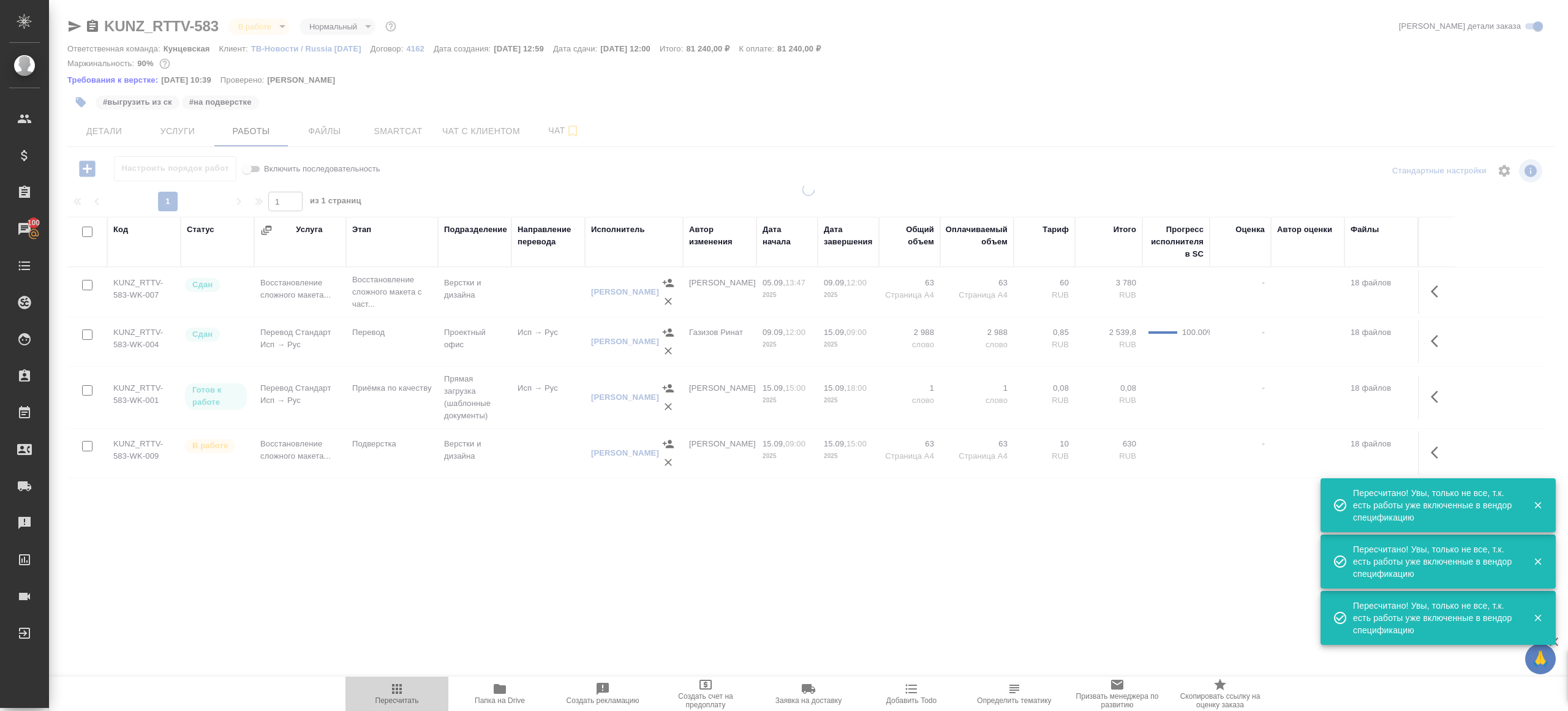
click at [412, 690] on span "Пересчитать" at bounding box center [397, 693] width 89 height 23
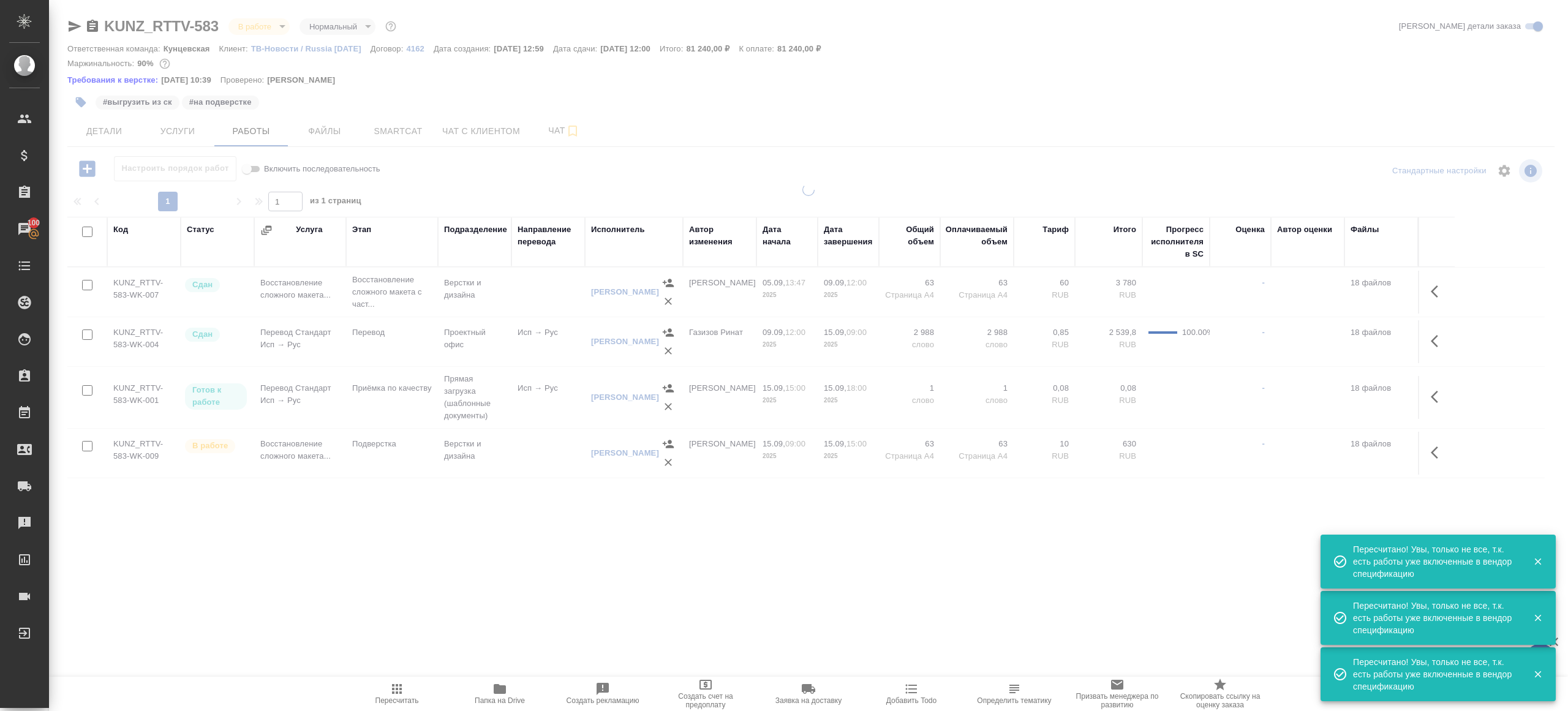
click at [474, 594] on div ".cls-1 fill:#fff; AWATERA [PERSON_NAME] Клиенты Спецификации Заказы 100 Чаты To…" at bounding box center [784, 355] width 1568 height 711
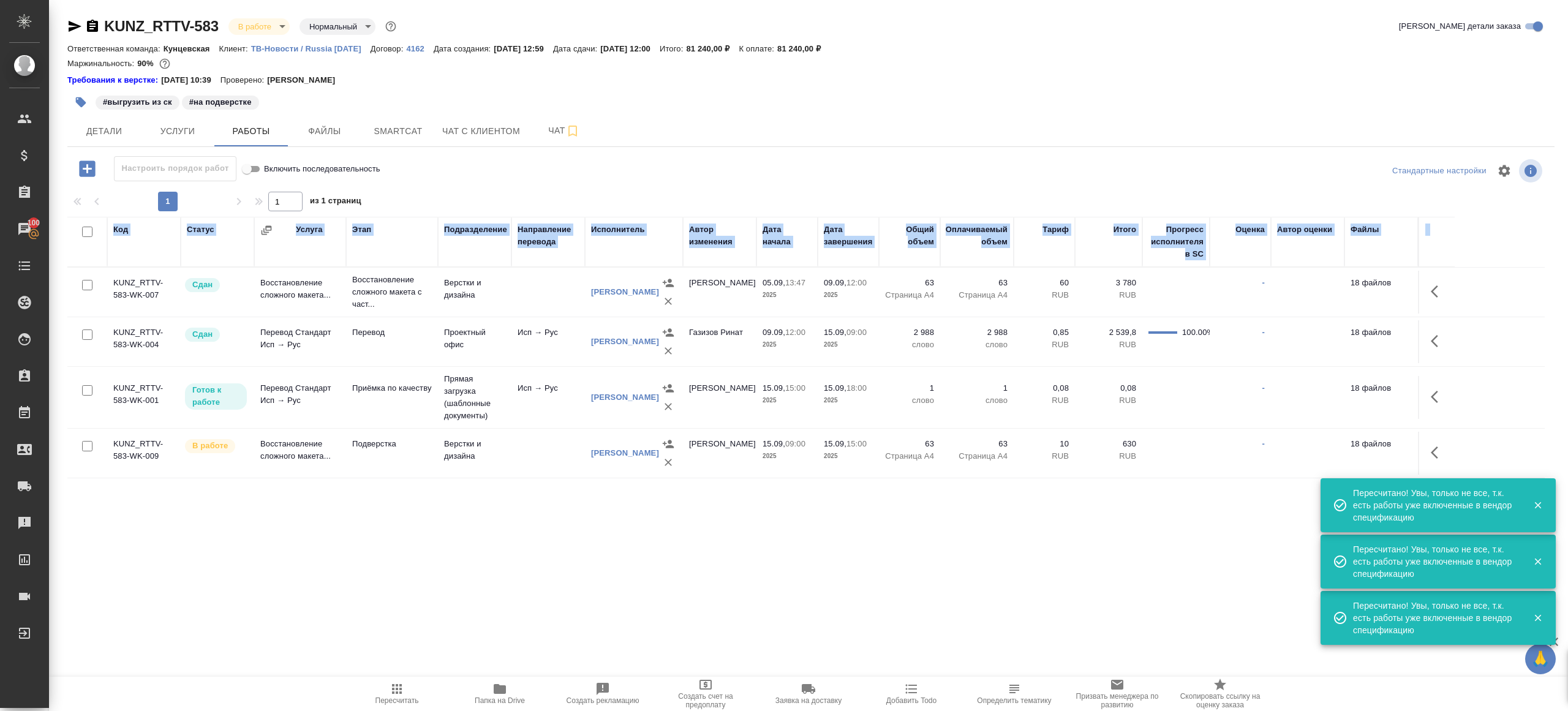
click at [382, 676] on div ".cls-1 fill:#fff; AWATERA [PERSON_NAME] Клиенты Спецификации Заказы 100 Чаты To…" at bounding box center [784, 355] width 1568 height 711
click at [387, 682] on span "Пересчитать" at bounding box center [397, 693] width 89 height 23
click at [401, 664] on div ".cls-1 fill:#fff; AWATERA [PERSON_NAME] Клиенты Спецификации Заказы 100 Чаты To…" at bounding box center [784, 355] width 1568 height 711
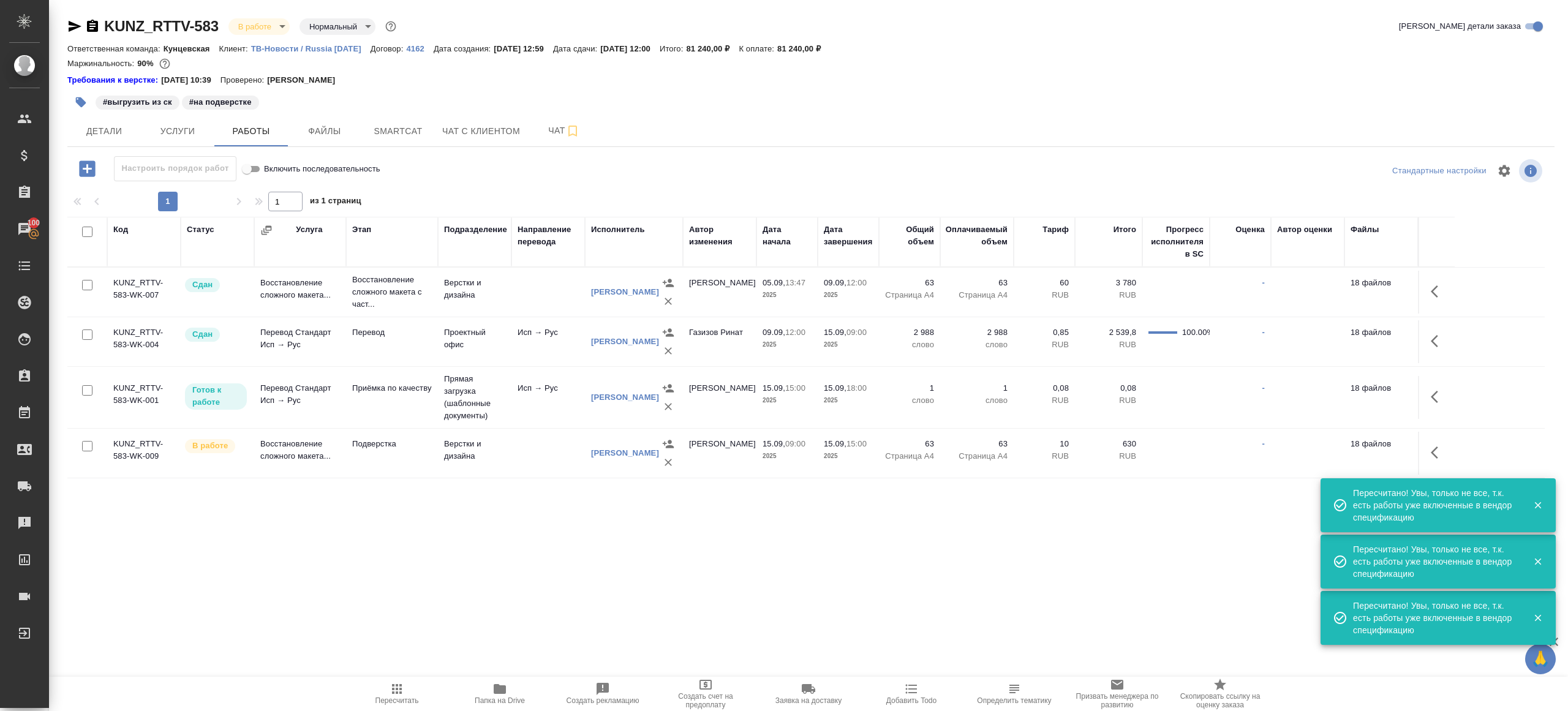
click at [408, 689] on span "Пересчитать" at bounding box center [397, 693] width 89 height 23
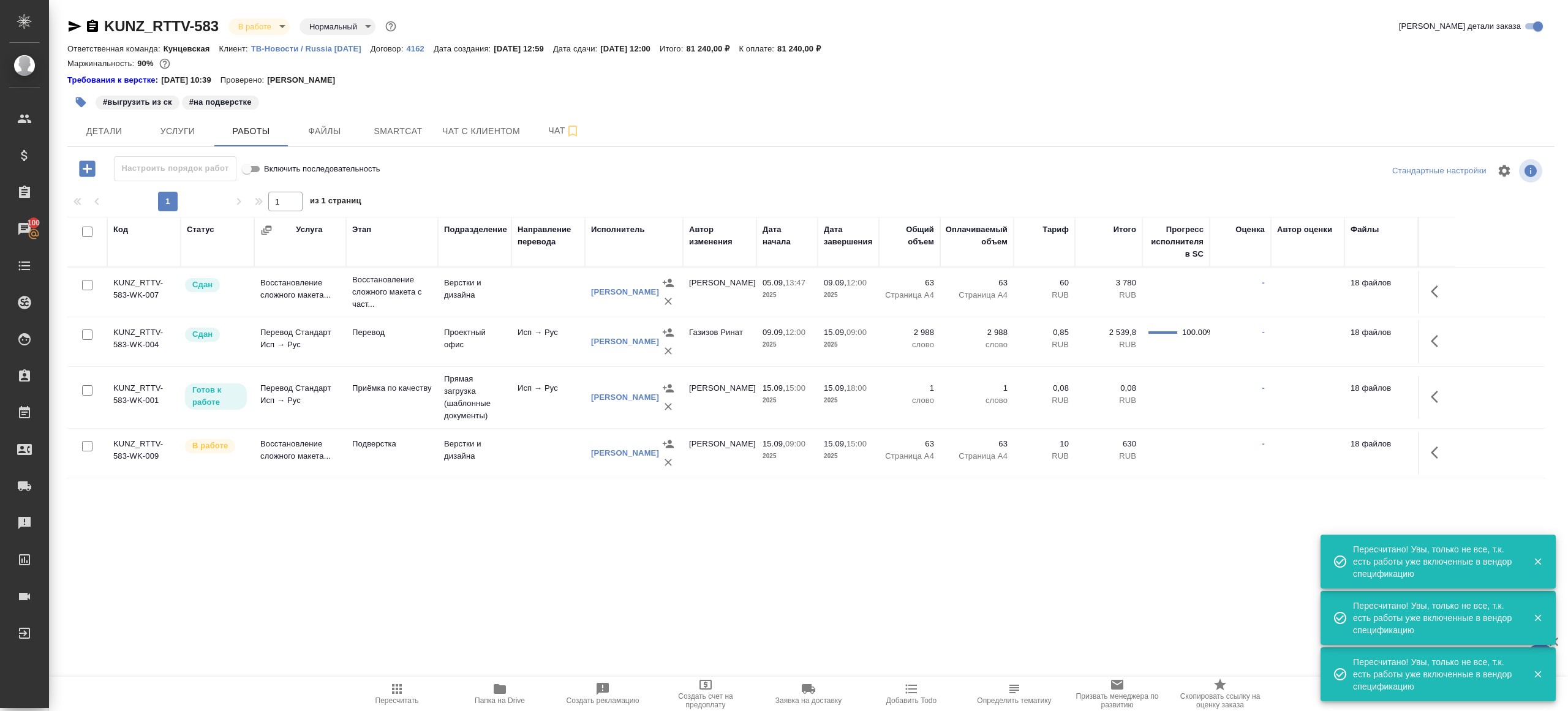
click at [408, 689] on span "Пересчитать" at bounding box center [397, 693] width 89 height 23
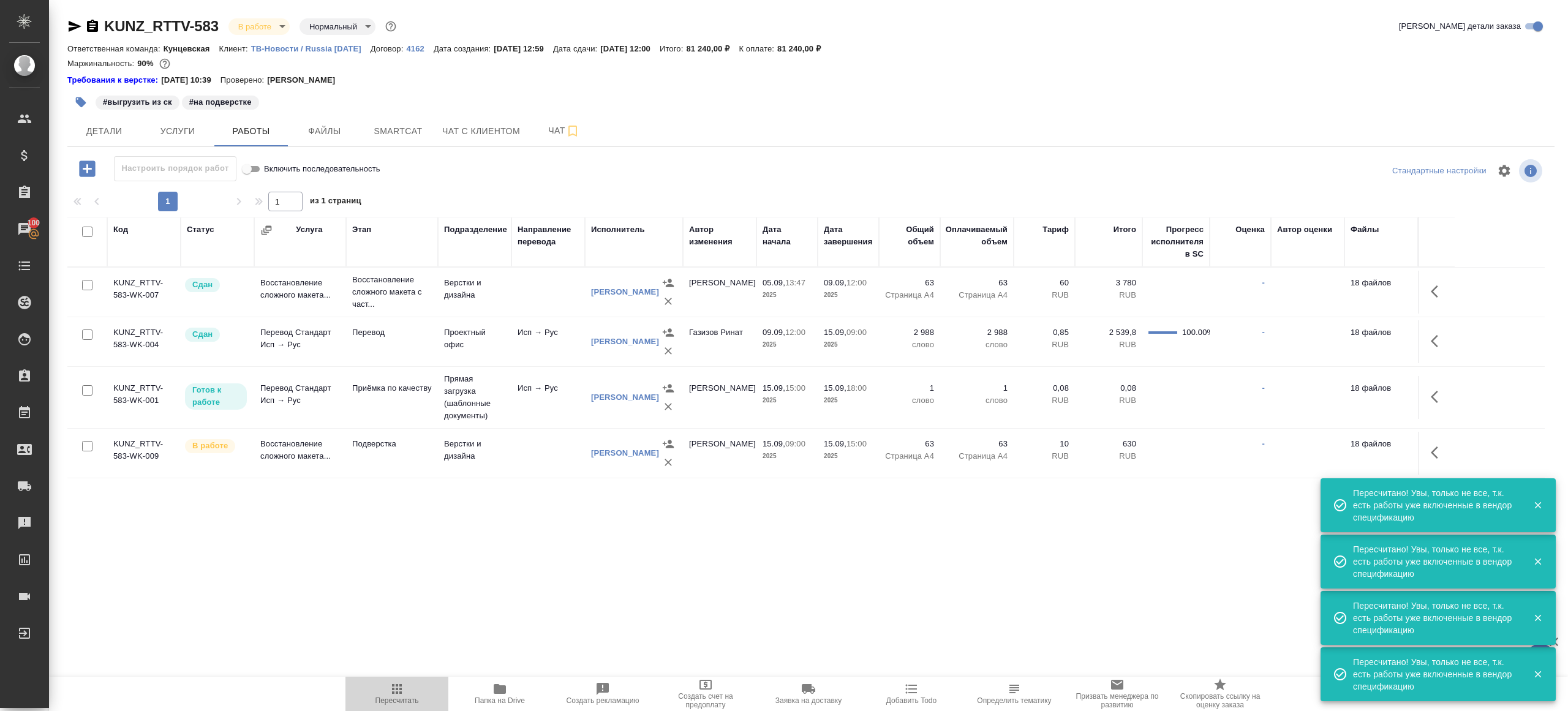
click at [408, 689] on span "Пересчитать" at bounding box center [397, 693] width 89 height 23
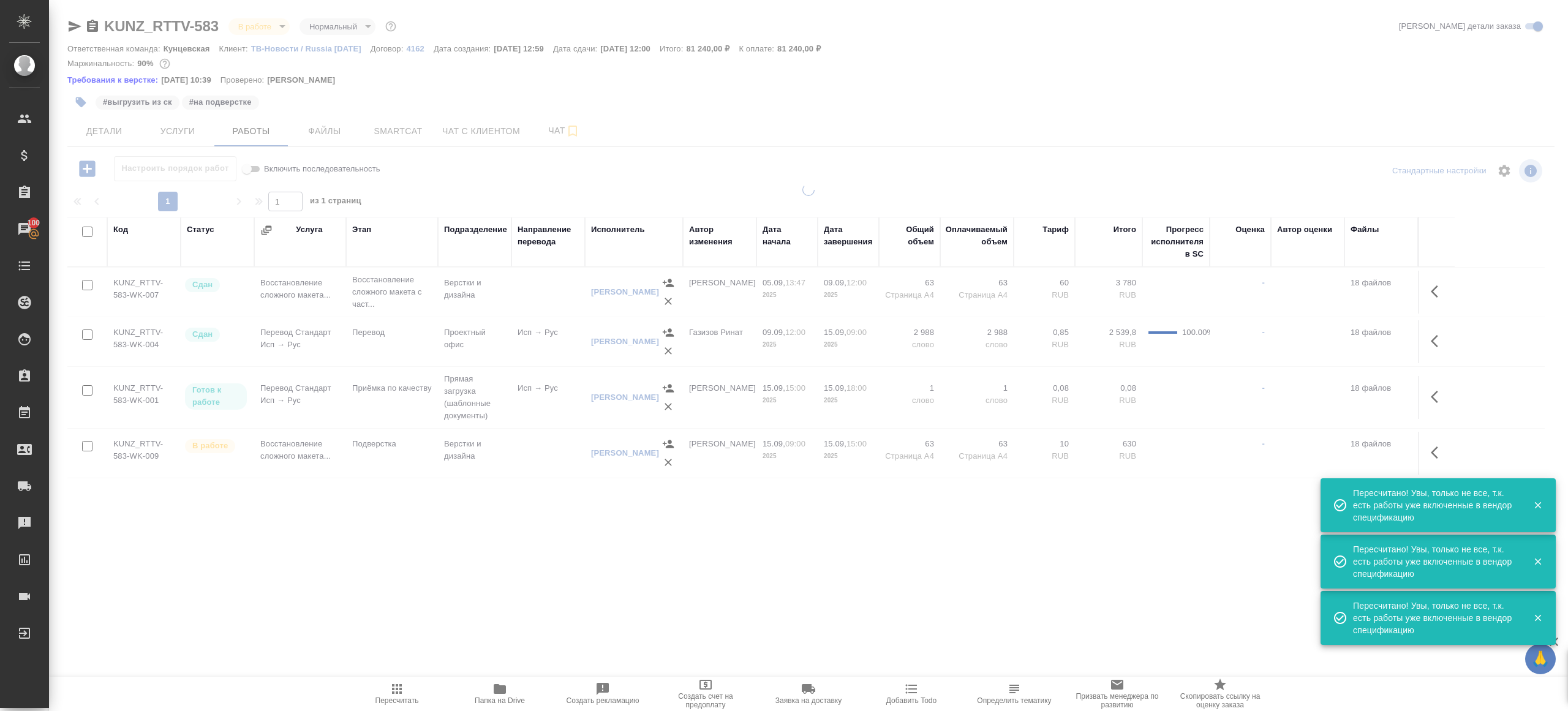
drag, startPoint x: 635, startPoint y: 618, endPoint x: 637, endPoint y: 610, distance: 8.2
click at [639, 613] on div ".cls-1 fill:#fff; AWATERA [PERSON_NAME] Клиенты Спецификации Заказы 100 Чаты To…" at bounding box center [784, 355] width 1568 height 711
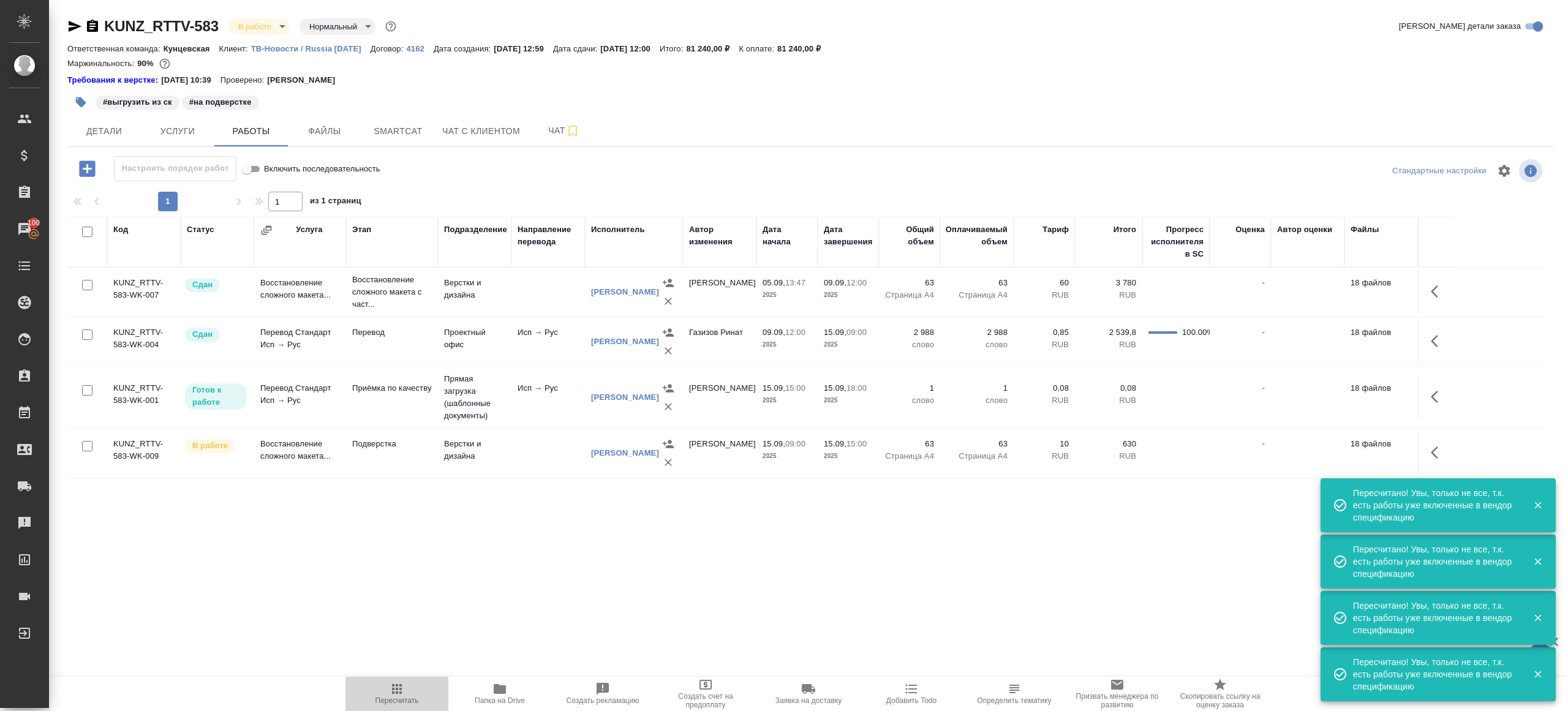
click at [398, 685] on icon "button" at bounding box center [397, 689] width 10 height 10
click at [398, 685] on icon "button" at bounding box center [396, 689] width 15 height 15
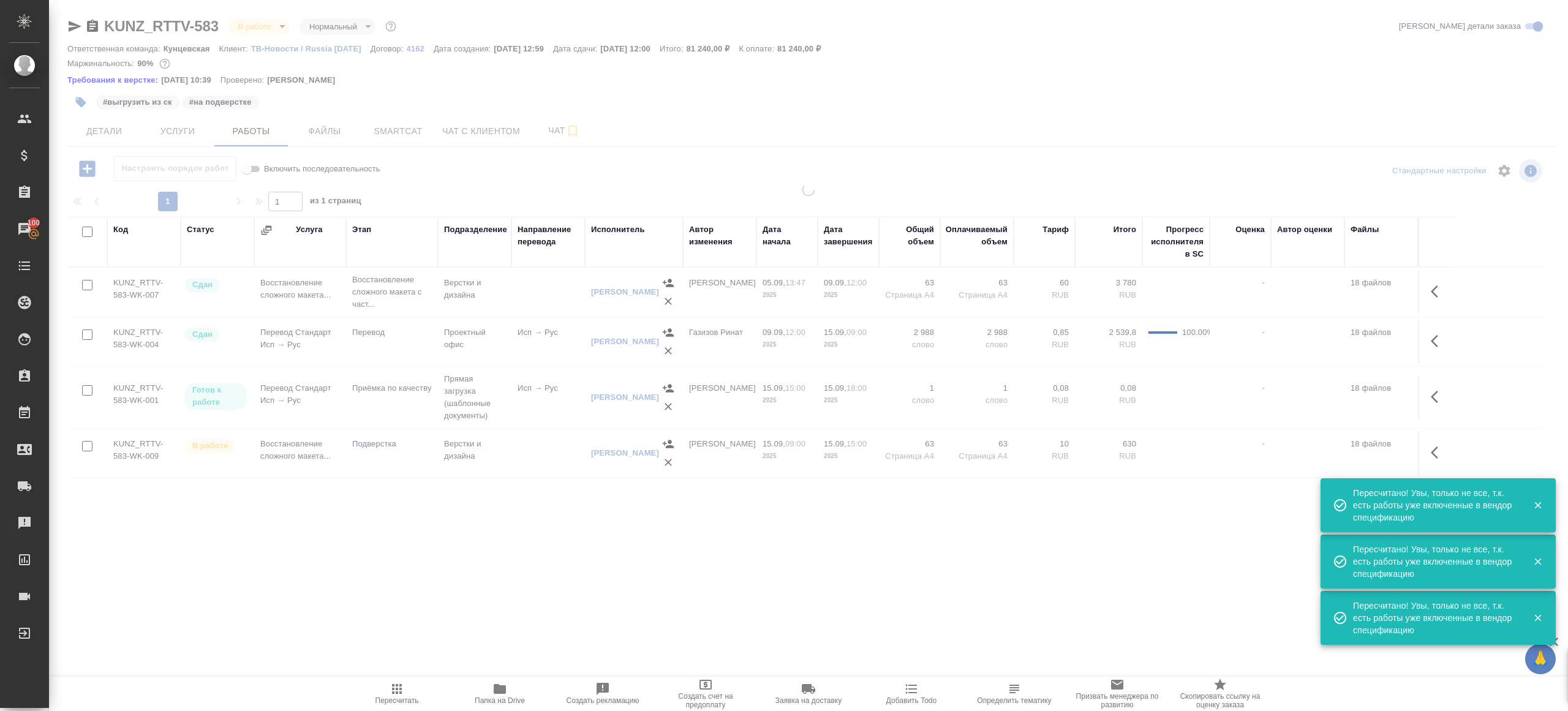
click at [529, 635] on div ".cls-1 fill:#fff; AWATERA [PERSON_NAME] Клиенты Спецификации Заказы 100 Чаты To…" at bounding box center [784, 355] width 1568 height 711
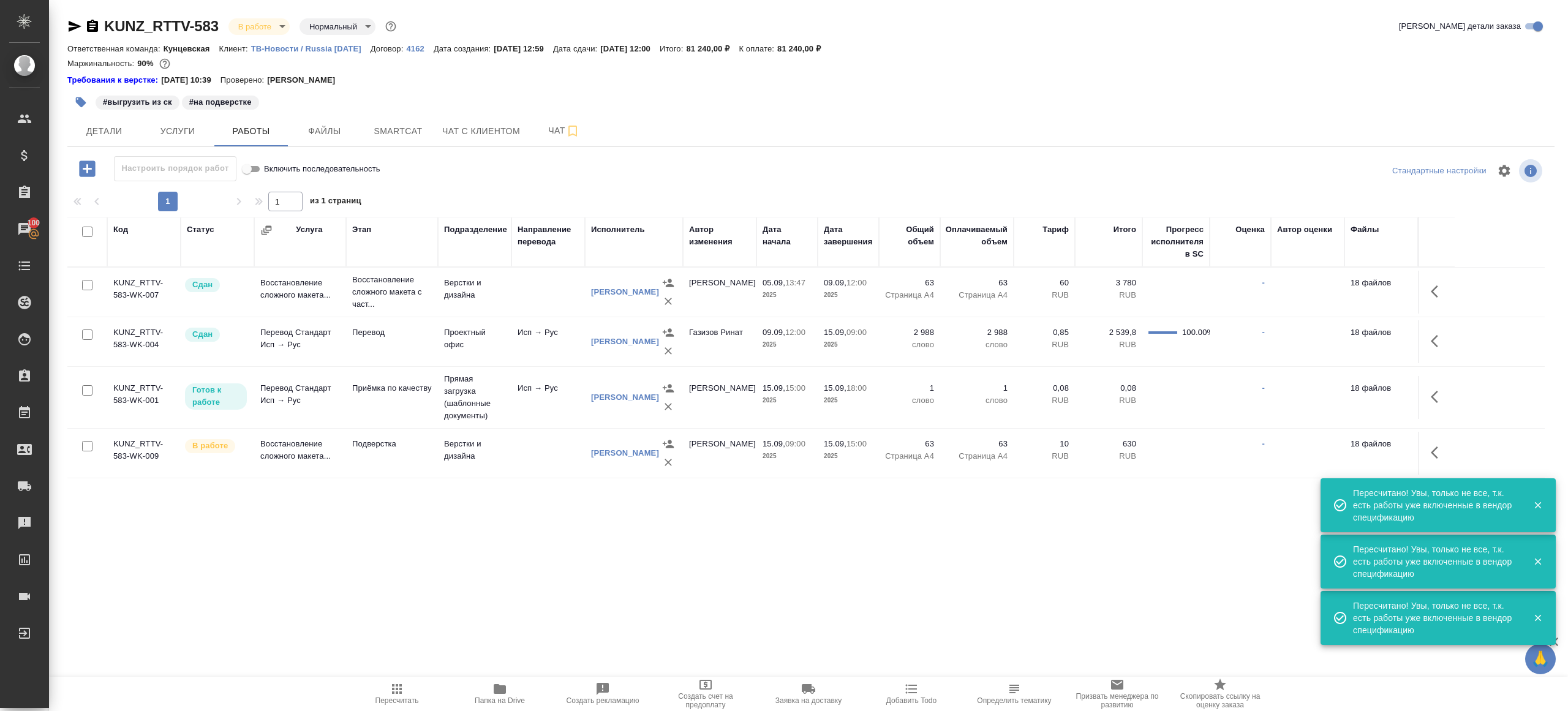
click at [407, 684] on span "Пересчитать" at bounding box center [397, 693] width 89 height 23
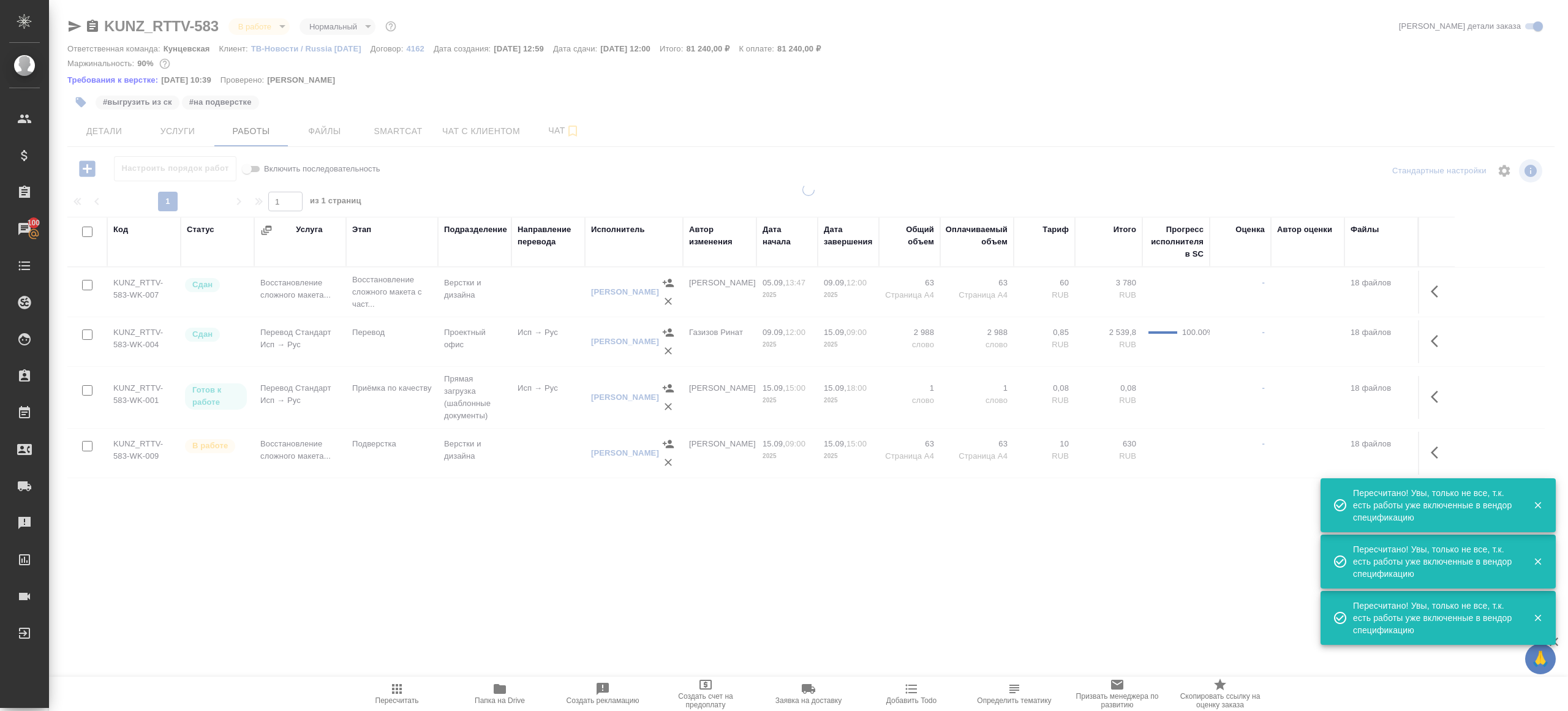
click at [652, 624] on div ".cls-1 fill:#fff; AWATERA [PERSON_NAME] Клиенты Спецификации Заказы 100 Чаты To…" at bounding box center [784, 355] width 1568 height 711
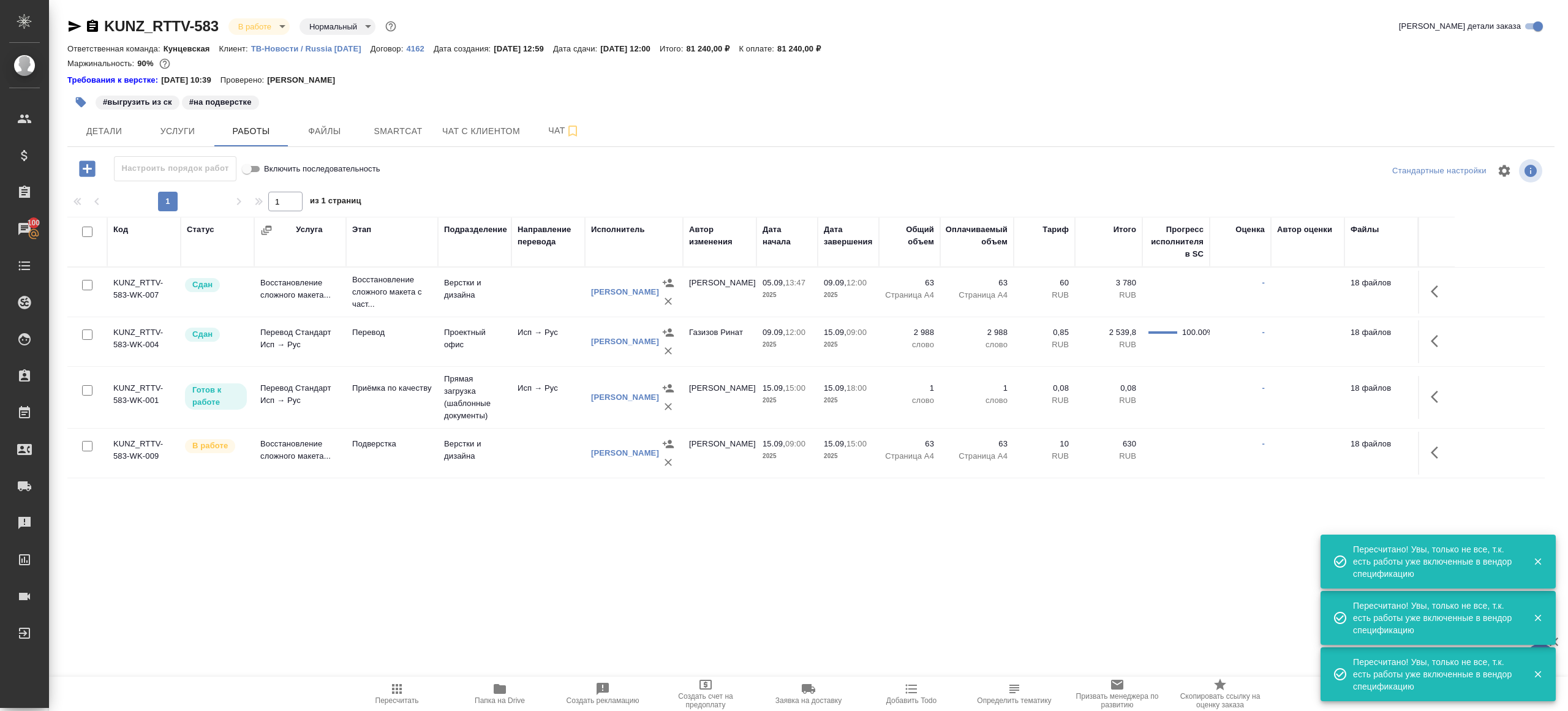
click at [404, 693] on icon "button" at bounding box center [396, 689] width 15 height 15
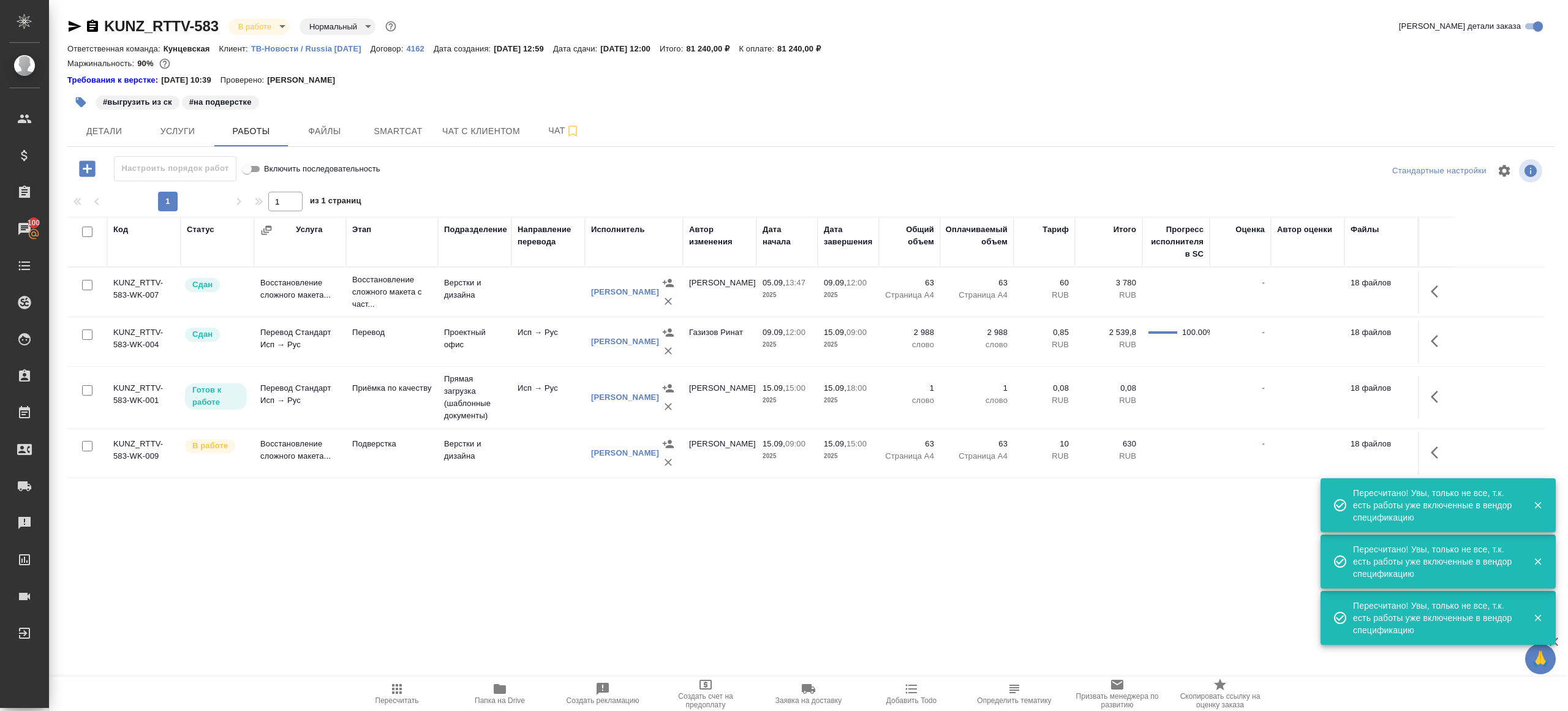
click at [403, 693] on icon "button" at bounding box center [396, 689] width 15 height 15
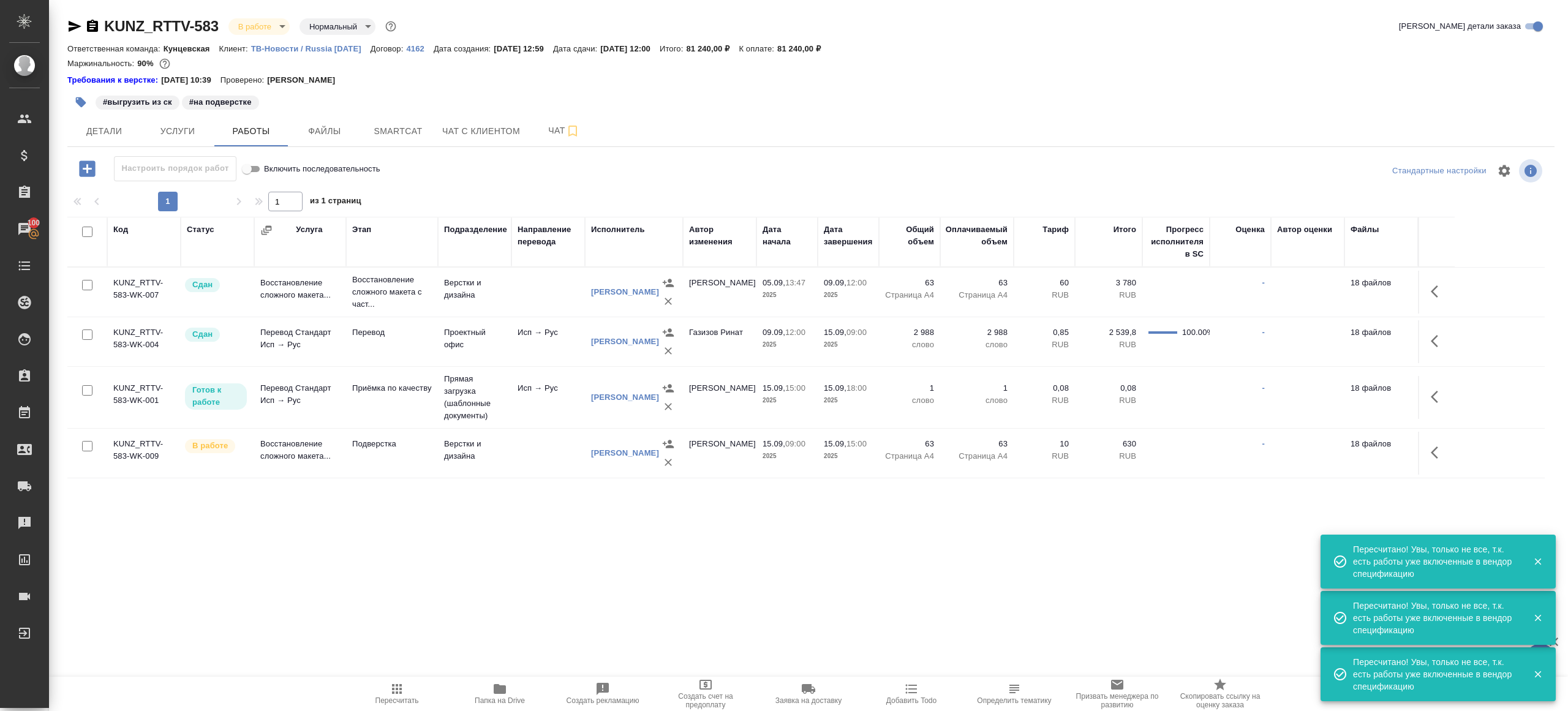
drag, startPoint x: 784, startPoint y: 609, endPoint x: 801, endPoint y: 607, distance: 17.1
click at [801, 607] on div ".cls-1 fill:#fff; AWATERA [PERSON_NAME] Клиенты Спецификации Заказы 100 Чаты To…" at bounding box center [784, 355] width 1568 height 711
